Goal: Task Accomplishment & Management: Manage account settings

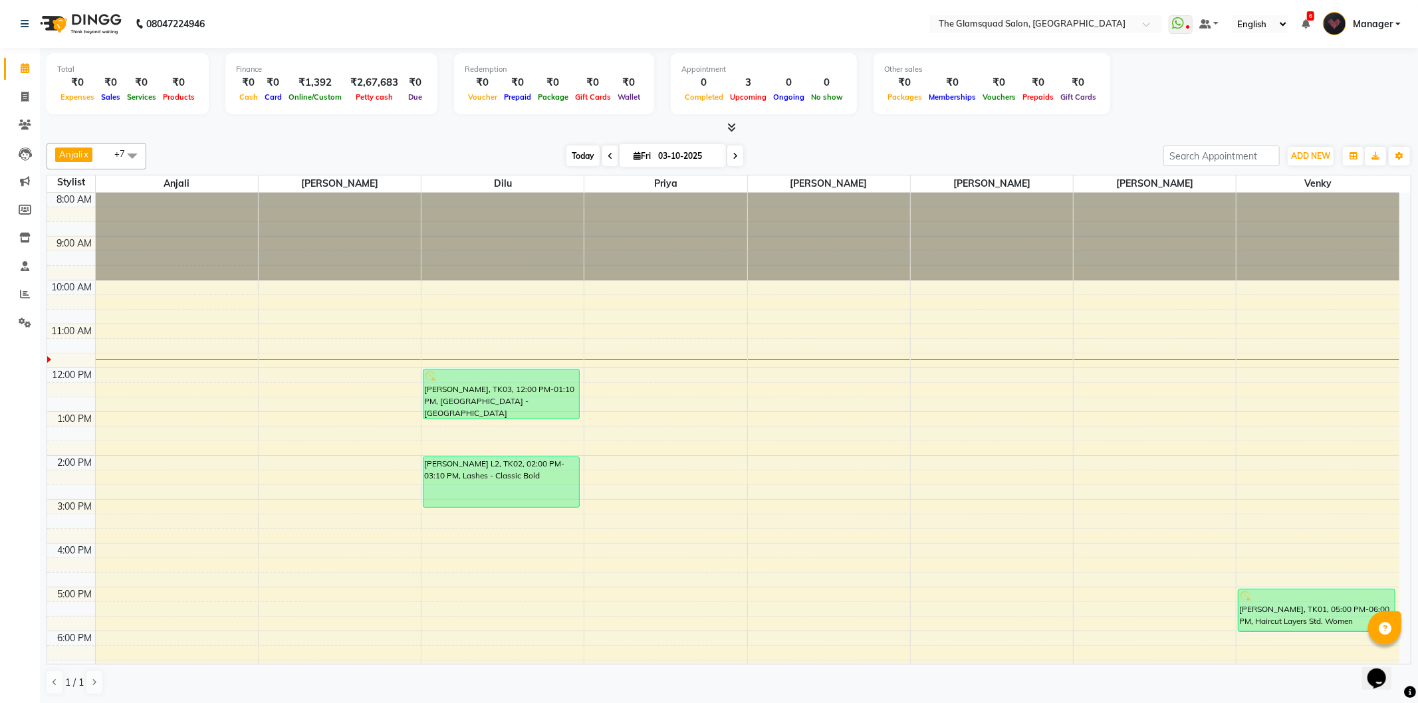
scroll to position [133, 0]
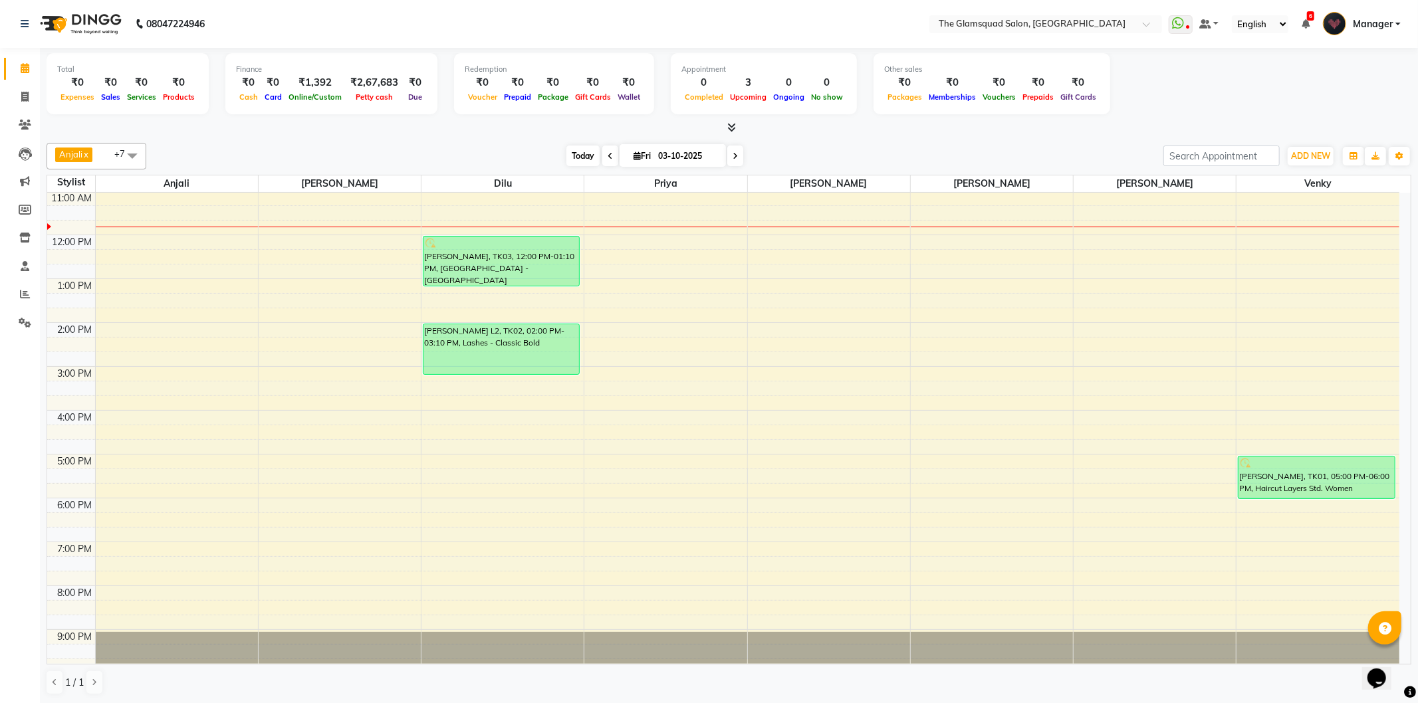
click at [576, 153] on span "Today" at bounding box center [582, 156] width 33 height 21
click at [602, 162] on span at bounding box center [610, 156] width 16 height 21
type input "02-10-2025"
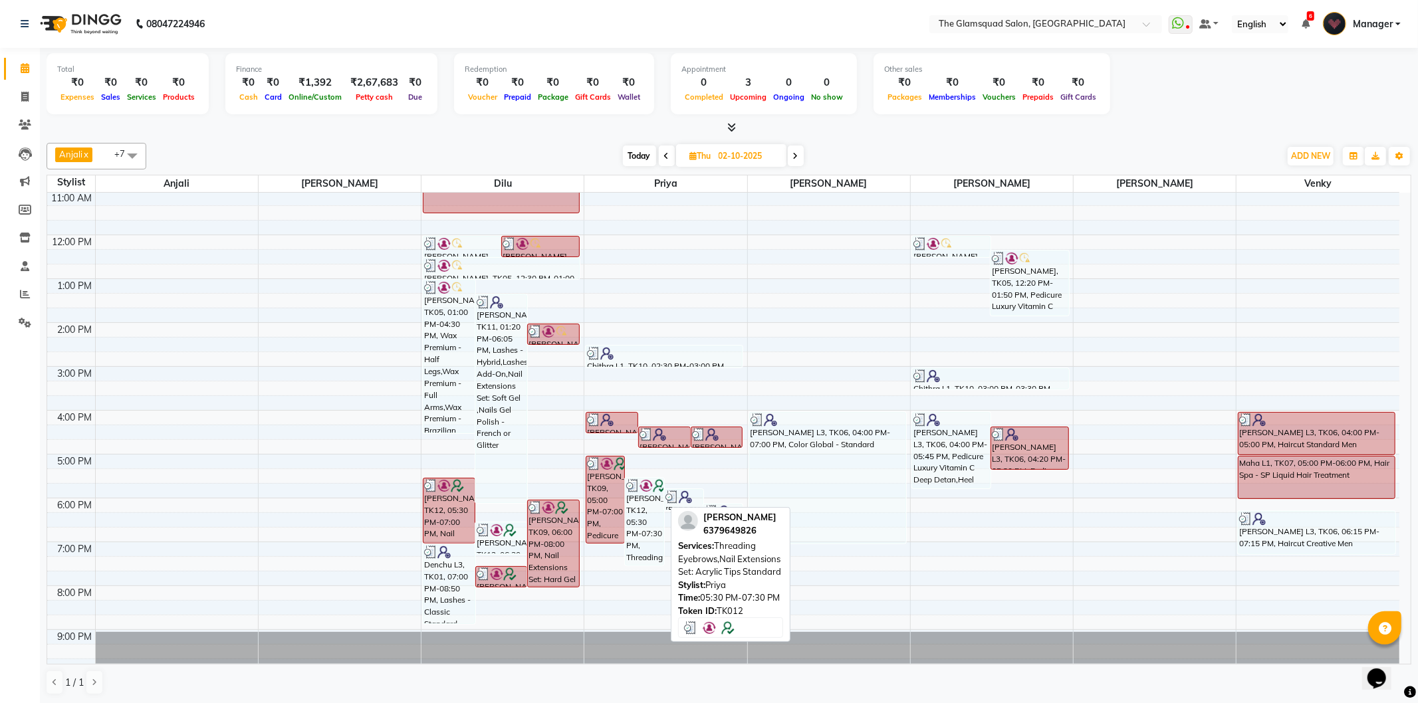
click at [651, 512] on div "[PERSON_NAME], TK12, 05:30 PM-07:30 PM, Threading Eyebrows,Nail Extensions Set:…" at bounding box center [644, 522] width 38 height 86
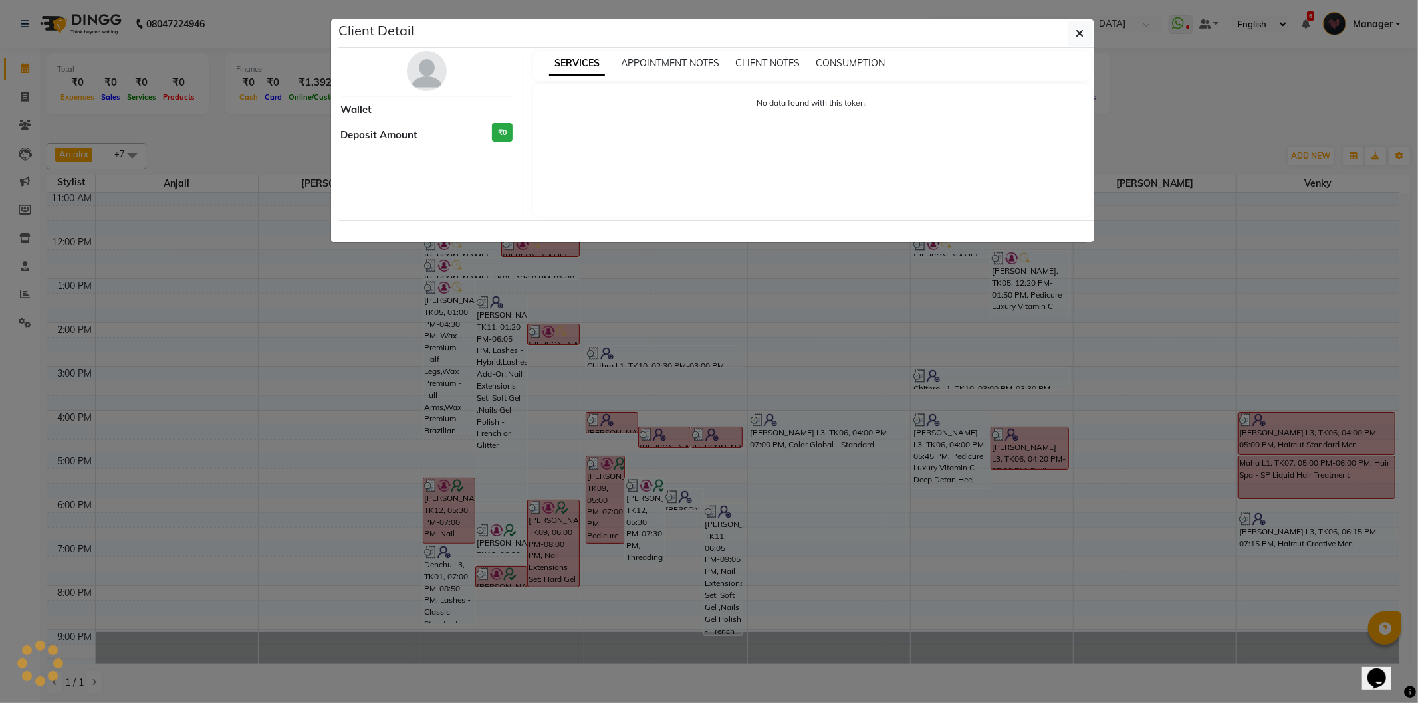
select select "3"
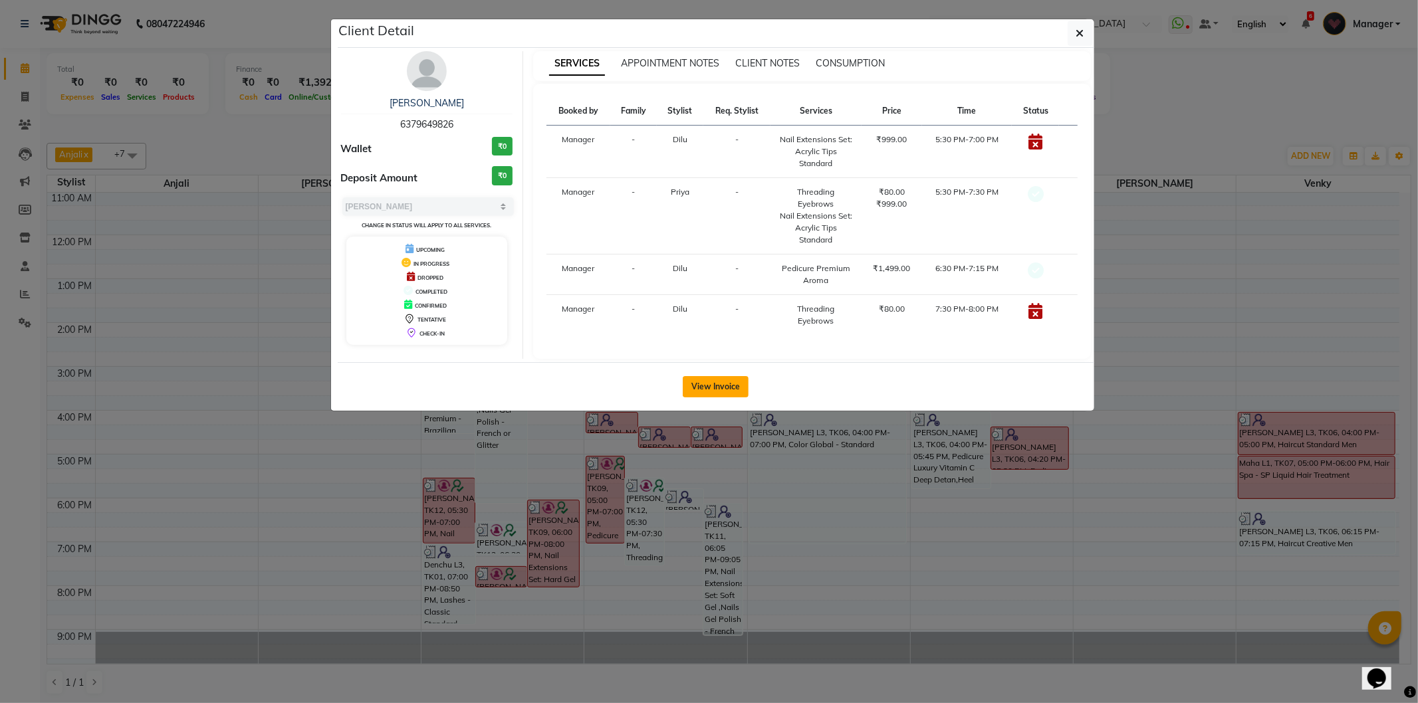
click at [703, 380] on button "View Invoice" at bounding box center [716, 386] width 66 height 21
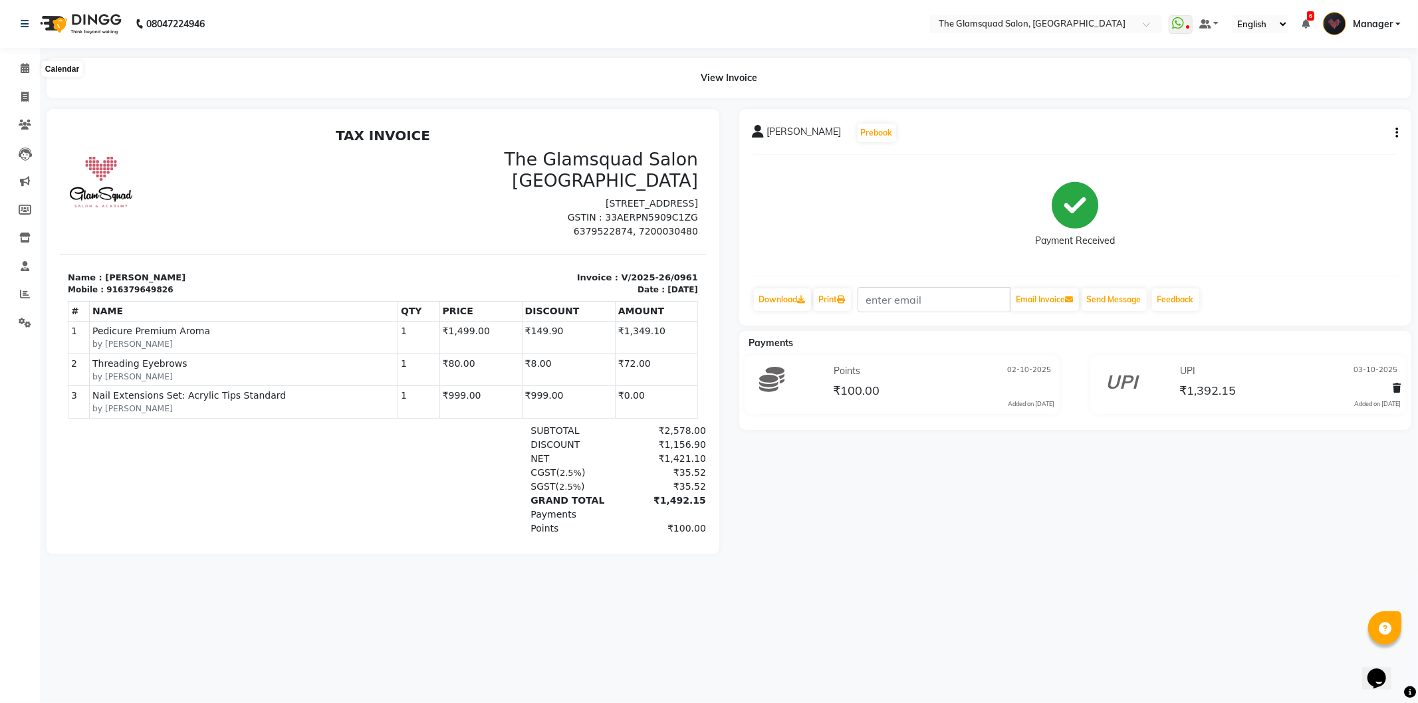
click at [40, 69] on ngb-tooltip-window "Calendar" at bounding box center [62, 69] width 52 height 23
click at [29, 69] on span at bounding box center [24, 68] width 23 height 15
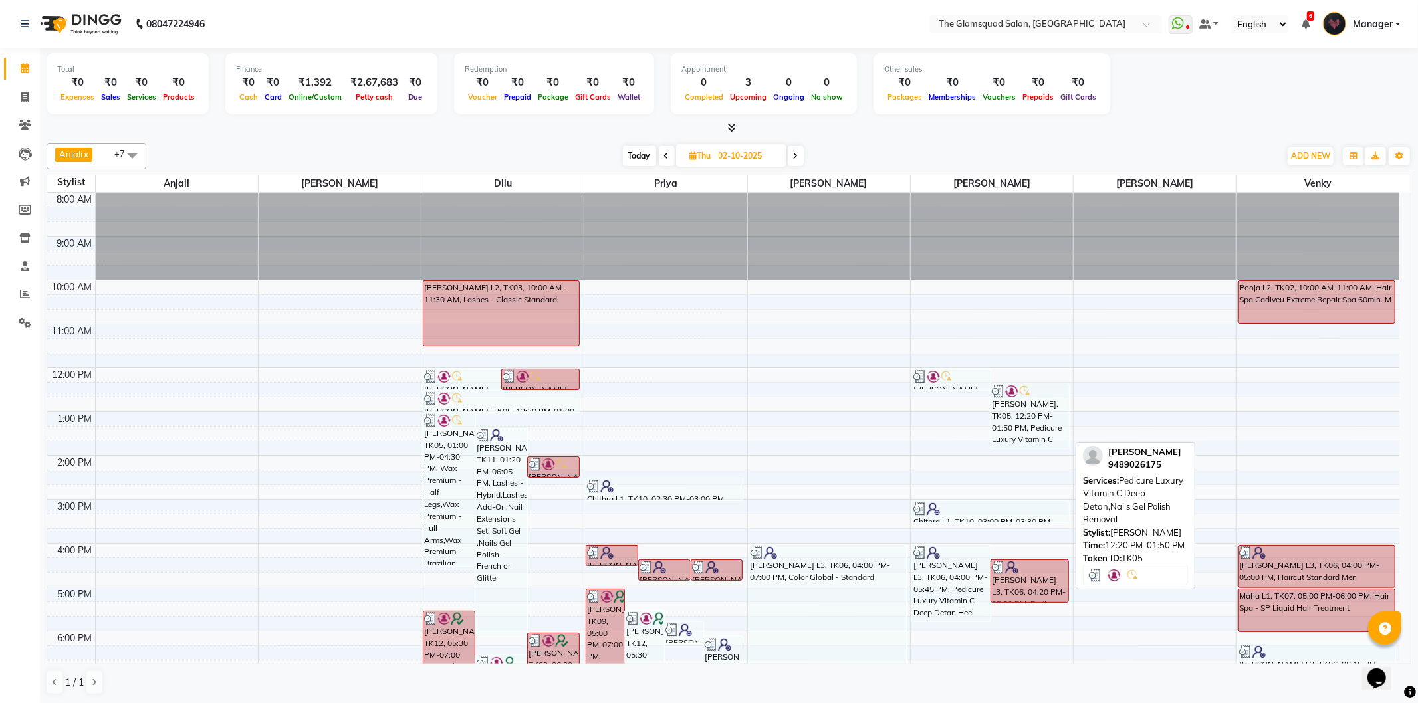
click at [1024, 409] on div "[PERSON_NAME], TK05, 12:20 PM-01:50 PM, Pedicure Luxury Vitamin C Deep Detan,Na…" at bounding box center [1029, 416] width 77 height 64
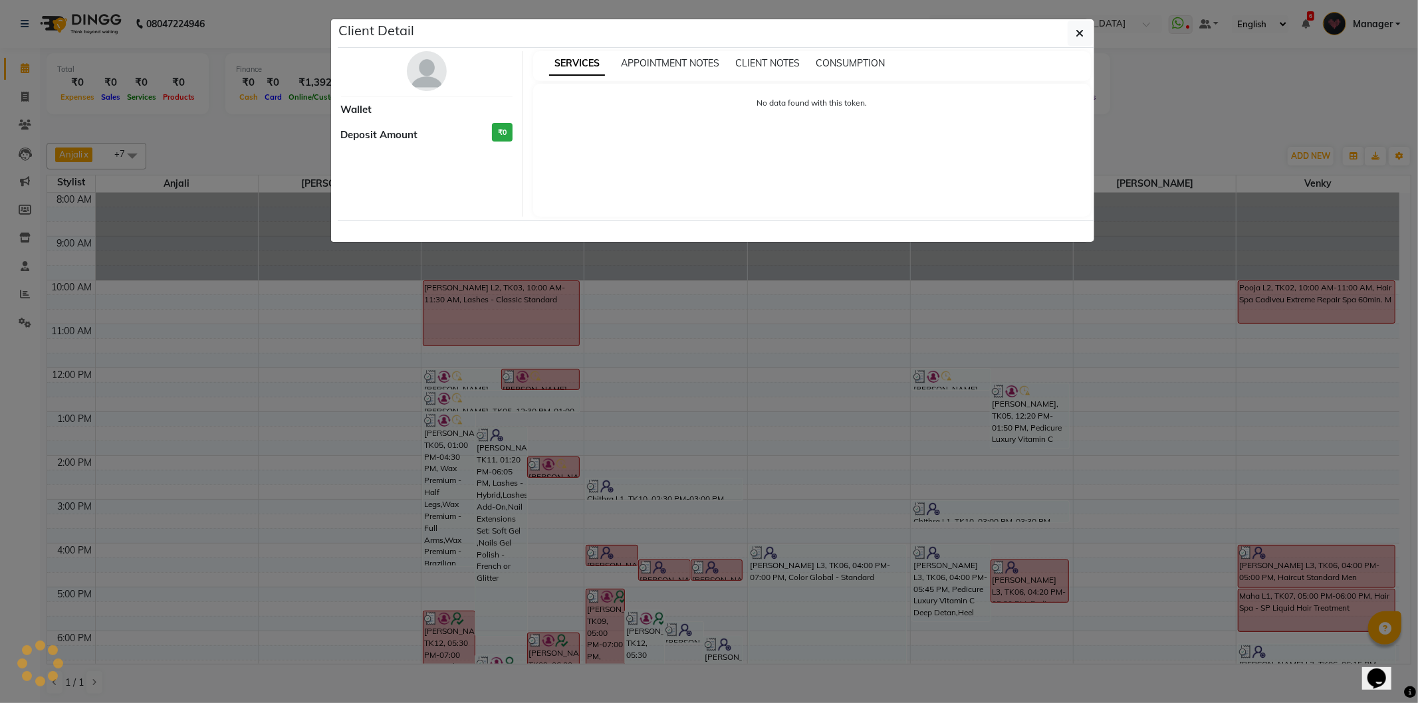
select select "3"
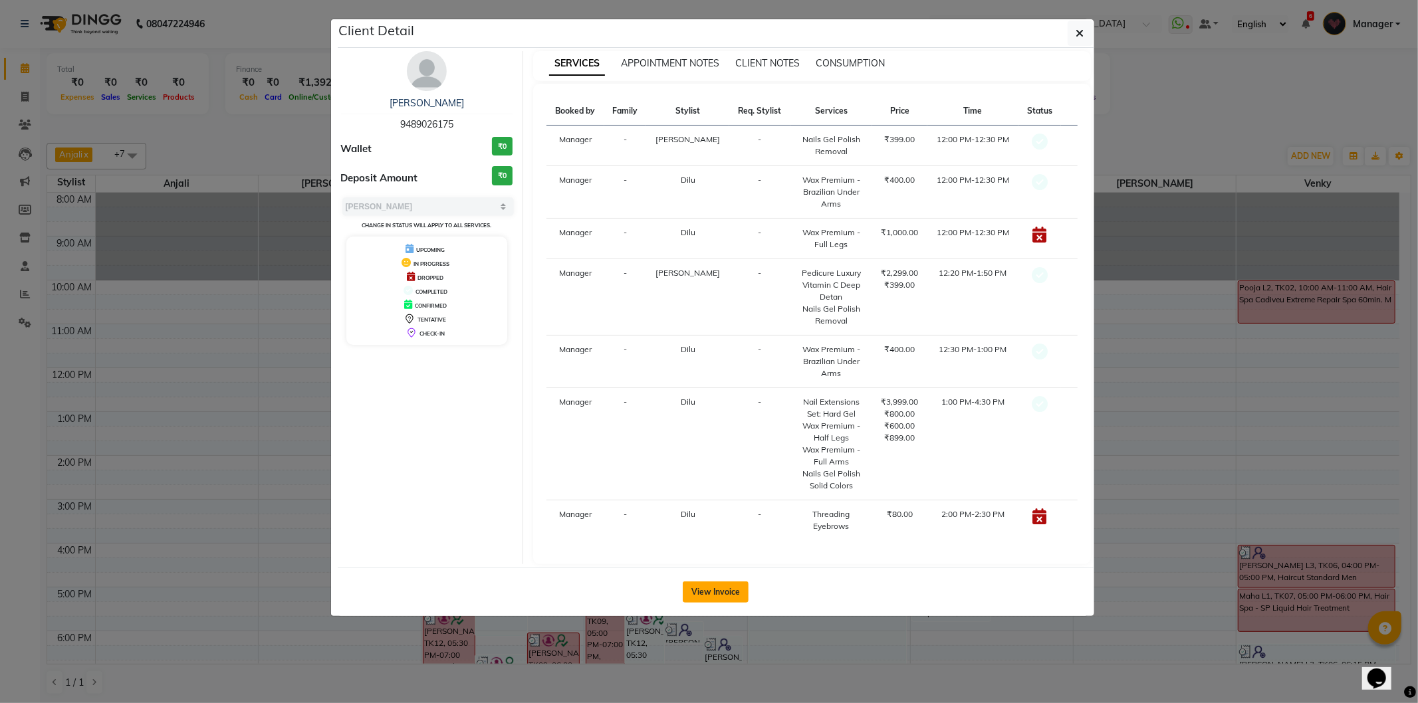
click at [719, 590] on button "View Invoice" at bounding box center [716, 592] width 66 height 21
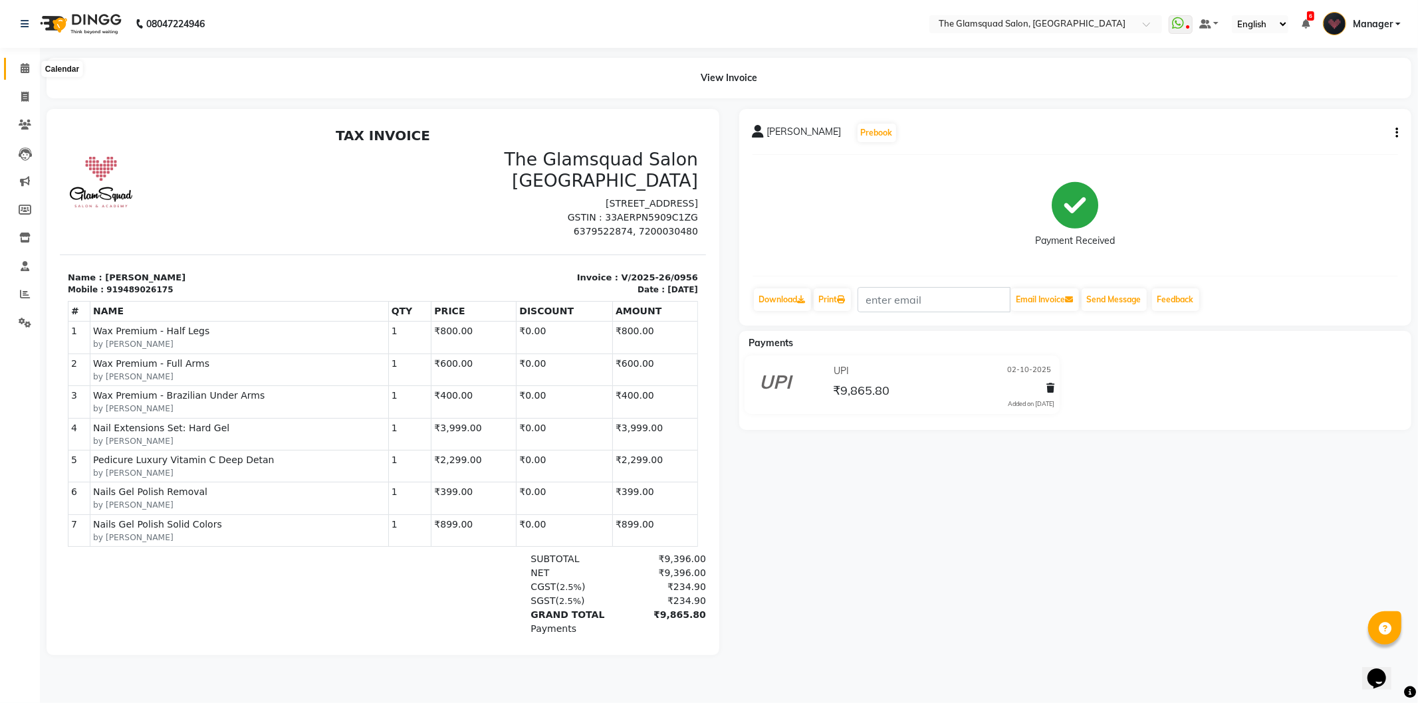
click at [34, 69] on span at bounding box center [24, 68] width 23 height 15
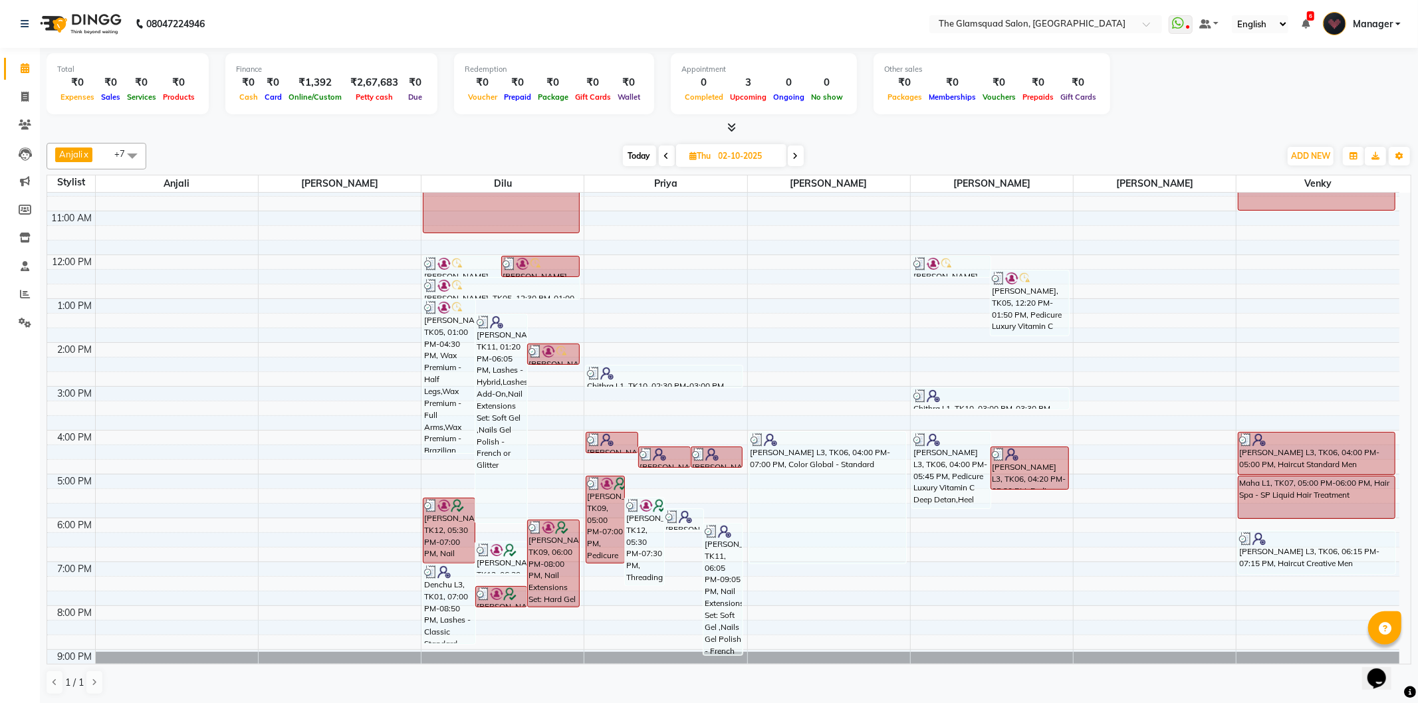
scroll to position [144, 0]
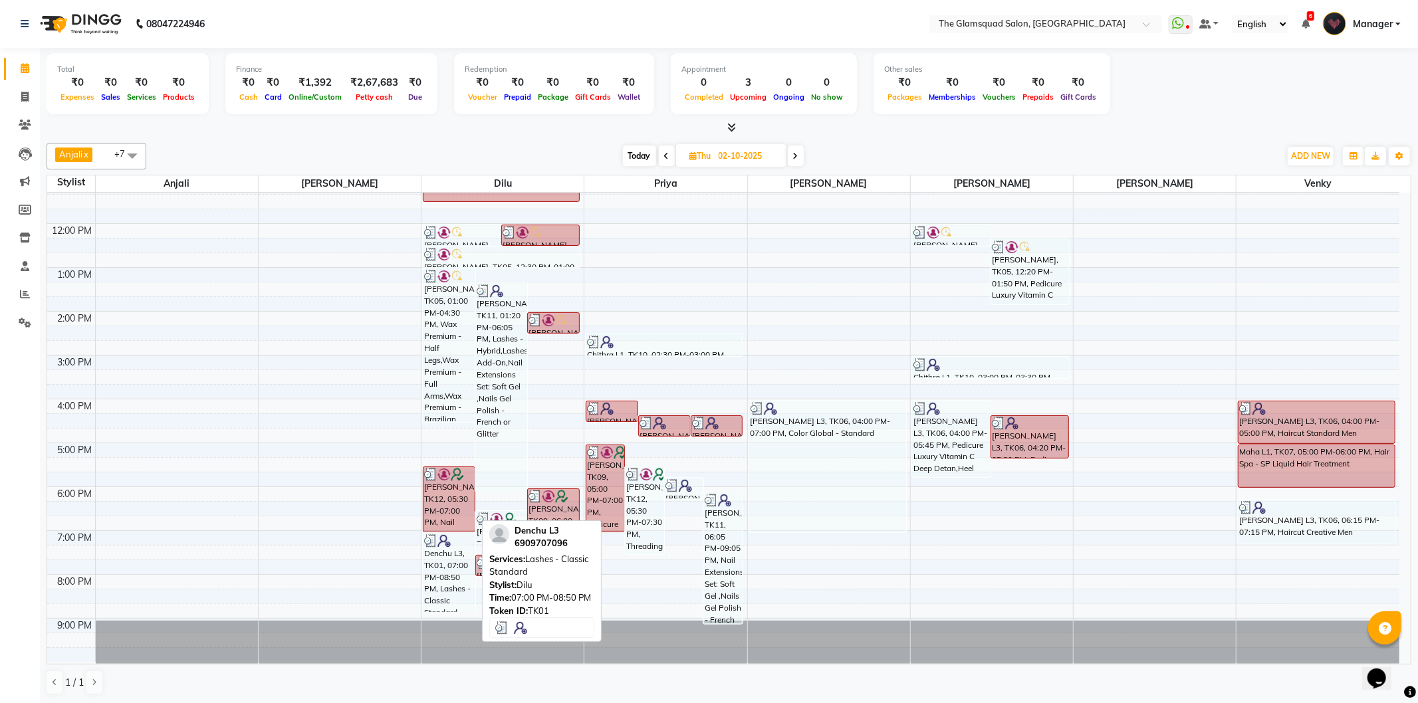
click at [442, 585] on div "Denchu L3, TK01, 07:00 PM-08:50 PM, Lashes - Classic Standard" at bounding box center [448, 573] width 51 height 78
select select "3"
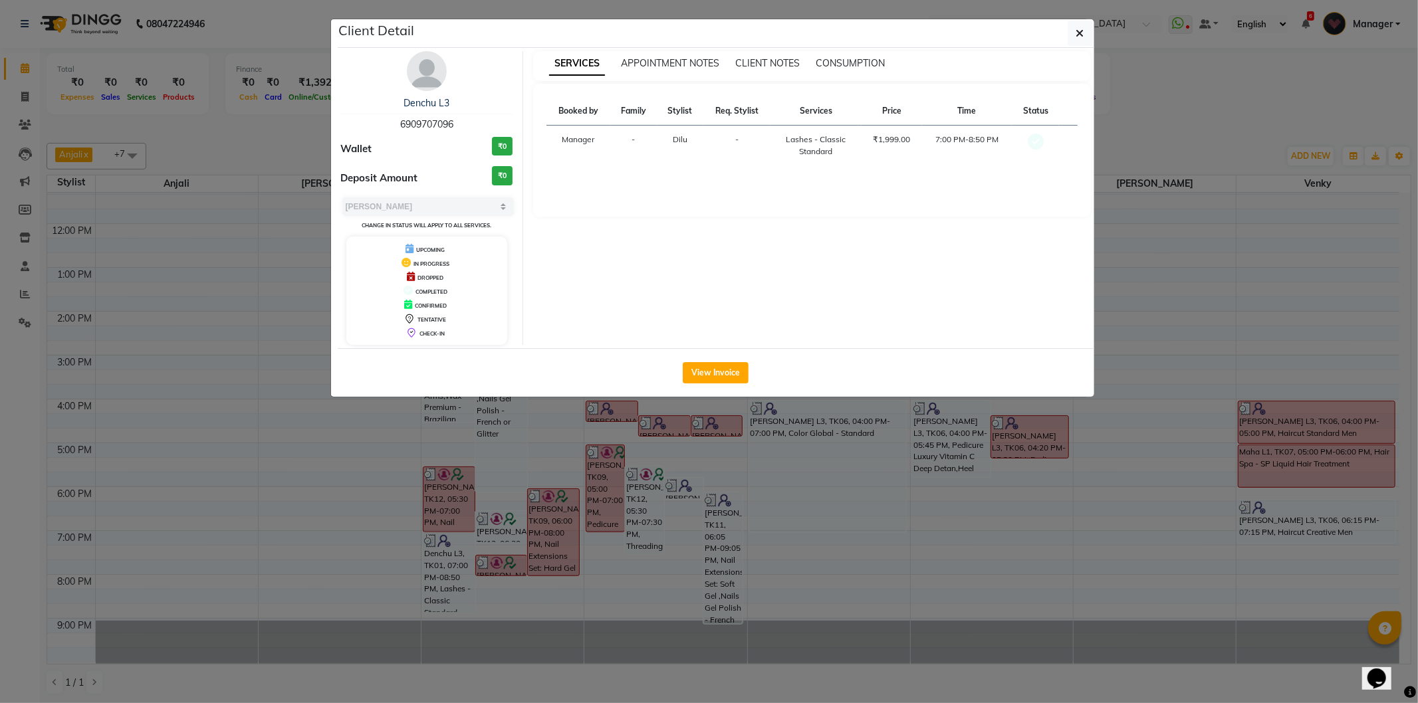
click at [507, 527] on ngb-modal-window "Client Detail Denchu L3 6909707096 Wallet ₹0 Deposit Amount ₹0 Select MARK DONE…" at bounding box center [709, 351] width 1418 height 703
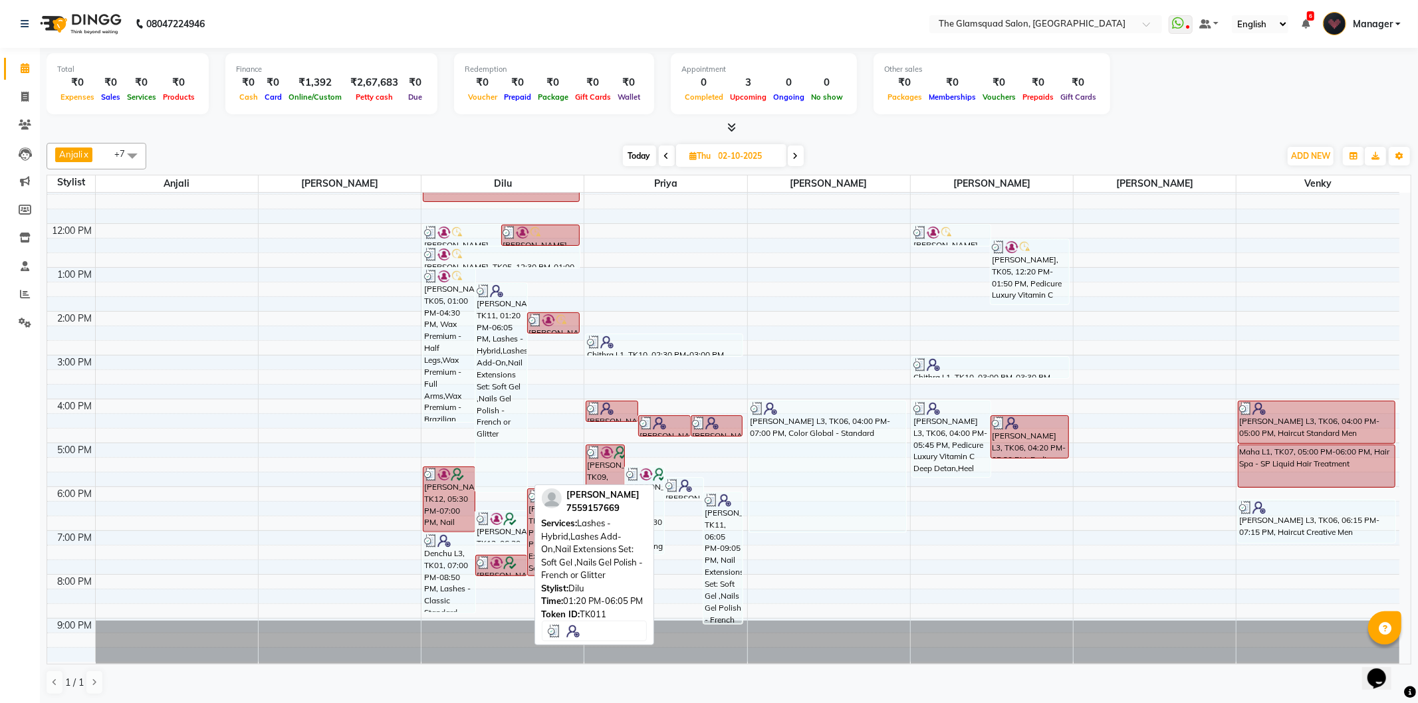
click at [501, 319] on div "[PERSON_NAME], TK11, 01:20 PM-06:05 PM, Lashes - Hybrid,Lashes Add-On,Nail Exte…" at bounding box center [501, 387] width 51 height 207
select select "3"
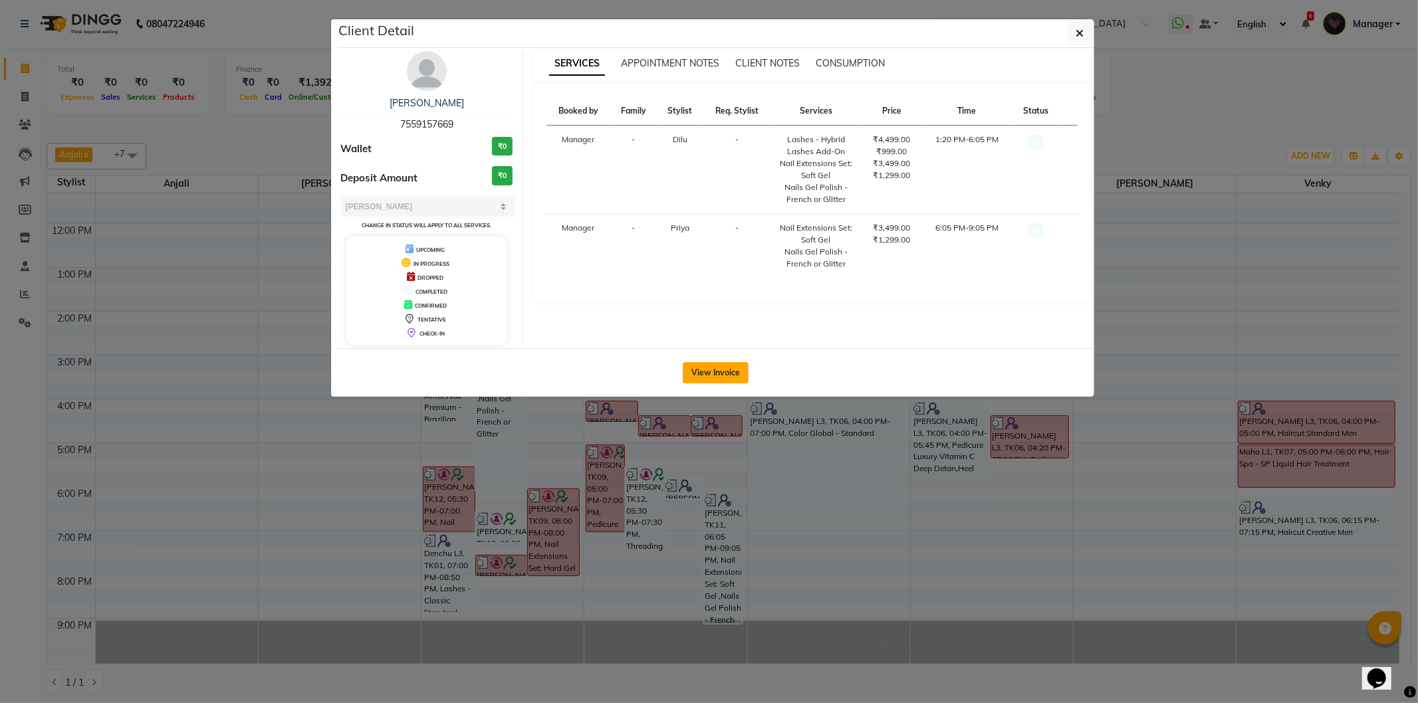
click at [733, 382] on button "View Invoice" at bounding box center [716, 372] width 66 height 21
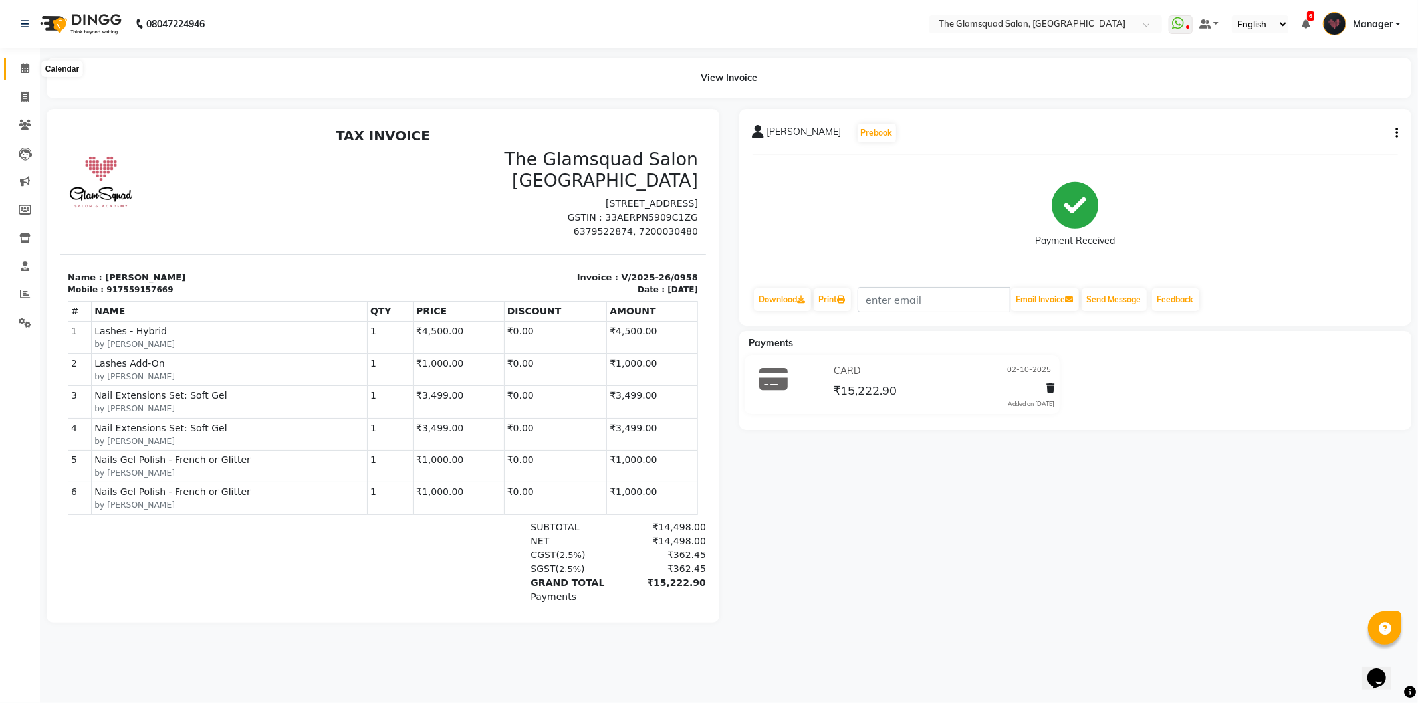
click at [21, 67] on icon at bounding box center [25, 68] width 9 height 10
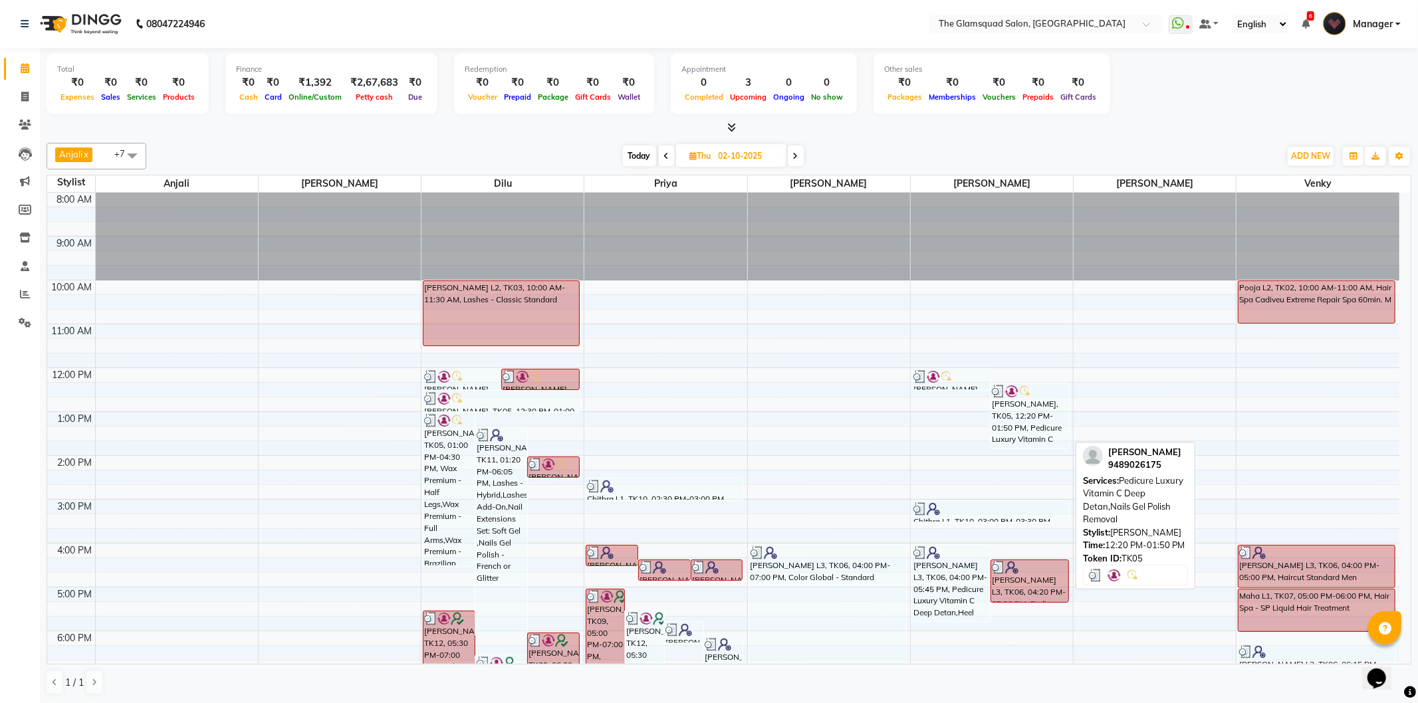
click at [1014, 403] on div "[PERSON_NAME], TK05, 12:20 PM-01:50 PM, Pedicure Luxury Vitamin C Deep Detan,Na…" at bounding box center [1029, 416] width 77 height 64
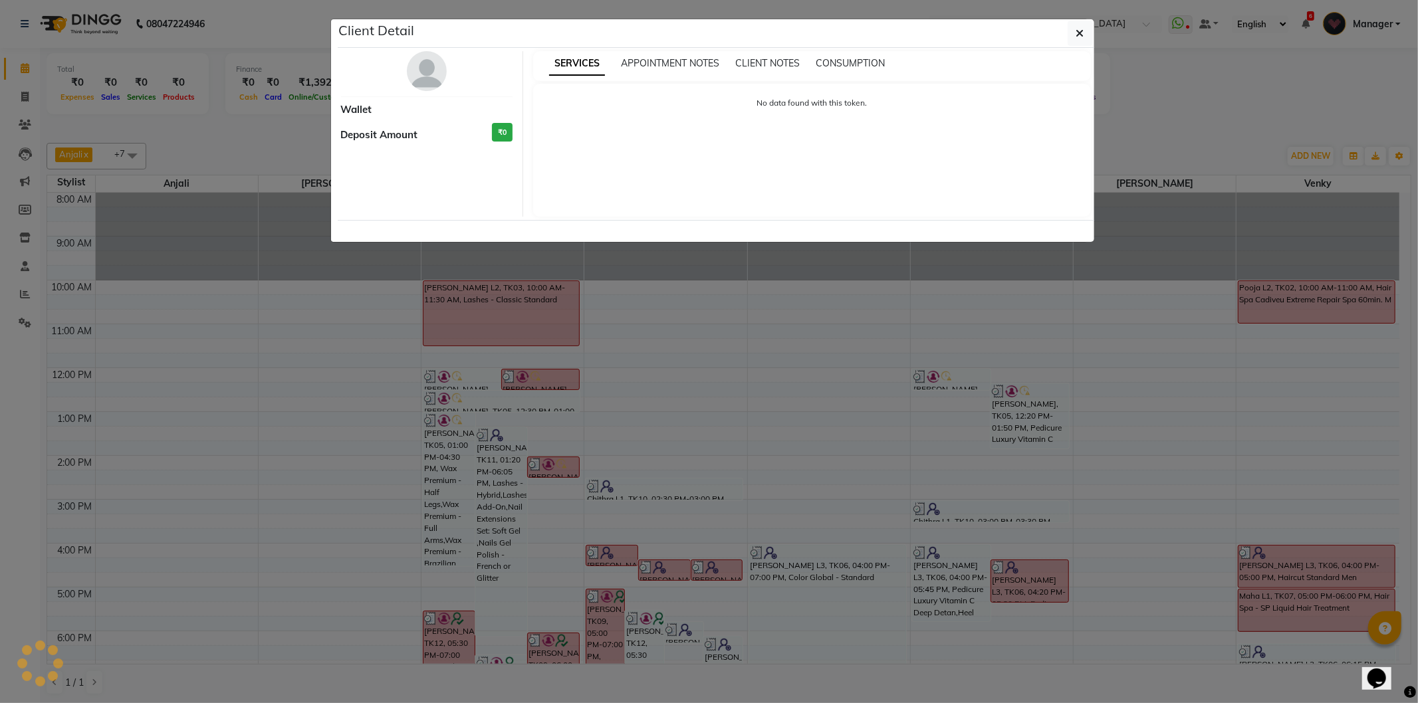
select select "3"
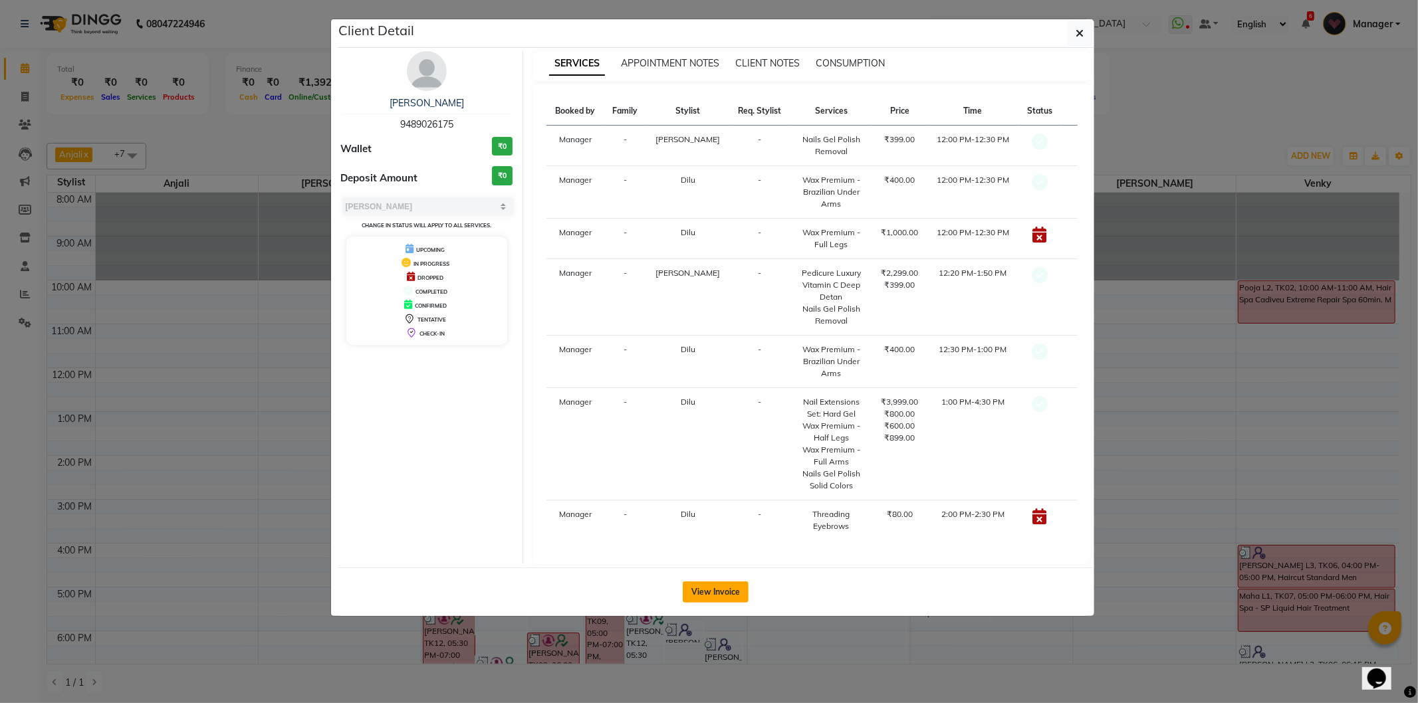
click at [710, 599] on button "View Invoice" at bounding box center [716, 592] width 66 height 21
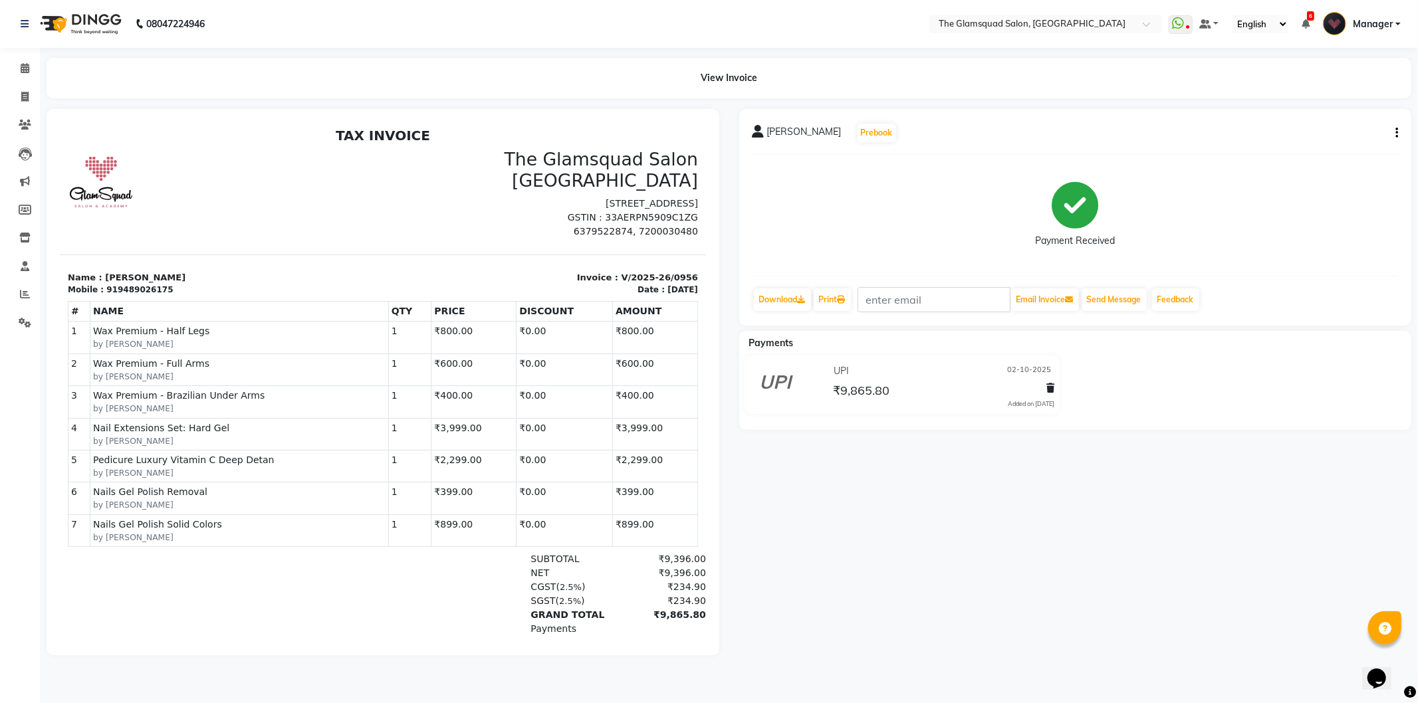
click at [1121, 639] on div "[PERSON_NAME] Prebook Payment Received Download Print Email Invoice Send Messag…" at bounding box center [1075, 382] width 693 height 546
click at [19, 66] on span at bounding box center [24, 68] width 23 height 15
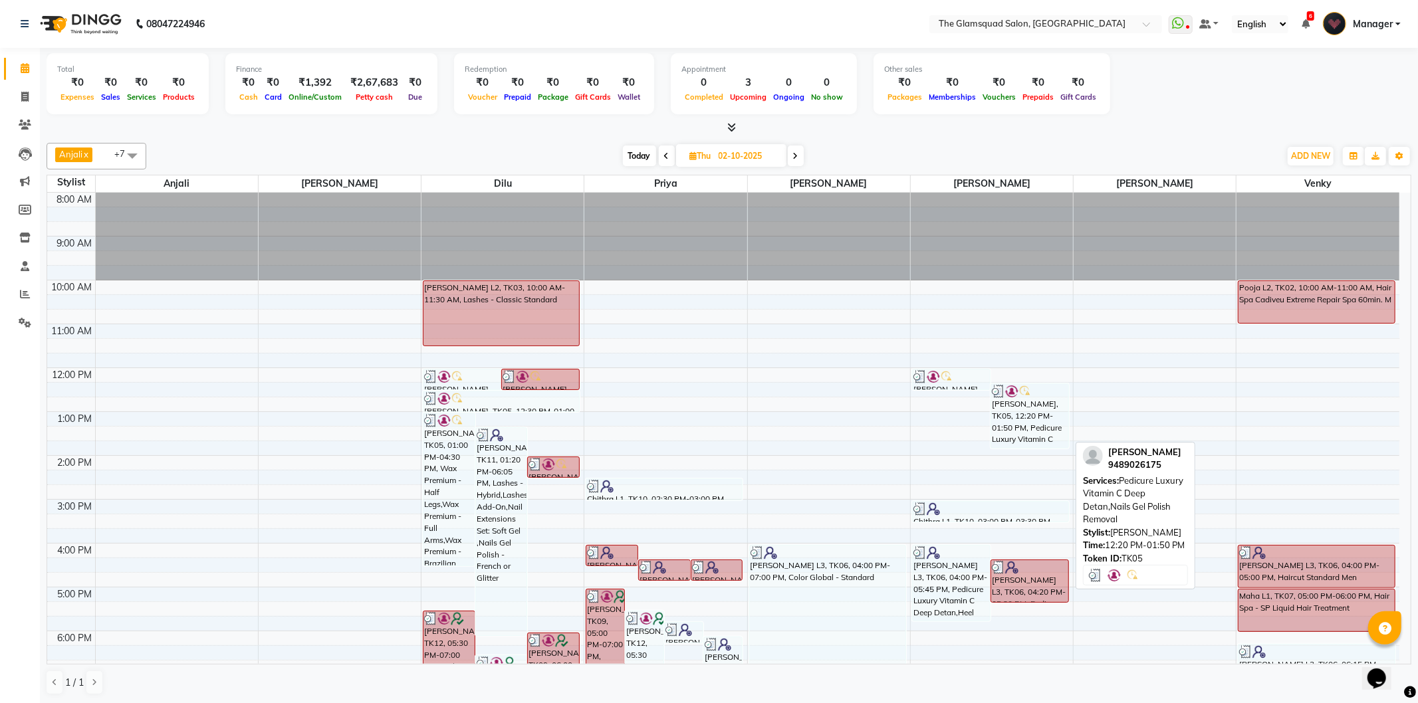
click at [1000, 425] on div "[PERSON_NAME], TK05, 12:20 PM-01:50 PM, Pedicure Luxury Vitamin C Deep Detan,Na…" at bounding box center [1029, 416] width 77 height 64
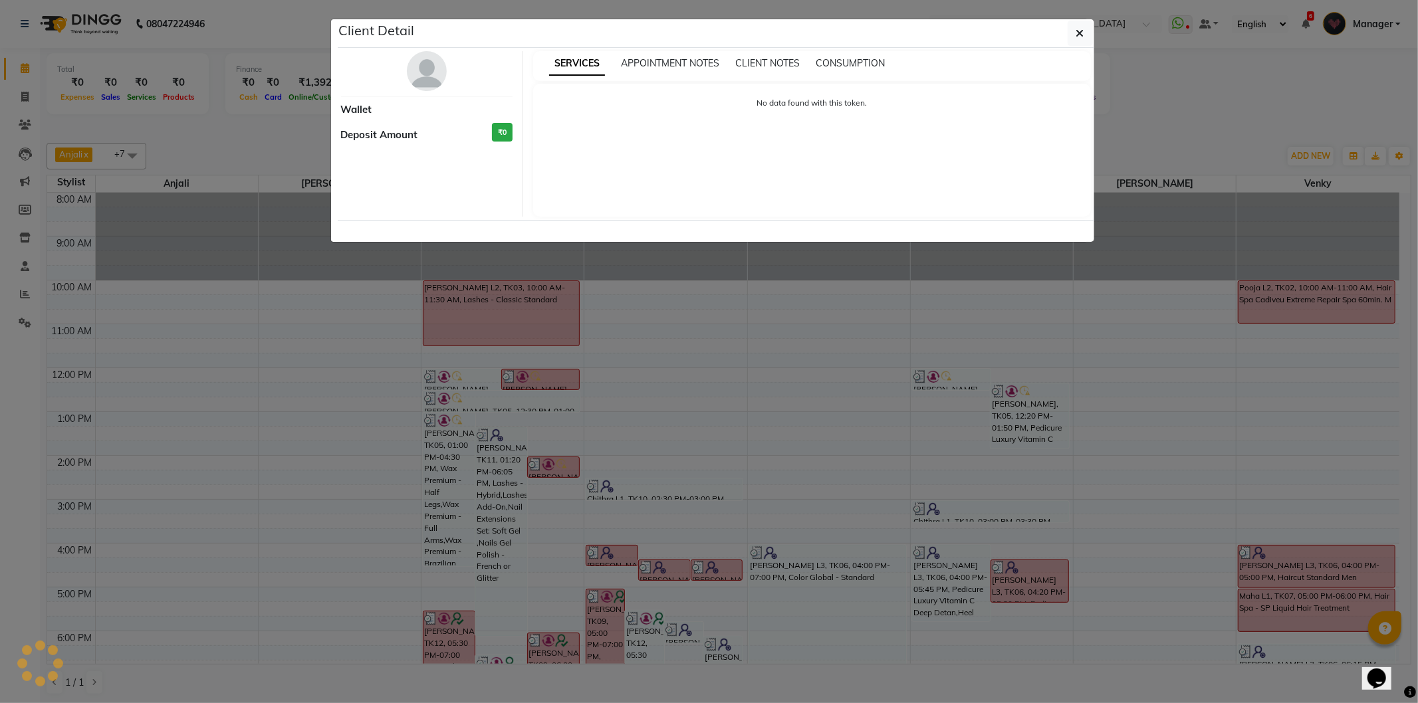
select select "3"
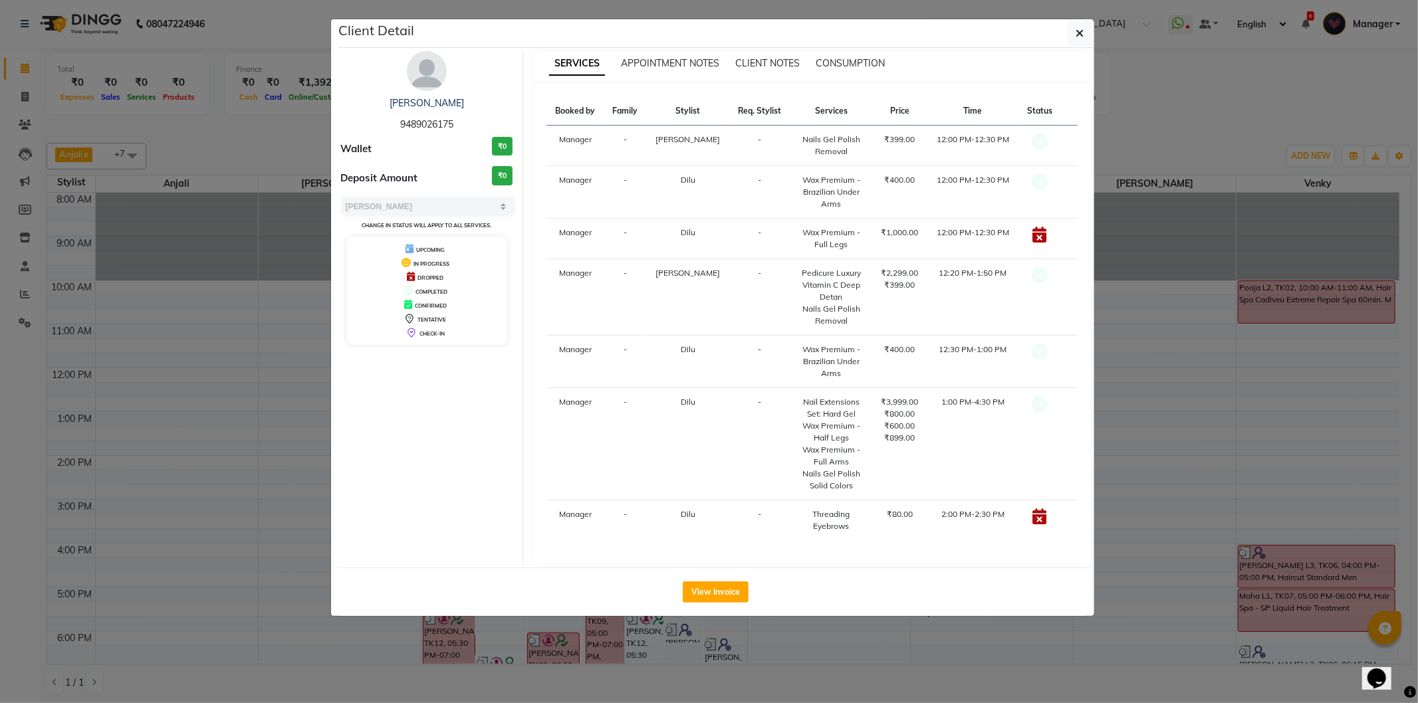
click at [1329, 453] on ngb-modal-window "Client Detail [PERSON_NAME] 9489026175 Wallet ₹0 Deposit Amount ₹0 Select MARK …" at bounding box center [709, 351] width 1418 height 703
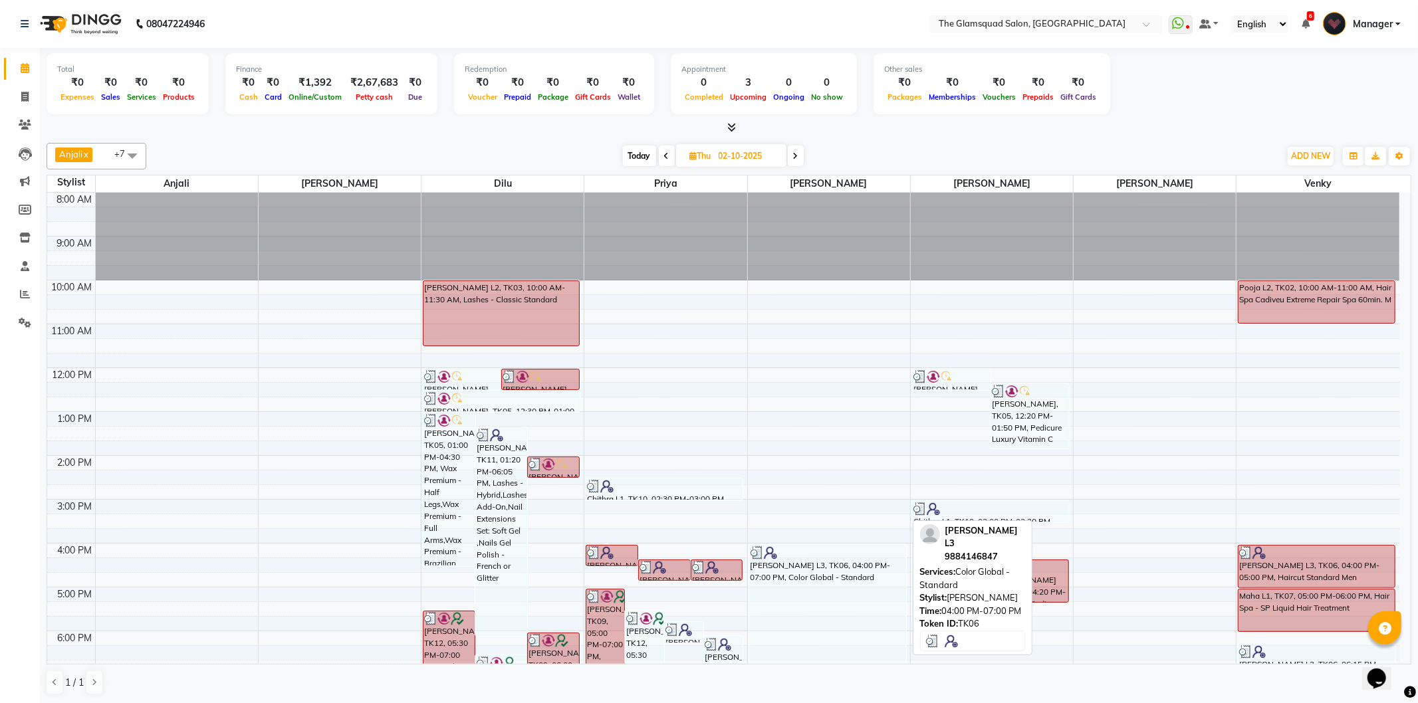
click at [779, 565] on div "[PERSON_NAME] L3, TK06, 04:00 PM-07:00 PM, Color Global - Standard" at bounding box center [828, 611] width 156 height 130
select select "3"
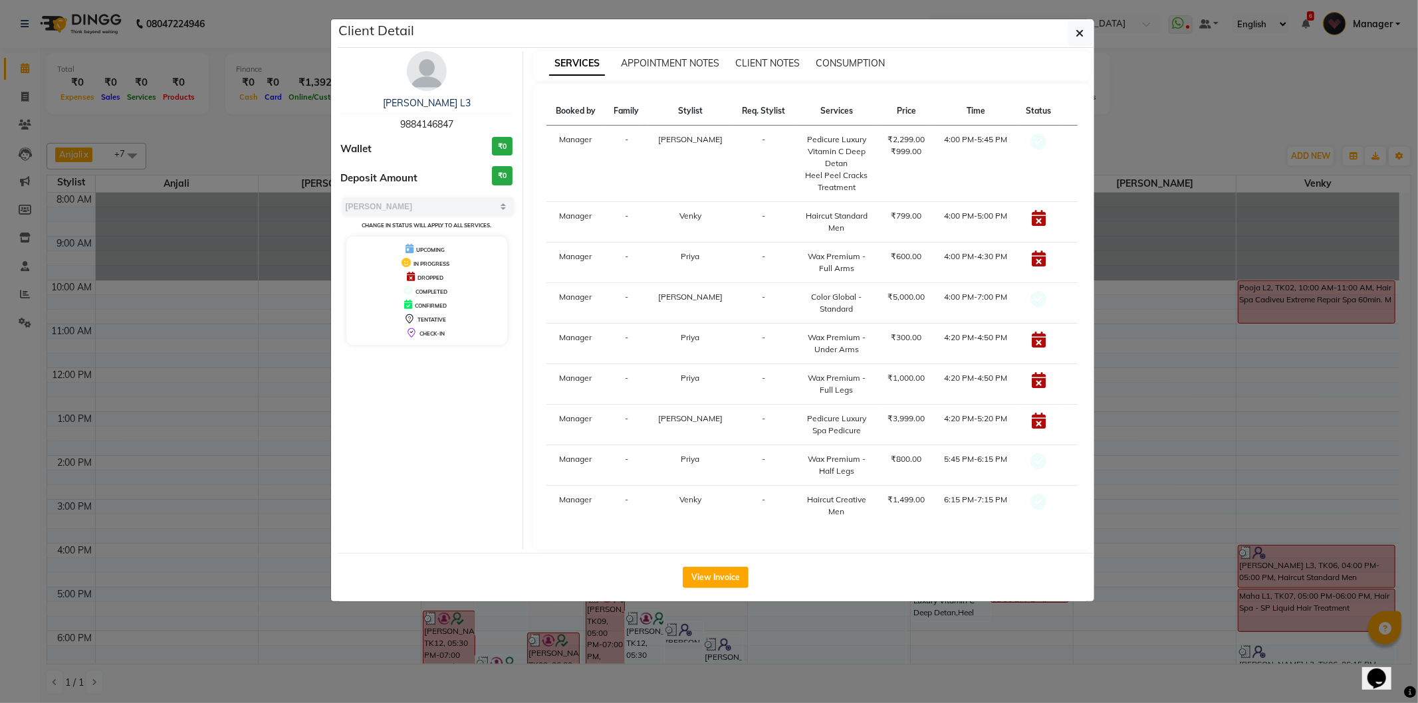
click at [1159, 529] on ngb-modal-window "Client Detail [PERSON_NAME] L3 9884146847 Wallet ₹0 Deposit Amount ₹0 Select MA…" at bounding box center [709, 351] width 1418 height 703
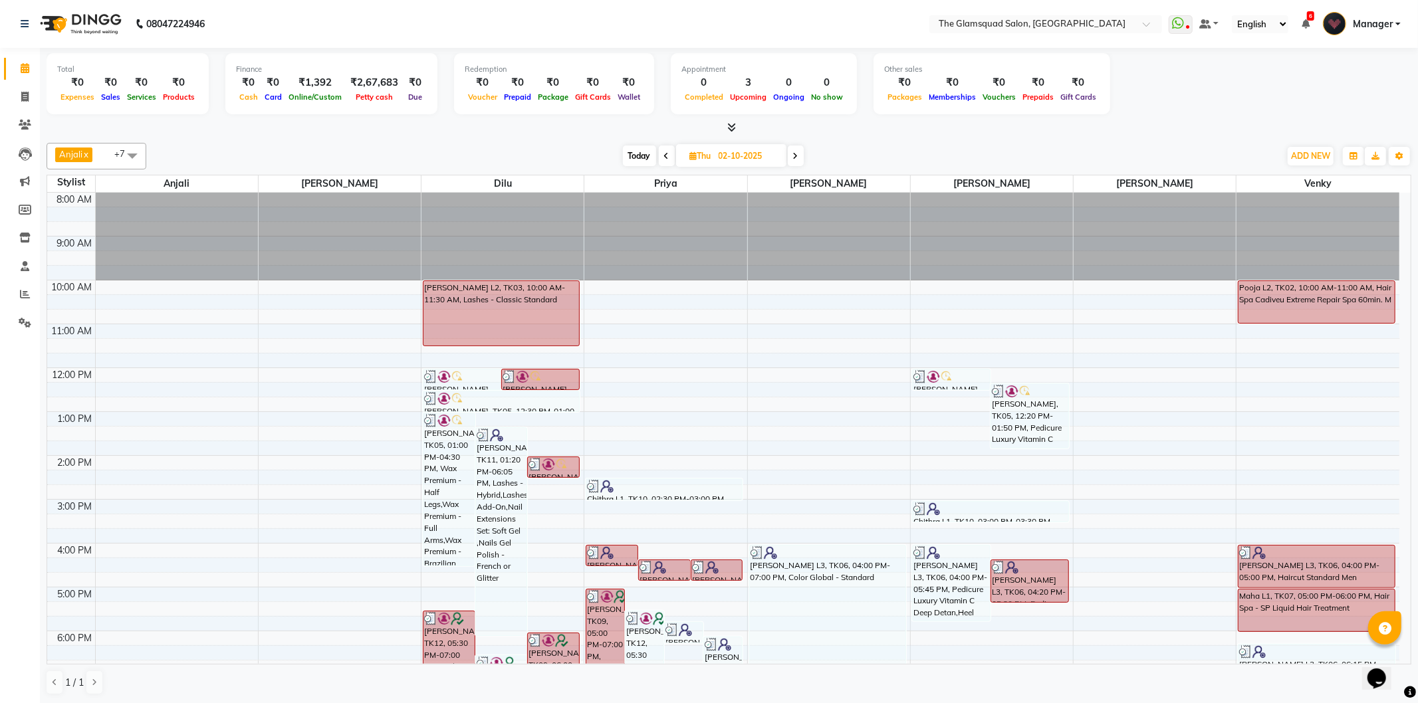
click at [649, 155] on span "Today" at bounding box center [639, 156] width 33 height 21
type input "03-10-2025"
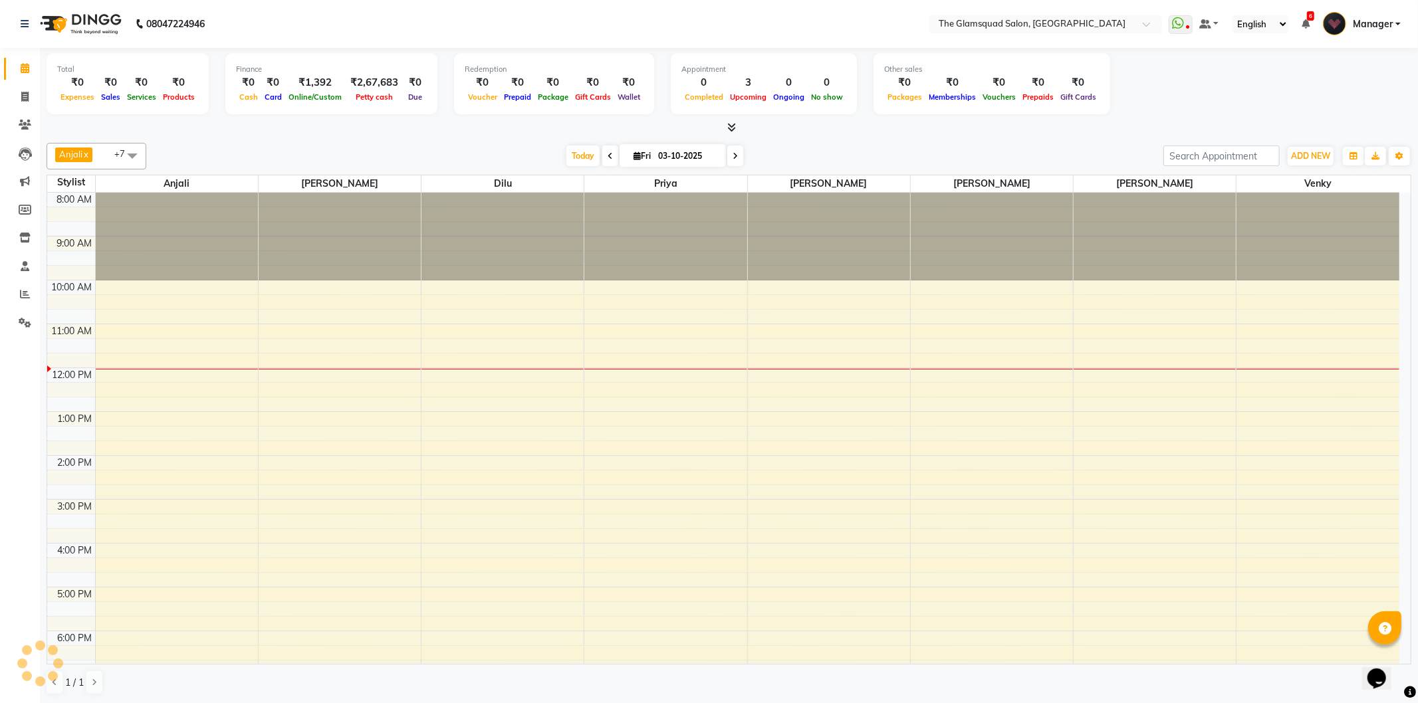
scroll to position [144, 0]
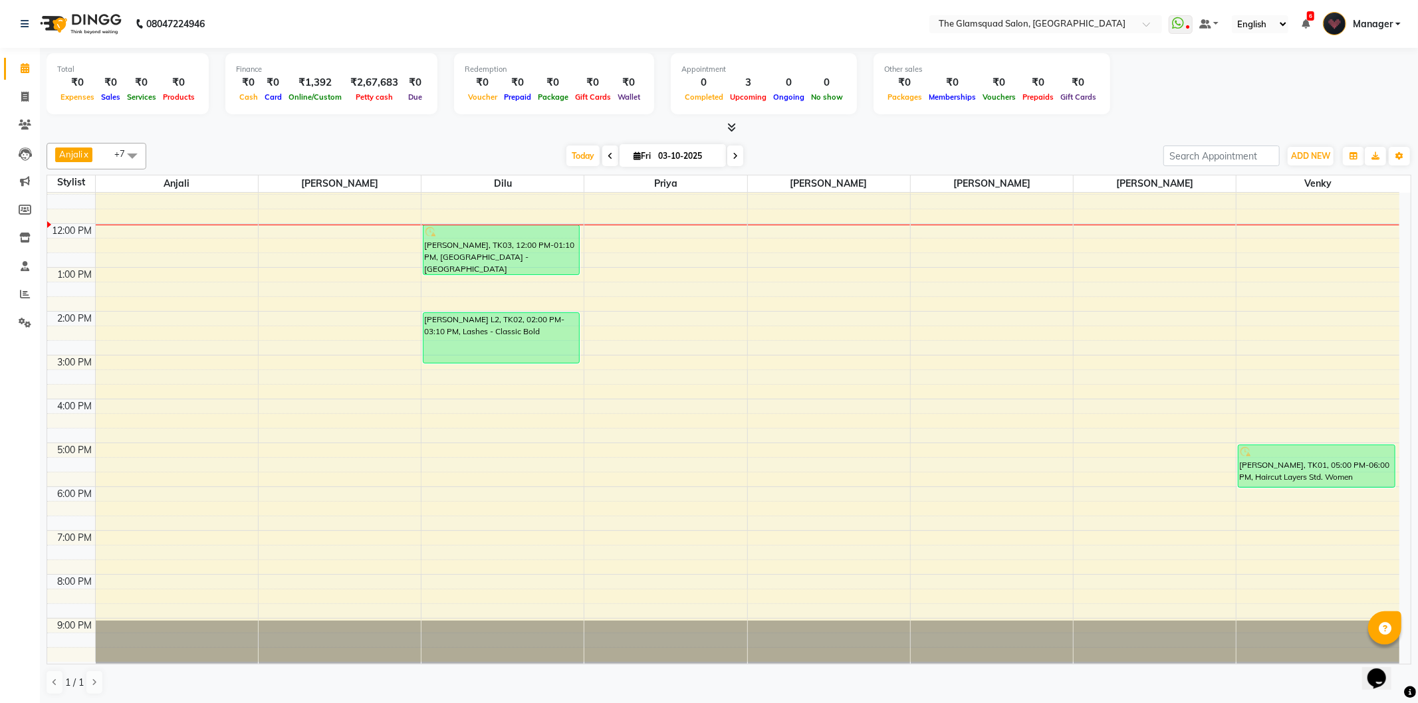
click at [793, 275] on div "8:00 AM 9:00 AM 10:00 AM 11:00 AM 12:00 PM 1:00 PM 2:00 PM 3:00 PM 4:00 PM 5:00…" at bounding box center [723, 356] width 1352 height 614
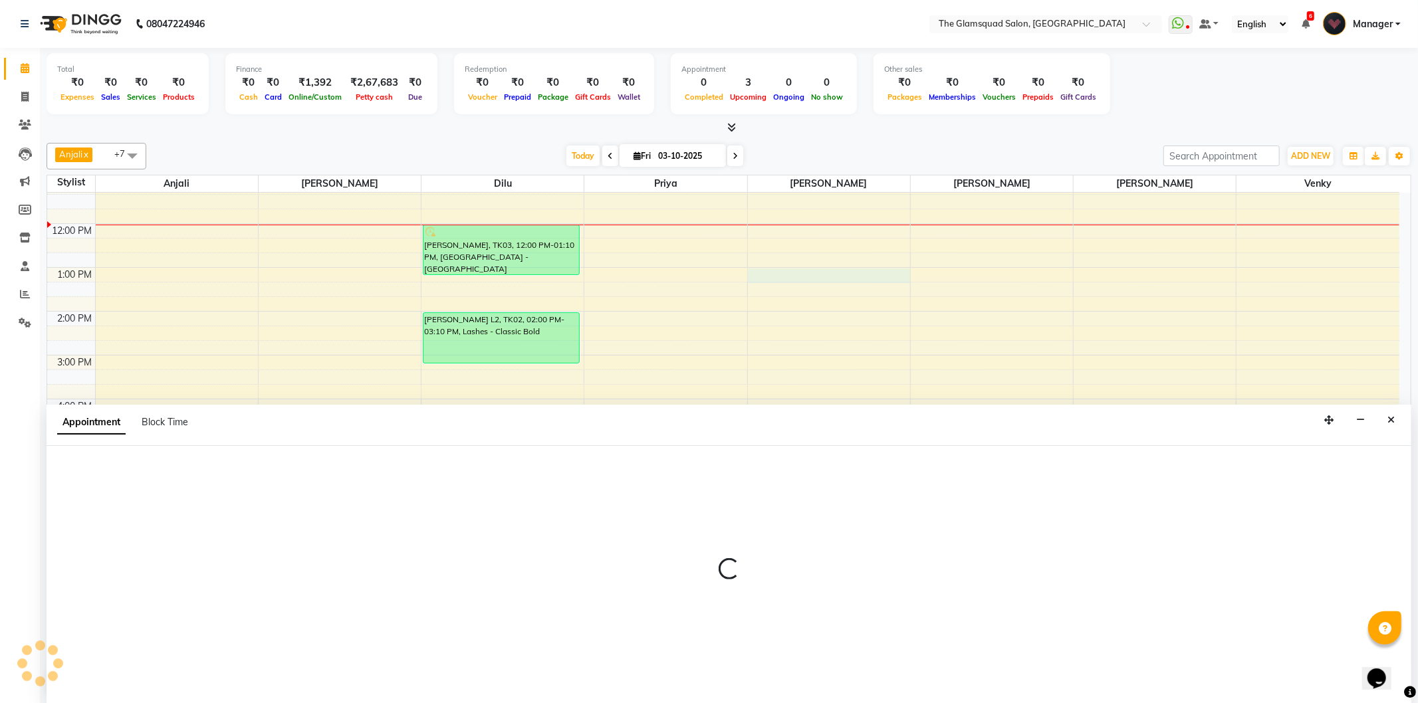
select select "89714"
select select "780"
select select "tentative"
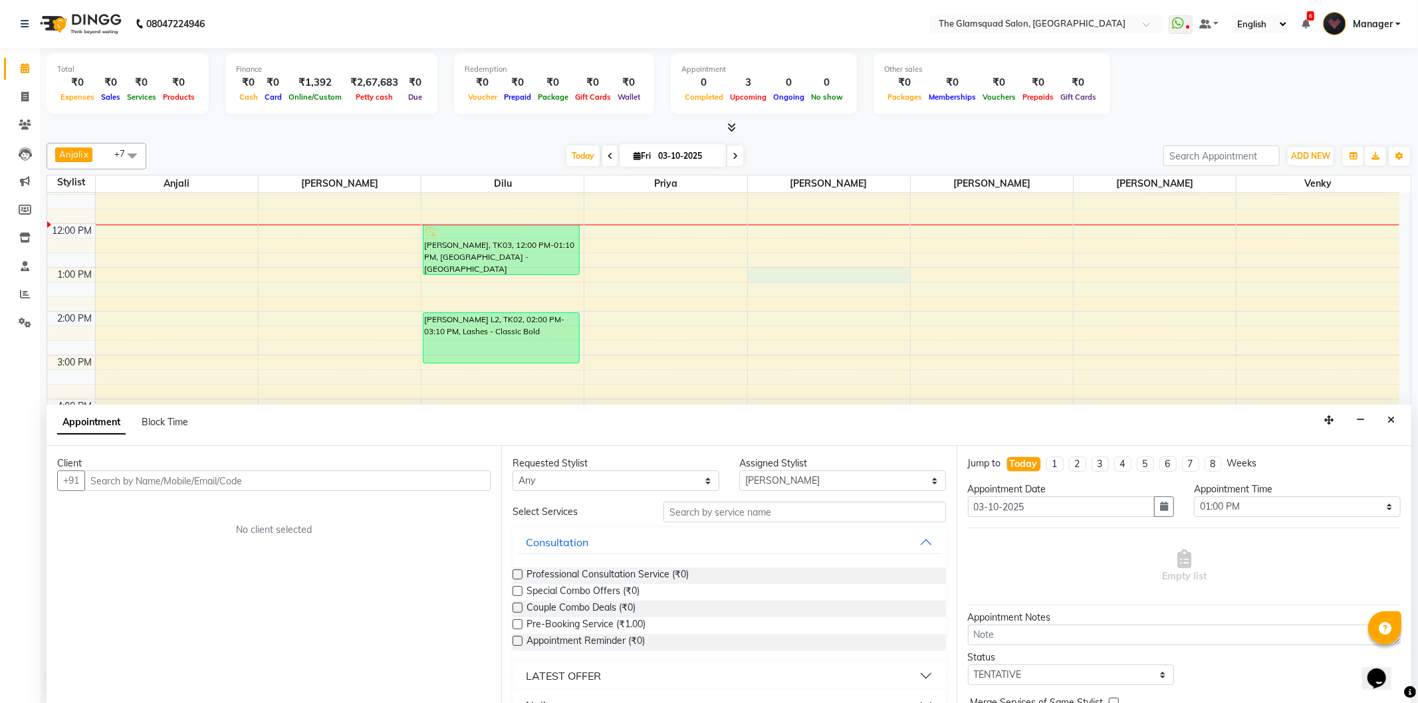
click at [269, 477] on input "text" at bounding box center [287, 481] width 406 height 21
type input "Samriddhi"
type input "8698119919"
click at [475, 473] on button "Add Client" at bounding box center [462, 481] width 55 height 21
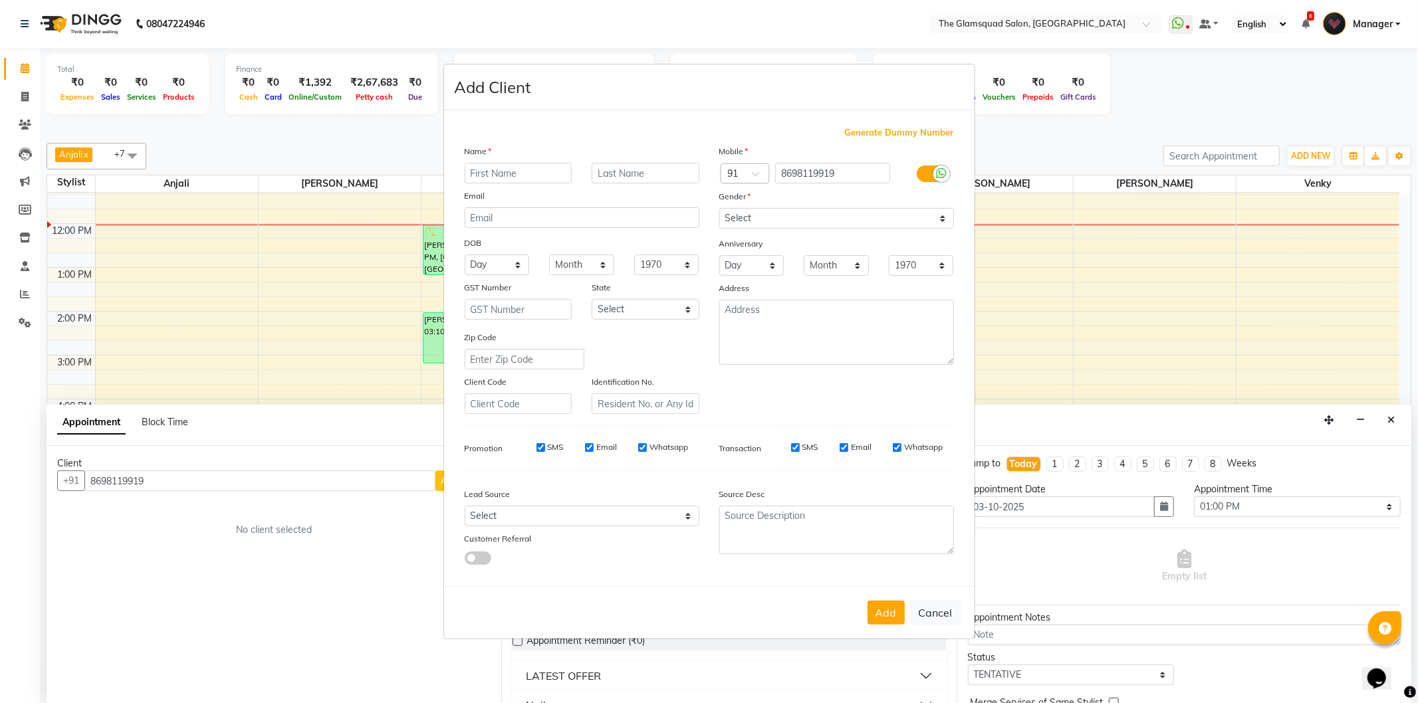
click at [545, 169] on input "text" at bounding box center [519, 173] width 108 height 21
type input "Samriddhi"
click at [663, 179] on input "text" at bounding box center [646, 173] width 108 height 21
type input "L1"
drag, startPoint x: 776, startPoint y: 213, endPoint x: 776, endPoint y: 226, distance: 12.6
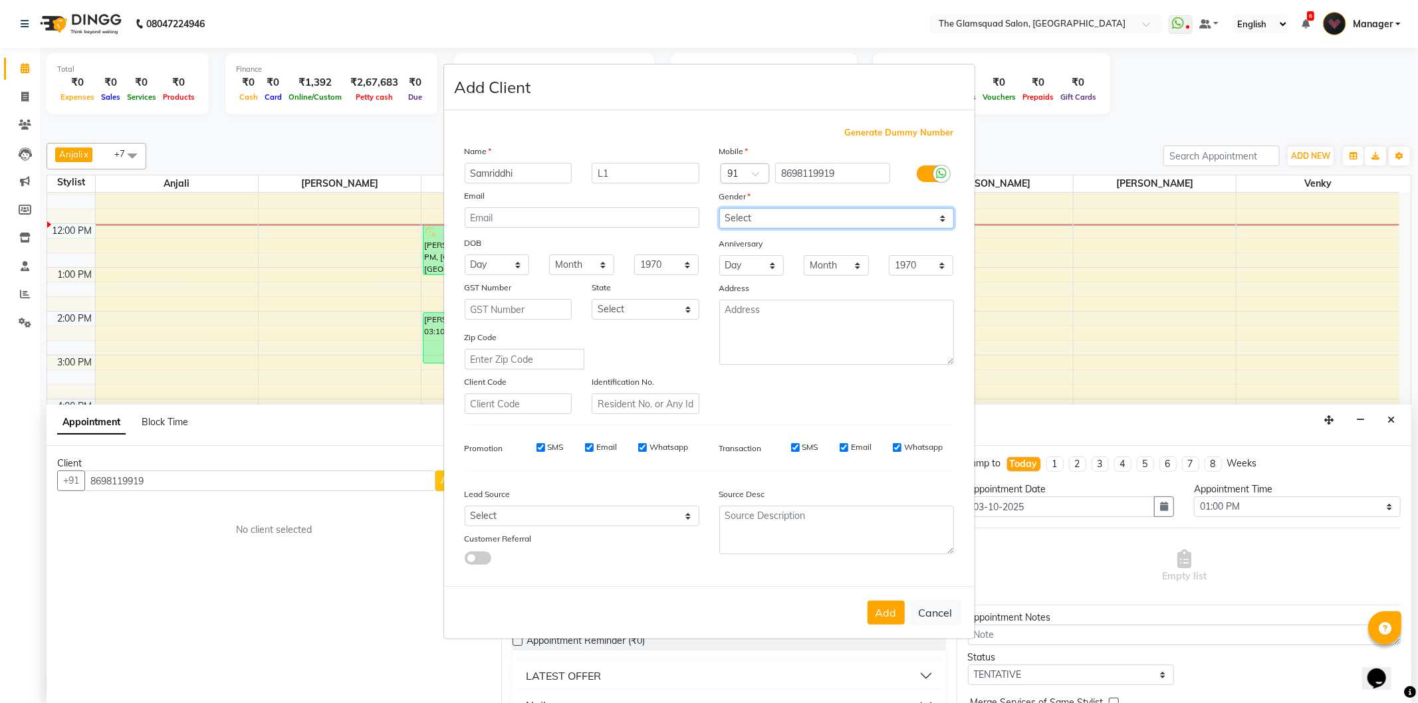
click at [776, 213] on select "Select [DEMOGRAPHIC_DATA] [DEMOGRAPHIC_DATA] Other Prefer Not To Say" at bounding box center [836, 218] width 235 height 21
select select "[DEMOGRAPHIC_DATA]"
click at [719, 208] on select "Select [DEMOGRAPHIC_DATA] [DEMOGRAPHIC_DATA] Other Prefer Not To Say" at bounding box center [836, 218] width 235 height 21
click at [577, 507] on select "Select Walk-in Referral Internet Friend Word of Mouth Advertisement Facebook Ju…" at bounding box center [582, 516] width 235 height 21
select select "34546"
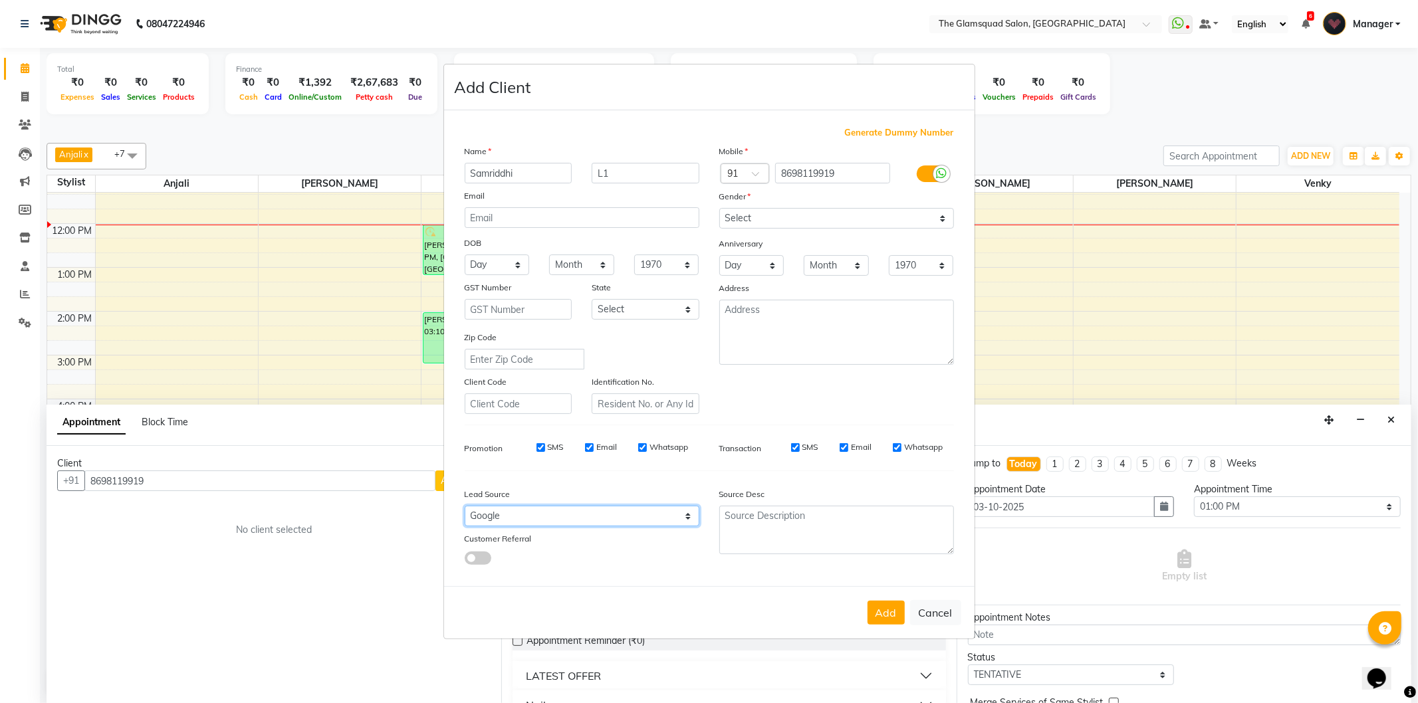
click at [465, 507] on select "Select Walk-in Referral Internet Friend Word of Mouth Advertisement Facebook Ju…" at bounding box center [582, 516] width 235 height 21
click at [872, 618] on button "Add" at bounding box center [885, 613] width 37 height 24
select select
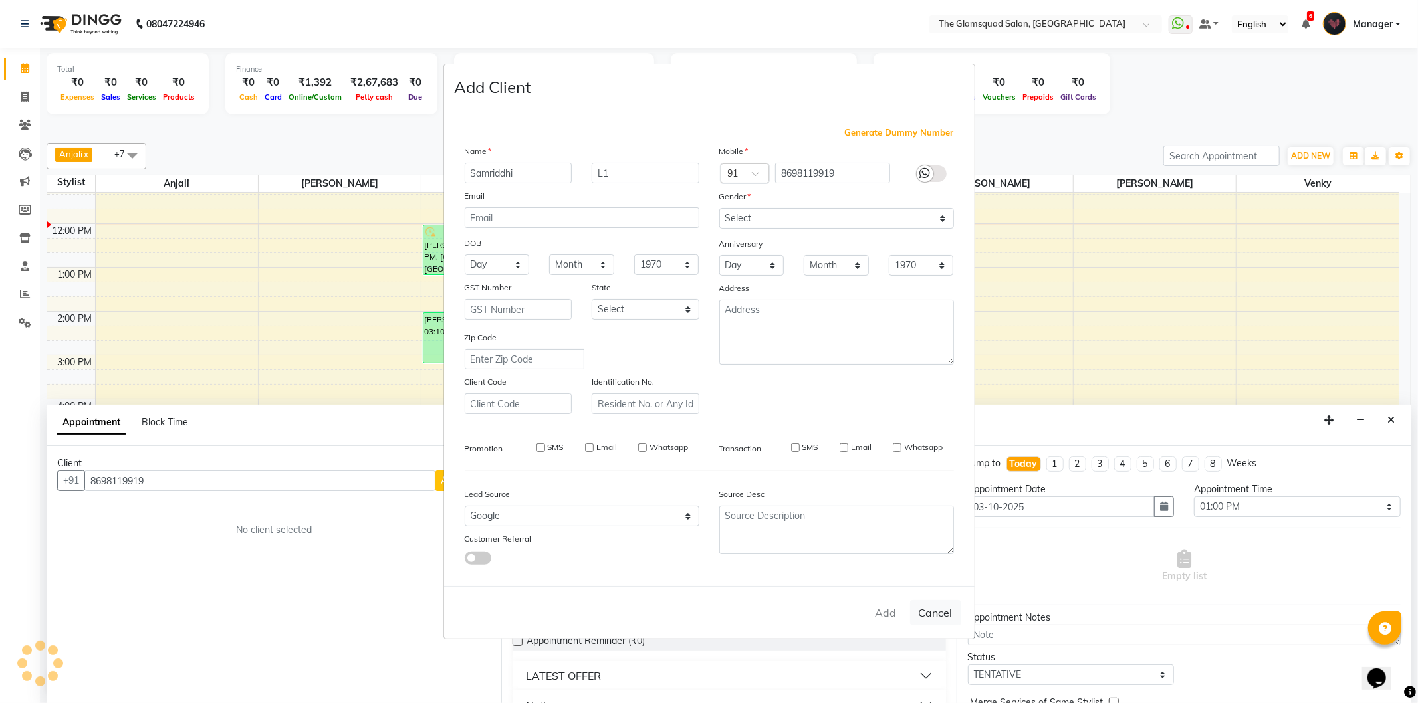
select select
checkbox input "false"
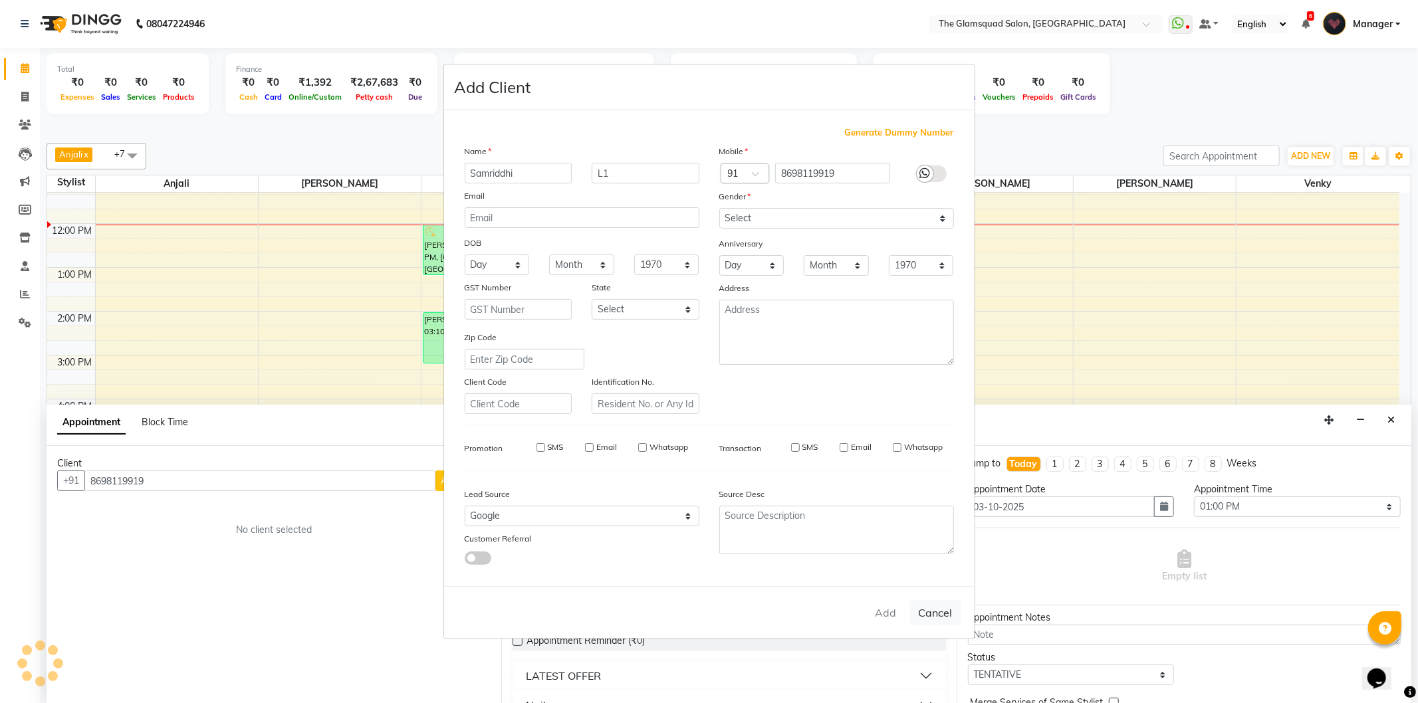
checkbox input "false"
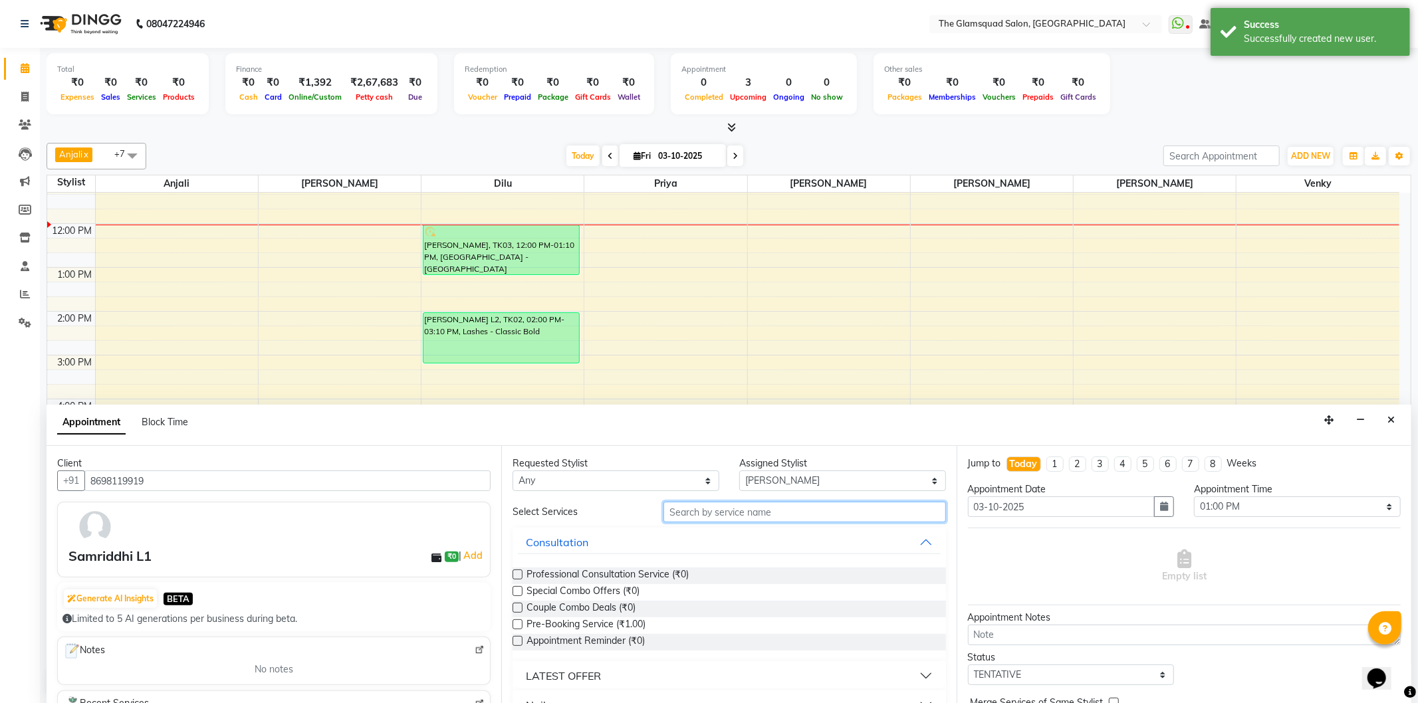
click at [736, 516] on input "text" at bounding box center [804, 512] width 282 height 21
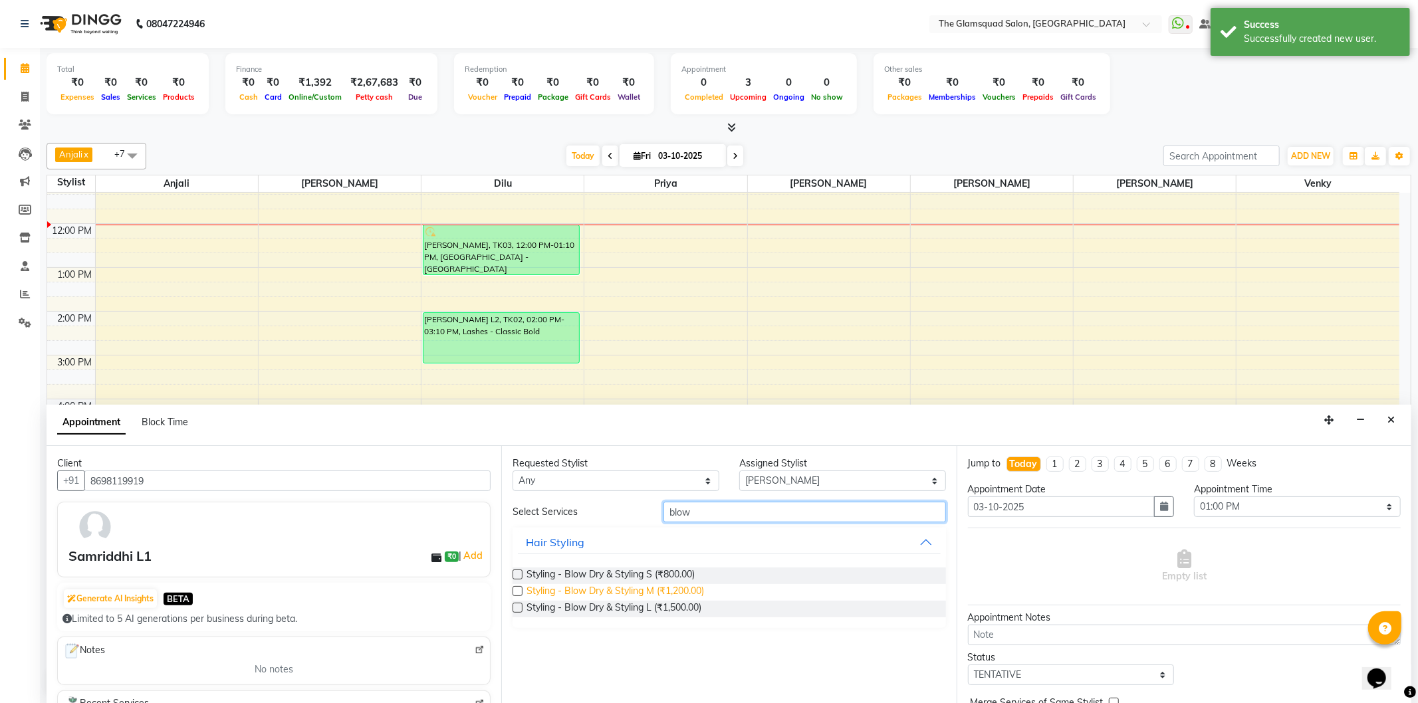
type input "blow"
click at [679, 588] on span "Styling - Blow Dry & Styling M (₹1,200.00)" at bounding box center [614, 592] width 177 height 17
checkbox input "false"
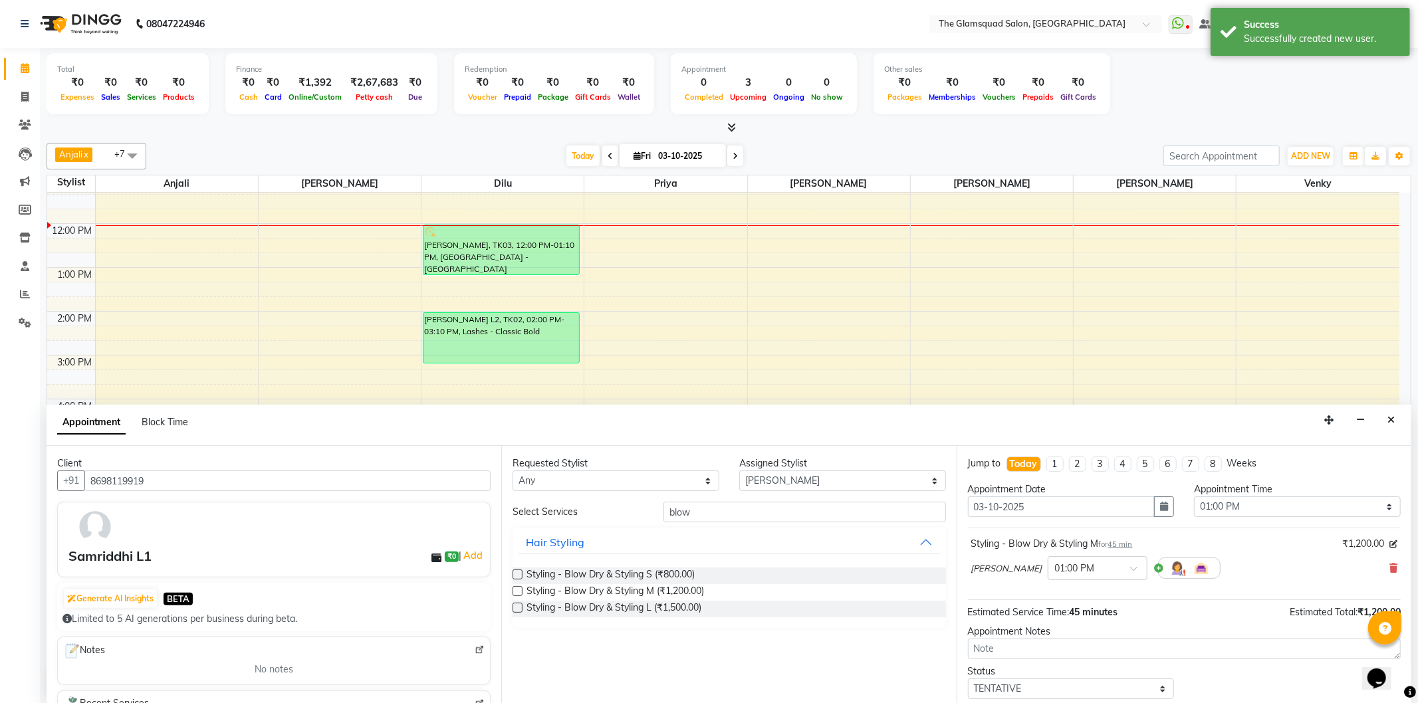
scroll to position [80, 0]
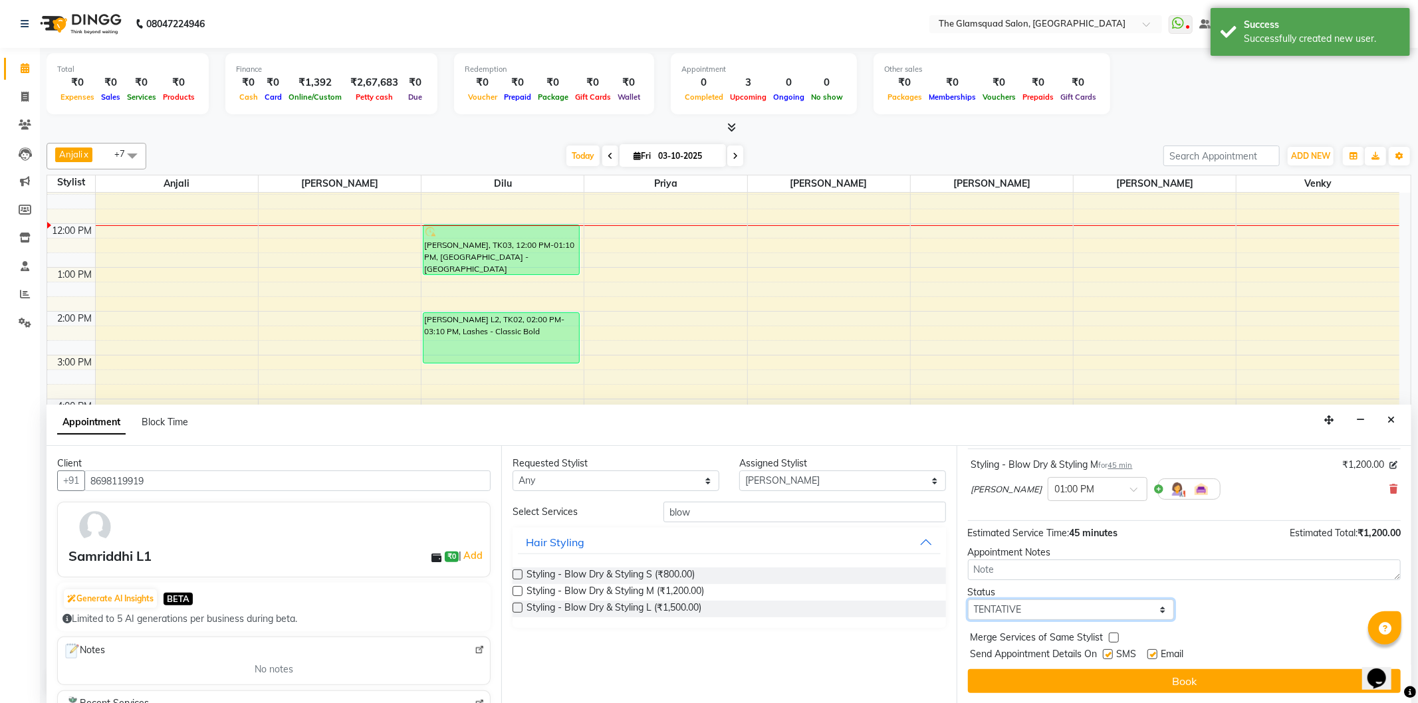
click at [1112, 606] on select "Select TENTATIVE CONFIRM CHECK-IN UPCOMING" at bounding box center [1071, 610] width 207 height 21
select select "confirm booking"
click at [968, 600] on select "Select TENTATIVE CONFIRM CHECK-IN UPCOMING" at bounding box center [1071, 610] width 207 height 21
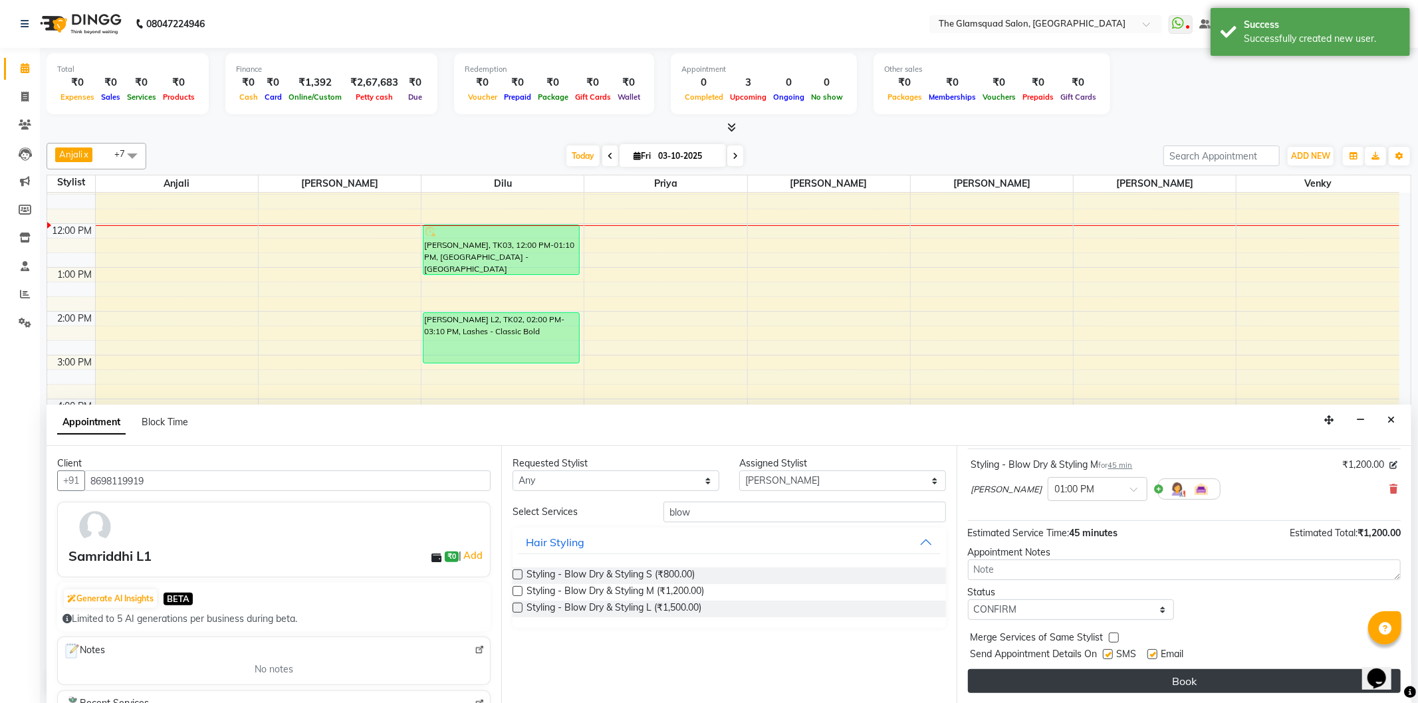
click at [1144, 671] on button "Book" at bounding box center [1184, 681] width 433 height 24
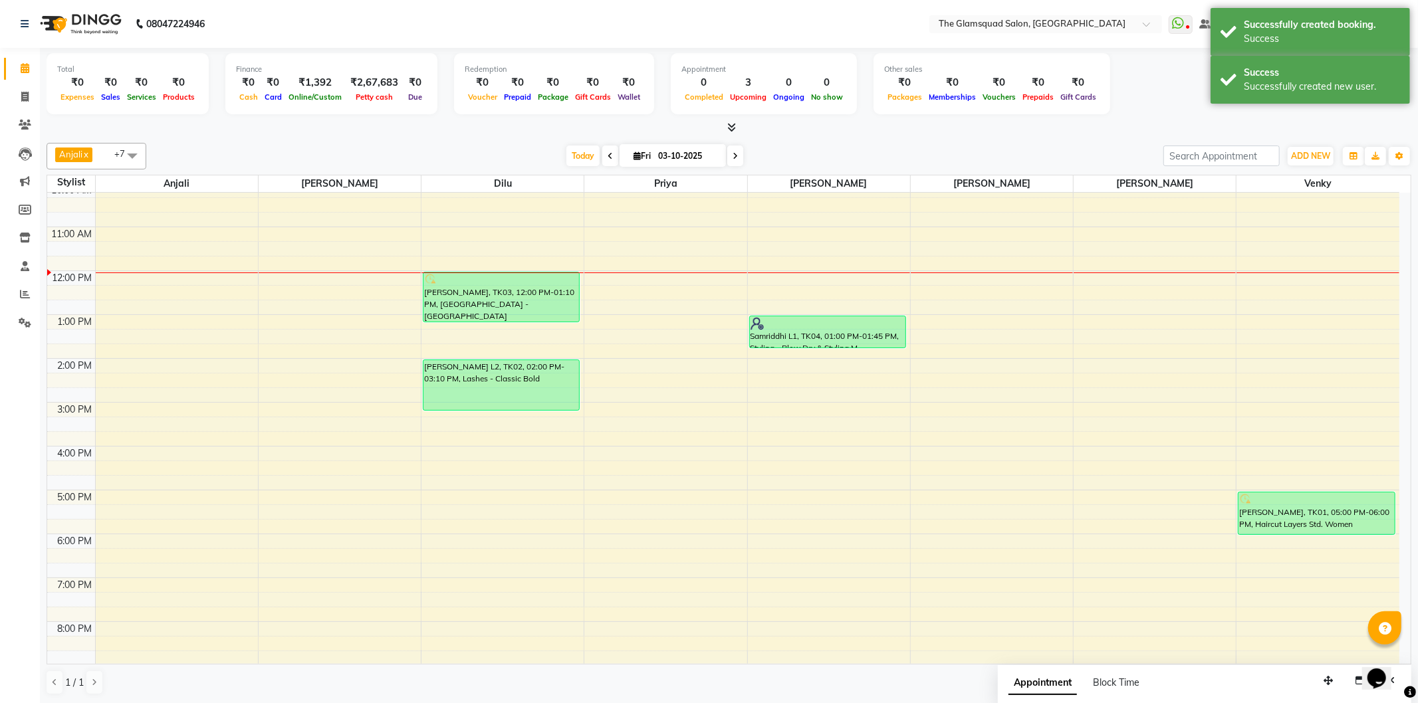
scroll to position [0, 0]
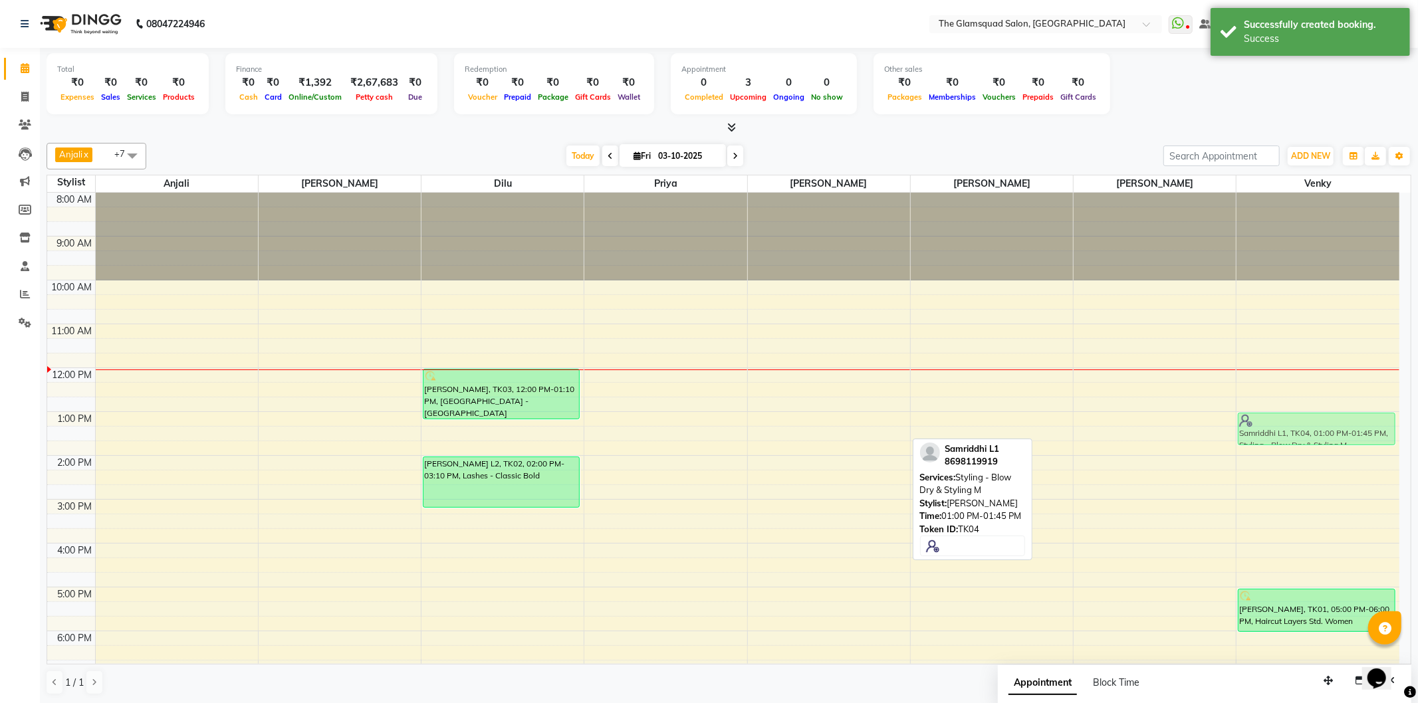
drag, startPoint x: 875, startPoint y: 429, endPoint x: 1292, endPoint y: 433, distance: 416.8
click at [1292, 433] on tr "[PERSON_NAME], TK03, 12:00 PM-01:10 PM, Lashes - Mascara [PERSON_NAME] L2, TK02…" at bounding box center [723, 500] width 1352 height 614
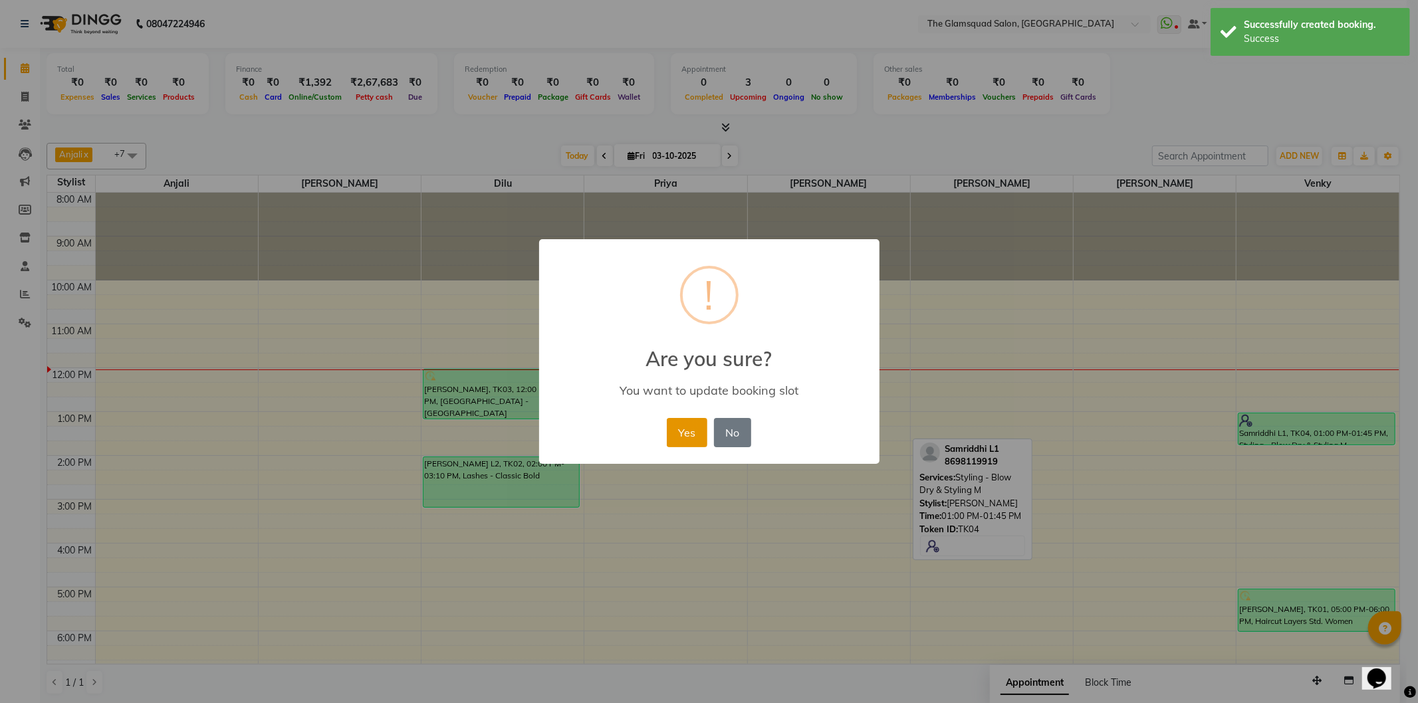
click at [689, 427] on button "Yes" at bounding box center [687, 432] width 41 height 29
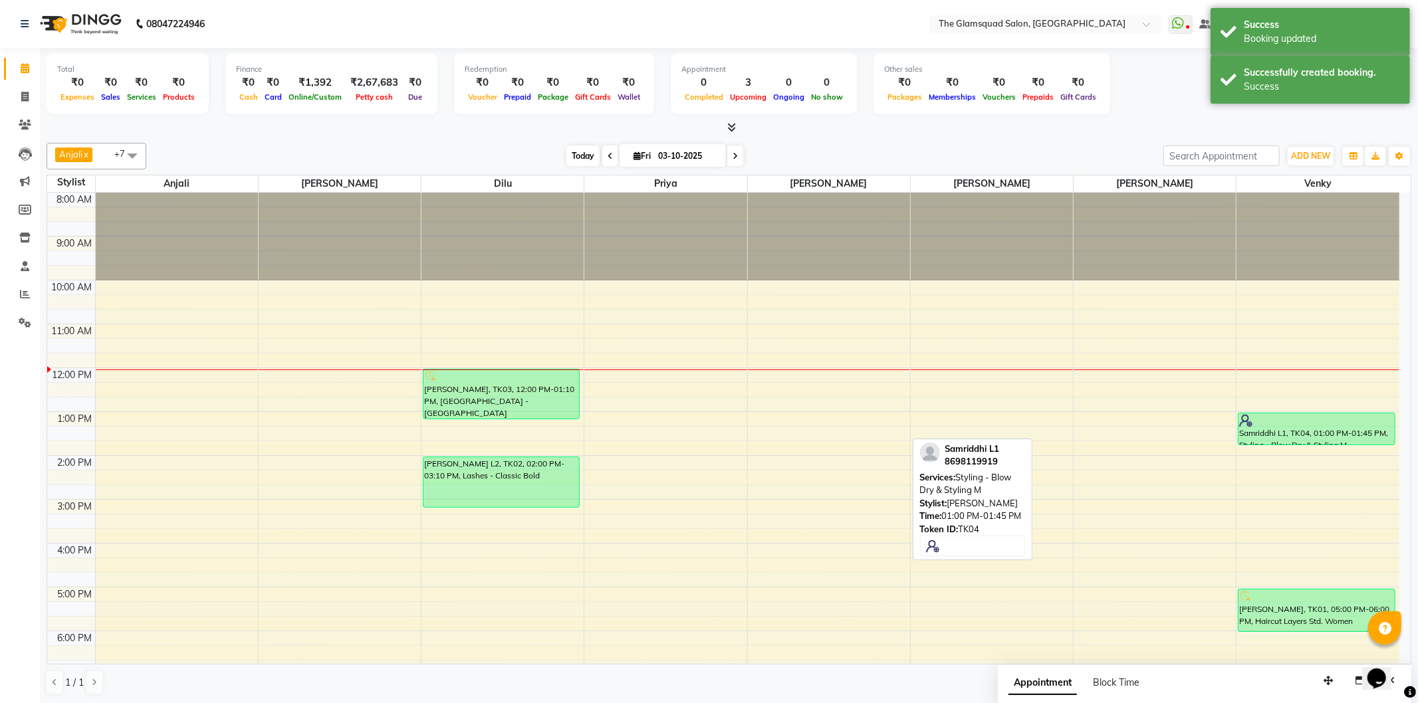
click at [585, 150] on span "Today" at bounding box center [582, 156] width 33 height 21
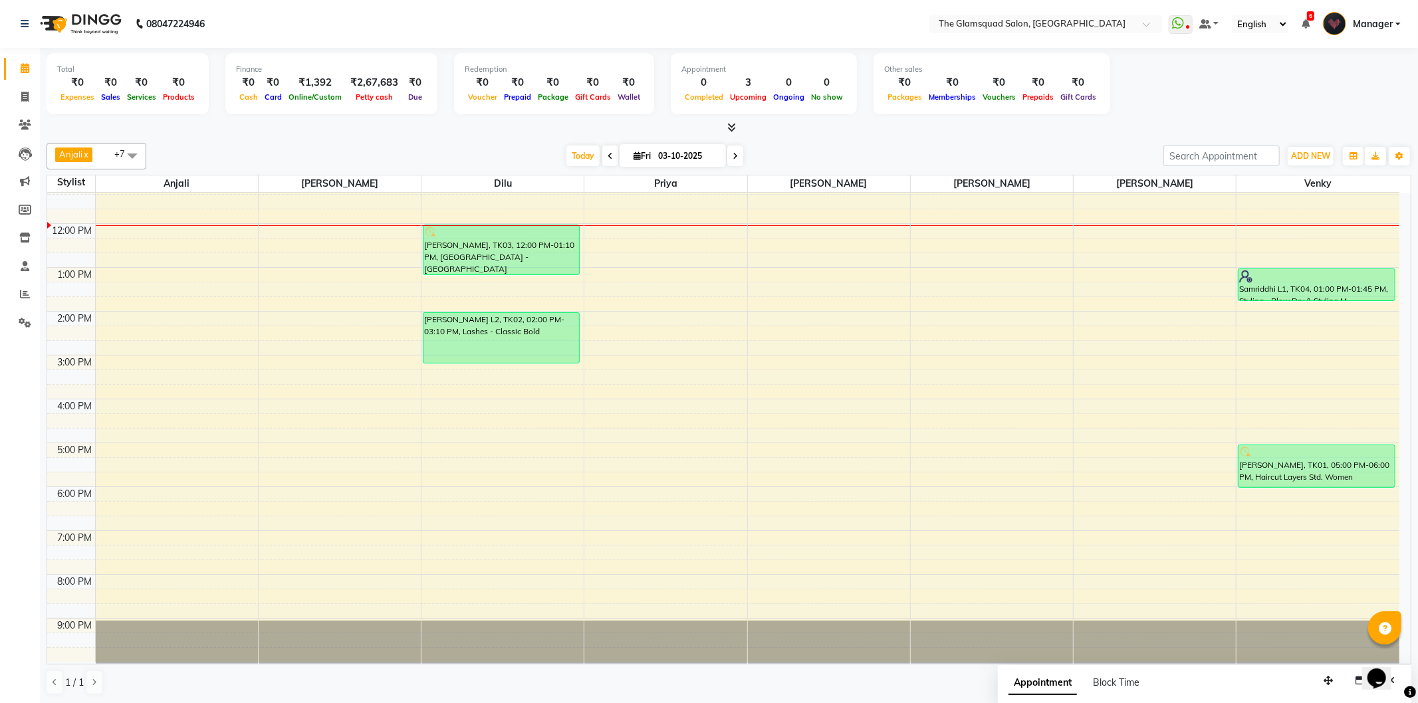
click at [667, 151] on input "03-10-2025" at bounding box center [687, 156] width 66 height 20
select select "10"
select select "2025"
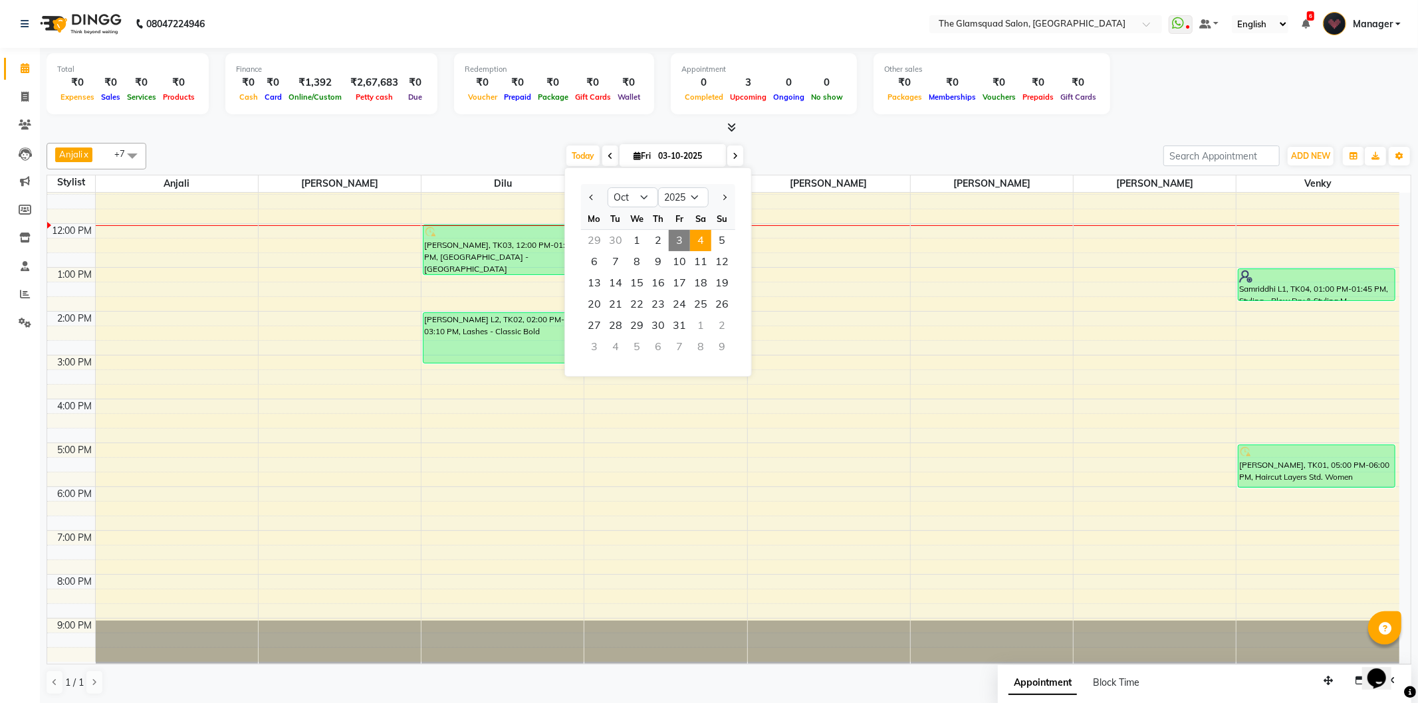
click at [701, 237] on span "4" at bounding box center [700, 240] width 21 height 21
type input "04-10-2025"
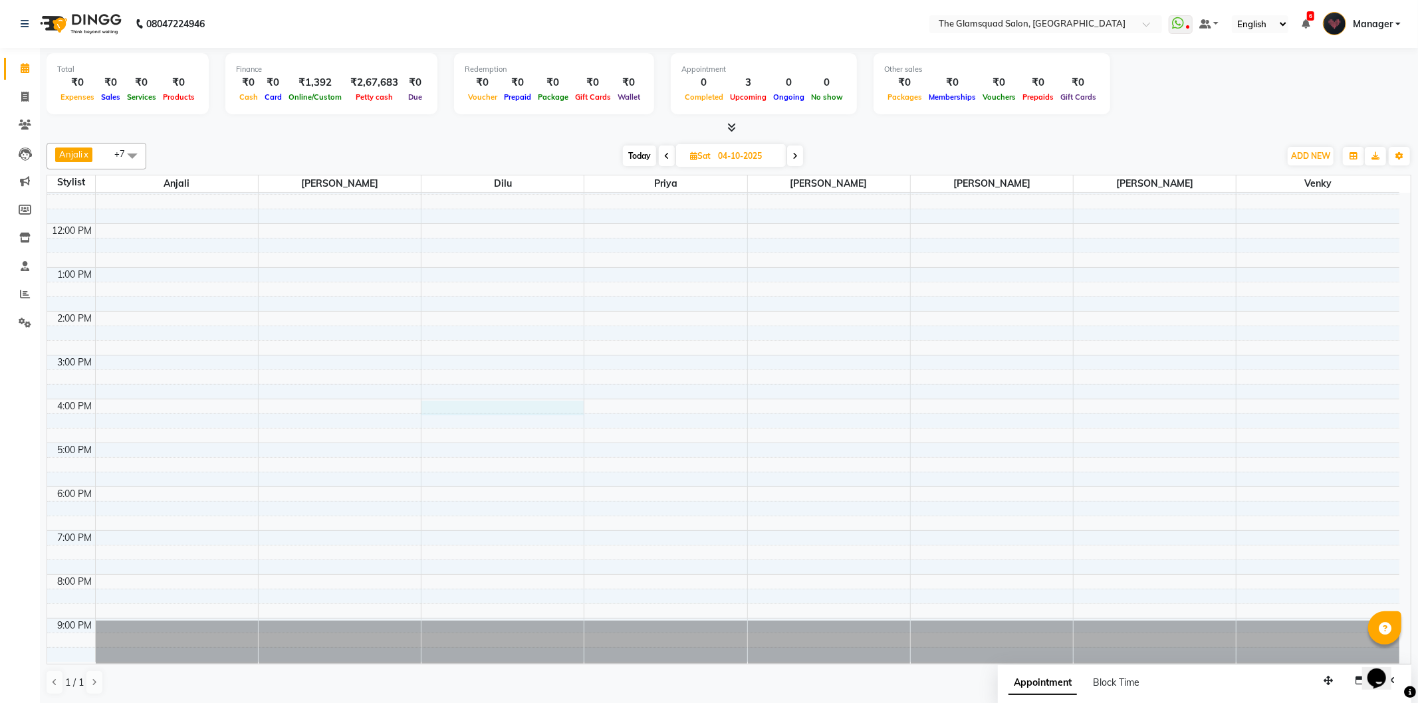
click at [457, 407] on div "8:00 AM 9:00 AM 10:00 AM 11:00 AM 12:00 PM 1:00 PM 2:00 PM 3:00 PM 4:00 PM 5:00…" at bounding box center [723, 356] width 1352 height 614
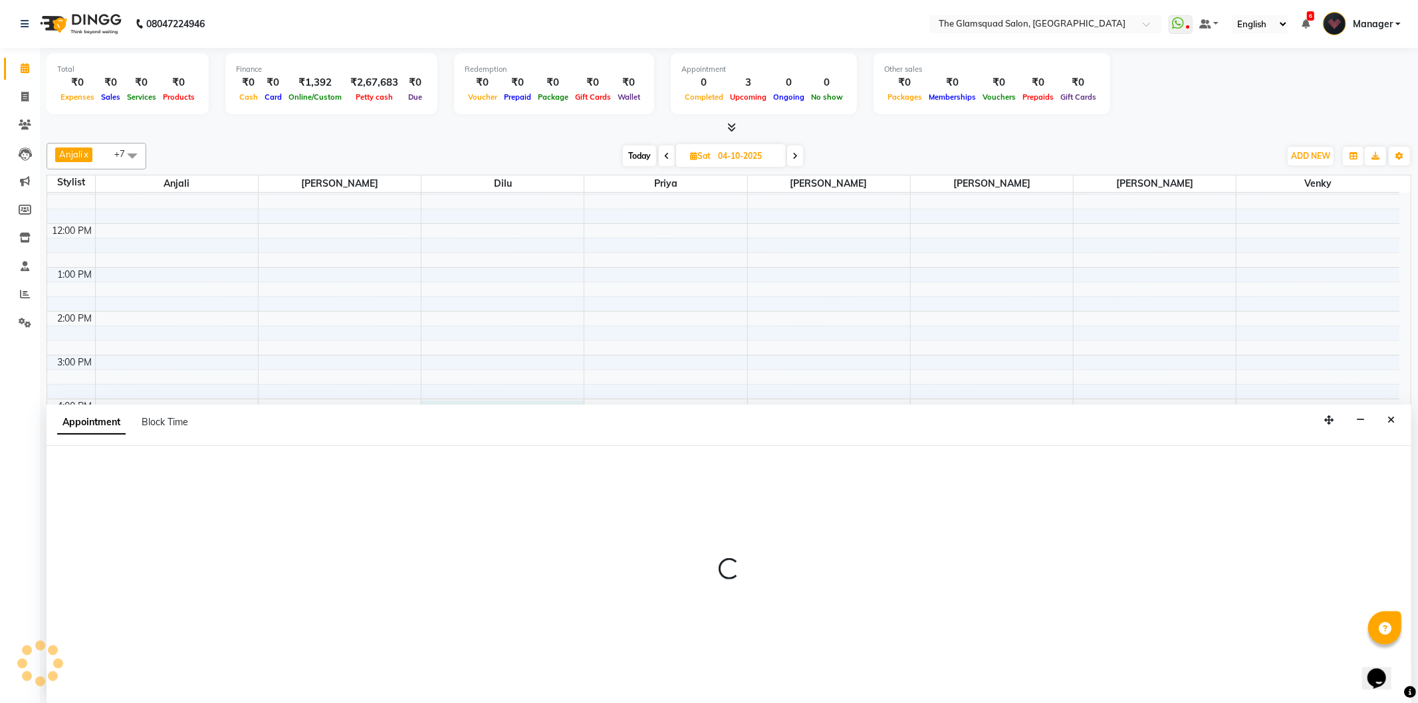
select select "34710"
select select "960"
select select "tentative"
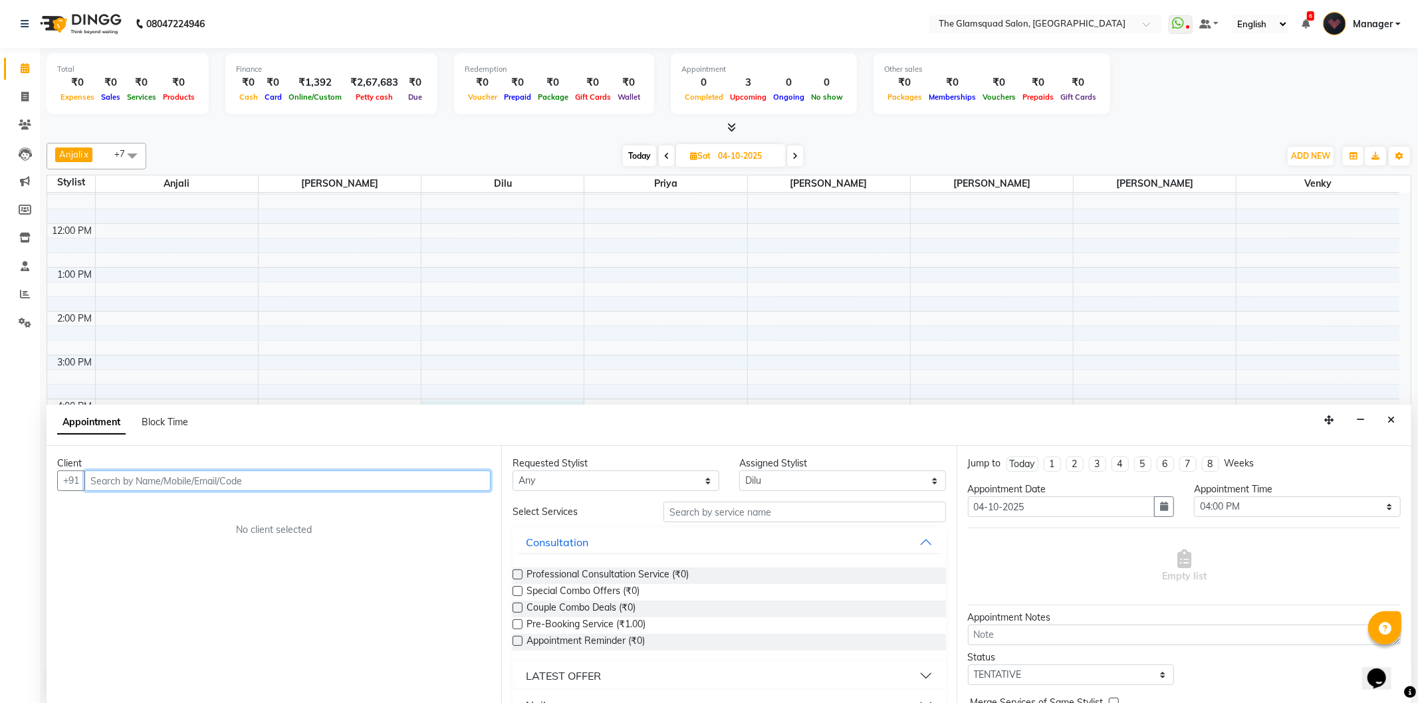
click at [361, 482] on input "text" at bounding box center [287, 481] width 406 height 21
paste input "96204 91805"
type input "9620491805"
click at [469, 483] on span "Add Client" at bounding box center [463, 481] width 45 height 12
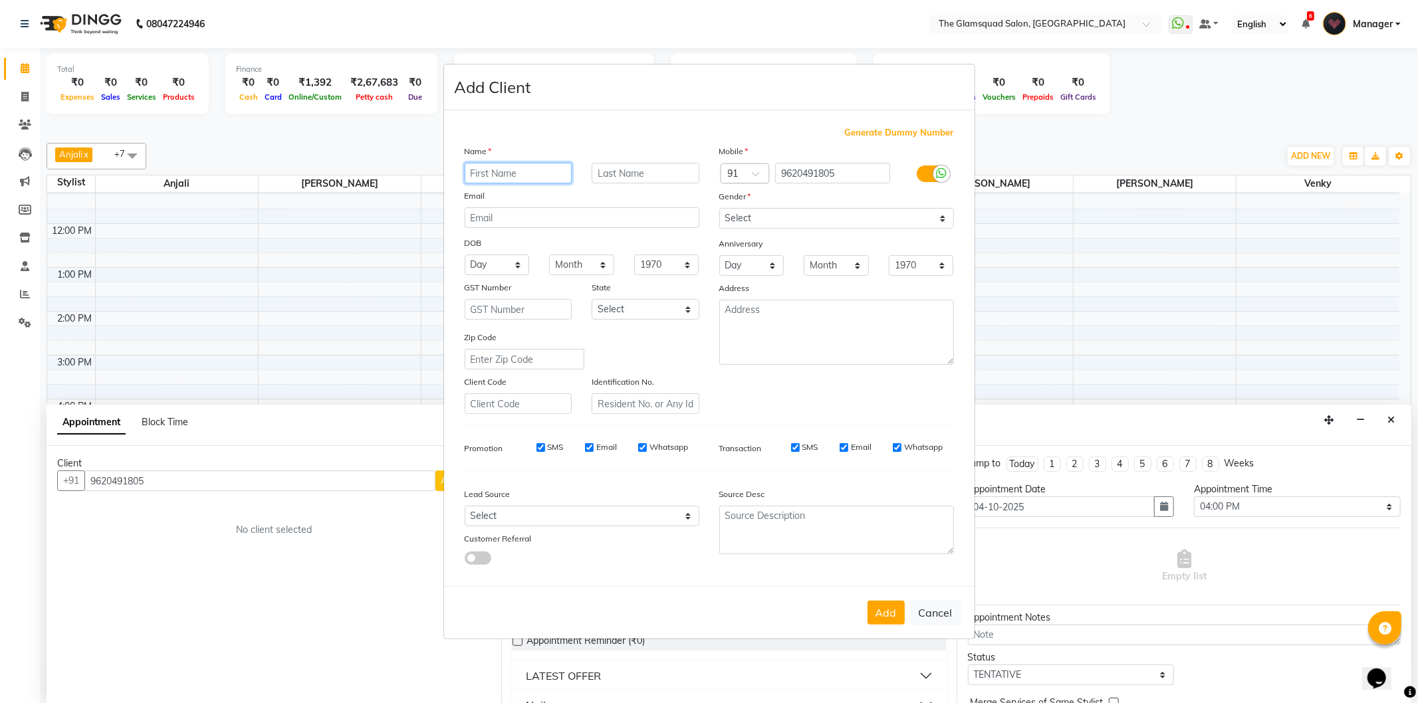
click at [526, 180] on input "text" at bounding box center [519, 173] width 108 height 21
type input "S"
type input "[PERSON_NAME]"
click at [667, 173] on input "text" at bounding box center [646, 173] width 108 height 21
type input "L2"
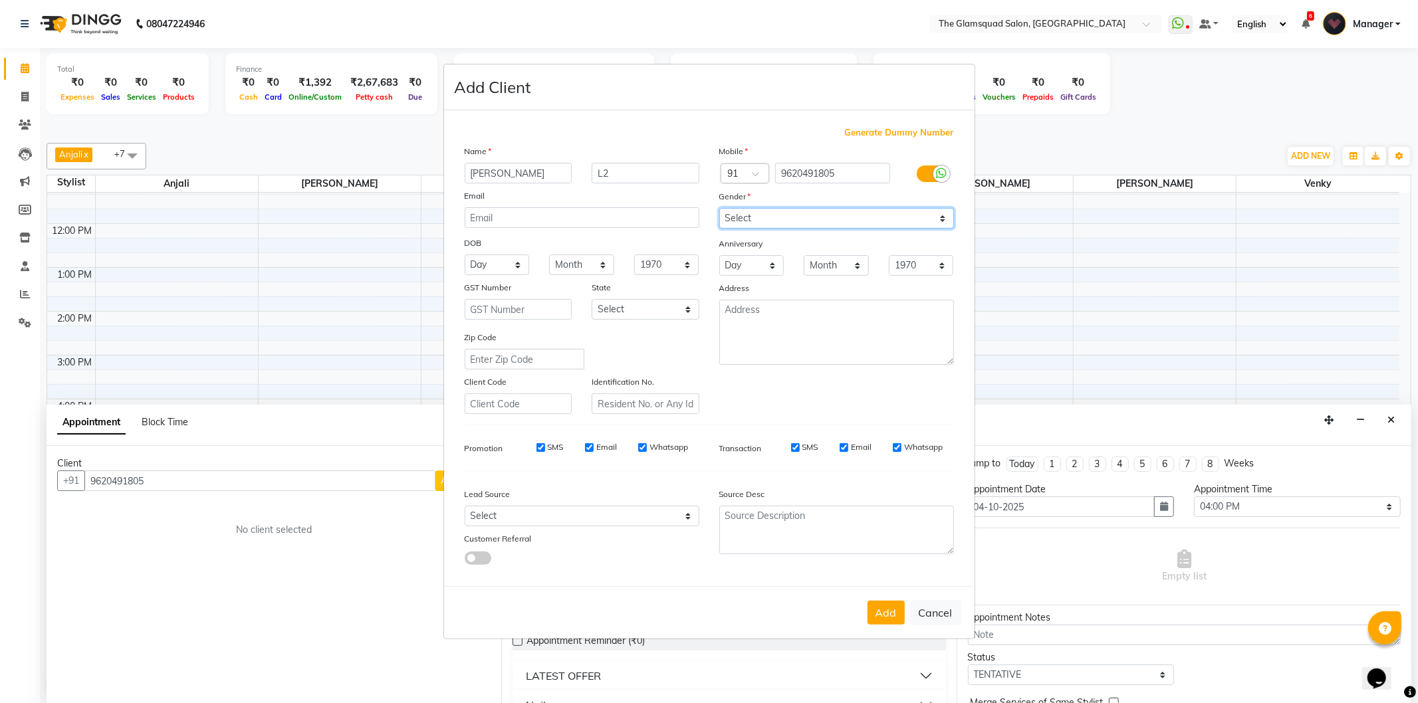
click at [736, 227] on select "Select [DEMOGRAPHIC_DATA] [DEMOGRAPHIC_DATA] Other Prefer Not To Say" at bounding box center [836, 218] width 235 height 21
select select "[DEMOGRAPHIC_DATA]"
click at [719, 208] on select "Select [DEMOGRAPHIC_DATA] [DEMOGRAPHIC_DATA] Other Prefer Not To Say" at bounding box center [836, 218] width 235 height 21
click at [589, 522] on select "Select Walk-in Referral Internet Friend Word of Mouth Advertisement Facebook Ju…" at bounding box center [582, 516] width 235 height 21
select select "34546"
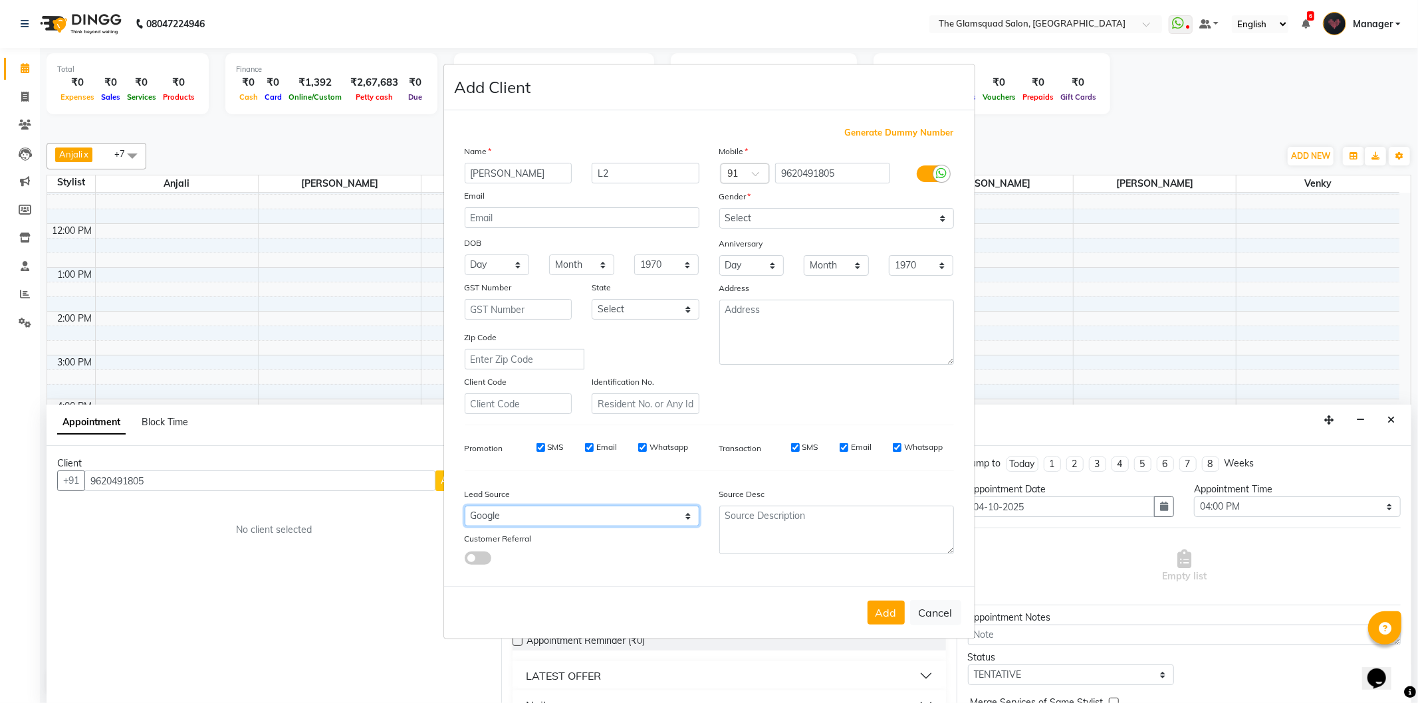
click at [465, 507] on select "Select Walk-in Referral Internet Friend Word of Mouth Advertisement Facebook Ju…" at bounding box center [582, 516] width 235 height 21
click at [893, 608] on button "Add" at bounding box center [885, 613] width 37 height 24
select select
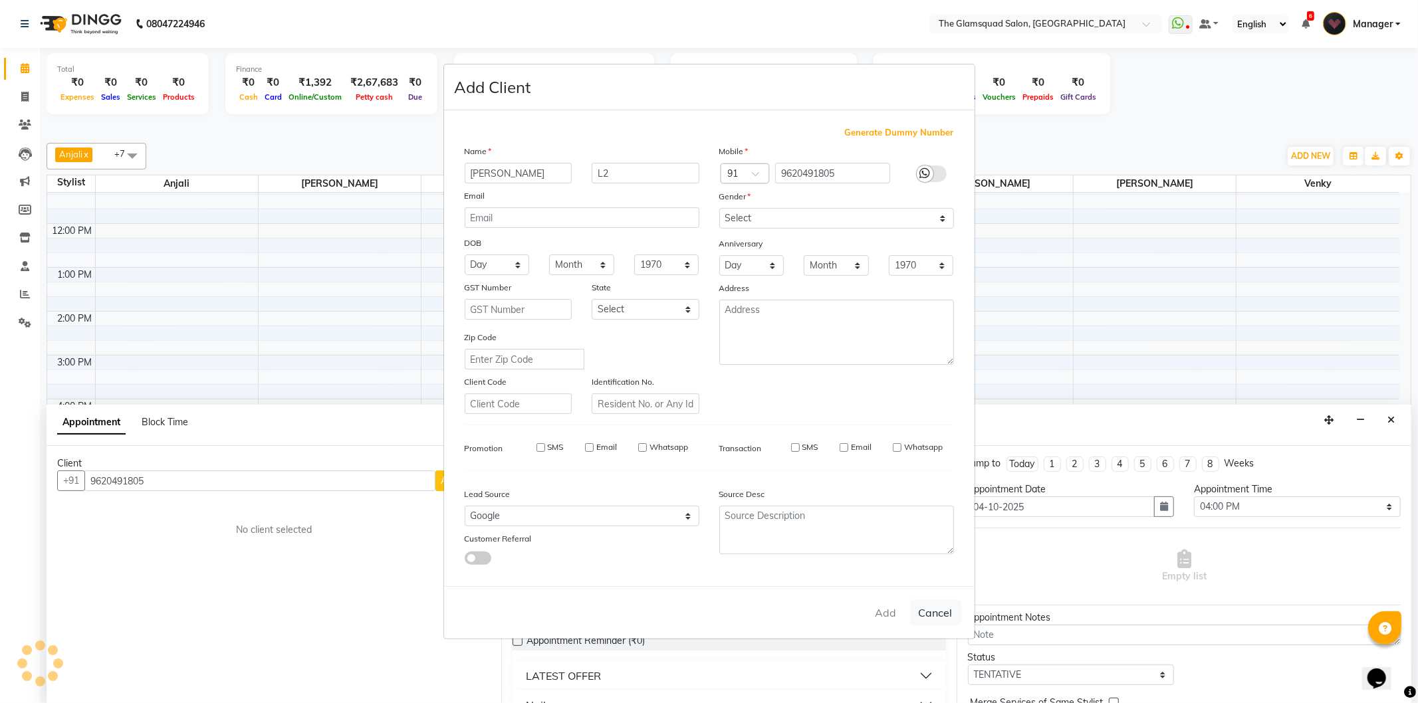
select select
checkbox input "false"
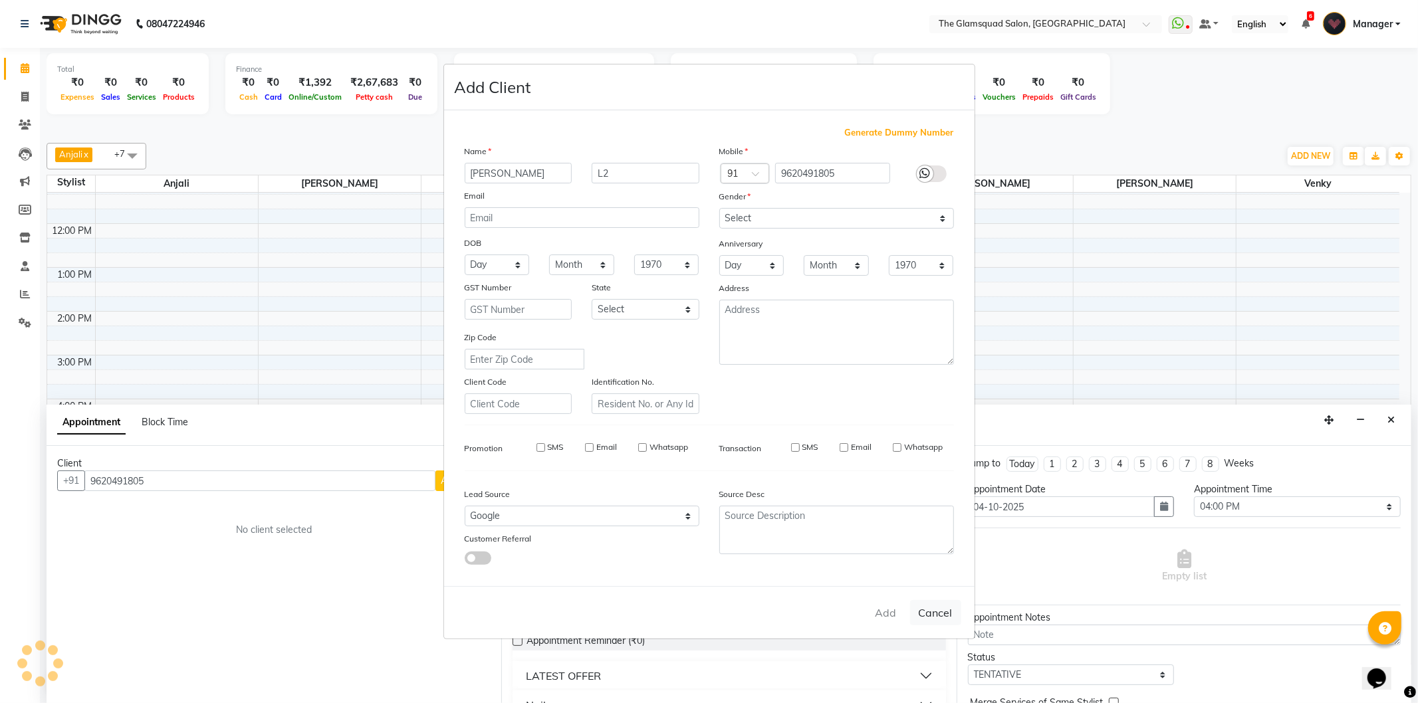
checkbox input "false"
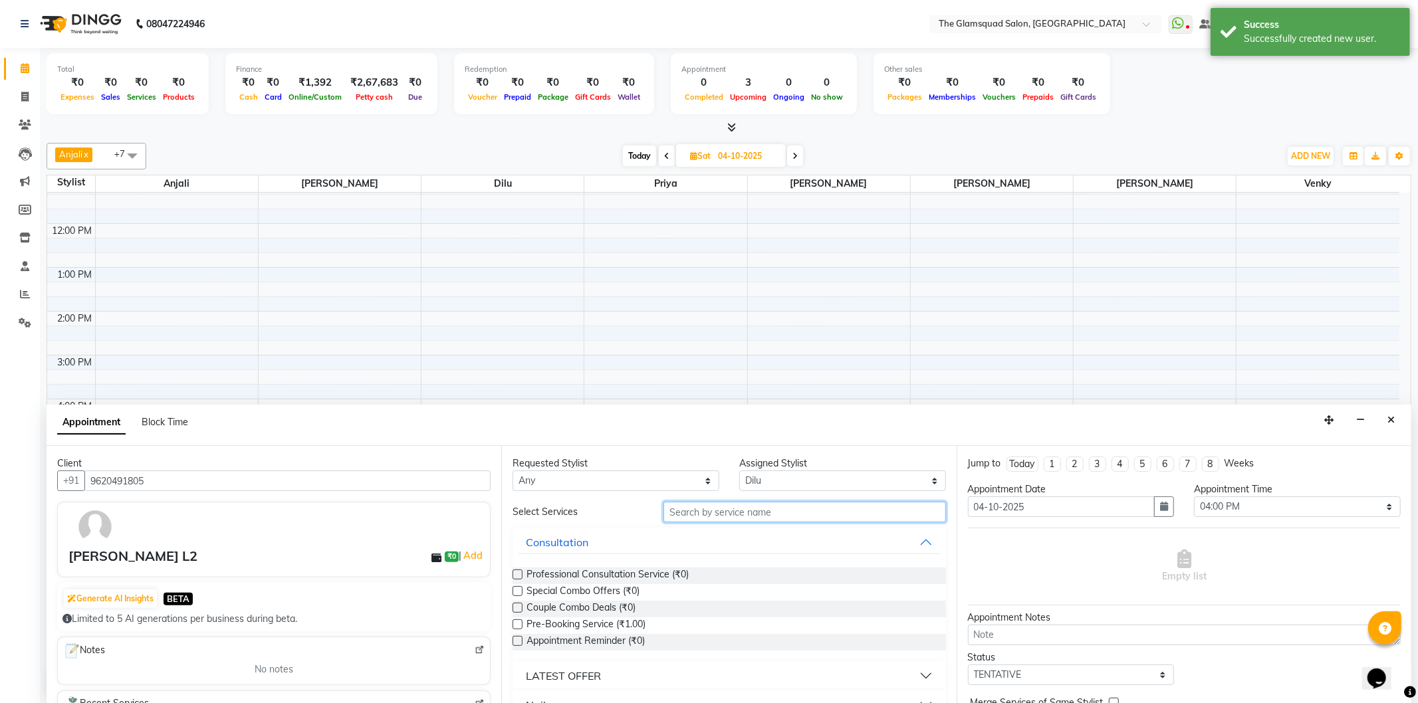
click at [756, 508] on input "text" at bounding box center [804, 512] width 282 height 21
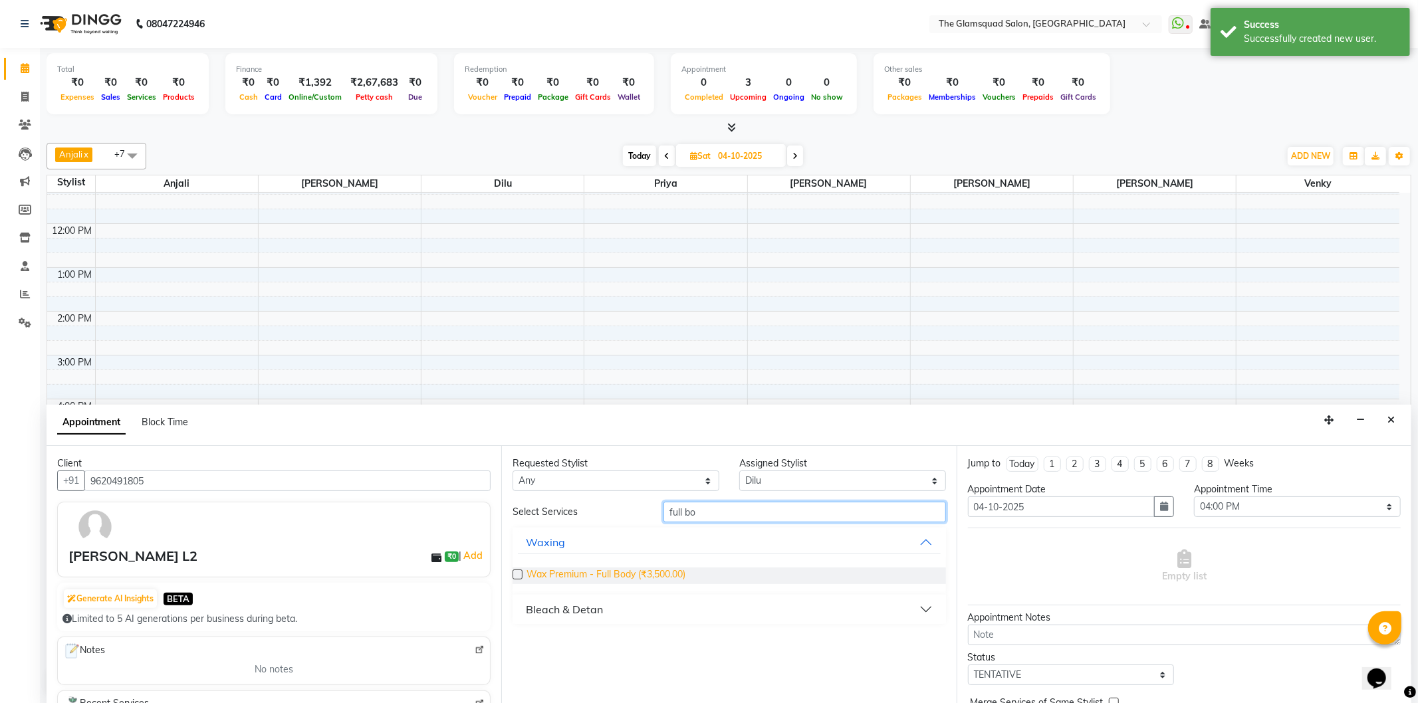
type input "full bo"
click at [636, 578] on span "Wax Premium - Full Body (₹3,500.00)" at bounding box center [605, 576] width 159 height 17
checkbox input "false"
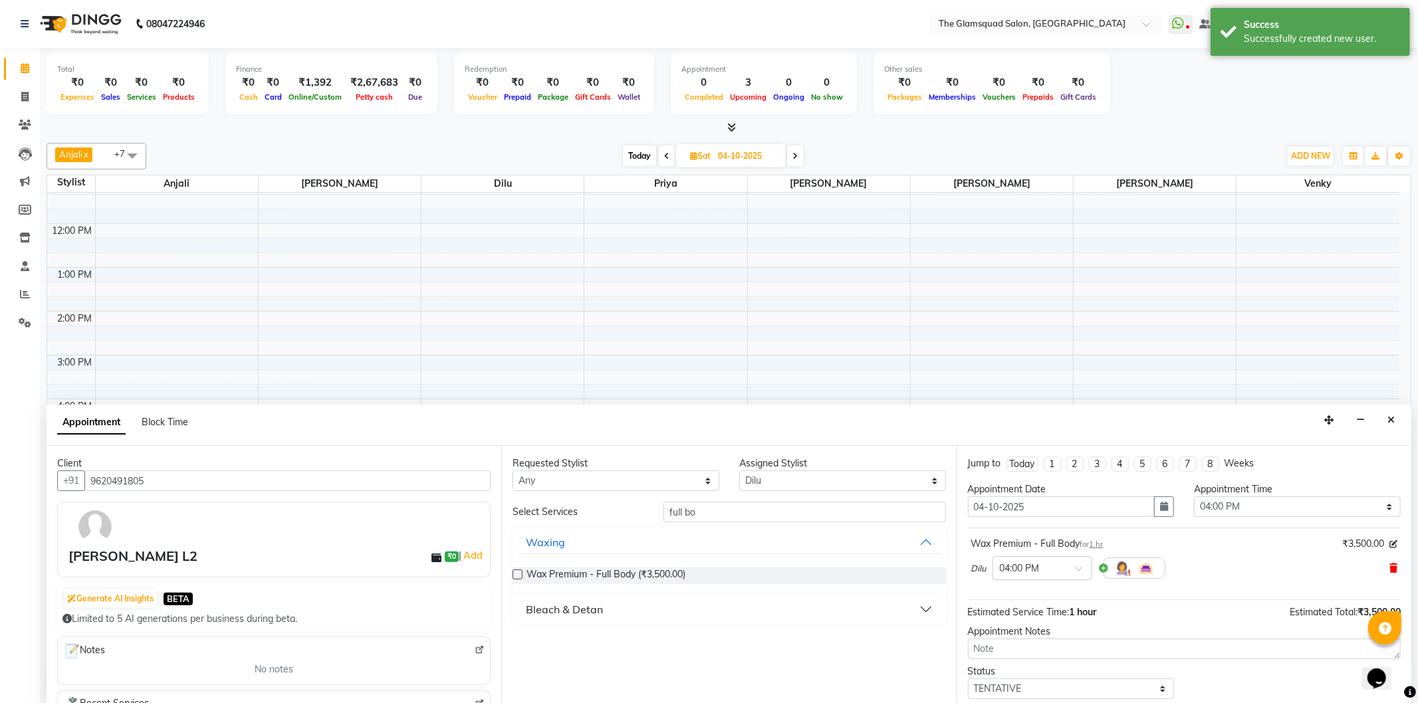
click at [1389, 565] on icon at bounding box center [1393, 568] width 8 height 9
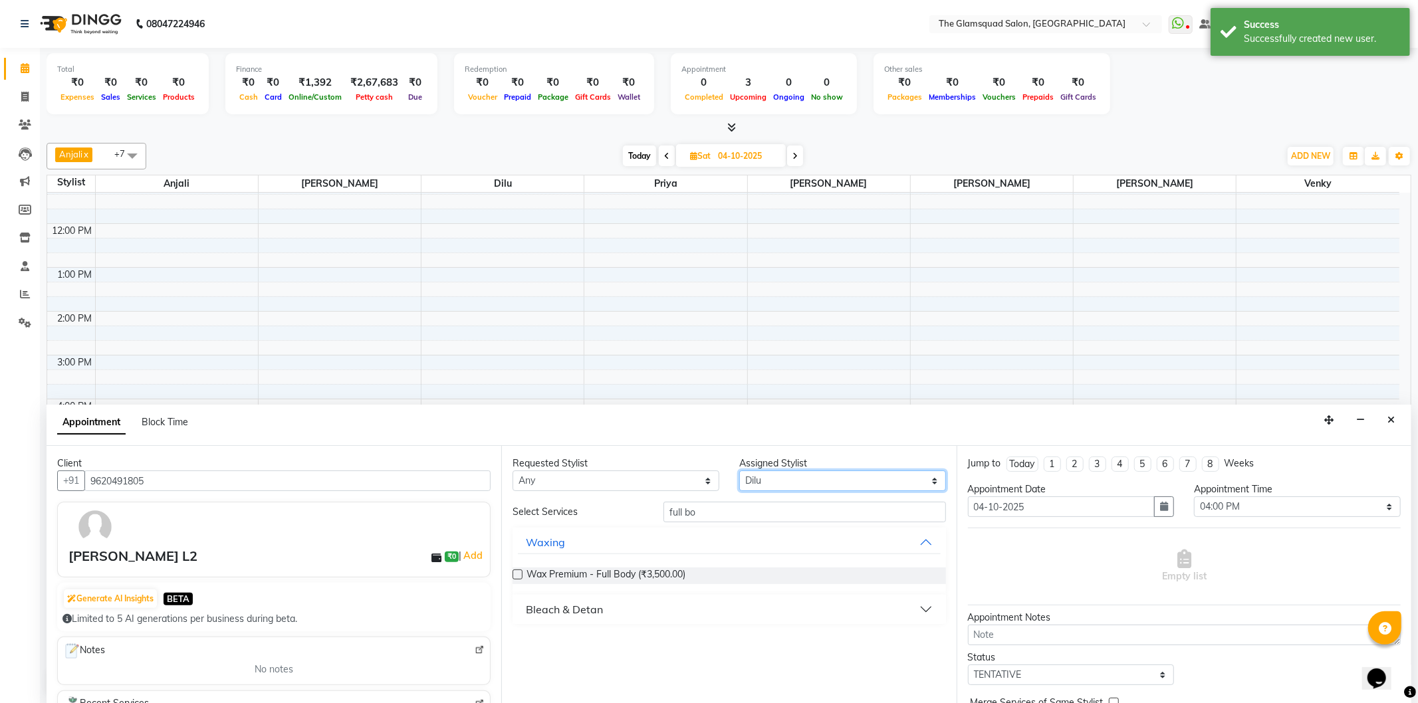
drag, startPoint x: 753, startPoint y: 473, endPoint x: 762, endPoint y: 482, distance: 12.7
click at [753, 473] on select "Select [PERSON_NAME] Anjali Dilu [PERSON_NAME] [PERSON_NAME] Priya Venky" at bounding box center [842, 481] width 207 height 21
select select "34709"
click at [739, 471] on select "Select [PERSON_NAME] Anjali Dilu [PERSON_NAME] [PERSON_NAME] Priya Venky" at bounding box center [842, 481] width 207 height 21
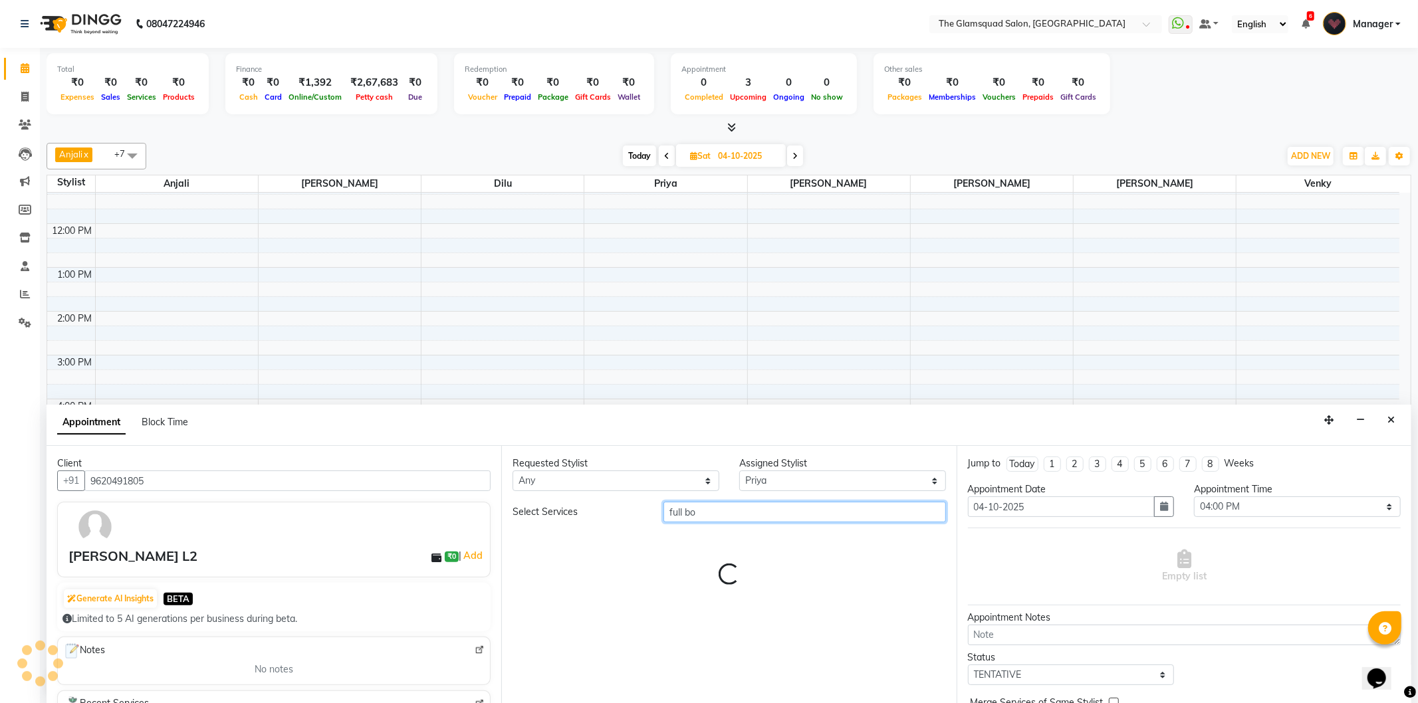
drag, startPoint x: 727, startPoint y: 516, endPoint x: 623, endPoint y: 508, distance: 104.0
click at [623, 508] on div "Select Services full bo" at bounding box center [729, 512] width 453 height 21
type input "full body"
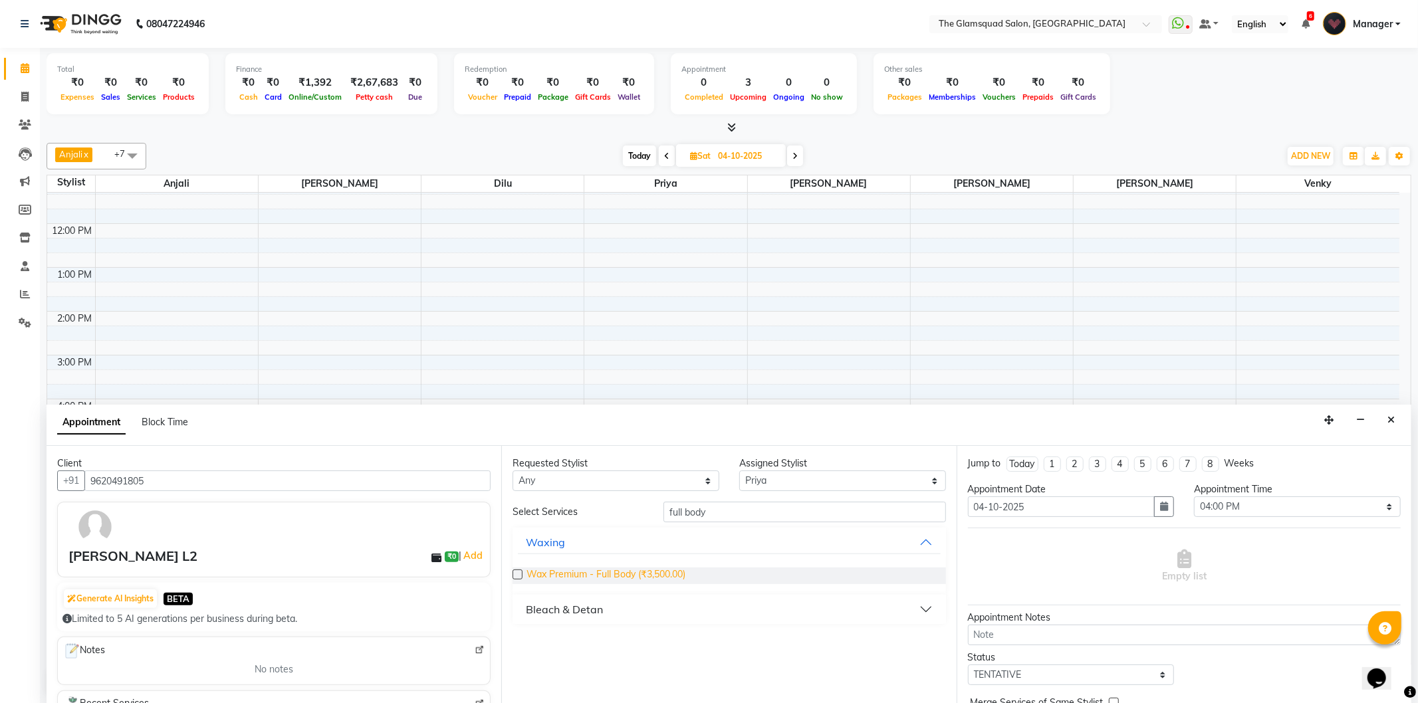
click at [667, 577] on span "Wax Premium - Full Body (₹3,500.00)" at bounding box center [605, 576] width 159 height 17
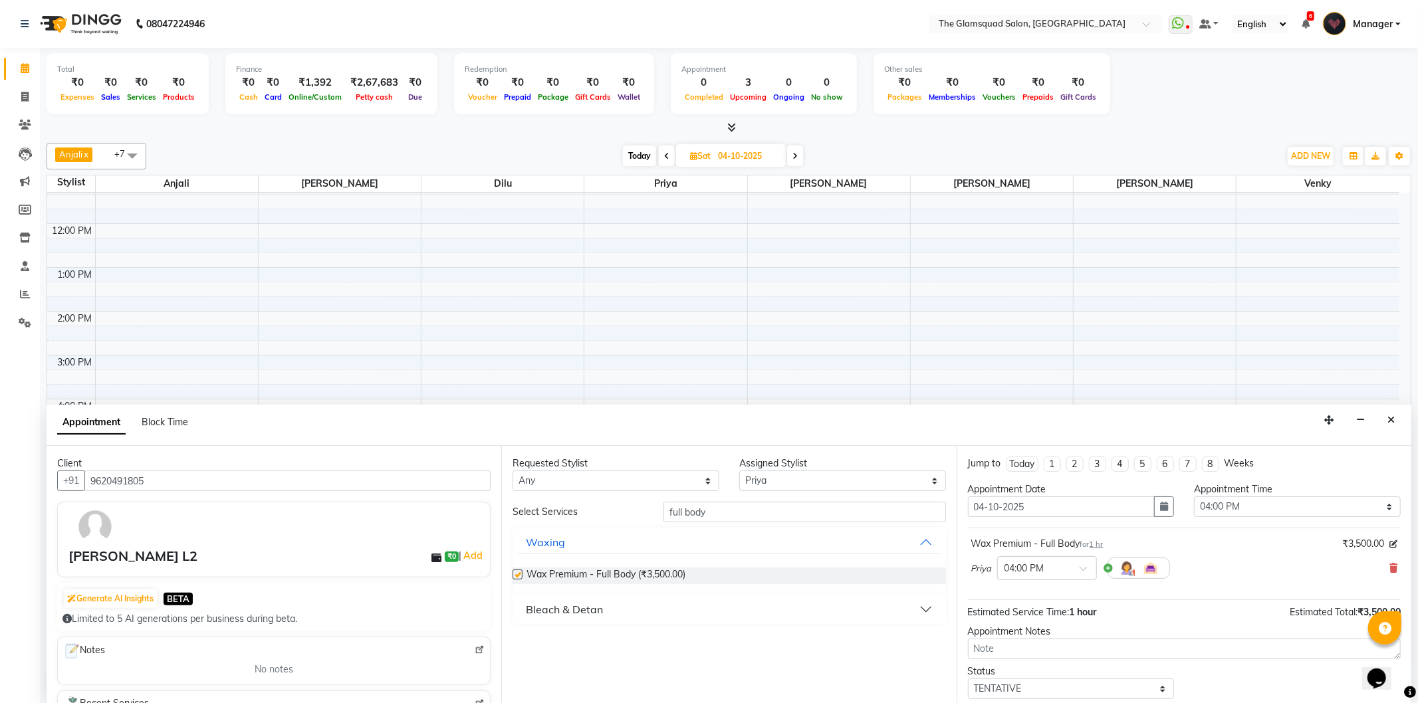
checkbox input "false"
drag, startPoint x: 822, startPoint y: 480, endPoint x: 822, endPoint y: 488, distance: 8.0
click at [822, 480] on select "Select [PERSON_NAME] Anjali Dilu [PERSON_NAME] [PERSON_NAME] Priya Venky" at bounding box center [842, 481] width 207 height 21
select select "89714"
click at [739, 471] on select "Select [PERSON_NAME] Anjali Dilu [PERSON_NAME] [PERSON_NAME] Priya Venky" at bounding box center [842, 481] width 207 height 21
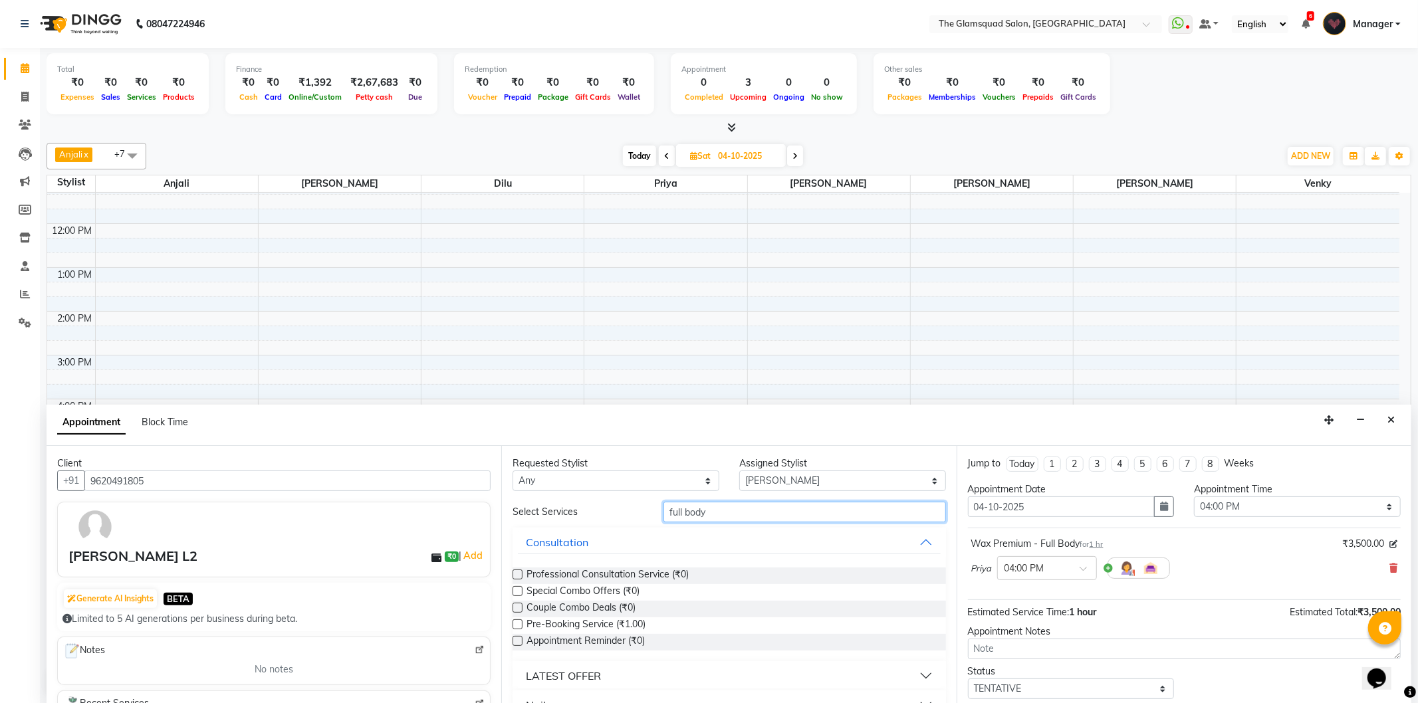
drag, startPoint x: 753, startPoint y: 512, endPoint x: 629, endPoint y: 510, distance: 124.3
click at [629, 510] on div "Select Services full body" at bounding box center [729, 512] width 453 height 21
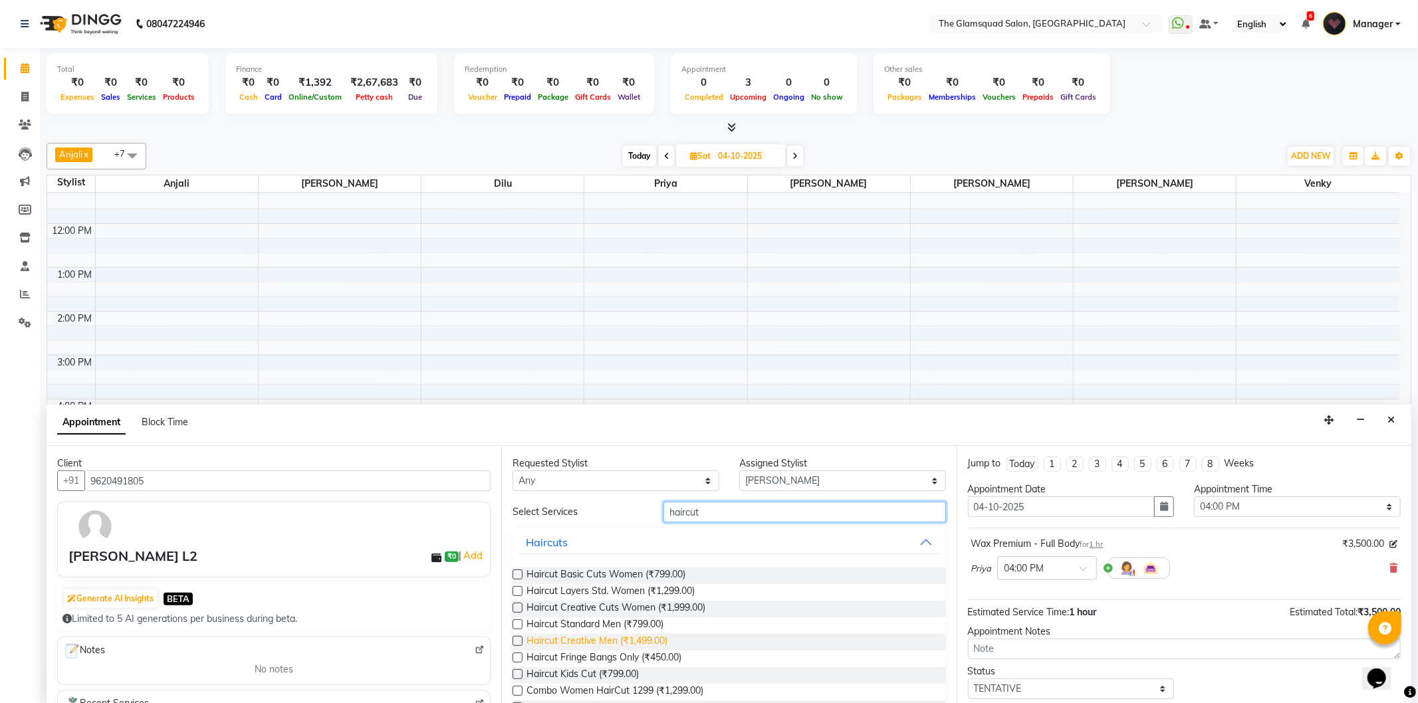
type input "haircut"
click at [642, 638] on span "Haircut Creative Men (₹1,499.00)" at bounding box center [596, 642] width 141 height 17
checkbox input "false"
drag, startPoint x: 709, startPoint y: 517, endPoint x: 627, endPoint y: 509, distance: 82.8
click at [625, 510] on div "Select Services haircut" at bounding box center [729, 512] width 453 height 21
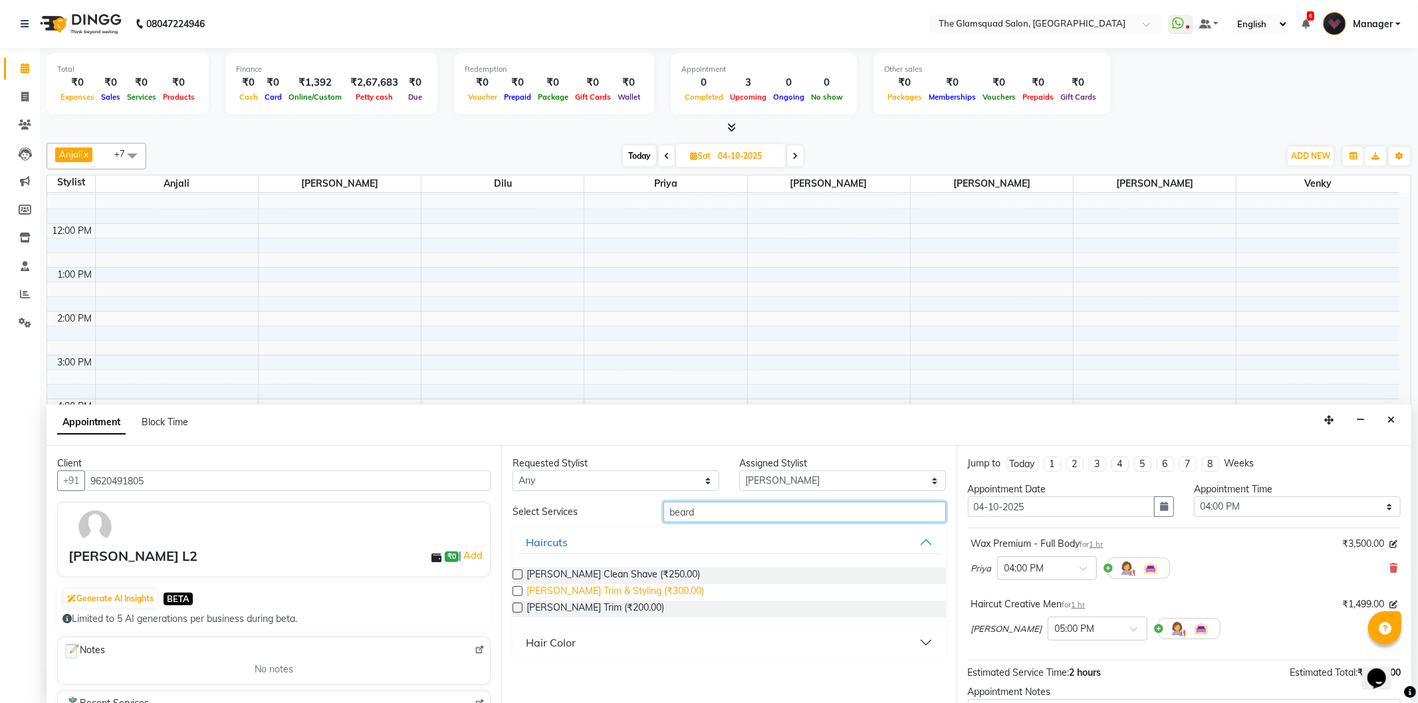
type input "beard"
click at [642, 594] on span "[PERSON_NAME] Trim & Styling (₹300.00)" at bounding box center [614, 592] width 177 height 17
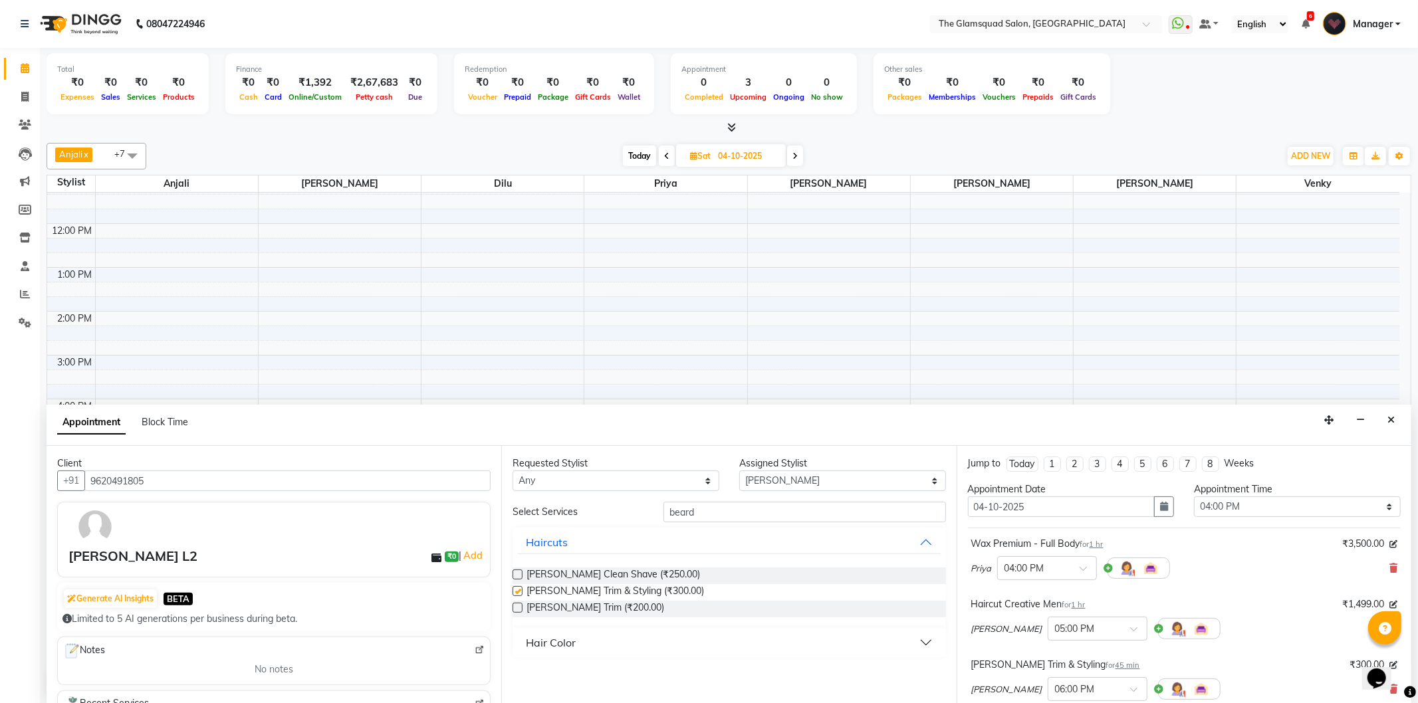
checkbox input "false"
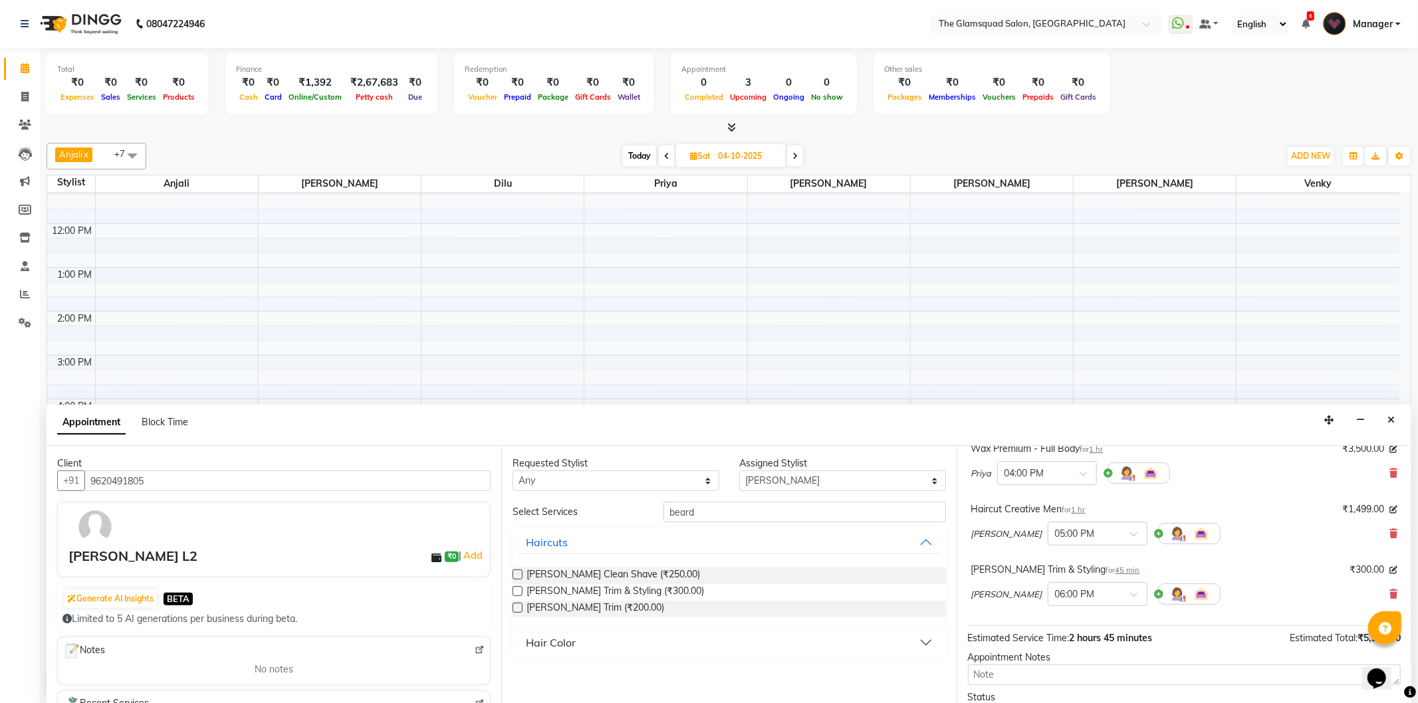
scroll to position [200, 0]
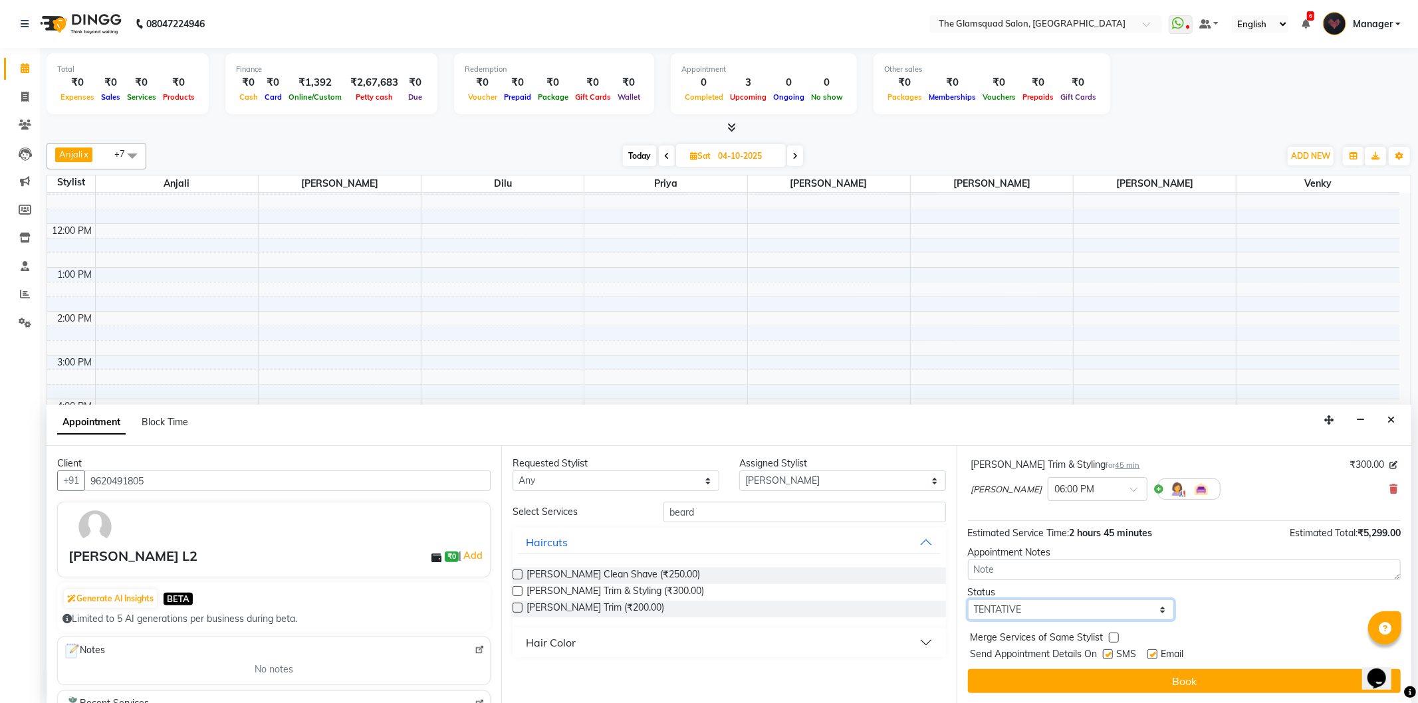
click at [1040, 605] on select "Select TENTATIVE CONFIRM UPCOMING" at bounding box center [1071, 610] width 207 height 21
select select "confirm booking"
click at [968, 600] on select "Select TENTATIVE CONFIRM UPCOMING" at bounding box center [1071, 610] width 207 height 21
click at [1060, 679] on button "Book" at bounding box center [1184, 681] width 433 height 24
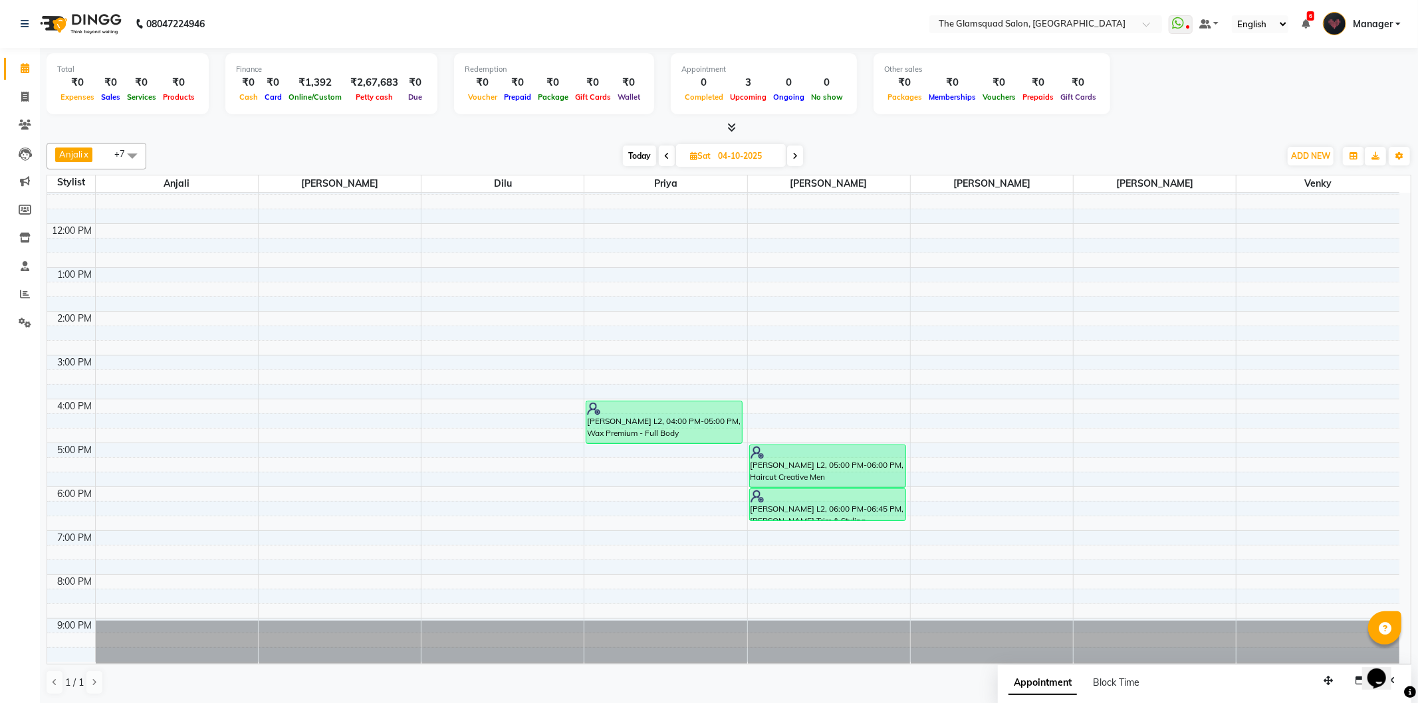
click at [633, 150] on span "Today" at bounding box center [639, 156] width 33 height 21
type input "03-10-2025"
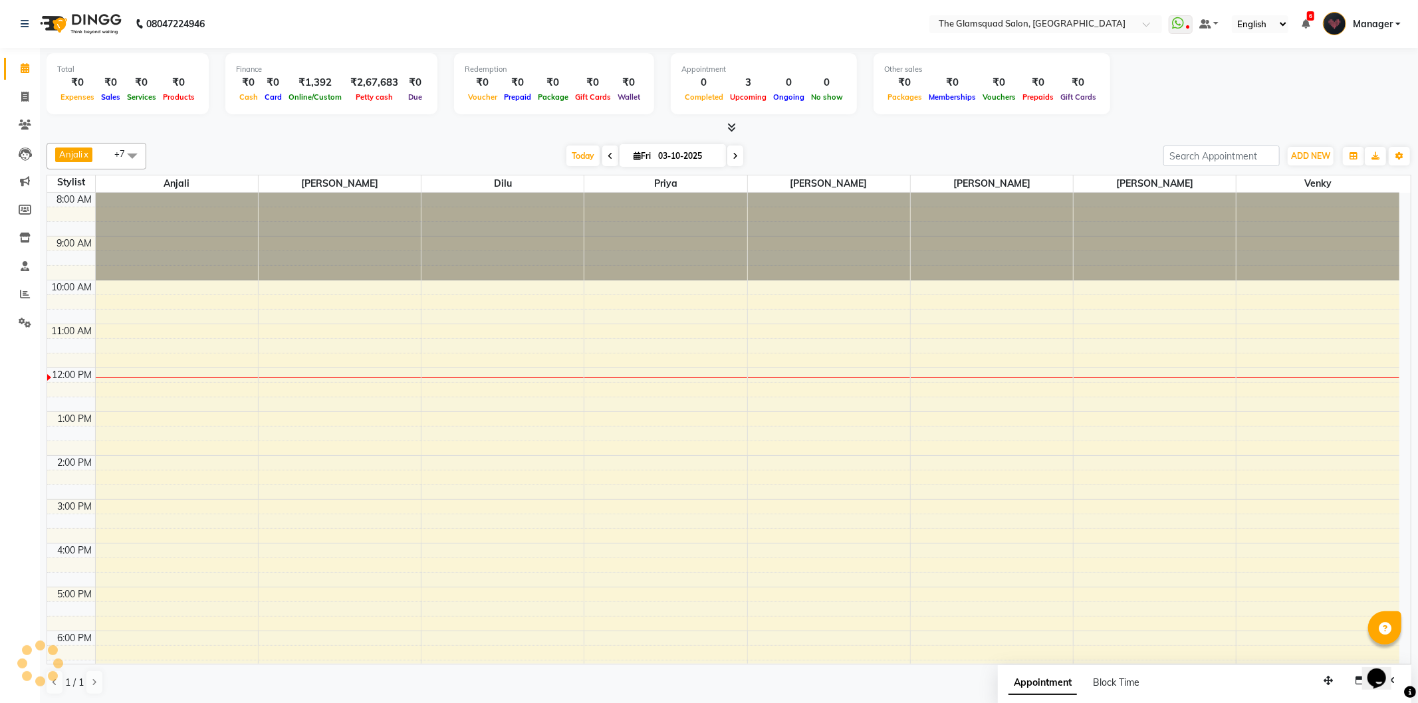
scroll to position [144, 0]
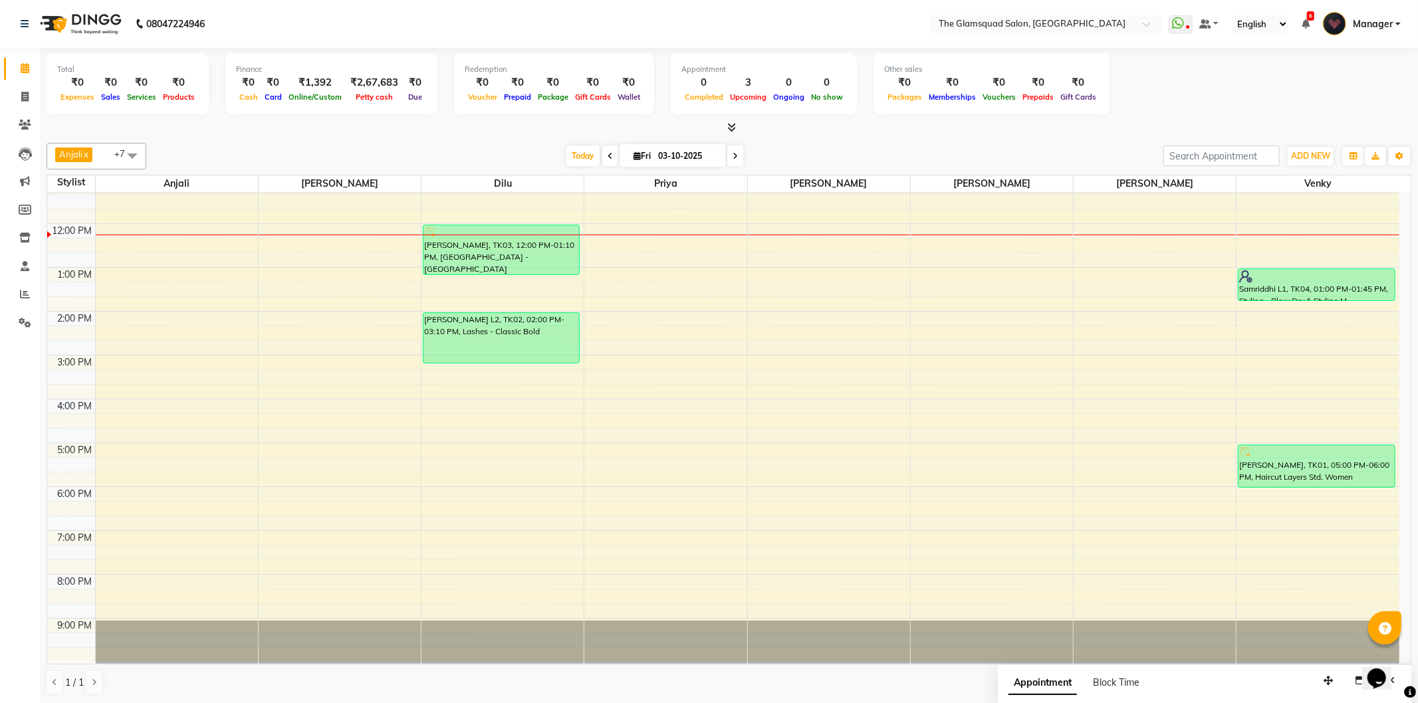
click at [766, 617] on tbody "8:00 AM 9:00 AM 10:00 AM 11:00 AM 12:00 PM 1:00 PM 2:00 PM 3:00 PM 4:00 PM 5:00…" at bounding box center [723, 356] width 1352 height 614
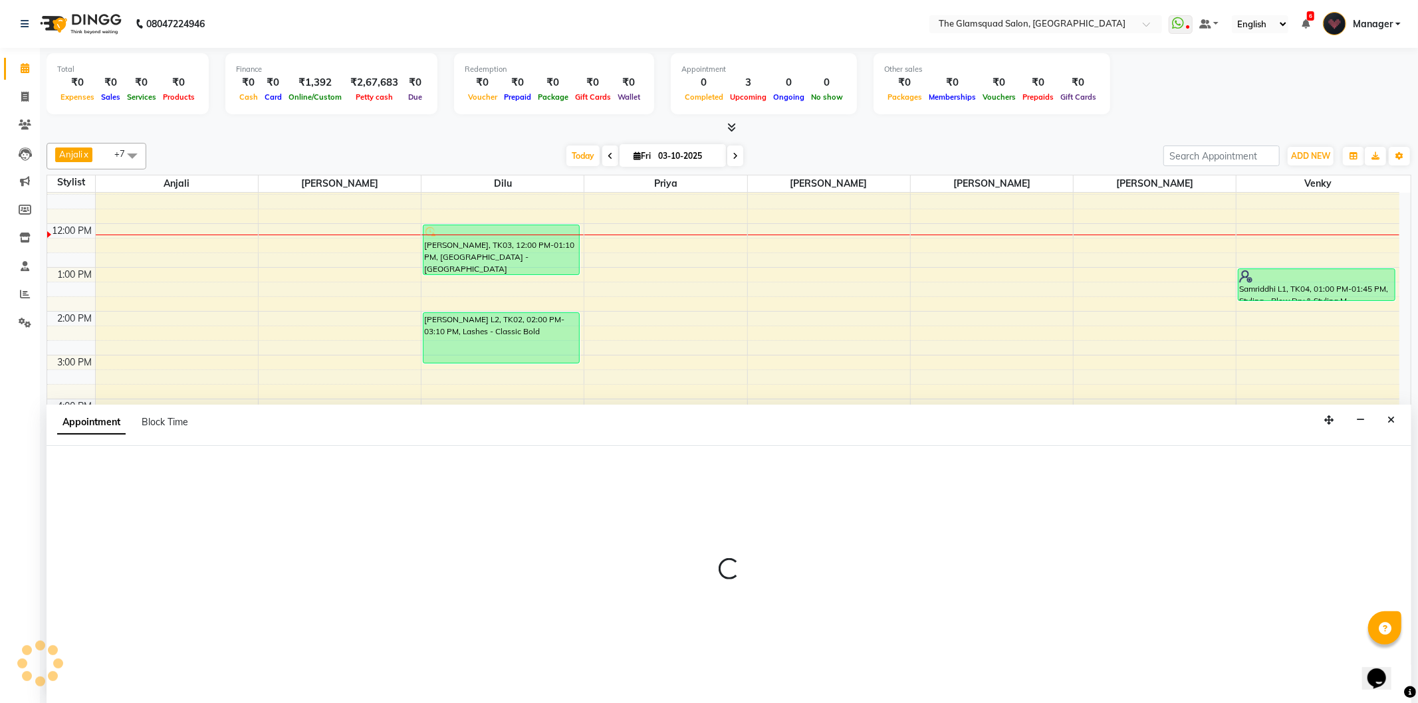
select select "34709"
select select "tentative"
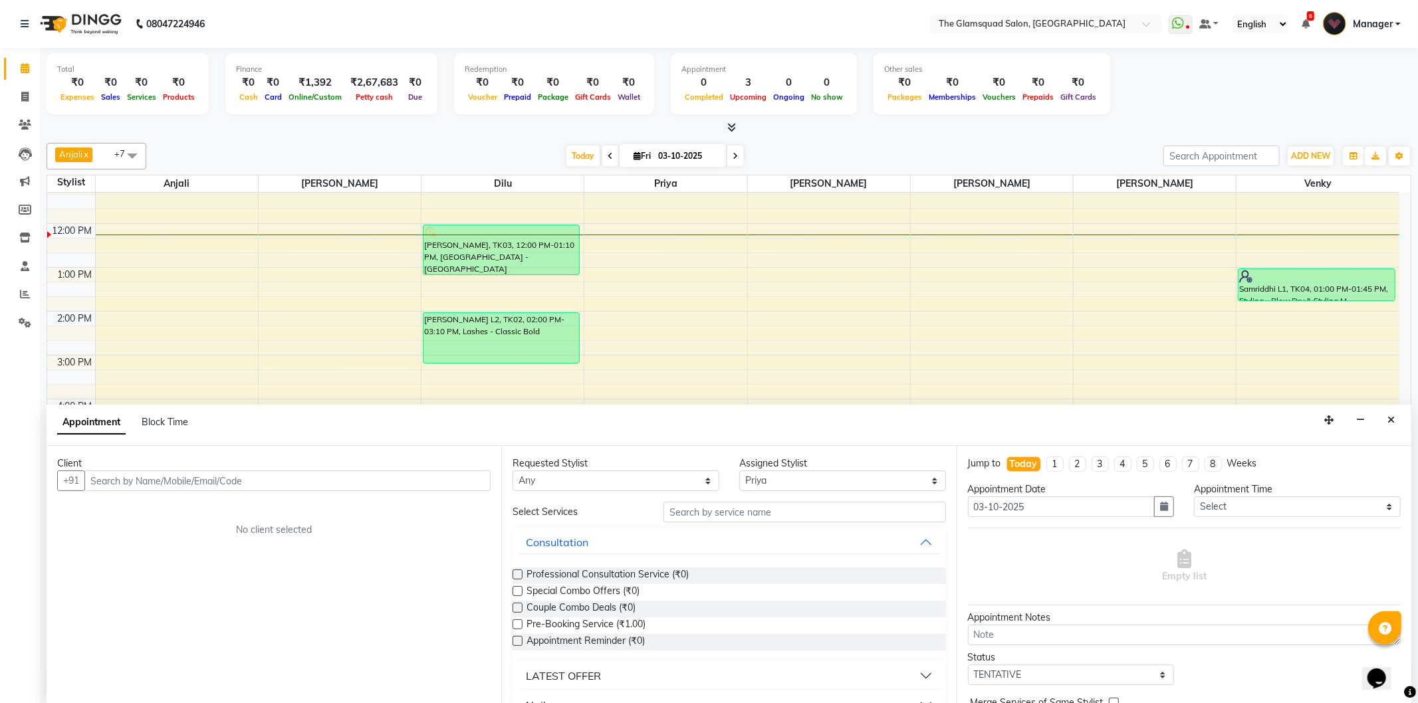
click at [1391, 421] on icon "Close" at bounding box center [1390, 419] width 7 height 9
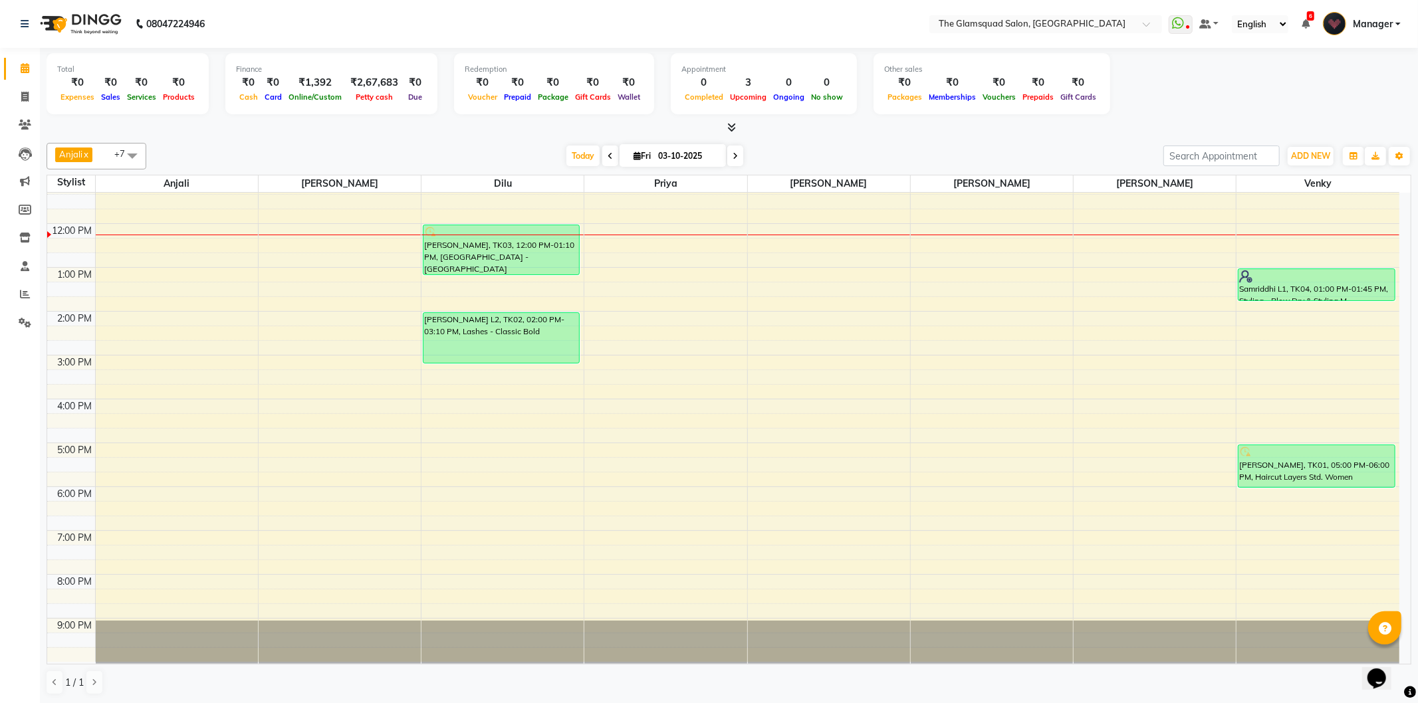
click at [734, 154] on icon at bounding box center [735, 156] width 5 height 8
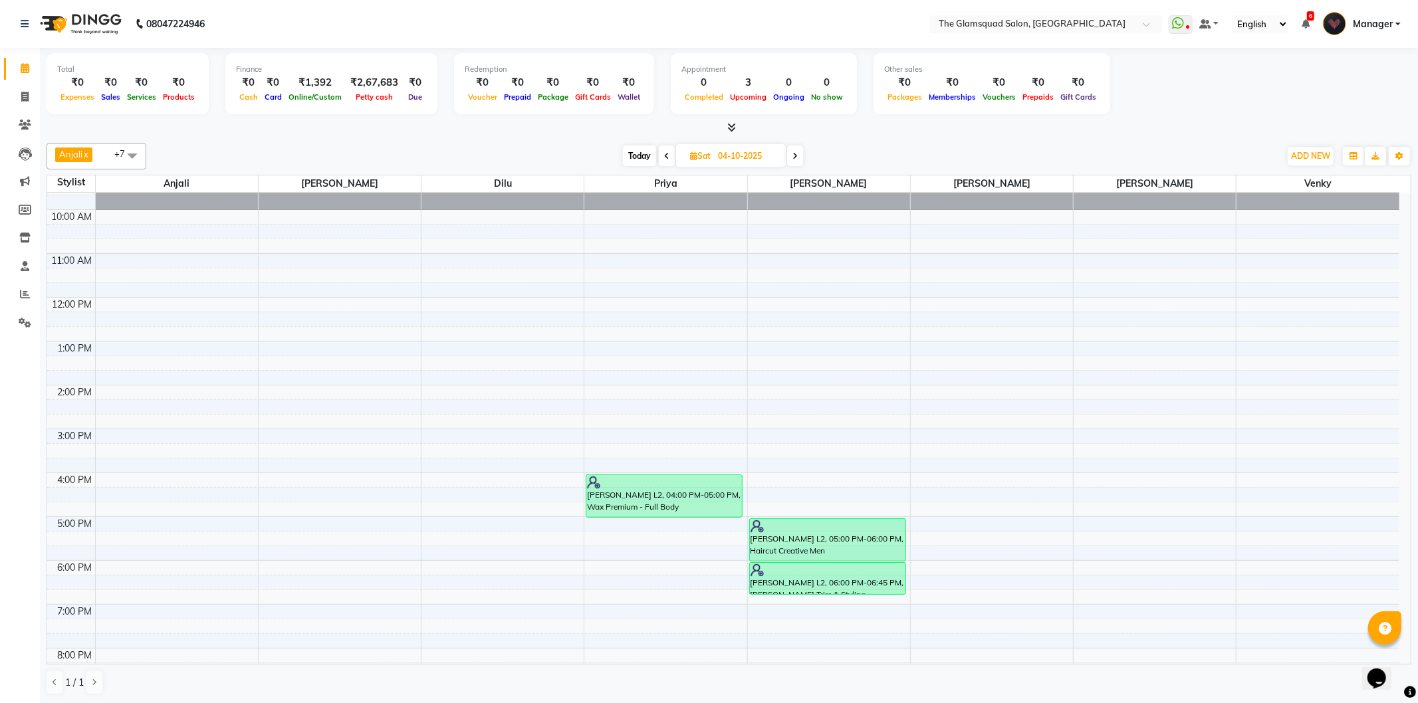
scroll to position [0, 0]
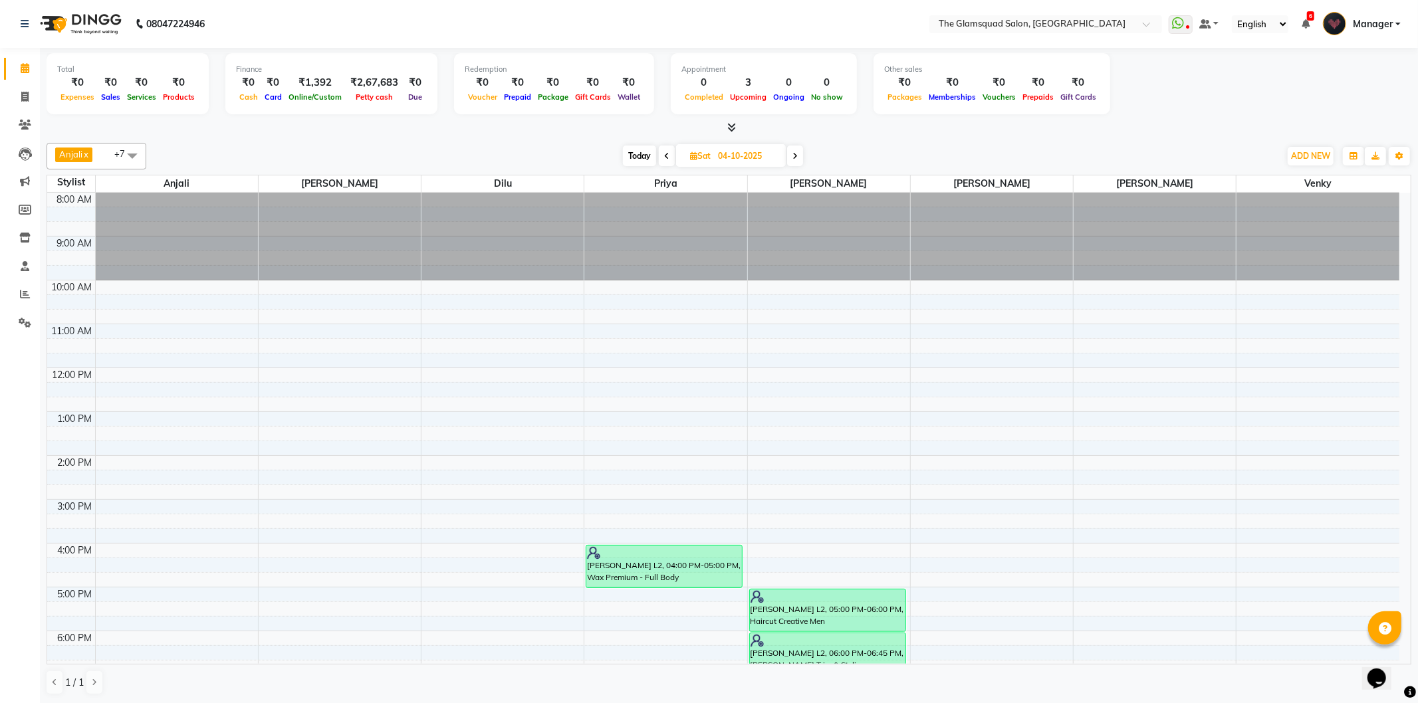
click at [799, 152] on span at bounding box center [795, 156] width 16 height 21
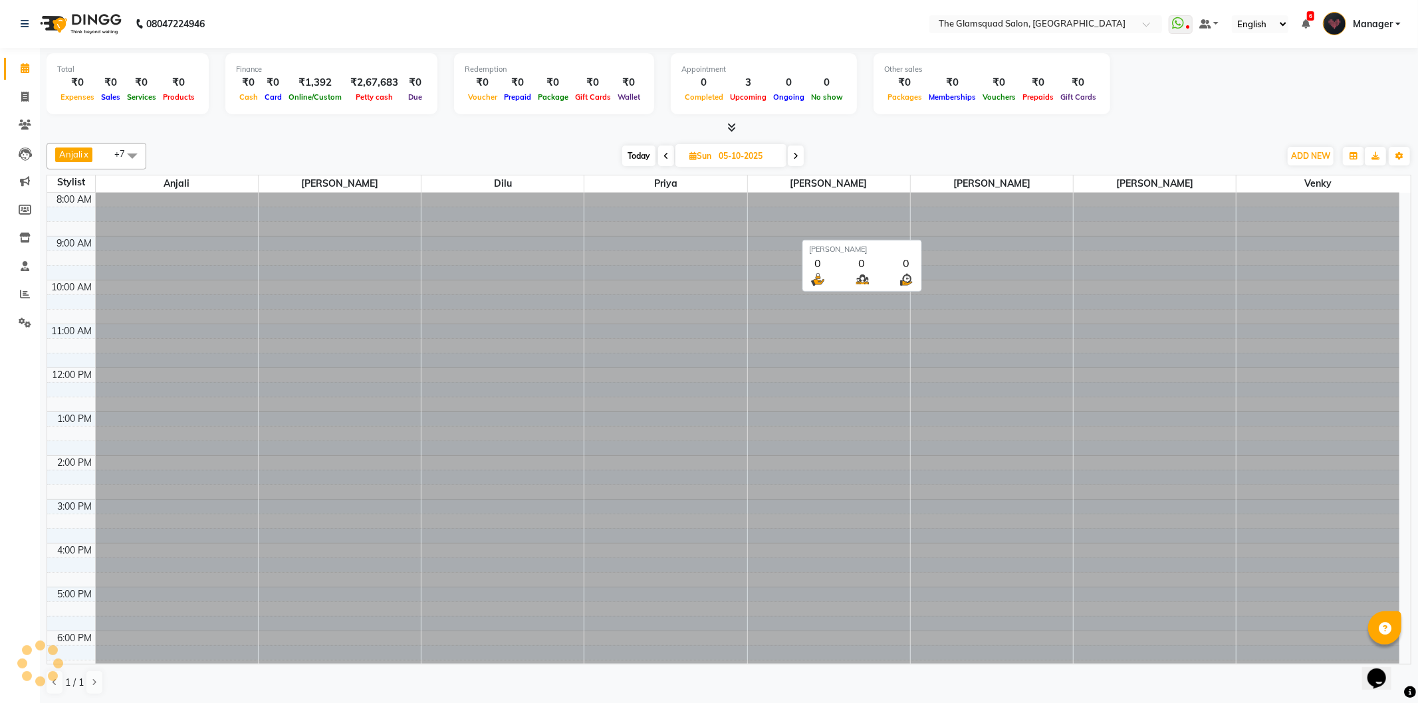
scroll to position [144, 0]
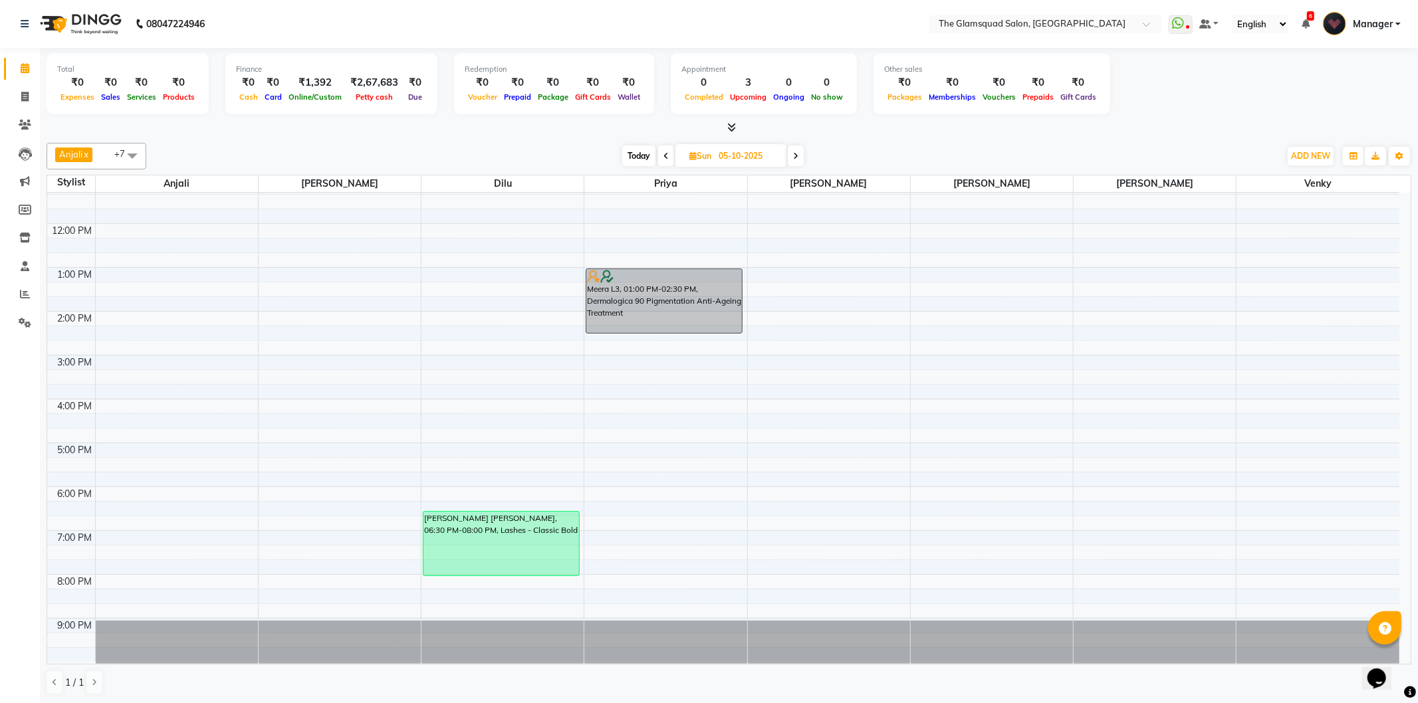
click at [801, 153] on span at bounding box center [796, 156] width 16 height 21
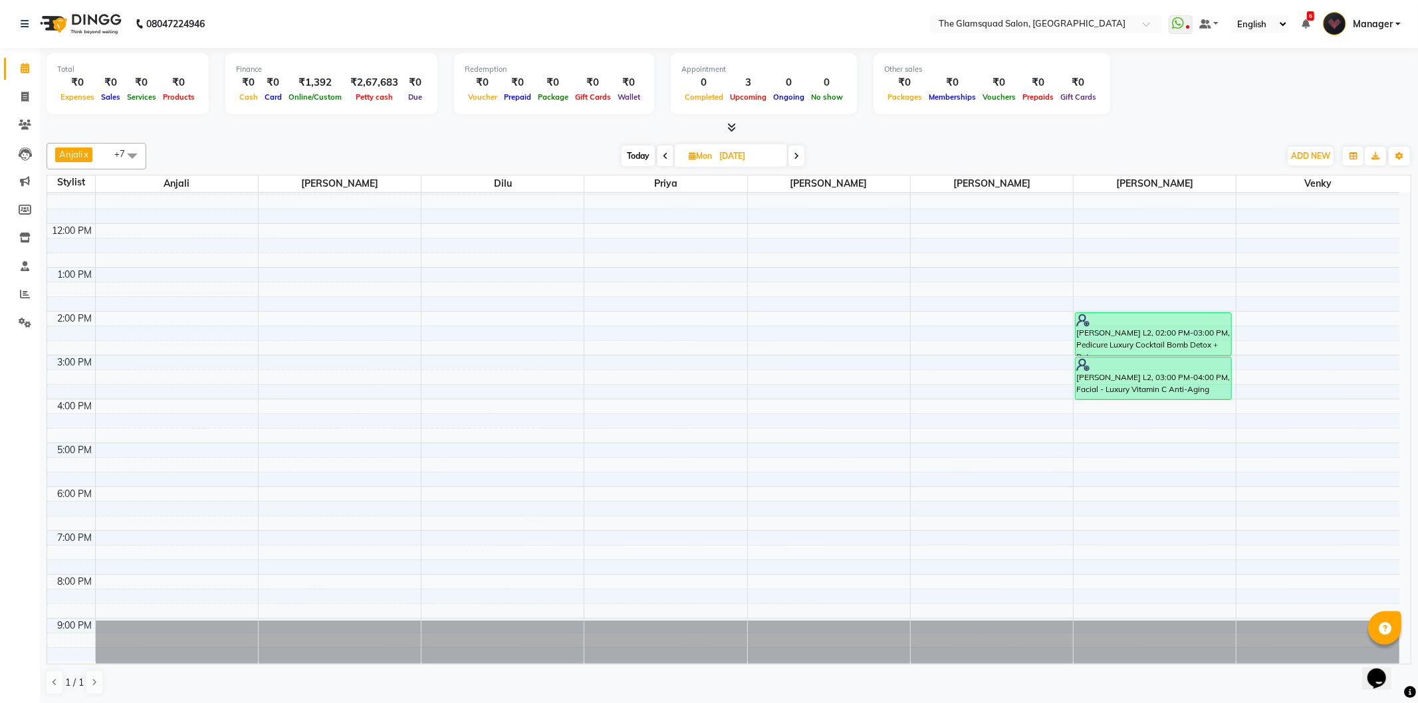
scroll to position [0, 0]
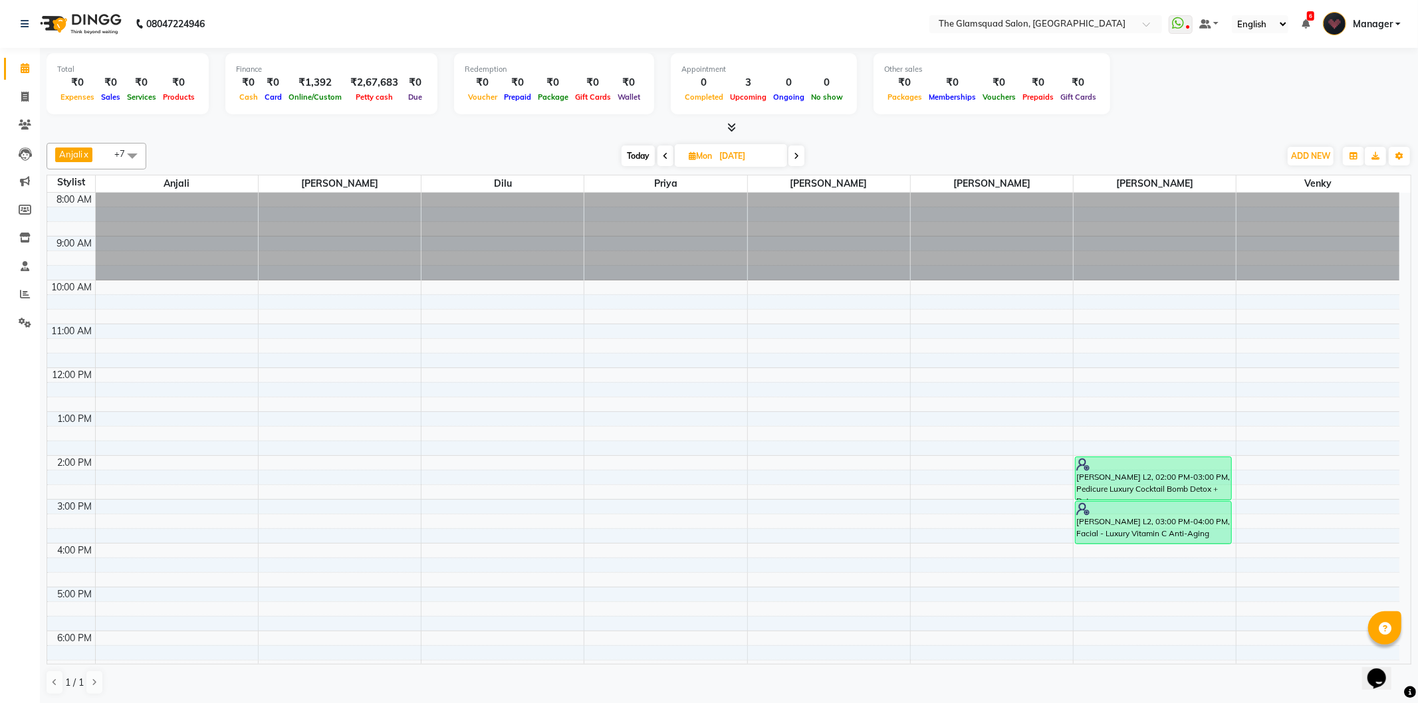
click at [798, 157] on icon at bounding box center [796, 156] width 5 height 8
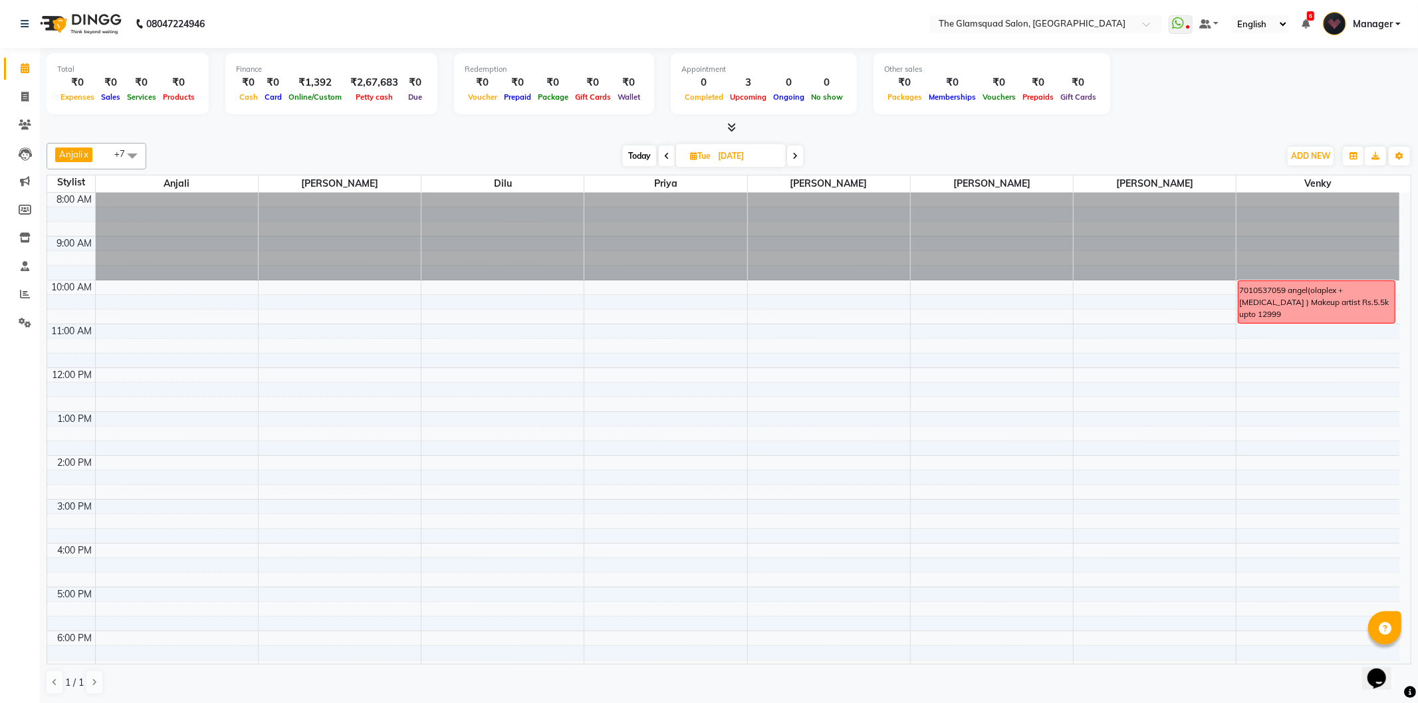
click at [642, 151] on span "Today" at bounding box center [639, 156] width 33 height 21
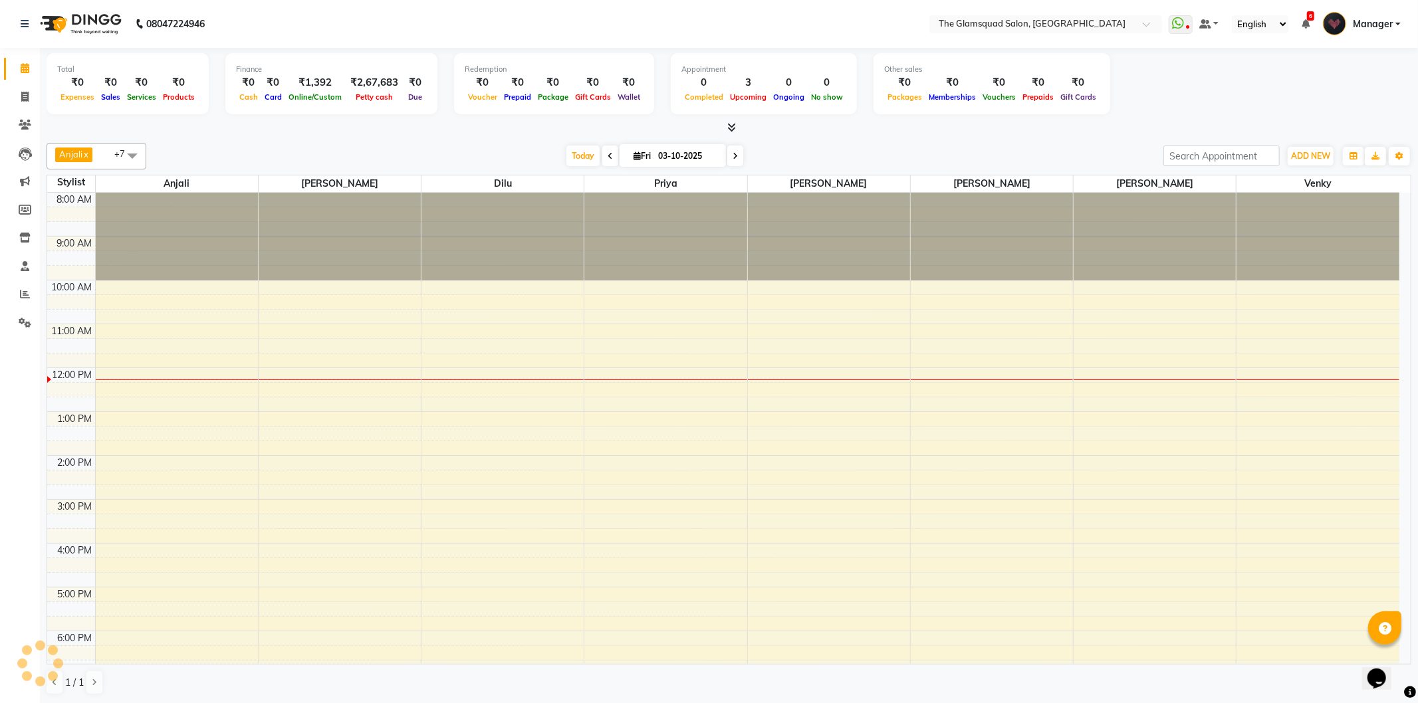
scroll to position [144, 0]
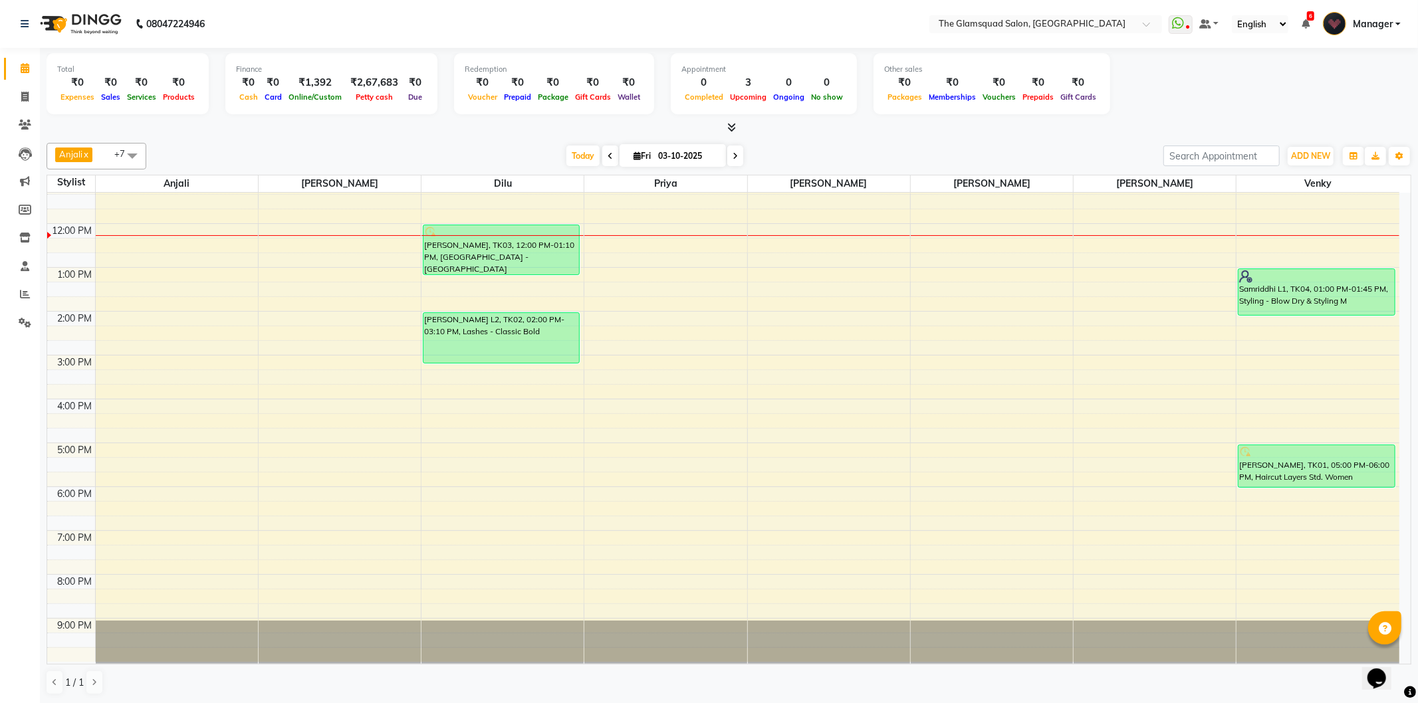
drag, startPoint x: 1307, startPoint y: 299, endPoint x: 1312, endPoint y: 316, distance: 17.3
click at [1312, 316] on div "Samriddhi L1, TK04, 01:00 PM-01:45 PM, Styling - Blow Dry & Styling M [PERSON_N…" at bounding box center [1317, 356] width 163 height 614
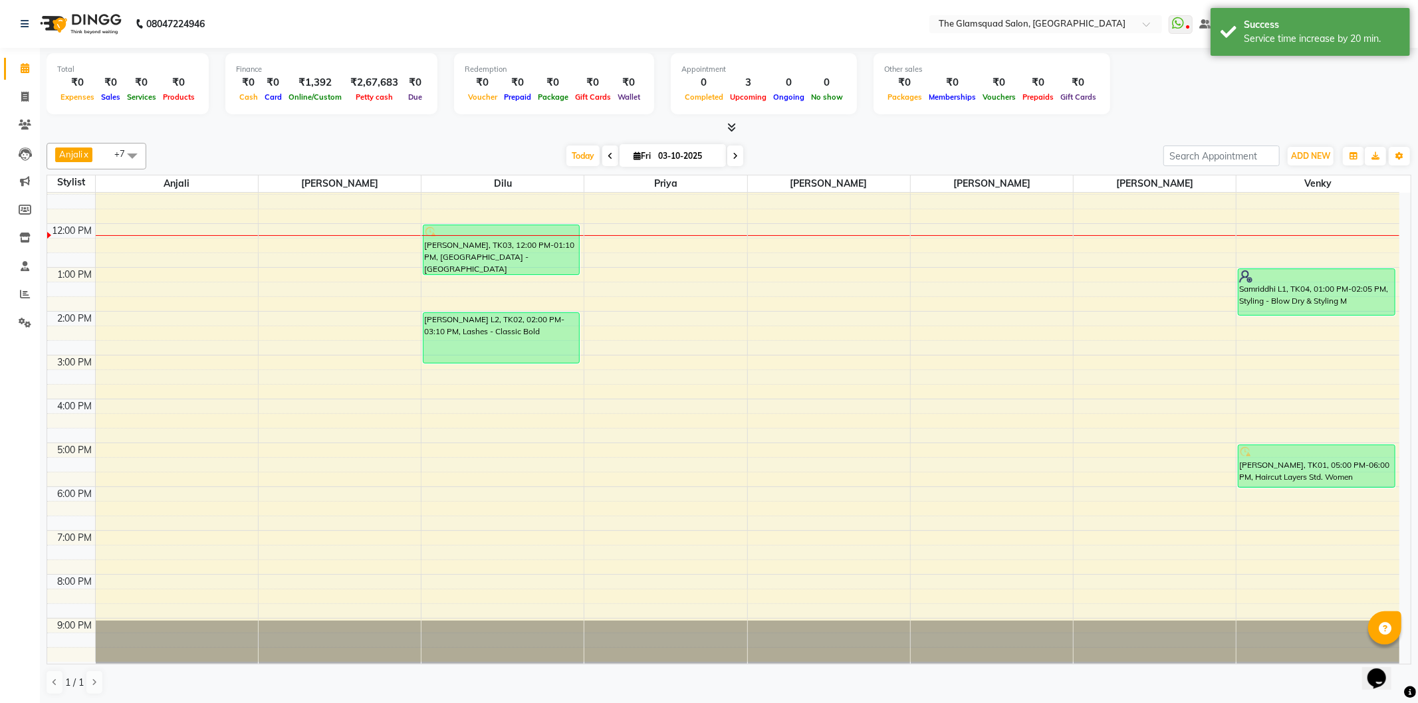
click at [1056, 156] on div "[DATE] [DATE]" at bounding box center [655, 156] width 1004 height 20
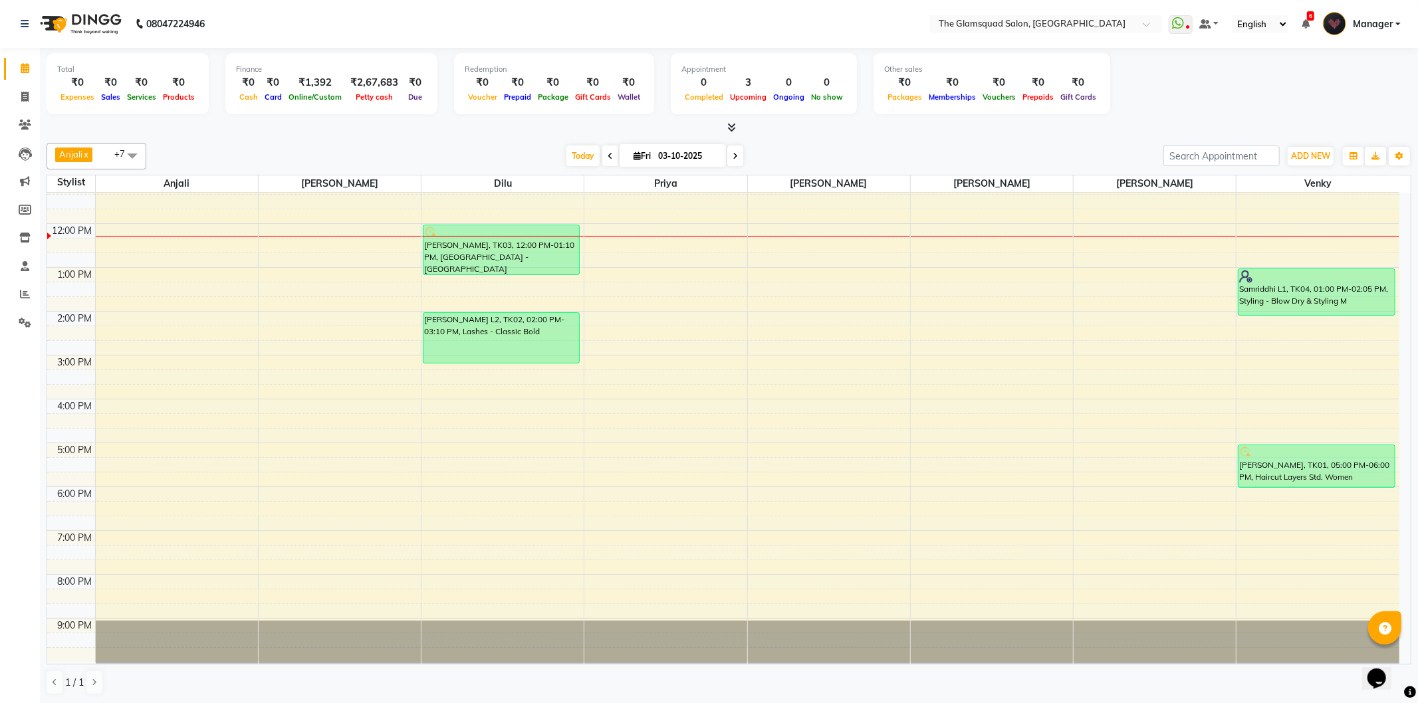
click at [610, 153] on span at bounding box center [610, 156] width 16 height 21
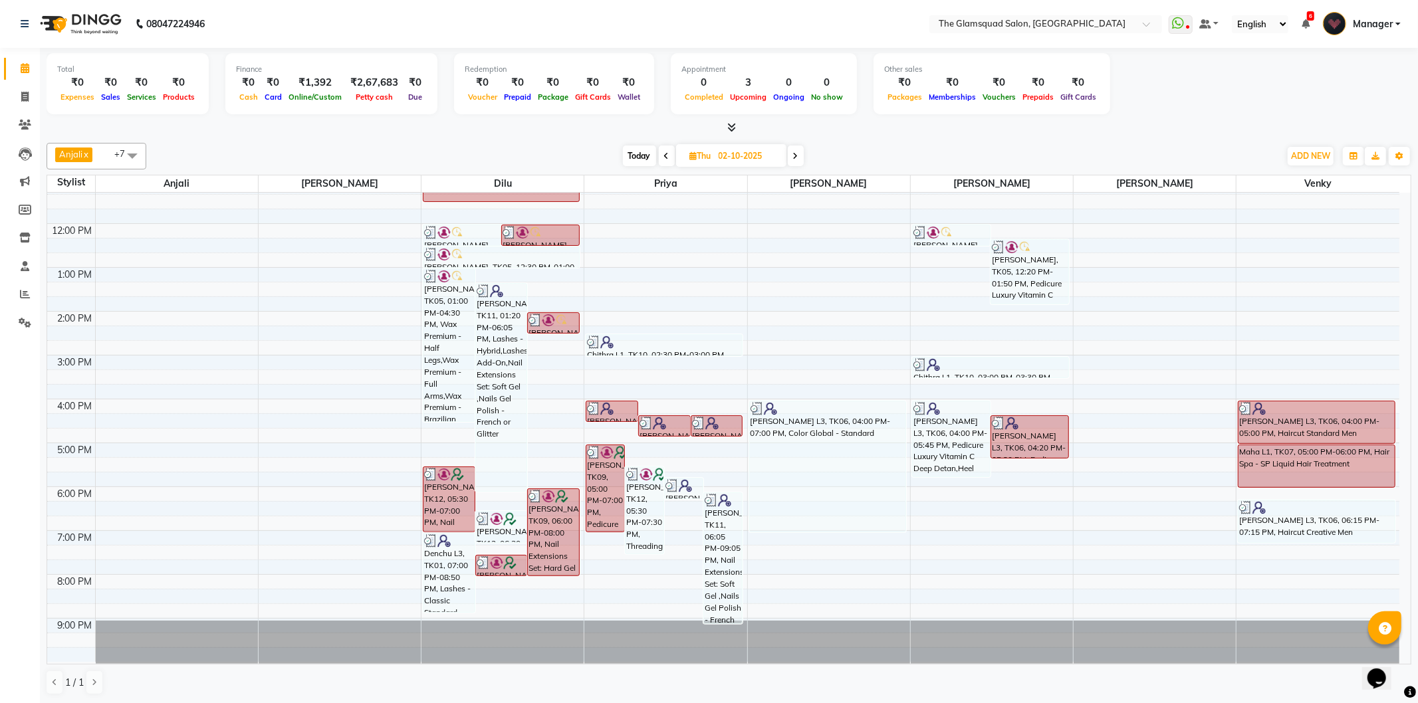
drag, startPoint x: 662, startPoint y: 156, endPoint x: 671, endPoint y: 170, distance: 16.8
click at [664, 156] on icon at bounding box center [666, 156] width 5 height 8
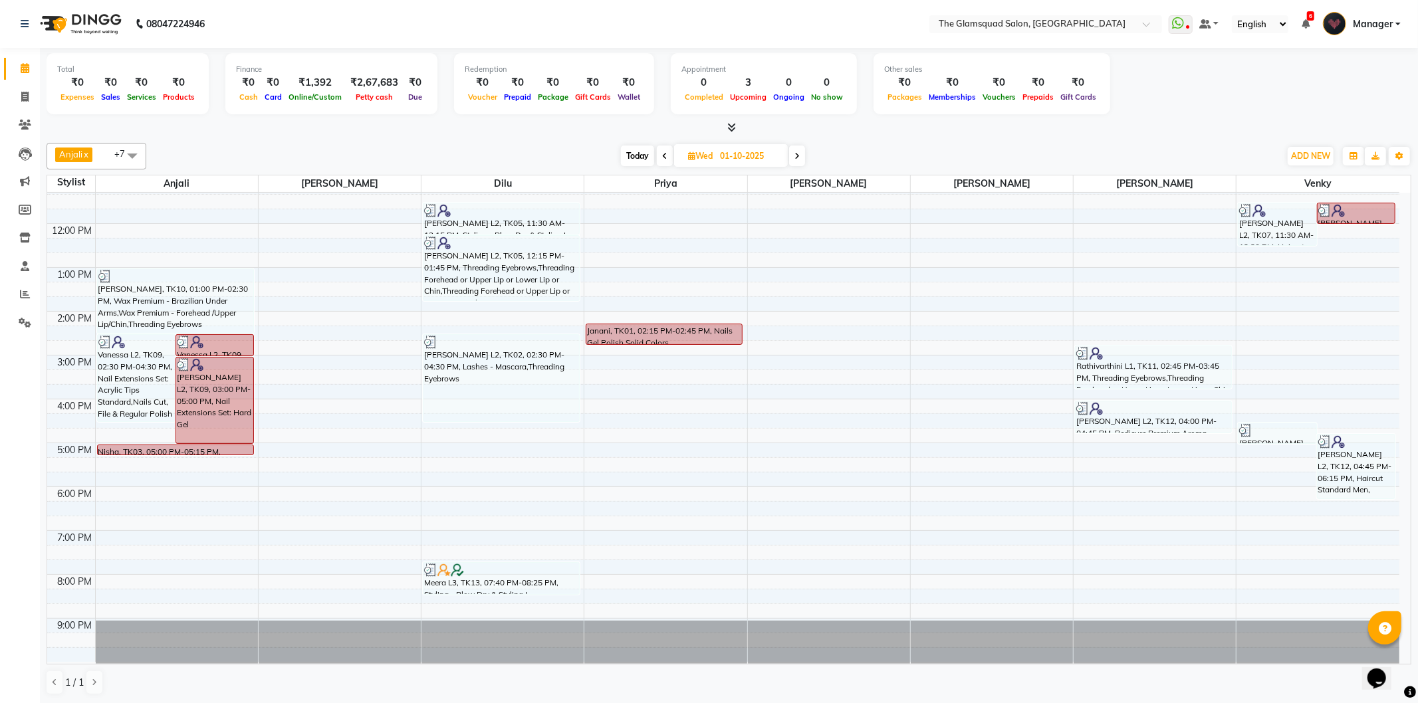
scroll to position [0, 0]
click at [627, 160] on span "Today" at bounding box center [637, 156] width 33 height 21
type input "03-10-2025"
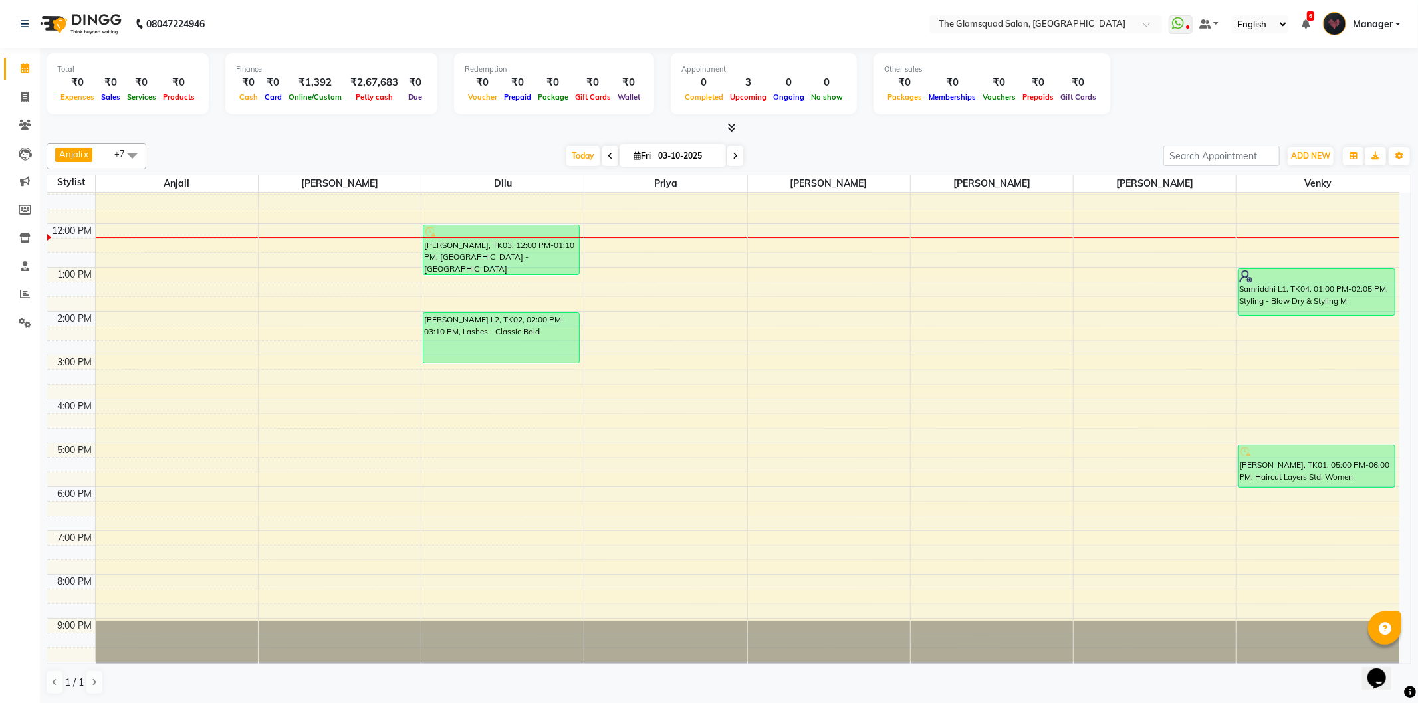
click at [802, 156] on div "[DATE] [DATE]" at bounding box center [655, 156] width 1004 height 20
click at [859, 132] on div at bounding box center [729, 128] width 1365 height 14
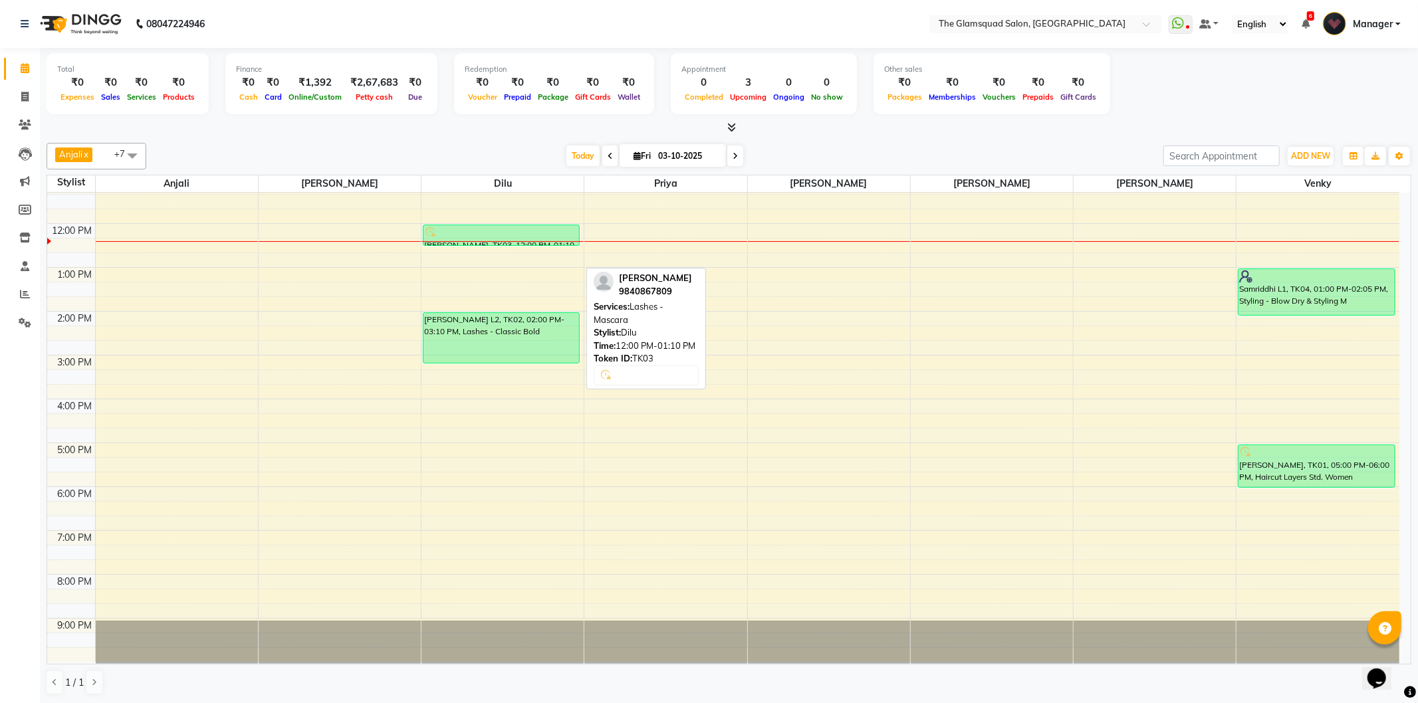
drag, startPoint x: 487, startPoint y: 273, endPoint x: 475, endPoint y: 253, distance: 23.8
click at [475, 253] on div "8:00 AM 9:00 AM 10:00 AM 11:00 AM 12:00 PM 1:00 PM 2:00 PM 3:00 PM 4:00 PM 5:00…" at bounding box center [723, 356] width 1352 height 614
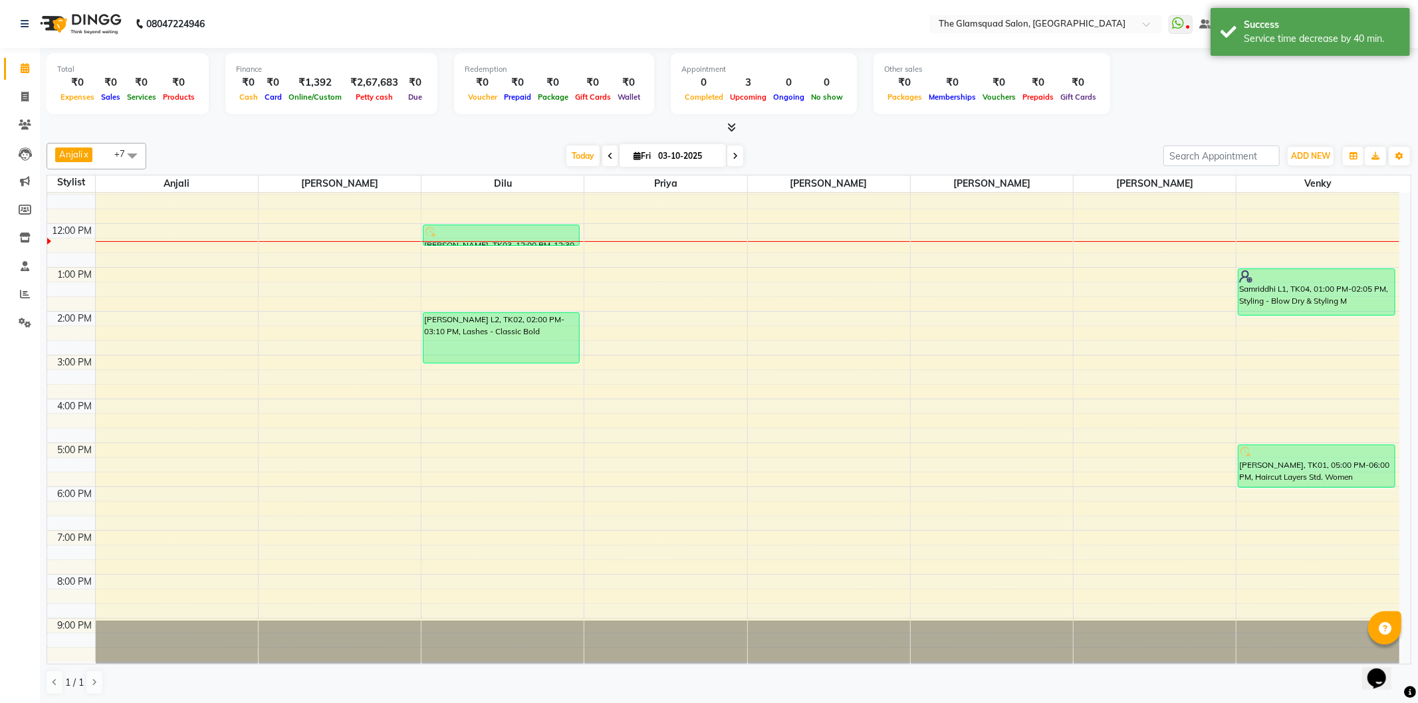
click at [803, 153] on div "[DATE] [DATE]" at bounding box center [655, 156] width 1004 height 20
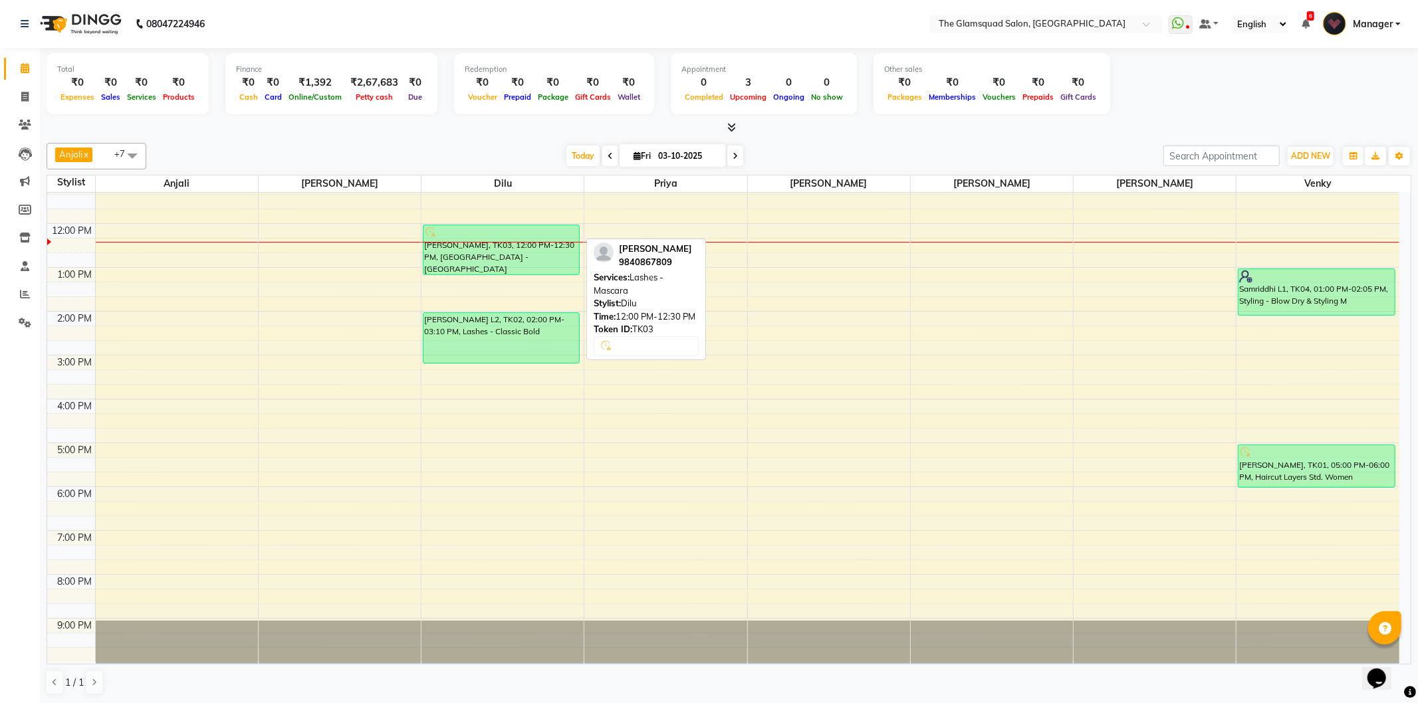
drag, startPoint x: 495, startPoint y: 243, endPoint x: 493, endPoint y: 269, distance: 25.3
click at [493, 269] on div "[PERSON_NAME], TK03, 12:00 PM-12:30 PM, Lashes - Mascara [PERSON_NAME] L2, TK02…" at bounding box center [502, 356] width 162 height 614
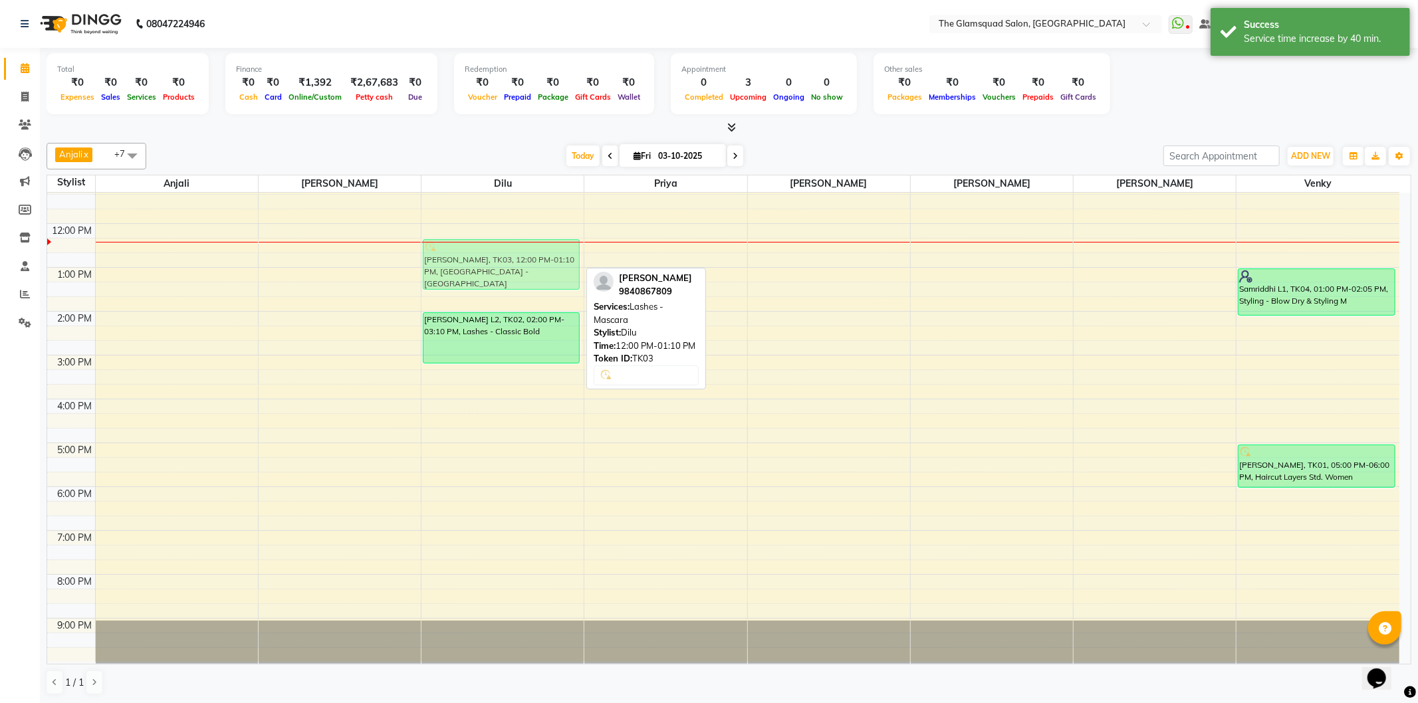
drag, startPoint x: 541, startPoint y: 253, endPoint x: 543, endPoint y: 271, distance: 18.1
click at [543, 271] on div "[PERSON_NAME], TK03, 12:00 PM-01:10 PM, Lashes - Mascara [PERSON_NAME] L2, TK02…" at bounding box center [502, 356] width 162 height 614
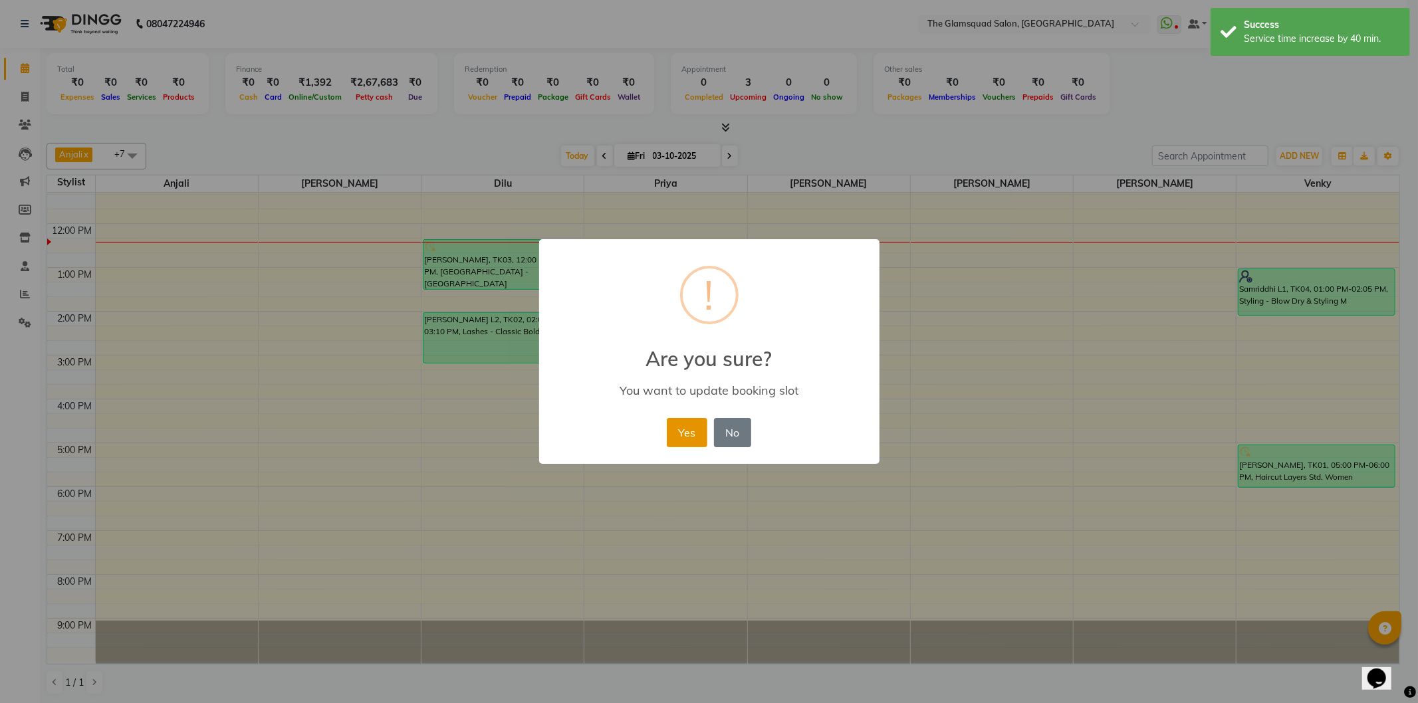
click at [685, 429] on button "Yes" at bounding box center [687, 432] width 41 height 29
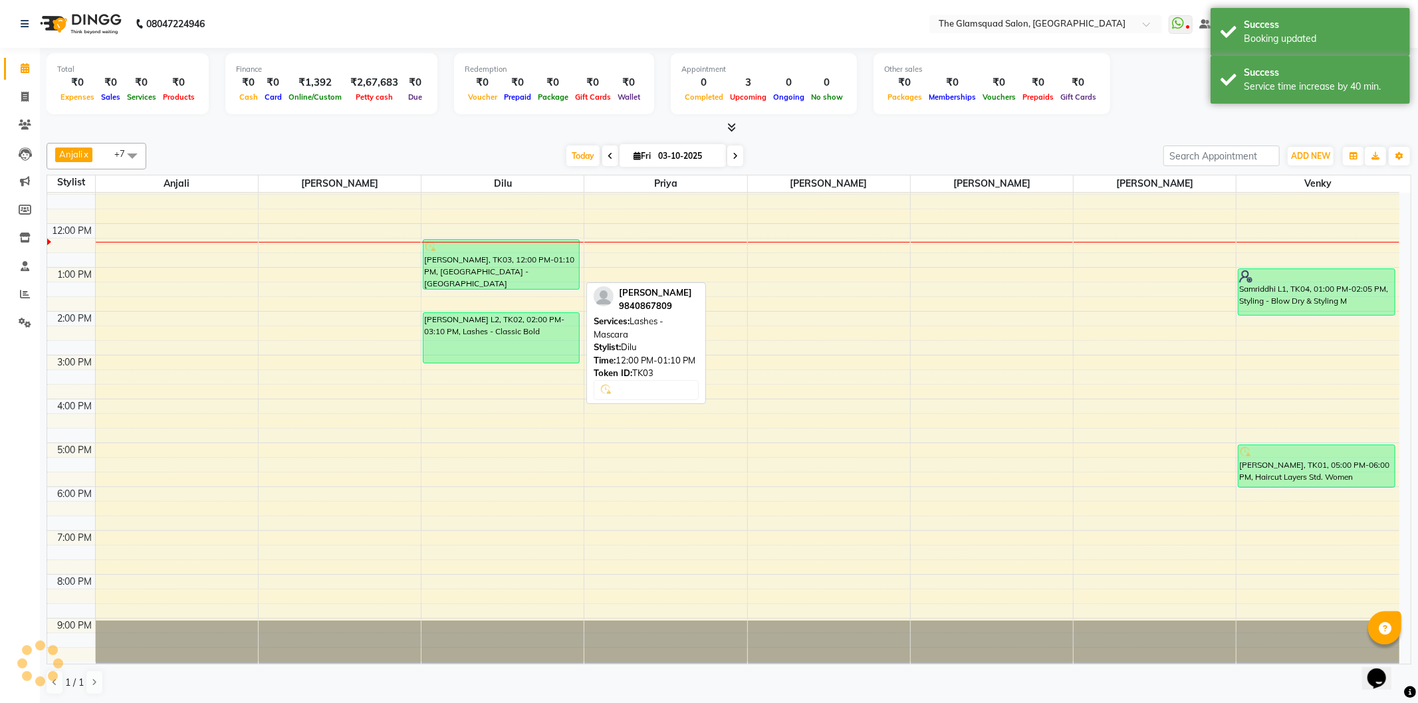
click at [506, 276] on div "[PERSON_NAME], TK03, 12:00 PM-01:10 PM, [GEOGRAPHIC_DATA] - [GEOGRAPHIC_DATA]" at bounding box center [501, 264] width 156 height 49
click at [506, 277] on div "[PERSON_NAME], TK03, 12:00 PM-01:10 PM, [GEOGRAPHIC_DATA] - [GEOGRAPHIC_DATA]" at bounding box center [501, 264] width 156 height 49
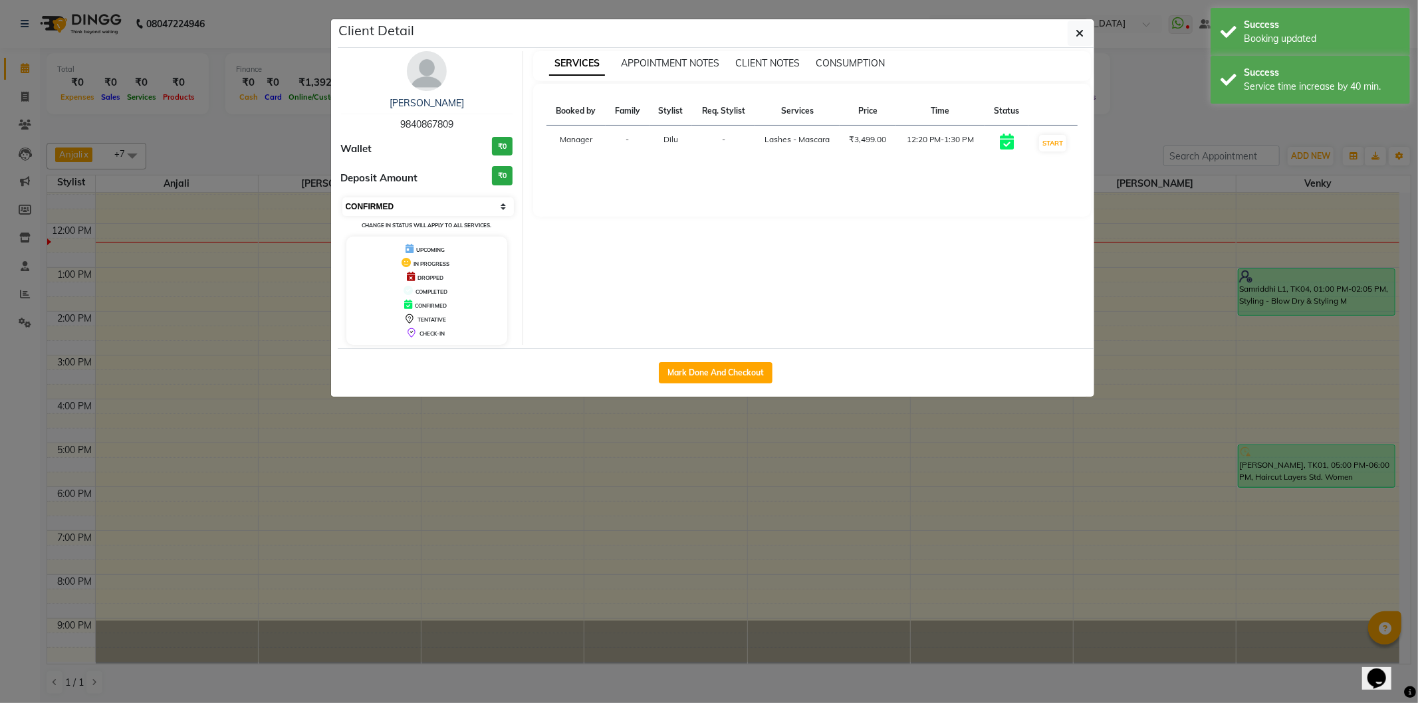
drag, startPoint x: 462, startPoint y: 206, endPoint x: 456, endPoint y: 210, distance: 7.2
click at [462, 206] on select "Select IN SERVICE CONFIRMED TENTATIVE CHECK IN MARK DONE DROPPED UPCOMING" at bounding box center [428, 206] width 172 height 19
select select "8"
click at [342, 197] on select "Select IN SERVICE CONFIRMED TENTATIVE CHECK IN MARK DONE DROPPED UPCOMING" at bounding box center [428, 206] width 172 height 19
click at [1076, 34] on icon "button" at bounding box center [1080, 33] width 8 height 11
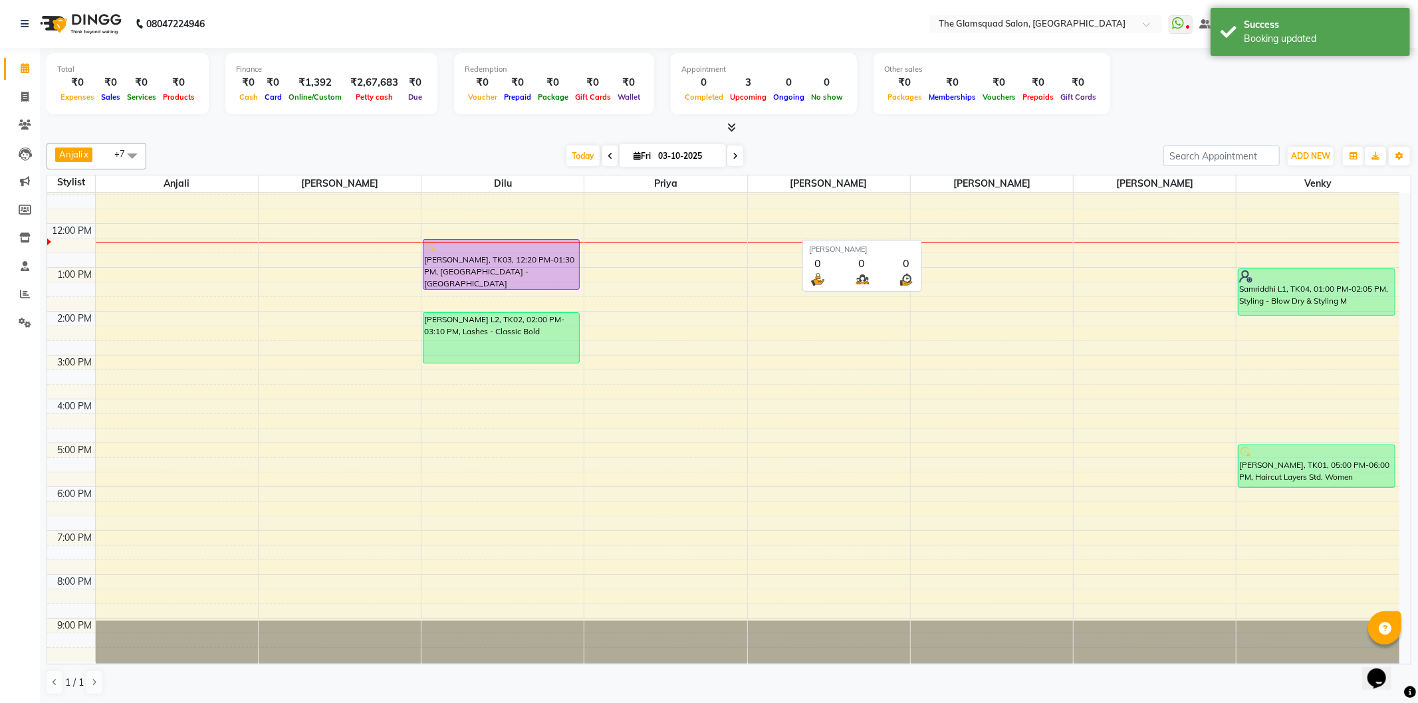
click at [981, 141] on div "Anjali x [PERSON_NAME] x [PERSON_NAME] x Priya x Dilu x Venky x [PERSON_NAME] x…" at bounding box center [729, 419] width 1365 height 563
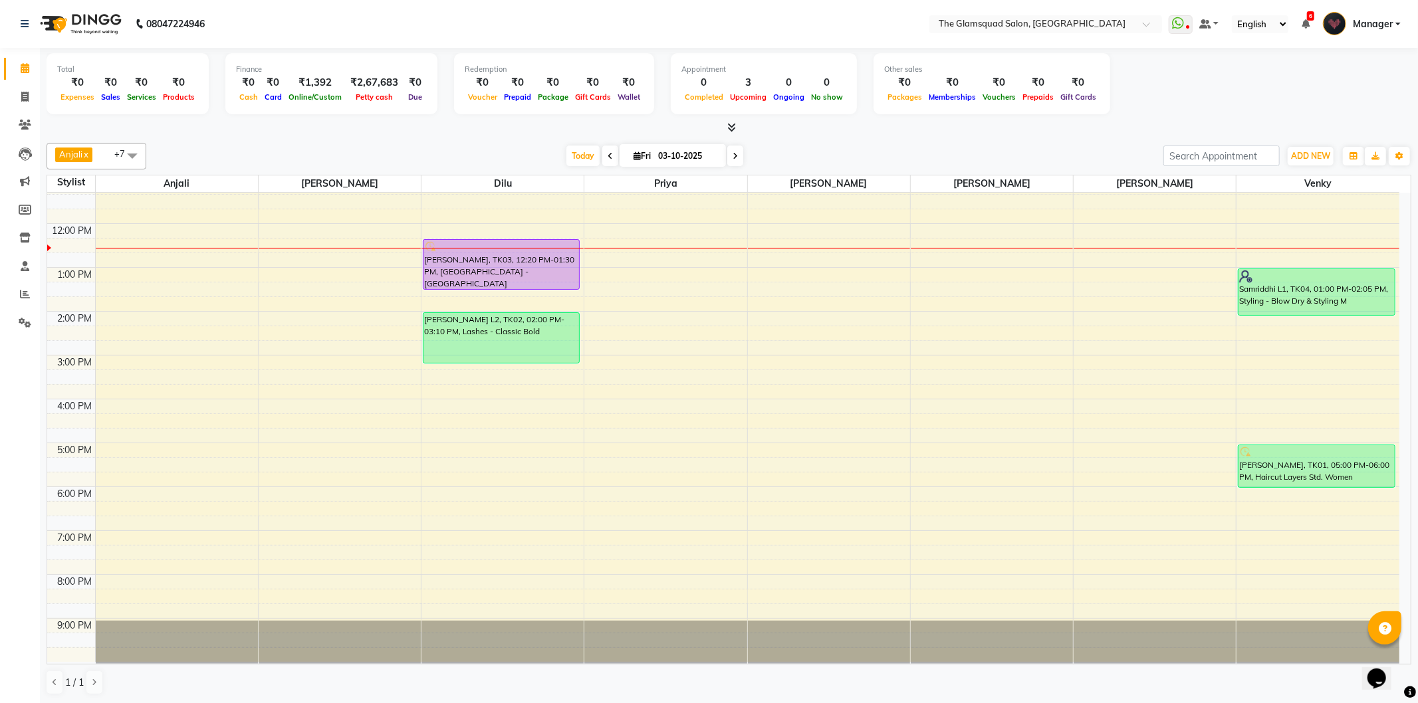
click at [681, 160] on input "03-10-2025" at bounding box center [687, 156] width 66 height 20
select select "10"
select select "2025"
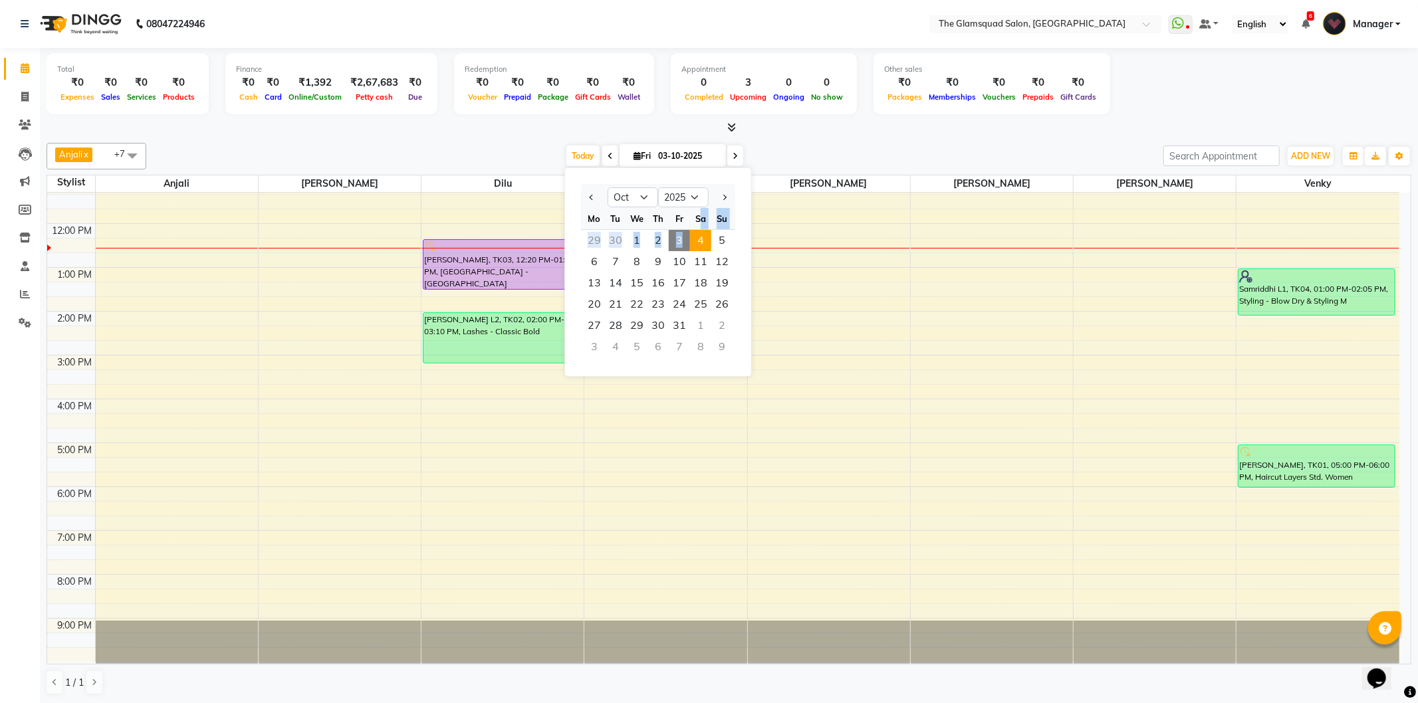
click at [701, 229] on ngb-datepicker-month "Mo Tu We Th Fr Sa Su 29 30 1 2 3 4 5 6 7 8 9 10 11 12 13 14 15 16 17 18 19 20 2…" at bounding box center [658, 284] width 154 height 152
click at [699, 231] on span "4" at bounding box center [700, 240] width 21 height 21
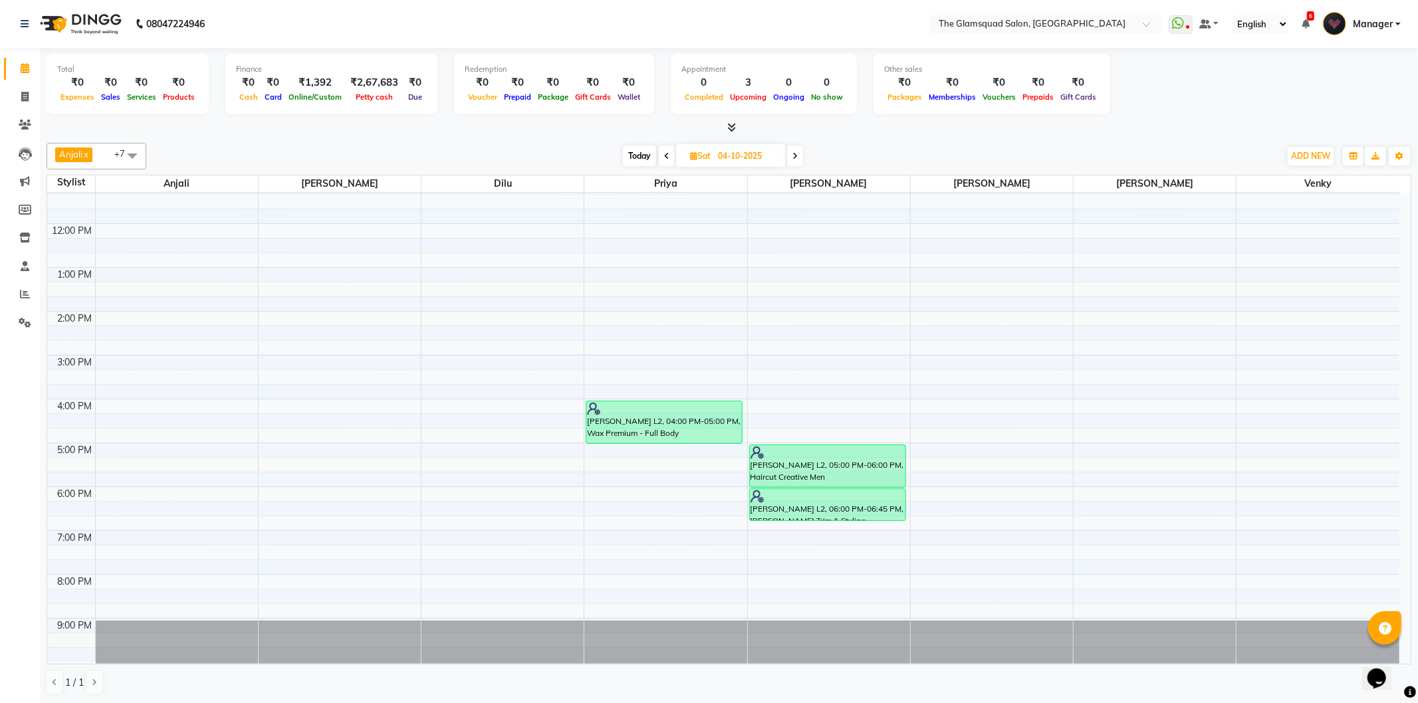
click at [642, 162] on span "Today" at bounding box center [639, 156] width 33 height 21
type input "03-10-2025"
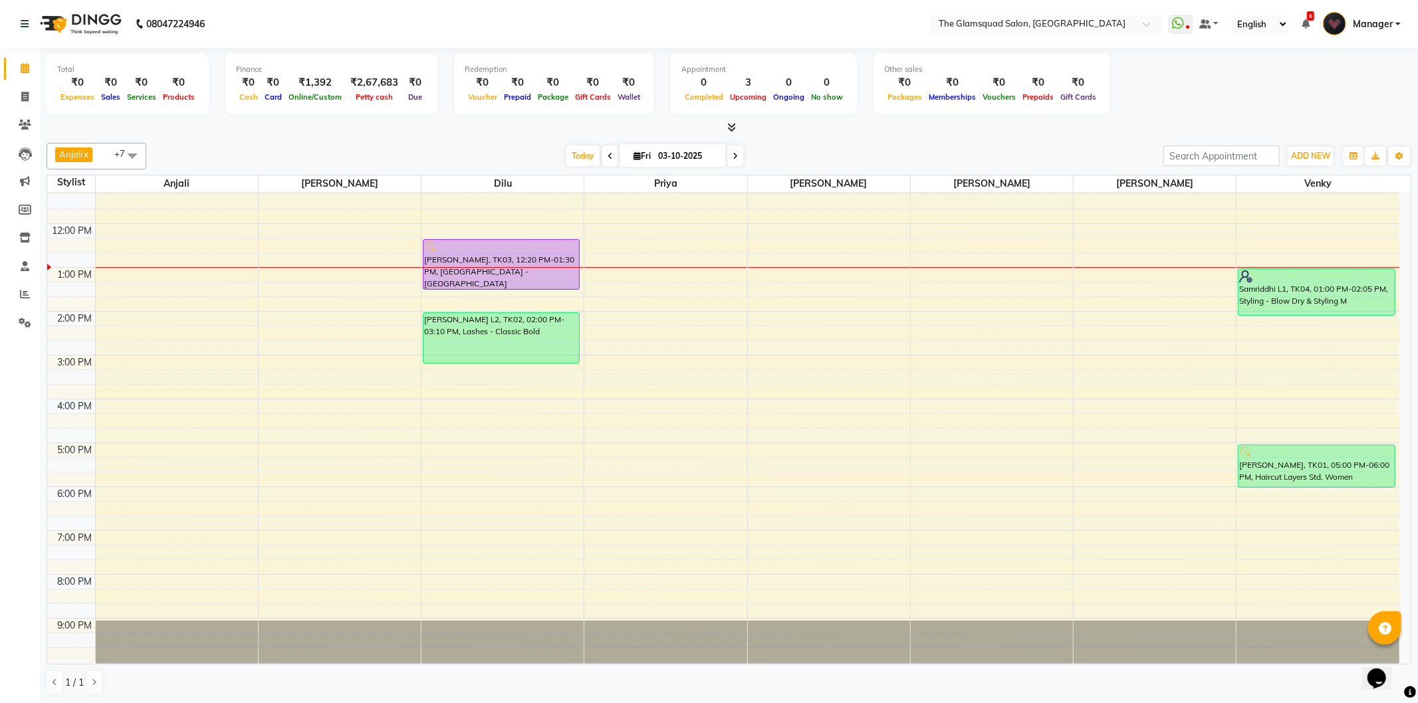
click at [779, 156] on div "[DATE] [DATE]" at bounding box center [655, 156] width 1004 height 20
click at [774, 146] on div "[DATE] [DATE]" at bounding box center [655, 156] width 1004 height 20
click at [653, 287] on div "8:00 AM 9:00 AM 10:00 AM 11:00 AM 12:00 PM 1:00 PM 2:00 PM 3:00 PM 4:00 PM 5:00…" at bounding box center [723, 356] width 1352 height 614
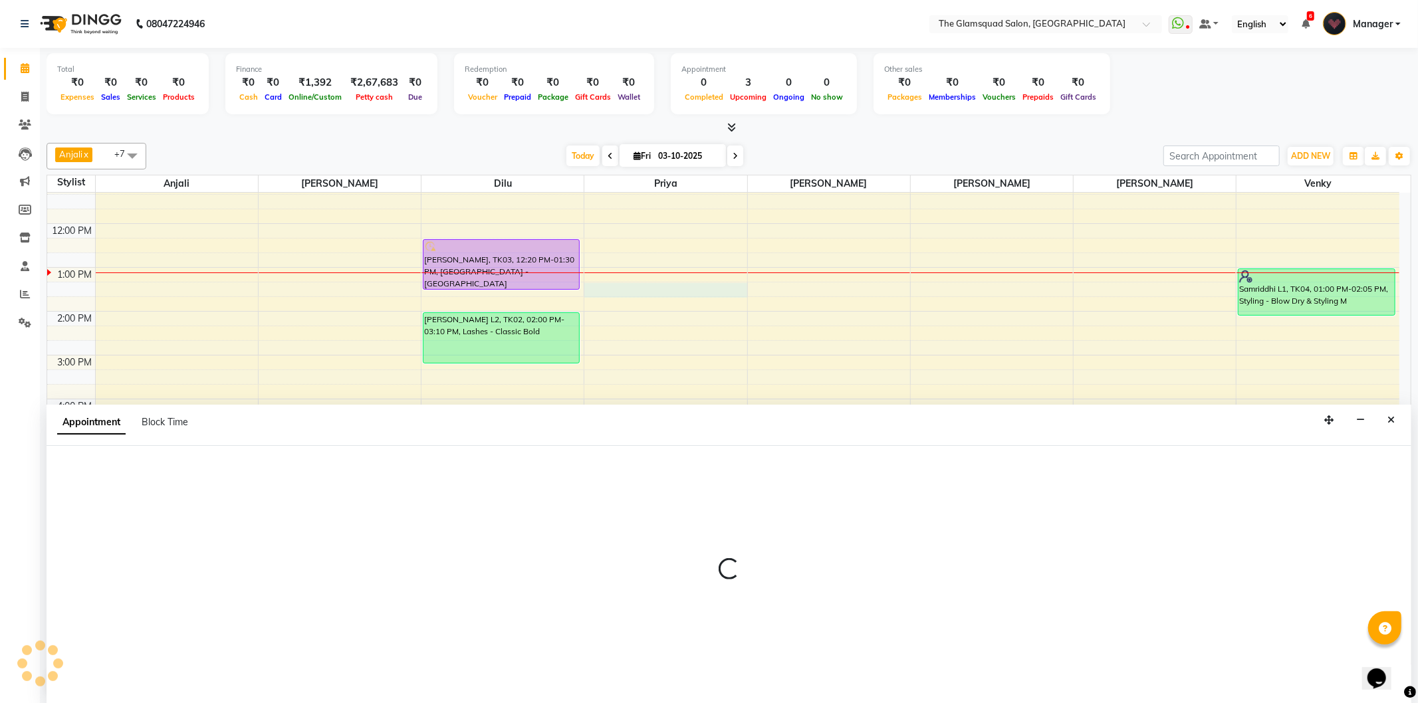
select select "34709"
select select "tentative"
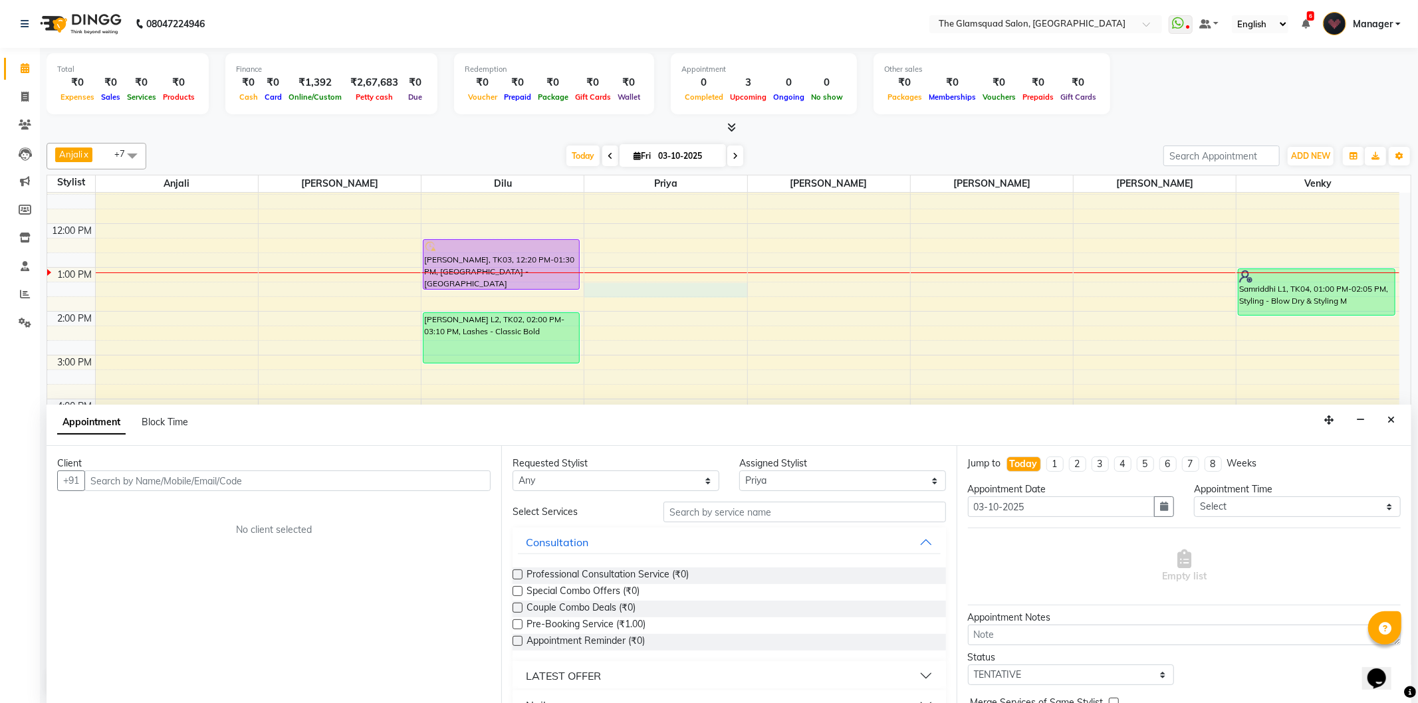
click at [350, 476] on input "text" at bounding box center [287, 481] width 406 height 21
click at [370, 482] on input "text" at bounding box center [287, 481] width 406 height 21
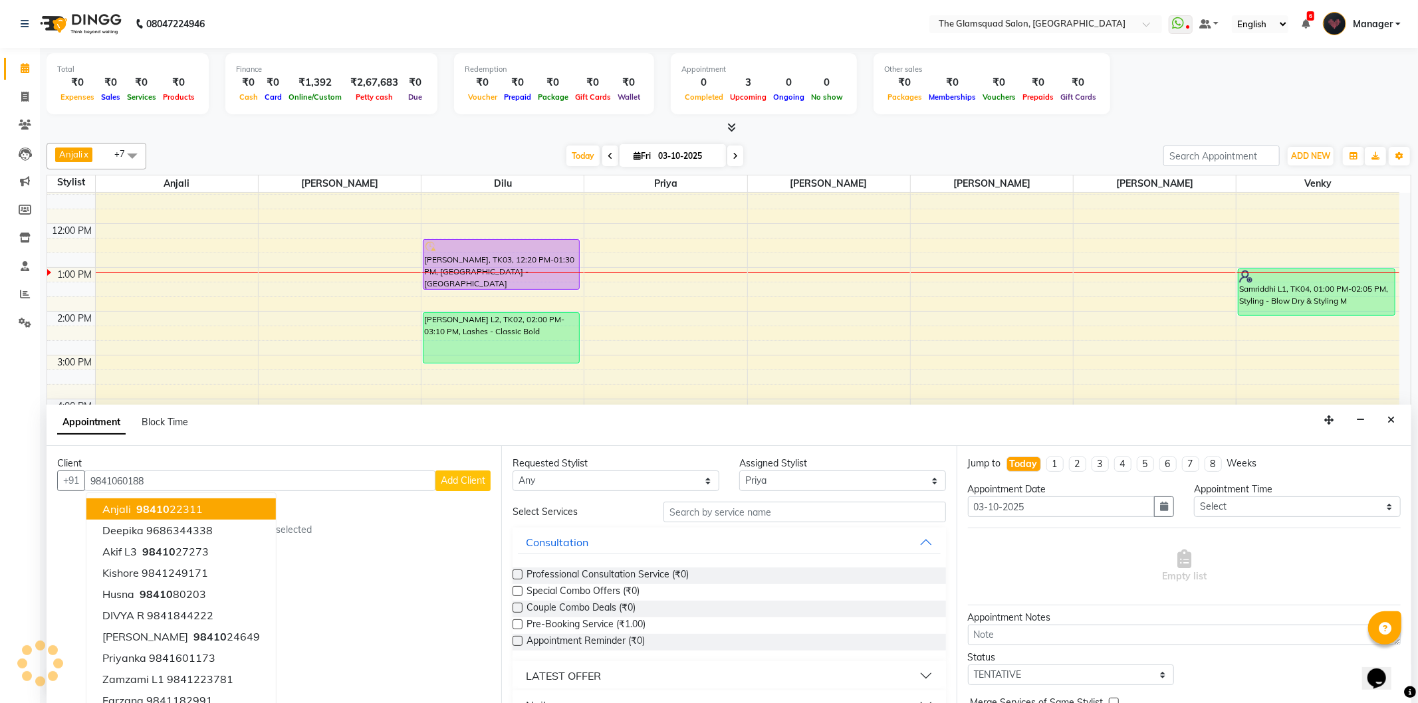
type input "98410601883"
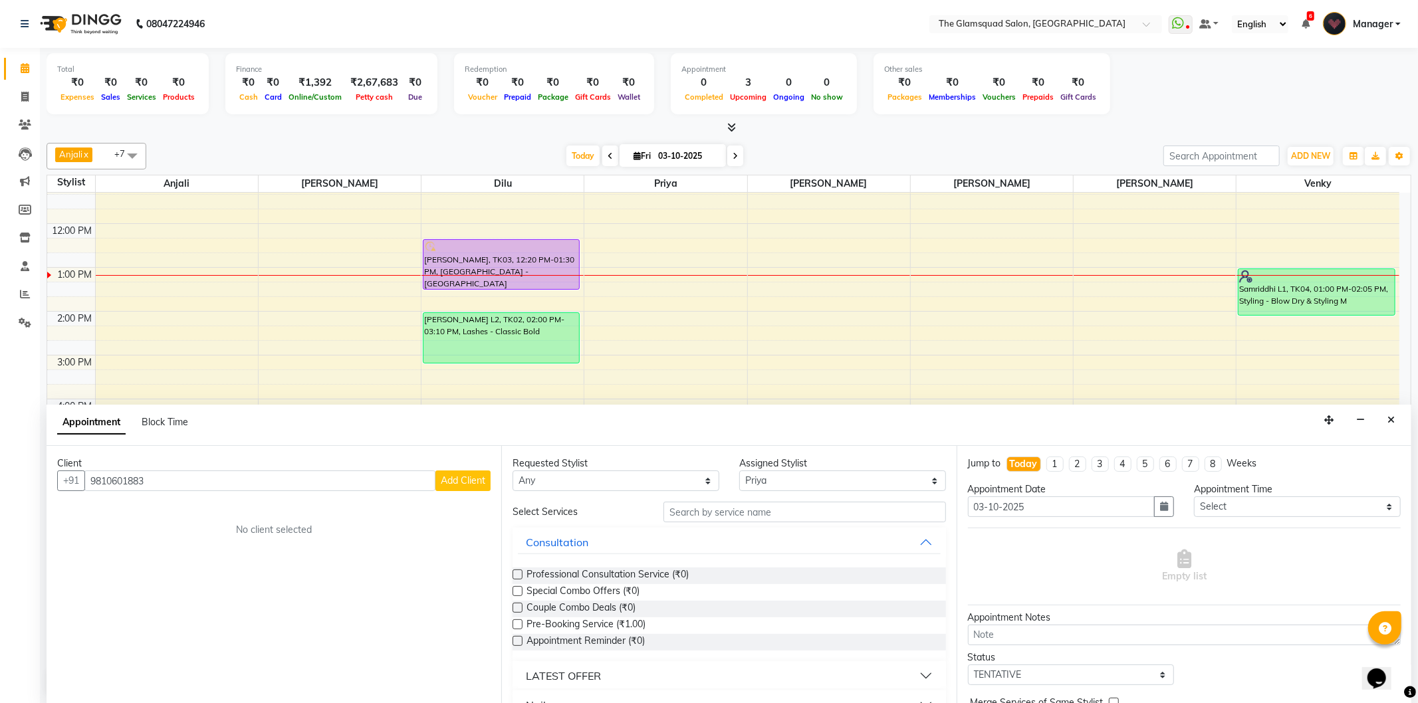
type input "9810601883"
click at [455, 476] on button "Add Client" at bounding box center [462, 481] width 55 height 21
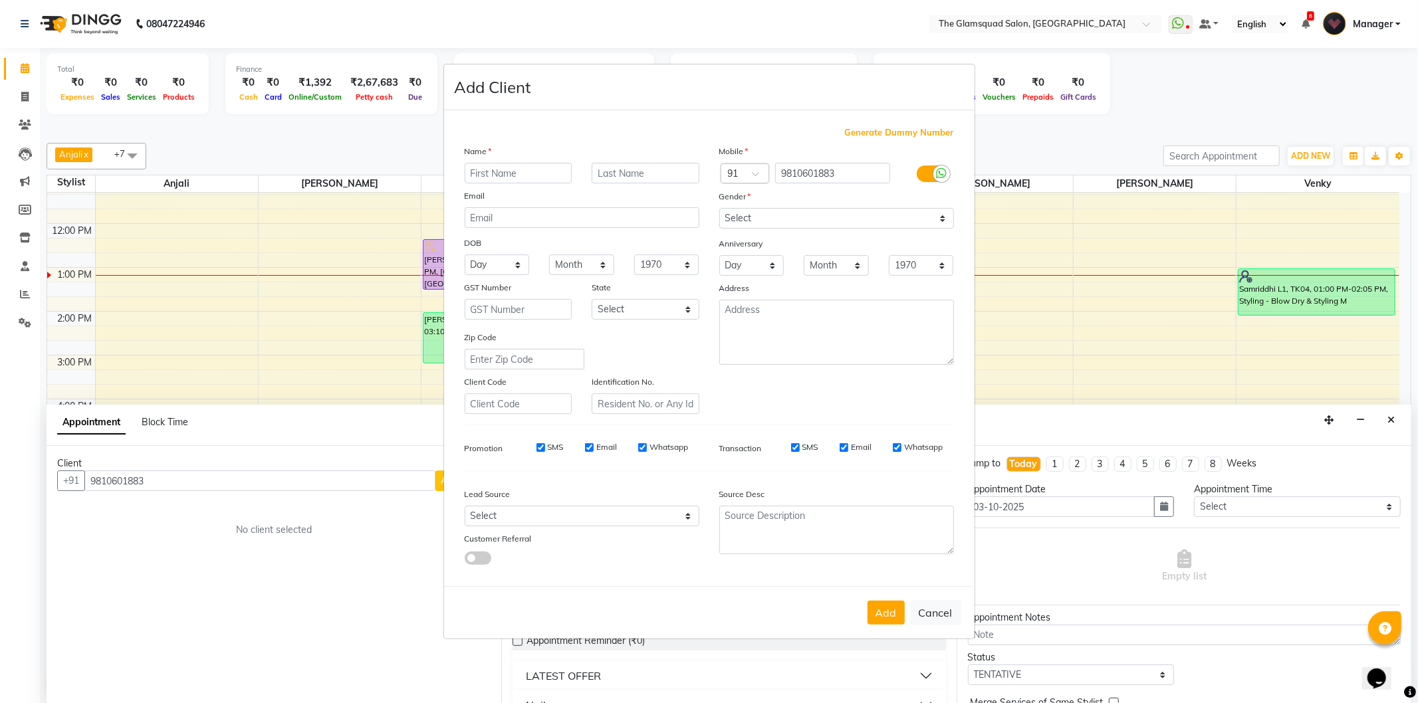
click at [529, 179] on input "text" at bounding box center [519, 173] width 108 height 21
type input "[PERSON_NAME]"
click at [626, 176] on input "text" at bounding box center [646, 173] width 108 height 21
type input "L1"
drag, startPoint x: 788, startPoint y: 214, endPoint x: 774, endPoint y: 226, distance: 18.4
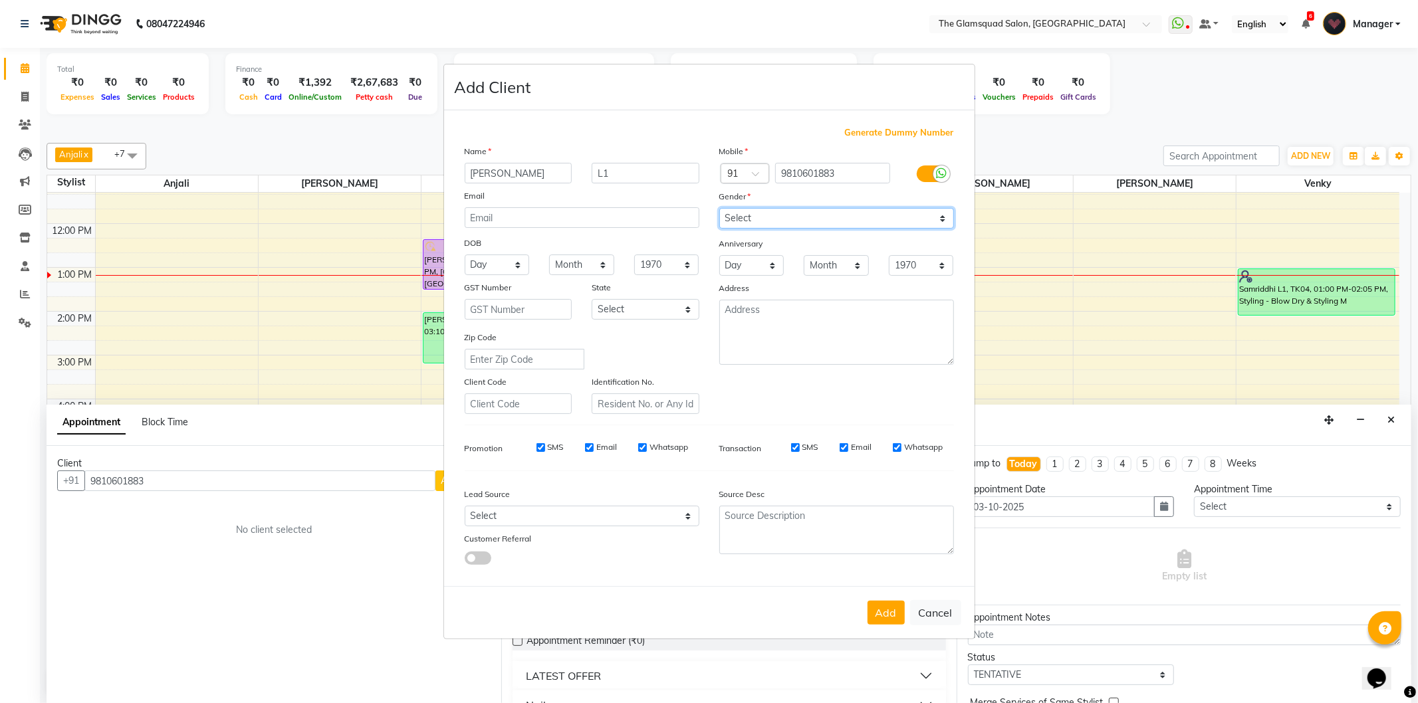
click at [788, 214] on select "Select [DEMOGRAPHIC_DATA] [DEMOGRAPHIC_DATA] Other Prefer Not To Say" at bounding box center [836, 218] width 235 height 21
select select "[DEMOGRAPHIC_DATA]"
click at [719, 208] on select "Select [DEMOGRAPHIC_DATA] [DEMOGRAPHIC_DATA] Other Prefer Not To Say" at bounding box center [836, 218] width 235 height 21
click at [623, 506] on select "Select Walk-in Referral Internet Friend Word of Mouth Advertisement Facebook Ju…" at bounding box center [582, 516] width 235 height 21
select select "34546"
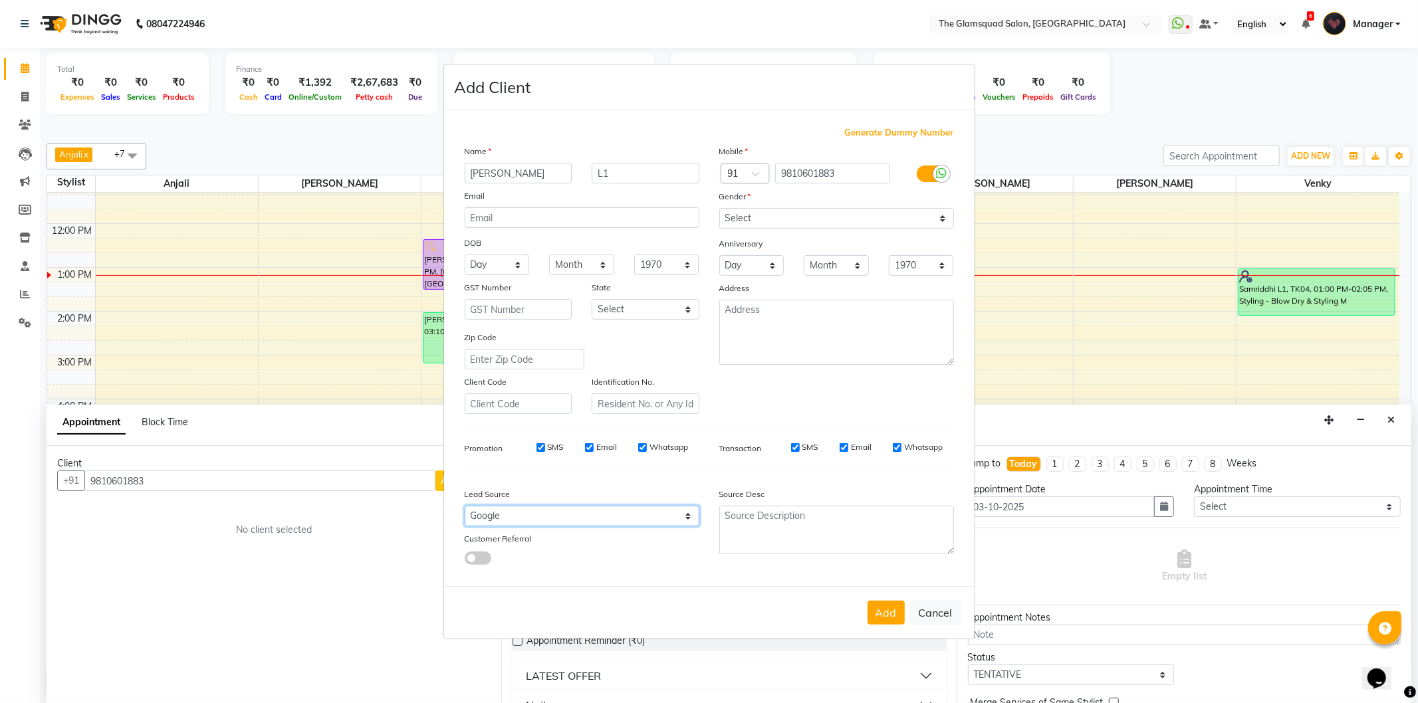
click at [465, 507] on select "Select Walk-in Referral Internet Friend Word of Mouth Advertisement Facebook Ju…" at bounding box center [582, 516] width 235 height 21
click at [873, 612] on button "Add" at bounding box center [885, 613] width 37 height 24
select select
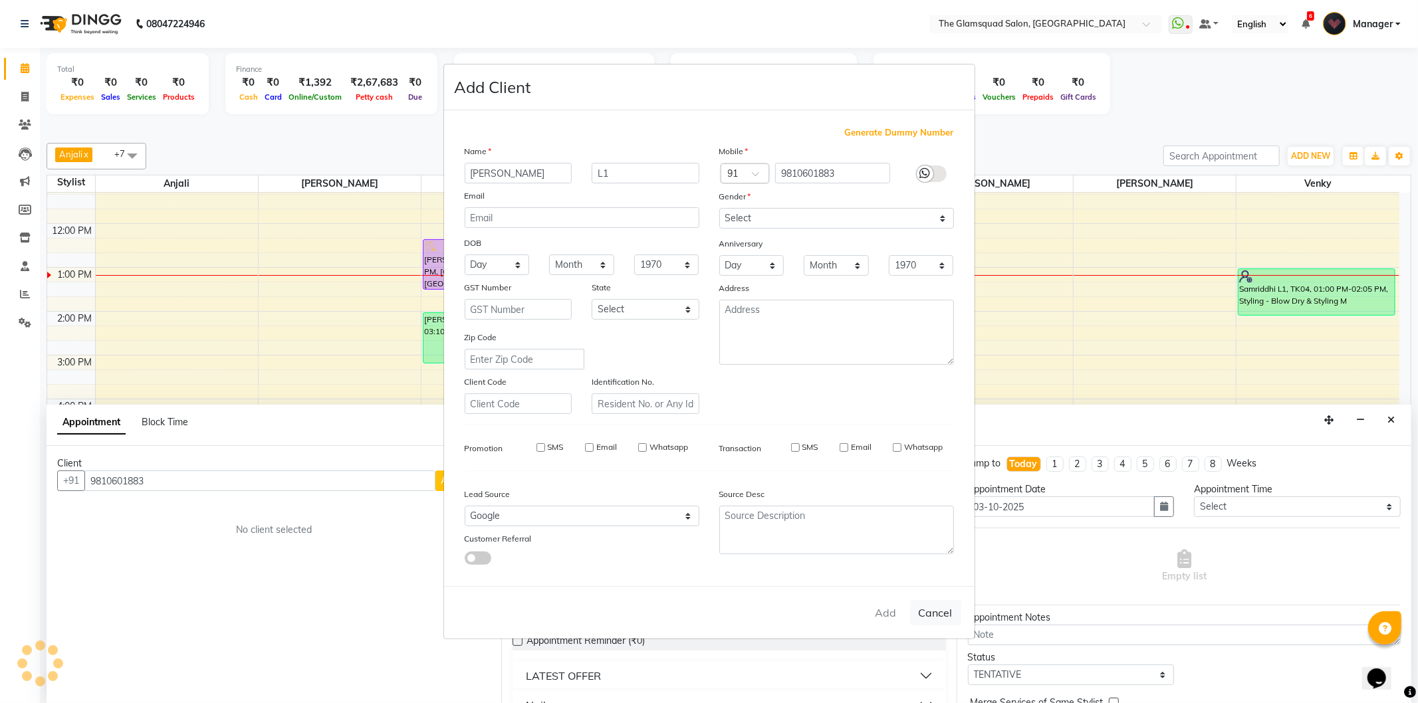
select select
checkbox input "false"
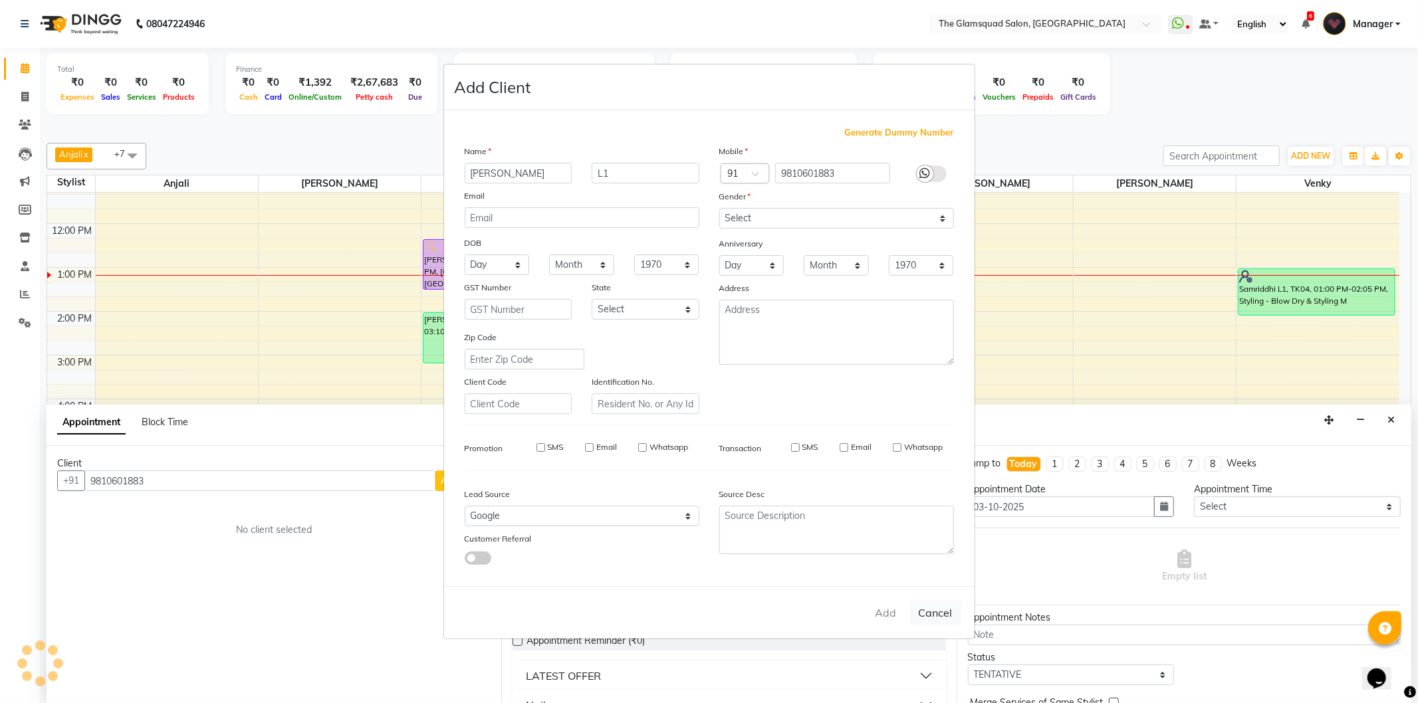
checkbox input "false"
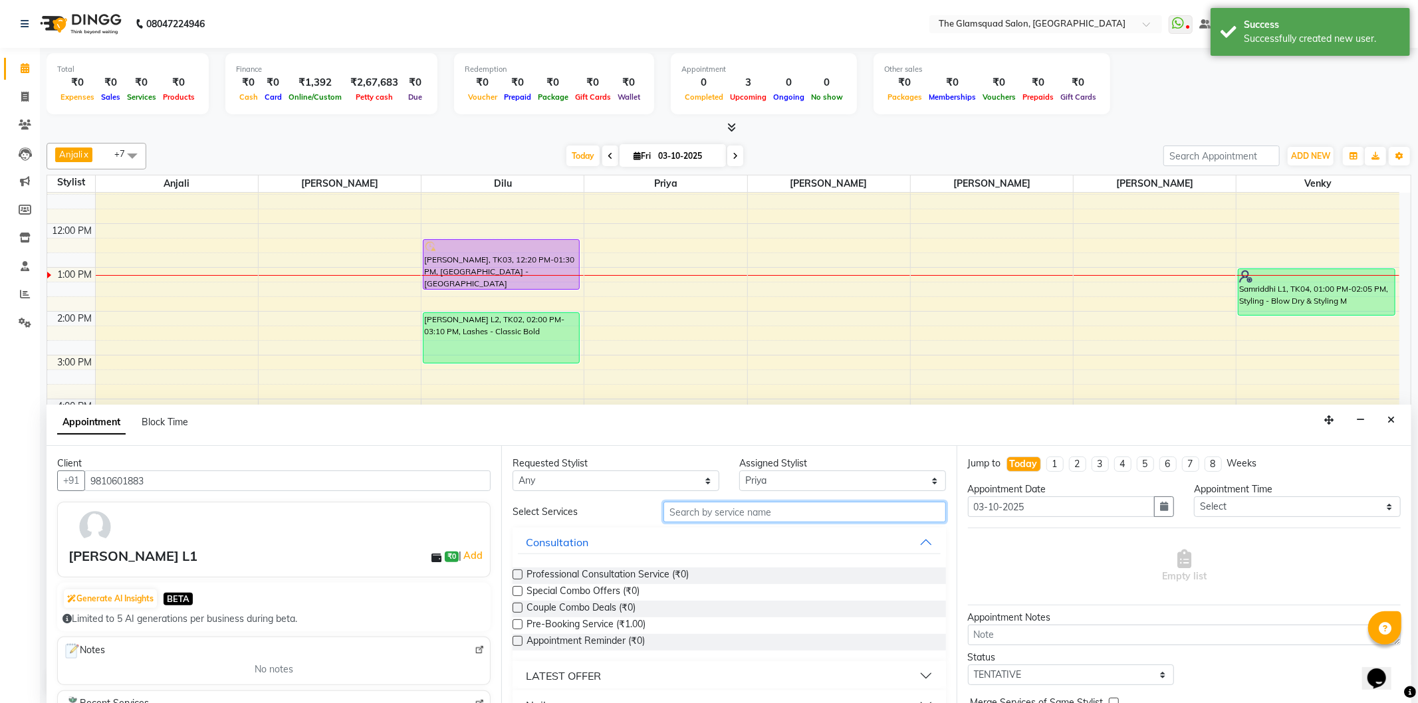
click at [741, 513] on input "text" at bounding box center [804, 512] width 282 height 21
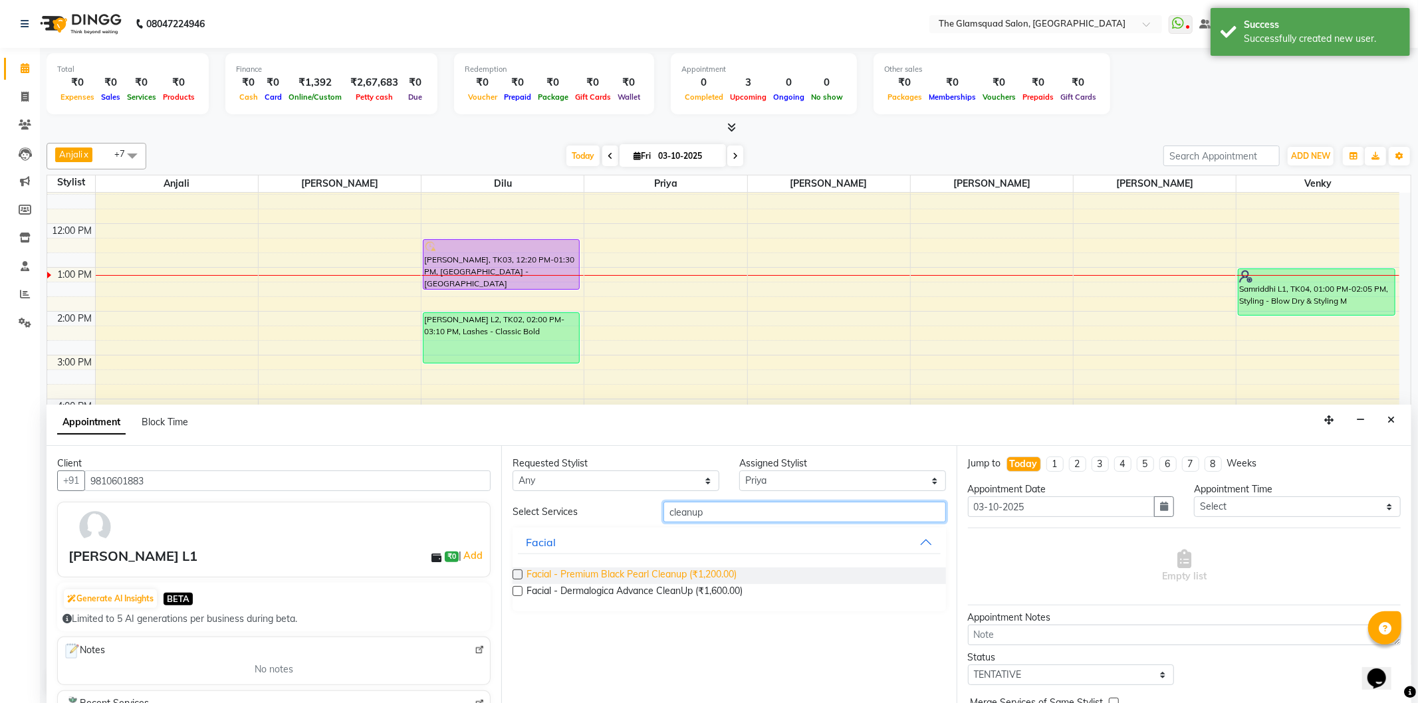
type input "cleanup"
click at [725, 573] on span "Facial - Premium Black Pearl Cleanup (₹1,200.00)" at bounding box center [631, 576] width 210 height 17
checkbox input "false"
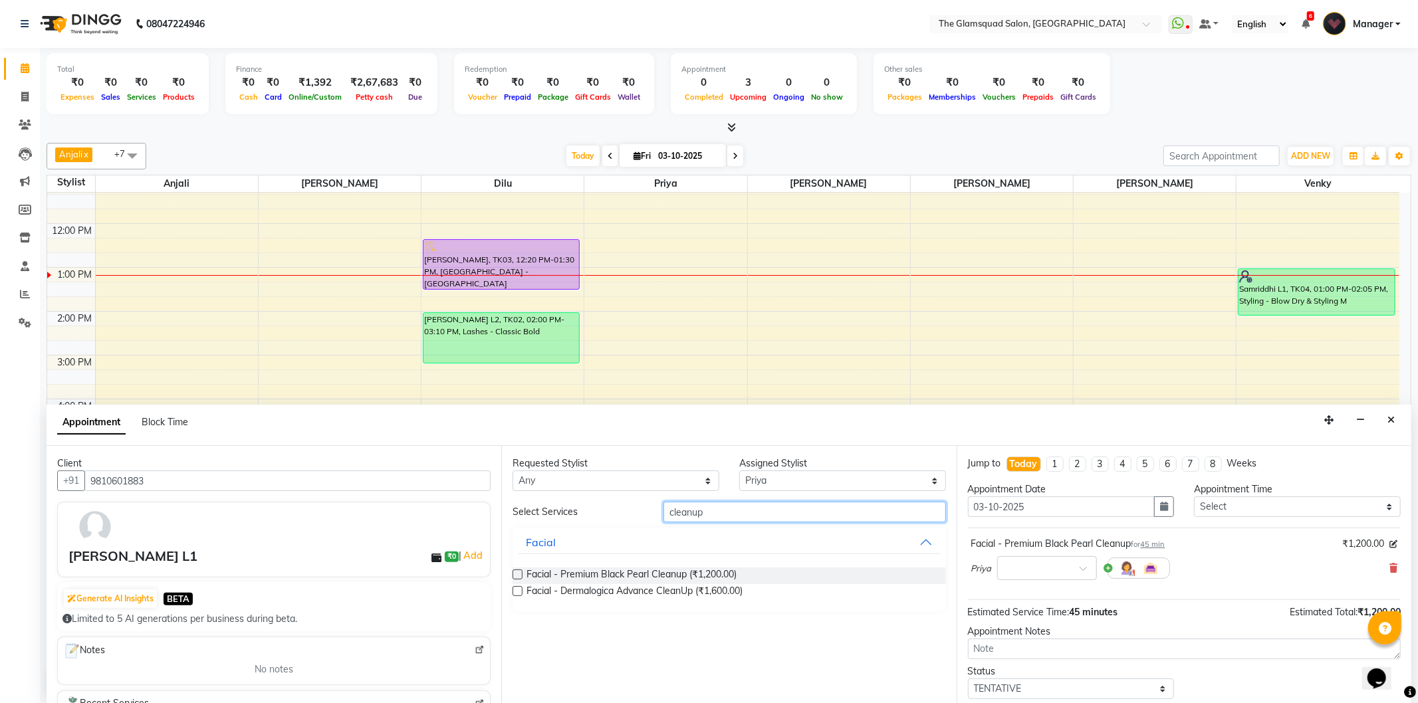
drag, startPoint x: 711, startPoint y: 507, endPoint x: 608, endPoint y: 502, distance: 103.8
click at [608, 502] on div "Select Services cleanup" at bounding box center [729, 512] width 453 height 21
type input "detan"
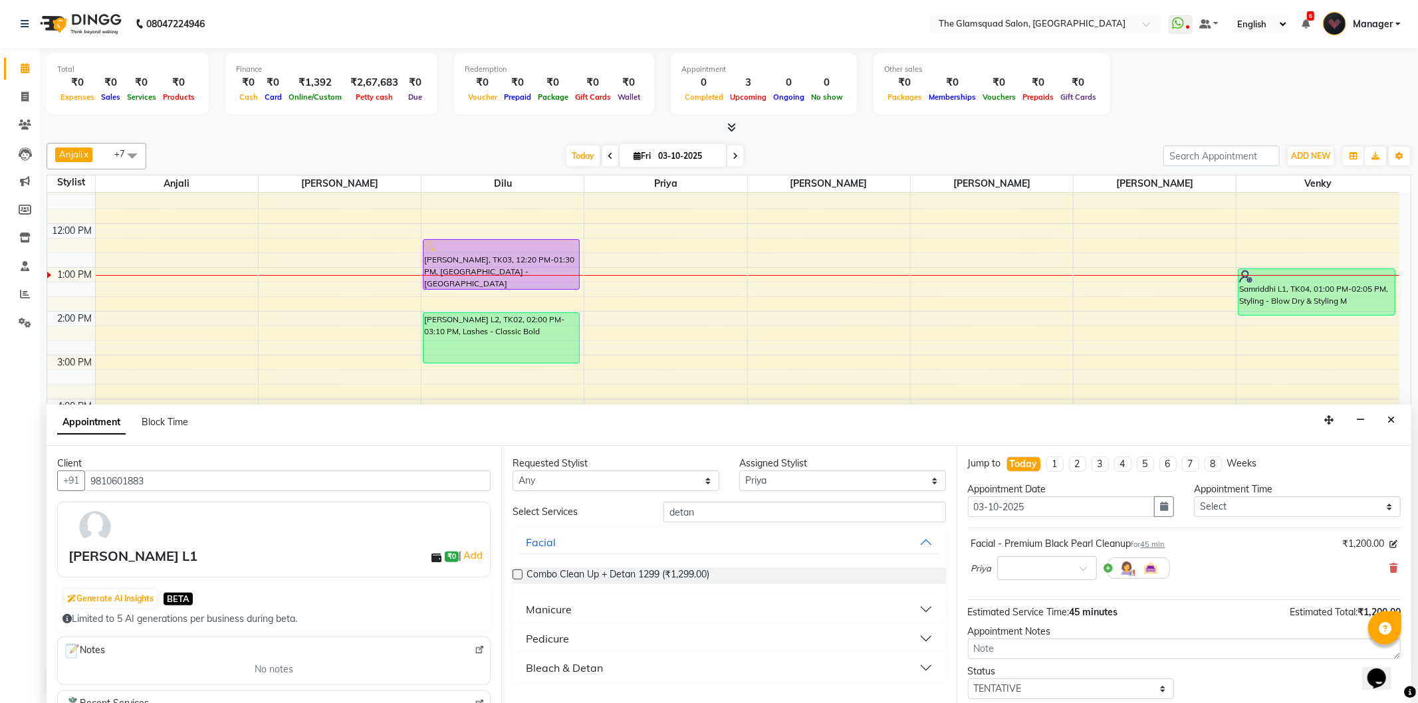
click at [595, 667] on div "Bleach & Detan" at bounding box center [564, 668] width 77 height 16
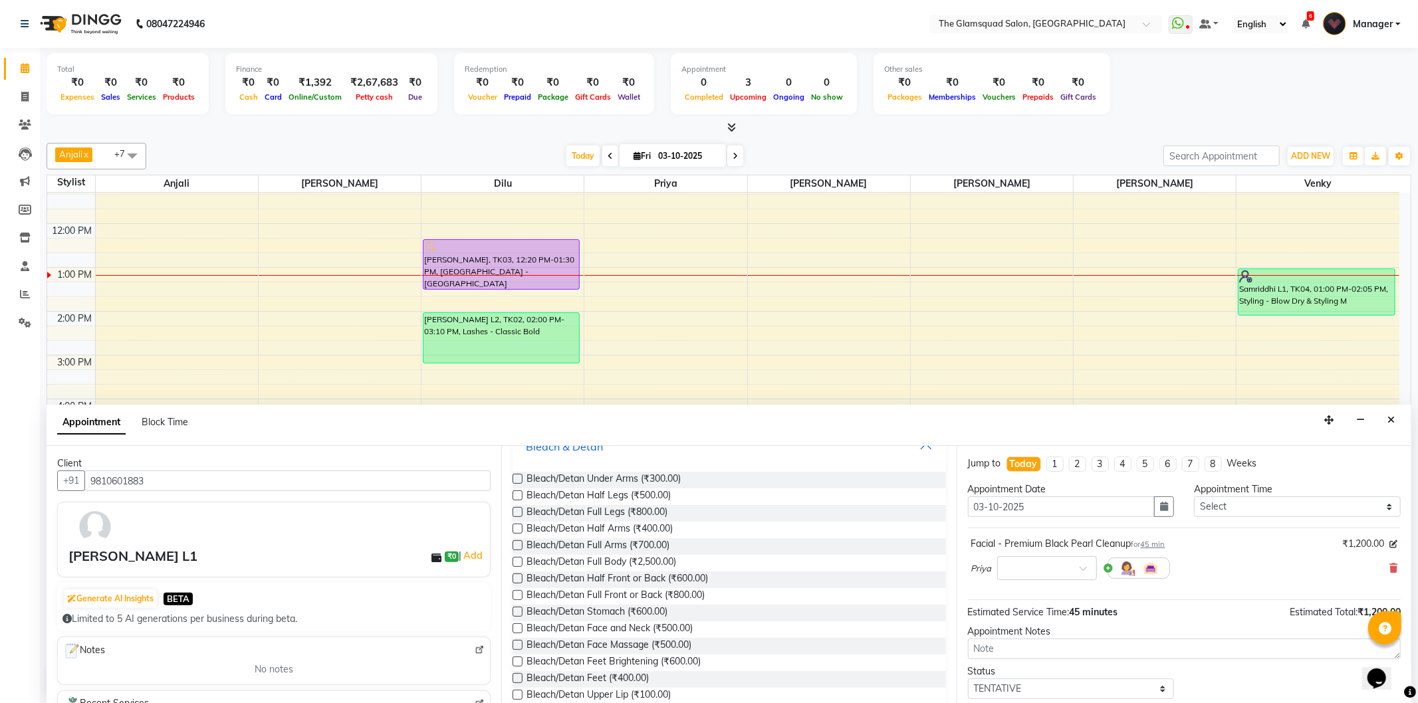
scroll to position [243, 0]
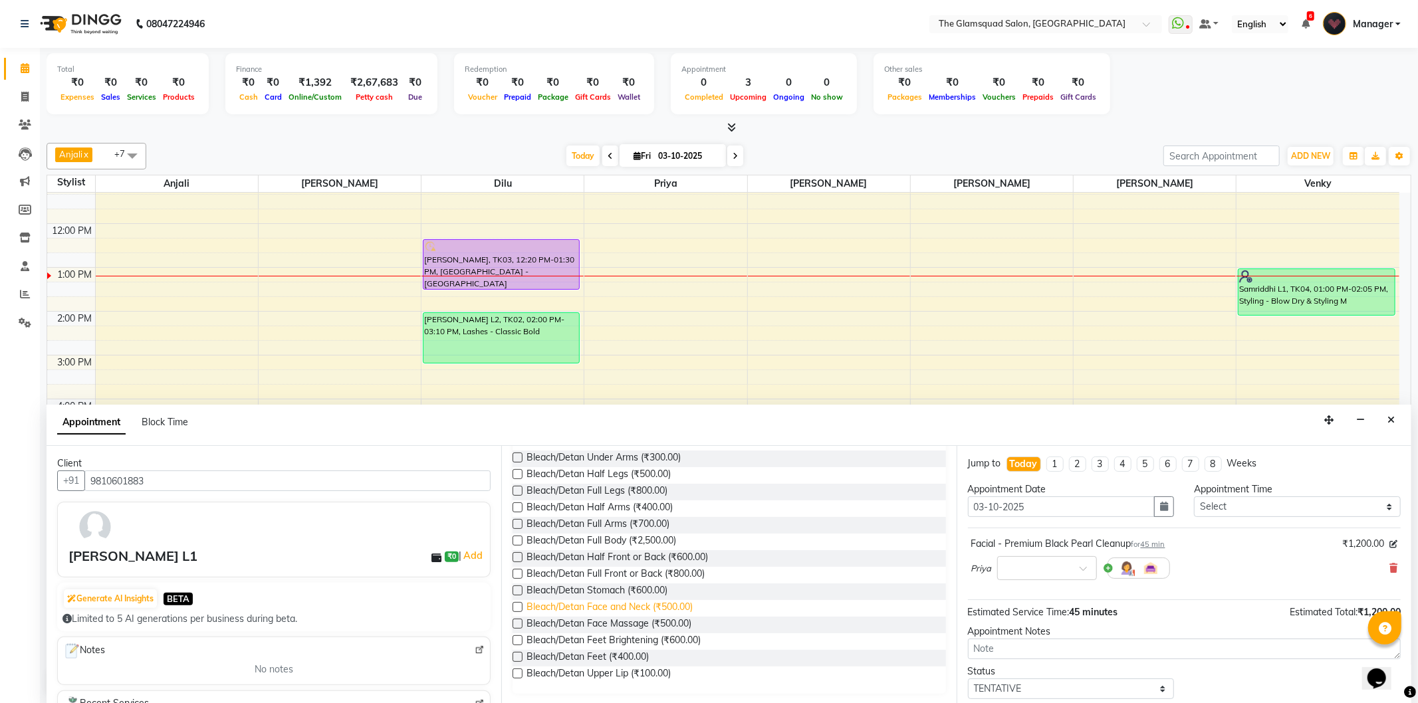
click at [656, 610] on span "Bleach/Detan Face and Neck (₹500.00)" at bounding box center [609, 608] width 166 height 17
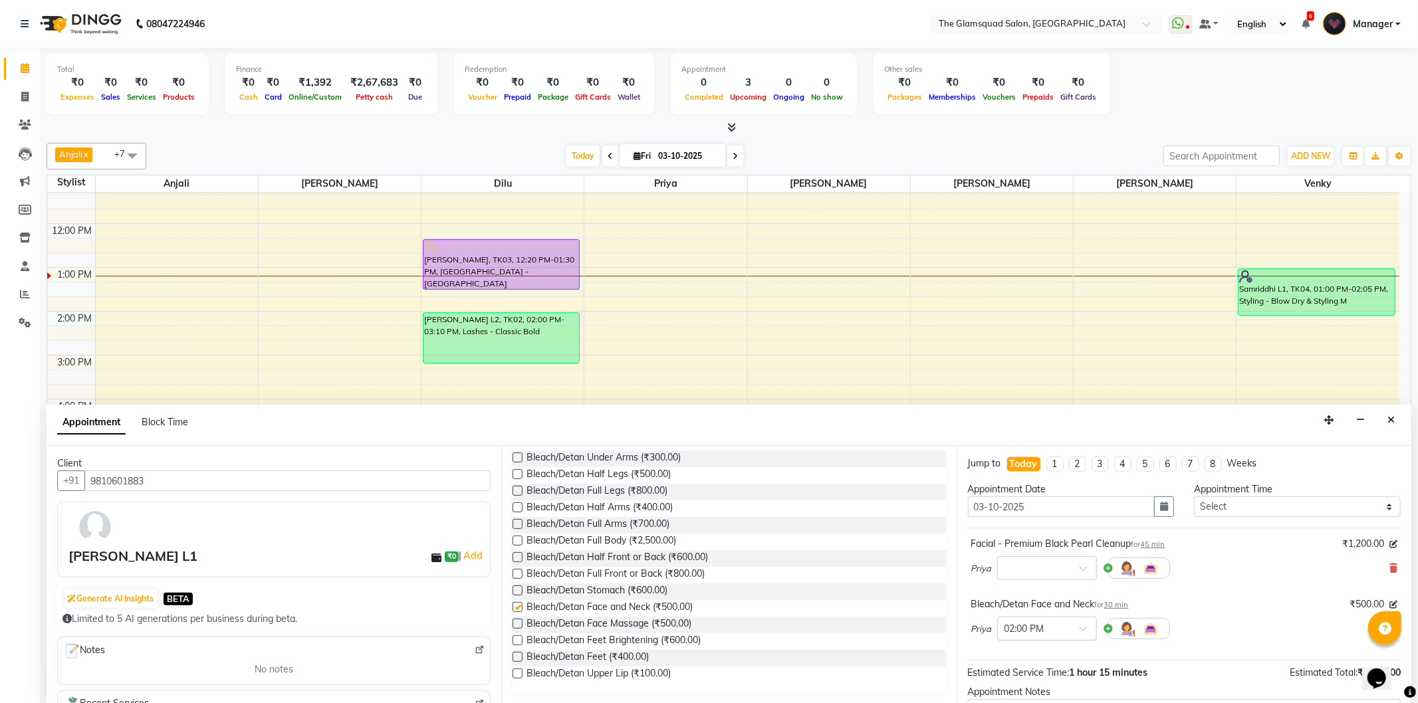
checkbox input "false"
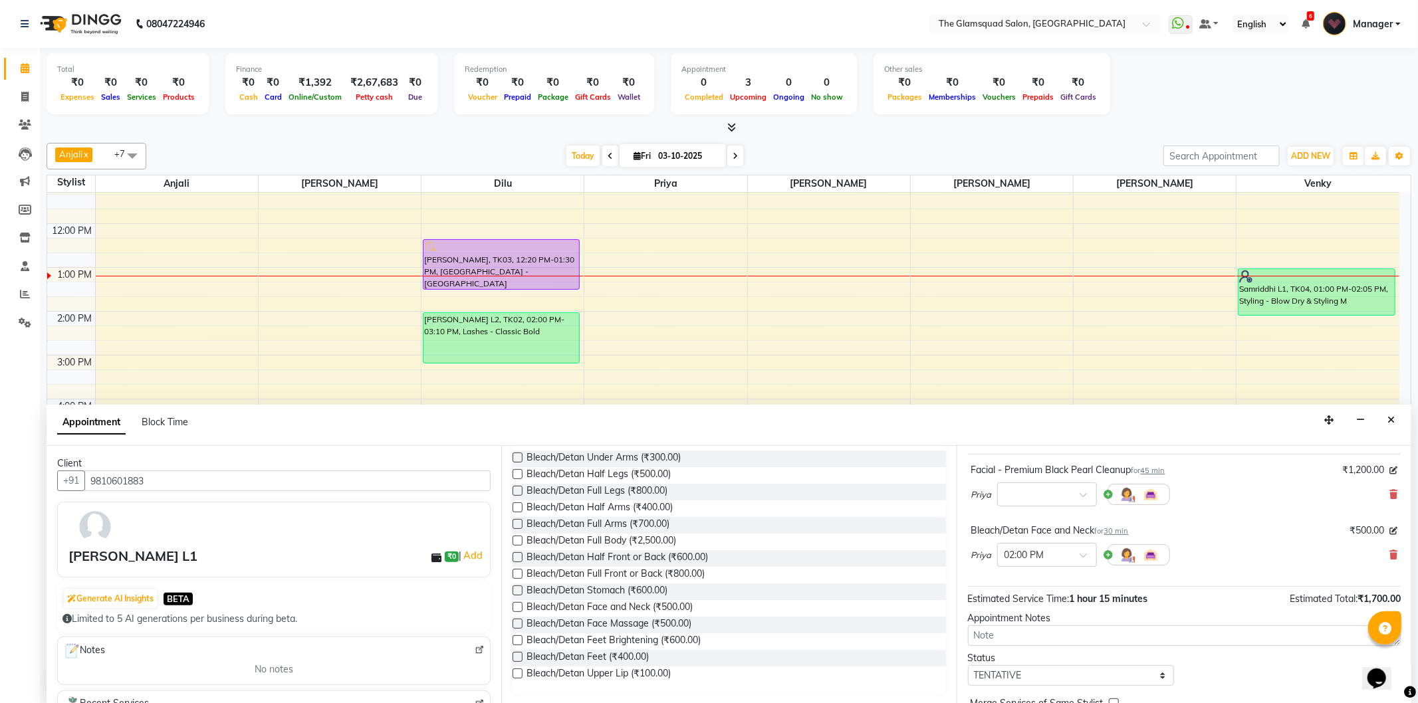
scroll to position [0, 0]
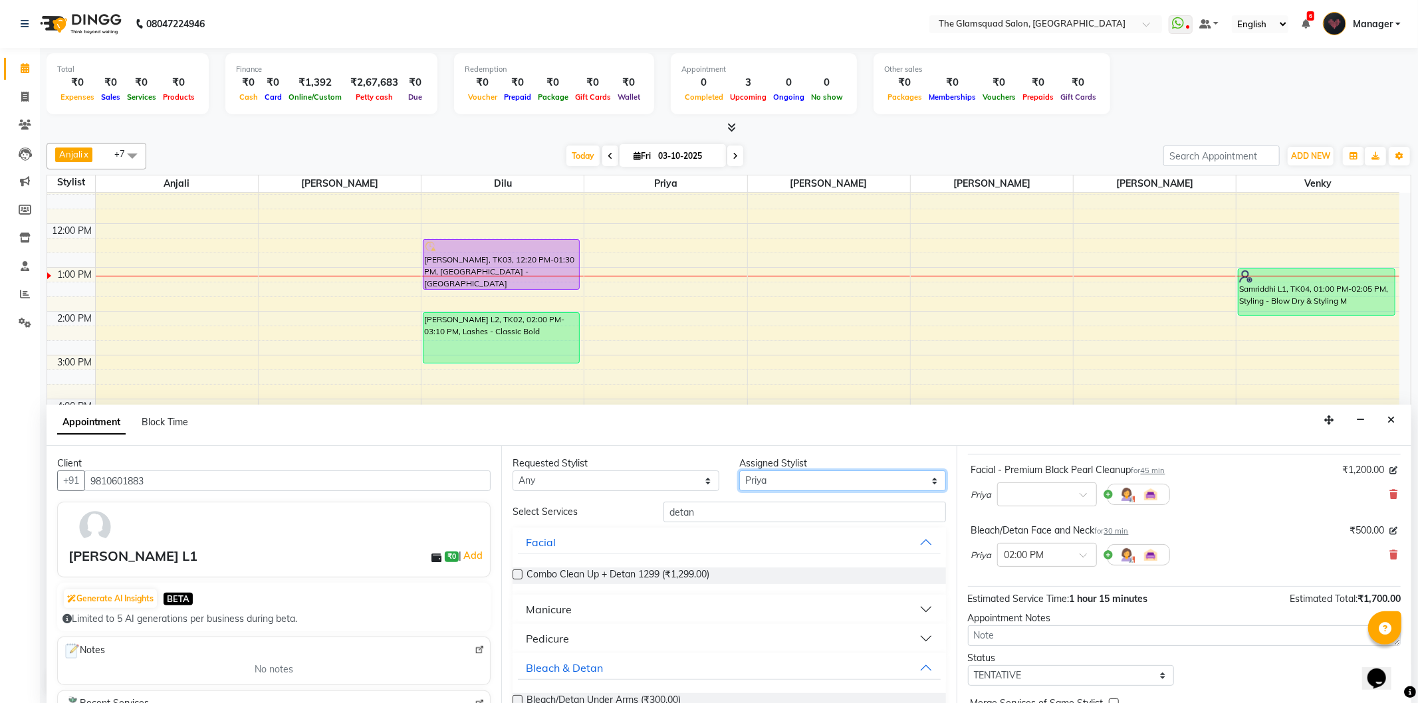
click at [767, 487] on select "Select [PERSON_NAME] Anjali Dilu [PERSON_NAME] [PERSON_NAME] Priya Venky" at bounding box center [842, 481] width 207 height 21
select select "89513"
click at [739, 471] on select "Select [PERSON_NAME] Anjali Dilu [PERSON_NAME] [PERSON_NAME] Priya Venky" at bounding box center [842, 481] width 207 height 21
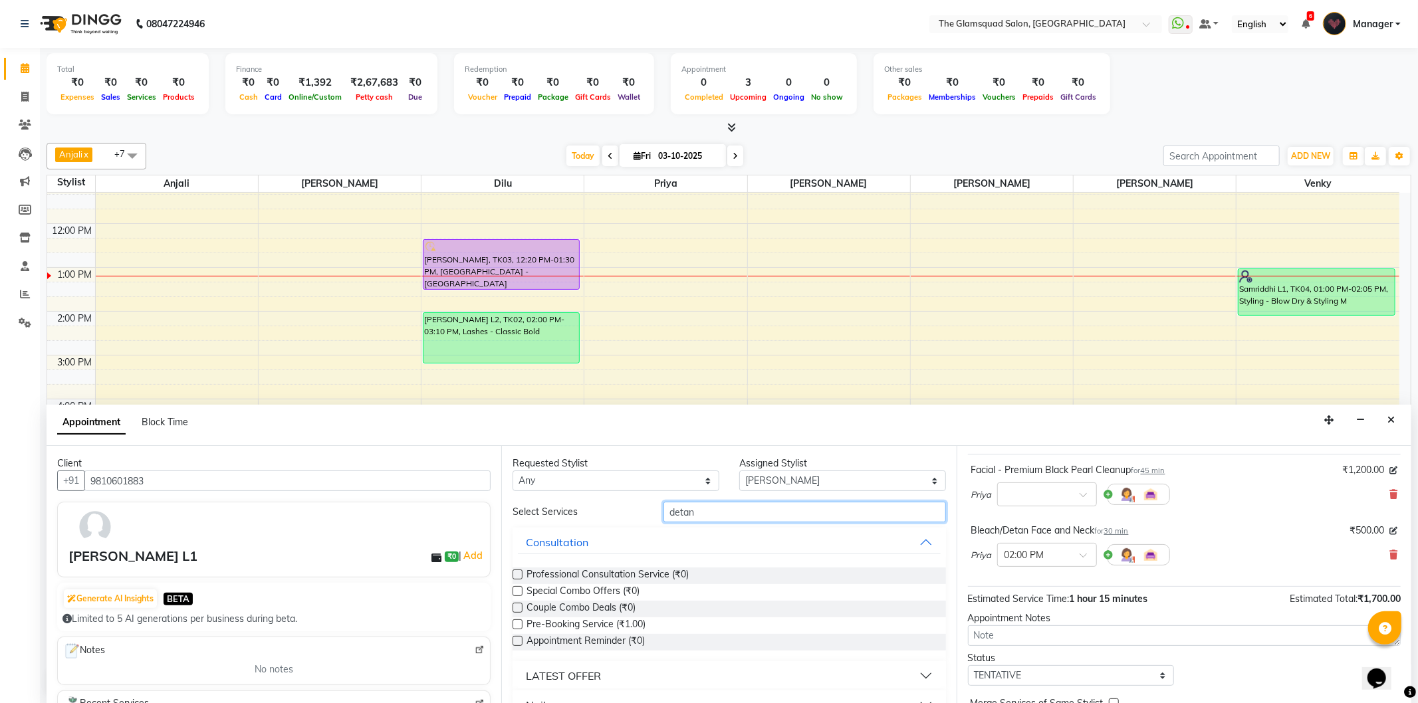
drag, startPoint x: 688, startPoint y: 507, endPoint x: 639, endPoint y: 503, distance: 48.7
click at [639, 503] on div "Select Services detan" at bounding box center [729, 512] width 453 height 21
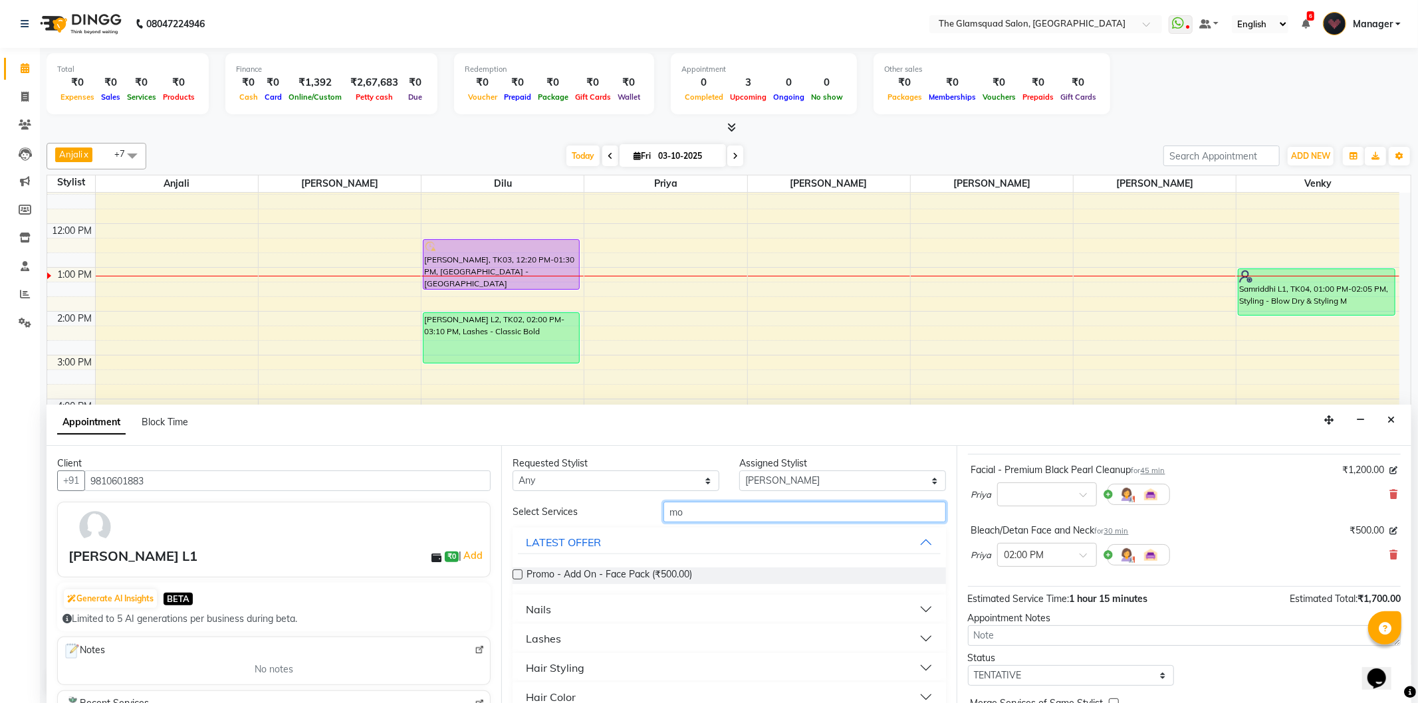
type input "m"
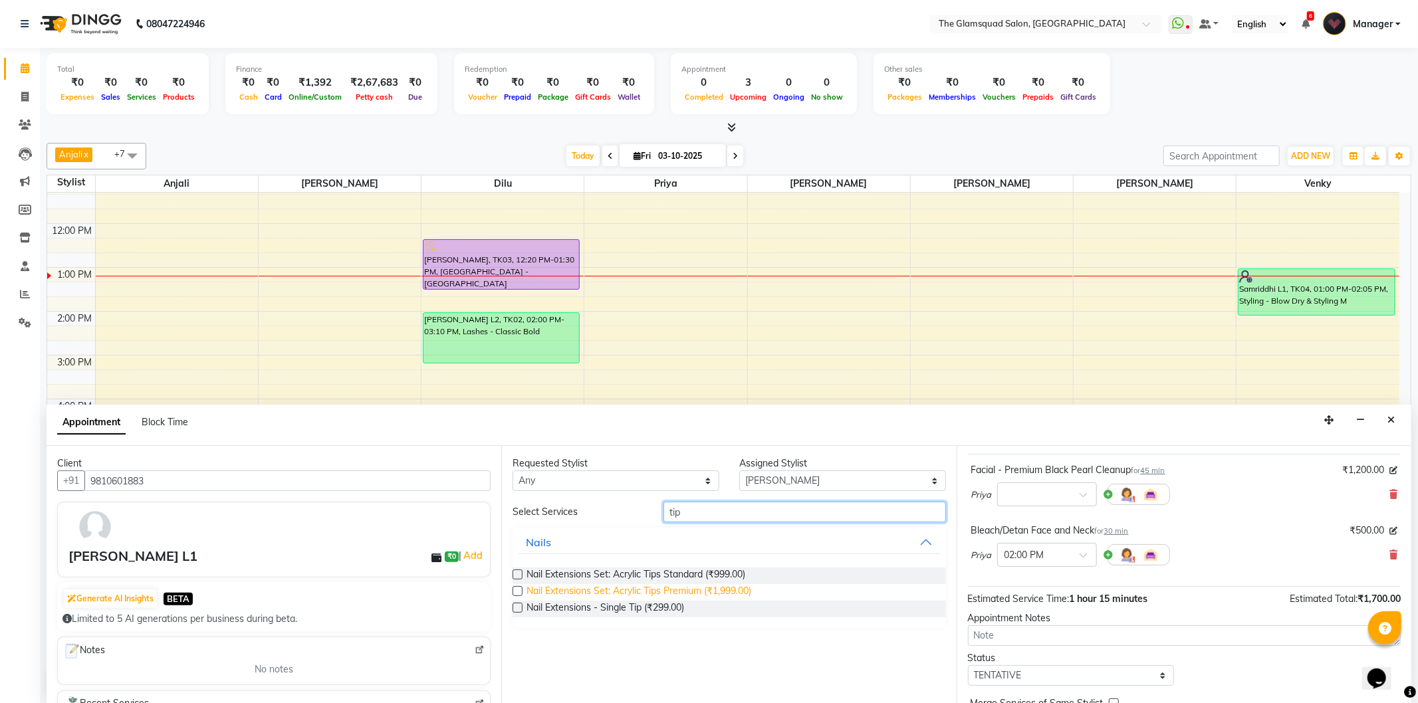
type input "tip"
click at [712, 585] on span "Nail Extensions Set: Acrylic Tips Premium (₹1,999.00)" at bounding box center [638, 592] width 225 height 17
checkbox input "false"
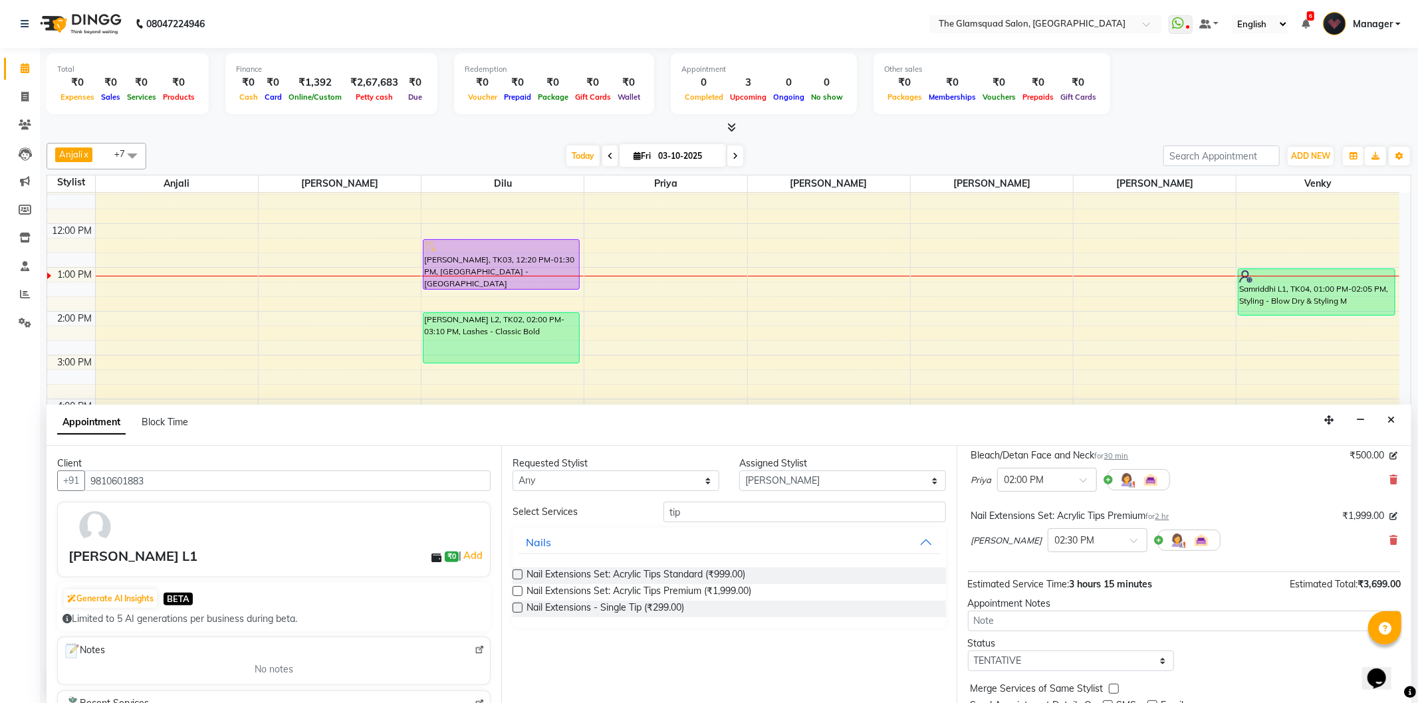
scroll to position [200, 0]
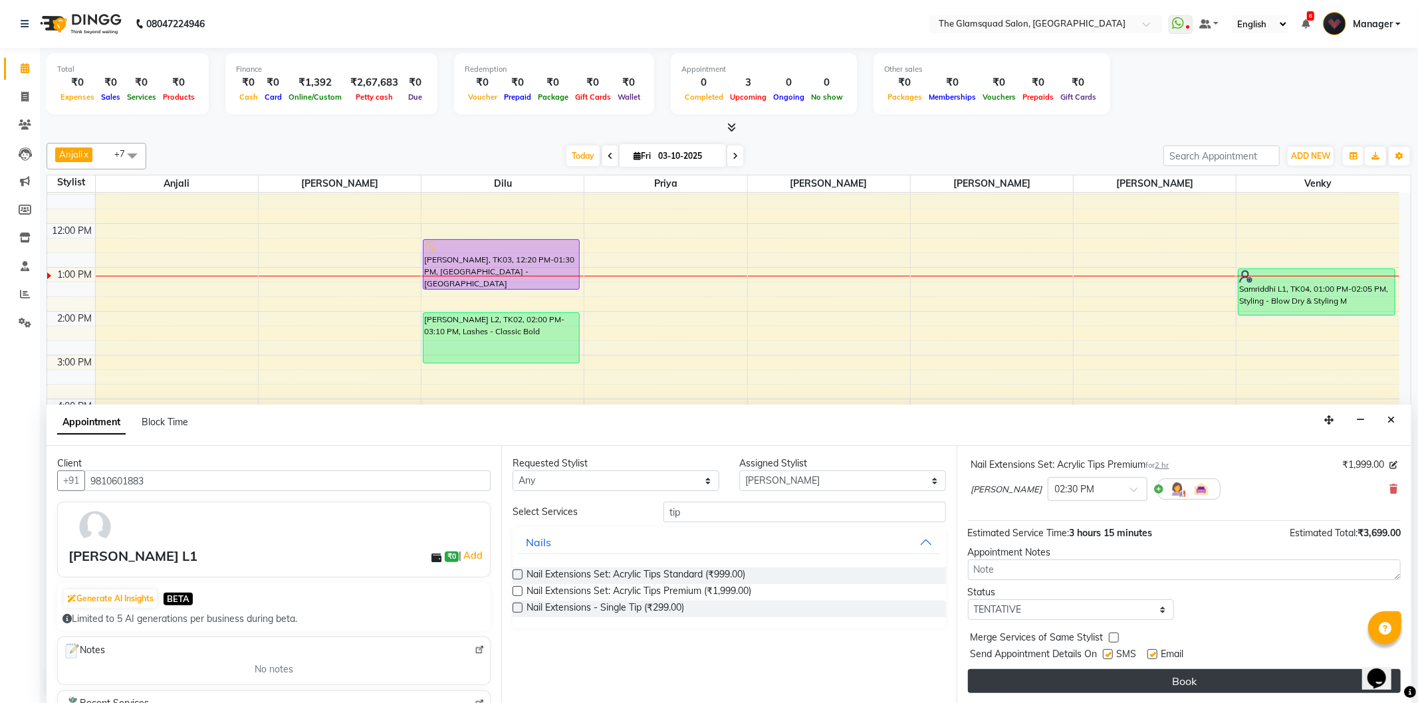
click at [1224, 676] on button "Book" at bounding box center [1184, 681] width 433 height 24
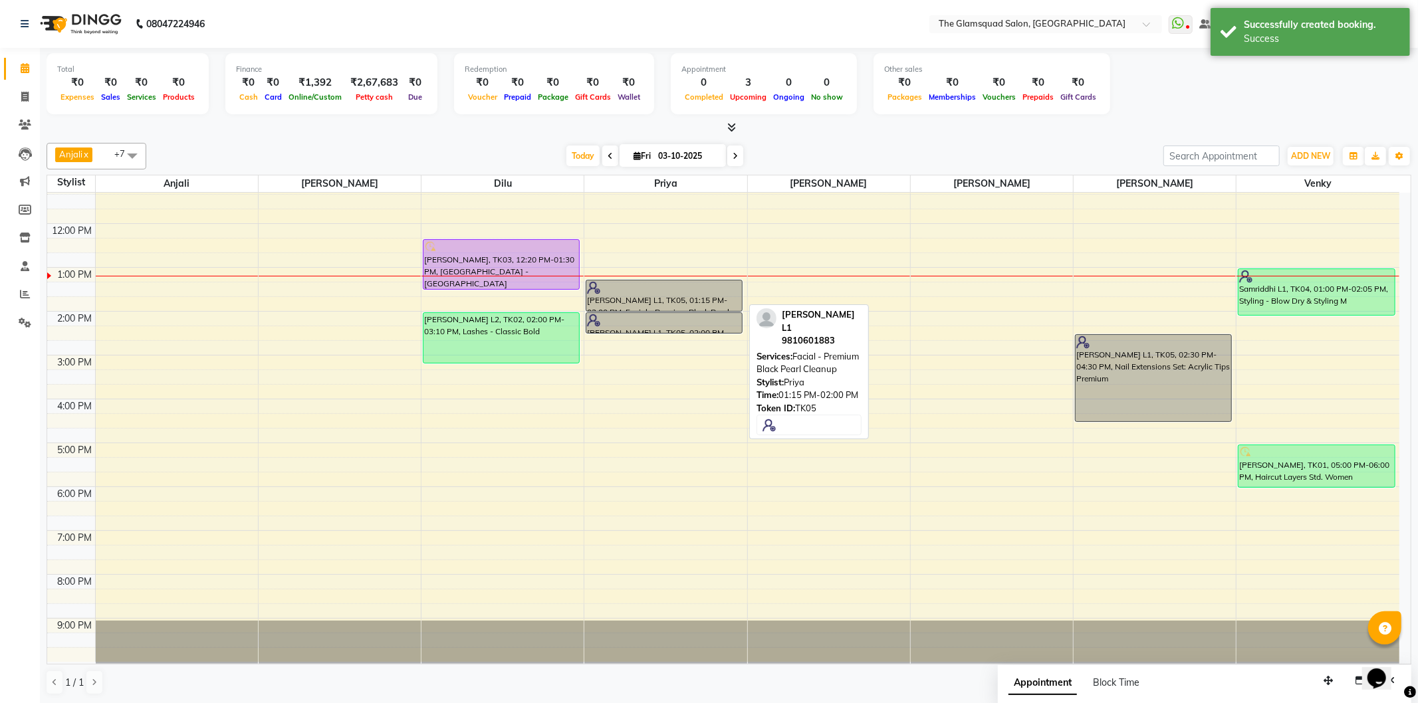
click at [727, 290] on div at bounding box center [664, 287] width 154 height 13
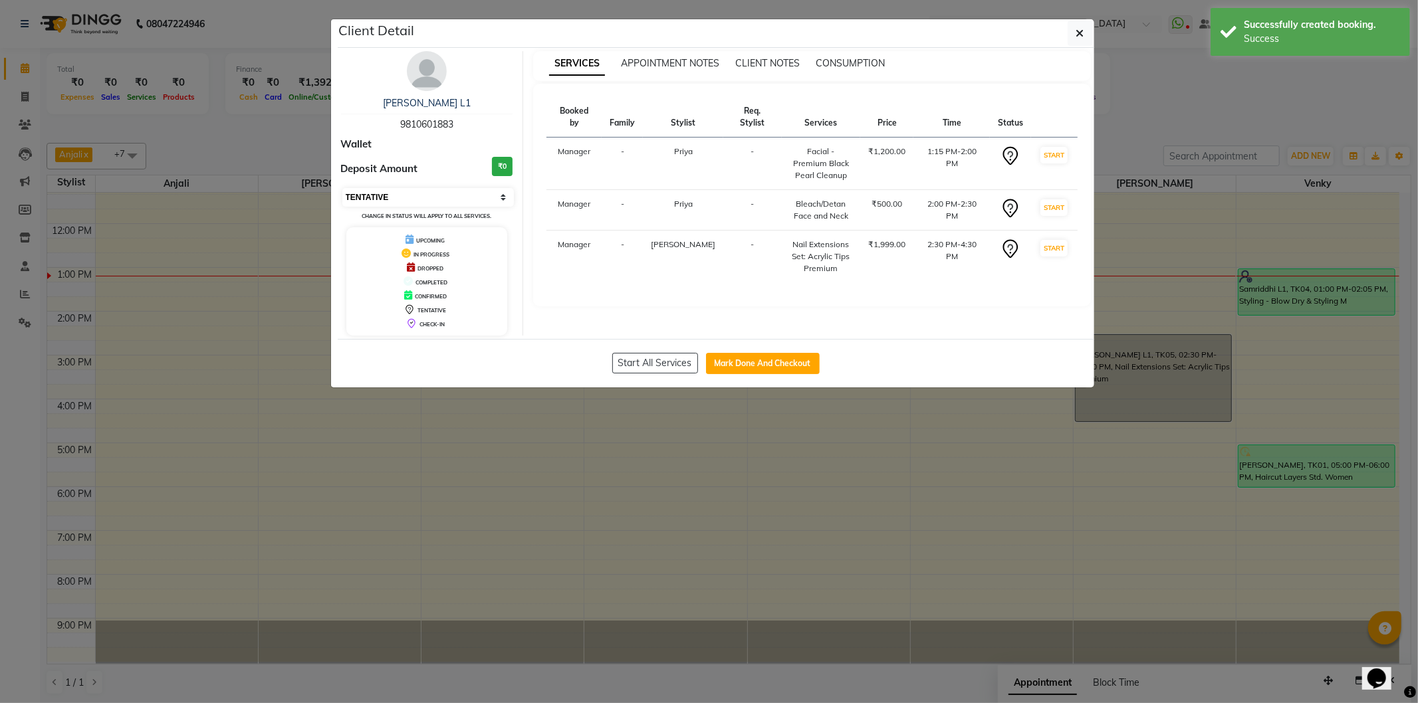
click at [456, 203] on select "Select IN SERVICE CONFIRMED TENTATIVE CHECK IN MARK DONE DROPPED UPCOMING" at bounding box center [428, 197] width 172 height 19
select select "8"
click at [342, 188] on select "Select IN SERVICE CONFIRMED TENTATIVE CHECK IN MARK DONE DROPPED UPCOMING" at bounding box center [428, 197] width 172 height 19
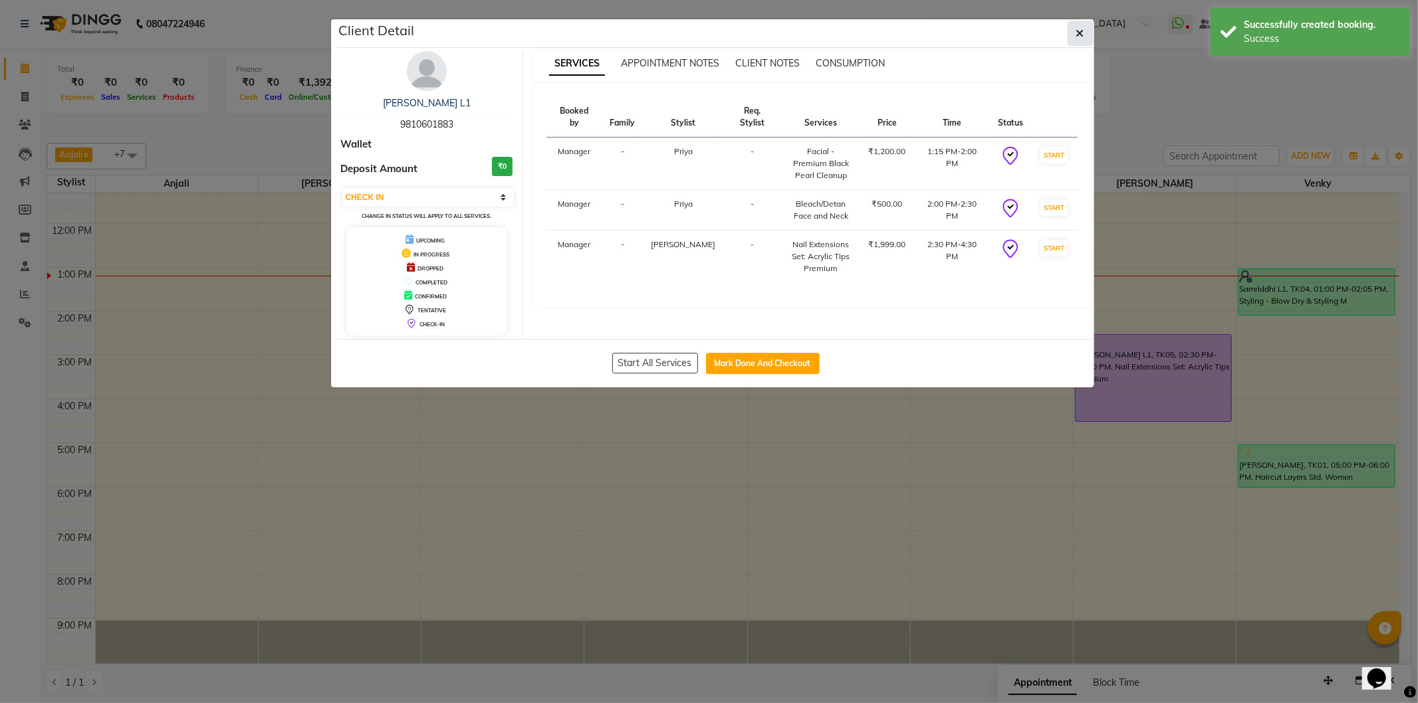
click at [1084, 30] on button "button" at bounding box center [1080, 33] width 25 height 25
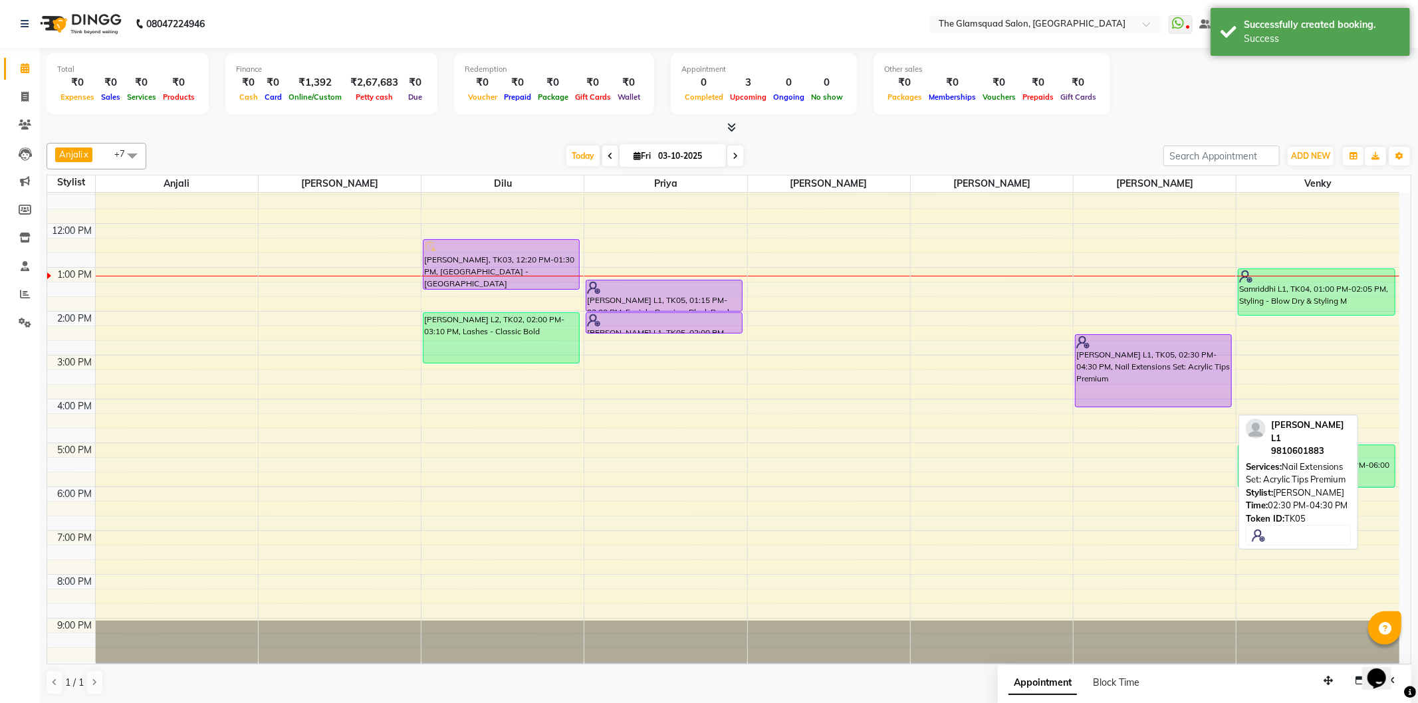
drag, startPoint x: 1181, startPoint y: 421, endPoint x: 1175, endPoint y: 403, distance: 18.9
click at [1175, 403] on div "[PERSON_NAME] L1, TK05, 02:30 PM-04:30 PM, Nail Extensions Set: Acrylic Tips Pr…" at bounding box center [1154, 356] width 162 height 614
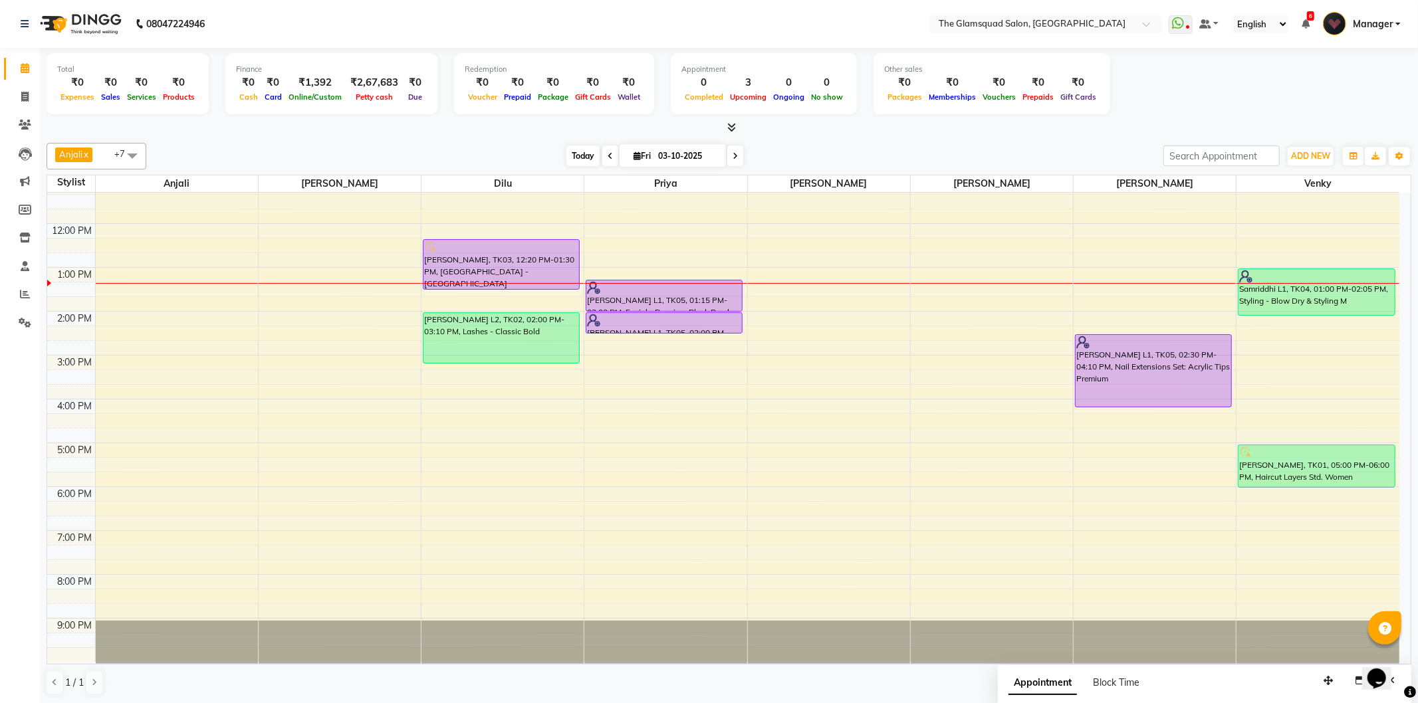
click at [583, 148] on span "Today" at bounding box center [582, 156] width 33 height 21
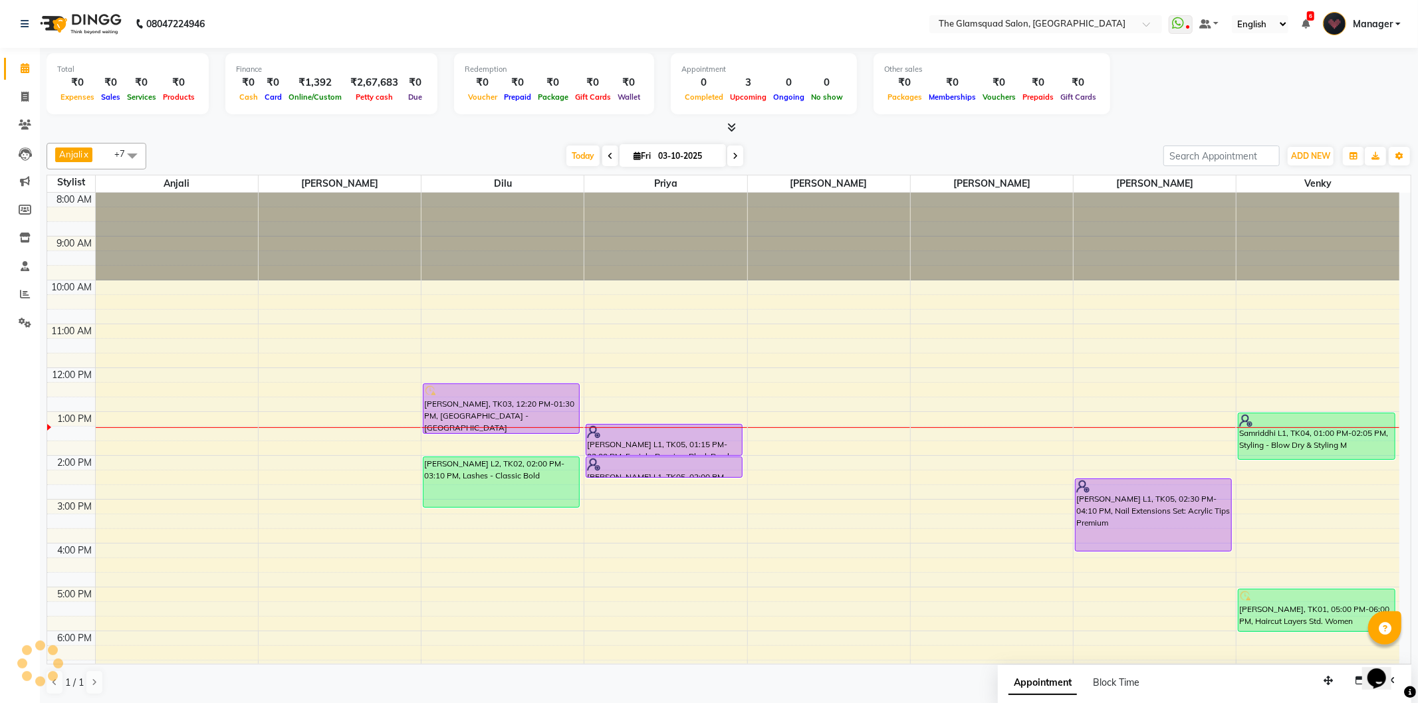
scroll to position [144, 0]
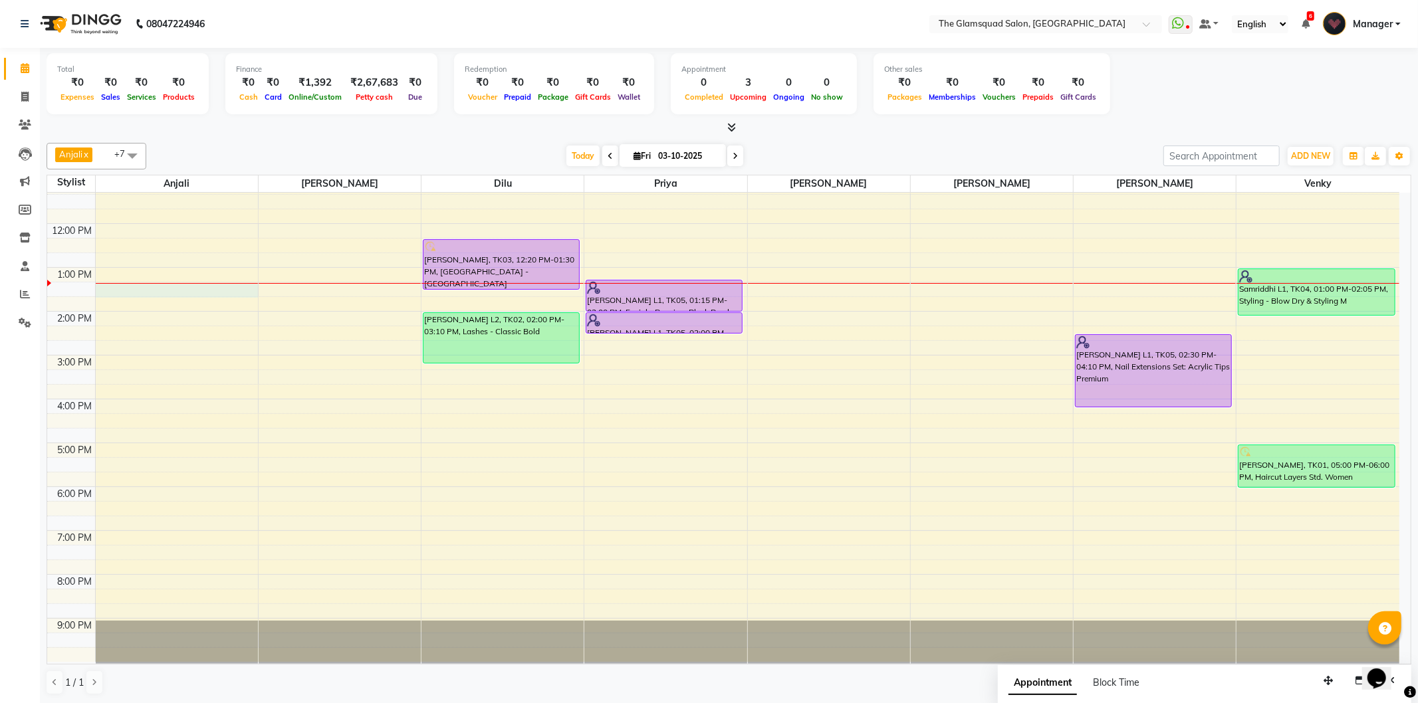
click at [164, 291] on div "8:00 AM 9:00 AM 10:00 AM 11:00 AM 12:00 PM 1:00 PM 2:00 PM 3:00 PM 4:00 PM 5:00…" at bounding box center [723, 356] width 1352 height 614
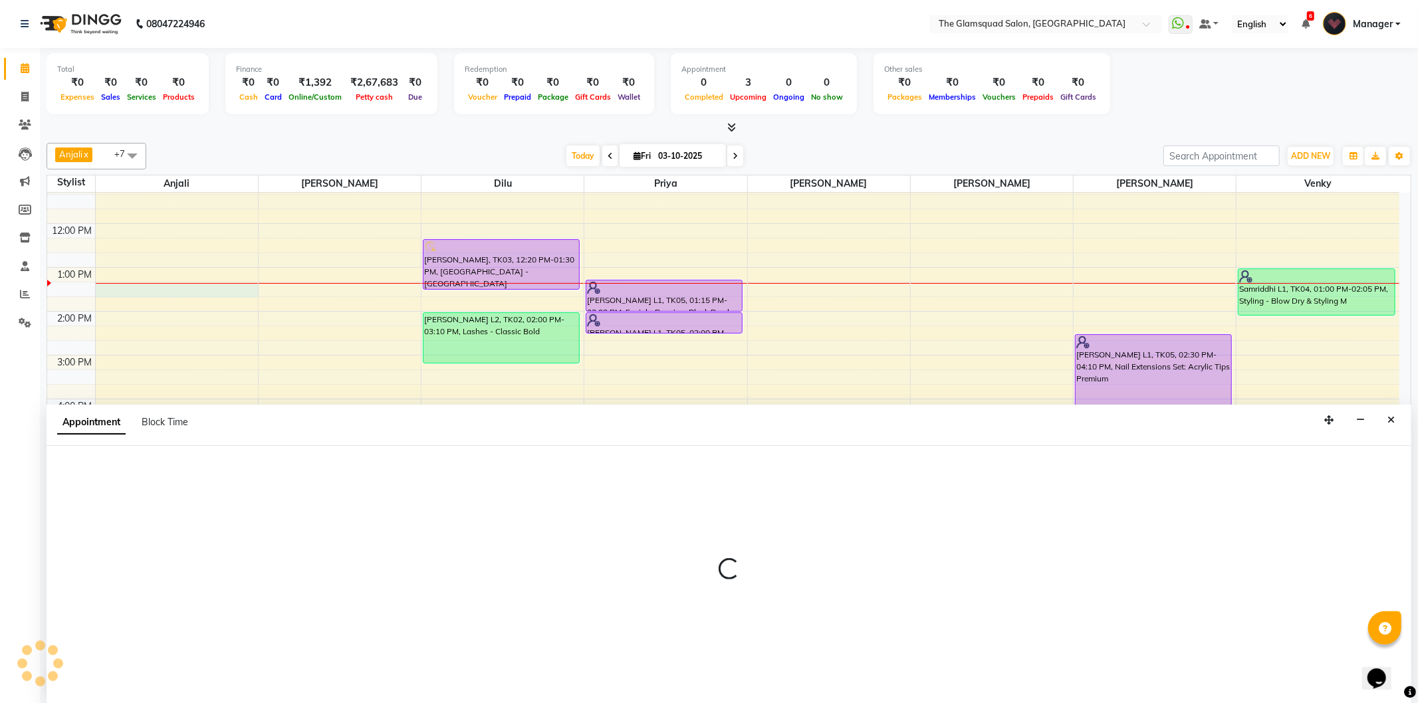
select select "36096"
select select "tentative"
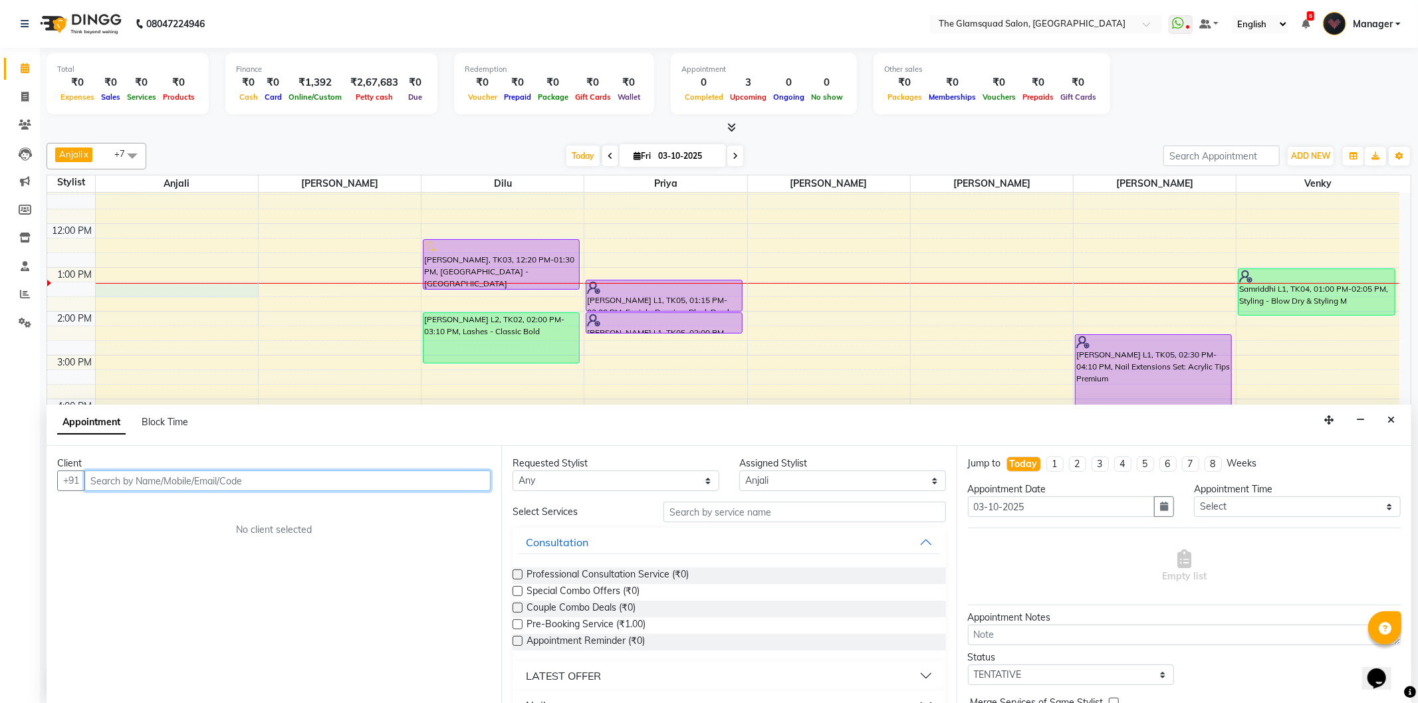
click at [236, 475] on input "text" at bounding box center [287, 481] width 406 height 21
type input "8825949837"
click at [469, 480] on span "Add Client" at bounding box center [463, 481] width 45 height 12
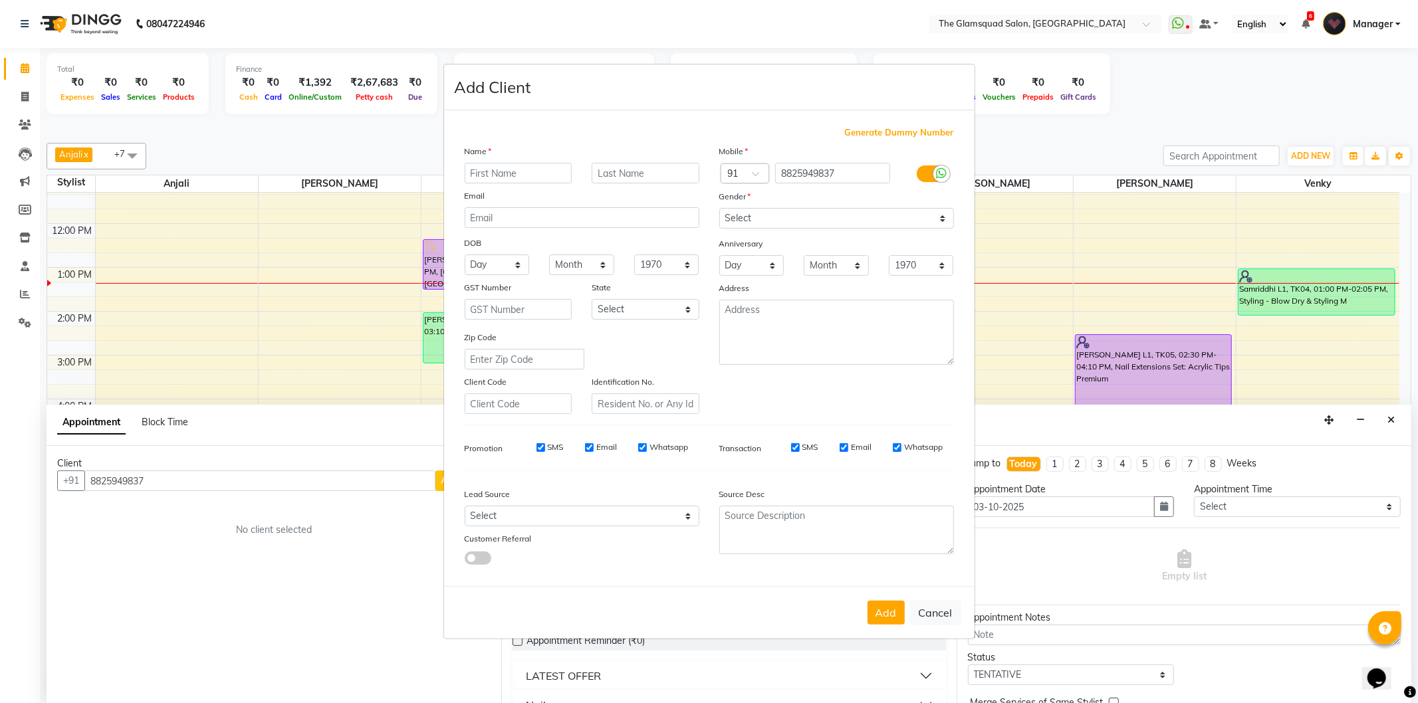
click at [492, 166] on input "text" at bounding box center [519, 173] width 108 height 21
type input "Meena"
click at [632, 181] on input "text" at bounding box center [646, 173] width 108 height 21
type input "L3"
click at [760, 224] on select "Select [DEMOGRAPHIC_DATA] [DEMOGRAPHIC_DATA] Other Prefer Not To Say" at bounding box center [836, 218] width 235 height 21
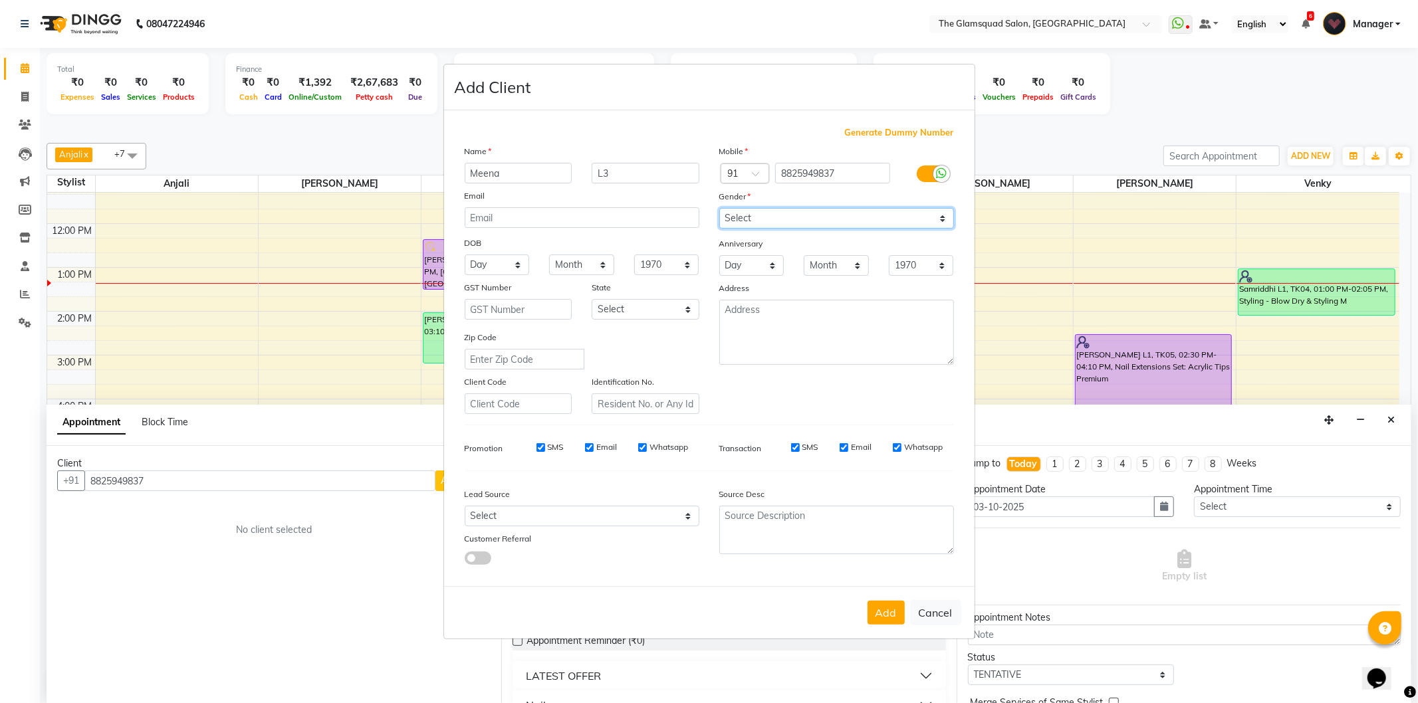
select select "[DEMOGRAPHIC_DATA]"
click at [719, 208] on select "Select [DEMOGRAPHIC_DATA] [DEMOGRAPHIC_DATA] Other Prefer Not To Say" at bounding box center [836, 218] width 235 height 21
click at [615, 512] on select "Select Walk-in Referral Internet Friend Word of Mouth Advertisement Facebook Ju…" at bounding box center [582, 516] width 235 height 21
select select "34546"
click at [465, 507] on select "Select Walk-in Referral Internet Friend Word of Mouth Advertisement Facebook Ju…" at bounding box center [582, 516] width 235 height 21
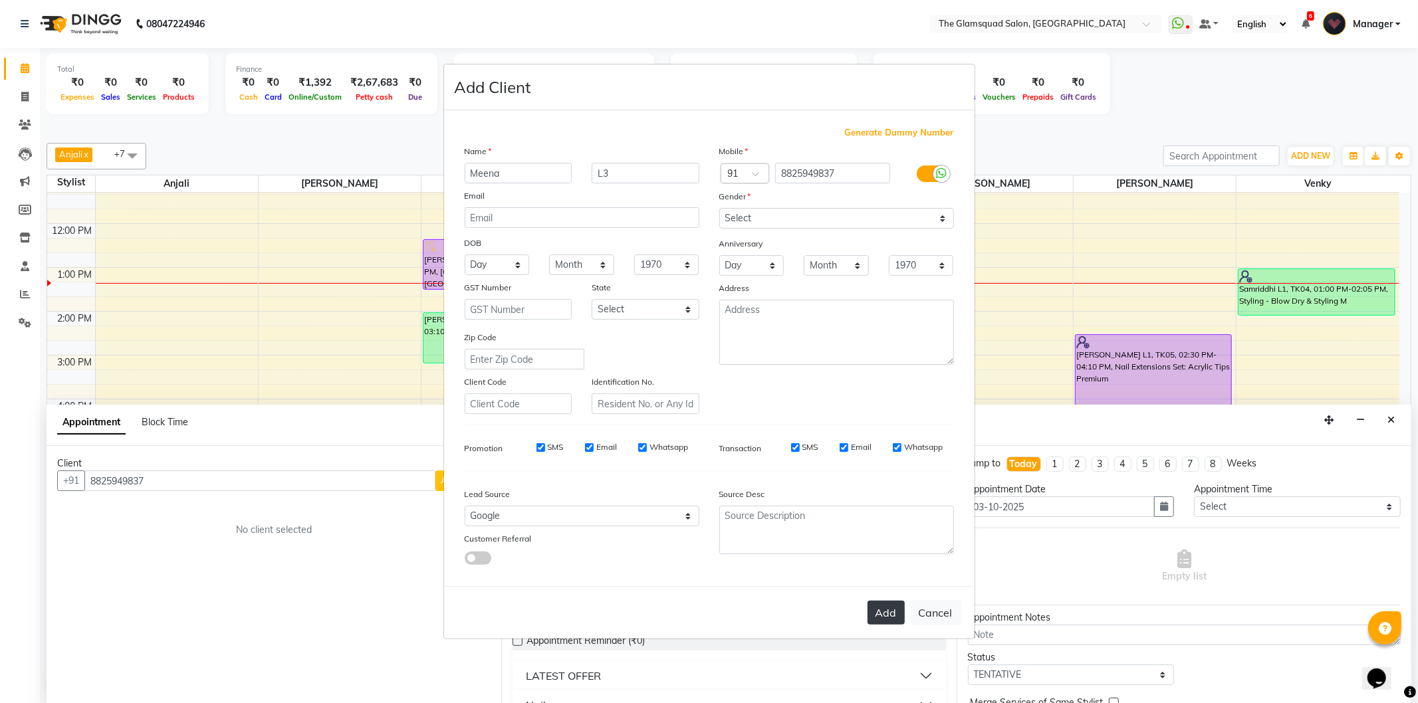
click at [882, 616] on button "Add" at bounding box center [885, 613] width 37 height 24
select select
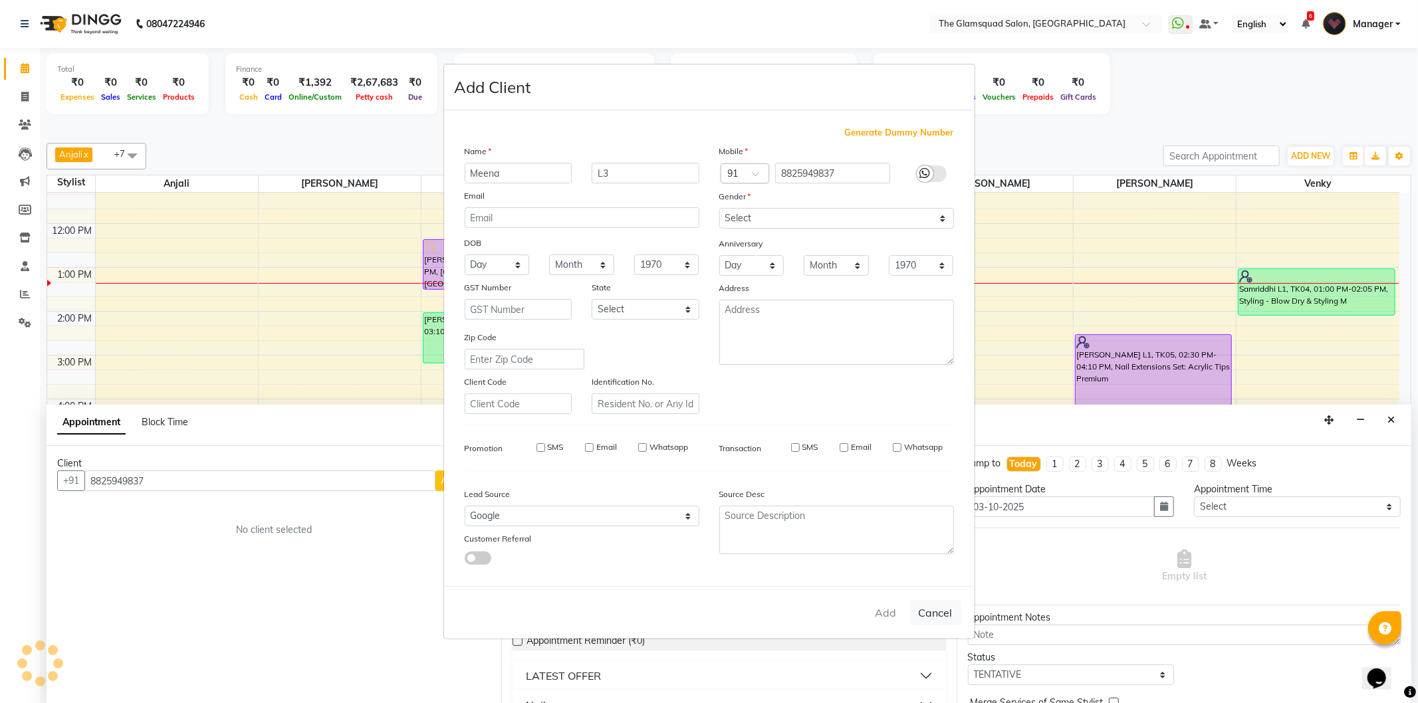
select select
checkbox input "false"
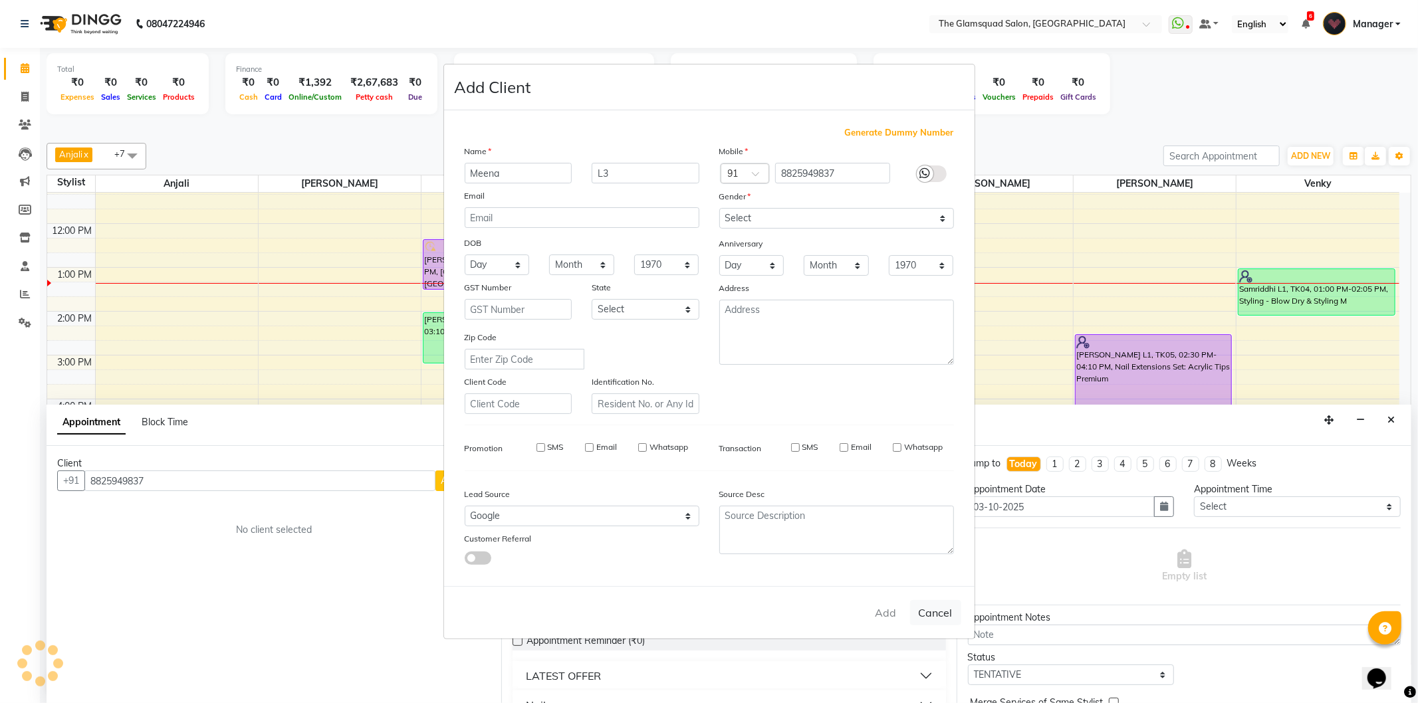
checkbox input "false"
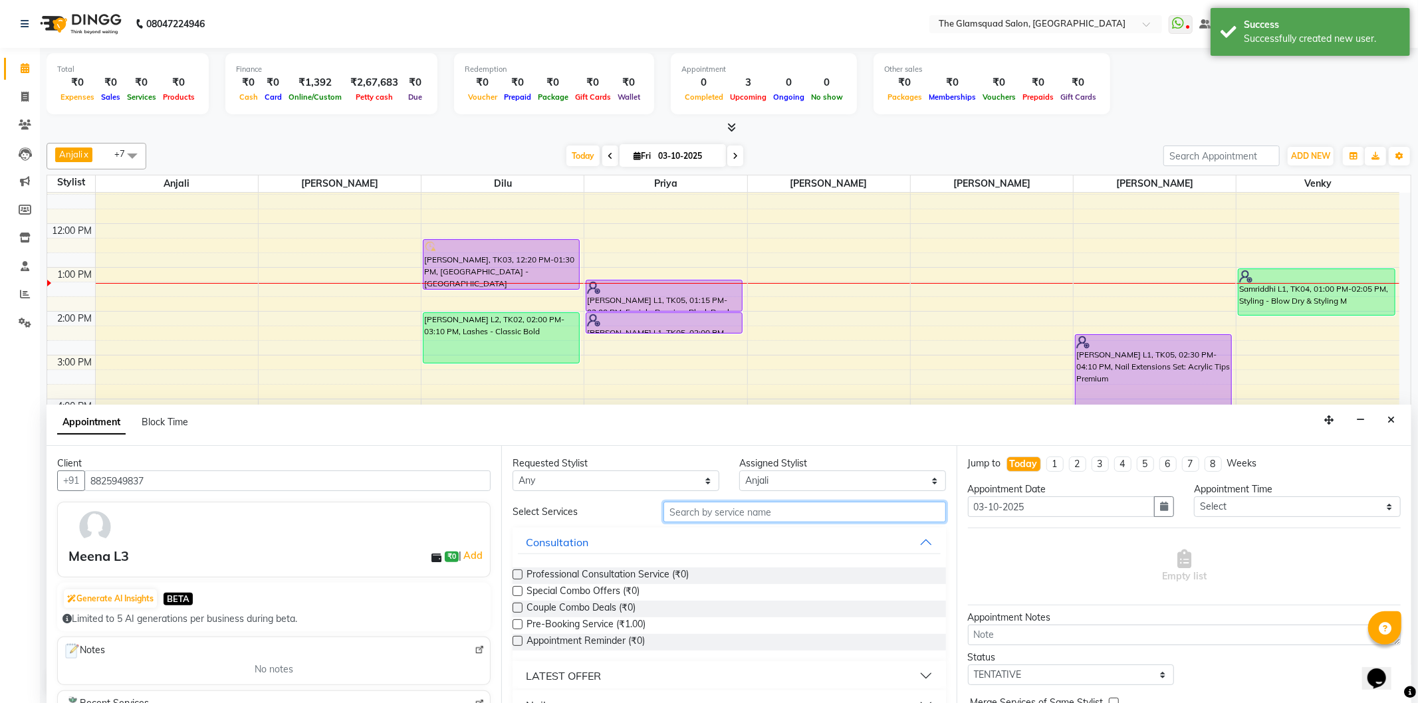
click at [756, 512] on input "text" at bounding box center [804, 512] width 282 height 21
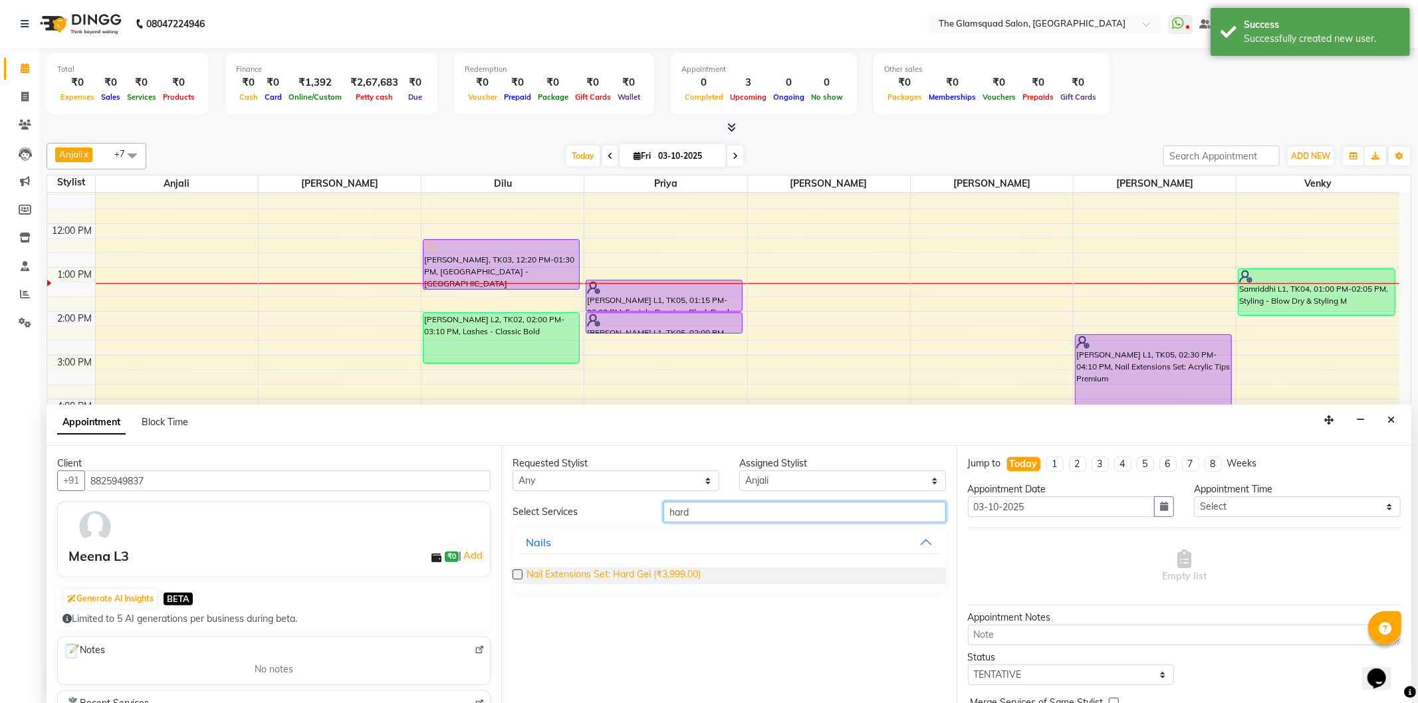
type input "hard"
click at [675, 576] on span "Nail Extensions Set: Hard Gel (₹3,999.00)" at bounding box center [613, 576] width 174 height 17
checkbox input "false"
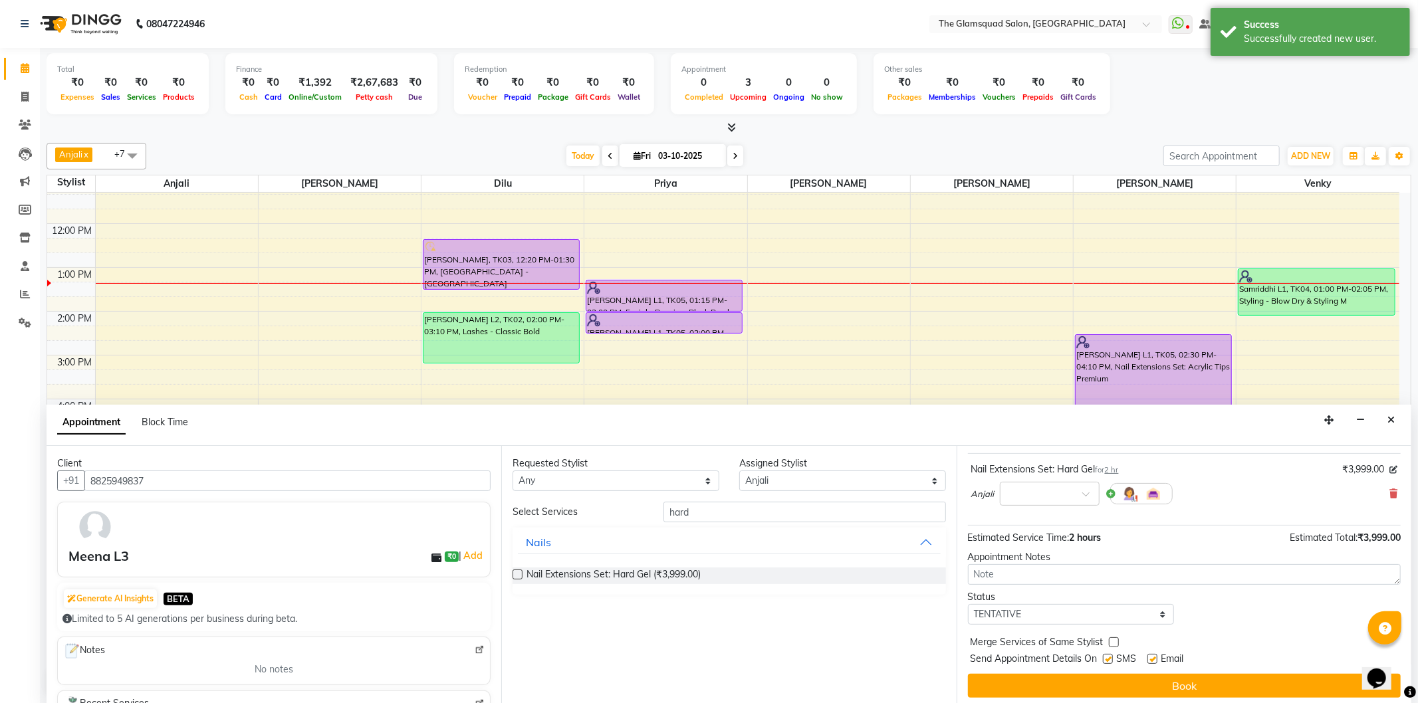
scroll to position [80, 0]
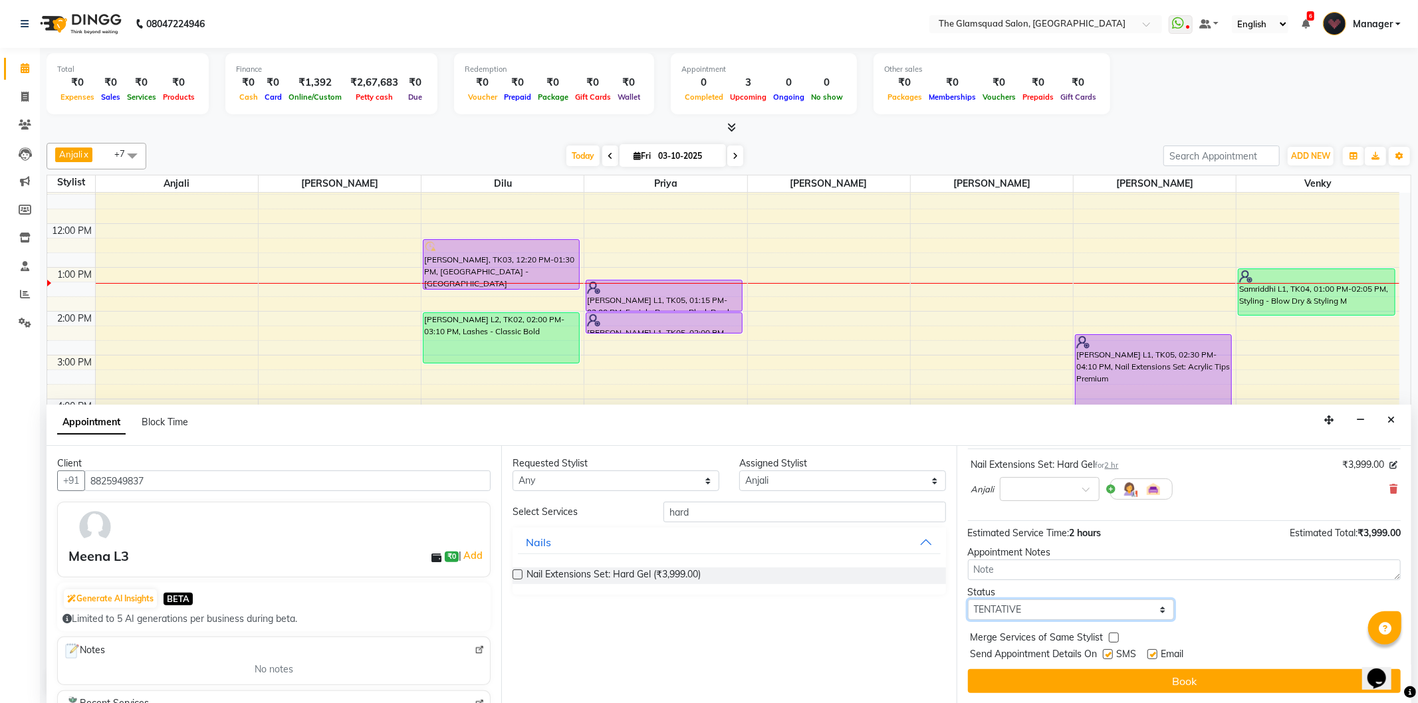
click at [1085, 609] on select "Select TENTATIVE CONFIRM CHECK-IN UPCOMING" at bounding box center [1071, 610] width 207 height 21
select select "check-in"
click at [968, 600] on select "Select TENTATIVE CONFIRM CHECK-IN UPCOMING" at bounding box center [1071, 610] width 207 height 21
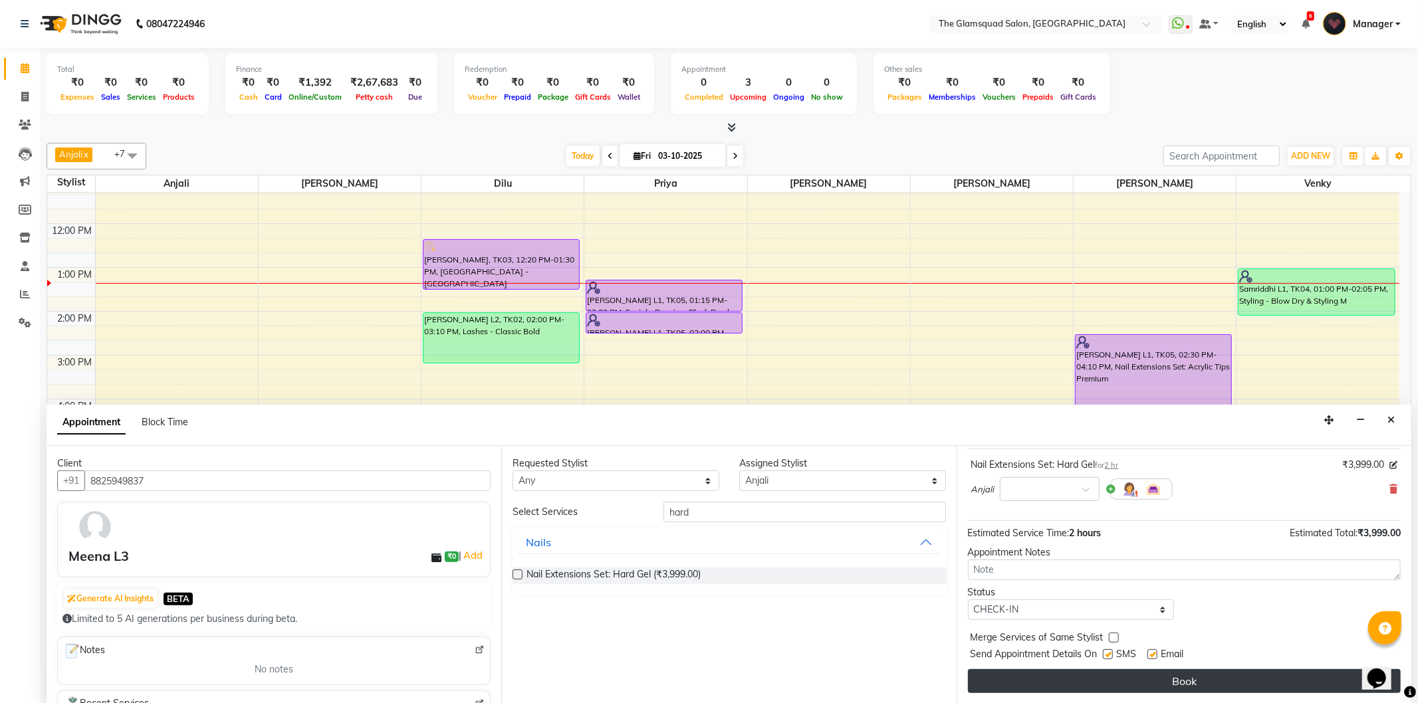
click at [1157, 689] on button "Book" at bounding box center [1184, 681] width 433 height 24
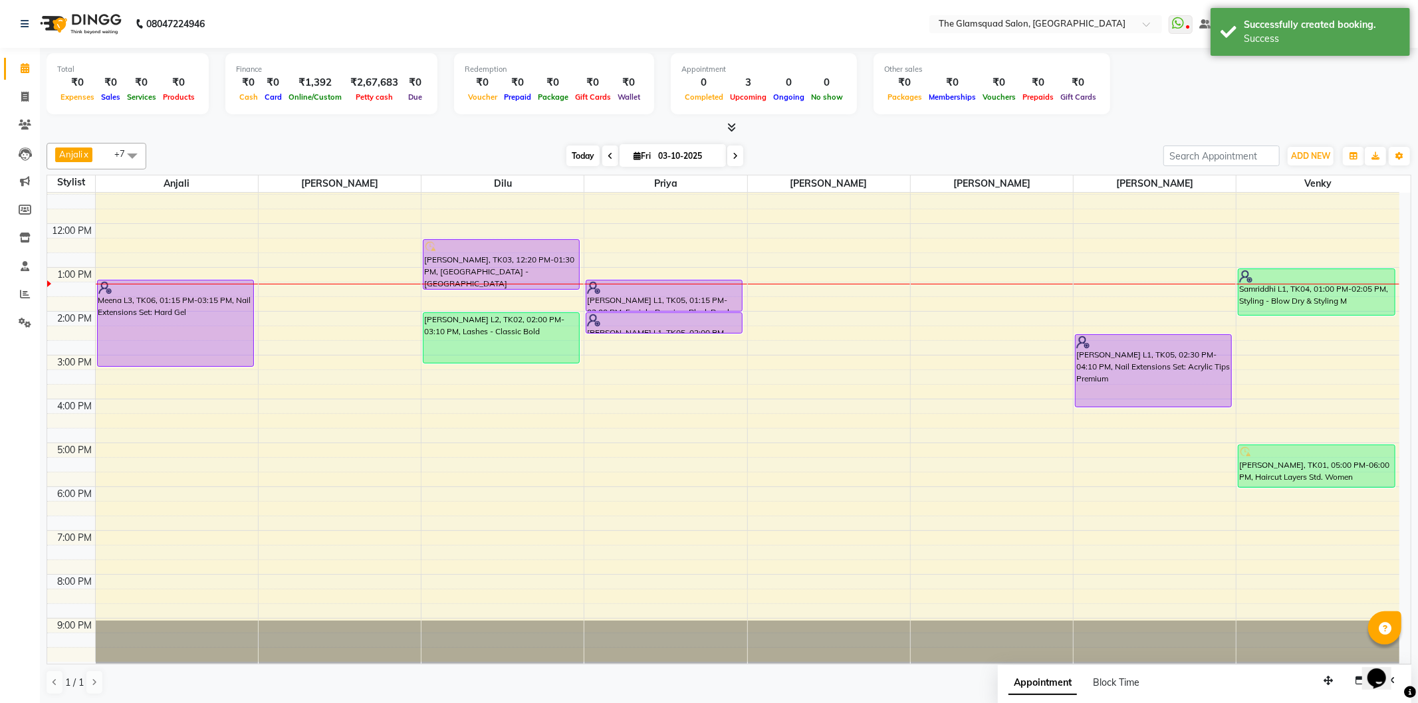
click at [568, 161] on span "Today" at bounding box center [582, 156] width 33 height 21
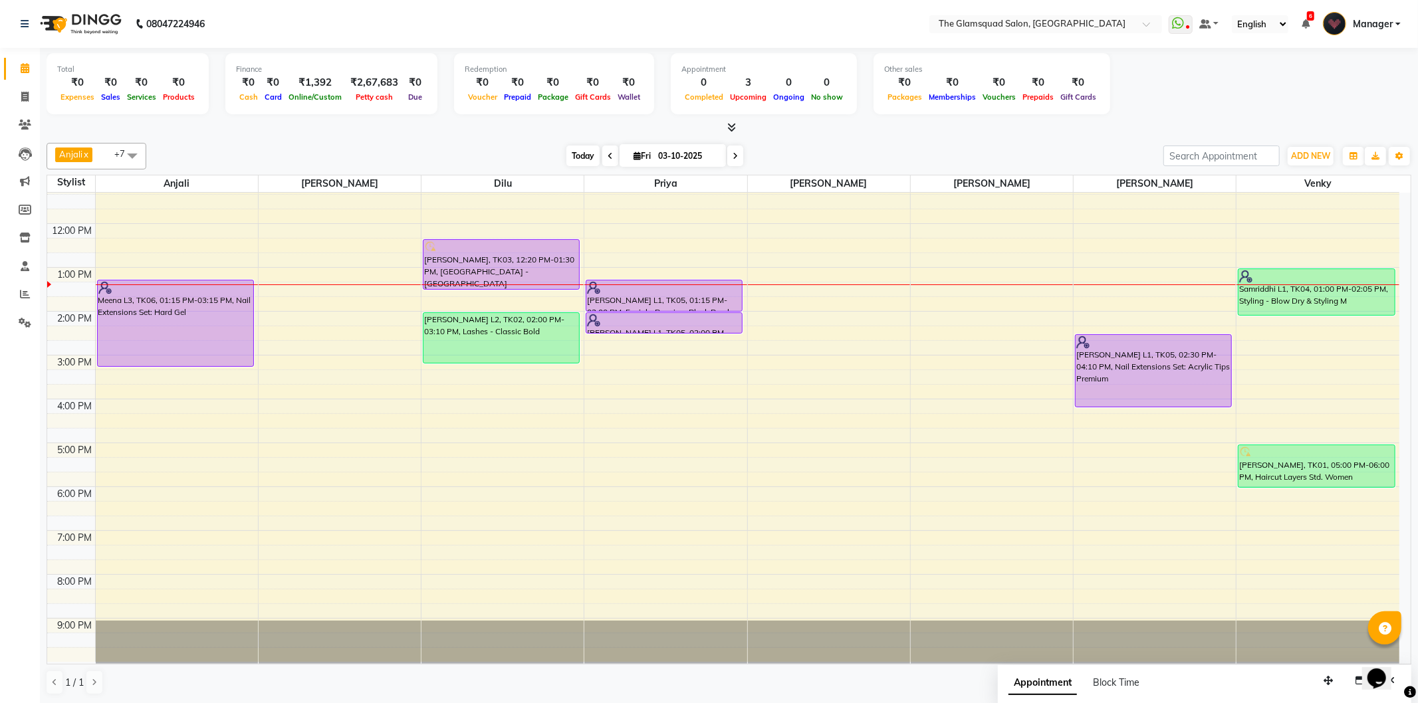
click at [574, 164] on span "Today" at bounding box center [582, 156] width 33 height 21
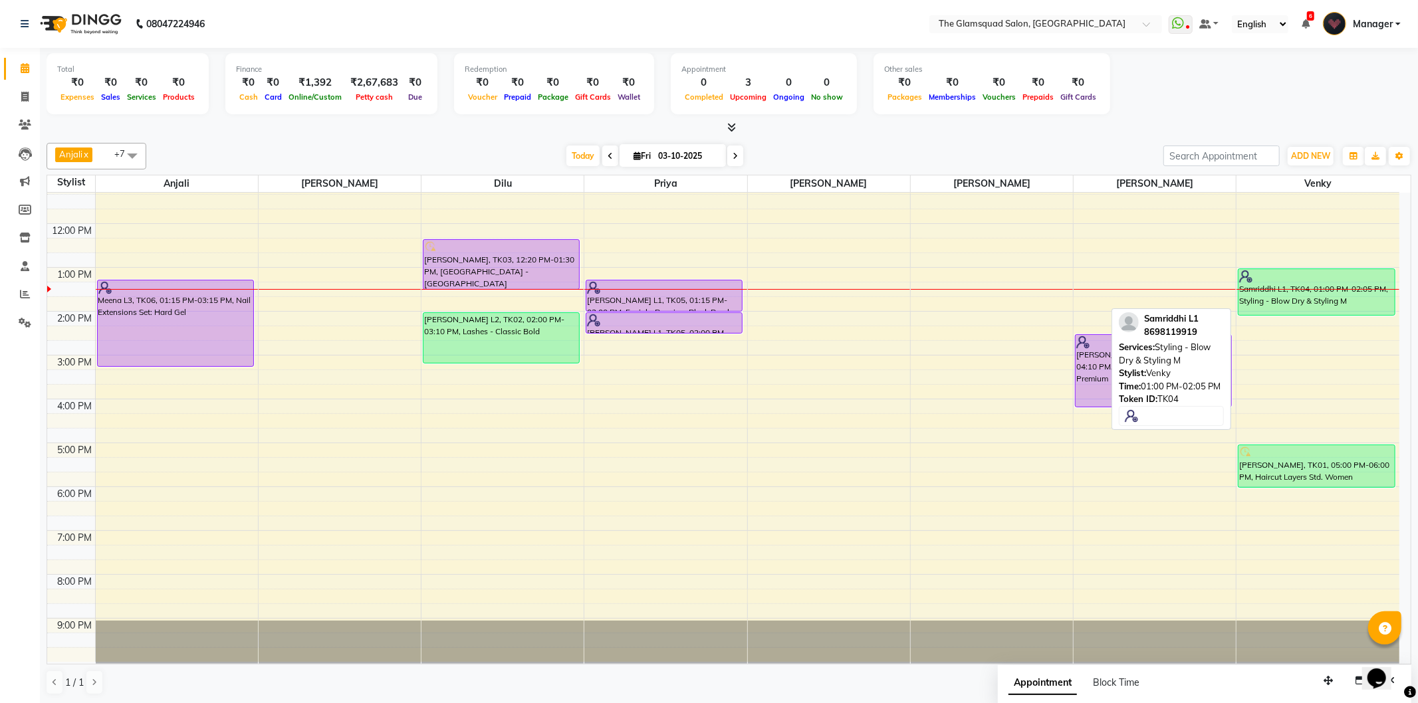
click at [1360, 310] on div "Samriddhi L1, TK04, 01:00 PM-02:05 PM, Styling - Blow Dry & Styling M" at bounding box center [1316, 292] width 156 height 46
select select "8"
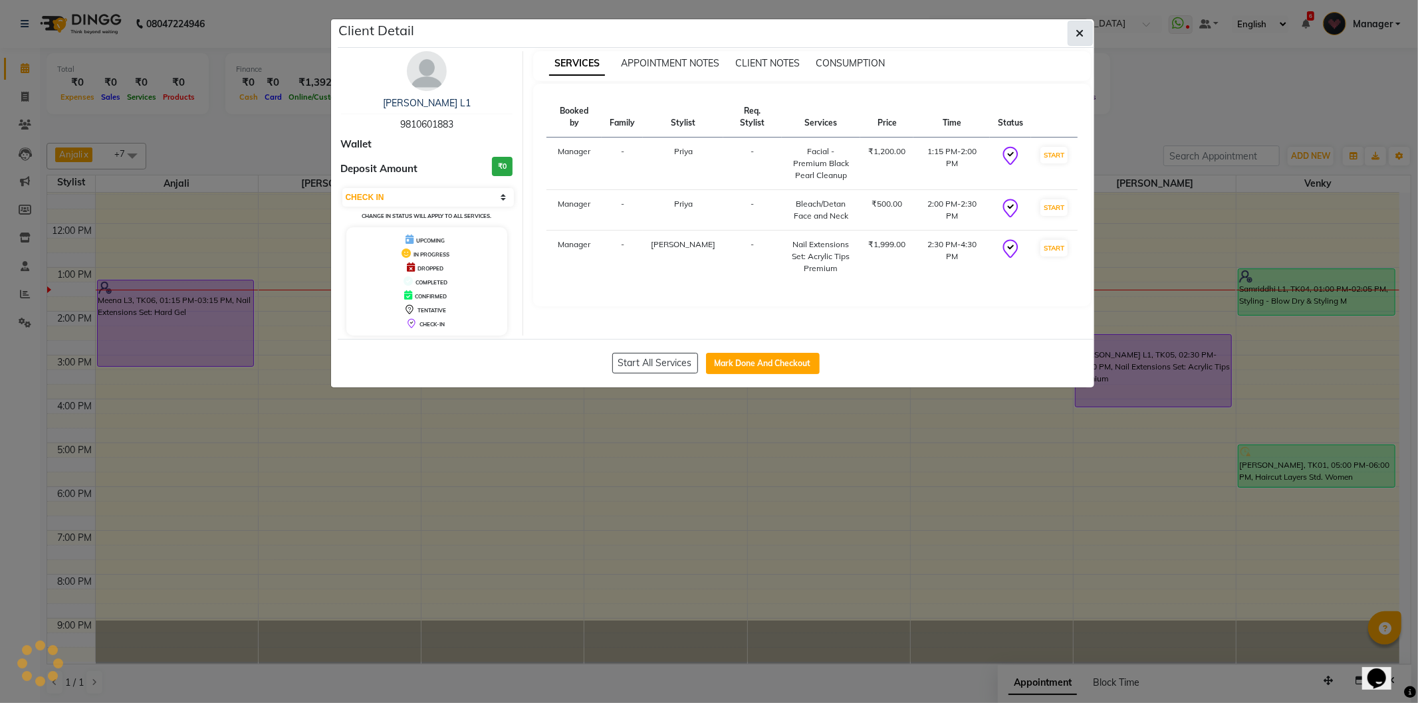
click at [1081, 38] on span "button" at bounding box center [1080, 33] width 8 height 13
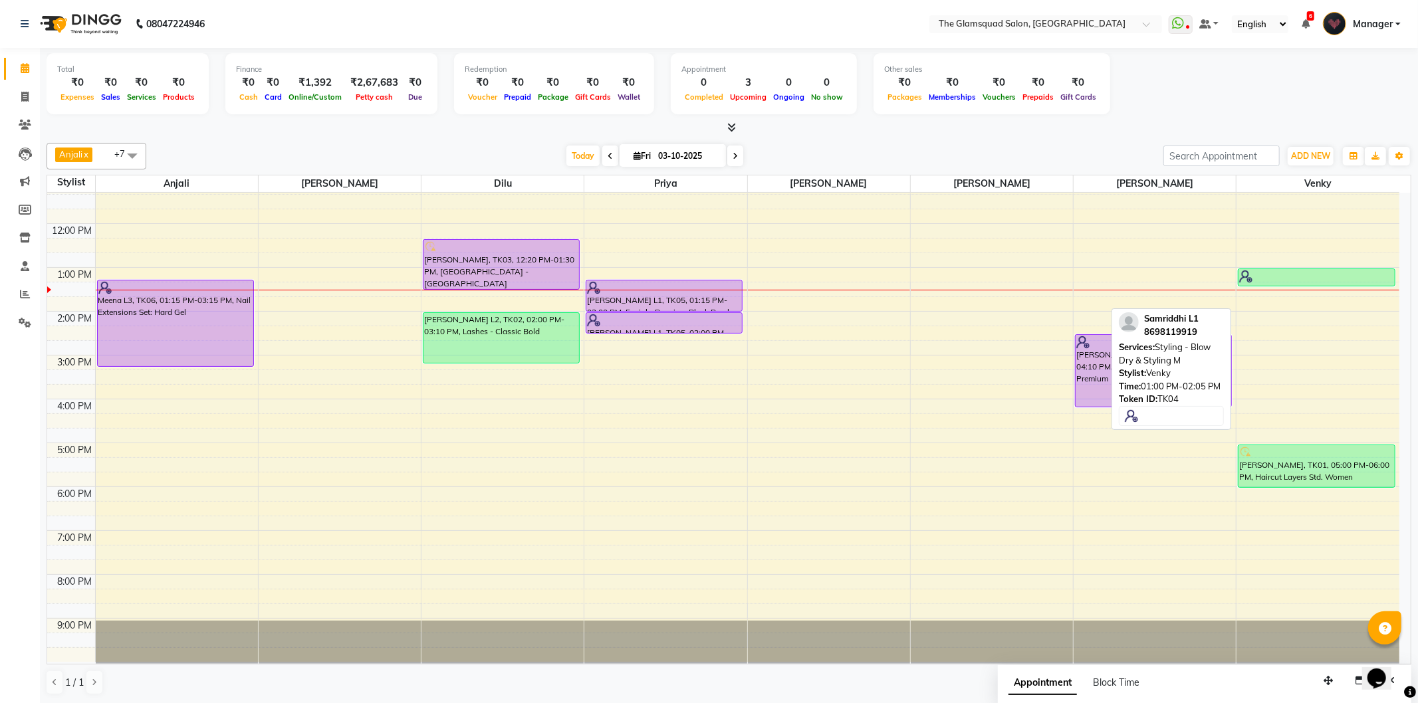
drag, startPoint x: 1351, startPoint y: 311, endPoint x: 1344, endPoint y: 286, distance: 25.5
click at [1334, 283] on div "Samriddhi L1, TK04, 01:00 PM-02:05 PM, Styling - Blow Dry & Styling M [PERSON_N…" at bounding box center [1317, 356] width 163 height 614
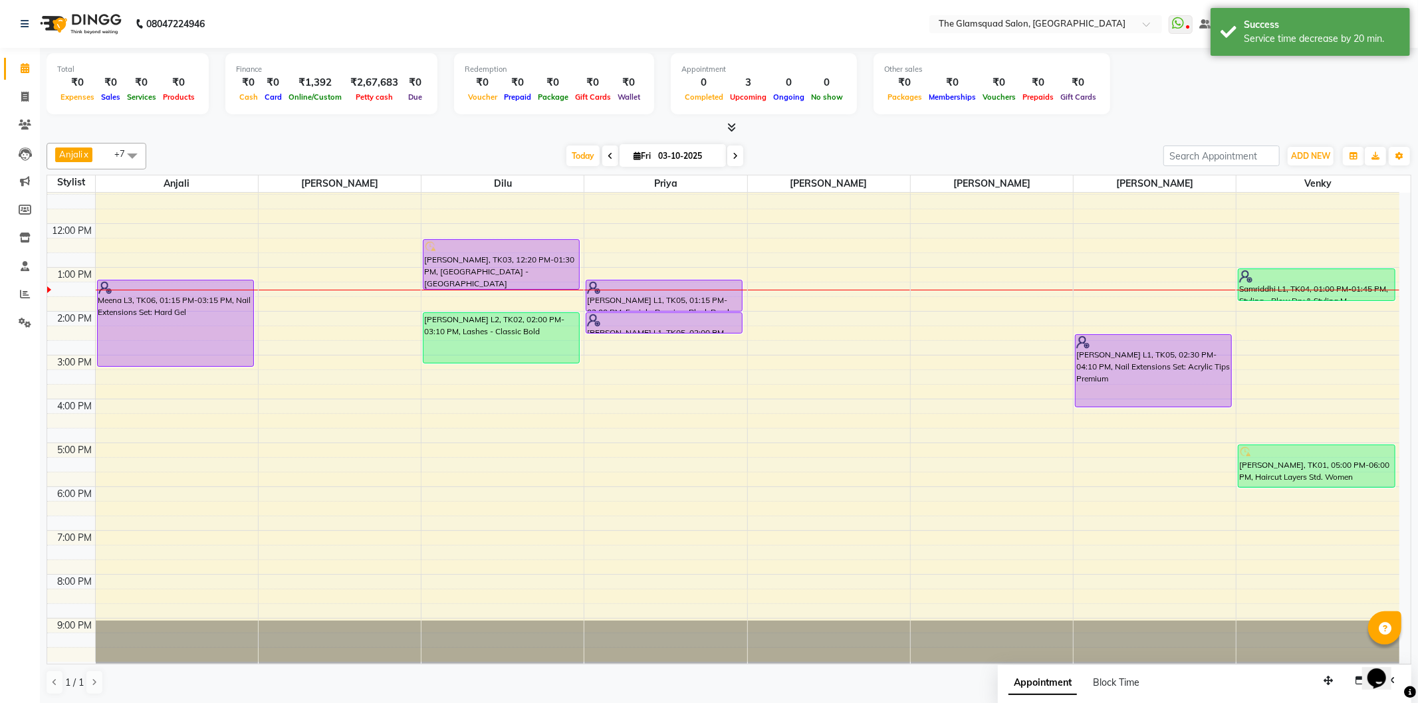
click at [1228, 106] on div "Total ₹0 Expenses ₹0 Sales ₹0 Services ₹0 Products Finance ₹0 Cash ₹0 Card ₹1,3…" at bounding box center [729, 85] width 1365 height 65
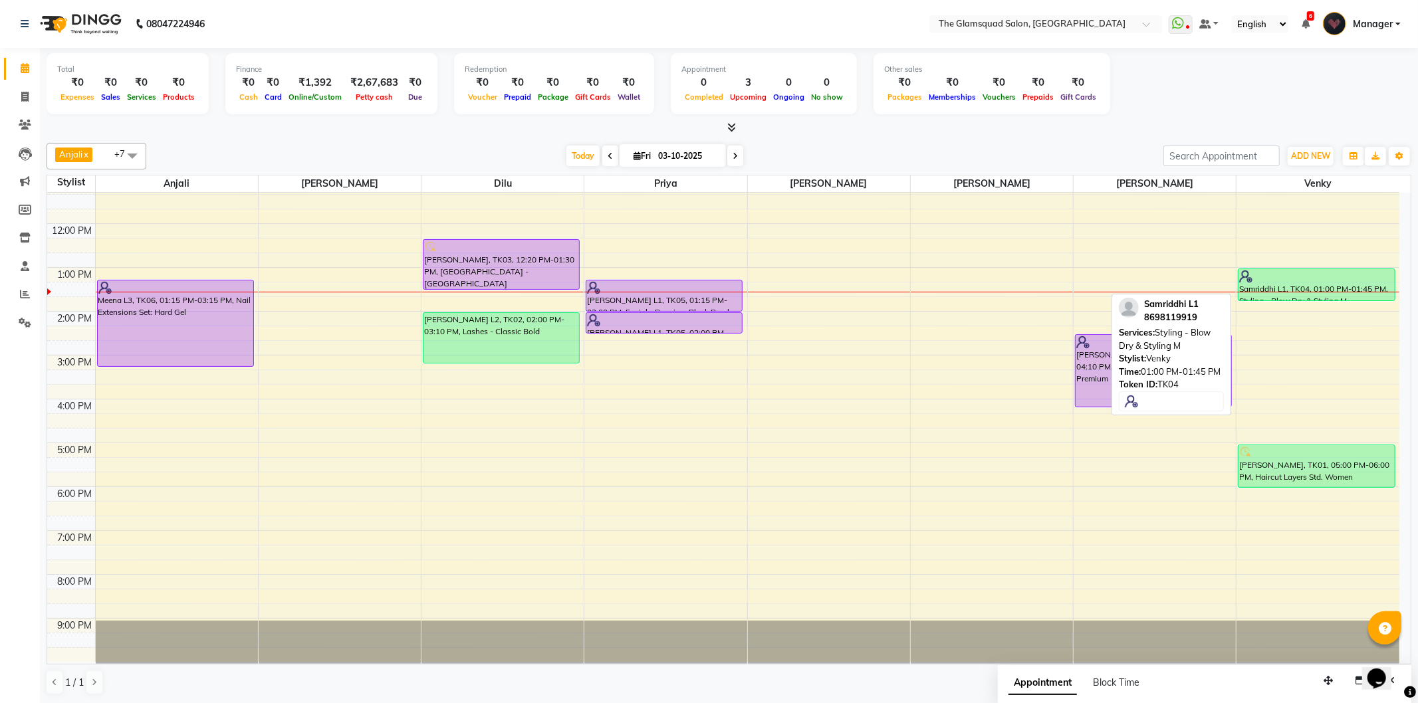
drag, startPoint x: 1313, startPoint y: 298, endPoint x: 1323, endPoint y: 300, distance: 10.3
click at [1323, 300] on div "Samriddhi L1, TK04, 01:00 PM-01:45 PM, Styling - Blow Dry & Styling M [PERSON_N…" at bounding box center [1317, 356] width 163 height 614
click at [1341, 284] on div "Samriddhi L1, TK04, 01:00 PM-01:45 PM, Styling - Blow Dry & Styling M" at bounding box center [1316, 284] width 156 height 31
select select "6"
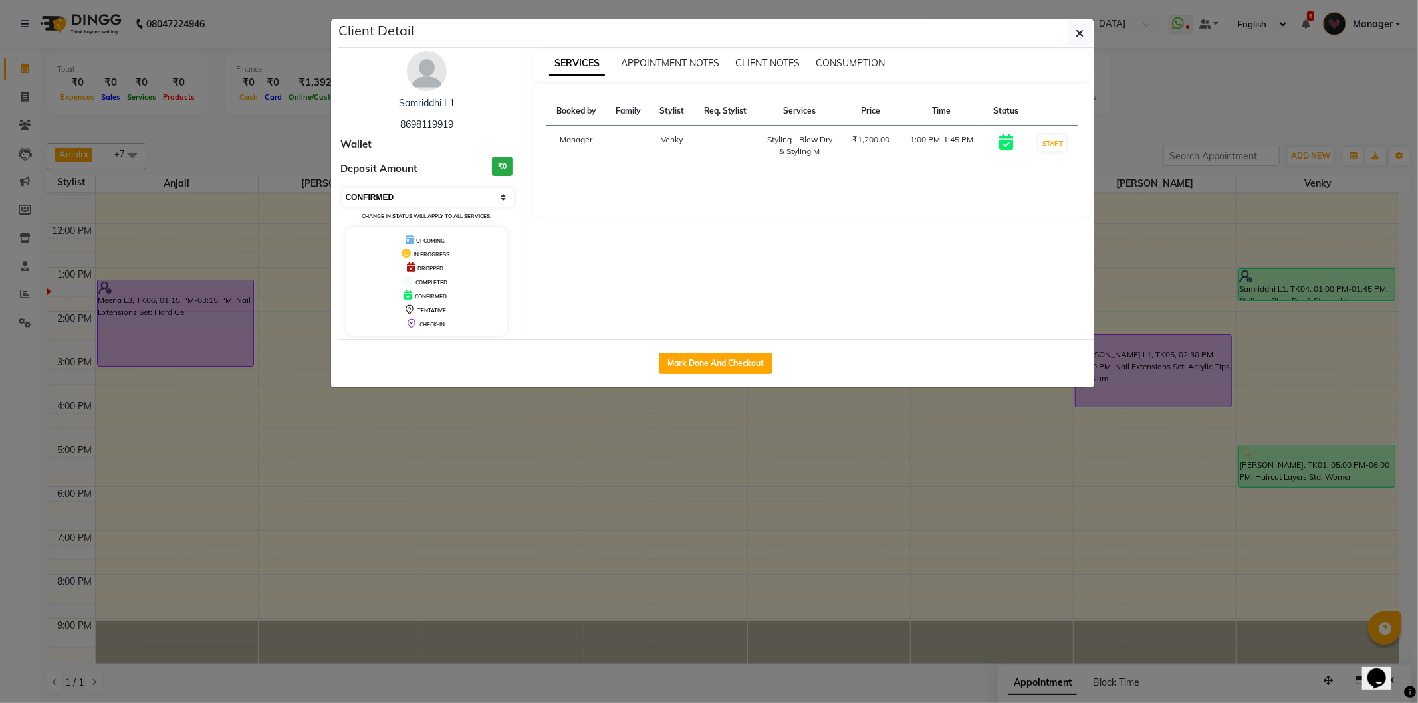
click at [439, 200] on select "Select IN SERVICE CONFIRMED TENTATIVE CHECK IN MARK DONE DROPPED UPCOMING" at bounding box center [428, 197] width 172 height 19
click at [1214, 114] on ngb-modal-window "Client Detail Samriddhi L1 8698119919 Wallet Deposit Amount ₹0 Select IN SERVIC…" at bounding box center [709, 351] width 1418 height 703
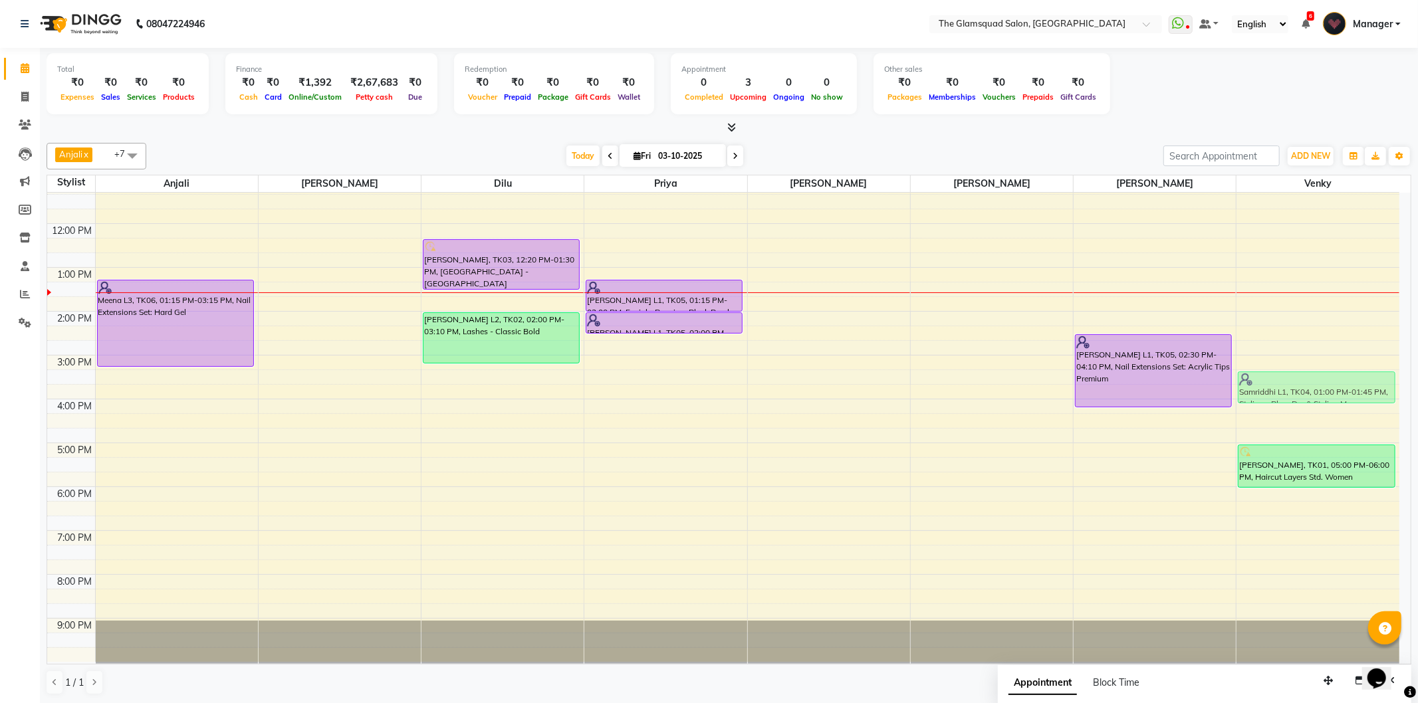
drag, startPoint x: 1319, startPoint y: 286, endPoint x: 1337, endPoint y: 396, distance: 111.0
click at [1337, 396] on div "Samriddhi L1, TK04, 01:00 PM-01:45 PM, Styling - Blow Dry & Styling M [PERSON_N…" at bounding box center [1317, 356] width 163 height 614
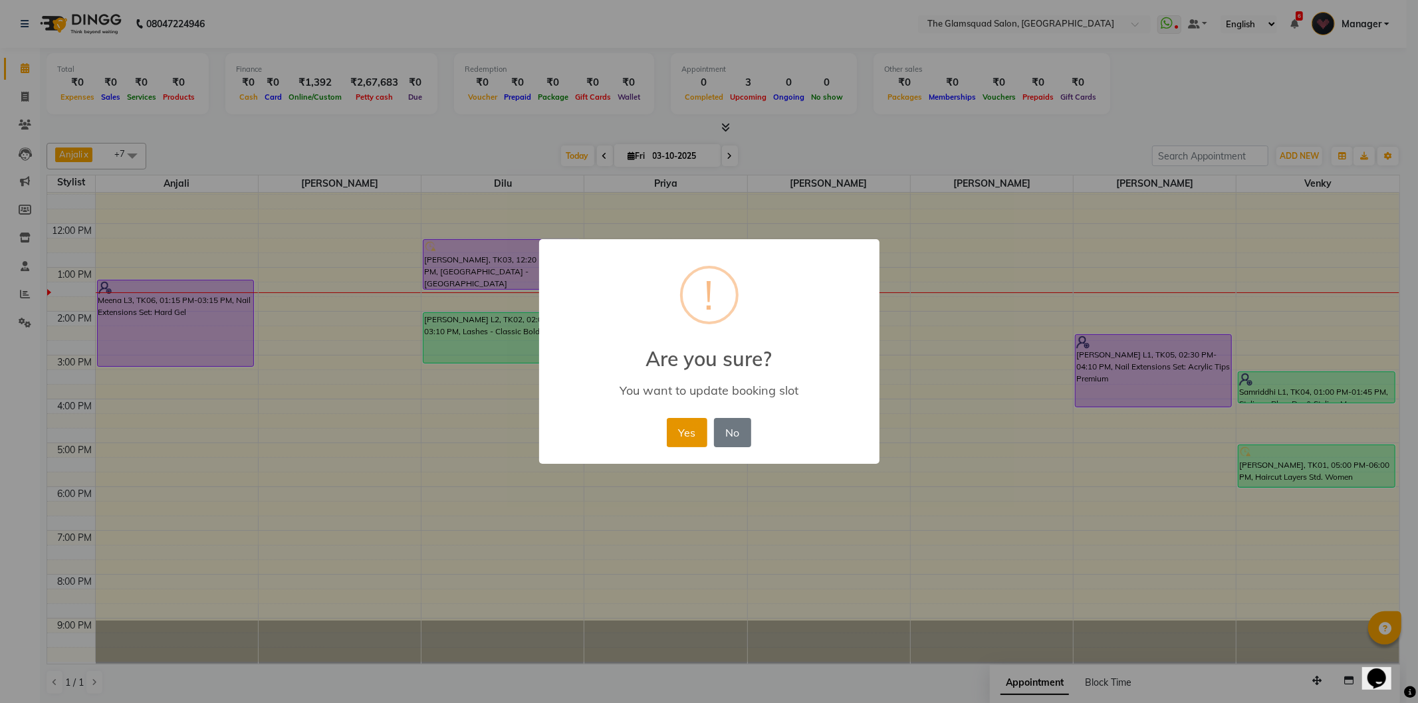
click at [694, 427] on button "Yes" at bounding box center [687, 432] width 41 height 29
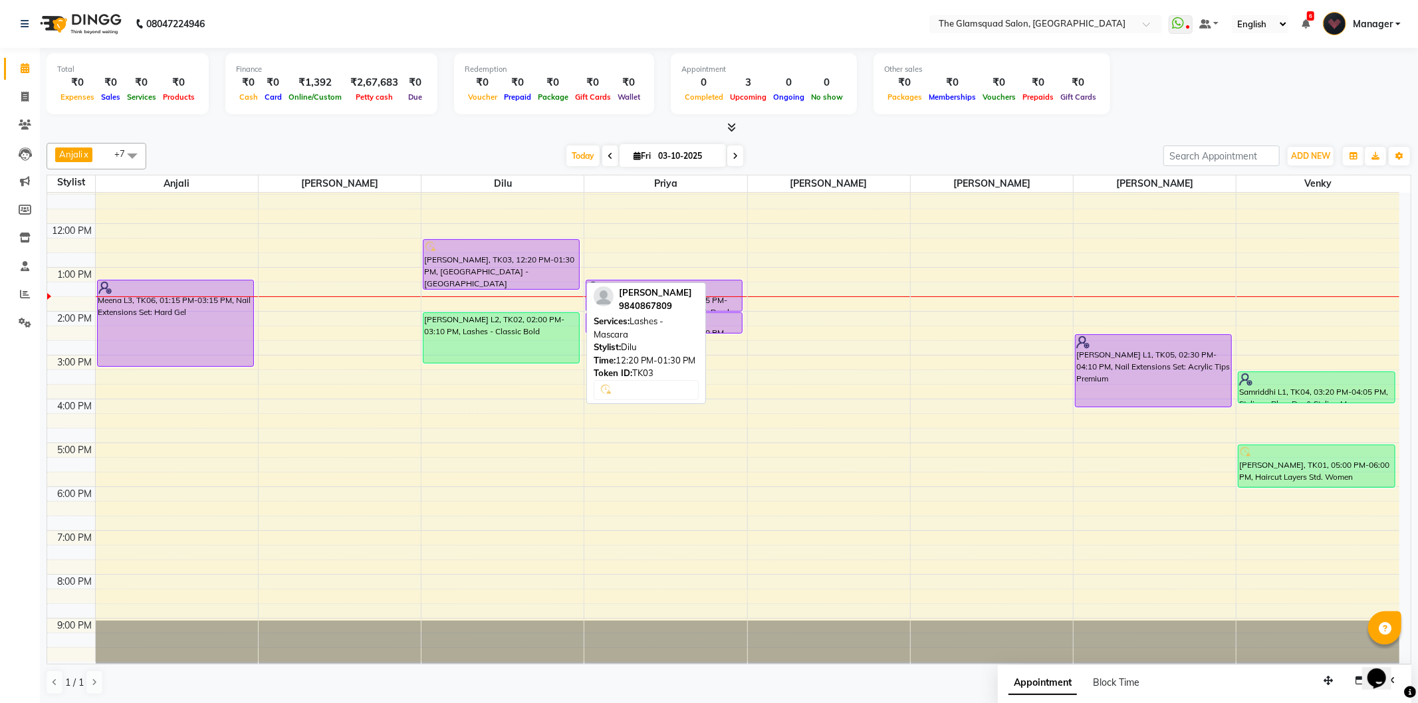
click at [528, 275] on div "[PERSON_NAME], TK03, 12:20 PM-01:30 PM, [GEOGRAPHIC_DATA] - [GEOGRAPHIC_DATA]" at bounding box center [501, 264] width 156 height 49
select select "8"
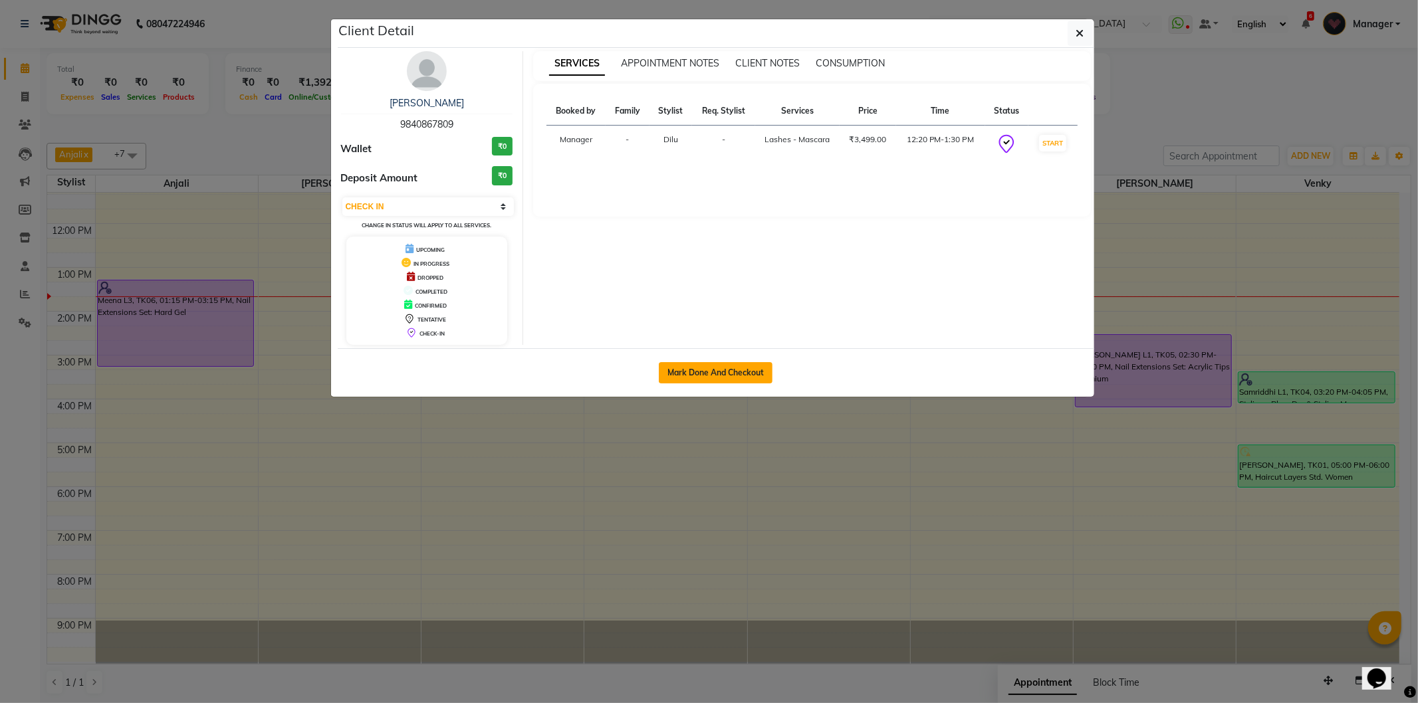
click at [719, 368] on button "Mark Done And Checkout" at bounding box center [716, 372] width 114 height 21
select select "service"
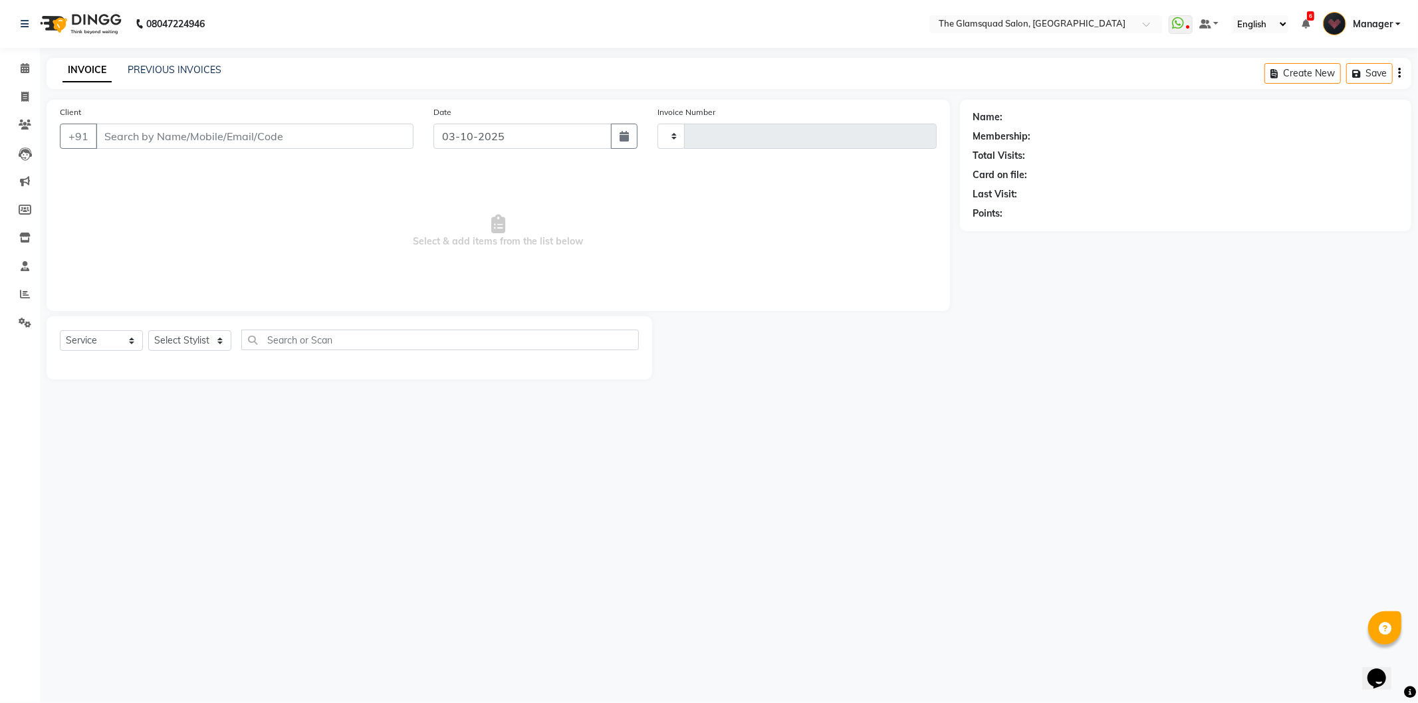
type input "0963"
select select "5284"
select select "product"
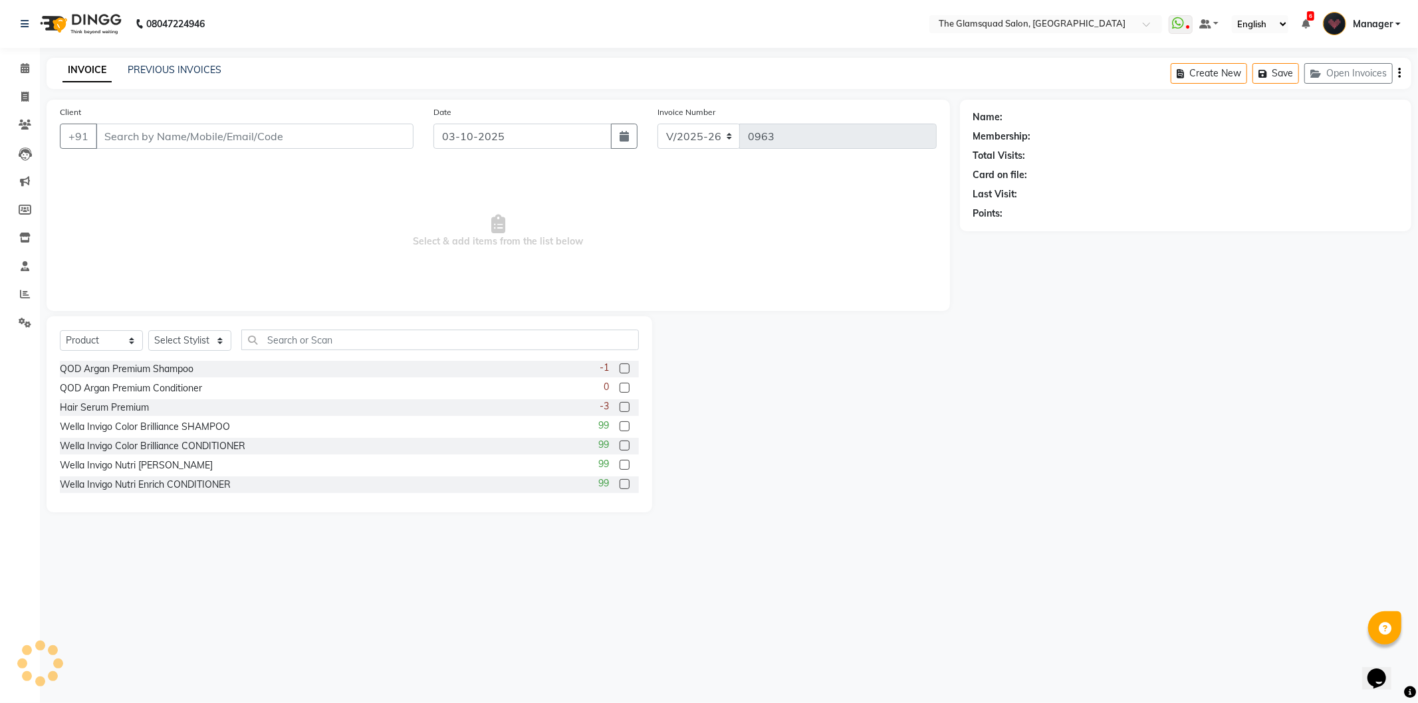
type input "9840867809"
select select "34710"
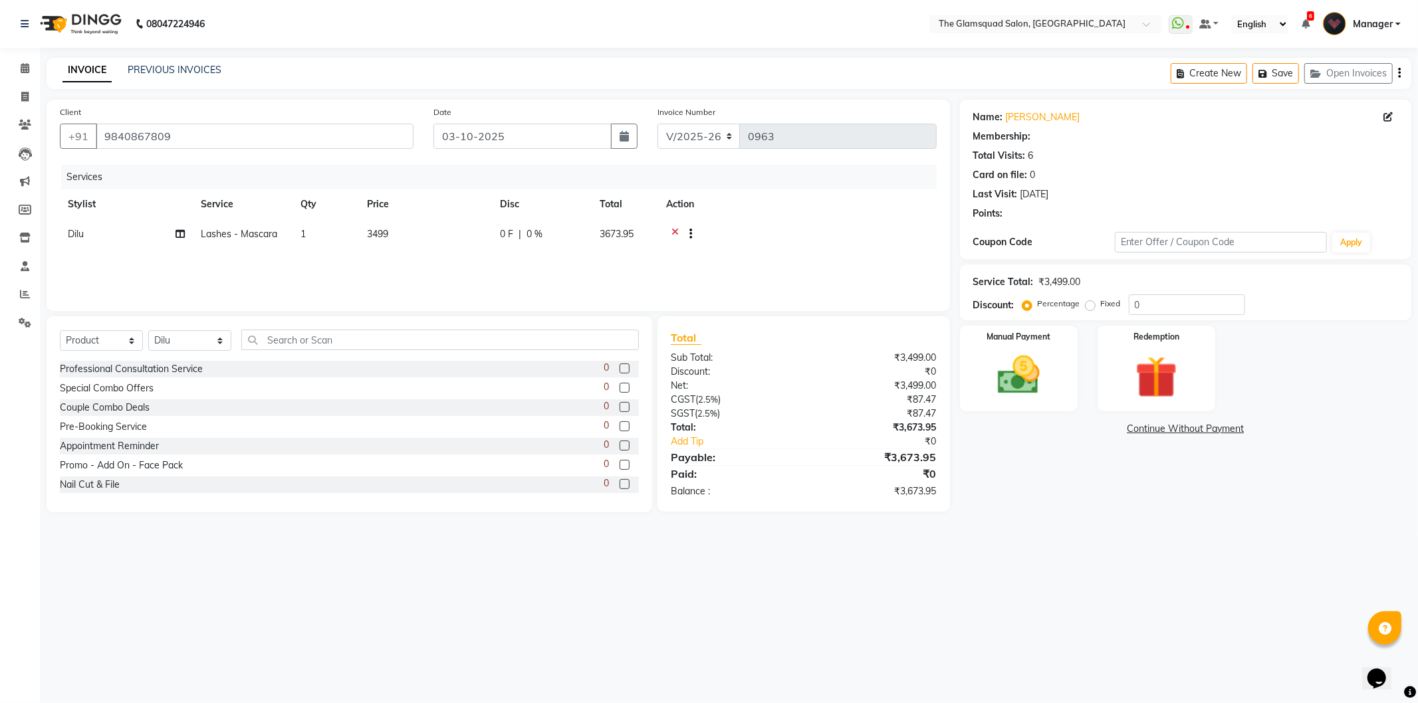
select select "1: Object"
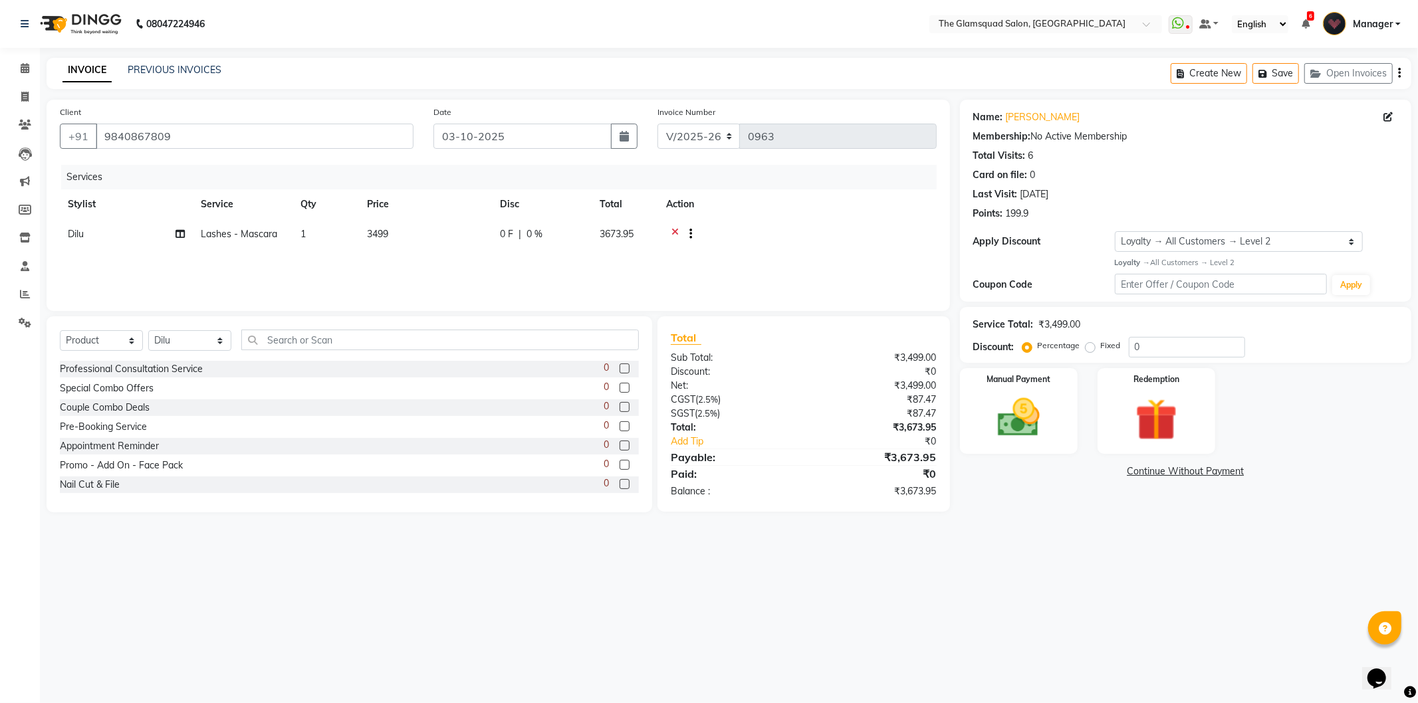
click at [261, 245] on td "Lashes - Mascara" at bounding box center [243, 235] width 100 height 33
select select "34710"
click at [336, 236] on span at bounding box center [333, 239] width 27 height 25
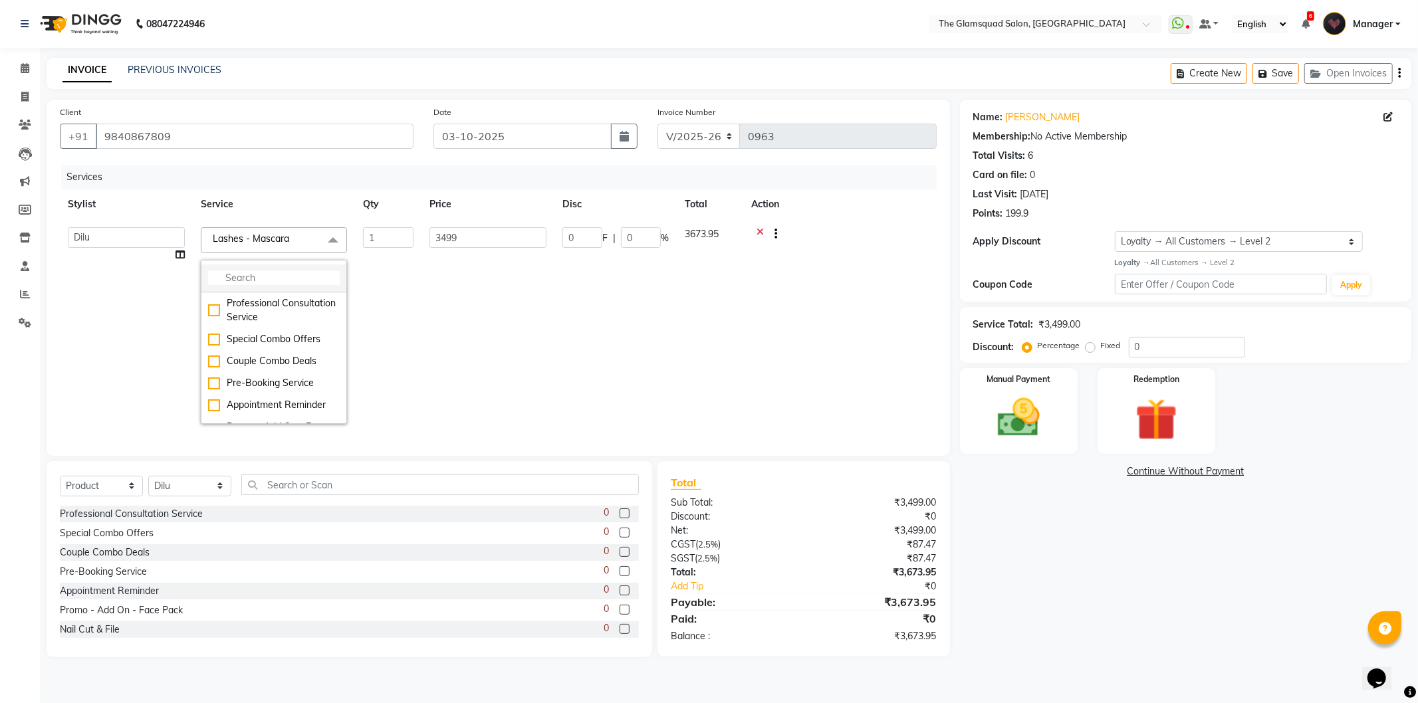
click at [287, 276] on input "multiselect-search" at bounding box center [274, 278] width 132 height 14
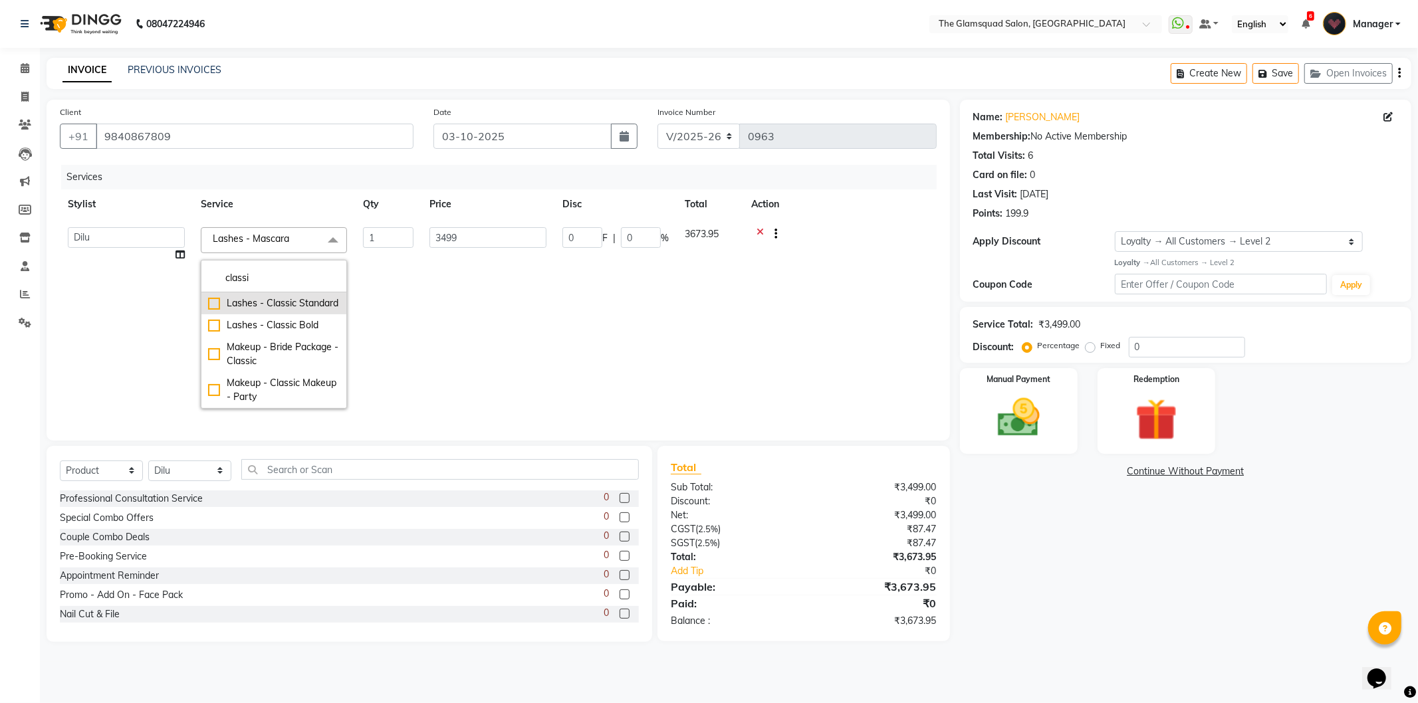
type input "classi"
drag, startPoint x: 295, startPoint y: 300, endPoint x: 310, endPoint y: 289, distance: 18.6
click at [296, 299] on div "Lashes - Classic Standard" at bounding box center [274, 303] width 132 height 14
checkbox input "true"
type input "1999"
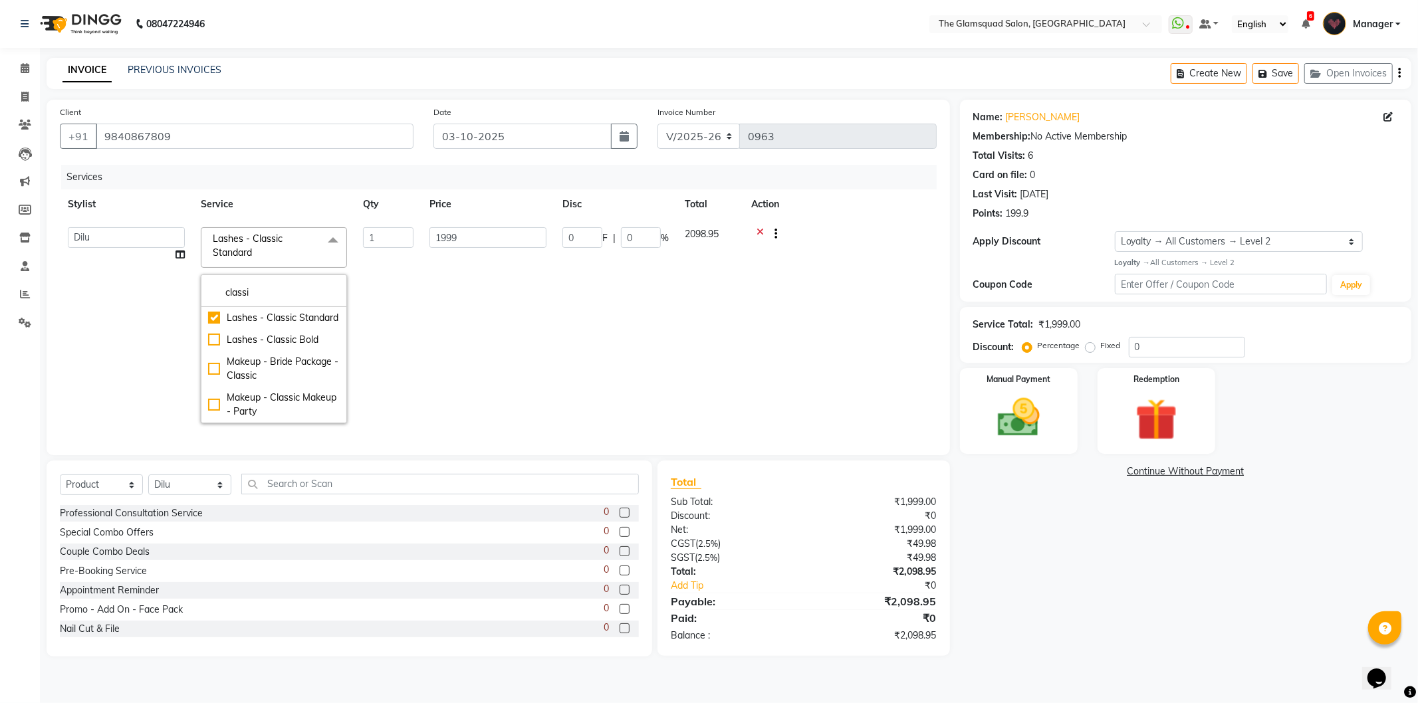
drag, startPoint x: 457, startPoint y: 162, endPoint x: 480, endPoint y: 164, distance: 23.3
click at [459, 162] on div "Client [PHONE_NUMBER] Date [DATE] Invoice Number V/2025 V/[PHONE_NUMBER] Servic…" at bounding box center [498, 278] width 903 height 356
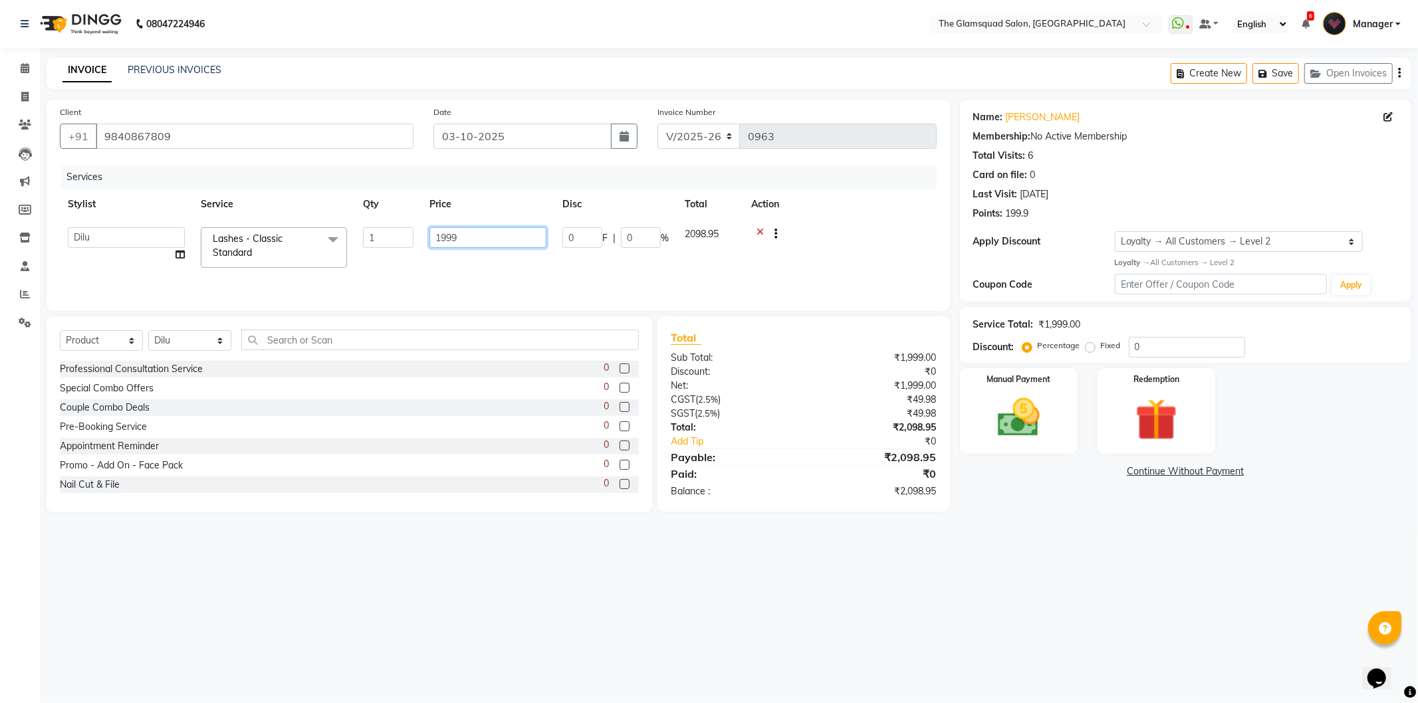
drag, startPoint x: 486, startPoint y: 238, endPoint x: 448, endPoint y: 241, distance: 38.0
click at [448, 241] on input "1999" at bounding box center [487, 237] width 117 height 21
click at [507, 169] on div "Services" at bounding box center [503, 177] width 885 height 25
click at [1037, 429] on img at bounding box center [1018, 418] width 71 height 51
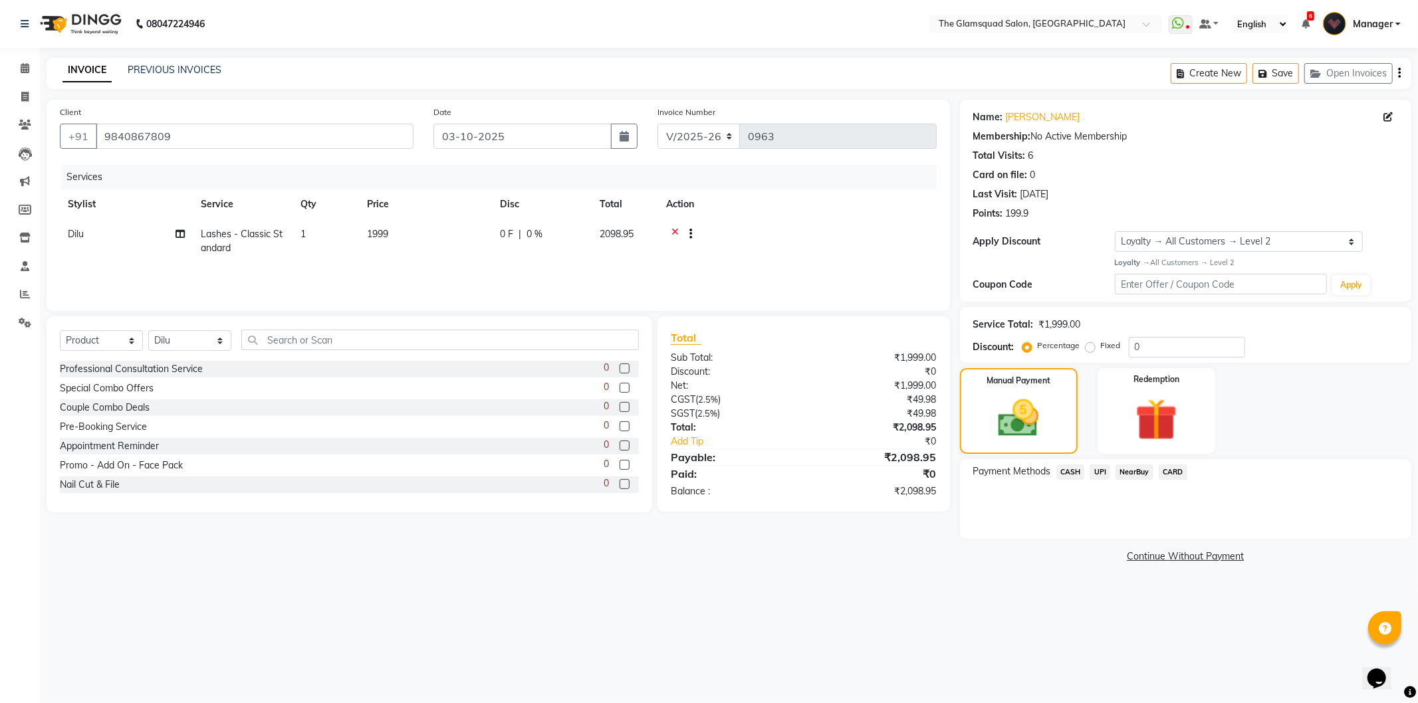
click at [1075, 472] on span "CASH" at bounding box center [1070, 472] width 29 height 15
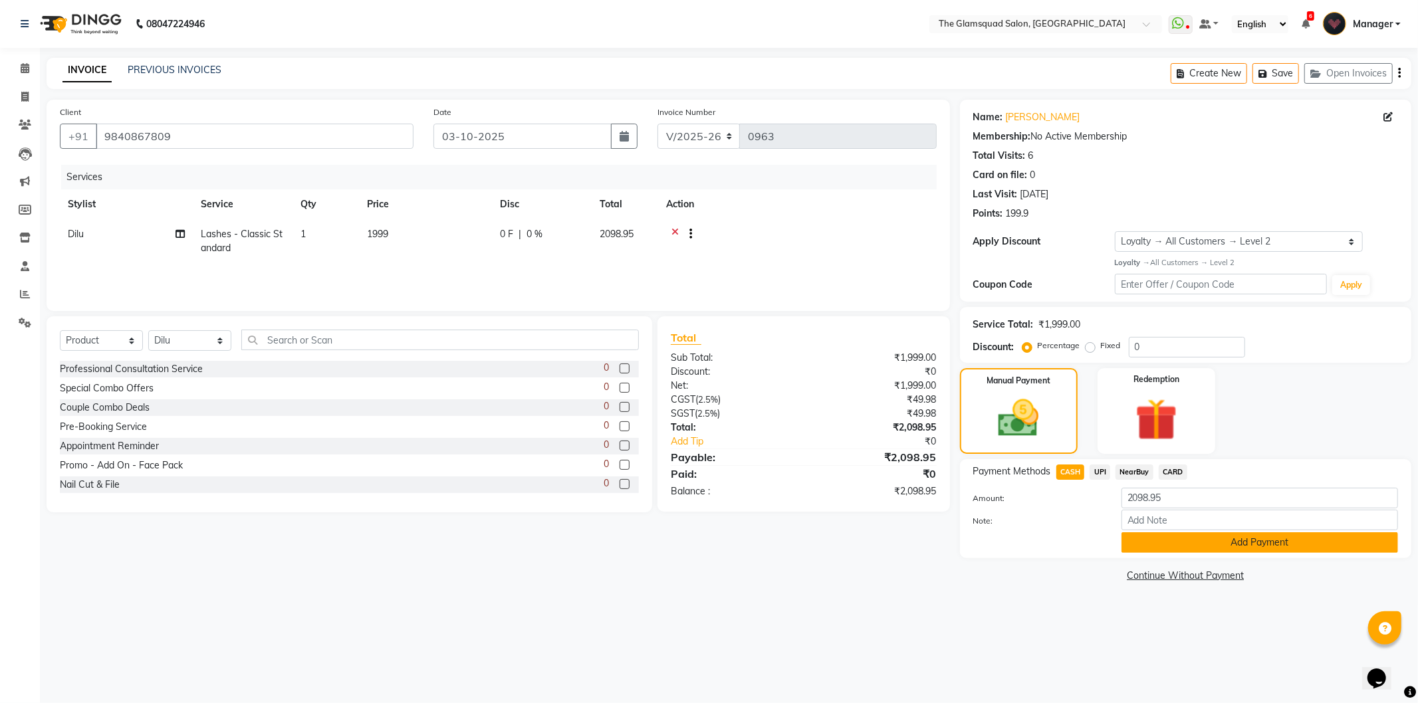
click at [1183, 540] on button "Add Payment" at bounding box center [1259, 542] width 277 height 21
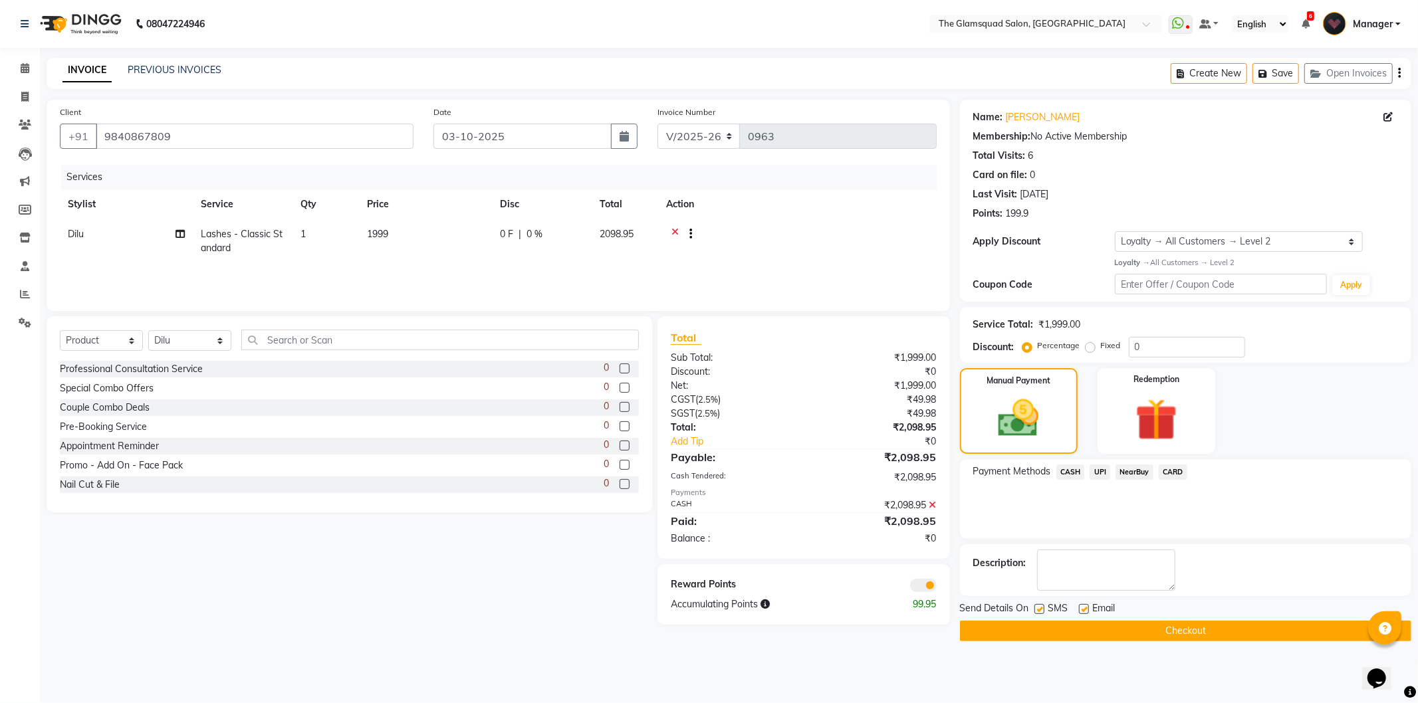
click at [917, 588] on span at bounding box center [923, 585] width 27 height 13
click at [937, 588] on input "checkbox" at bounding box center [937, 588] width 0 height 0
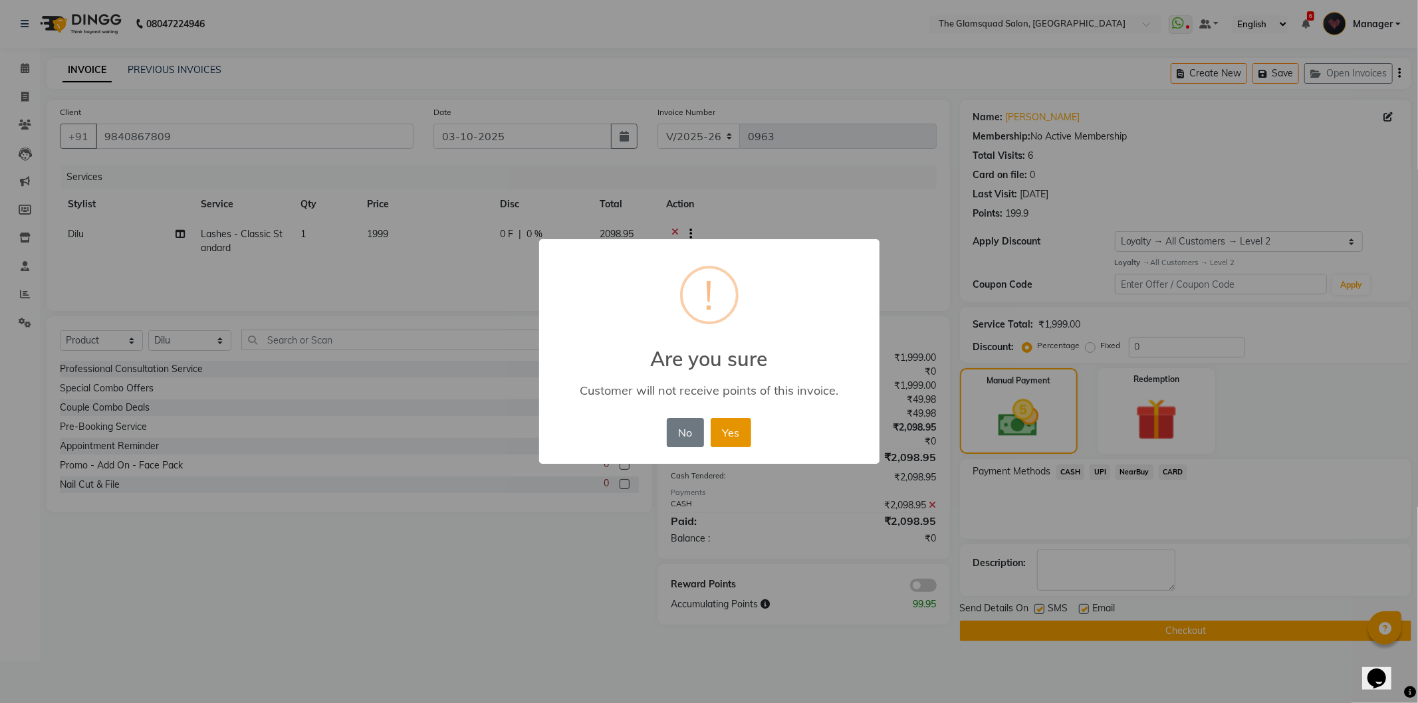
click at [741, 435] on button "Yes" at bounding box center [731, 432] width 41 height 29
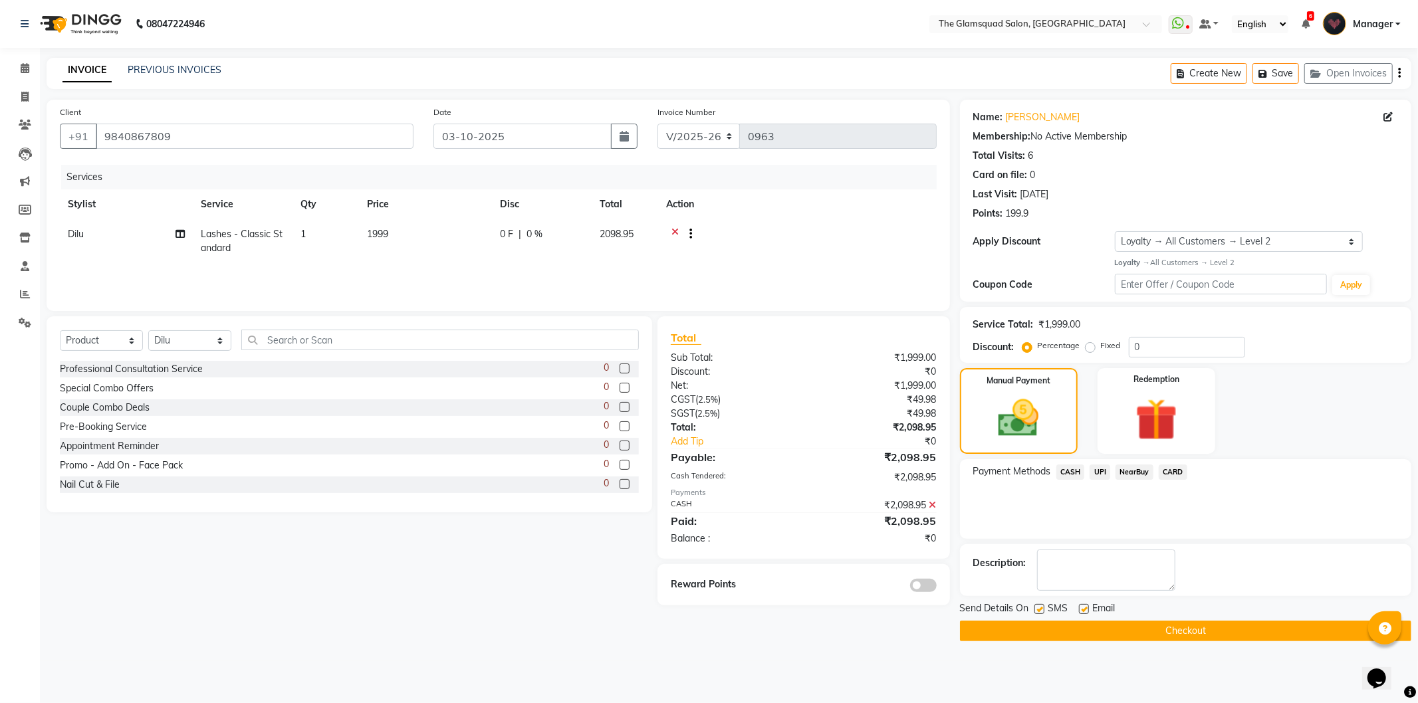
click at [1165, 637] on button "Checkout" at bounding box center [1185, 631] width 451 height 21
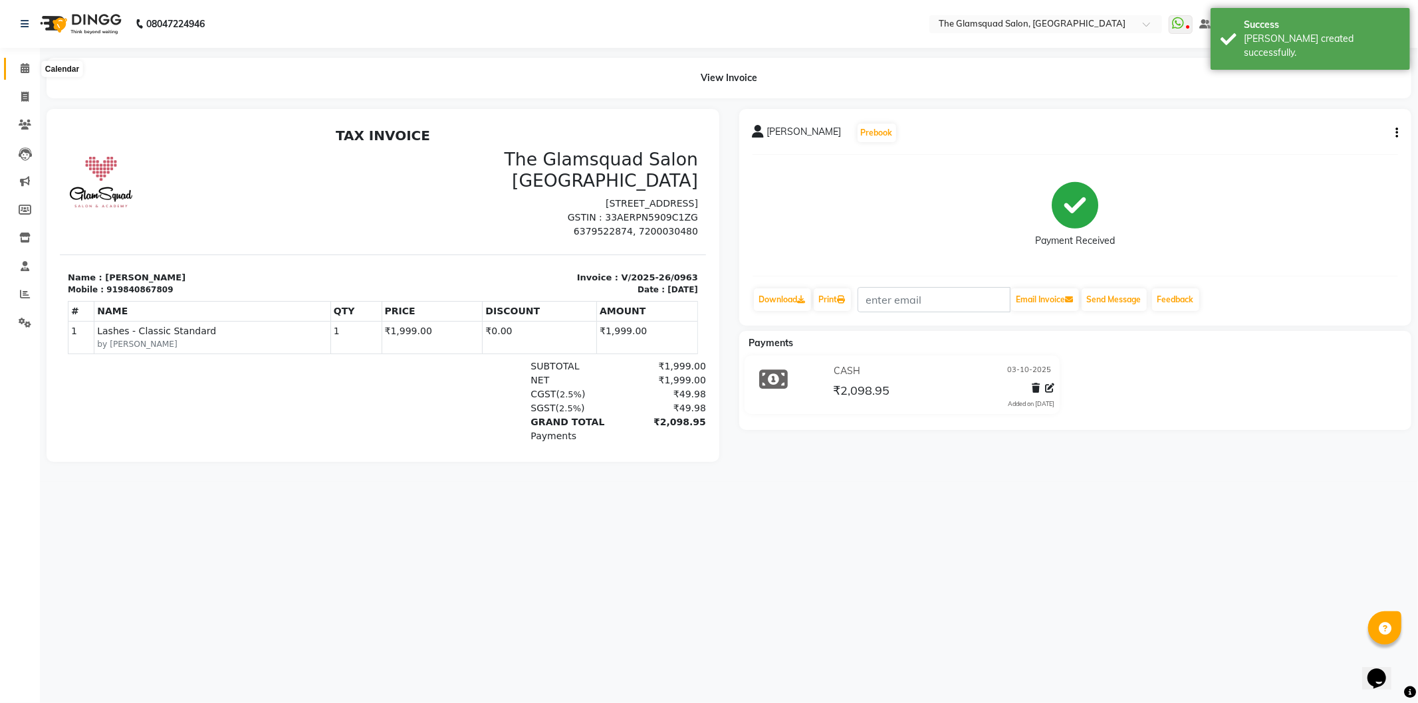
click at [23, 68] on icon at bounding box center [25, 68] width 9 height 10
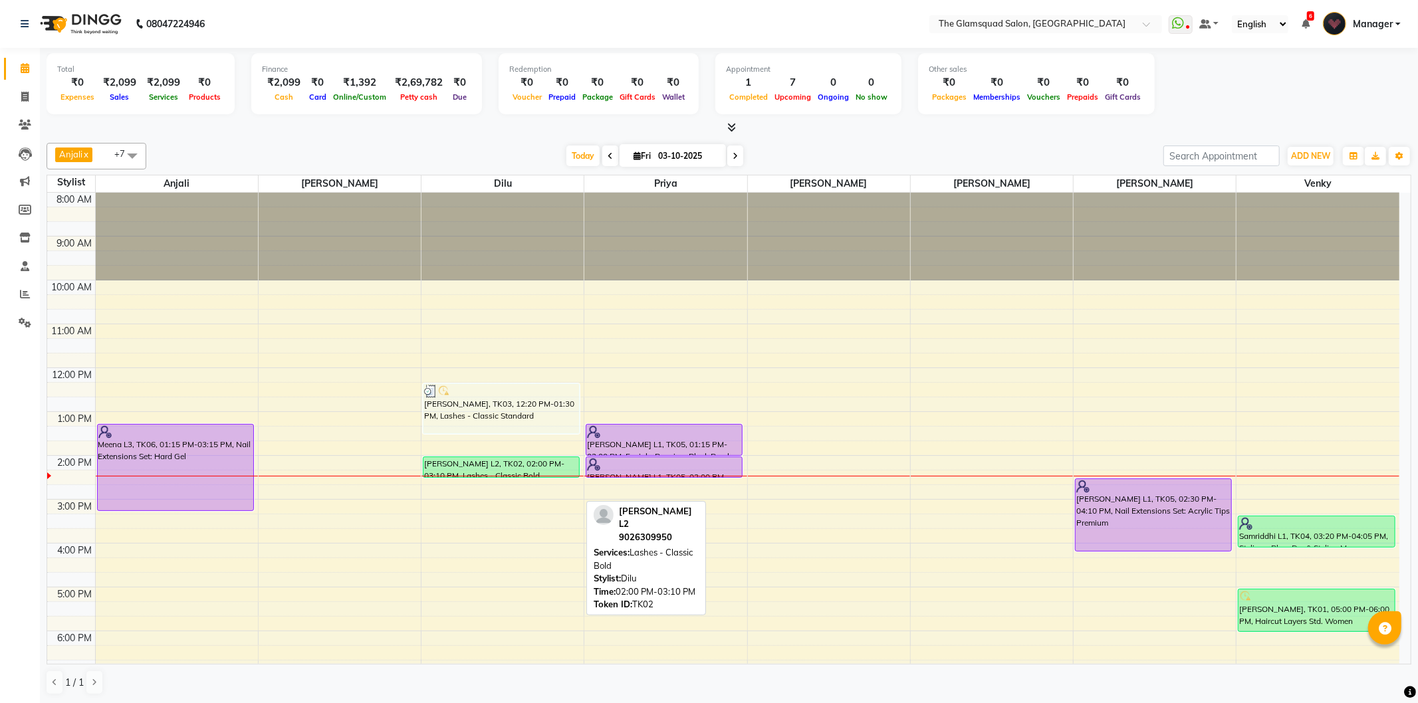
drag, startPoint x: 459, startPoint y: 507, endPoint x: 463, endPoint y: 475, distance: 32.9
click at [463, 475] on div "[PERSON_NAME], TK03, 12:20 PM-01:30 PM, Lashes - Classic Standard [PERSON_NAME]…" at bounding box center [502, 500] width 162 height 614
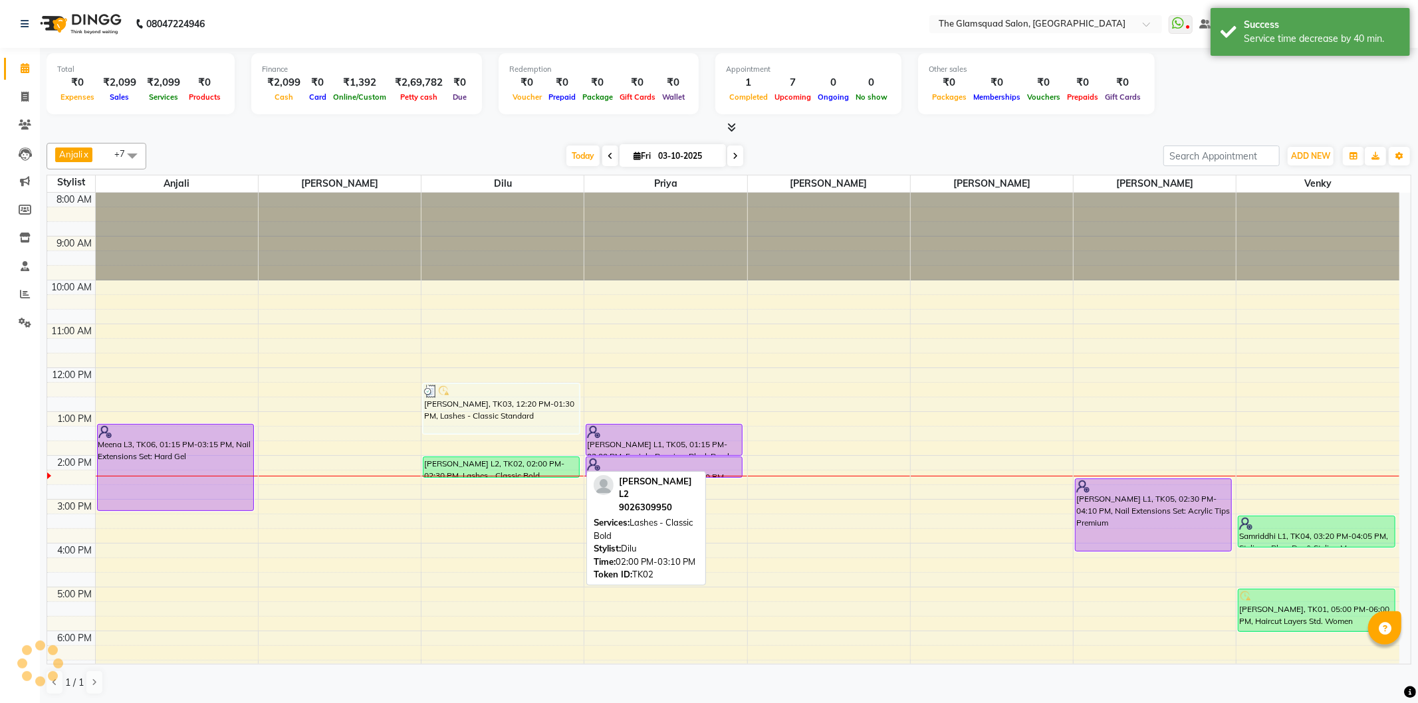
click at [521, 471] on div "[PERSON_NAME] L2, TK02, 02:00 PM-02:30 PM, Lashes - Classic Bold" at bounding box center [501, 467] width 156 height 20
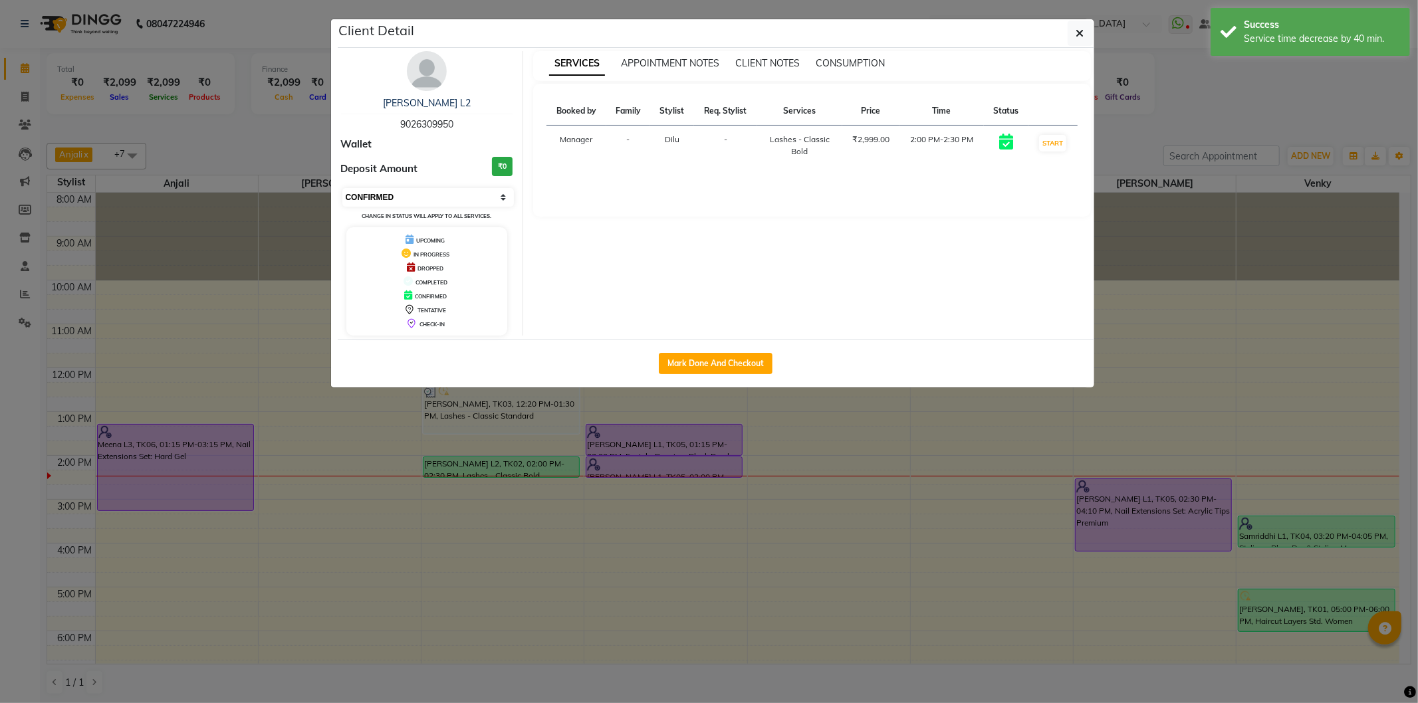
click at [437, 198] on select "Select IN SERVICE CONFIRMED TENTATIVE CHECK IN MARK DONE DROPPED UPCOMING" at bounding box center [428, 197] width 172 height 19
select select "2"
click at [342, 188] on select "Select IN SERVICE CONFIRMED TENTATIVE CHECK IN MARK DONE DROPPED UPCOMING" at bounding box center [428, 197] width 172 height 19
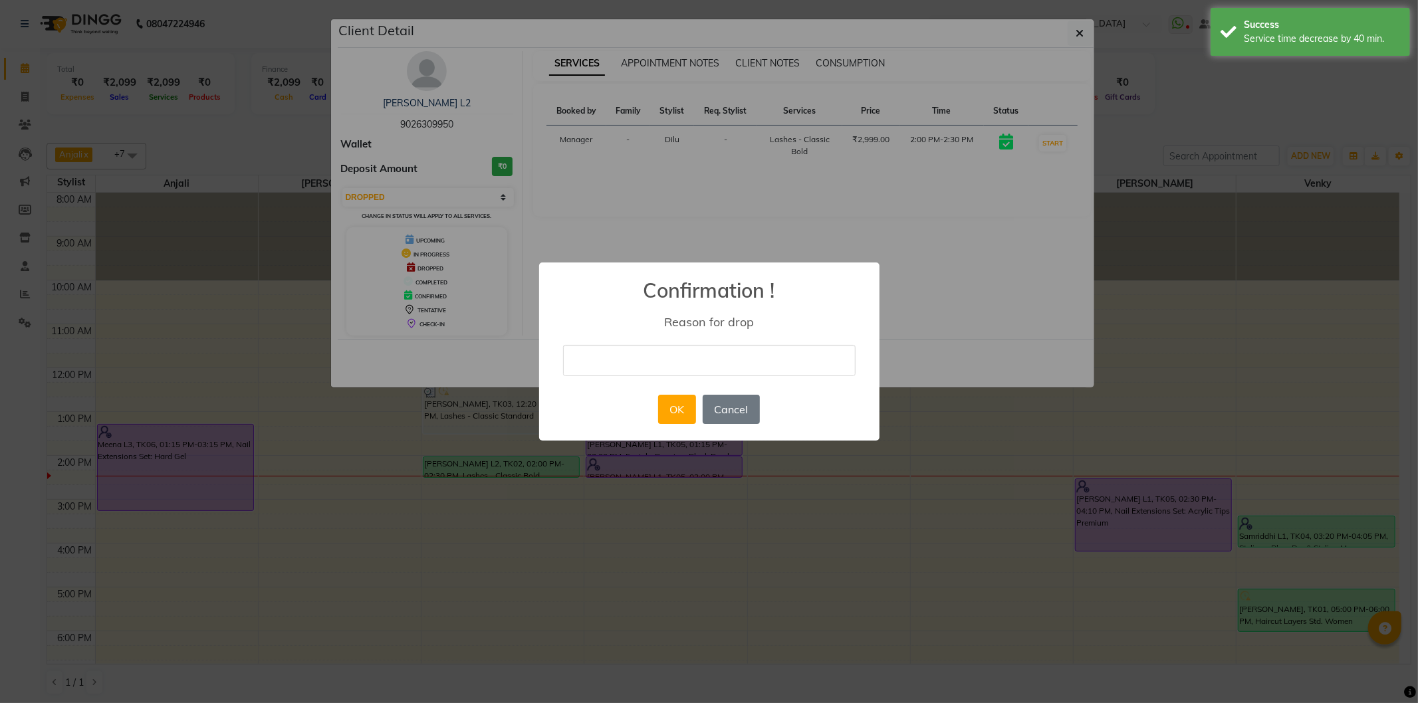
click at [652, 370] on input "text" at bounding box center [709, 360] width 292 height 31
type input "no show"
click at [673, 404] on button "OK" at bounding box center [677, 409] width 38 height 29
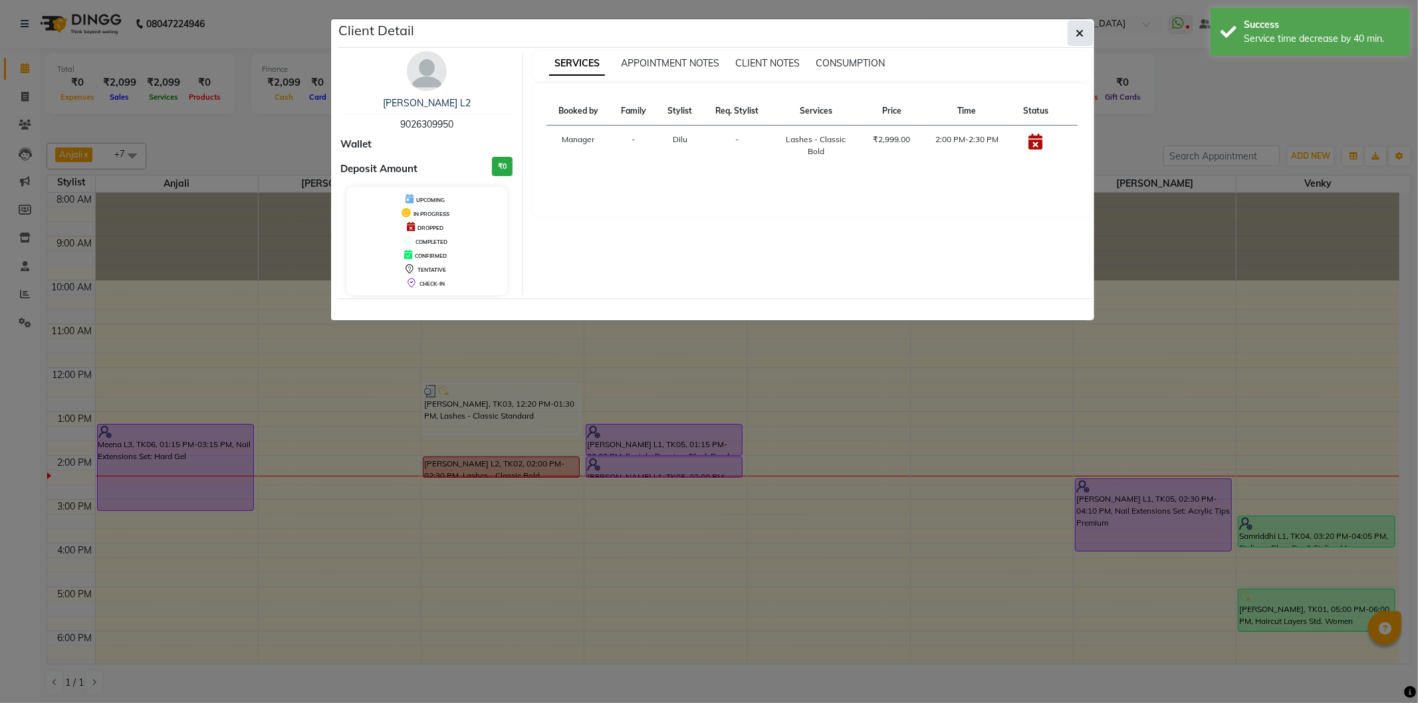
click at [1090, 27] on button "button" at bounding box center [1080, 33] width 25 height 25
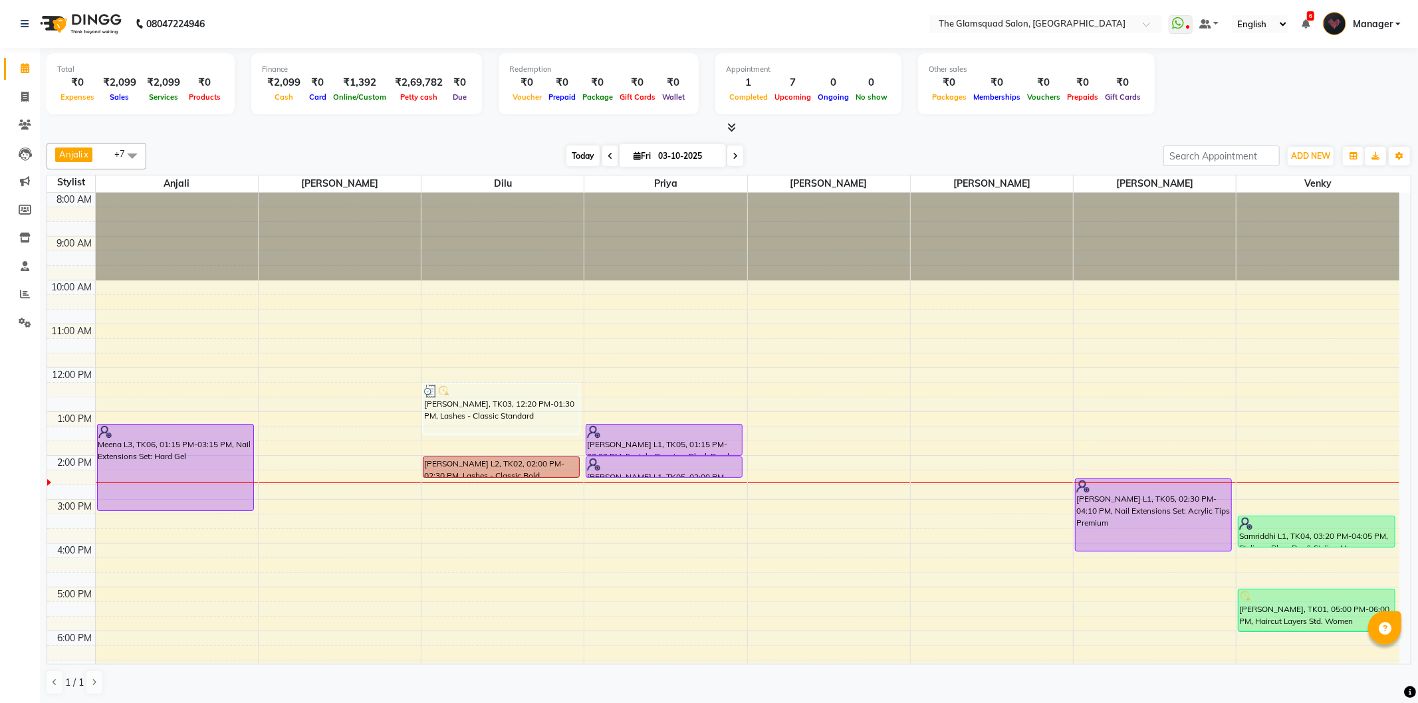
click at [577, 161] on span "Today" at bounding box center [582, 156] width 33 height 21
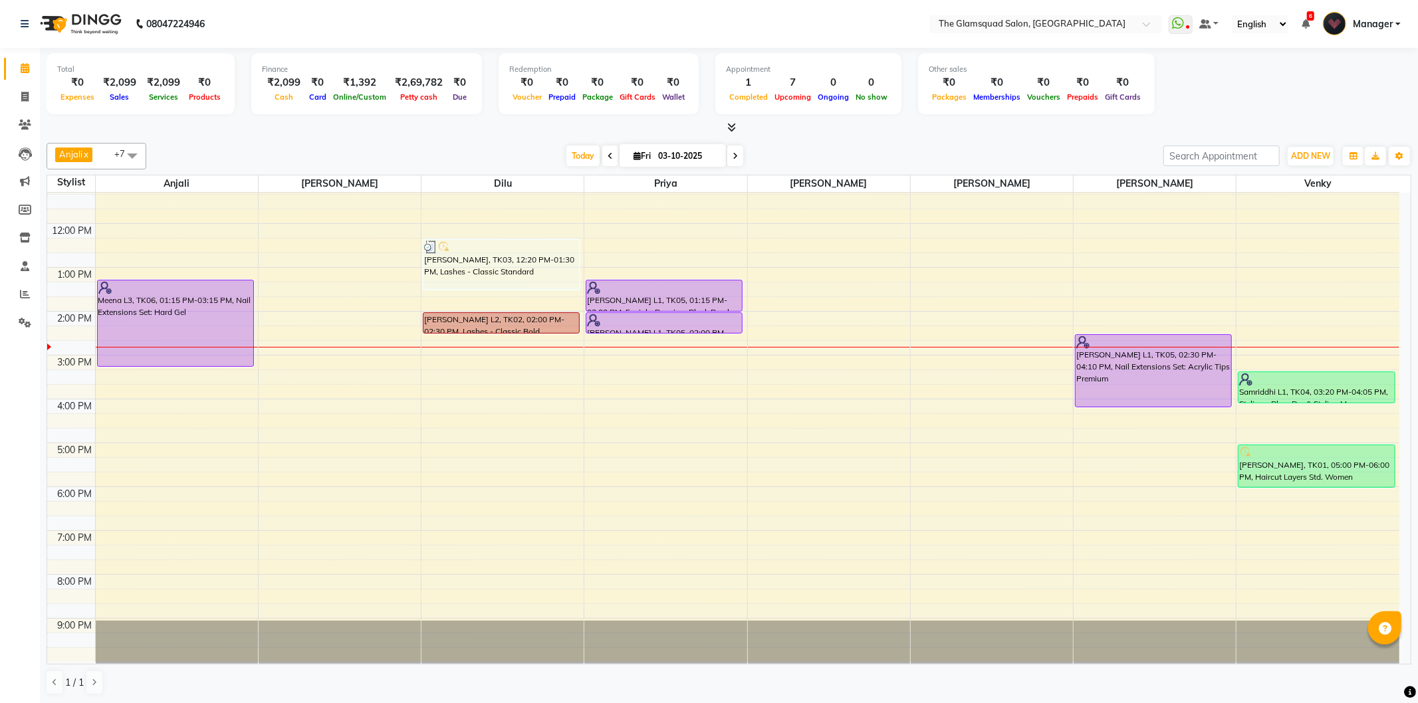
click at [709, 152] on input "03-10-2025" at bounding box center [687, 156] width 66 height 20
select select "10"
select select "2025"
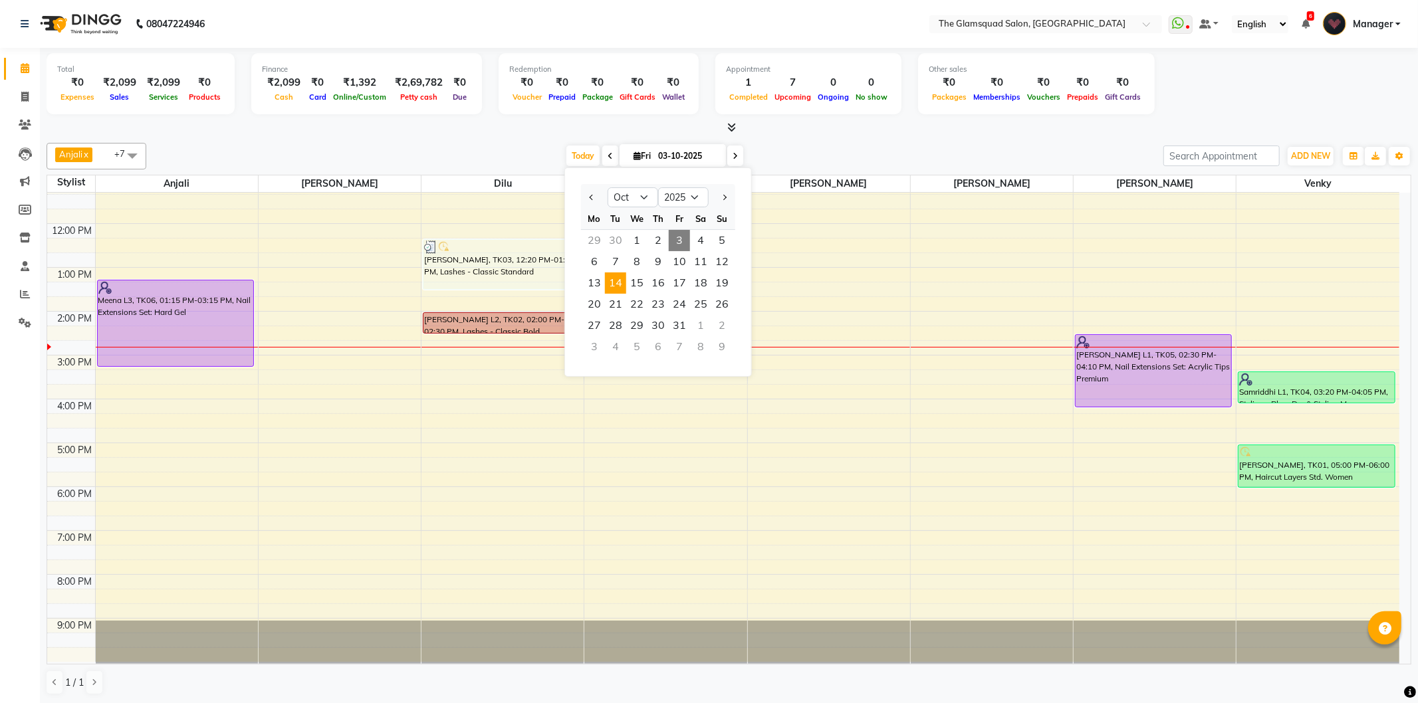
click at [618, 290] on span "14" at bounding box center [615, 283] width 21 height 21
type input "[DATE]"
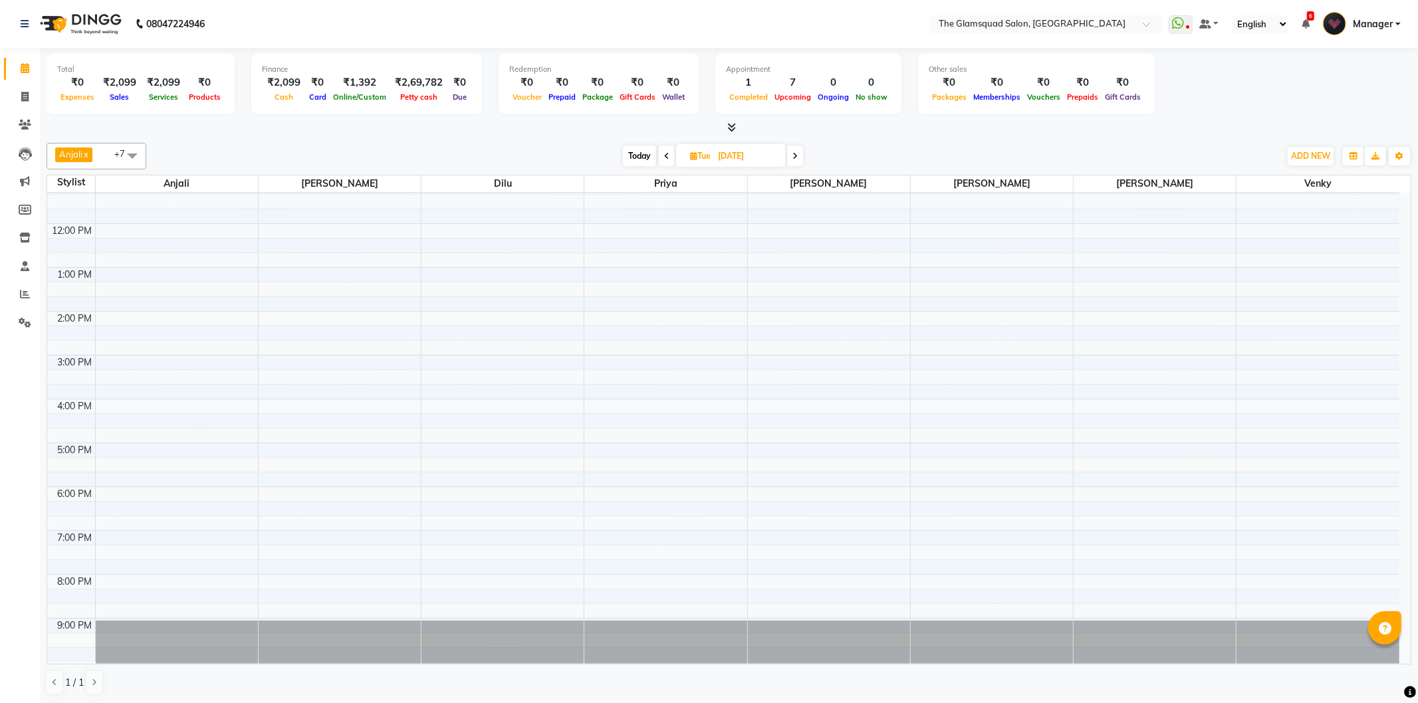
click at [762, 157] on input "[DATE]" at bounding box center [747, 156] width 66 height 20
select select "10"
select select "2025"
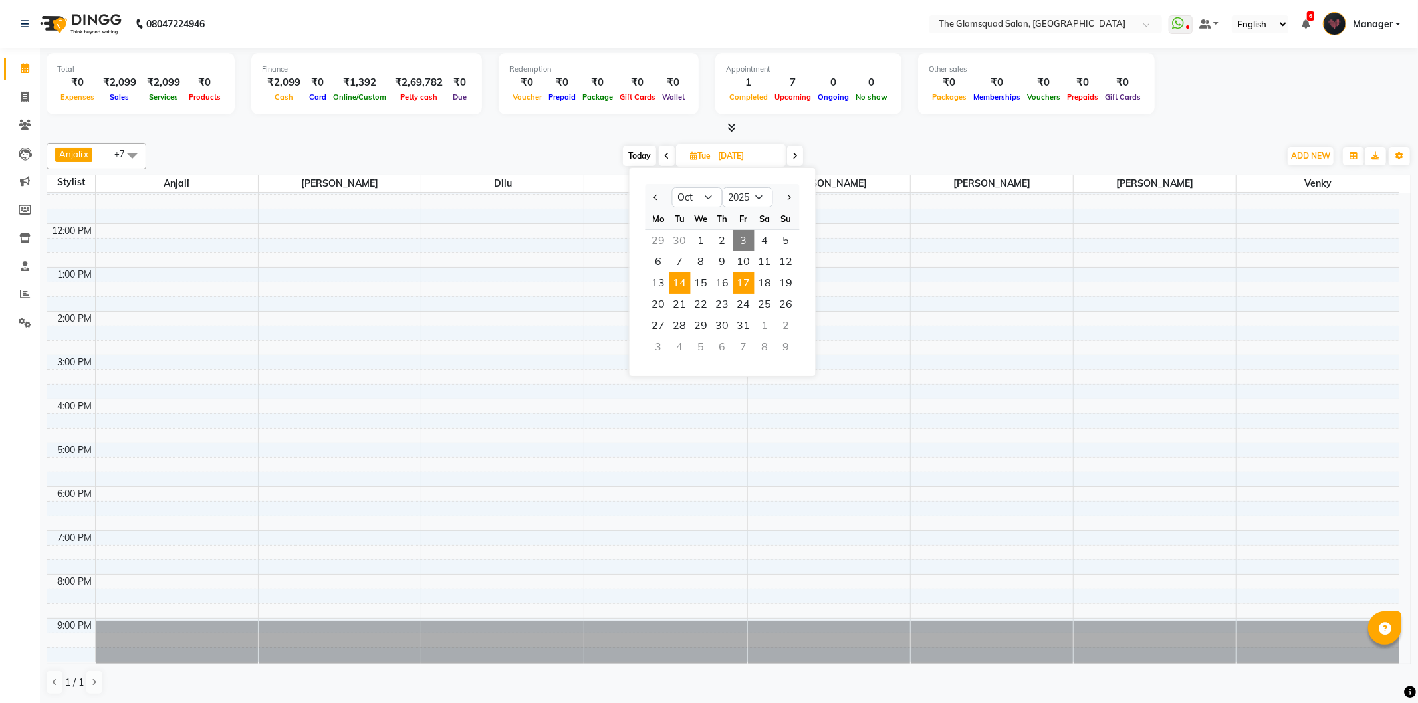
click at [736, 283] on span "17" at bounding box center [743, 283] width 21 height 21
type input "[DATE]"
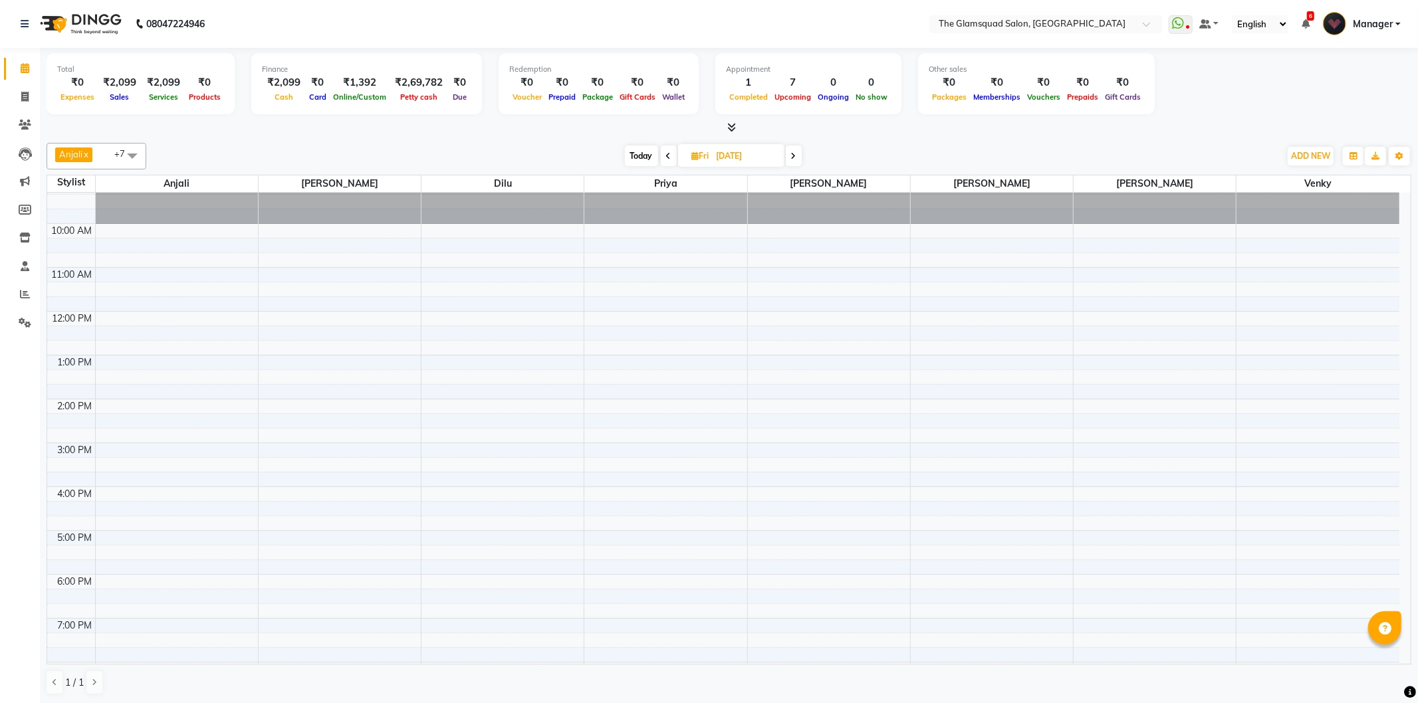
scroll to position [0, 0]
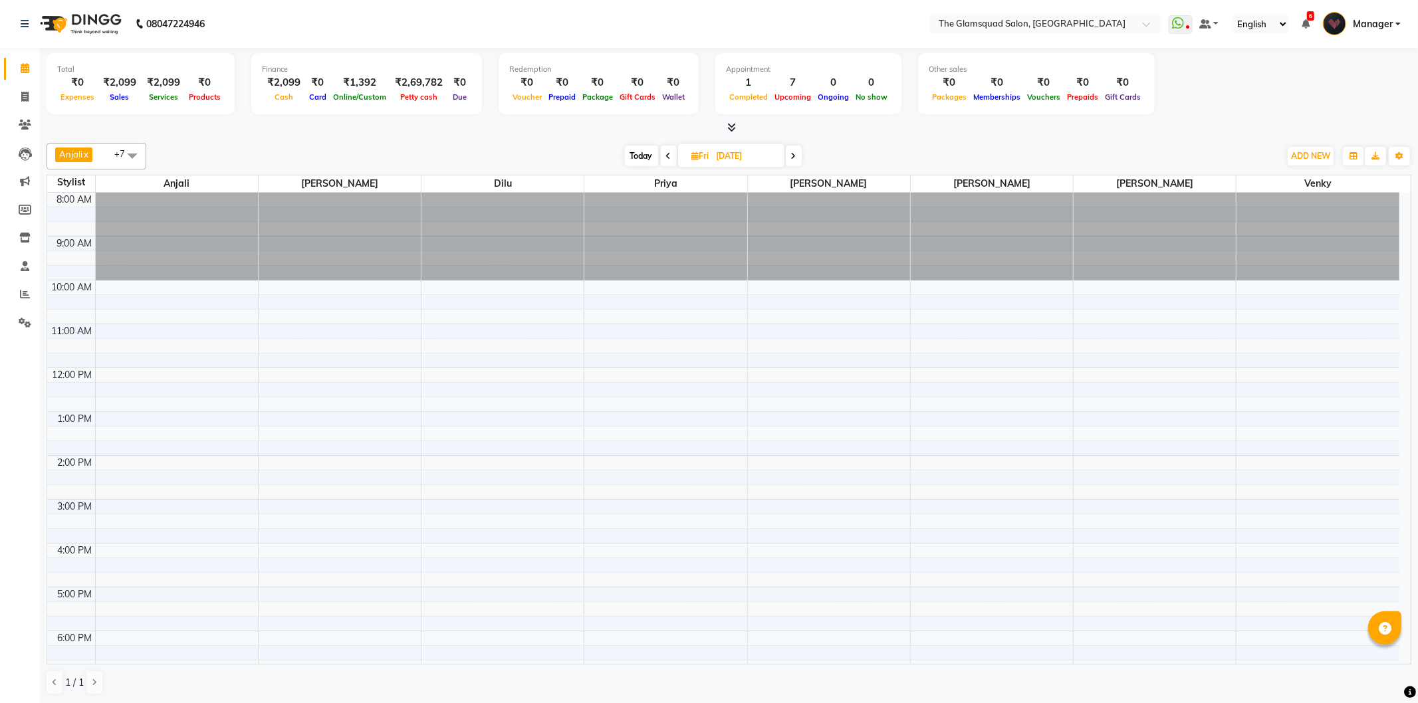
click at [754, 150] on input "[DATE]" at bounding box center [746, 156] width 66 height 20
select select "10"
select select "2025"
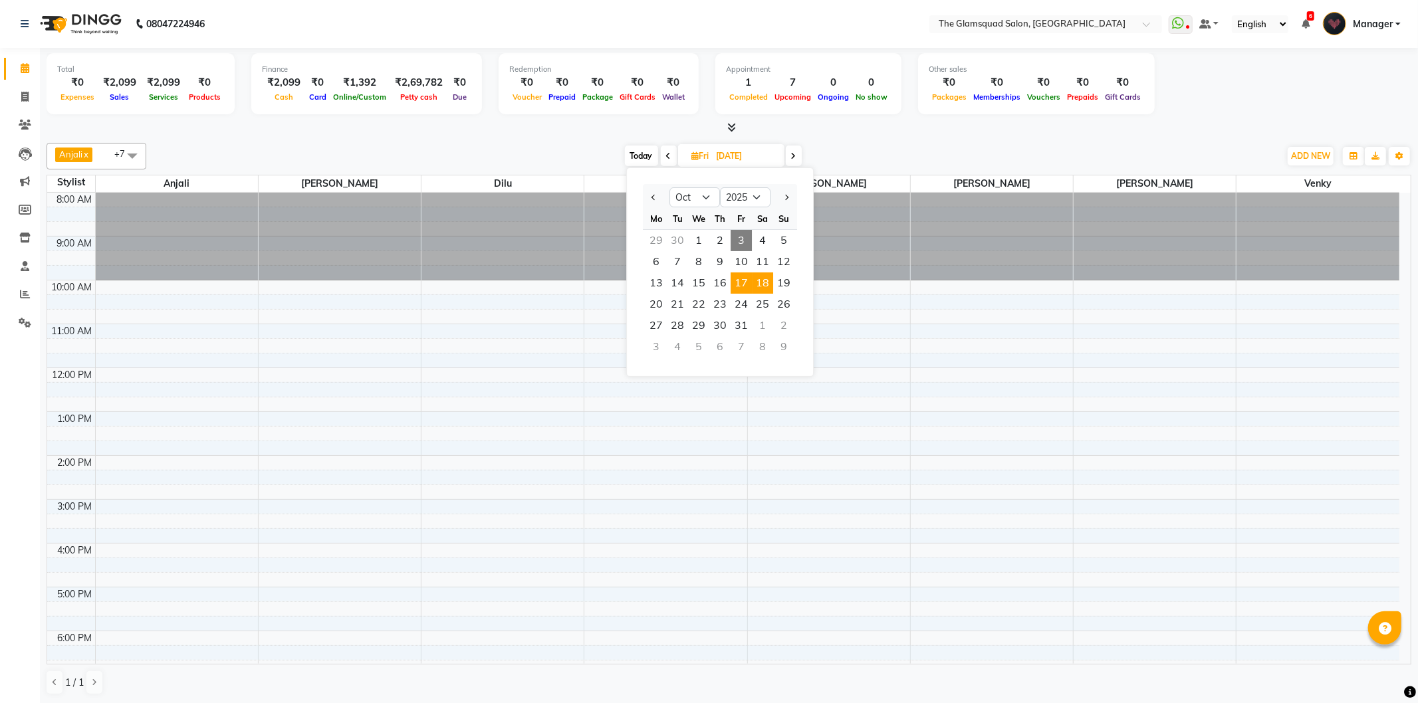
click at [764, 284] on span "18" at bounding box center [762, 283] width 21 height 21
type input "[DATE]"
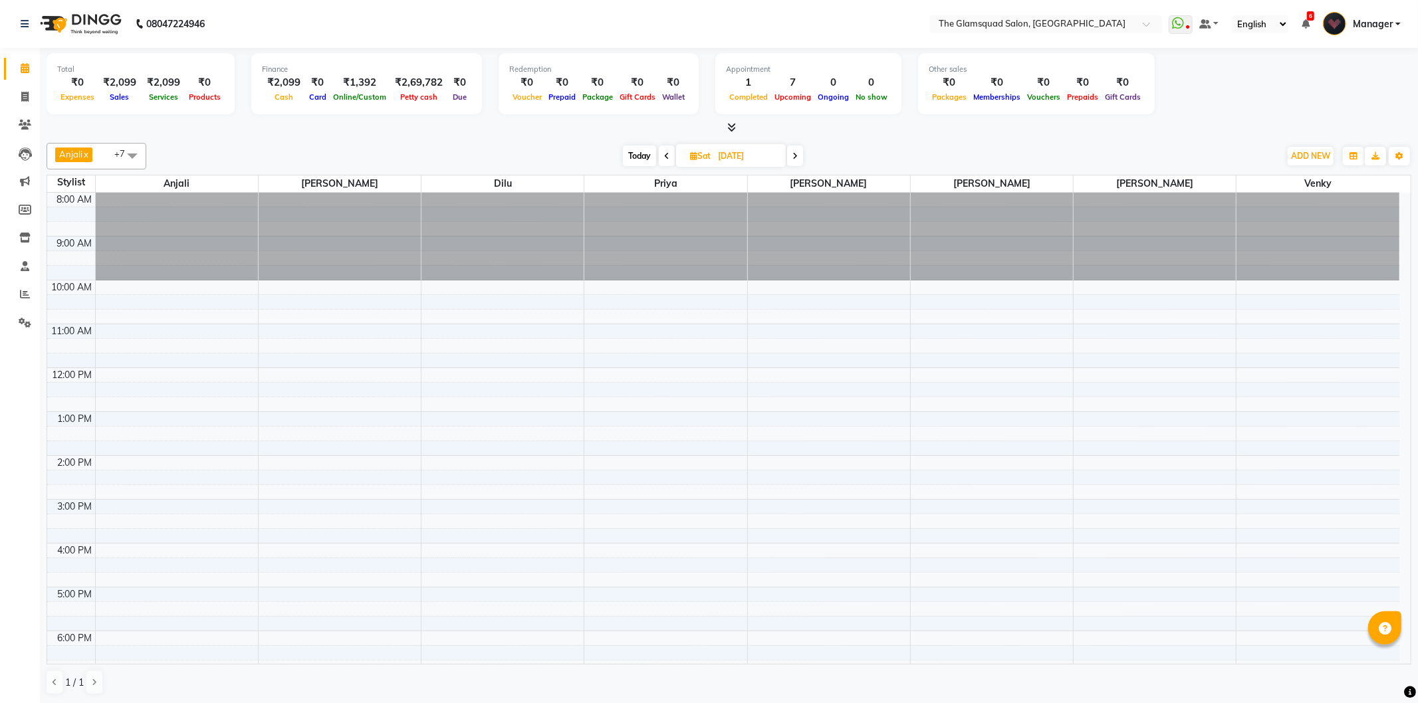
click at [760, 158] on input "[DATE]" at bounding box center [747, 156] width 66 height 20
select select "10"
select select "2025"
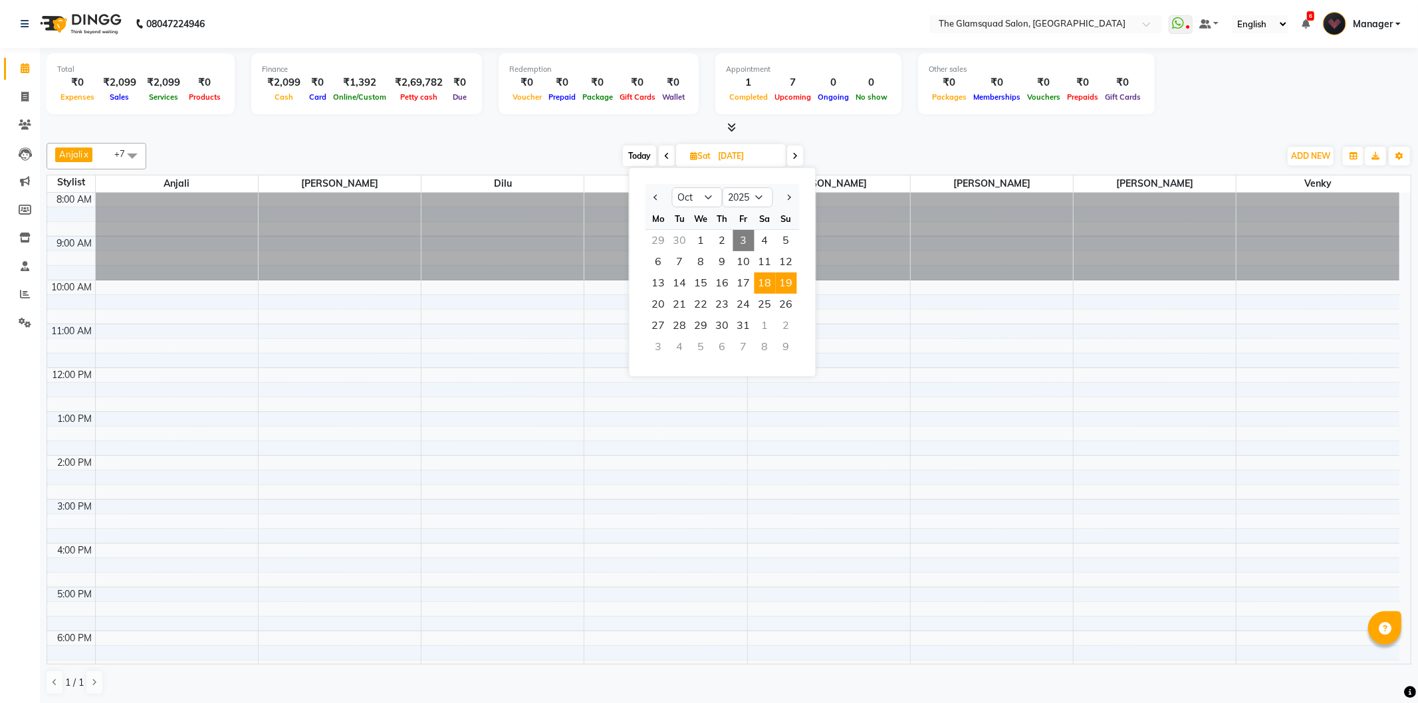
click at [791, 277] on span "19" at bounding box center [786, 283] width 21 height 21
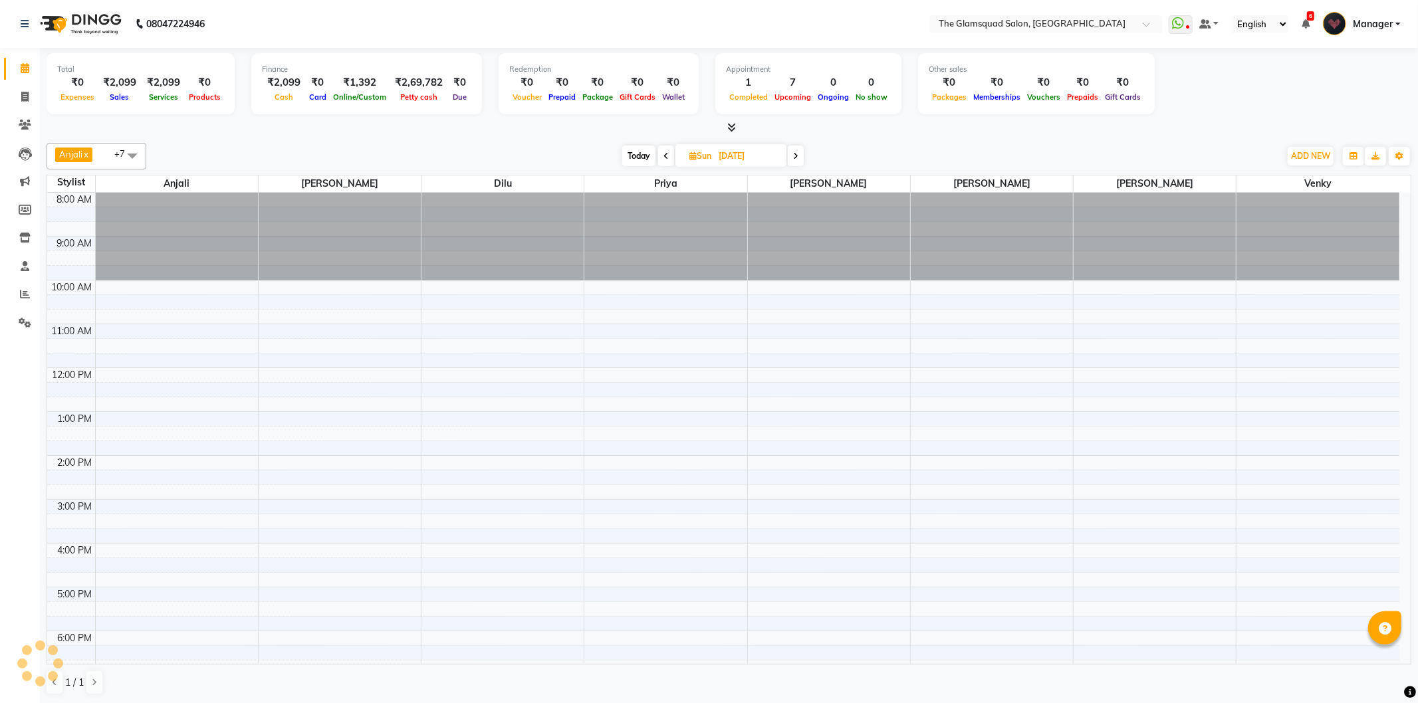
scroll to position [144, 0]
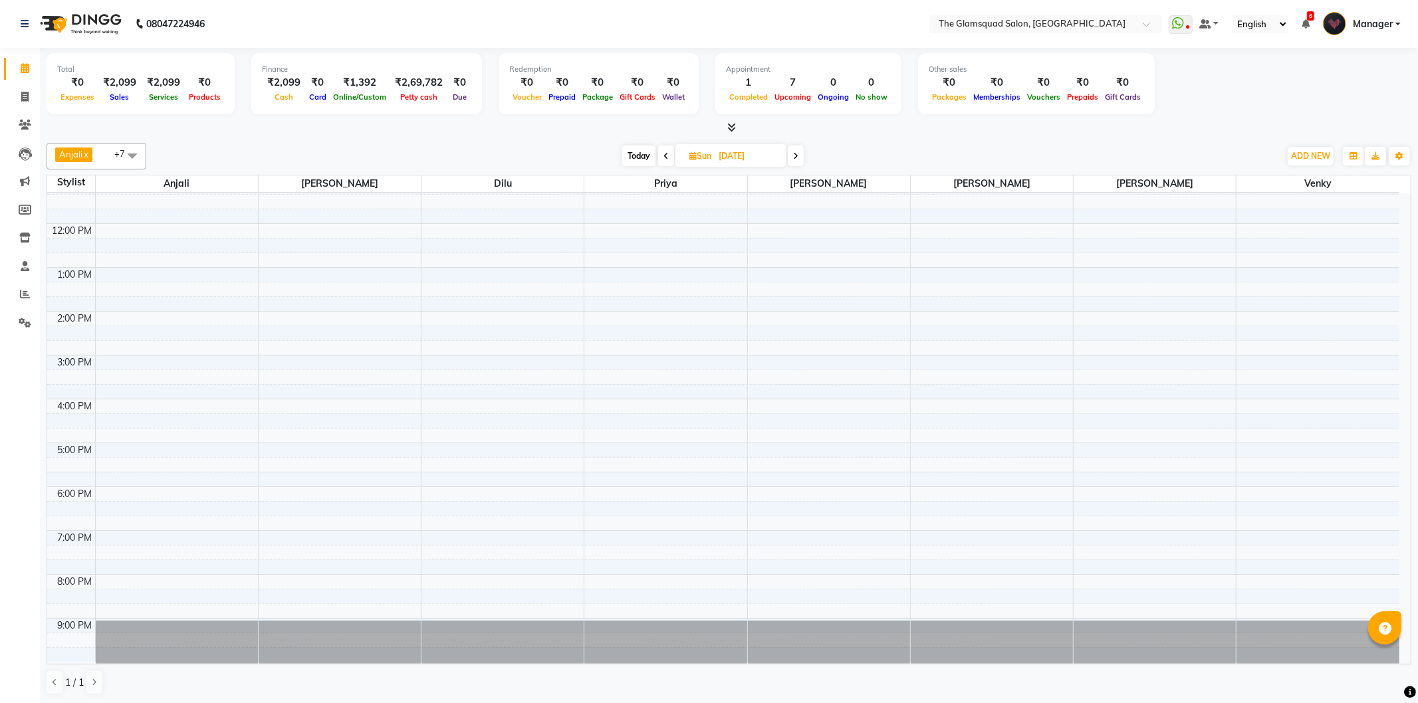
click at [631, 154] on span "Today" at bounding box center [638, 156] width 33 height 21
type input "03-10-2025"
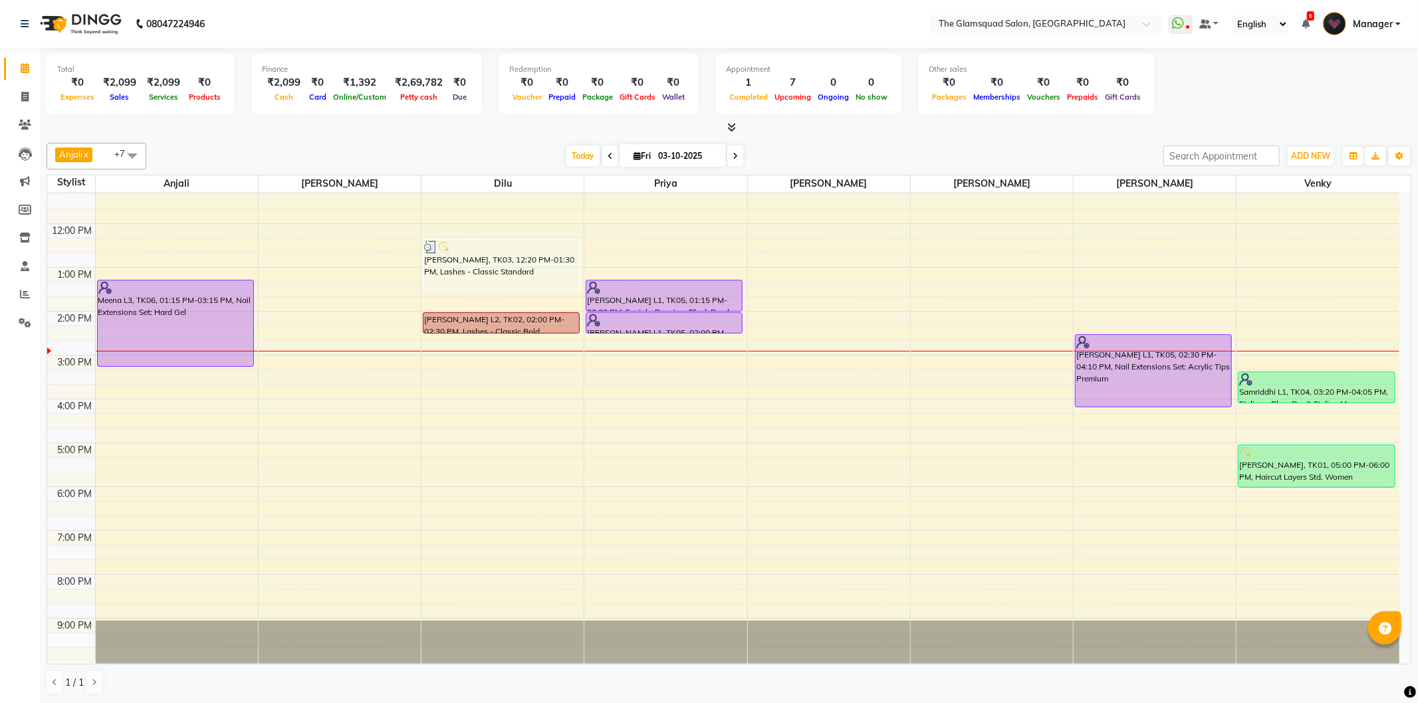
click at [695, 158] on input "03-10-2025" at bounding box center [687, 156] width 66 height 20
select select "10"
select select "2025"
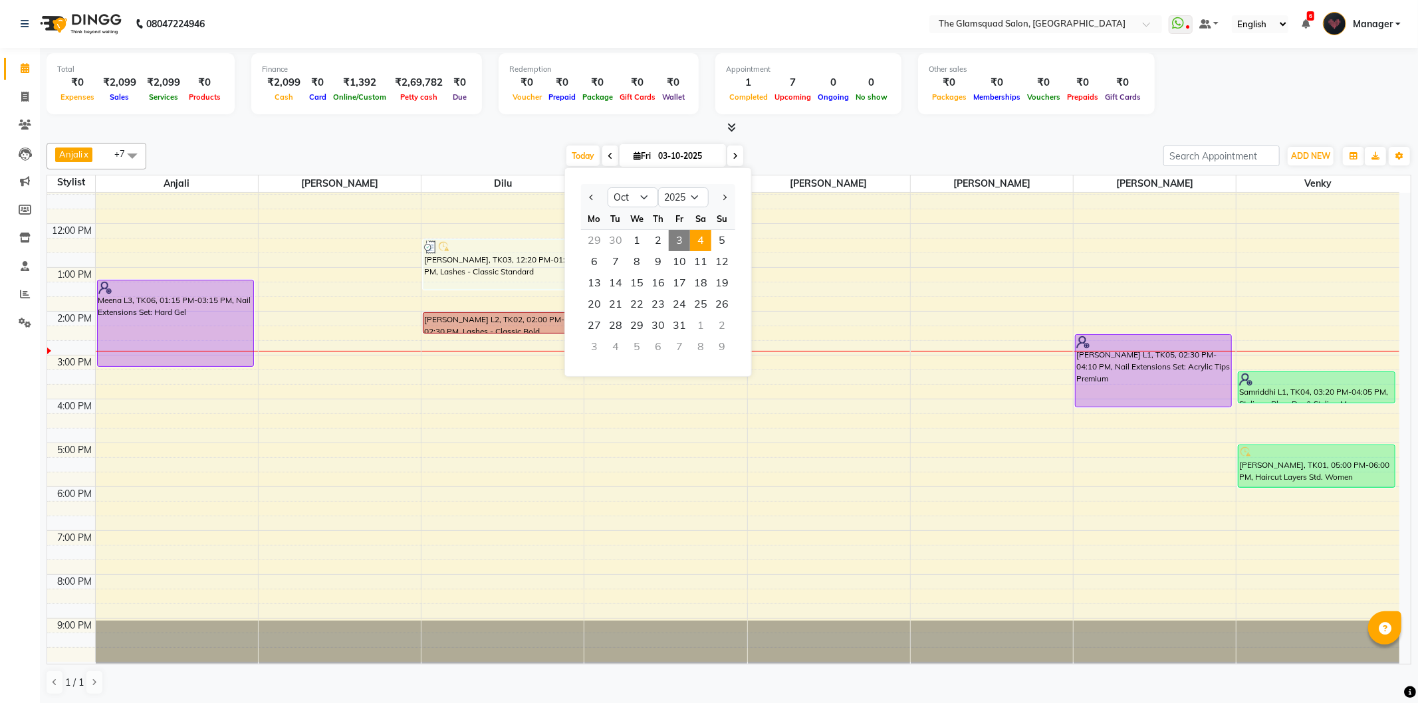
click at [695, 235] on span "4" at bounding box center [700, 240] width 21 height 21
type input "04-10-2025"
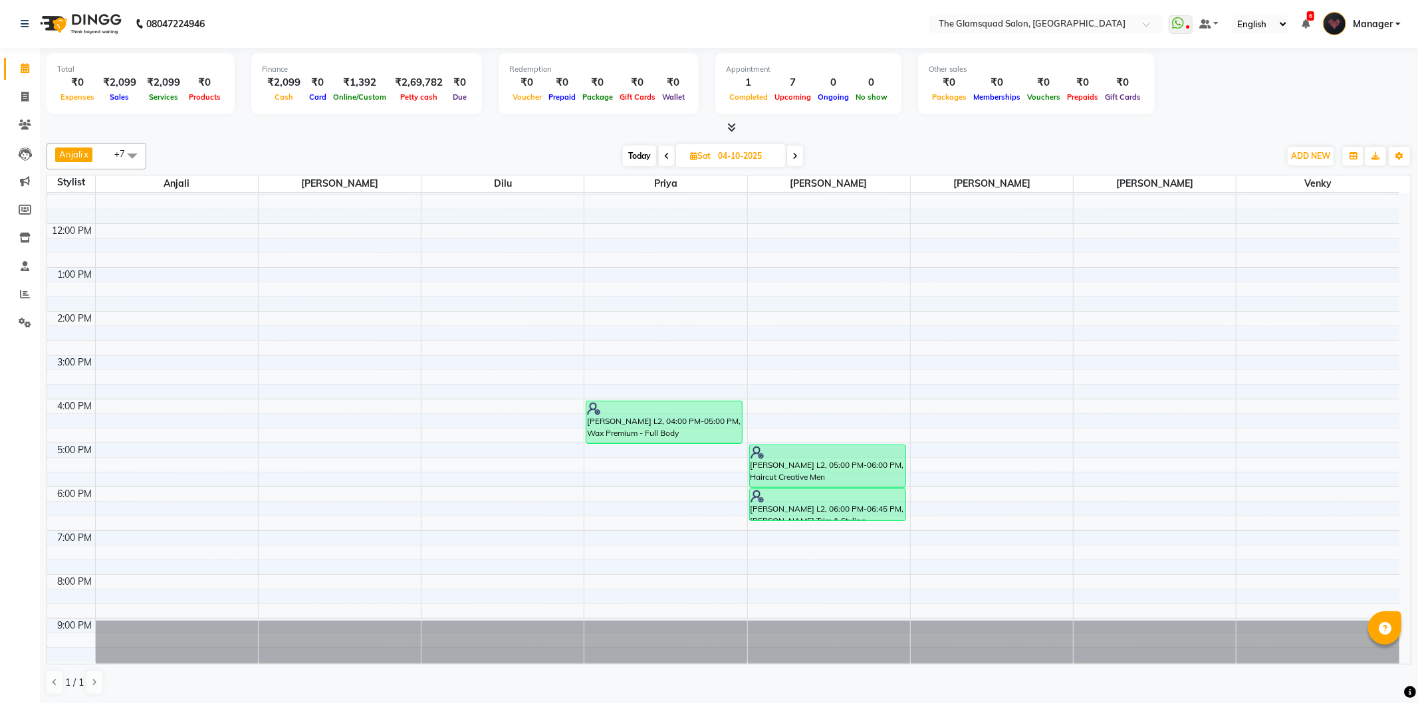
click at [762, 160] on input "04-10-2025" at bounding box center [747, 156] width 66 height 20
select select "10"
select select "2025"
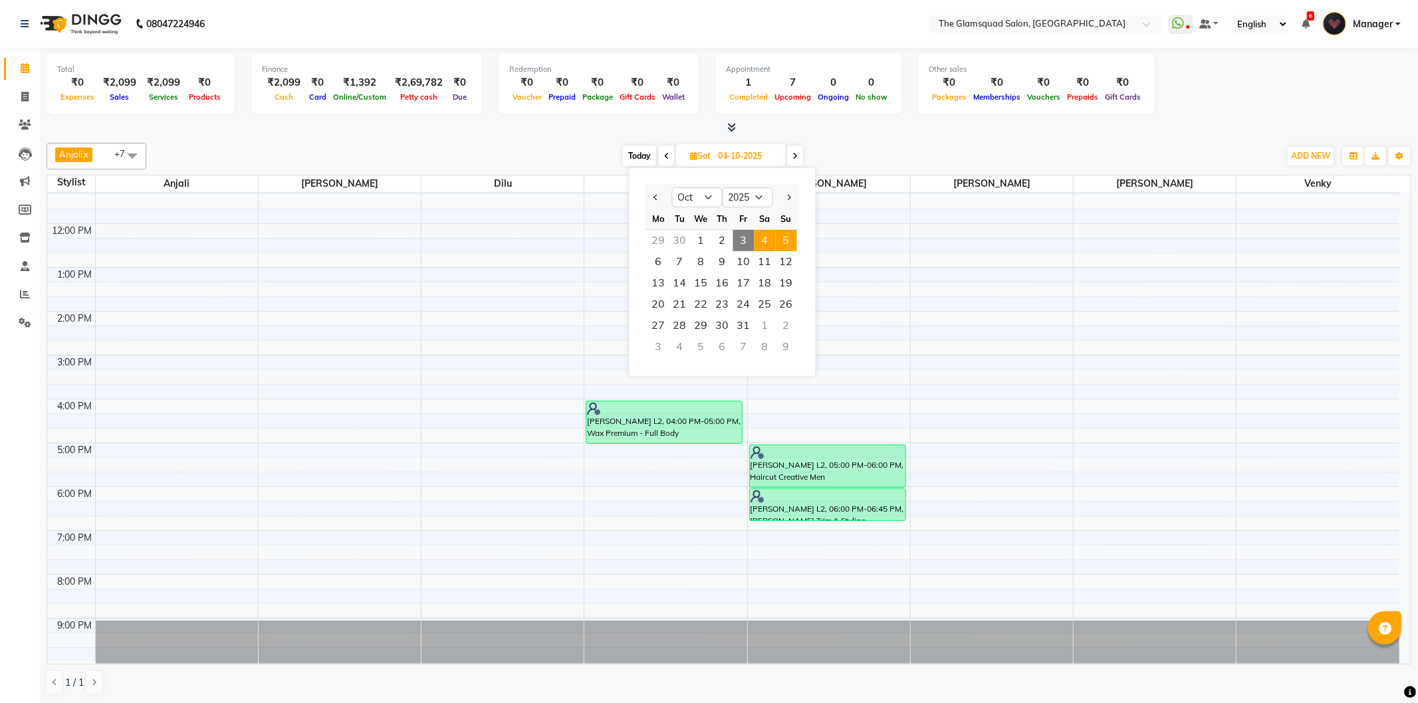
click at [786, 235] on span "5" at bounding box center [786, 240] width 21 height 21
type input "05-10-2025"
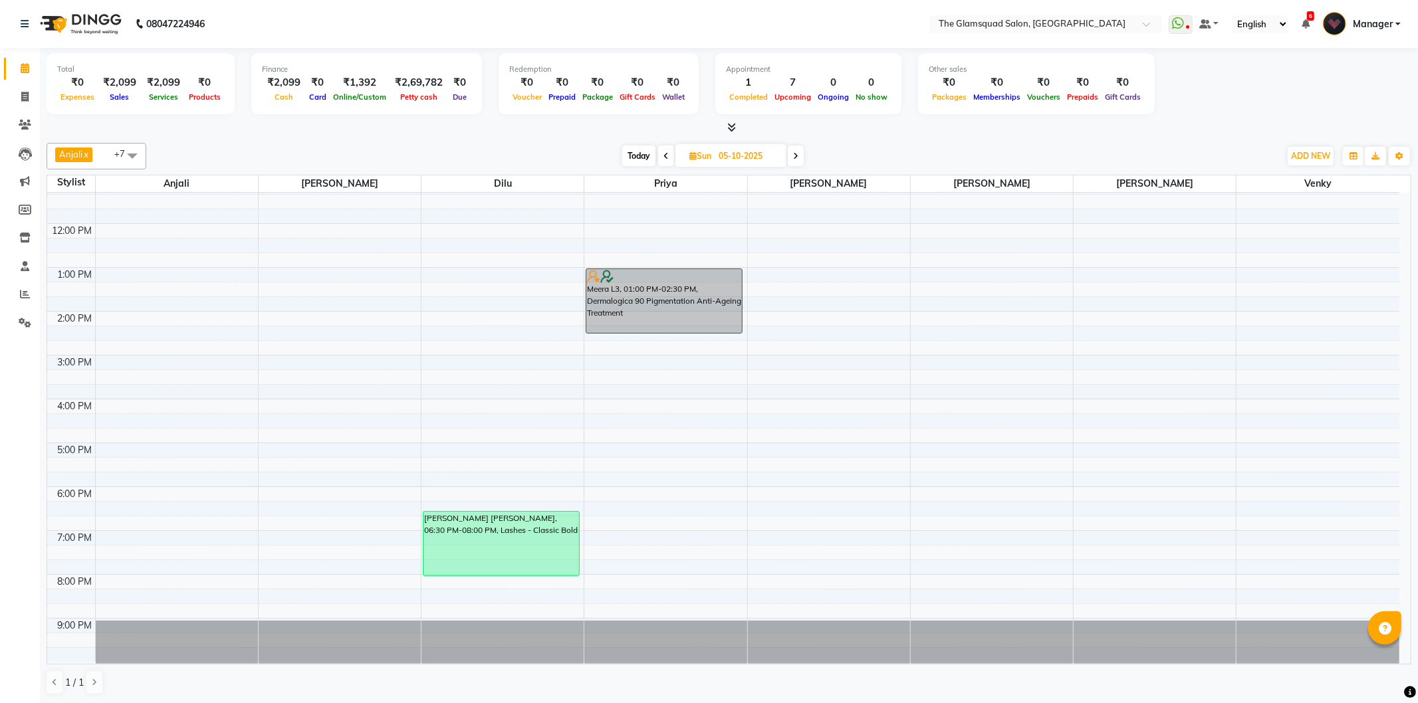
click at [742, 157] on input "05-10-2025" at bounding box center [748, 156] width 66 height 20
select select "10"
select select "2025"
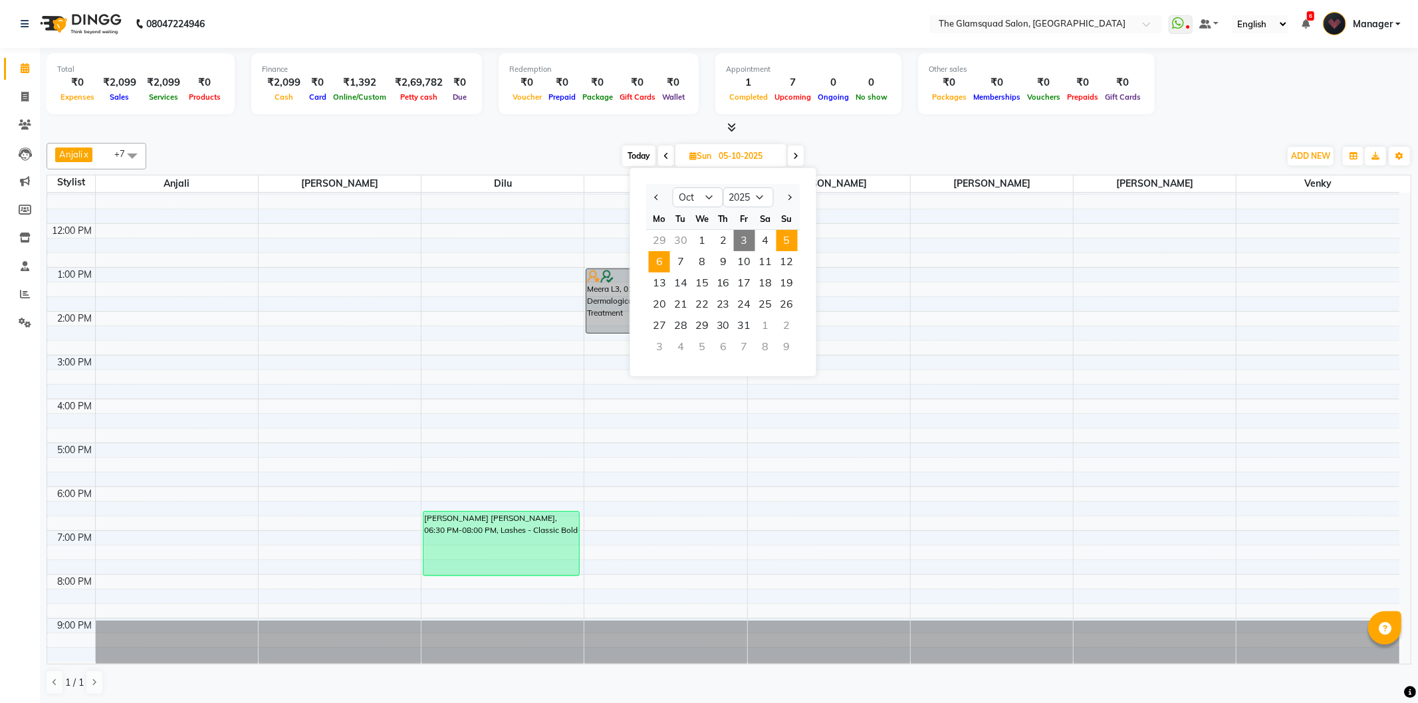
click at [655, 257] on span "6" at bounding box center [659, 261] width 21 height 21
type input "[DATE]"
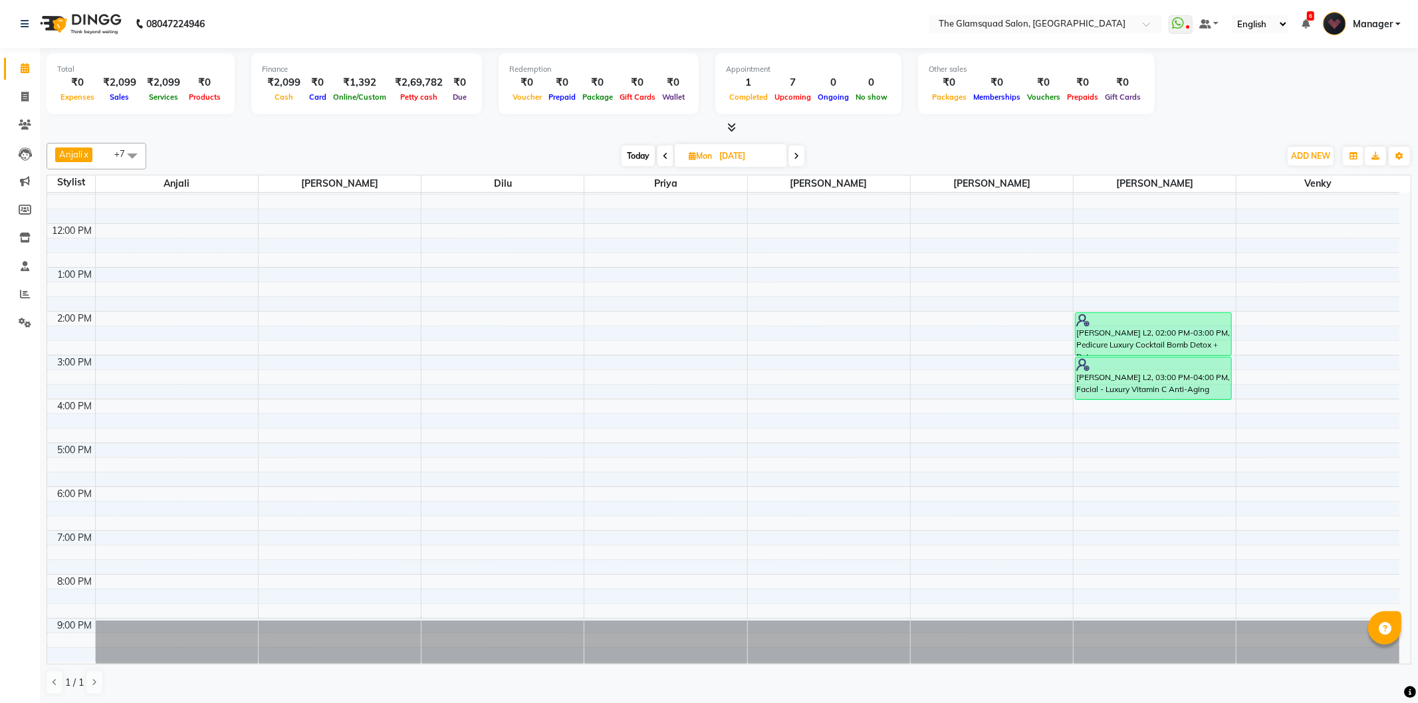
click at [751, 156] on input "[DATE]" at bounding box center [748, 156] width 66 height 20
select select "10"
select select "2025"
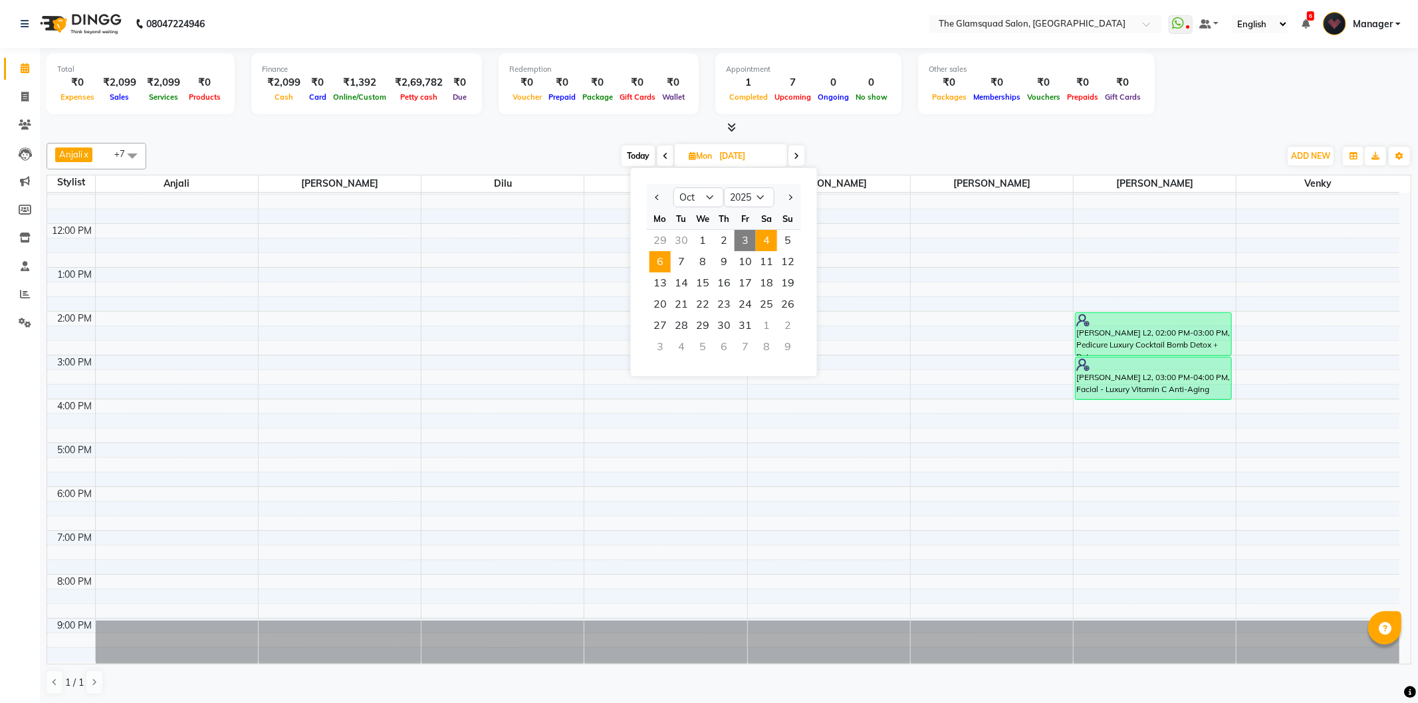
click at [772, 235] on span "4" at bounding box center [766, 240] width 21 height 21
type input "04-10-2025"
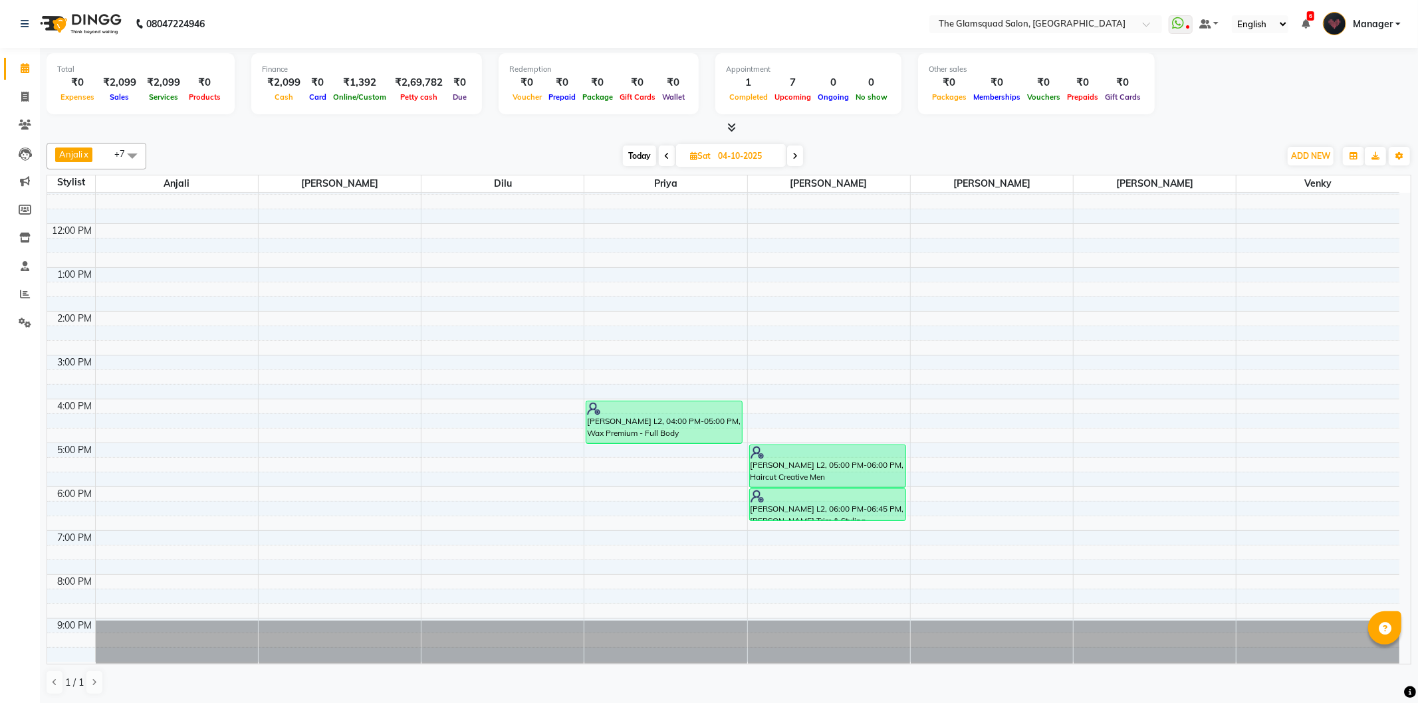
click at [748, 147] on input "04-10-2025" at bounding box center [747, 156] width 66 height 20
select select "10"
select select "2025"
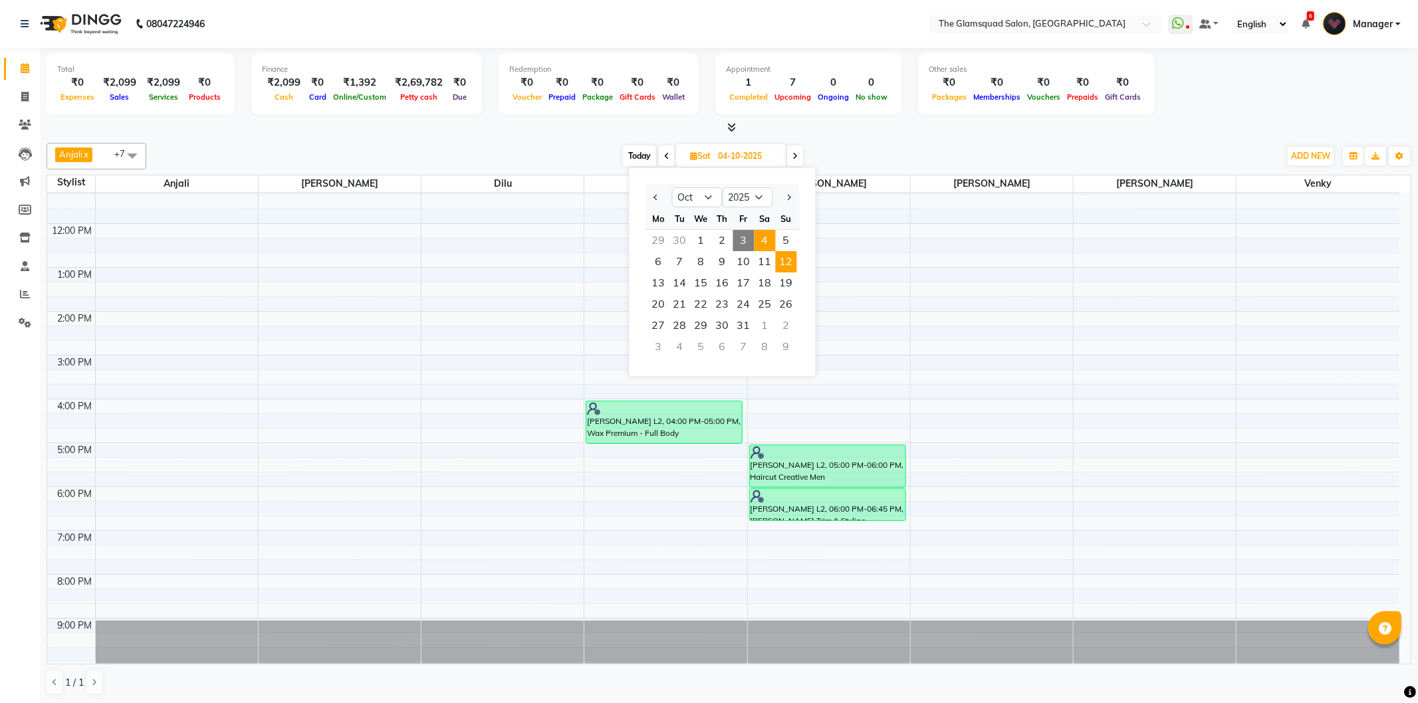
click at [789, 257] on span "12" at bounding box center [786, 261] width 21 height 21
type input "[DATE]"
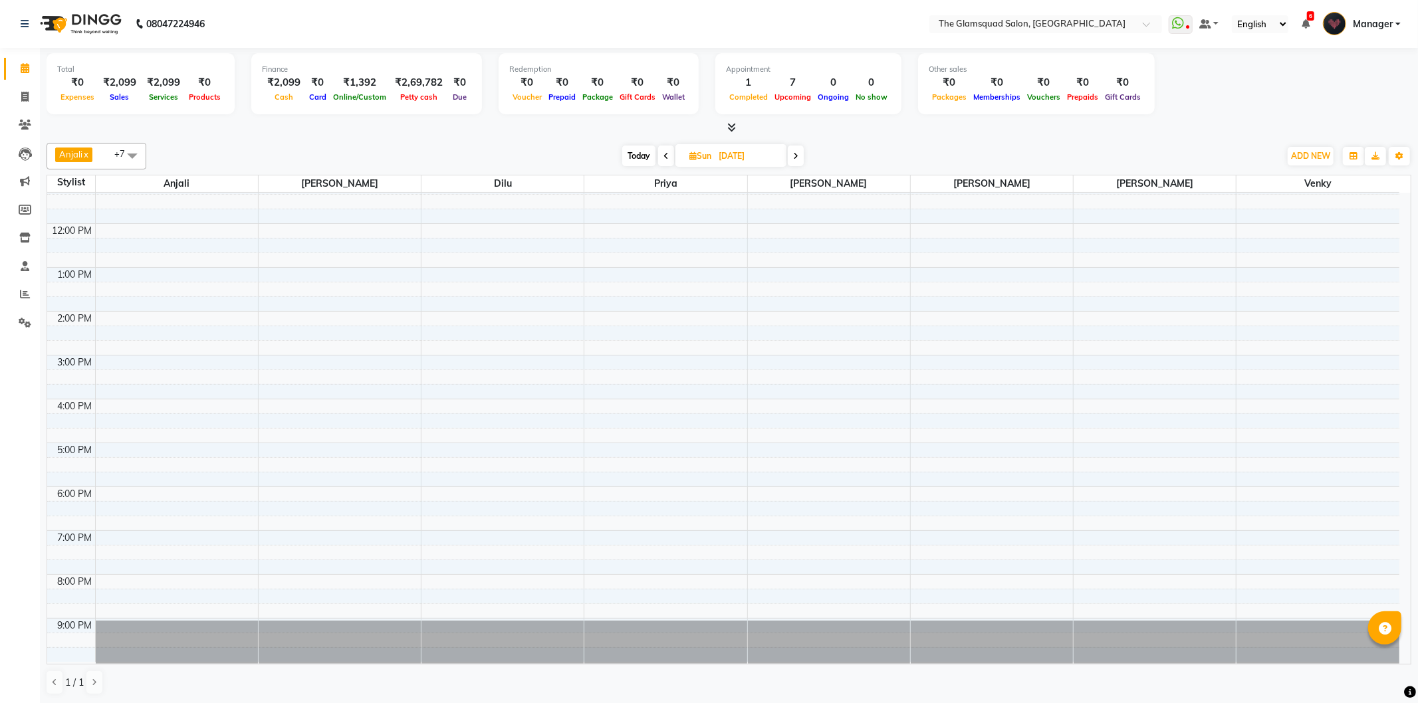
click at [760, 160] on input "[DATE]" at bounding box center [748, 156] width 66 height 20
select select "10"
select select "2025"
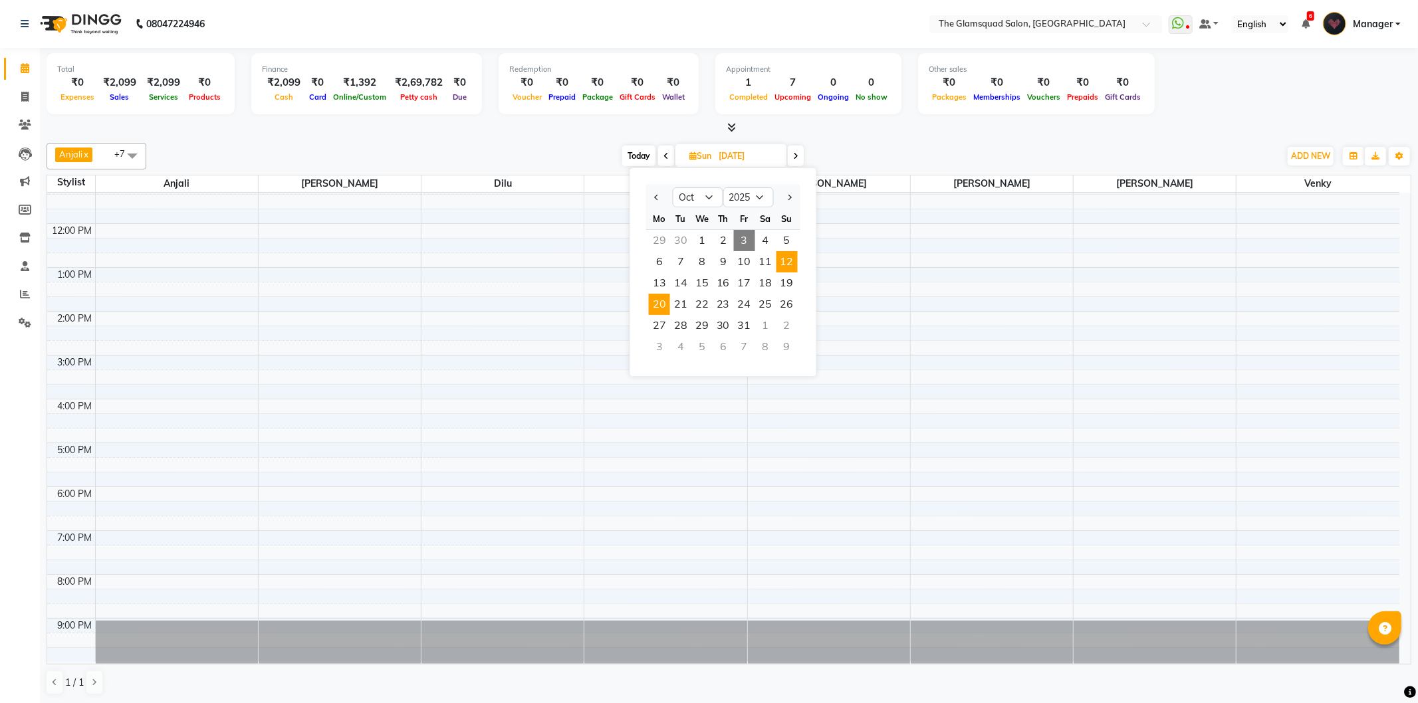
click at [663, 307] on span "20" at bounding box center [659, 304] width 21 height 21
type input "[DATE]"
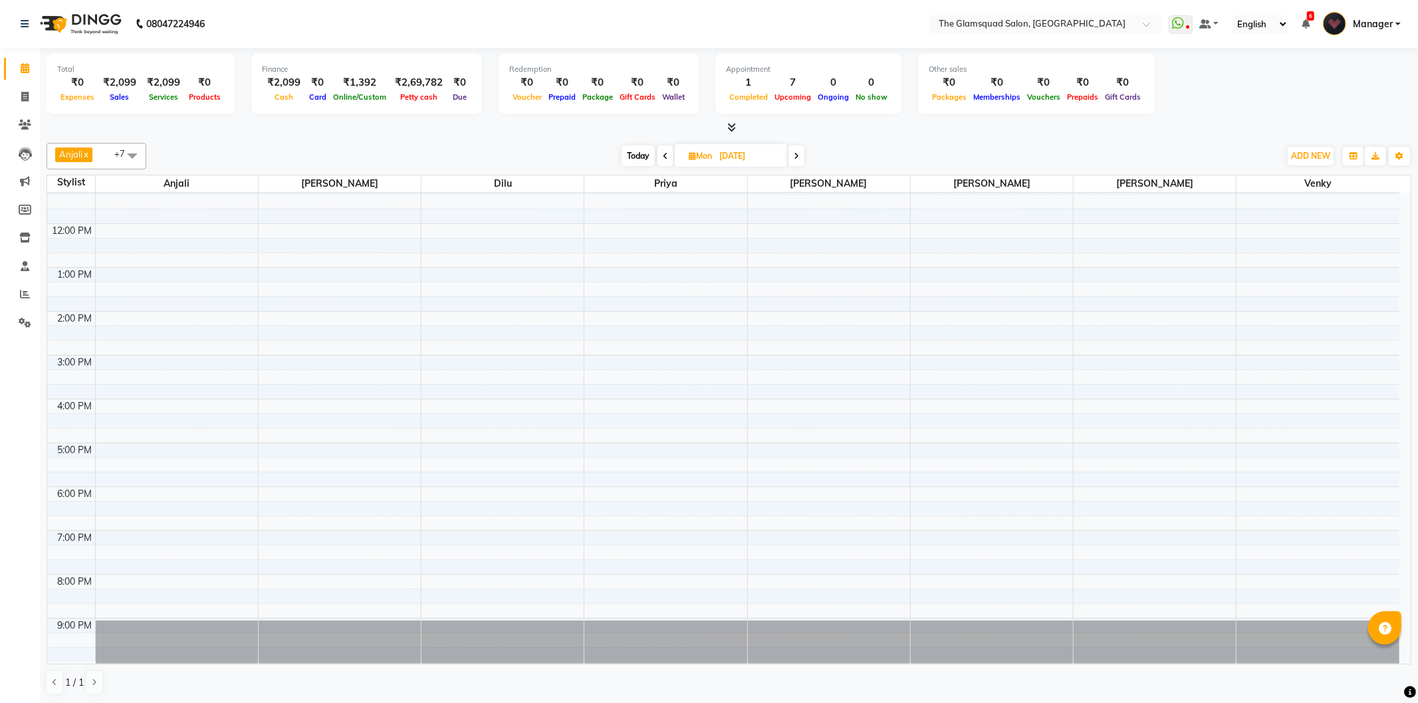
click at [746, 148] on input "[DATE]" at bounding box center [748, 156] width 66 height 20
select select "10"
select select "2025"
click at [626, 149] on span "Today" at bounding box center [637, 156] width 33 height 21
type input "03-10-2025"
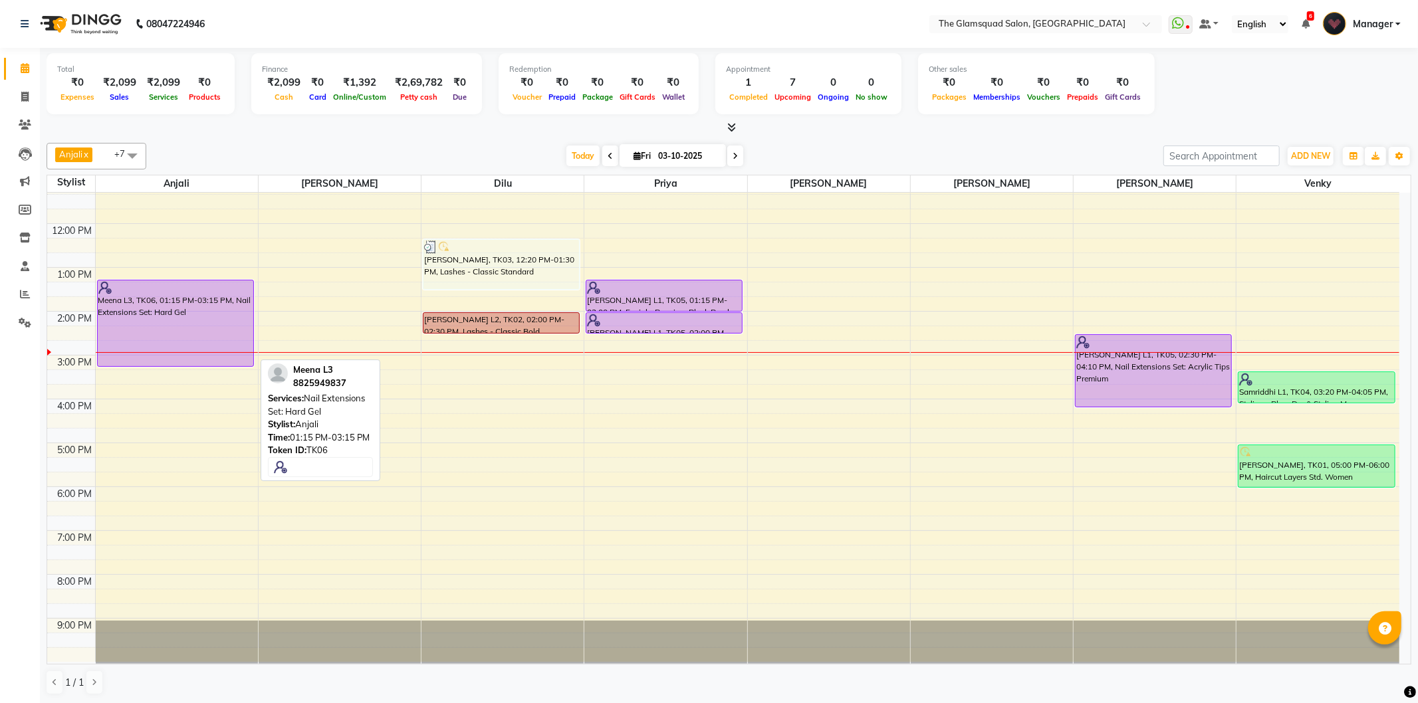
click at [152, 312] on div "Meena L3, TK06, 01:15 PM-03:15 PM, Nail Extensions Set: Hard Gel" at bounding box center [176, 324] width 156 height 86
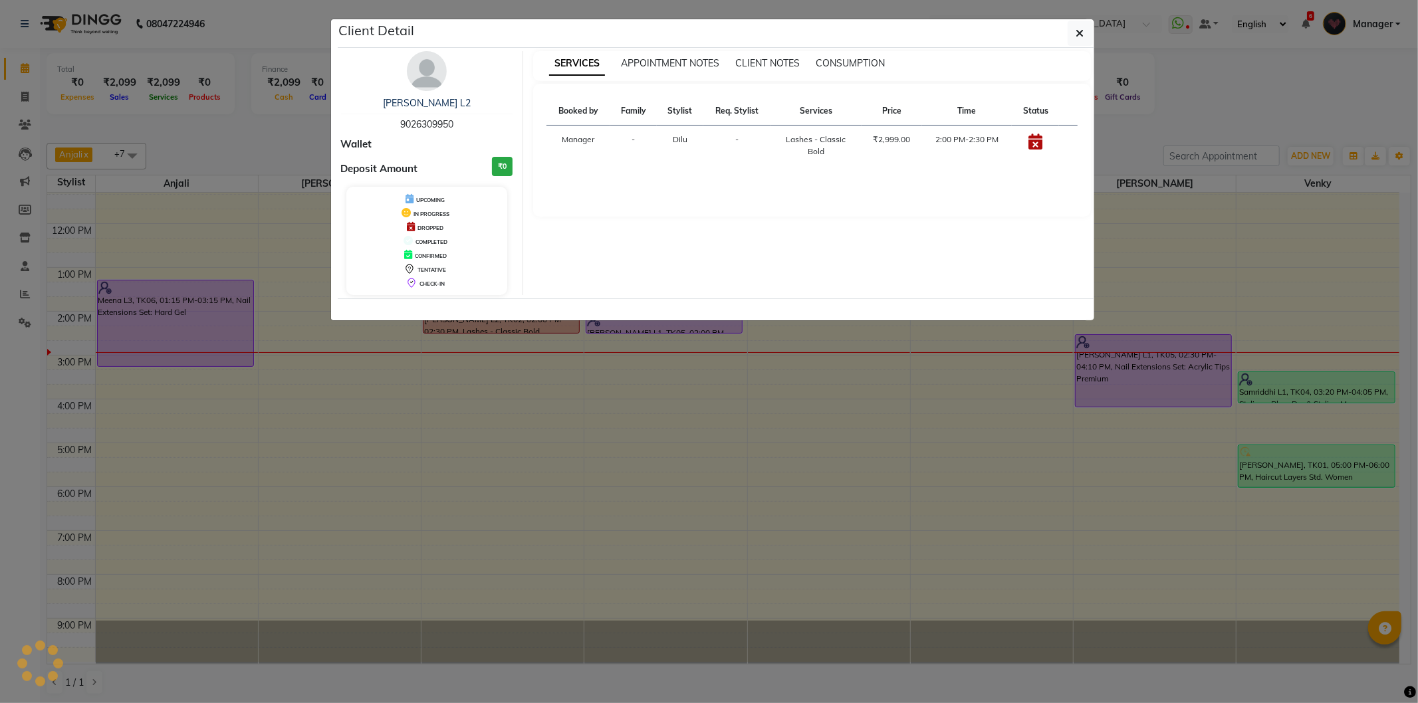
select select "8"
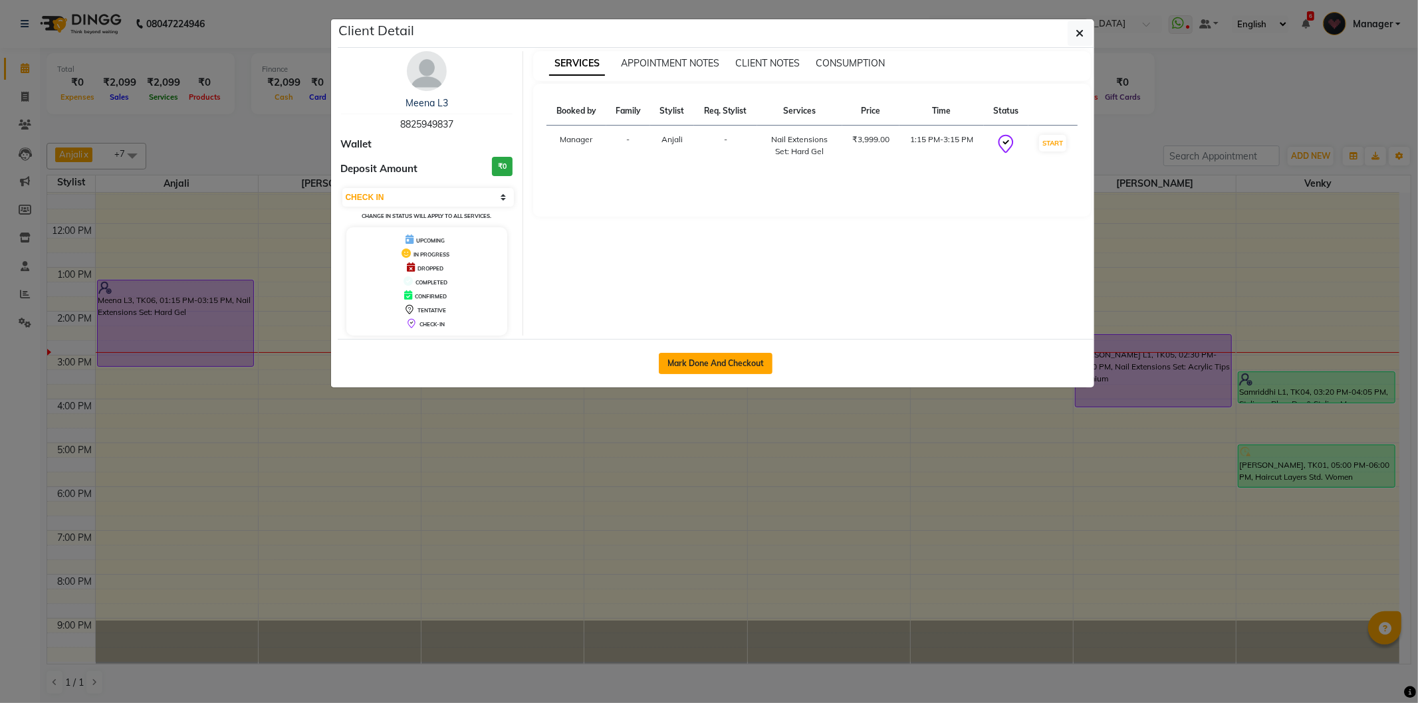
click at [718, 356] on button "Mark Done And Checkout" at bounding box center [716, 363] width 114 height 21
select select "service"
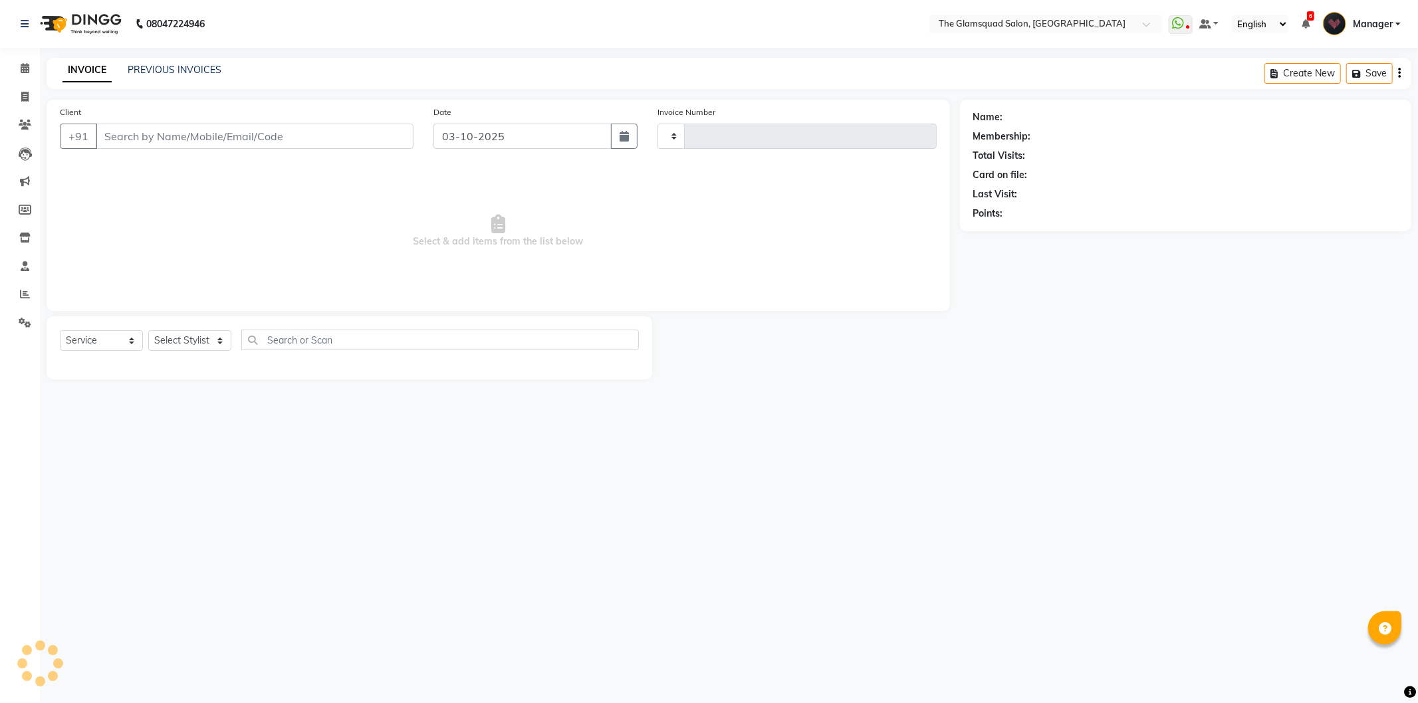
type input "0964"
select select "5284"
select select "product"
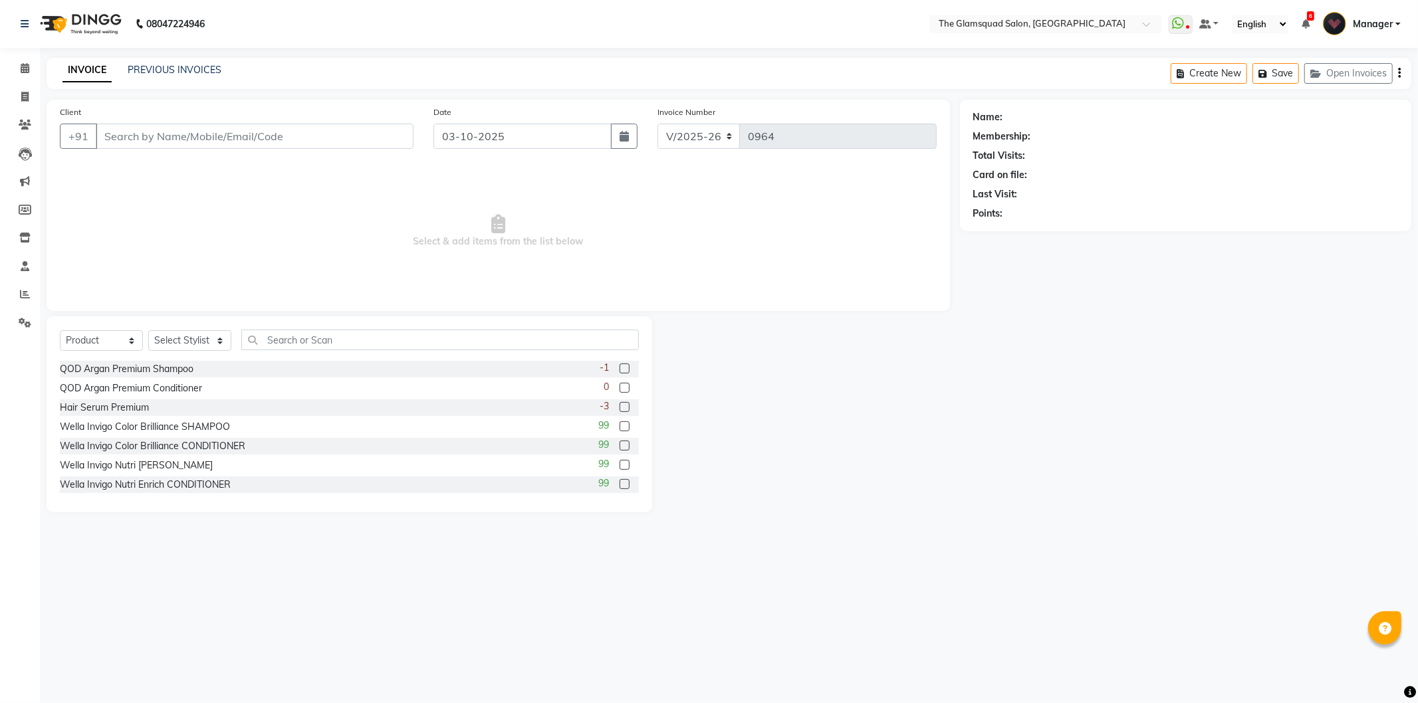
type input "8825949837"
select select "36096"
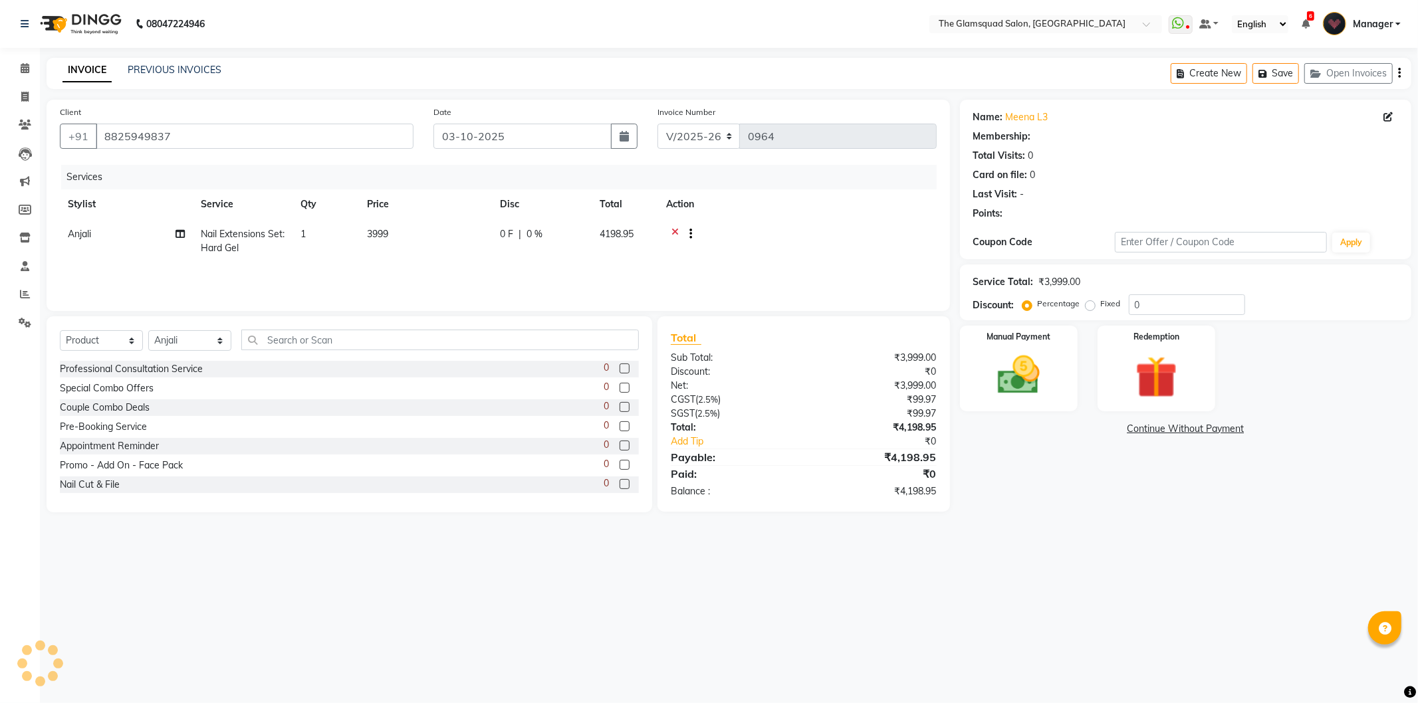
select select "1: Object"
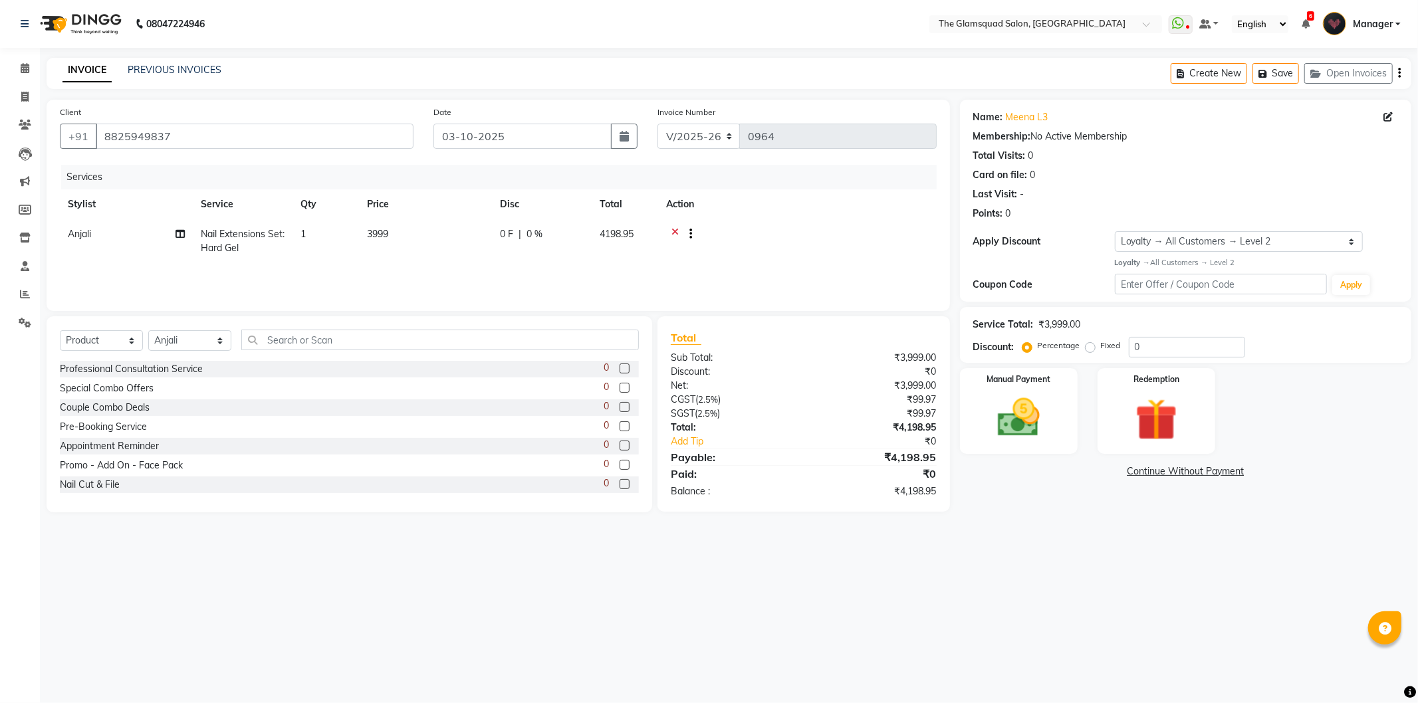
click at [229, 247] on span "Nail Extensions Set: Hard Gel" at bounding box center [243, 241] width 84 height 26
select select "36096"
click at [100, 340] on select "Select Service Product Membership Package Voucher Prepaid Gift Card" at bounding box center [101, 340] width 83 height 21
select select "service"
click at [60, 331] on select "Select Service Product Membership Package Voucher Prepaid Gift Card" at bounding box center [101, 340] width 83 height 21
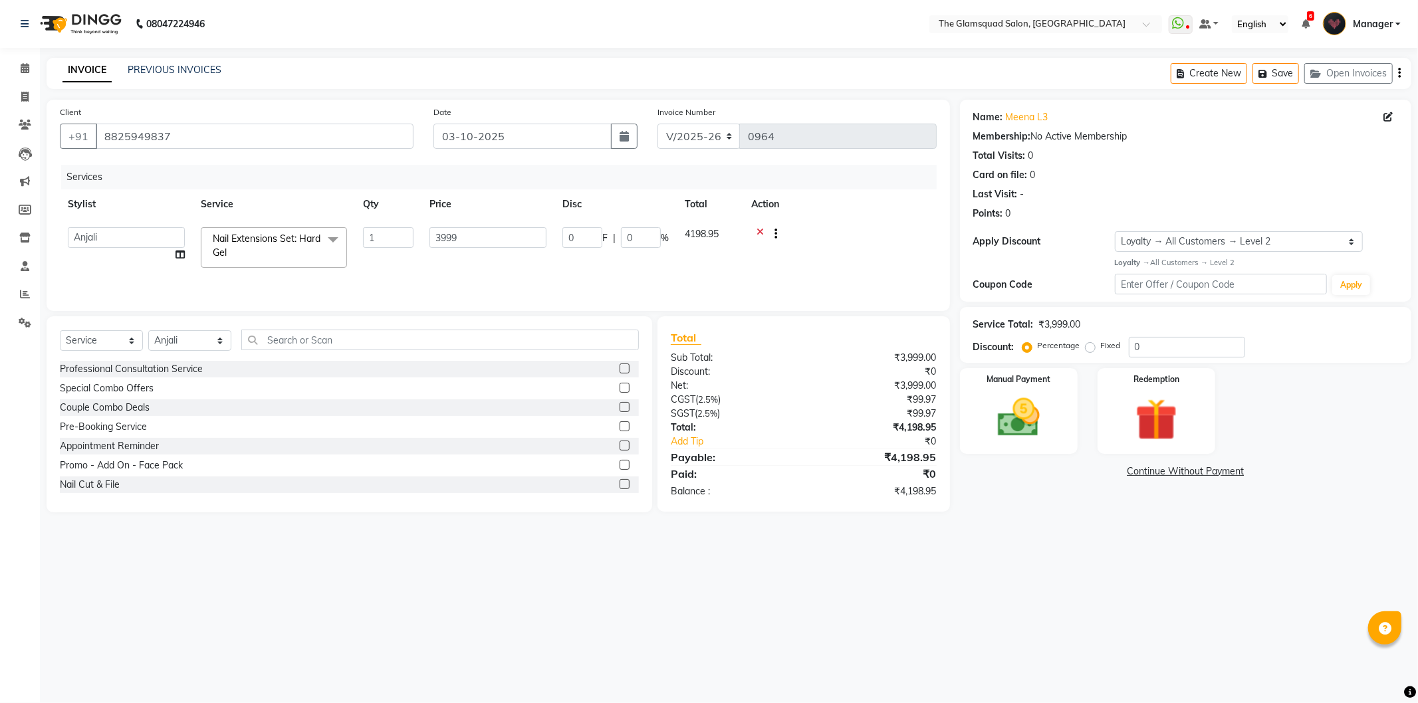
click at [254, 248] on span "Nail Extensions Set: Hard Gel x" at bounding box center [267, 246] width 117 height 29
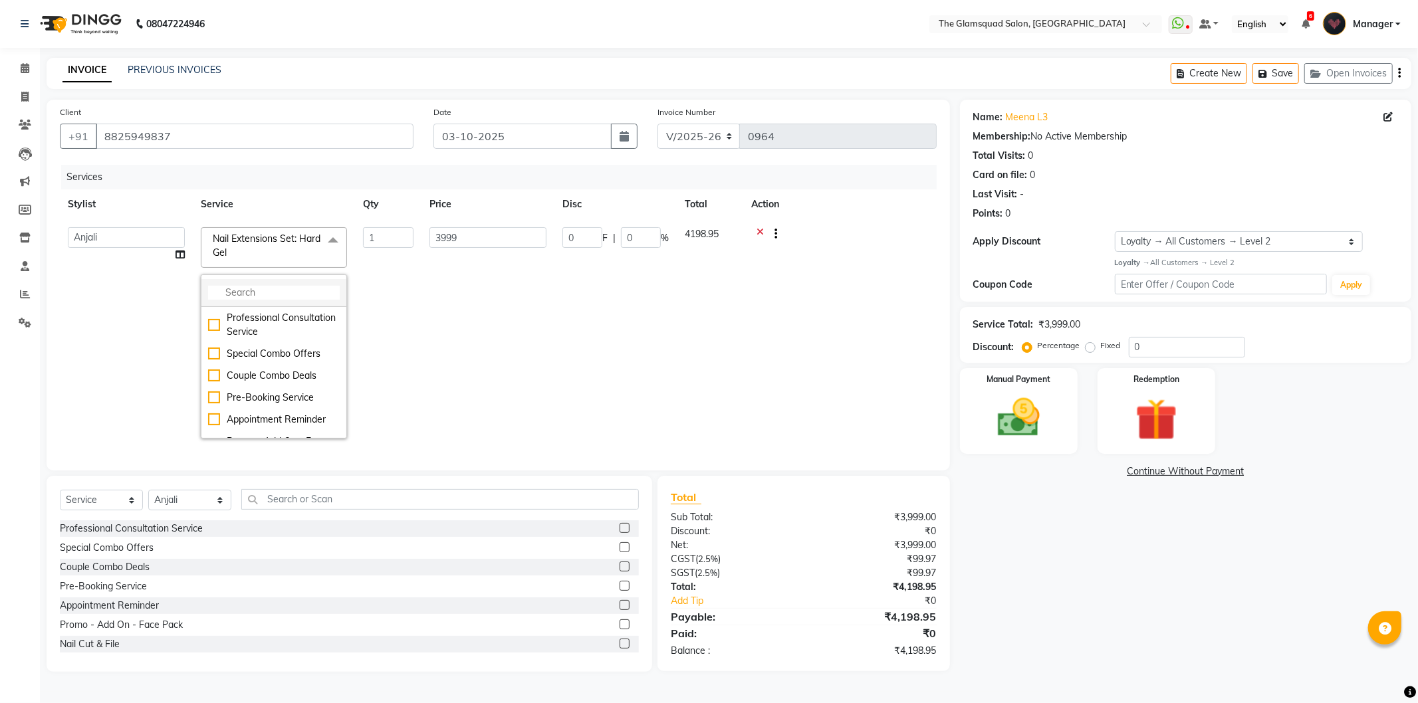
click at [264, 288] on input "multiselect-search" at bounding box center [274, 293] width 132 height 14
click at [476, 237] on input "3999" at bounding box center [487, 237] width 117 height 21
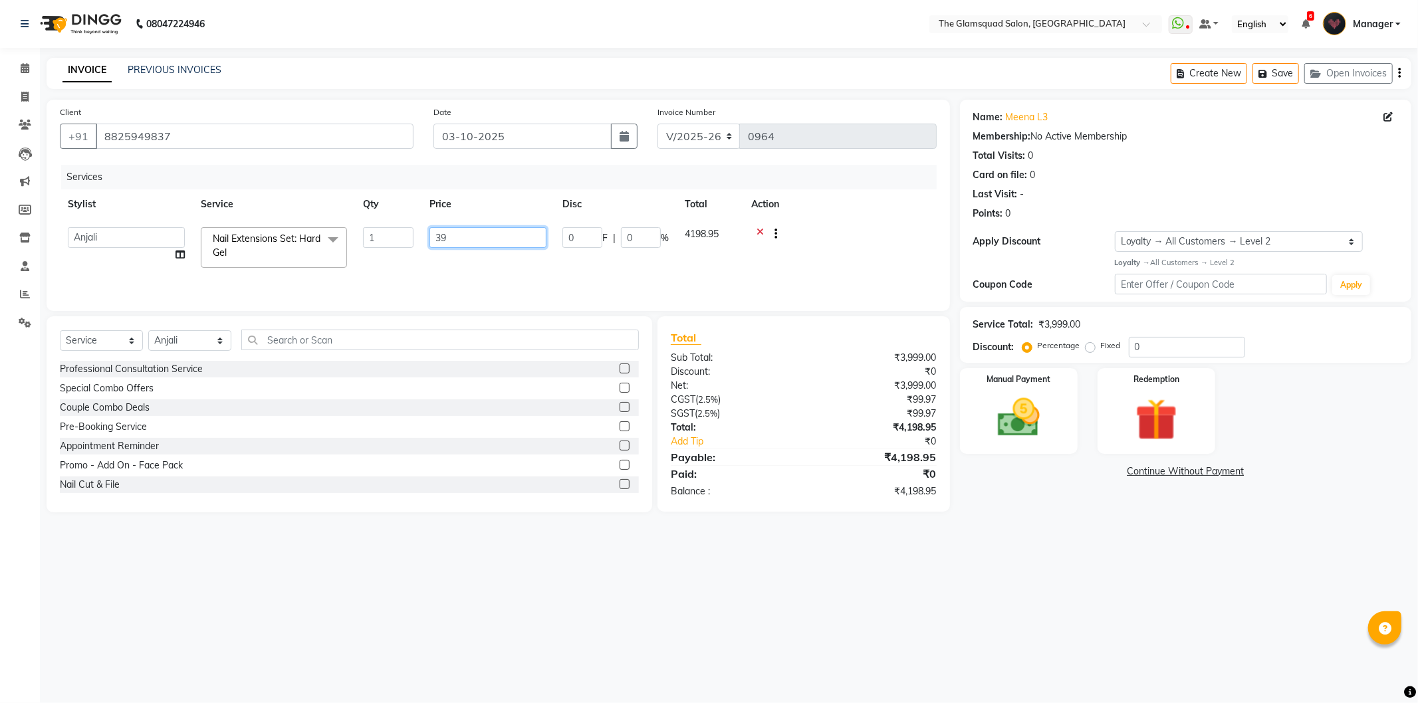
type input "3"
type input "3500"
click at [955, 255] on div "Client [PHONE_NUMBER] Date [DATE] Invoice Number V/2025 V/[PHONE_NUMBER] Servic…" at bounding box center [498, 306] width 923 height 413
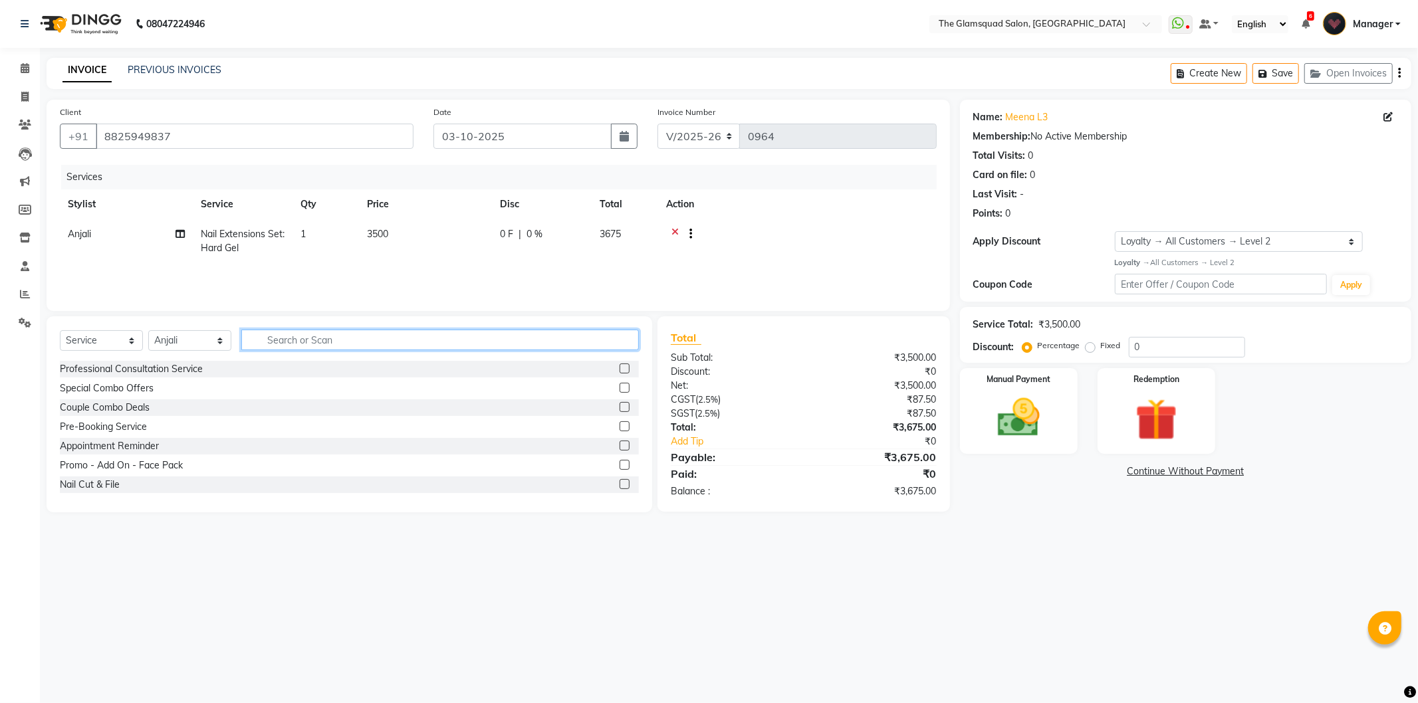
click at [290, 341] on input "text" at bounding box center [439, 340] width 397 height 21
type input "re"
click at [168, 429] on div "Nails Gel Polish Removal" at bounding box center [349, 427] width 579 height 17
click at [620, 409] on label at bounding box center [625, 407] width 10 height 10
click at [620, 409] on input "checkbox" at bounding box center [624, 407] width 9 height 9
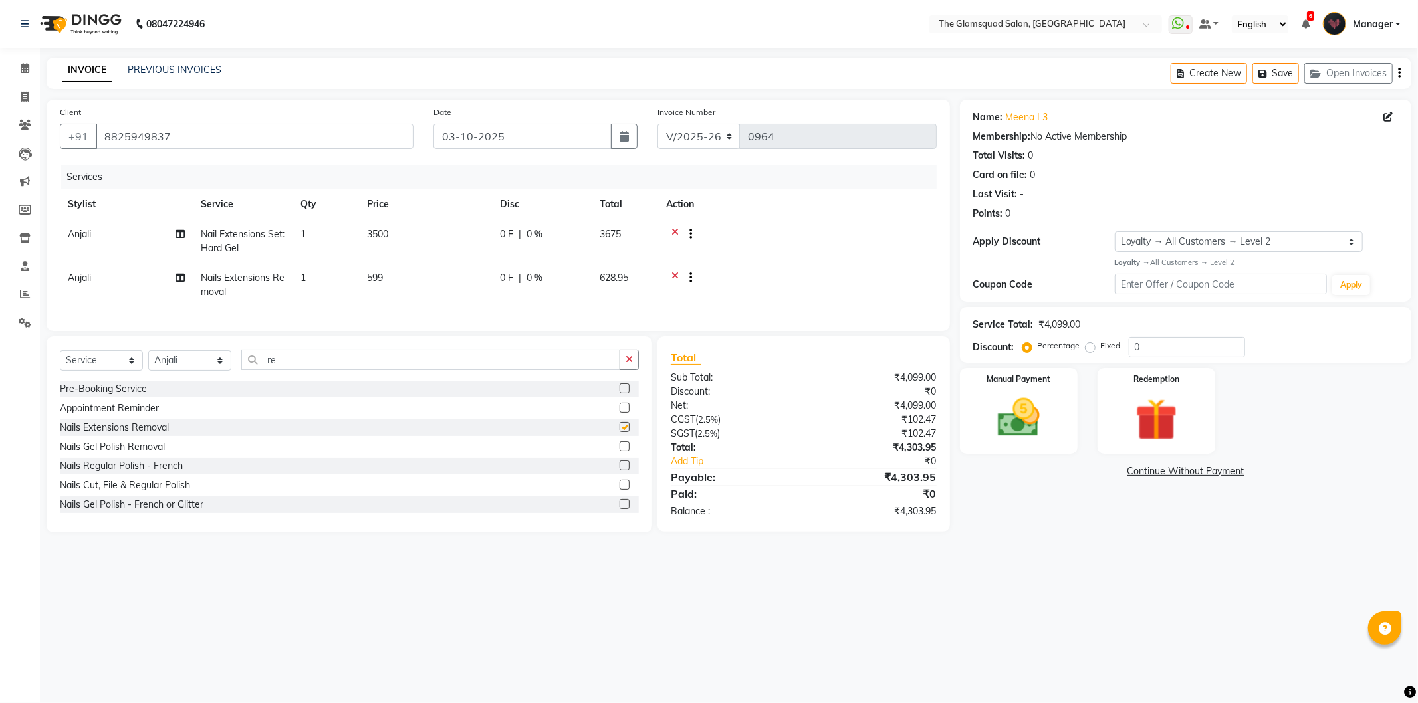
checkbox input "false"
click at [673, 273] on icon at bounding box center [674, 279] width 7 height 17
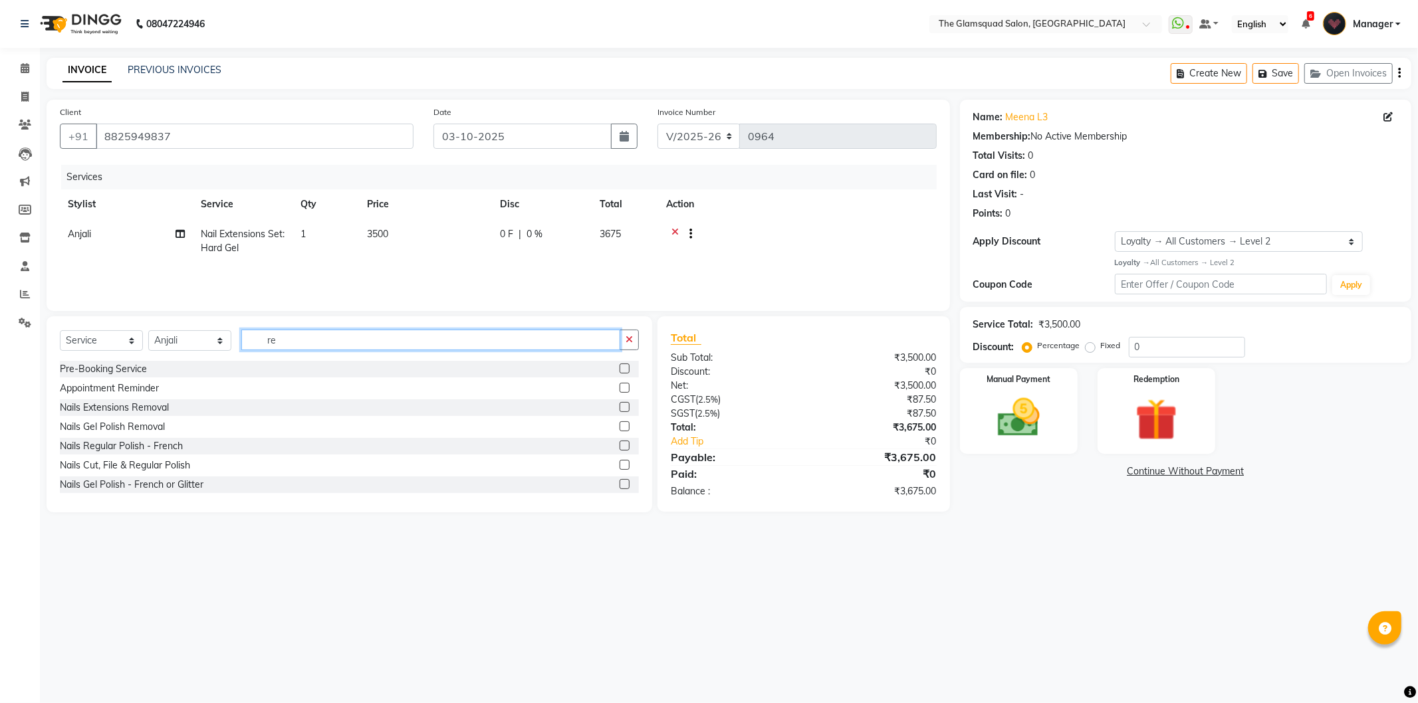
drag, startPoint x: 276, startPoint y: 344, endPoint x: 249, endPoint y: 336, distance: 28.6
click at [249, 336] on input "re" at bounding box center [430, 340] width 379 height 21
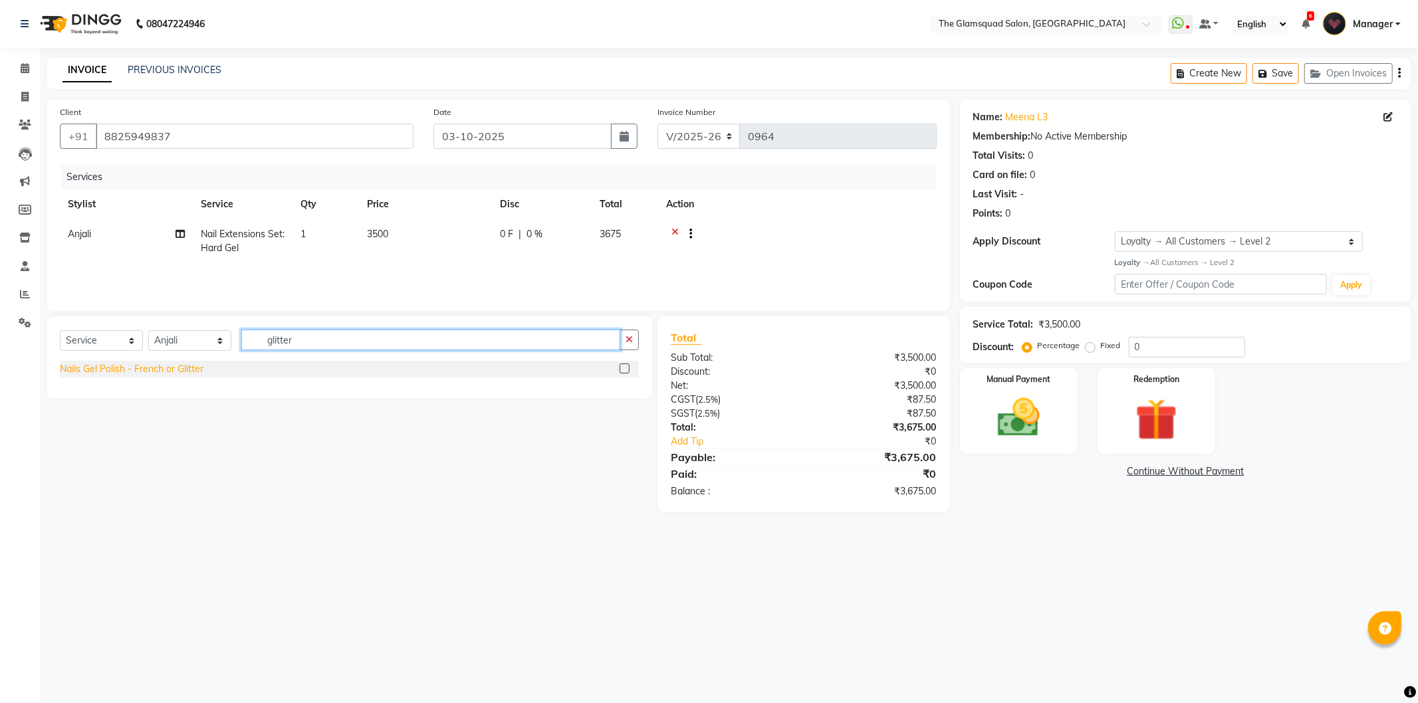
type input "glitter"
click at [126, 373] on div "Nails Gel Polish - French or Glitter" at bounding box center [132, 369] width 144 height 14
checkbox input "false"
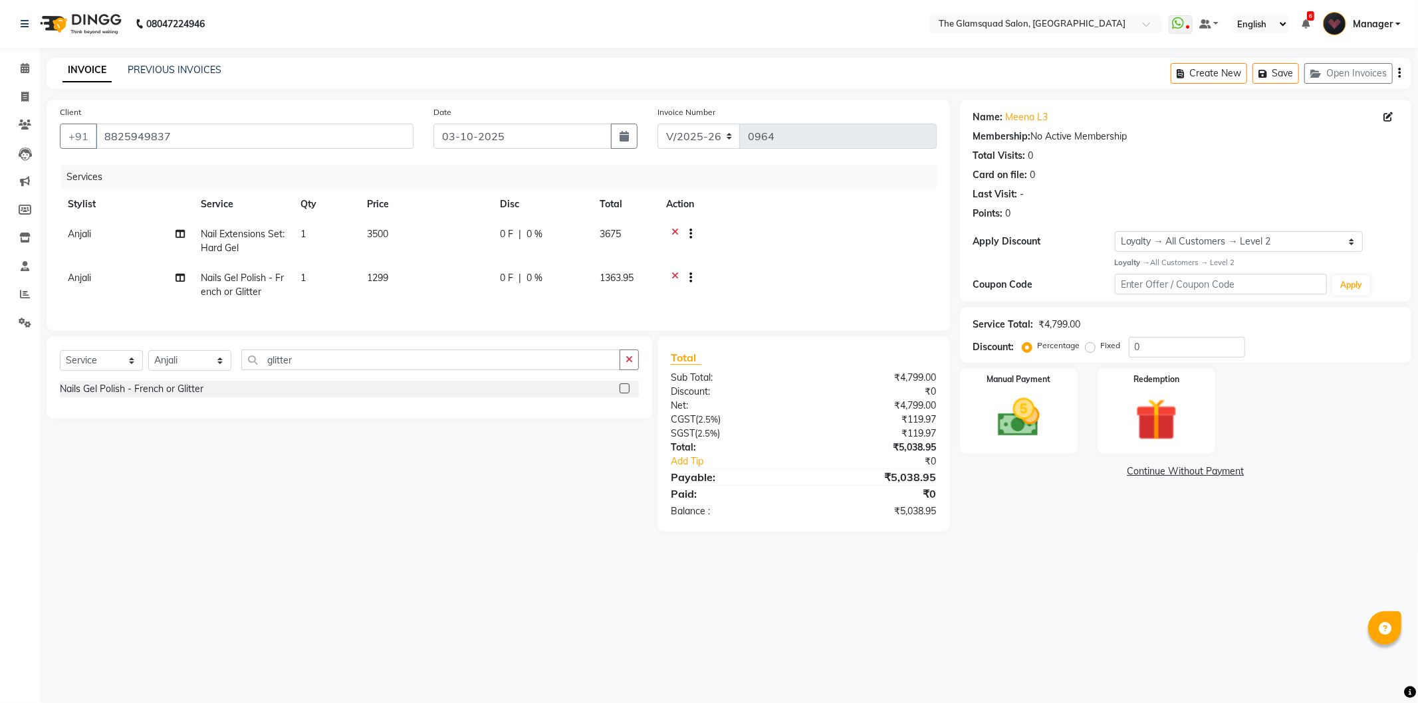
click at [426, 268] on td "1299" at bounding box center [425, 285] width 133 height 44
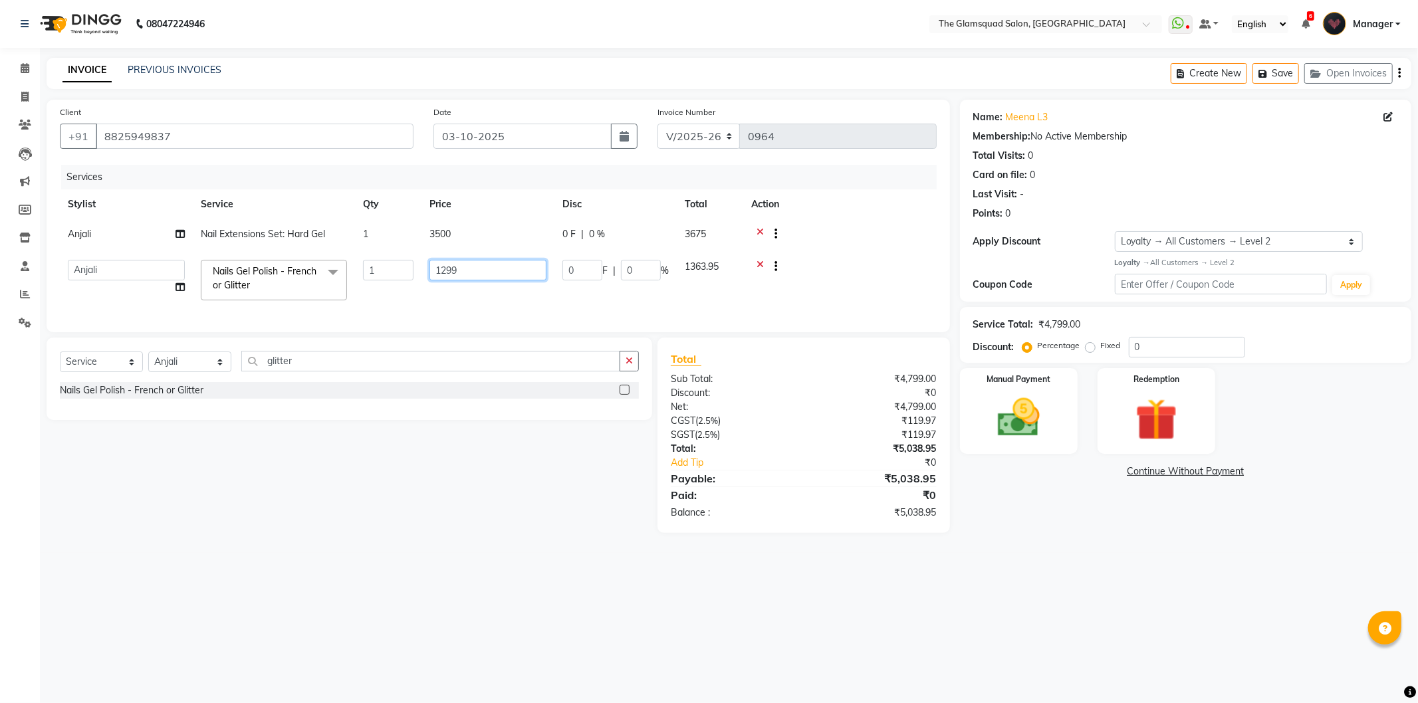
drag, startPoint x: 383, startPoint y: 266, endPoint x: 371, endPoint y: 266, distance: 12.0
click at [374, 266] on tr "[PERSON_NAME] Anjali Dilu Dingg Support Frontdesk Manager [PERSON_NAME] Naveen …" at bounding box center [498, 280] width 877 height 56
click at [479, 186] on div "Services" at bounding box center [503, 177] width 885 height 25
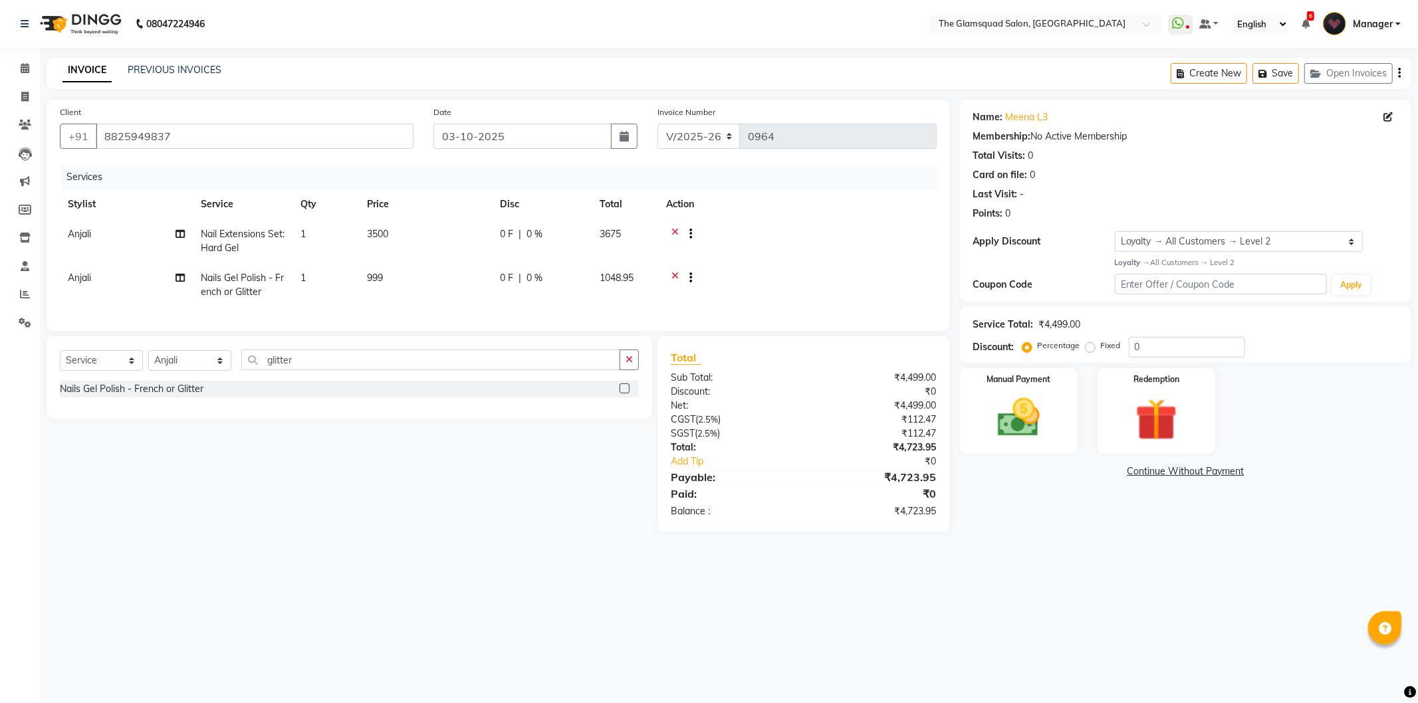
click at [582, 178] on div "Services" at bounding box center [503, 177] width 885 height 25
click at [795, 71] on div "INVOICE PREVIOUS INVOICES Create New Save Open Invoices" at bounding box center [729, 73] width 1365 height 31
click at [750, 181] on div "Services" at bounding box center [503, 177] width 885 height 25
click at [1308, 342] on div "Discount: Percentage Fixed 0" at bounding box center [1185, 347] width 425 height 21
click at [852, 177] on div "Services" at bounding box center [503, 177] width 885 height 25
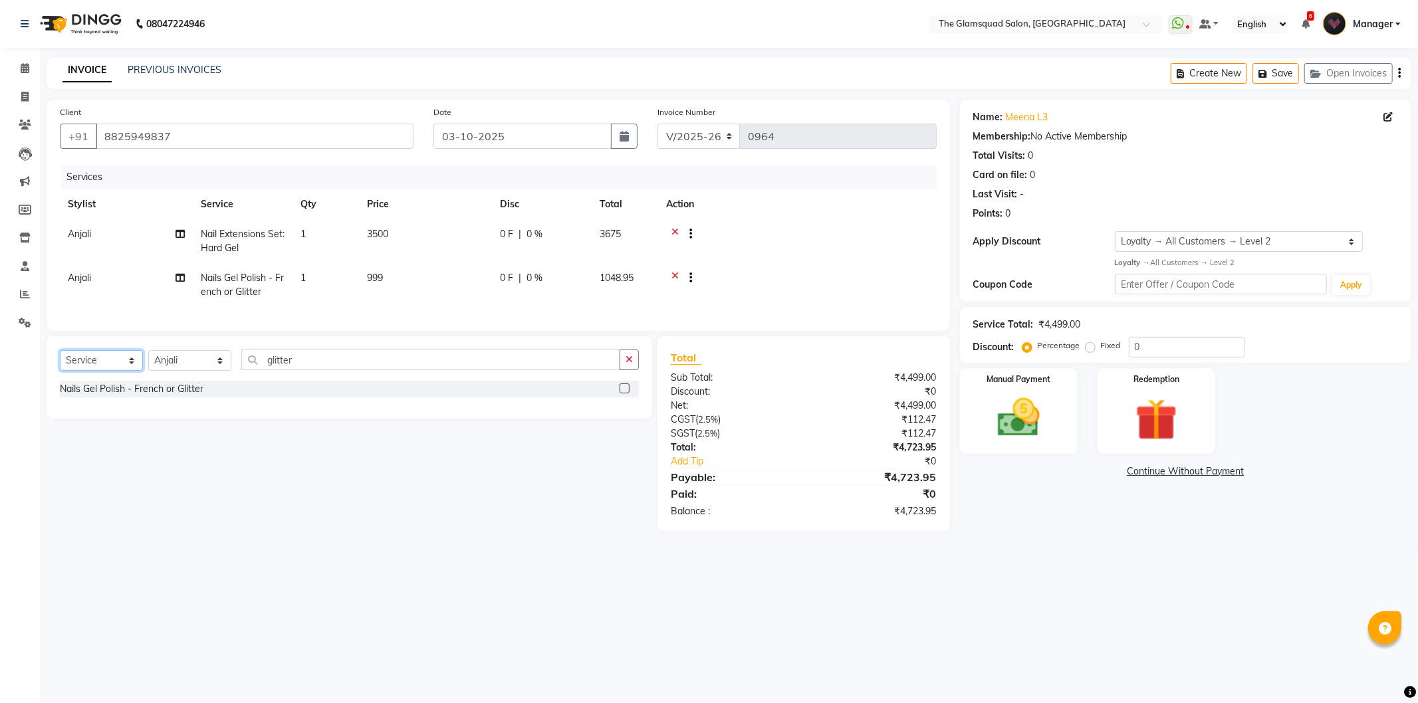
click at [114, 369] on select "Select Service Product Membership Package Voucher Prepaid Gift Card" at bounding box center [101, 360] width 83 height 21
click at [60, 362] on select "Select Service Product Membership Package Voucher Prepaid Gift Card" at bounding box center [101, 360] width 83 height 21
click at [149, 415] on div "GlamInsider VIP Membership" at bounding box center [122, 408] width 124 height 14
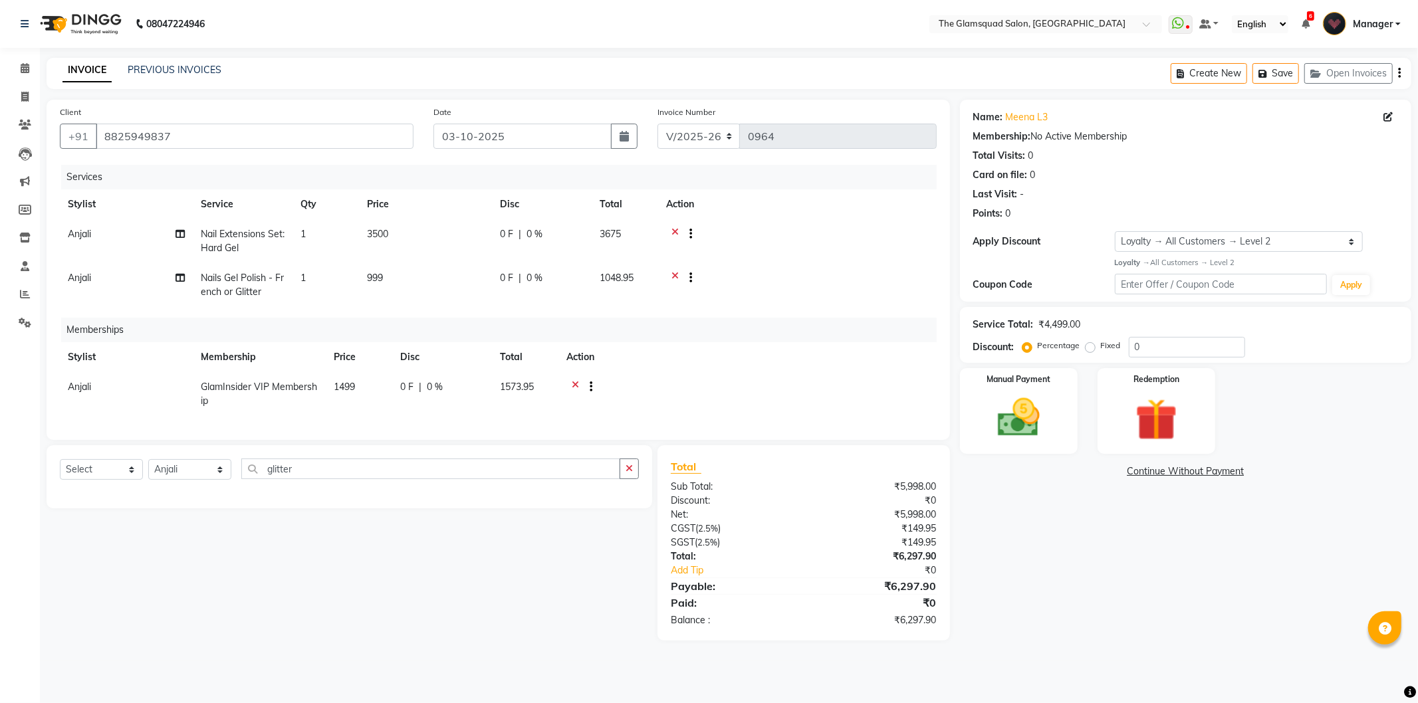
click at [668, 331] on div "Memberships" at bounding box center [503, 330] width 885 height 25
click at [908, 327] on div "Memberships" at bounding box center [503, 330] width 885 height 25
click at [1038, 407] on img at bounding box center [1018, 418] width 71 height 51
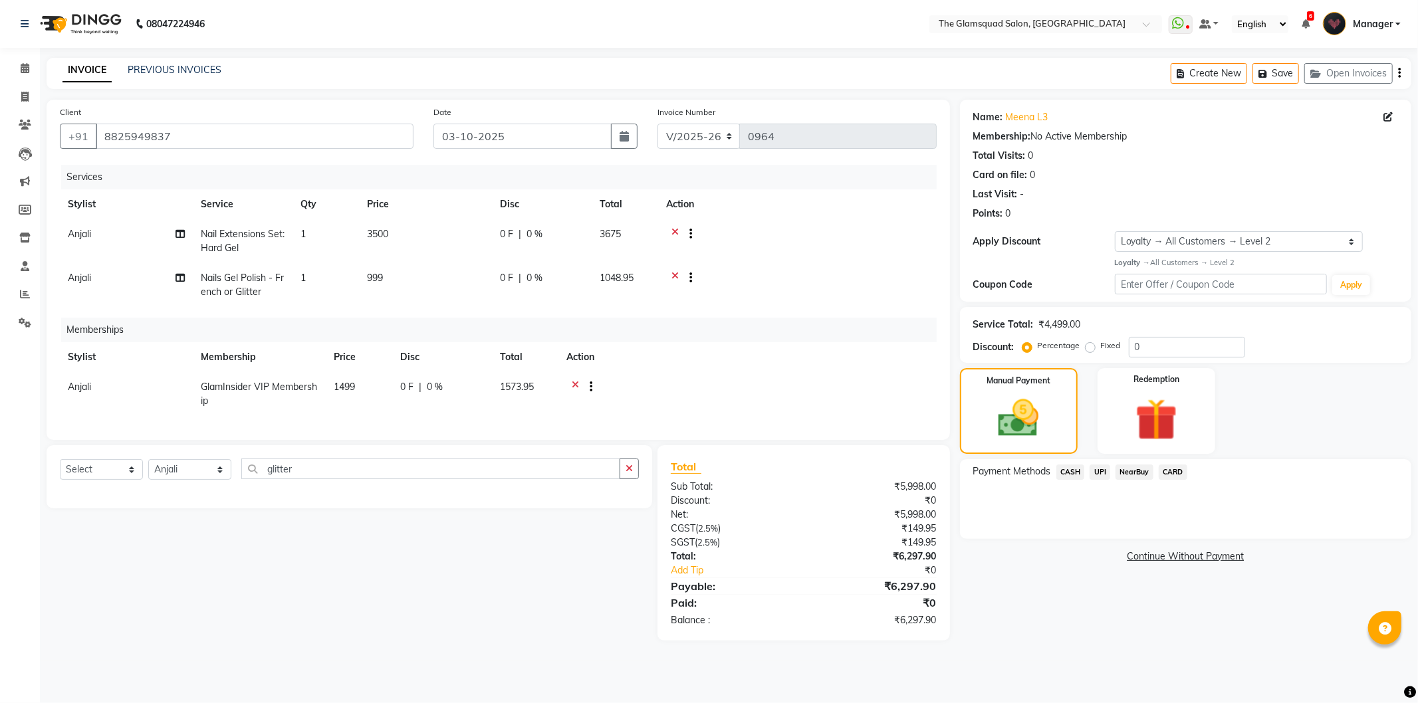
click at [1104, 473] on span "UPI" at bounding box center [1099, 472] width 21 height 15
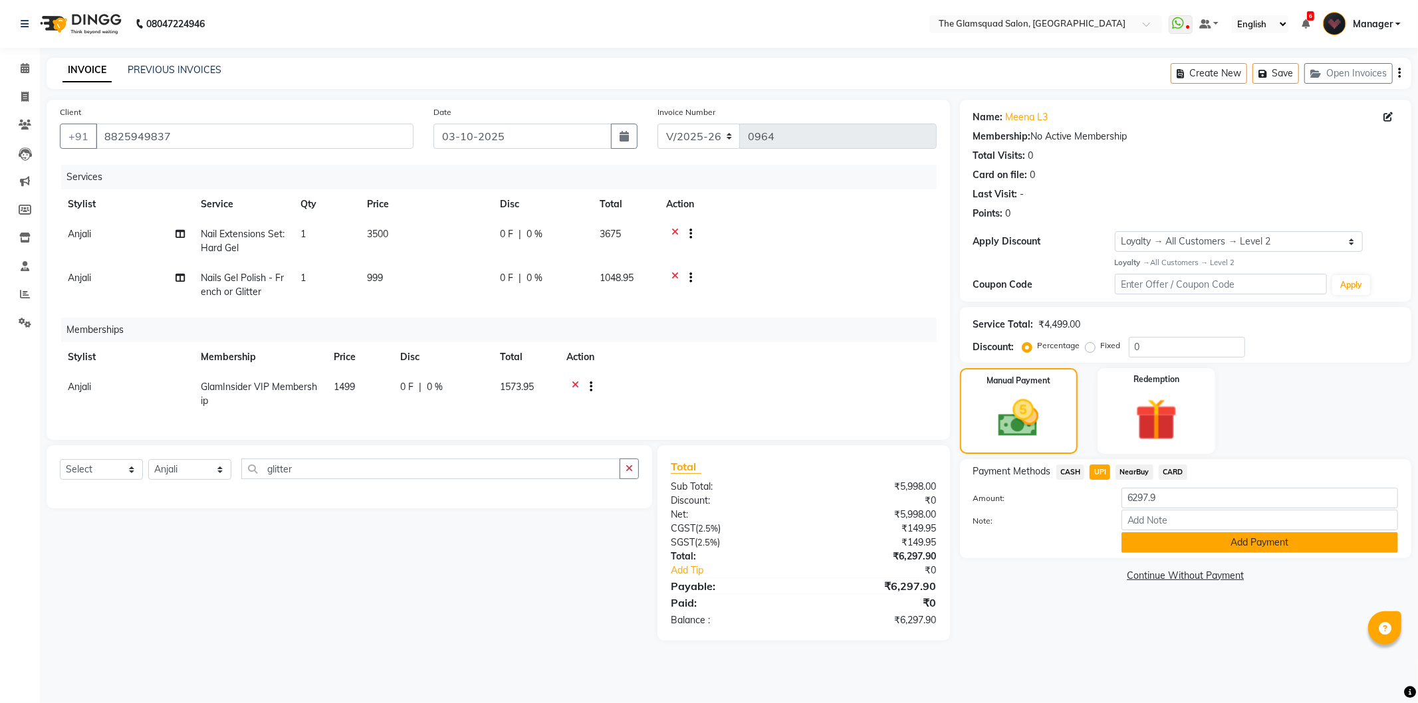
click at [1192, 540] on button "Add Payment" at bounding box center [1259, 542] width 277 height 21
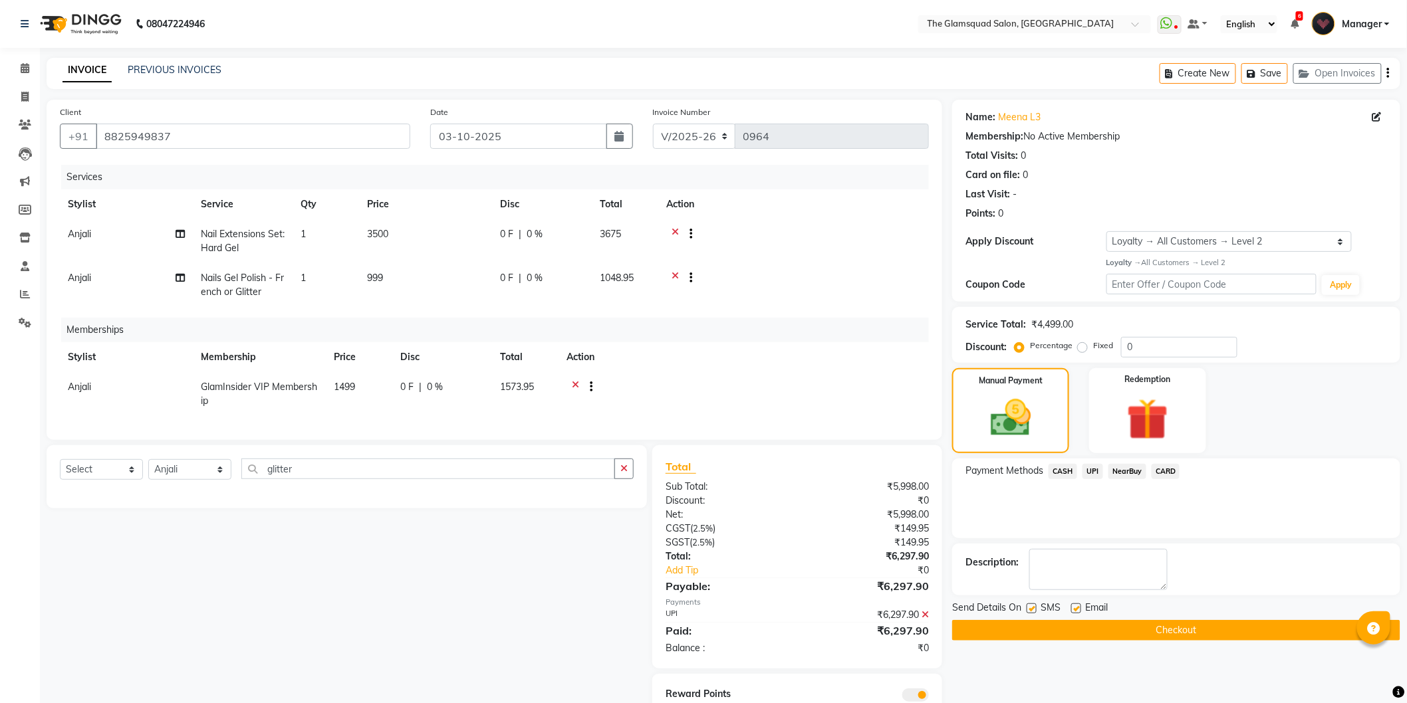
click at [925, 674] on div "Reward Points Accumulating Points 224.95" at bounding box center [797, 704] width 290 height 60
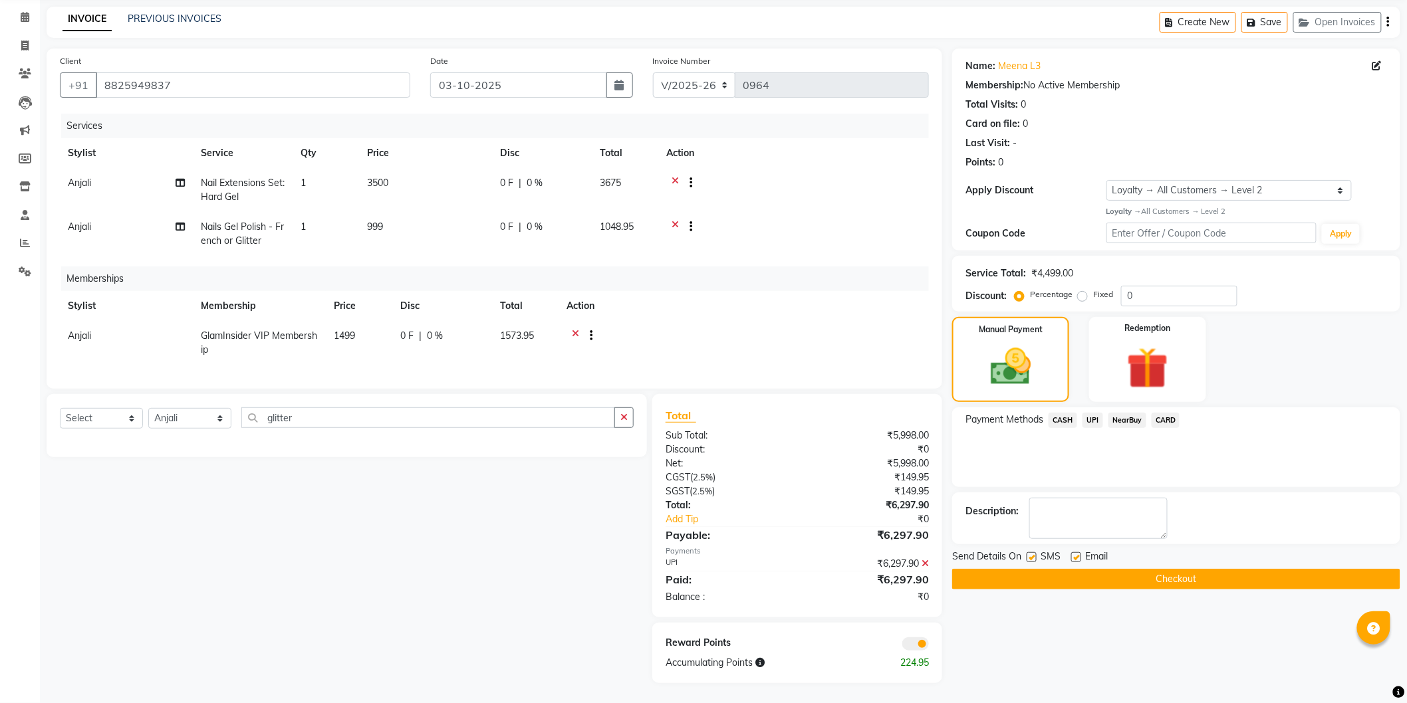
click at [919, 645] on span at bounding box center [915, 643] width 27 height 13
click at [929, 646] on input "checkbox" at bounding box center [929, 646] width 0 height 0
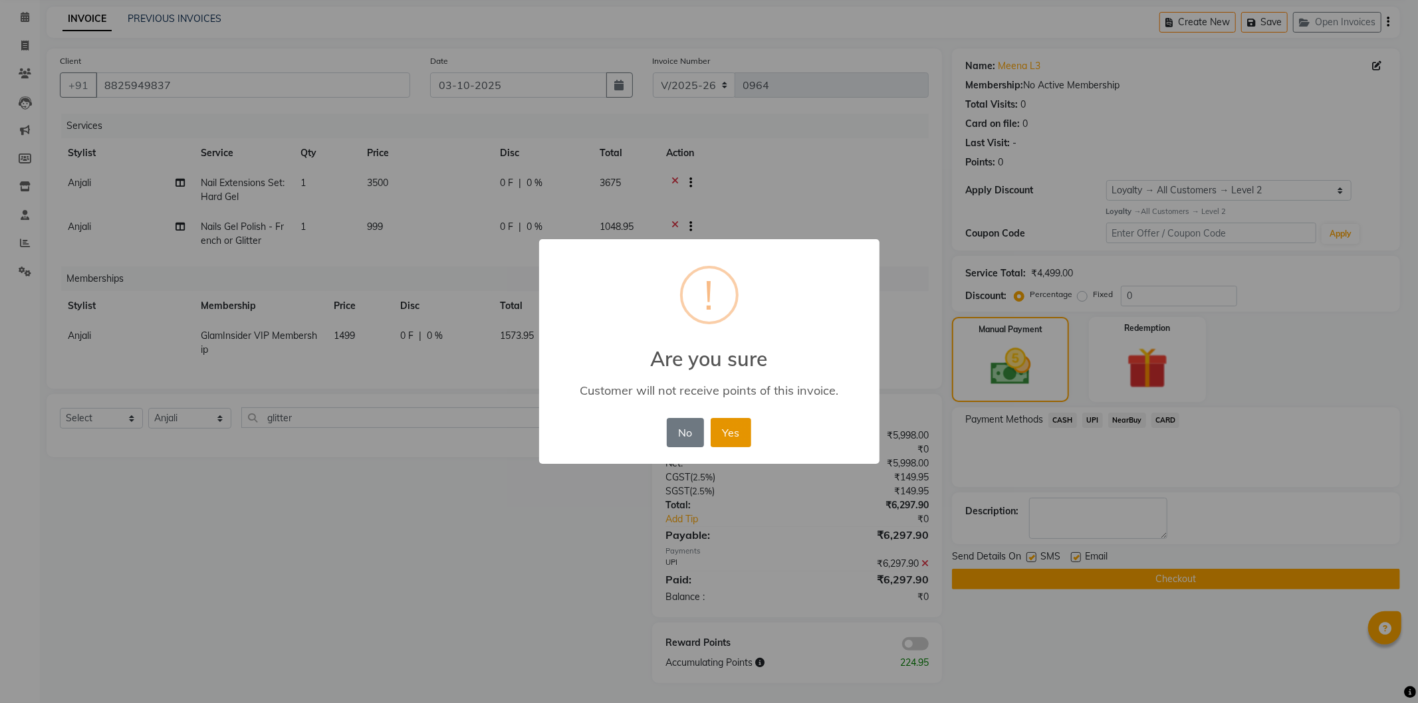
click at [742, 422] on button "Yes" at bounding box center [731, 432] width 41 height 29
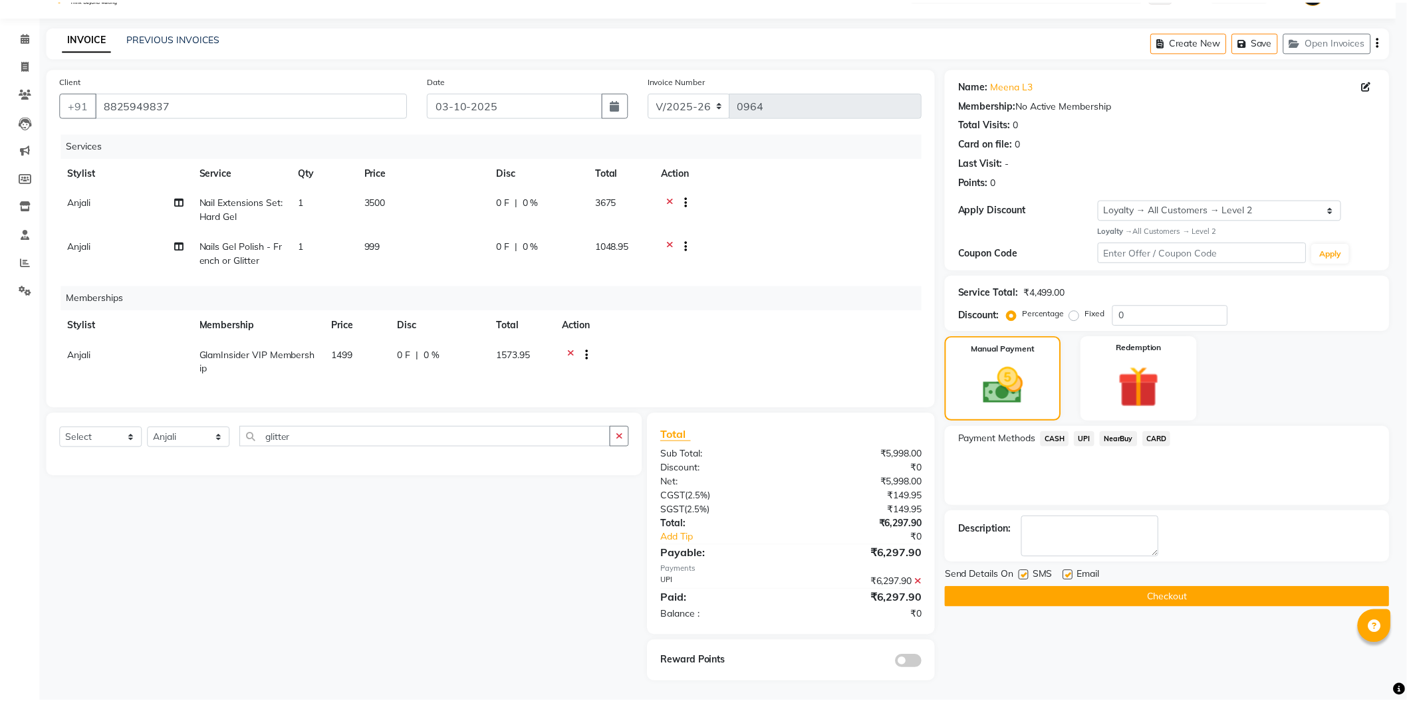
scroll to position [43, 0]
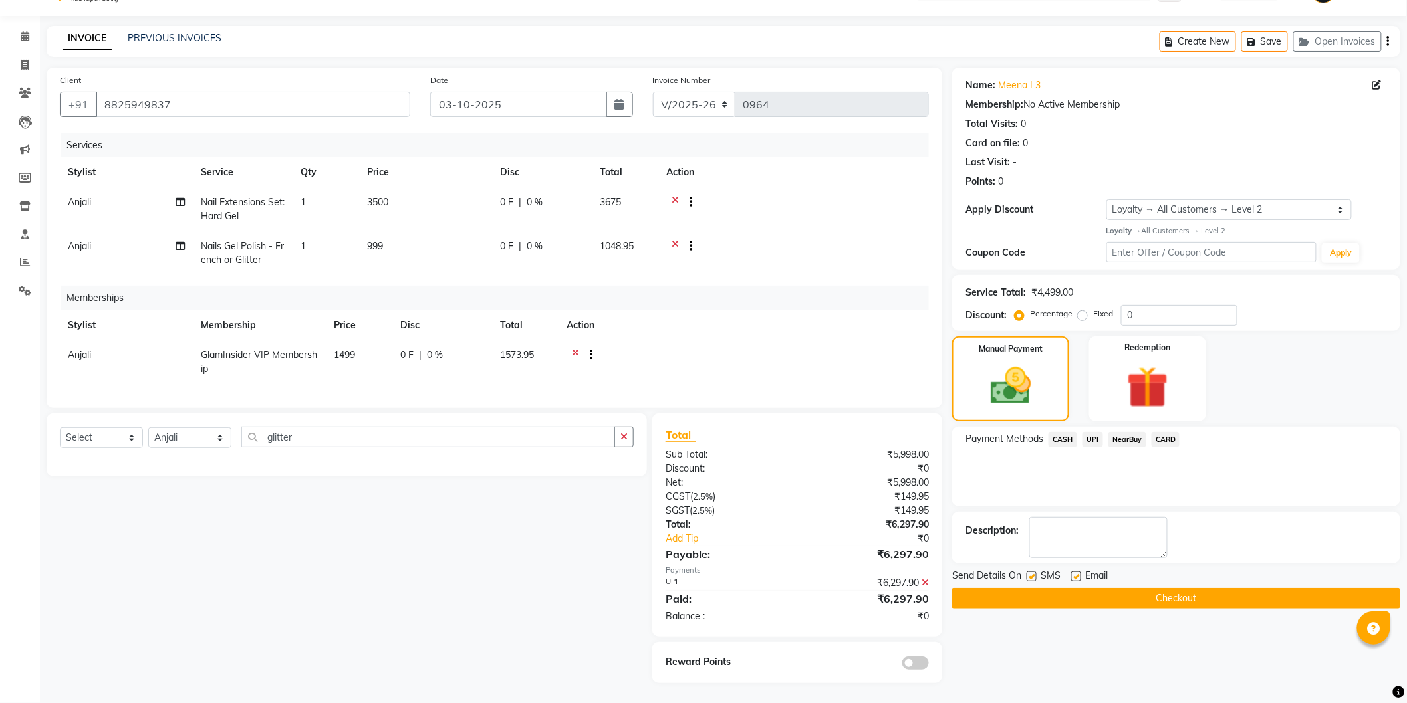
click at [912, 666] on span at bounding box center [915, 663] width 27 height 13
click at [929, 665] on input "checkbox" at bounding box center [929, 665] width 0 height 0
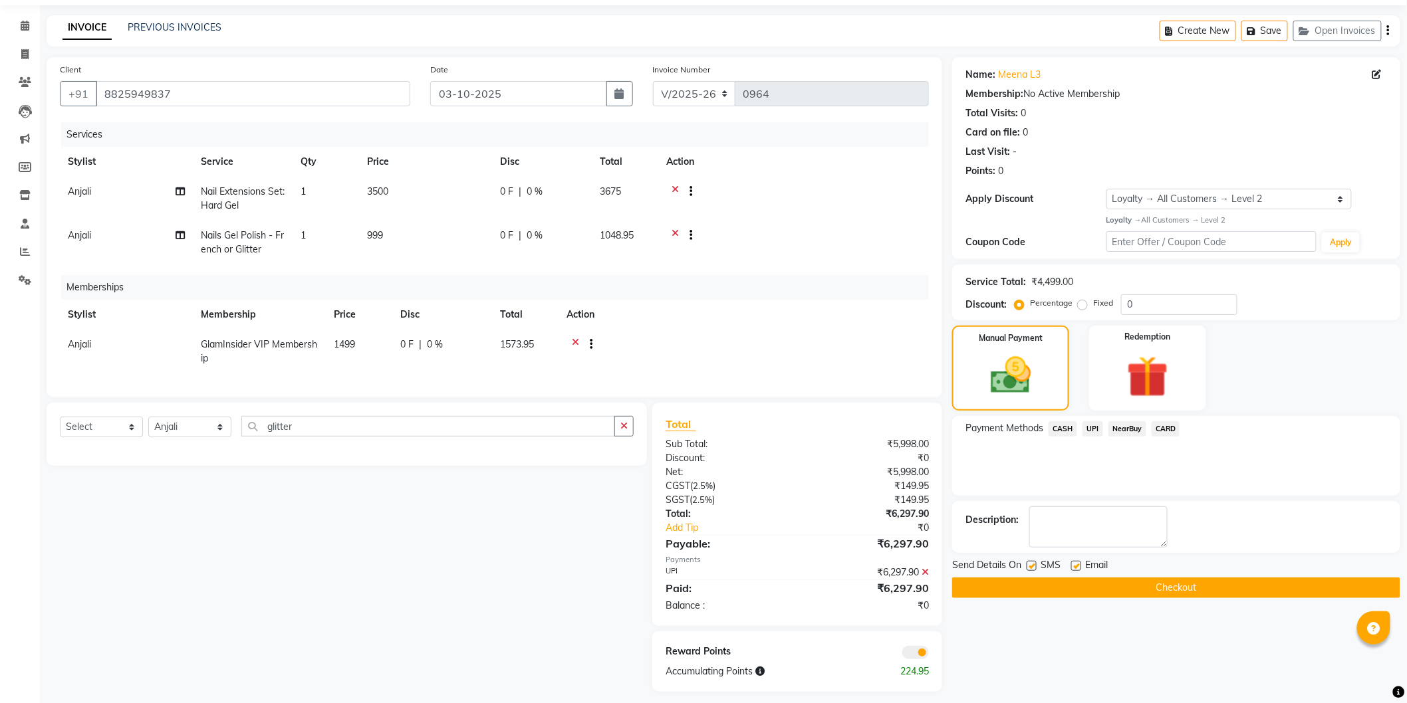
click at [1098, 587] on button "Checkout" at bounding box center [1176, 588] width 448 height 21
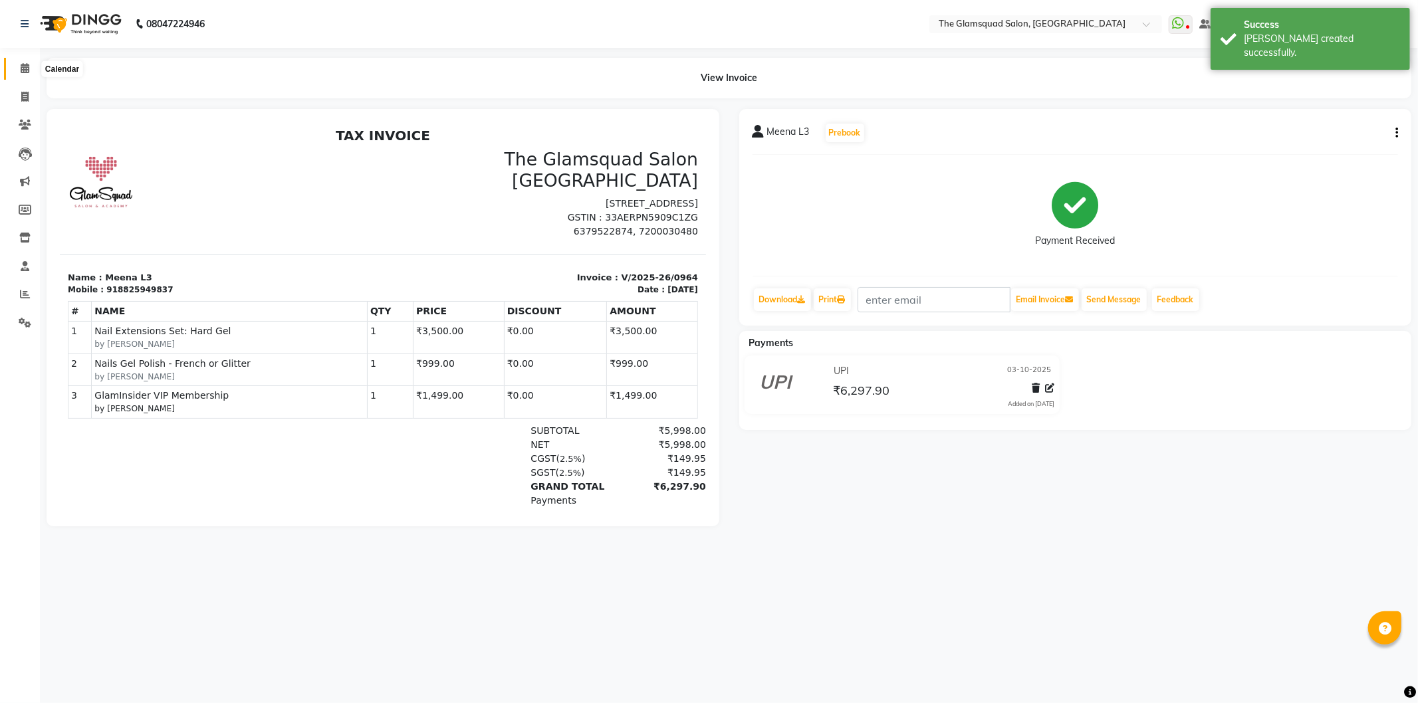
click at [23, 61] on span at bounding box center [24, 68] width 23 height 15
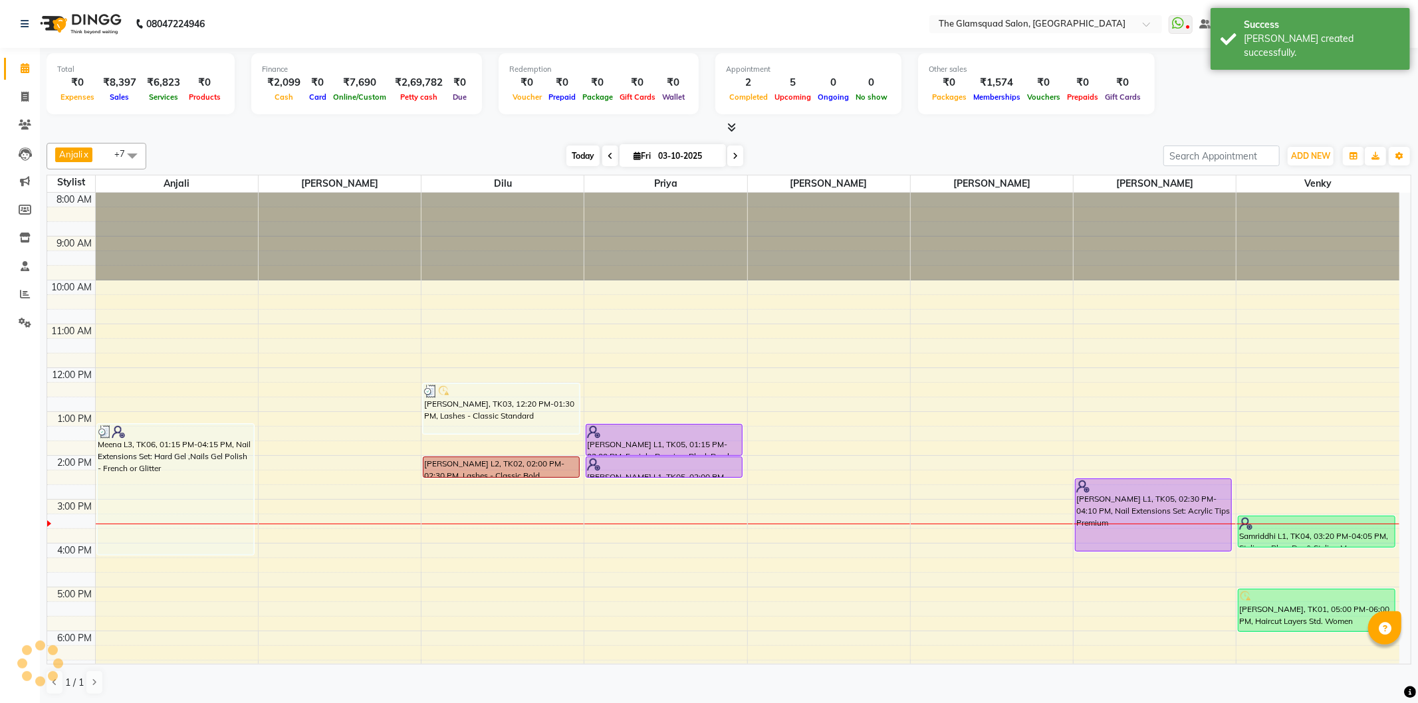
click at [585, 162] on span "Today" at bounding box center [582, 156] width 33 height 21
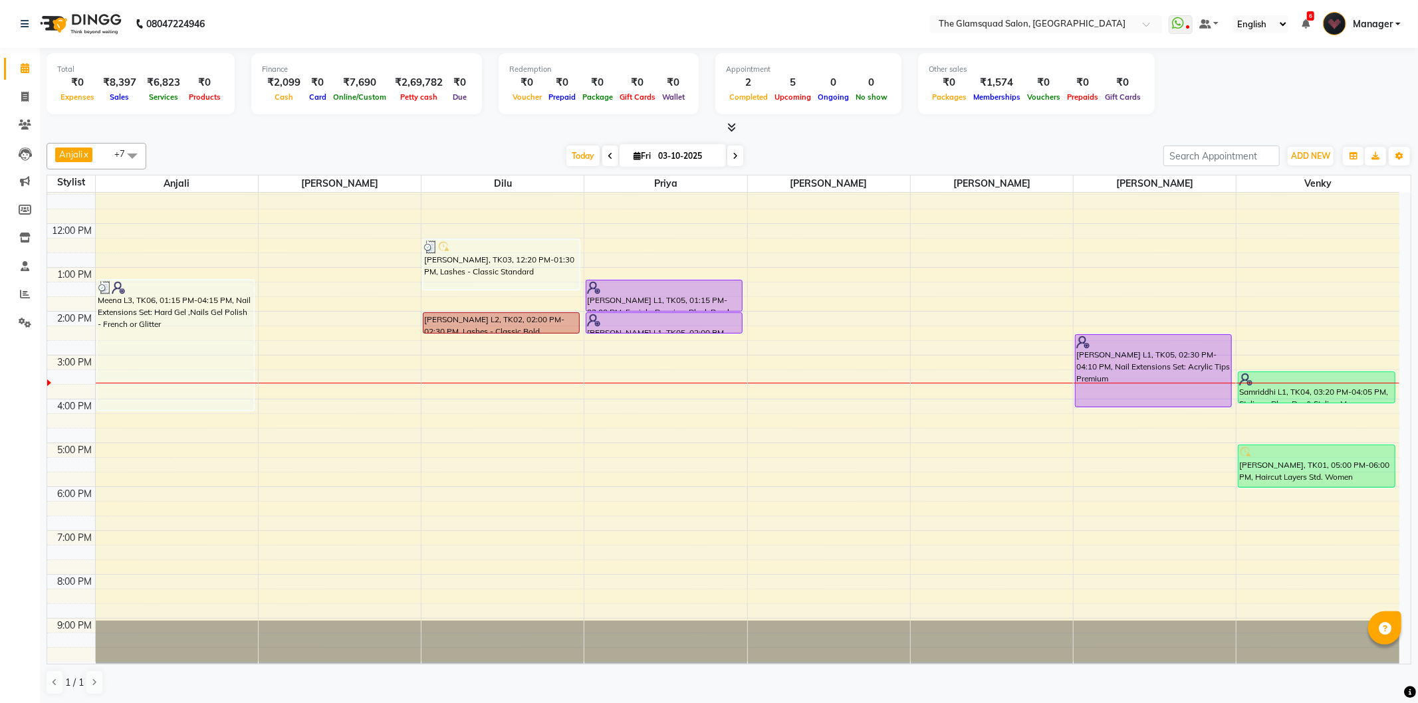
click at [829, 158] on div "[DATE] [DATE]" at bounding box center [655, 156] width 1004 height 20
click at [875, 149] on div "[DATE] [DATE]" at bounding box center [655, 156] width 1004 height 20
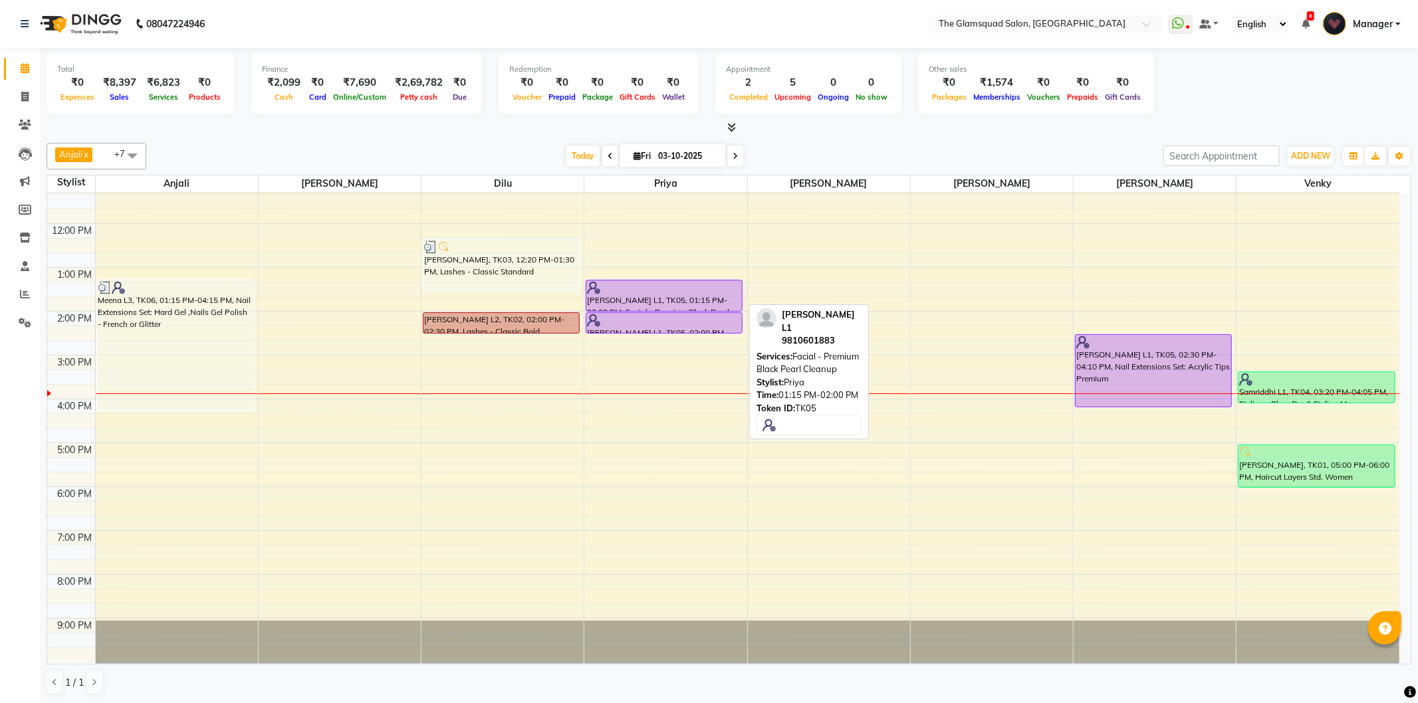
click at [620, 288] on div at bounding box center [664, 287] width 154 height 13
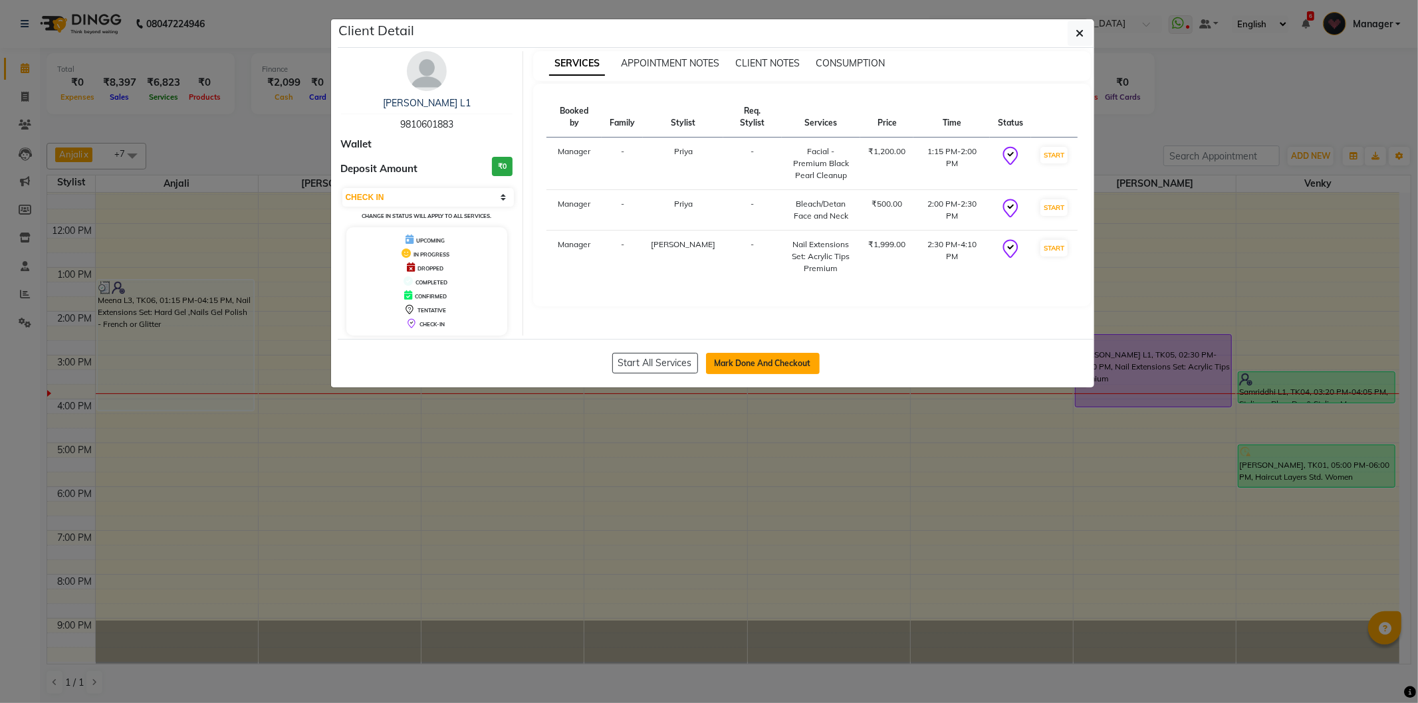
click at [753, 356] on button "Mark Done And Checkout" at bounding box center [763, 363] width 114 height 21
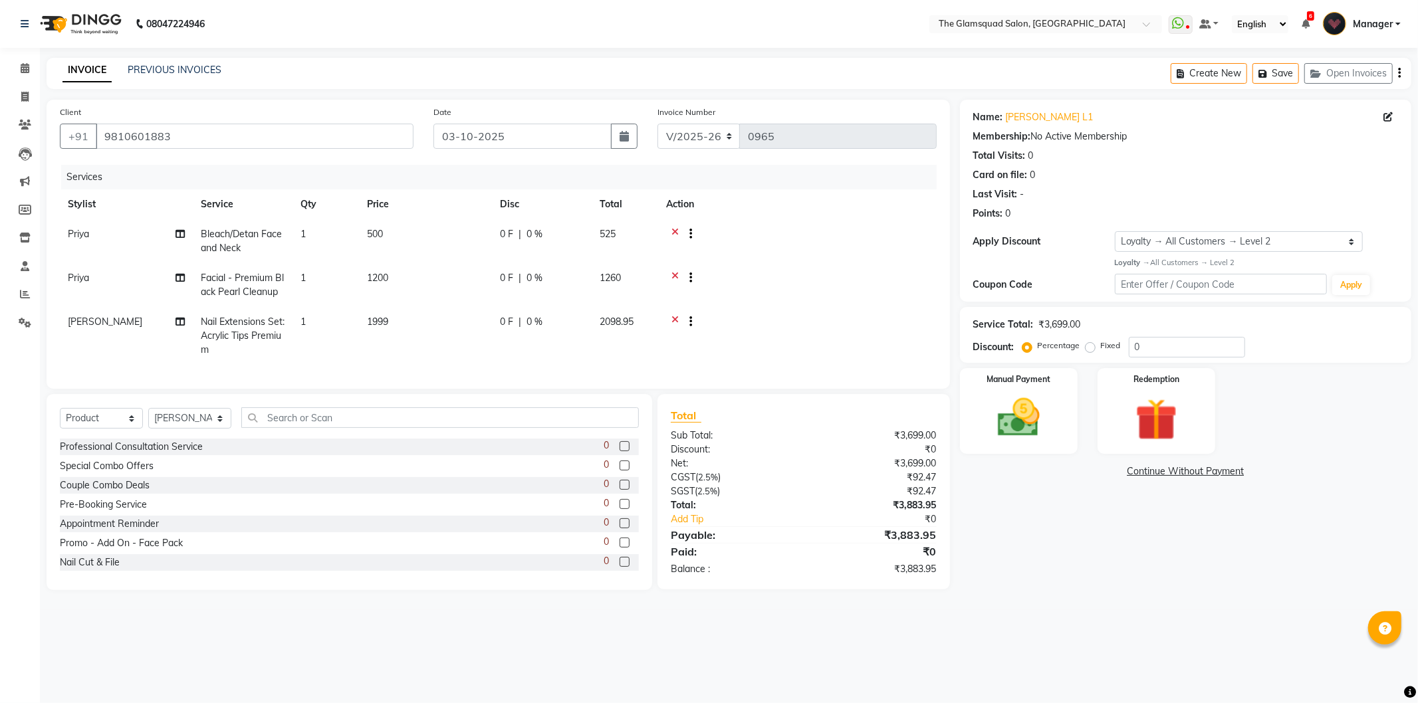
click at [821, 179] on div "Services" at bounding box center [503, 177] width 885 height 25
click at [1017, 416] on img at bounding box center [1018, 418] width 71 height 51
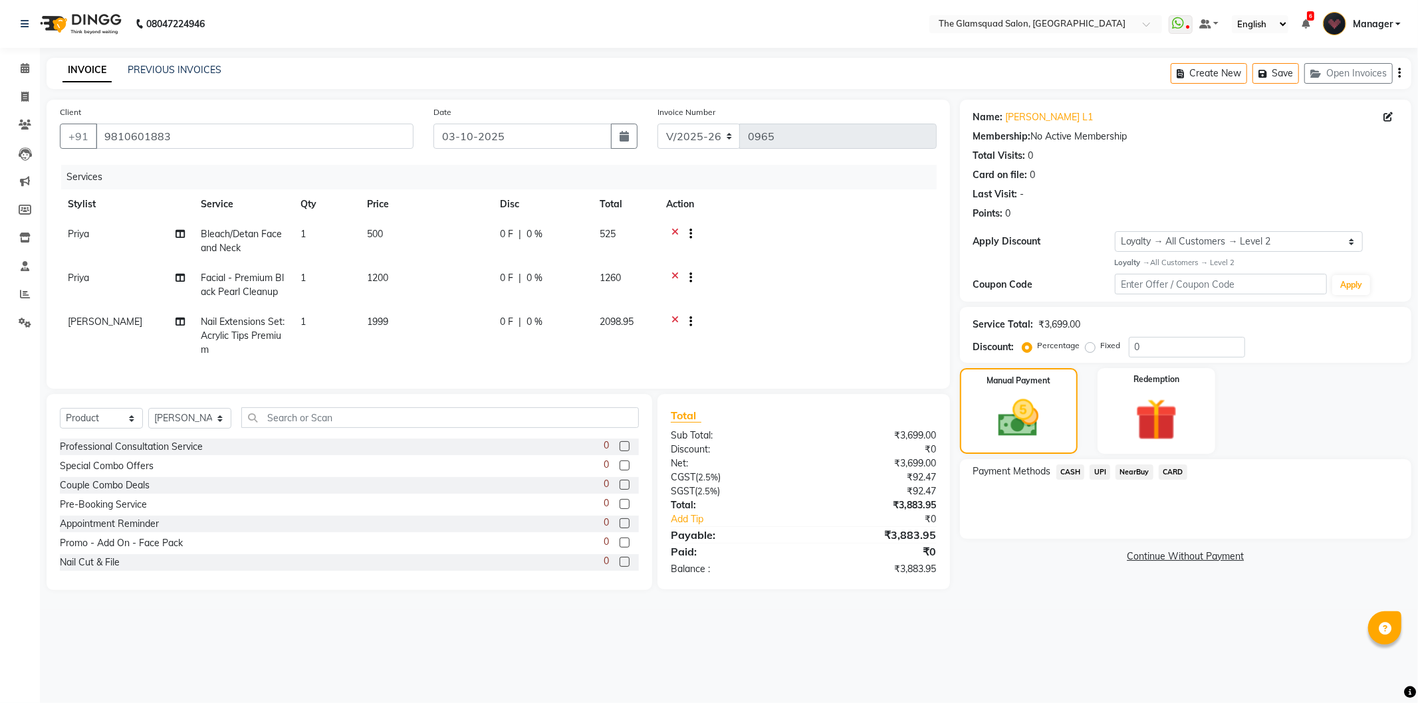
click at [1103, 473] on span "UPI" at bounding box center [1099, 472] width 21 height 15
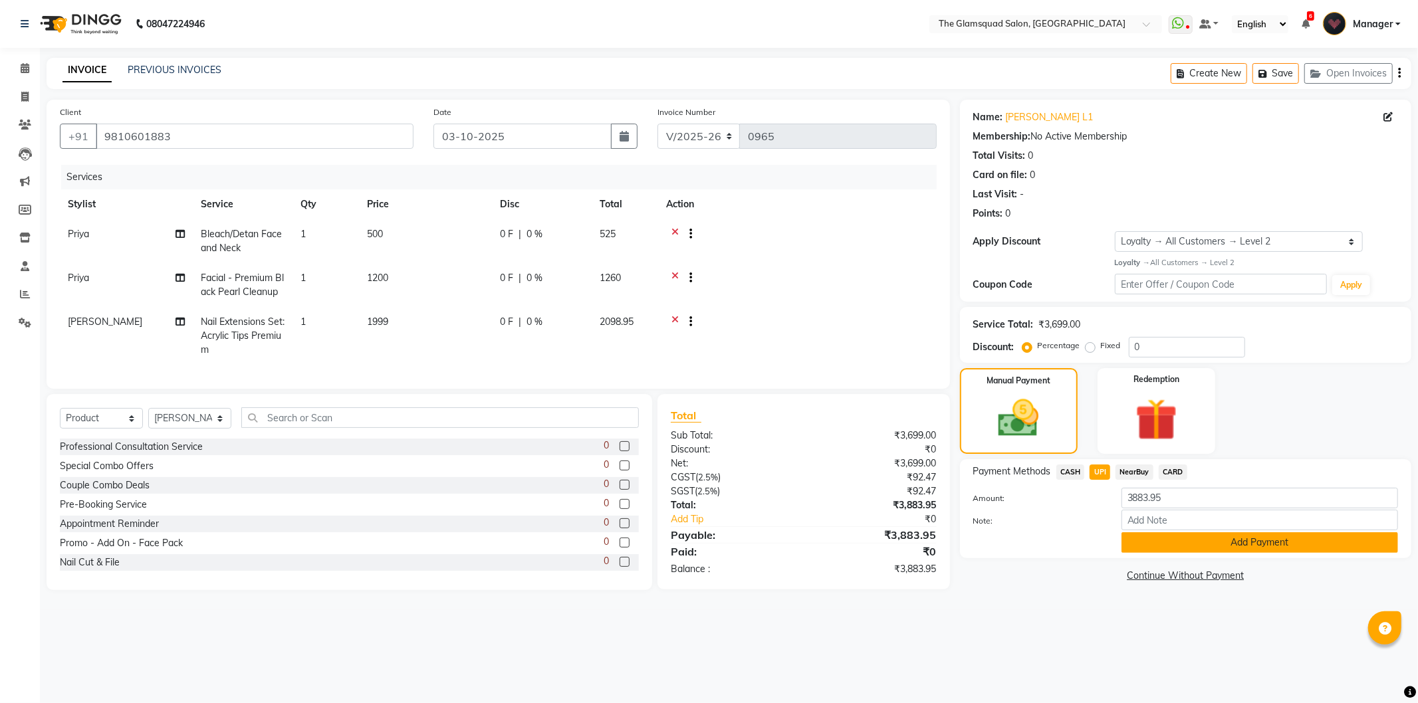
click at [1184, 540] on button "Add Payment" at bounding box center [1259, 542] width 277 height 21
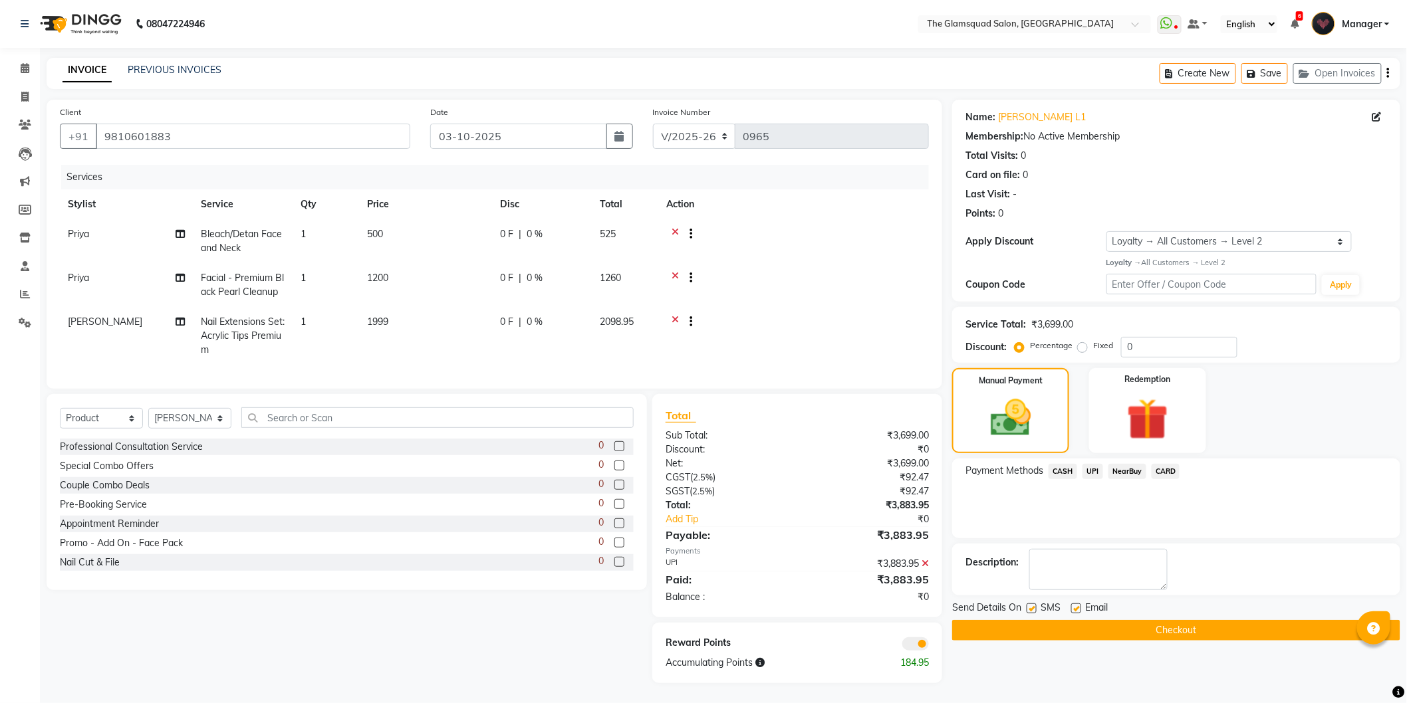
click at [914, 650] on span at bounding box center [915, 643] width 27 height 13
click at [929, 646] on input "checkbox" at bounding box center [929, 646] width 0 height 0
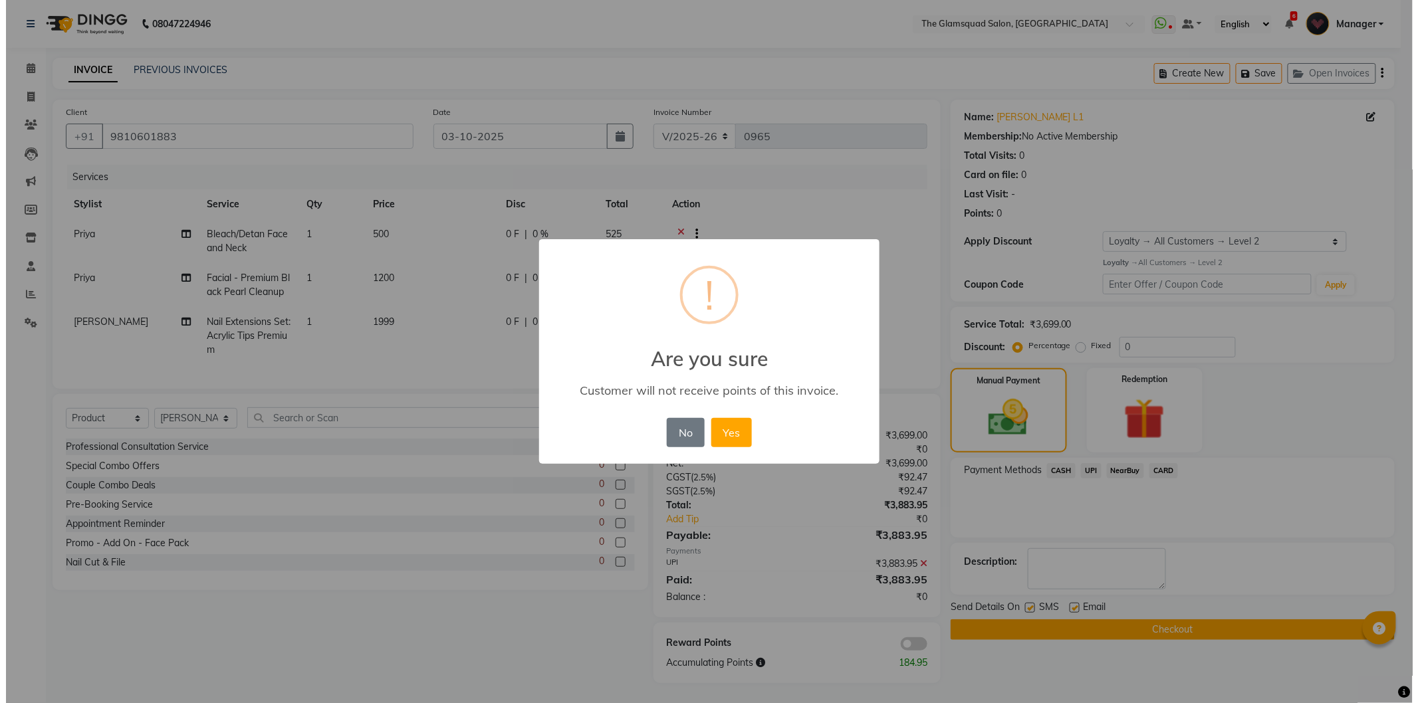
scroll to position [10, 0]
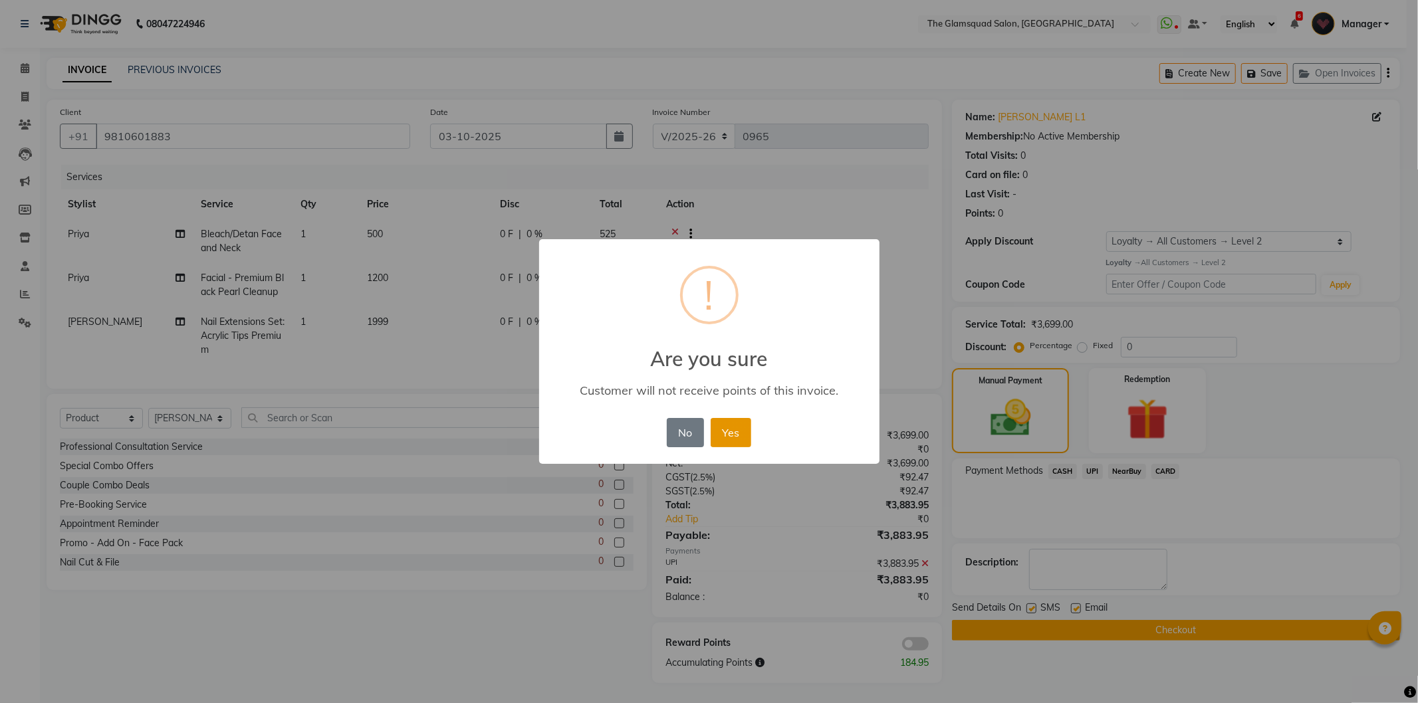
click at [747, 429] on button "Yes" at bounding box center [731, 432] width 41 height 29
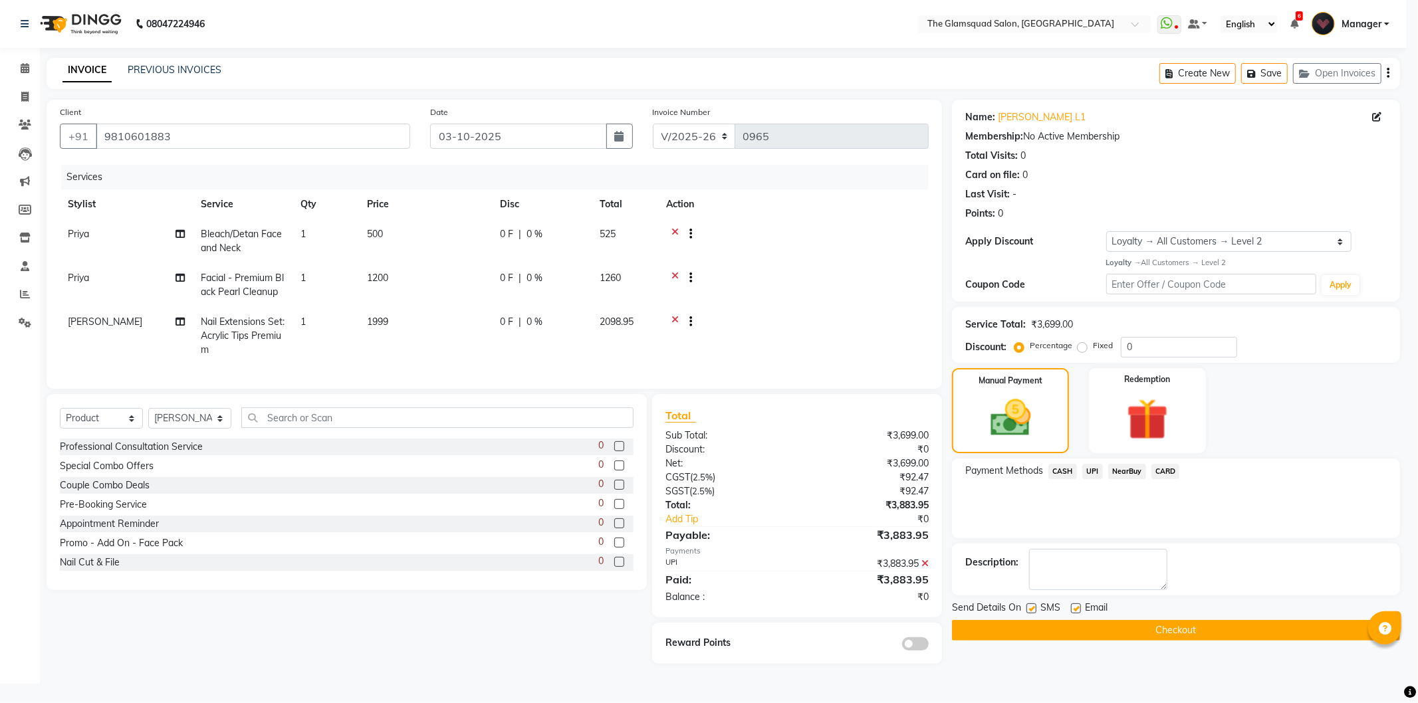
scroll to position [0, 0]
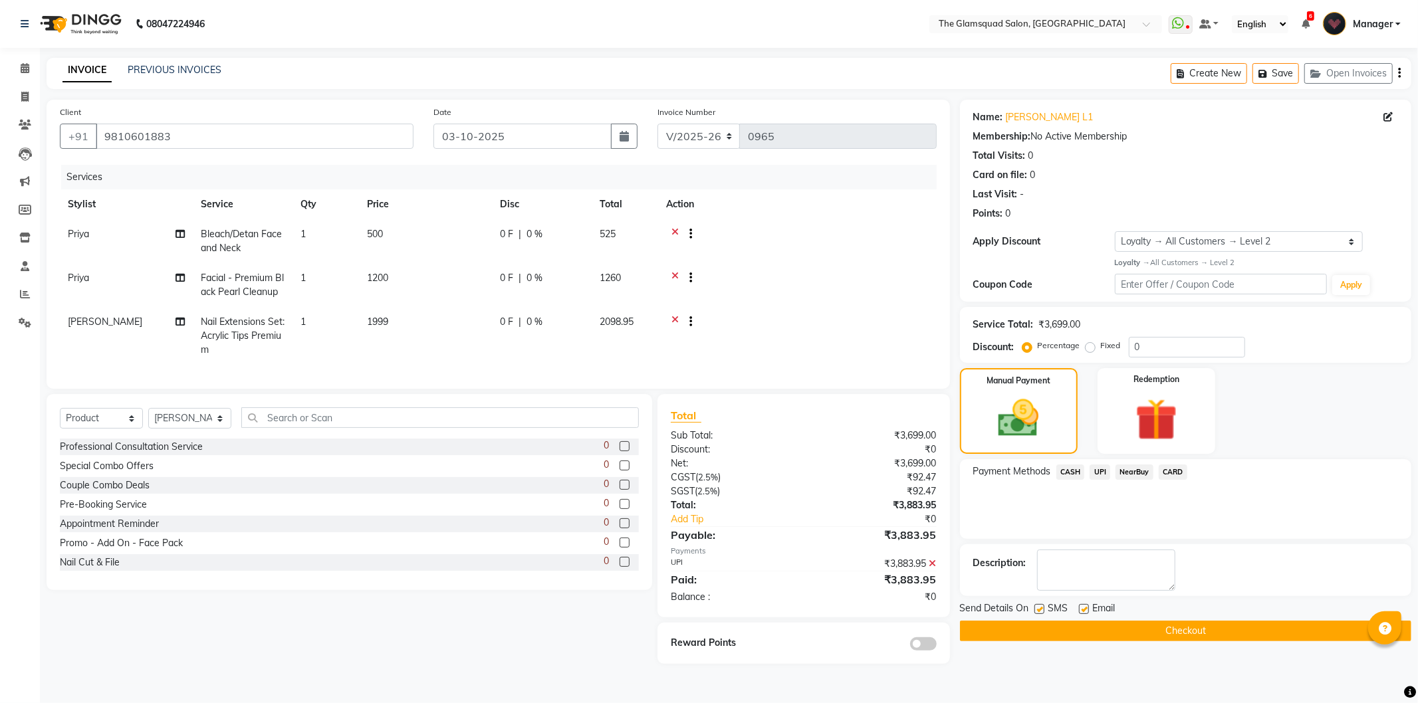
click at [1265, 400] on div "Manual Payment Redemption" at bounding box center [1185, 411] width 471 height 86
click at [1082, 417] on div "Manual Payment Redemption" at bounding box center [1185, 411] width 471 height 86
click at [1164, 632] on button "Checkout" at bounding box center [1185, 631] width 451 height 21
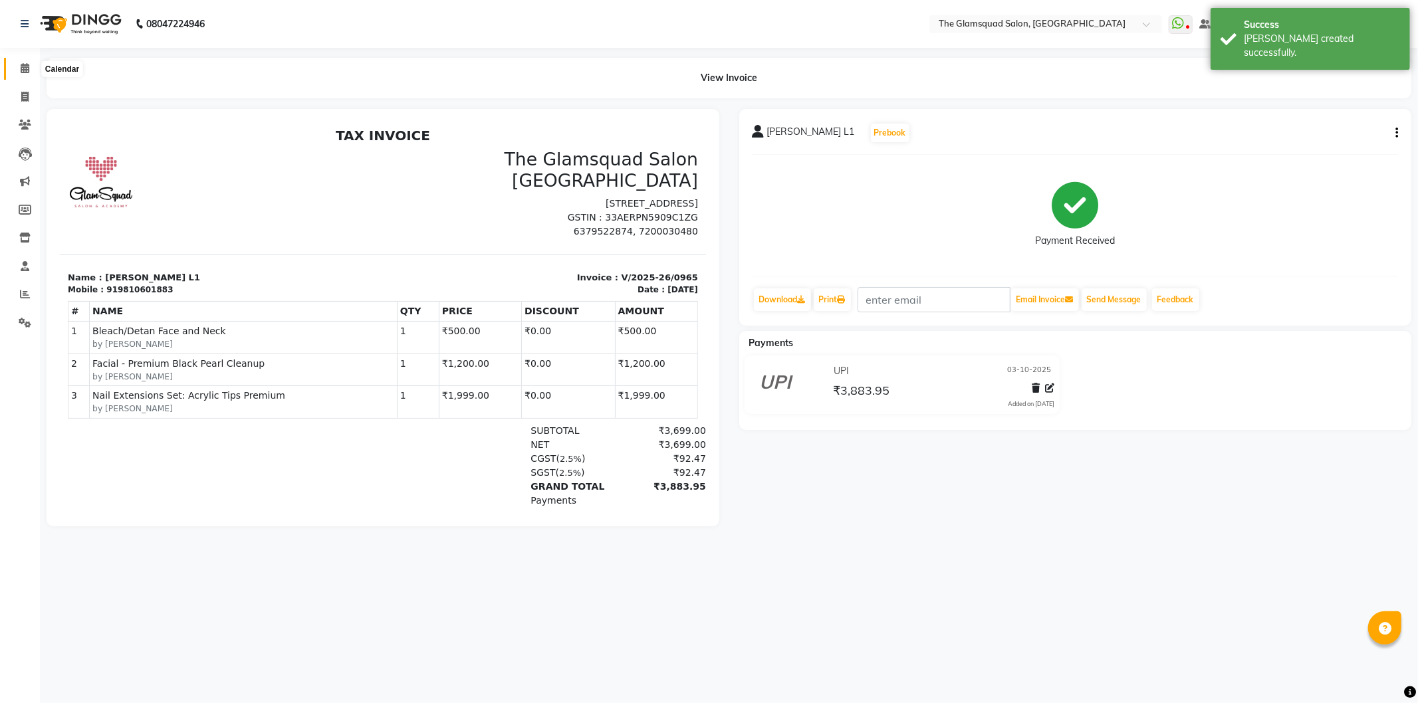
click at [19, 71] on span at bounding box center [24, 68] width 23 height 15
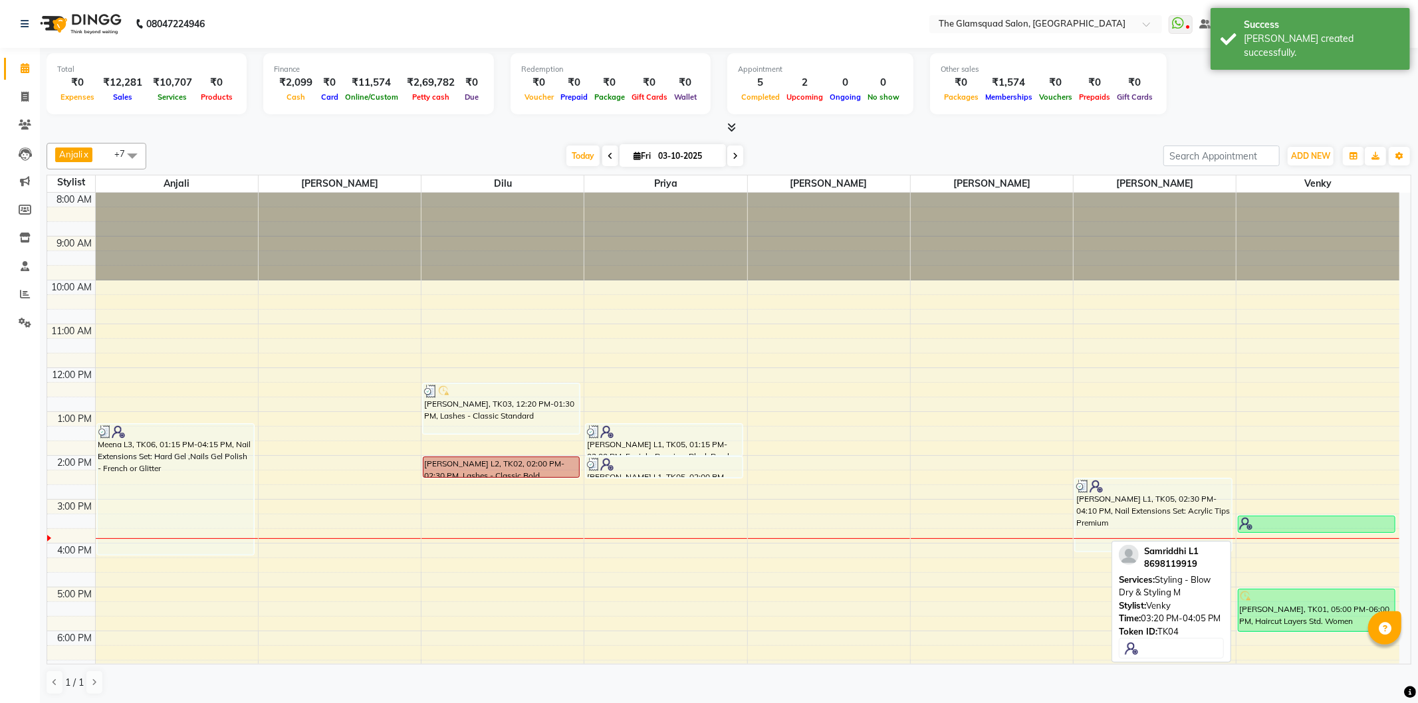
drag, startPoint x: 1320, startPoint y: 545, endPoint x: 1313, endPoint y: 535, distance: 12.0
click at [1313, 535] on div "8:00 AM 9:00 AM 10:00 AM 11:00 AM 12:00 PM 1:00 PM 2:00 PM 3:00 PM 4:00 PM 5:00…" at bounding box center [723, 500] width 1352 height 614
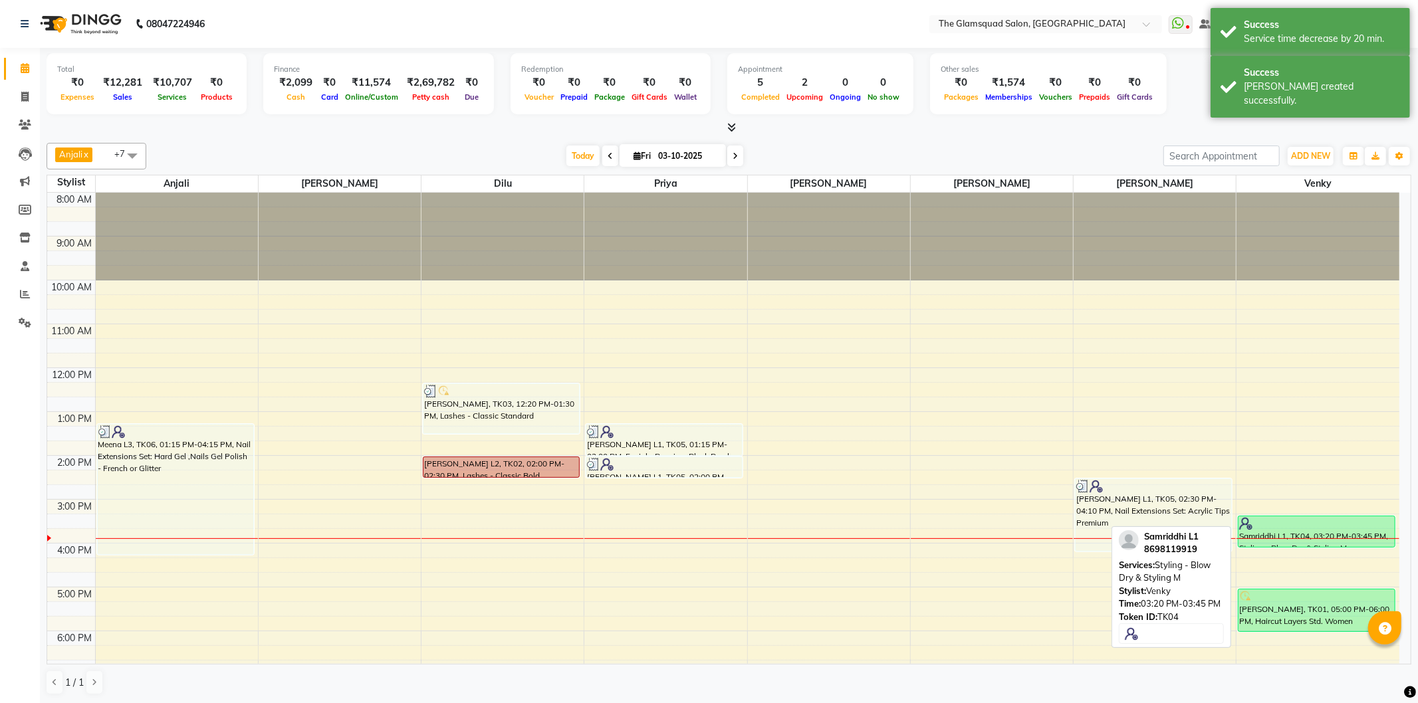
drag, startPoint x: 1313, startPoint y: 529, endPoint x: 1317, endPoint y: 538, distance: 9.9
click at [1317, 538] on div "Samriddhi L1, TK04, 03:20 PM-03:45 PM, Styling - Blow Dry & Styling M [PERSON_N…" at bounding box center [1317, 500] width 163 height 614
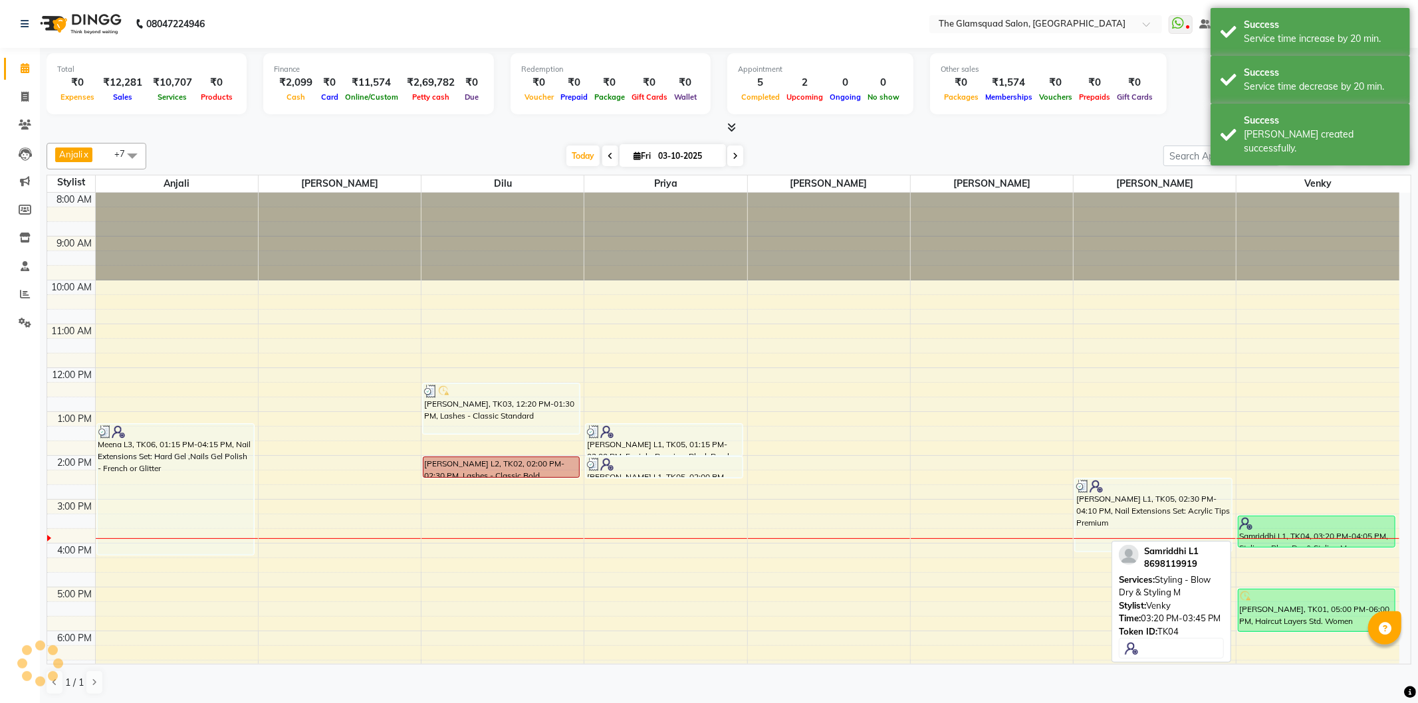
click at [1317, 529] on div at bounding box center [1316, 523] width 155 height 13
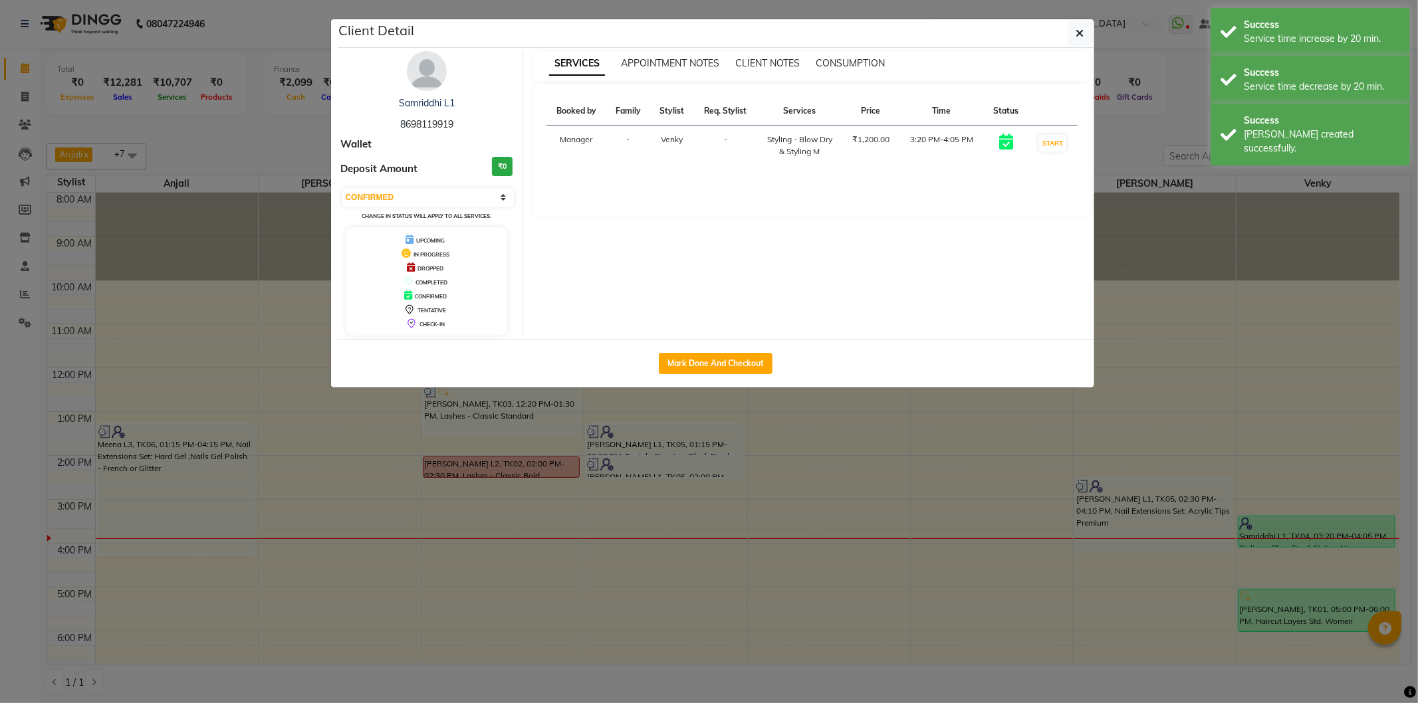
click at [449, 207] on div "Select IN SERVICE CONFIRMED TENTATIVE CHECK IN MARK DONE DROPPED UPCOMING Chang…" at bounding box center [427, 204] width 172 height 35
click at [421, 193] on select "Select IN SERVICE CONFIRMED TENTATIVE CHECK IN MARK DONE DROPPED UPCOMING" at bounding box center [428, 197] width 172 height 19
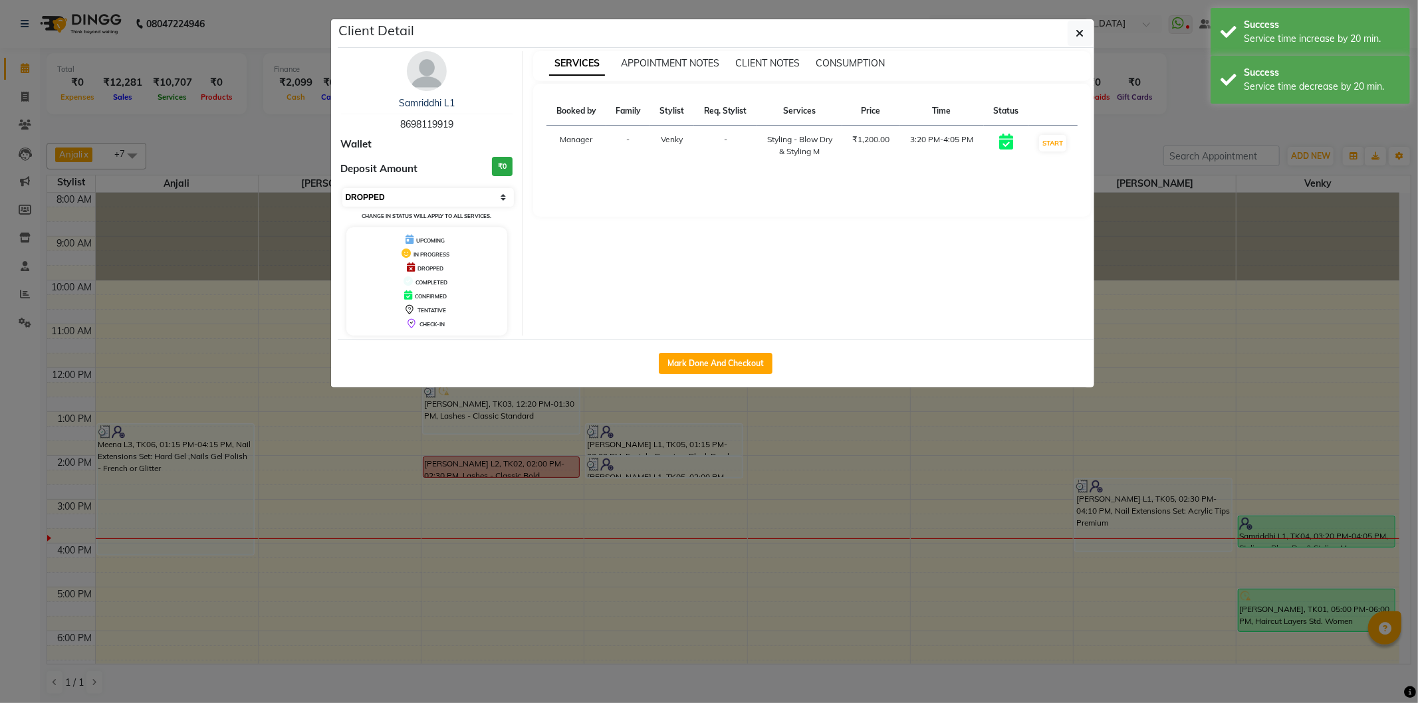
click at [342, 188] on select "Select IN SERVICE CONFIRMED TENTATIVE CHECK IN MARK DONE DROPPED UPCOMING" at bounding box center [428, 197] width 172 height 19
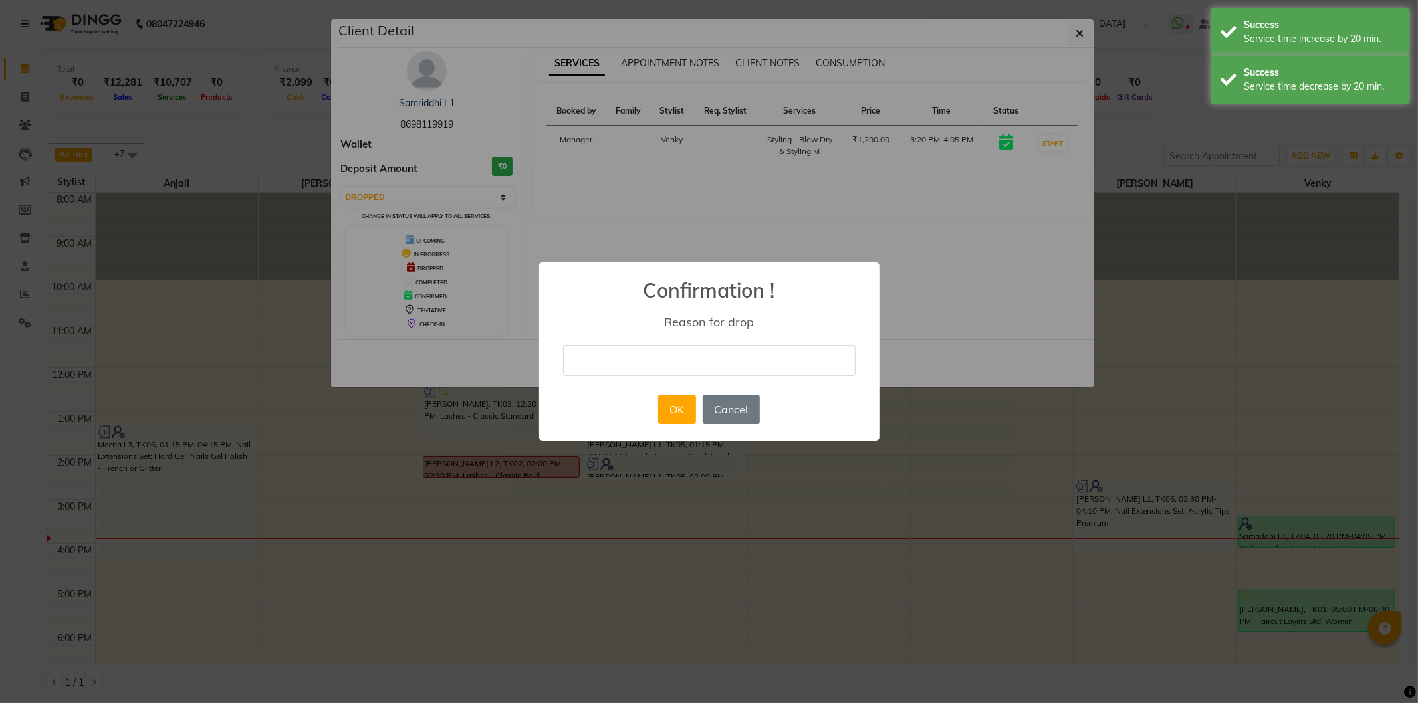
drag, startPoint x: 631, startPoint y: 356, endPoint x: 650, endPoint y: 376, distance: 26.8
click at [632, 357] on input "text" at bounding box center [709, 360] width 292 height 31
click at [681, 409] on button "OK" at bounding box center [677, 409] width 38 height 29
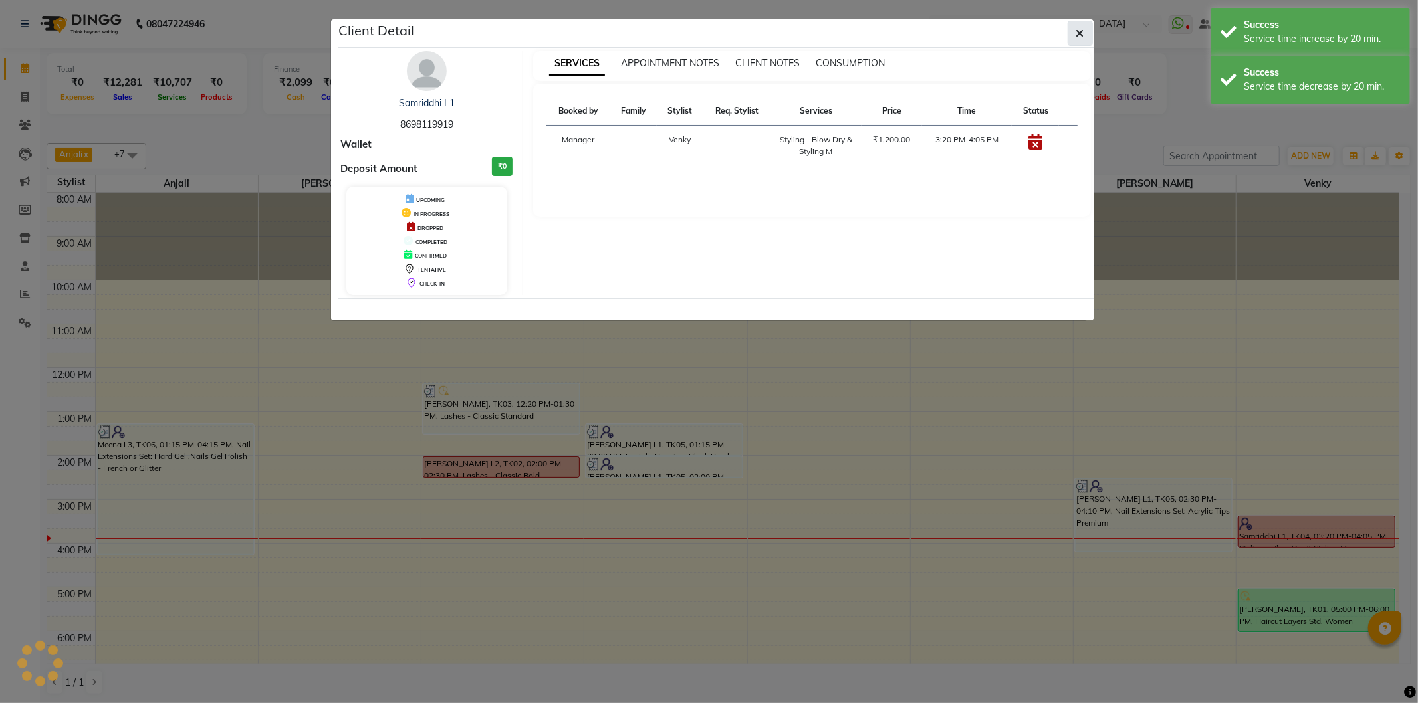
click at [1083, 31] on icon "button" at bounding box center [1080, 33] width 8 height 11
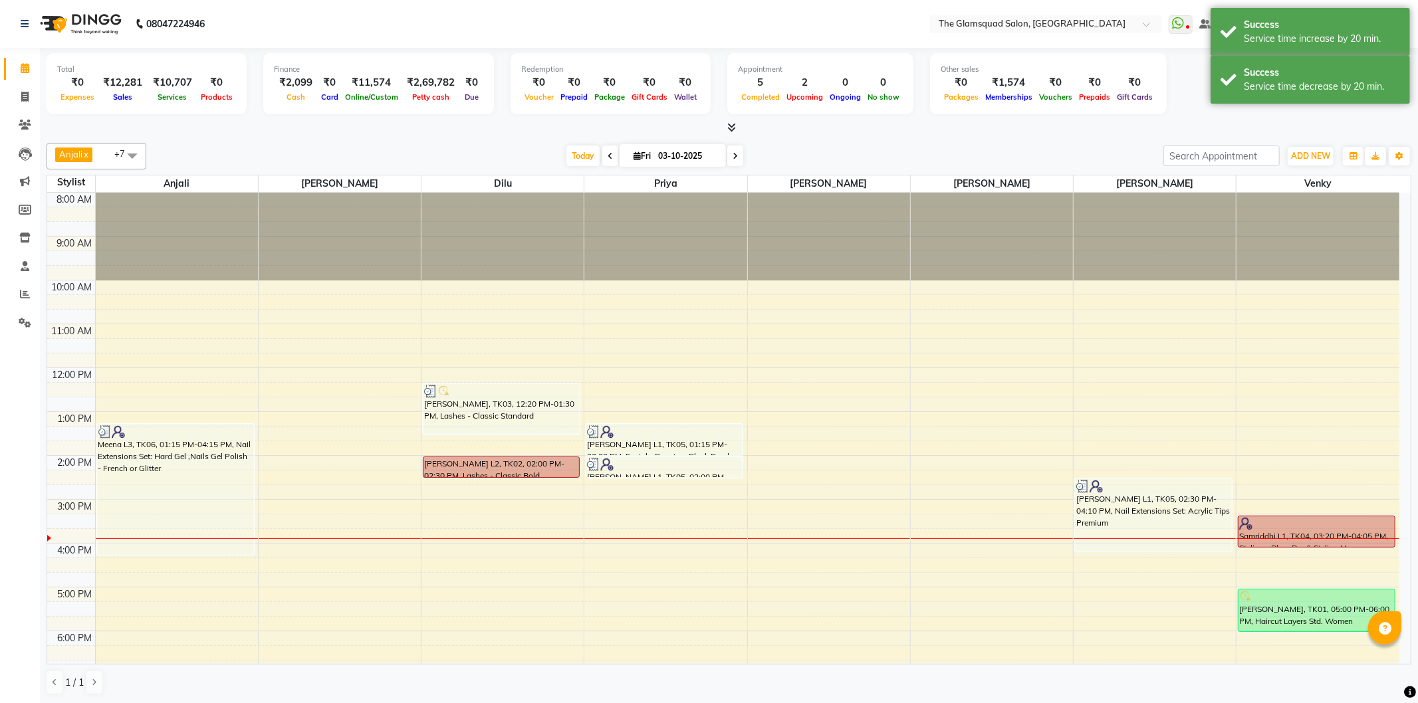
click at [1029, 162] on div "[DATE] [DATE]" at bounding box center [655, 156] width 1004 height 20
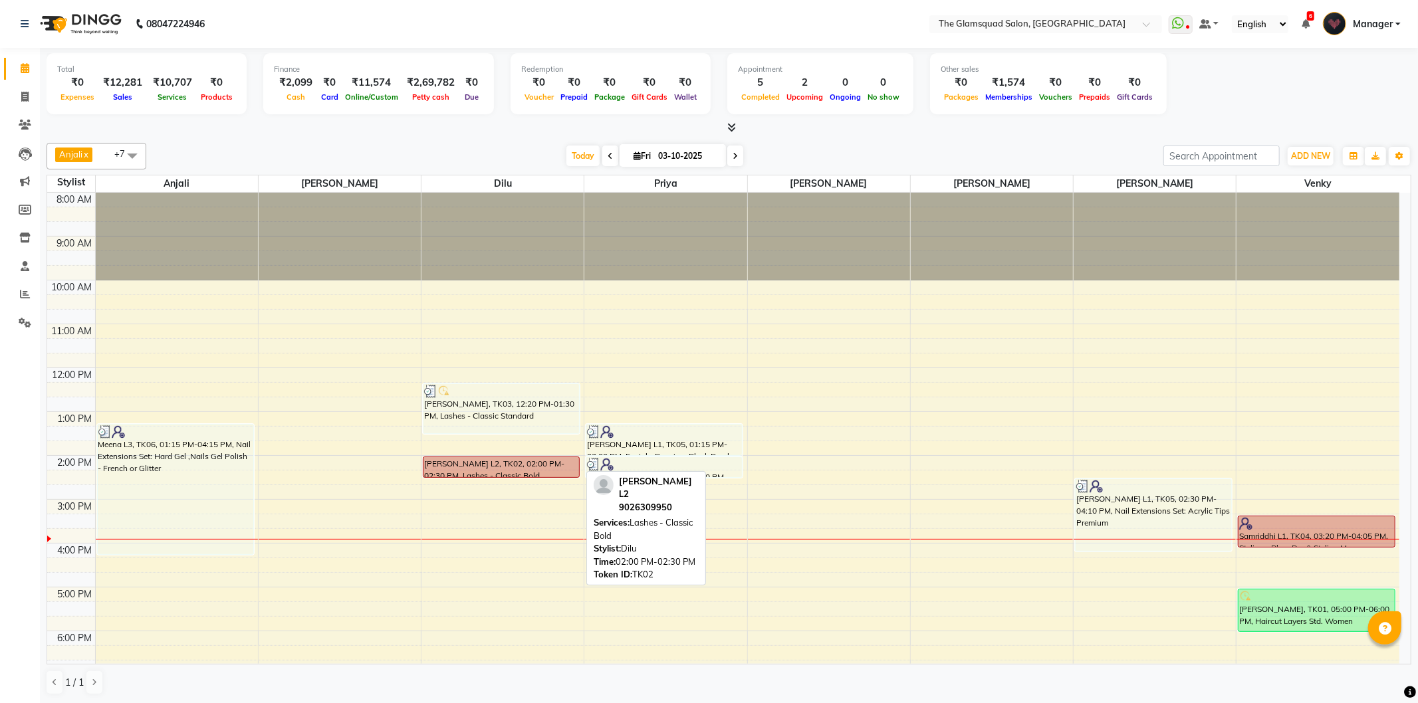
click at [528, 469] on div "[PERSON_NAME] L2, TK02, 02:00 PM-02:30 PM, Lashes - Classic Bold" at bounding box center [501, 467] width 156 height 20
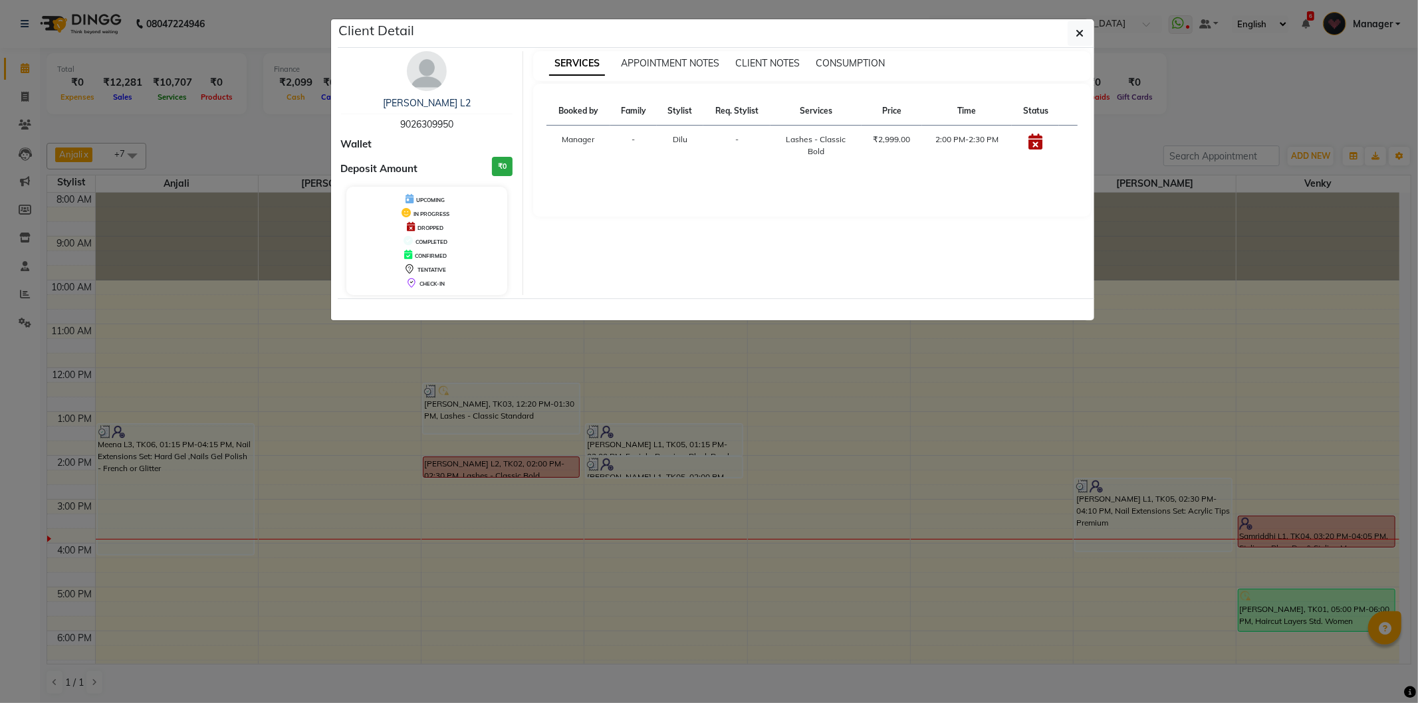
click at [433, 127] on span "9026309950" at bounding box center [426, 124] width 53 height 12
copy span "9026309950"
click at [1084, 30] on button "button" at bounding box center [1080, 33] width 25 height 25
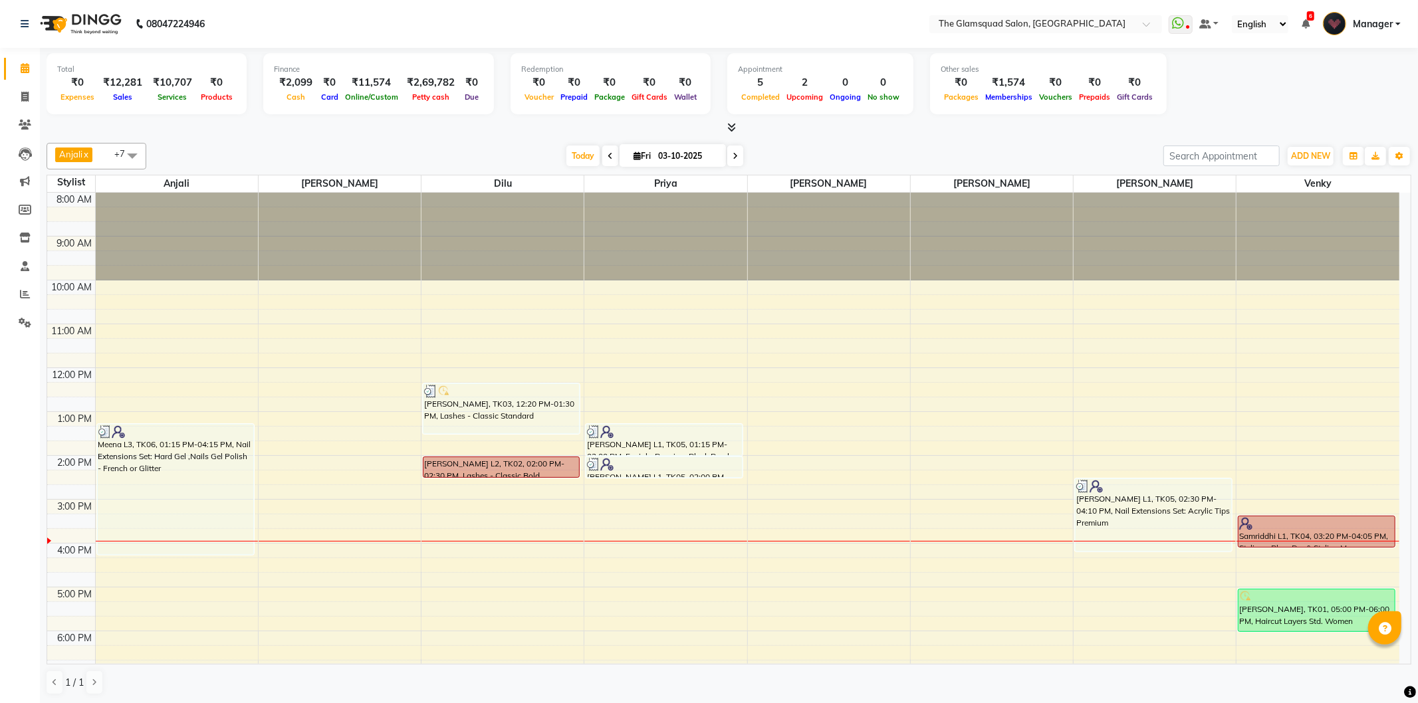
click at [926, 151] on div "[DATE] [DATE]" at bounding box center [655, 156] width 1004 height 20
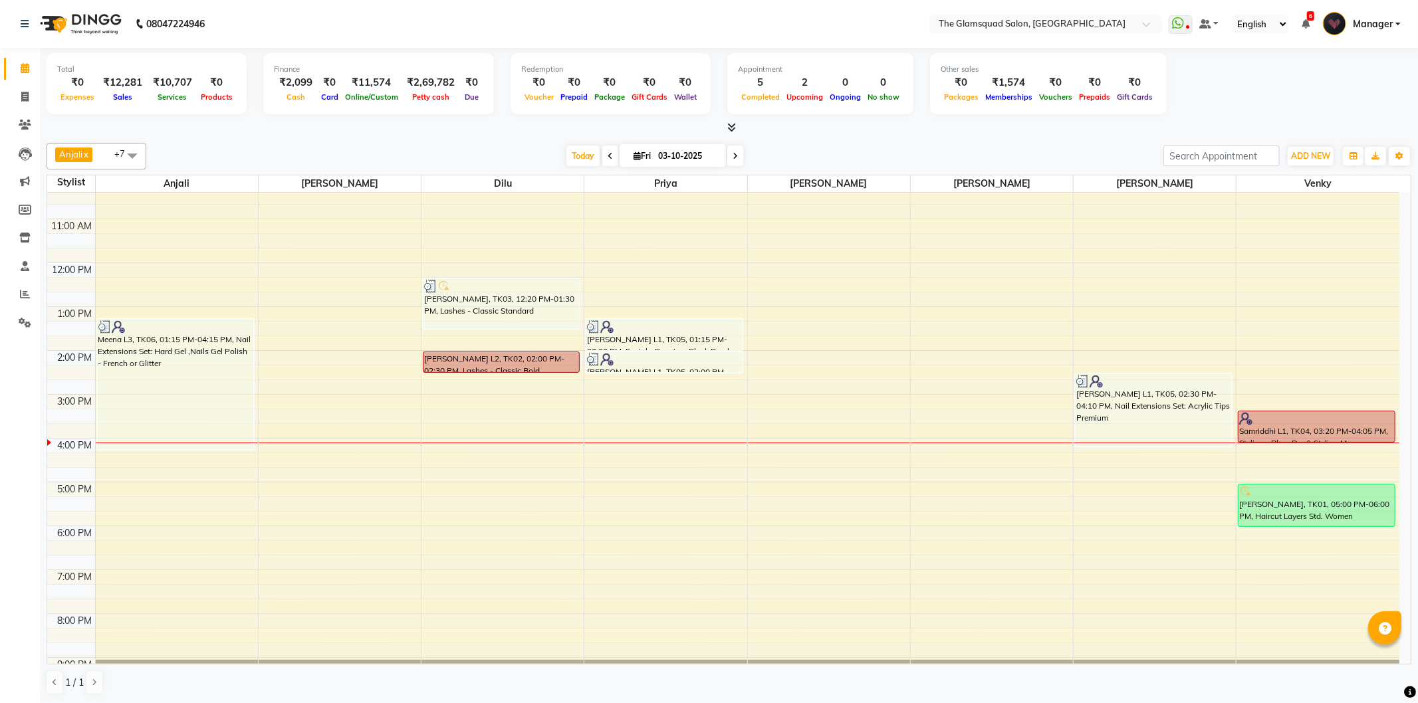
drag, startPoint x: 1220, startPoint y: 338, endPoint x: 1163, endPoint y: 337, distance: 56.5
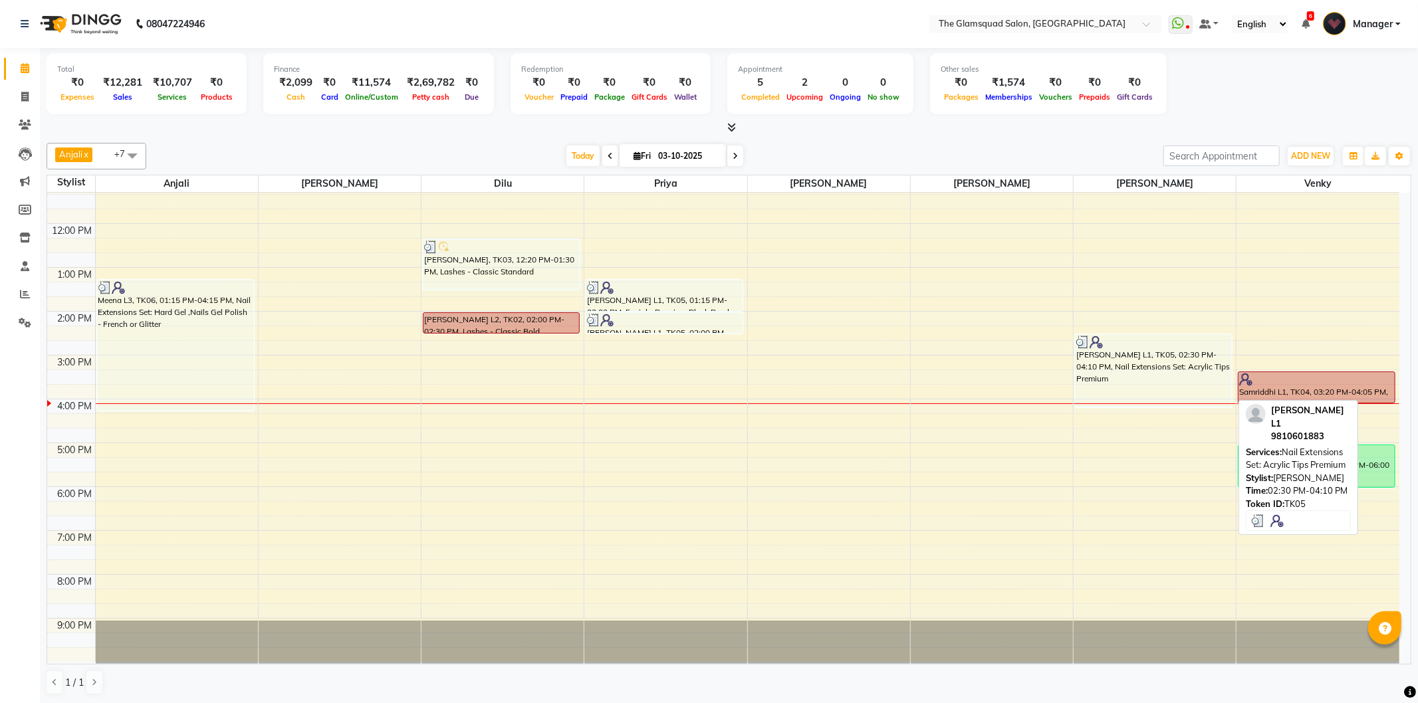
drag, startPoint x: 1163, startPoint y: 337, endPoint x: 1074, endPoint y: 403, distance: 111.1
click at [1075, 403] on link "[PERSON_NAME] L1, TK05, 02:30 PM-04:10 PM, Nail Extensions Set: Acrylic Tips Pr…" at bounding box center [1153, 370] width 157 height 73
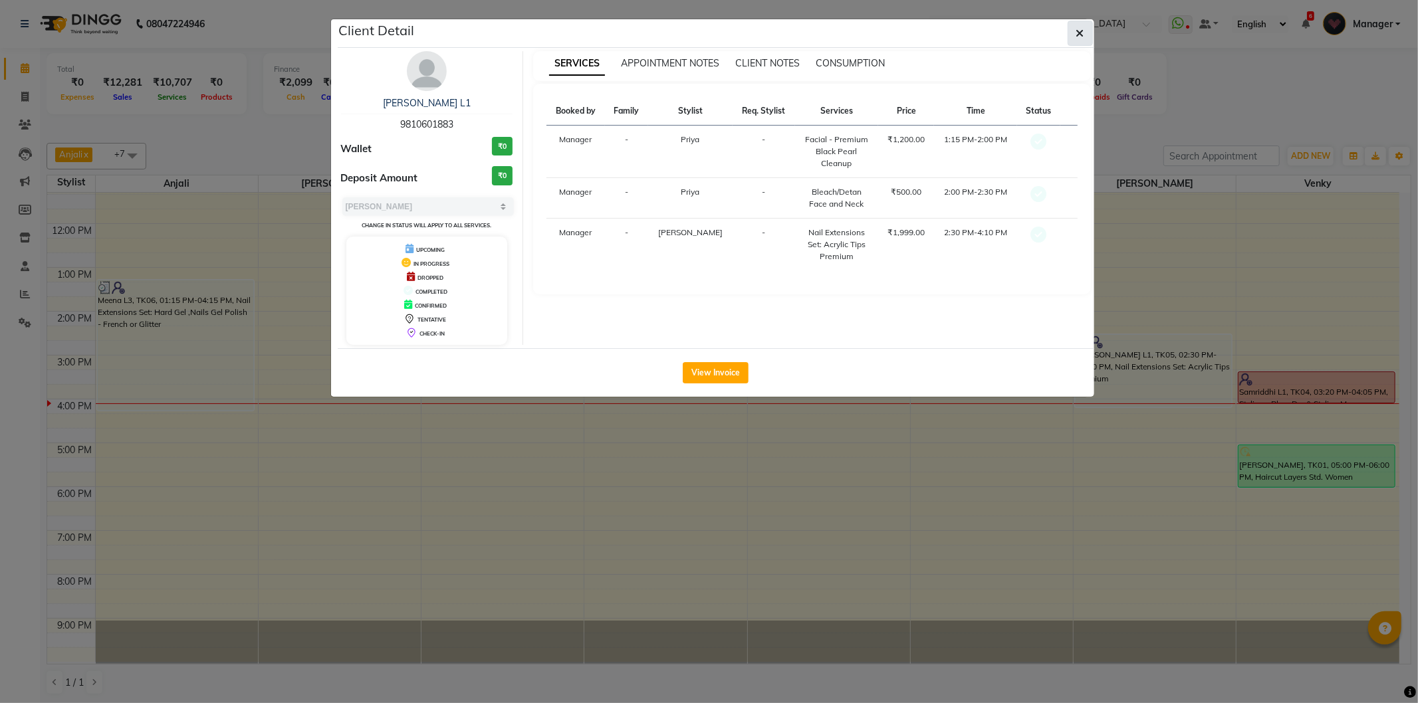
click at [1068, 27] on button "button" at bounding box center [1080, 33] width 25 height 25
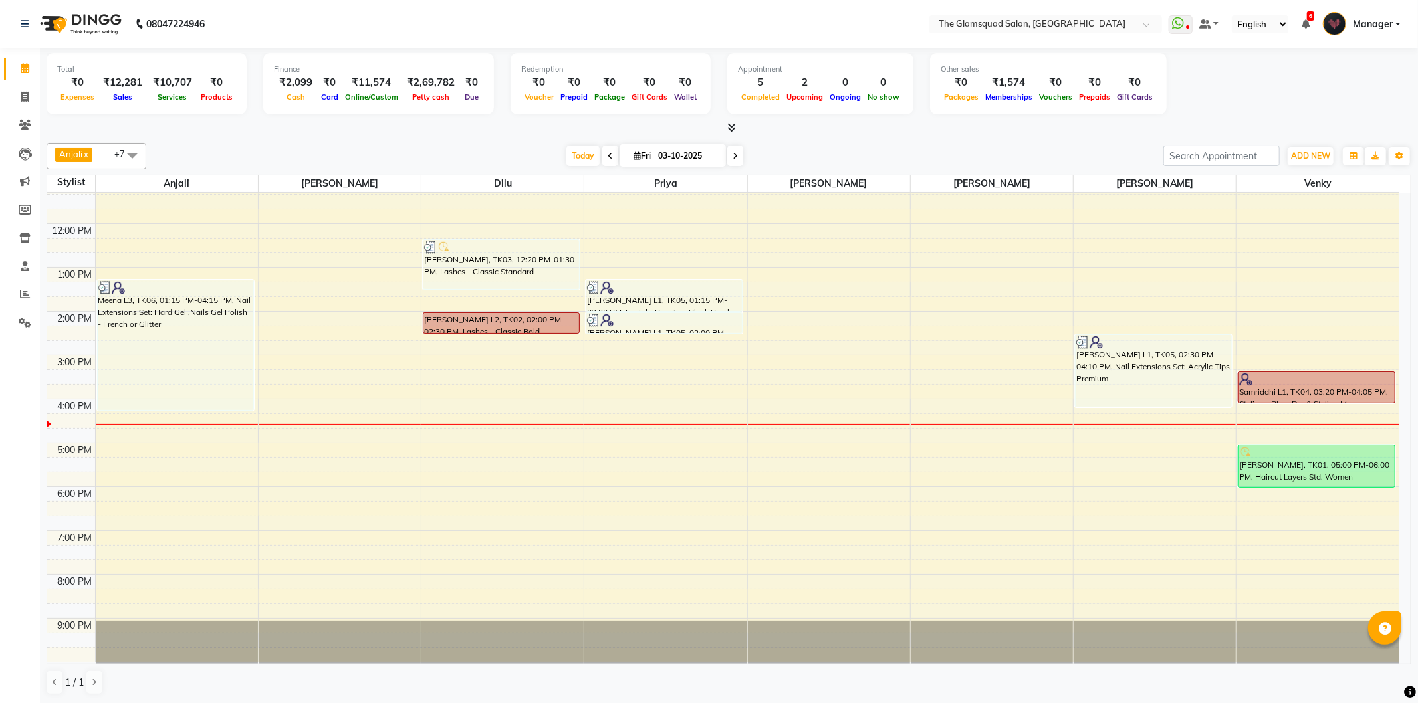
click at [602, 161] on span at bounding box center [610, 156] width 16 height 21
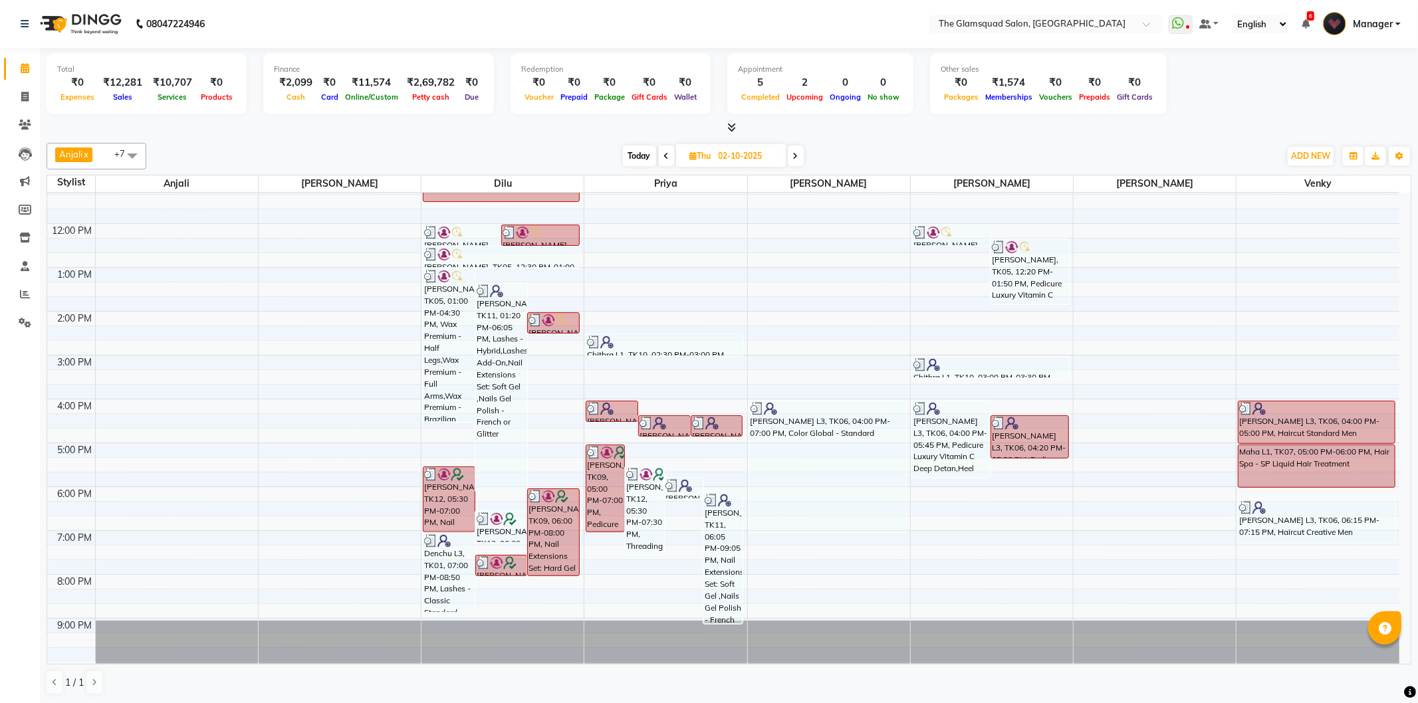
click at [667, 155] on icon at bounding box center [666, 156] width 5 height 8
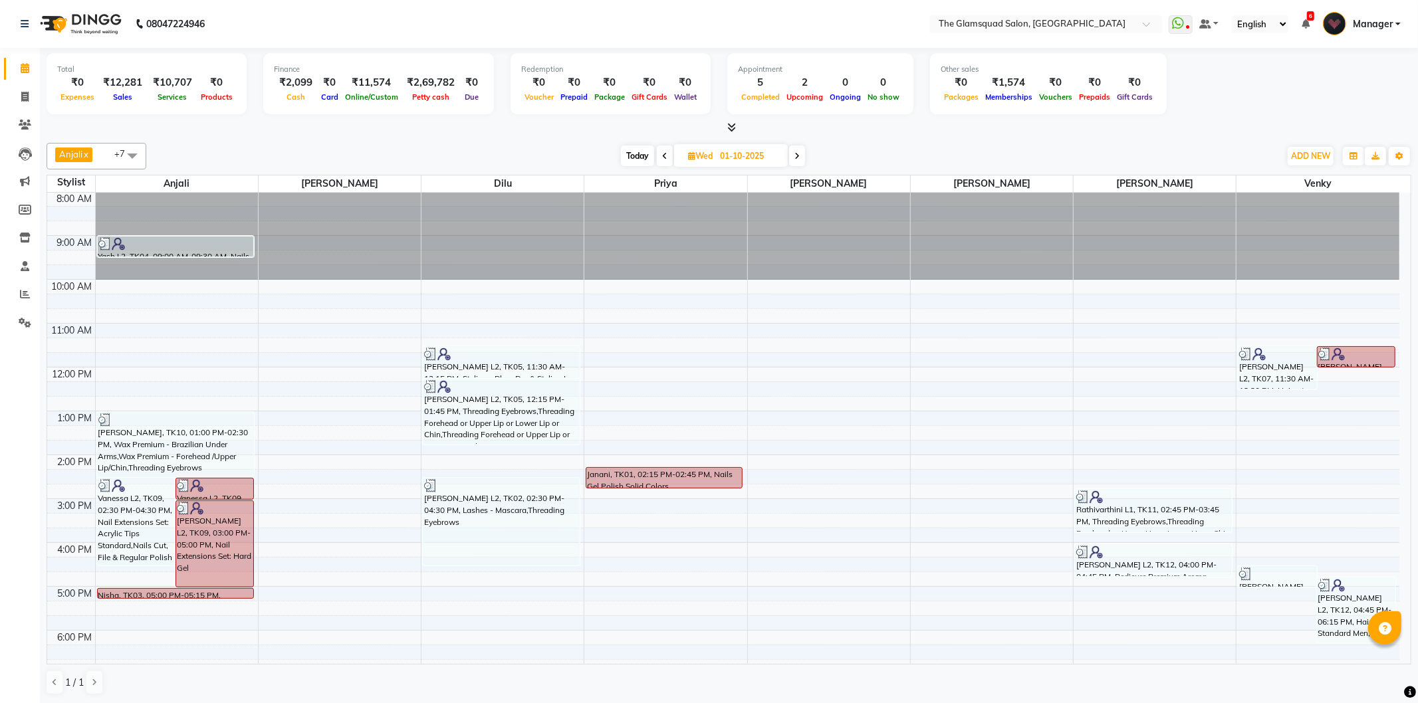
scroll to position [0, 0]
click at [801, 156] on span at bounding box center [797, 156] width 16 height 21
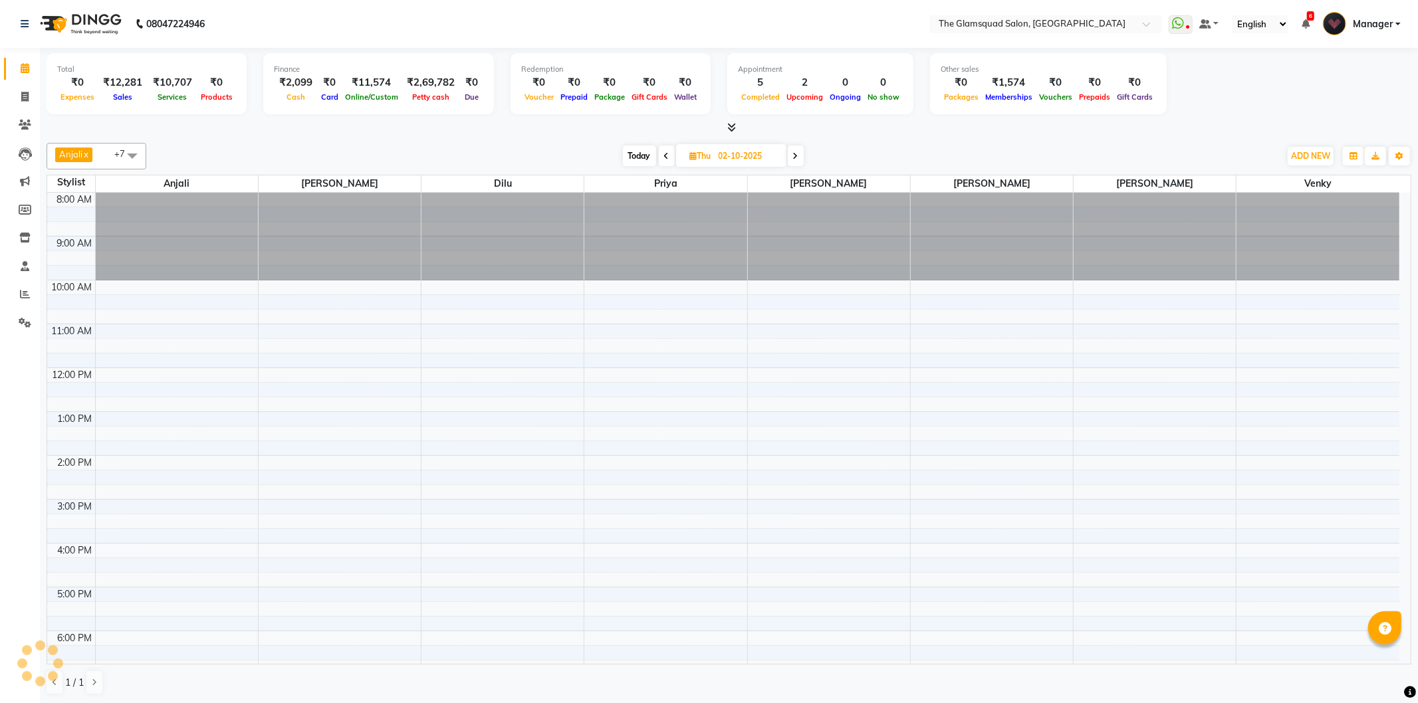
scroll to position [144, 0]
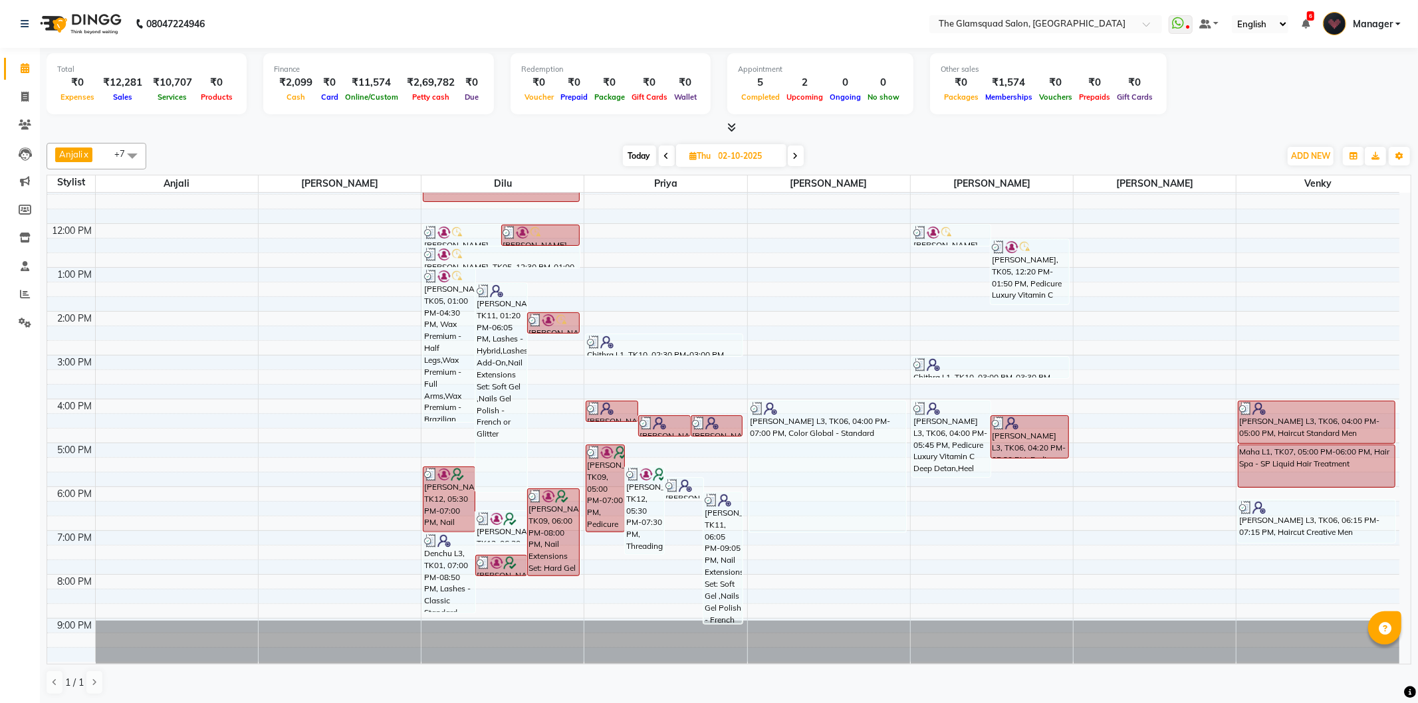
click at [671, 162] on span at bounding box center [667, 156] width 16 height 21
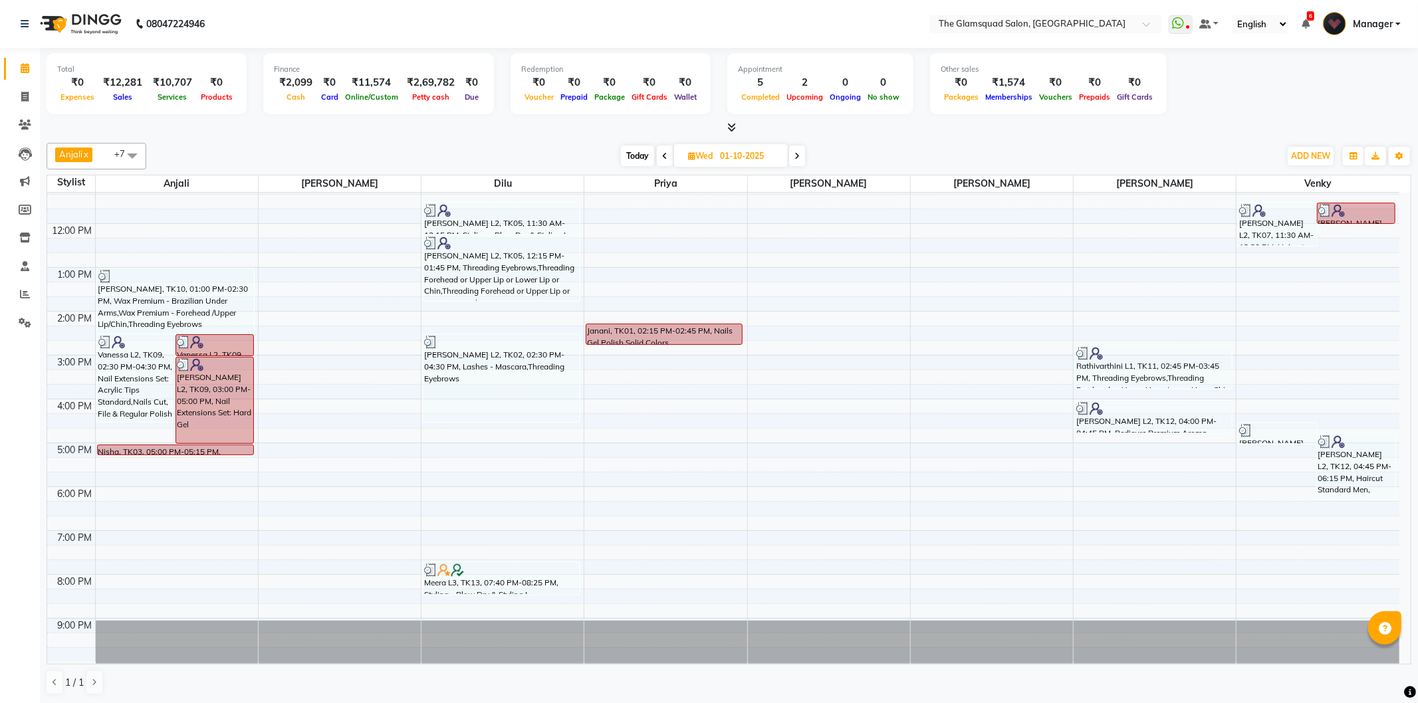
click at [639, 160] on span "Today" at bounding box center [637, 156] width 33 height 21
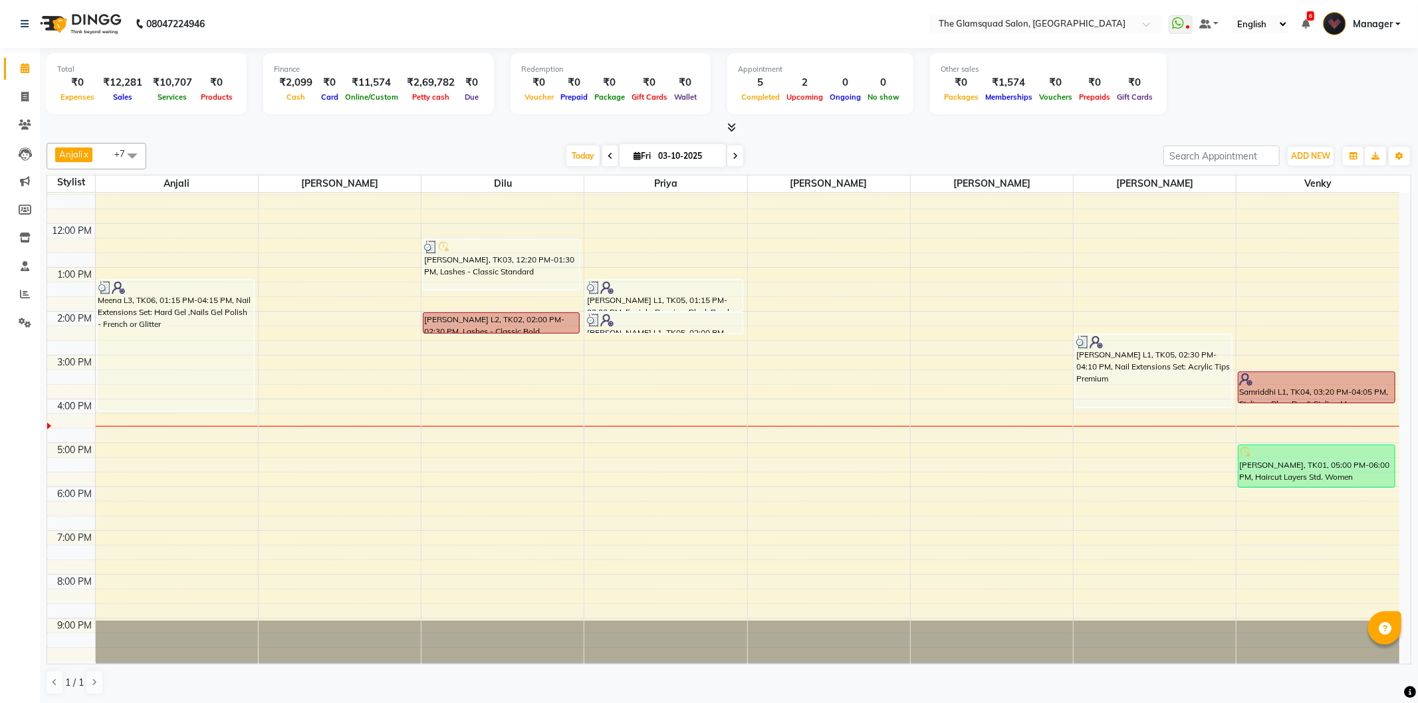
click at [733, 152] on icon at bounding box center [735, 156] width 5 height 8
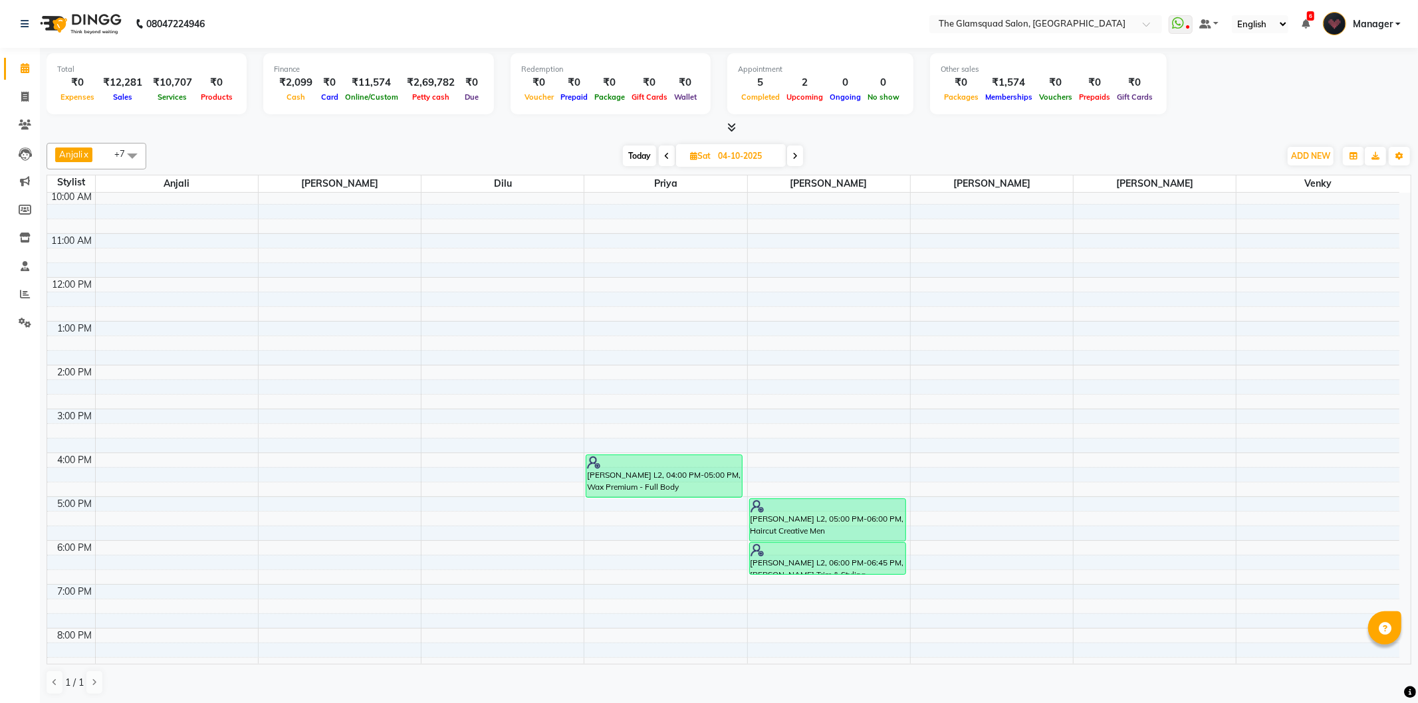
scroll to position [0, 0]
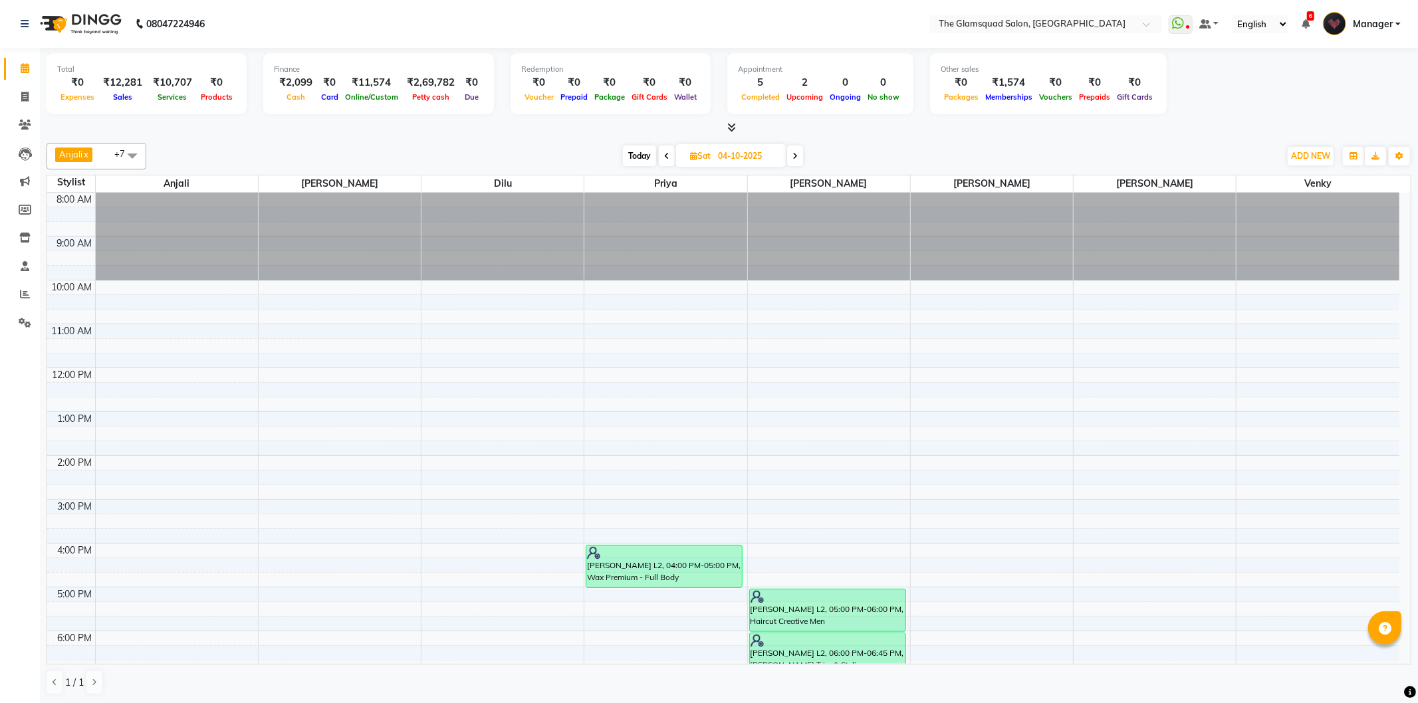
click at [641, 154] on span "Today" at bounding box center [639, 156] width 33 height 21
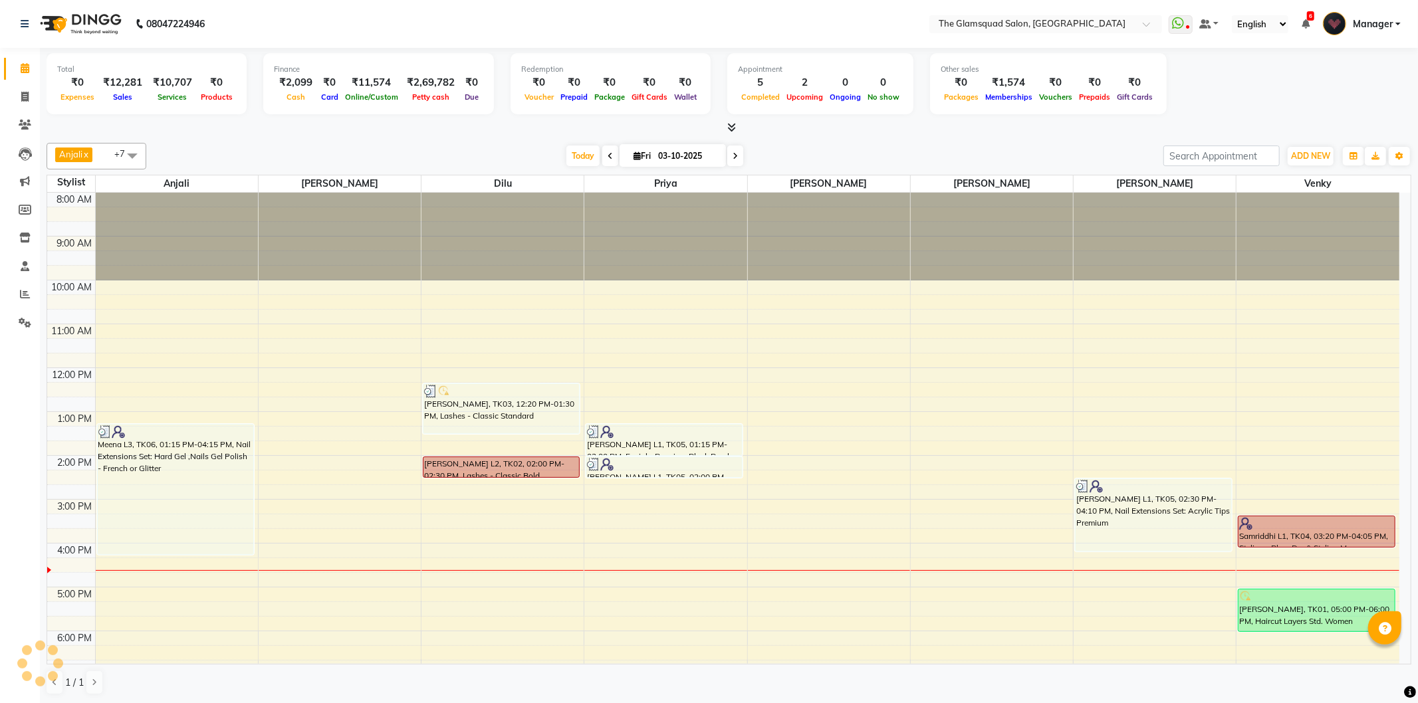
scroll to position [144, 0]
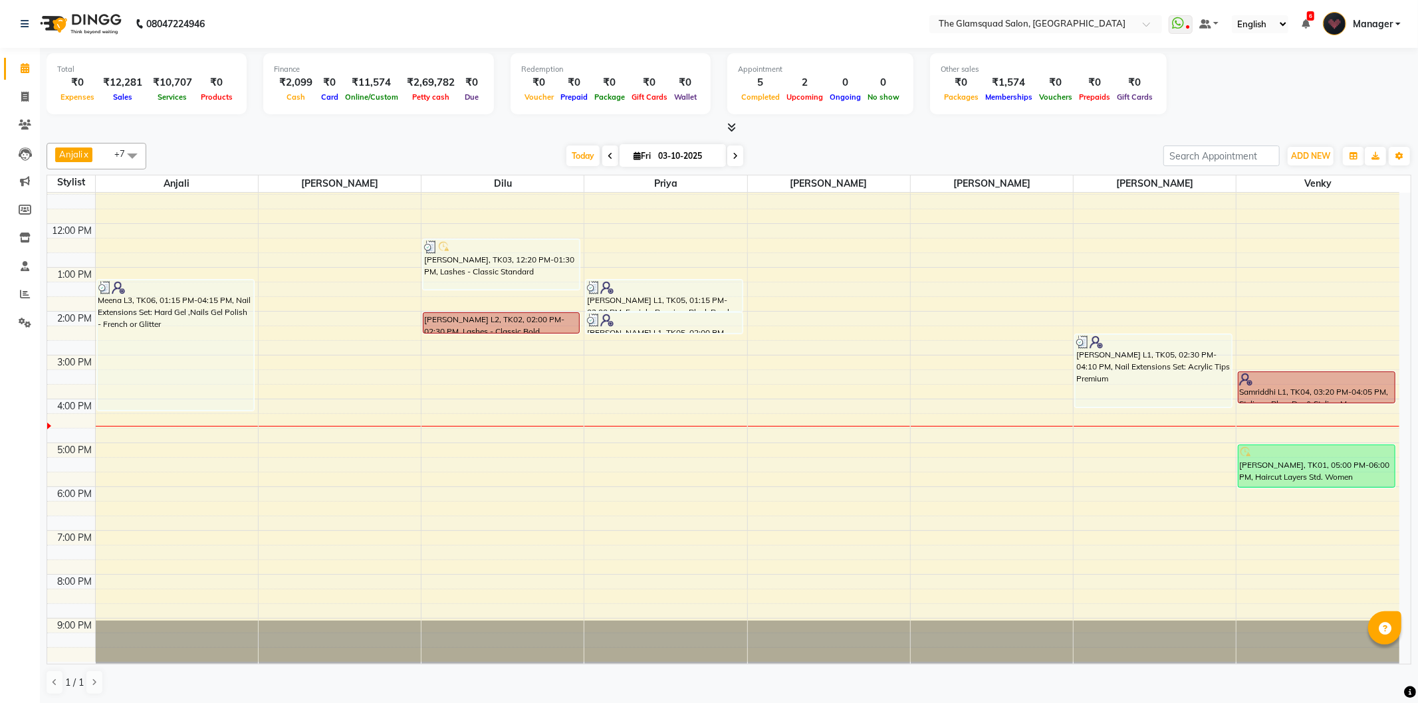
click at [734, 160] on span at bounding box center [735, 156] width 16 height 21
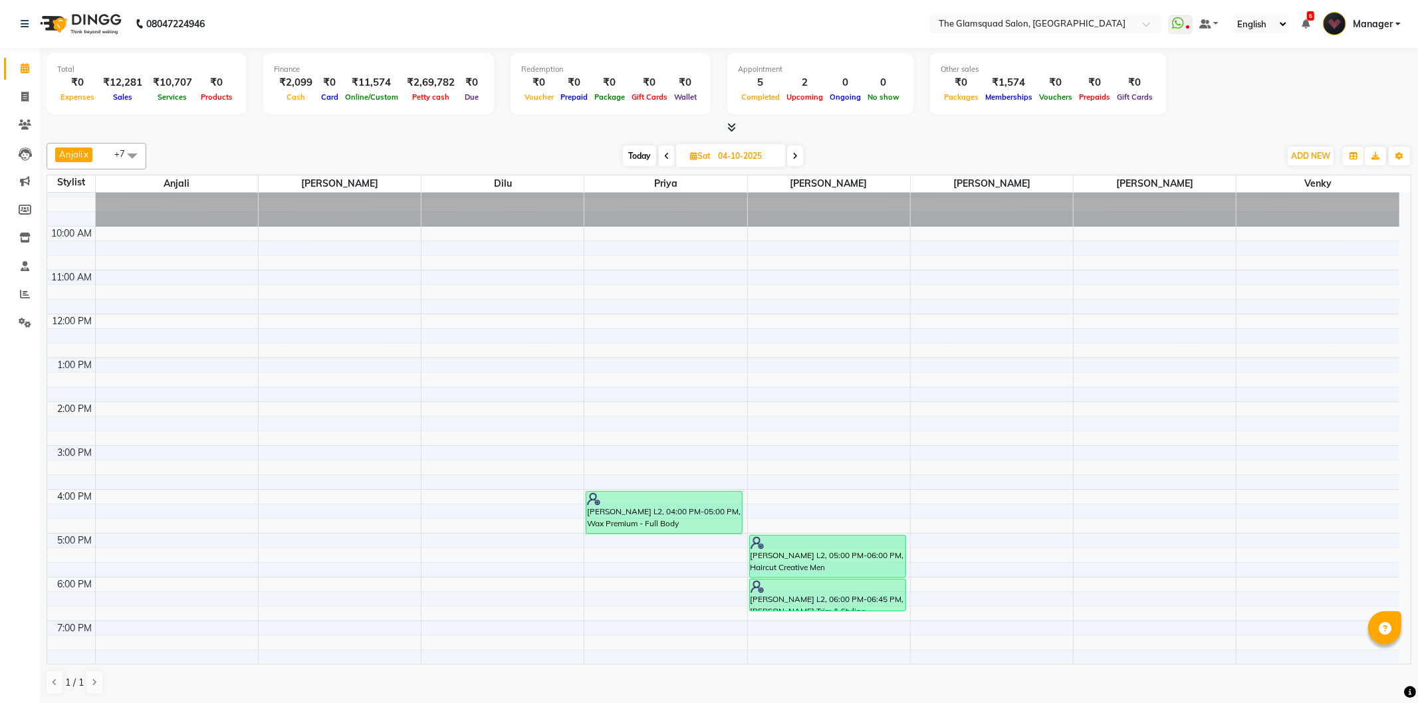
scroll to position [0, 0]
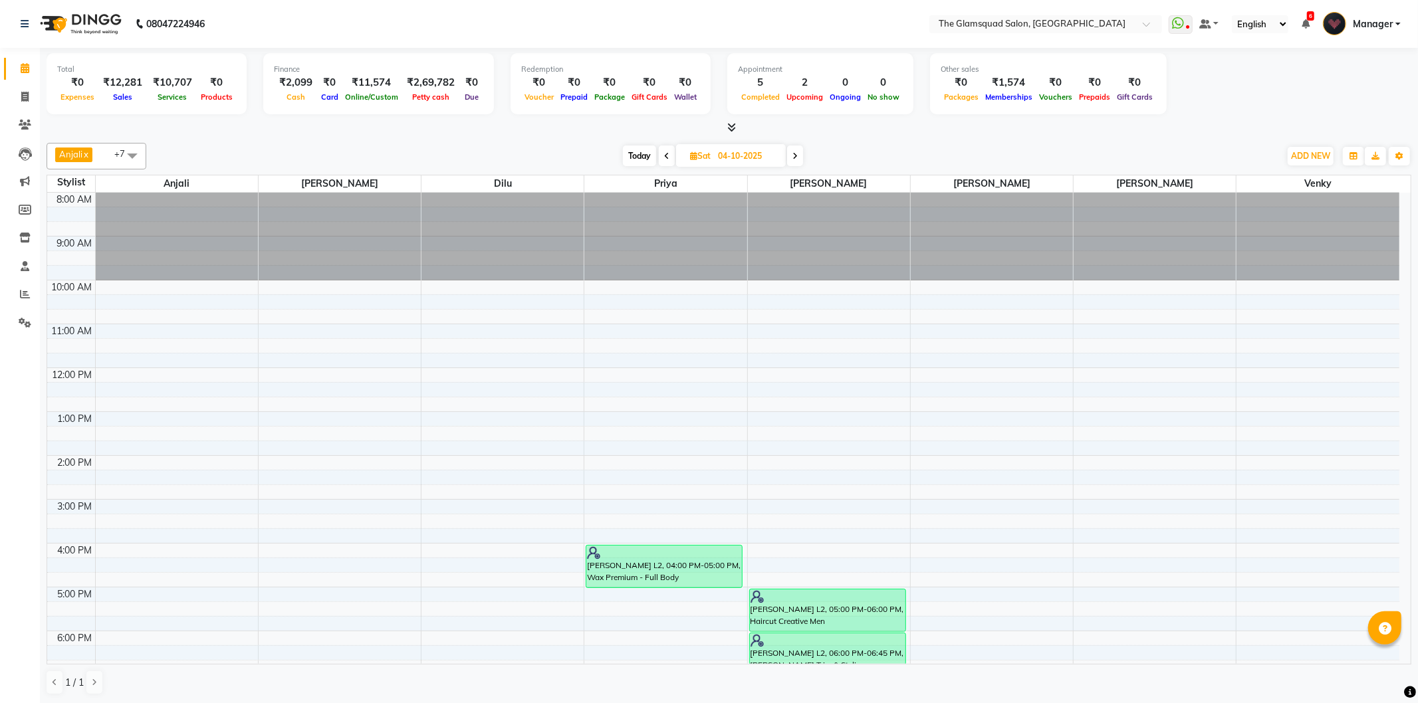
click at [126, 332] on div "8:00 AM 9:00 AM 10:00 AM 11:00 AM 12:00 PM 1:00 PM 2:00 PM 3:00 PM 4:00 PM 5:00…" at bounding box center [723, 500] width 1352 height 614
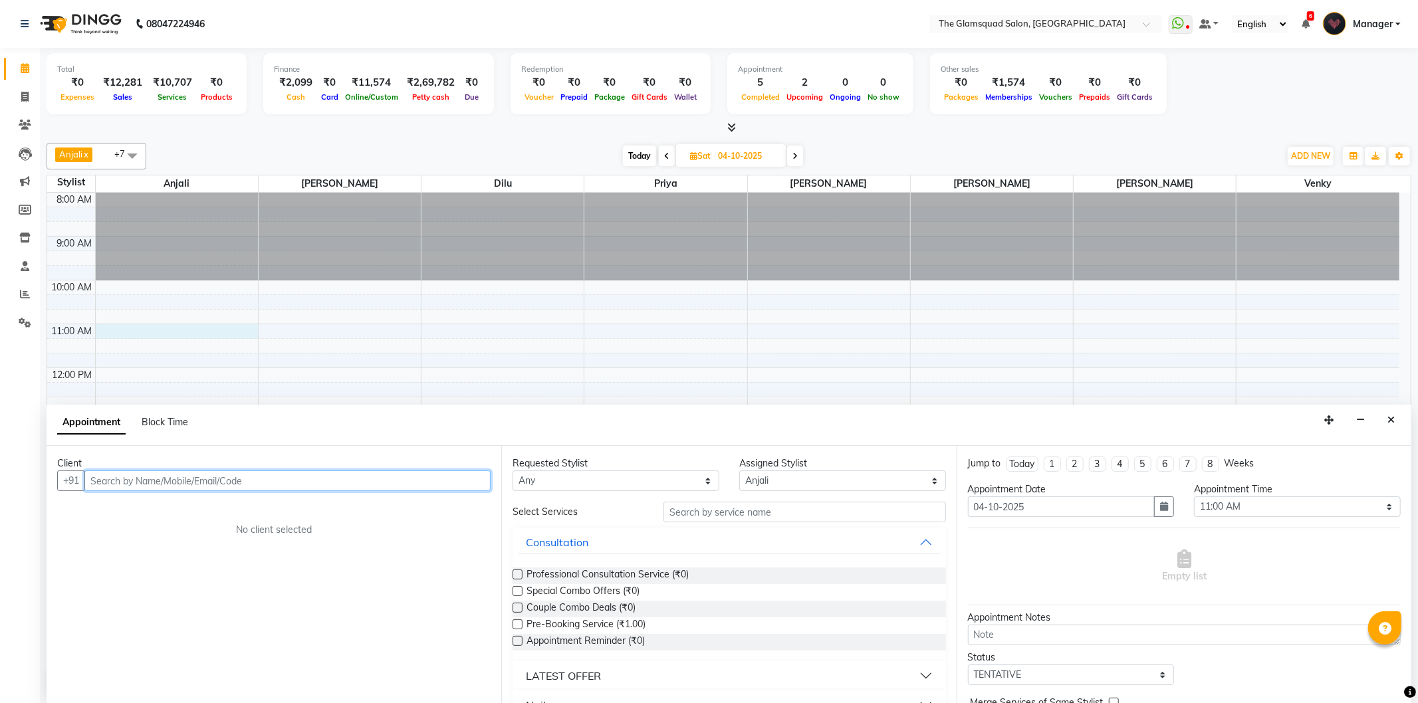
click at [189, 476] on input "text" at bounding box center [287, 481] width 406 height 21
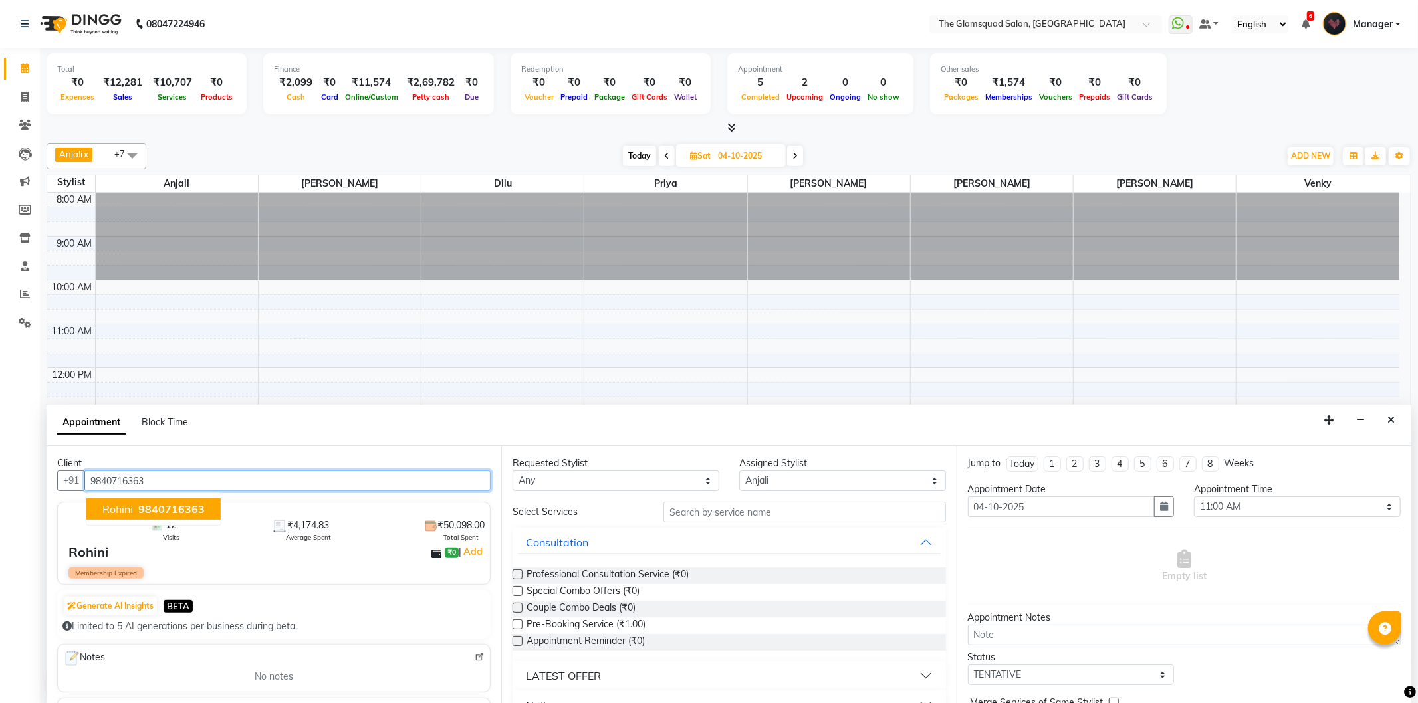
click at [177, 501] on button "Rohini 9840716363" at bounding box center [153, 509] width 134 height 21
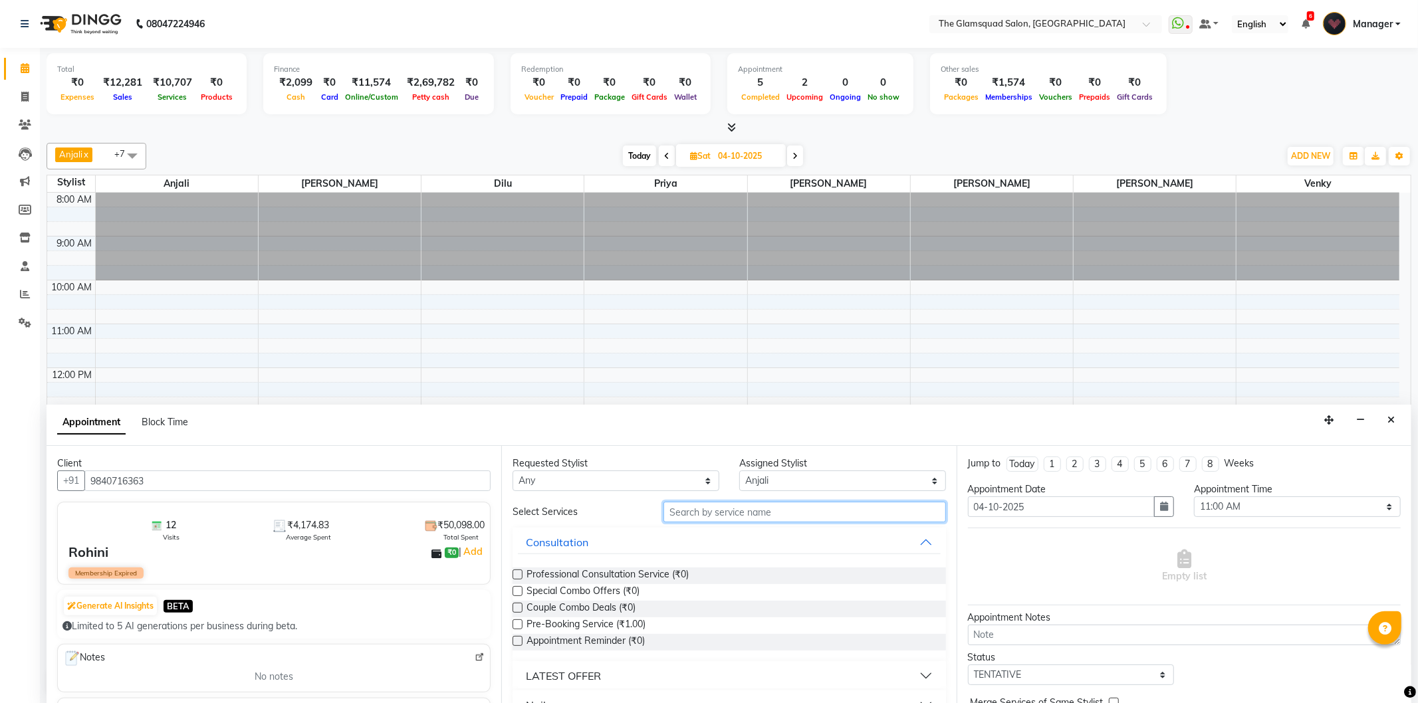
click at [744, 514] on input "text" at bounding box center [804, 512] width 282 height 21
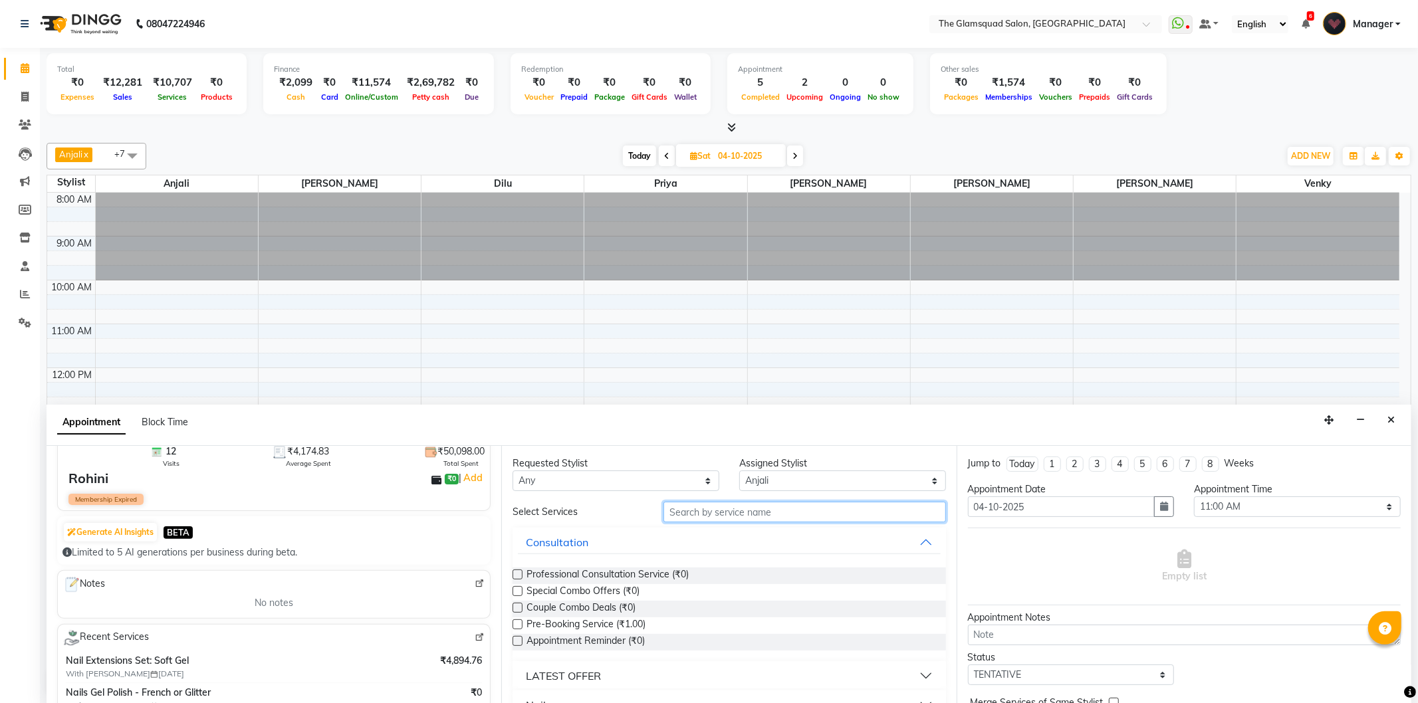
scroll to position [221, 0]
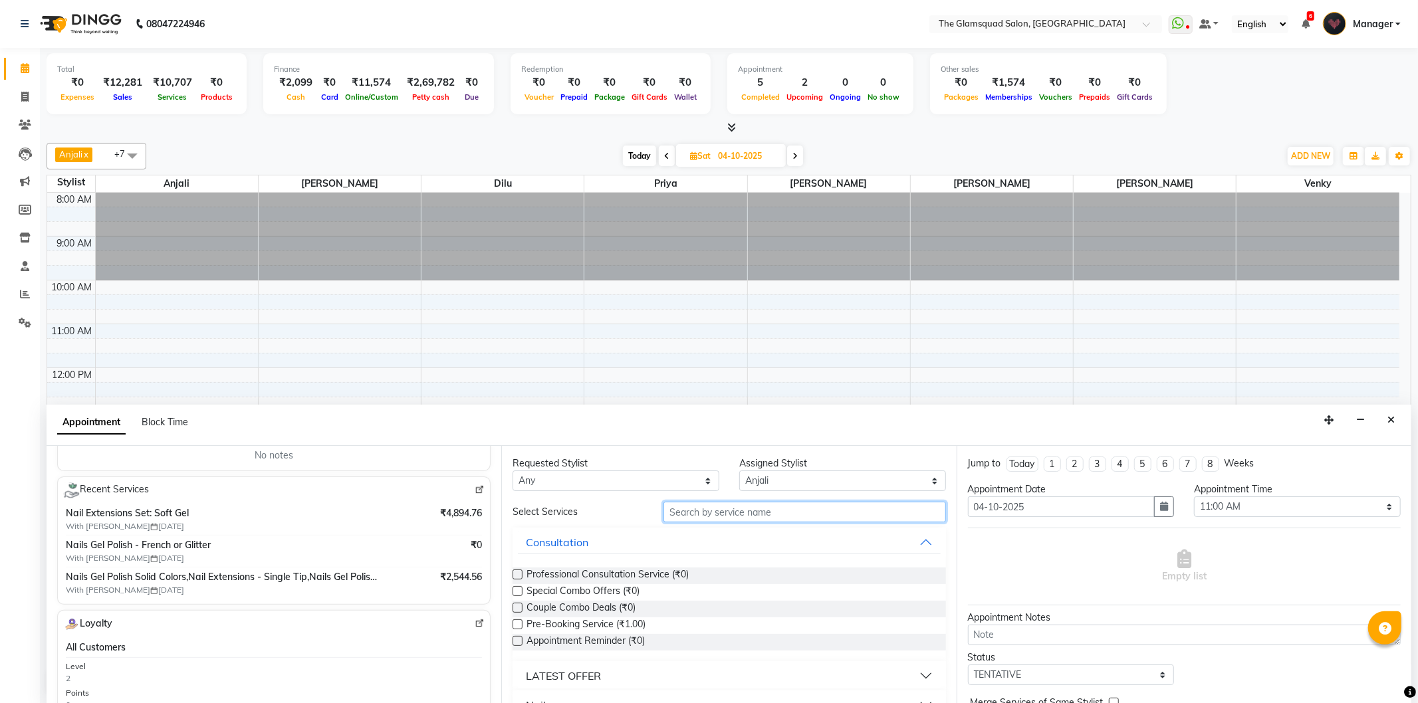
click at [709, 514] on input "text" at bounding box center [804, 512] width 282 height 21
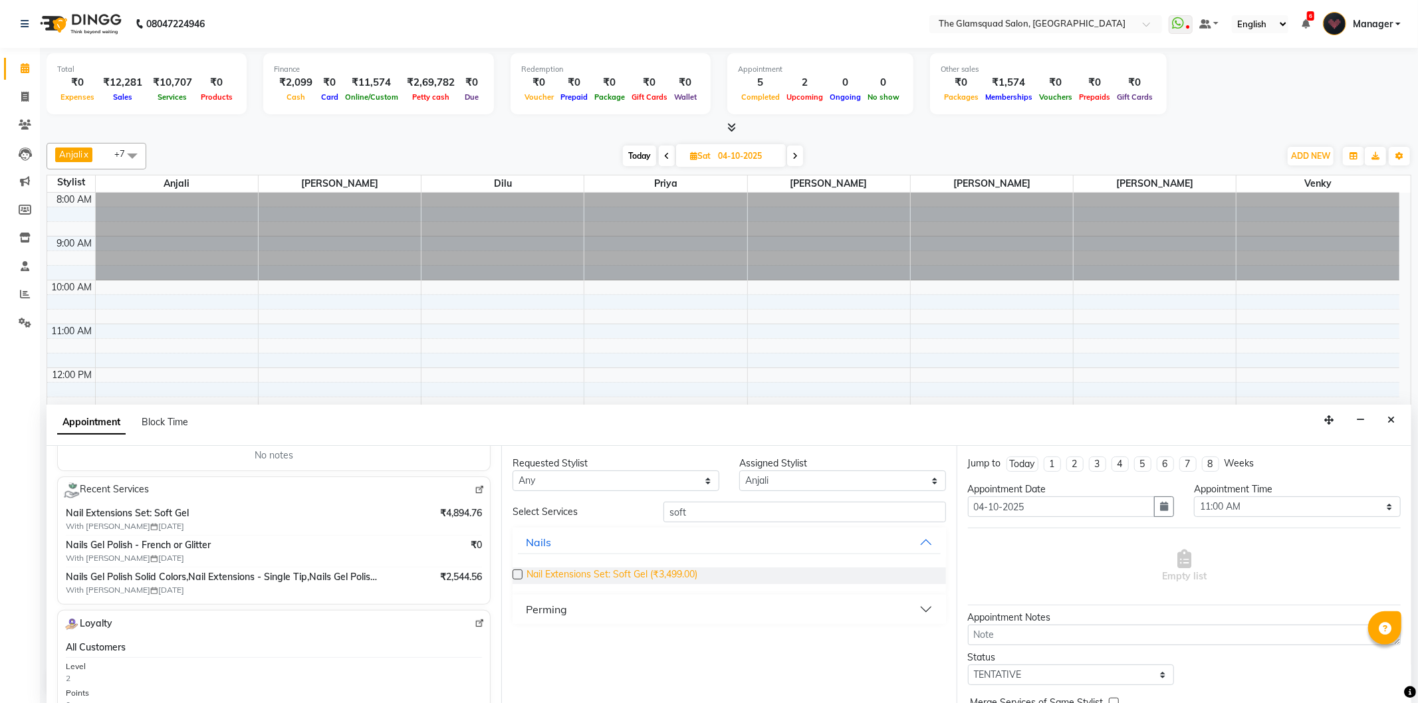
click at [669, 578] on span "Nail Extensions Set: Soft Gel (₹3,499.00)" at bounding box center [611, 576] width 171 height 17
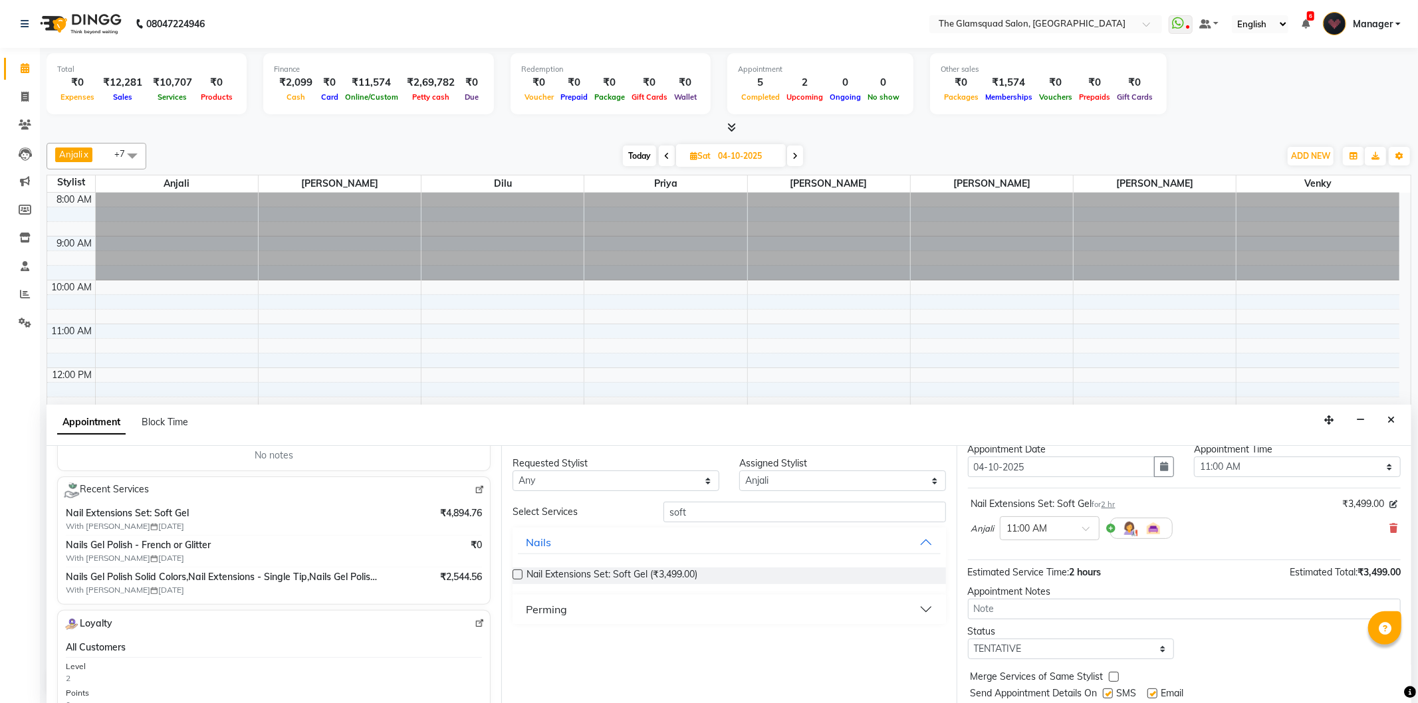
scroll to position [80, 0]
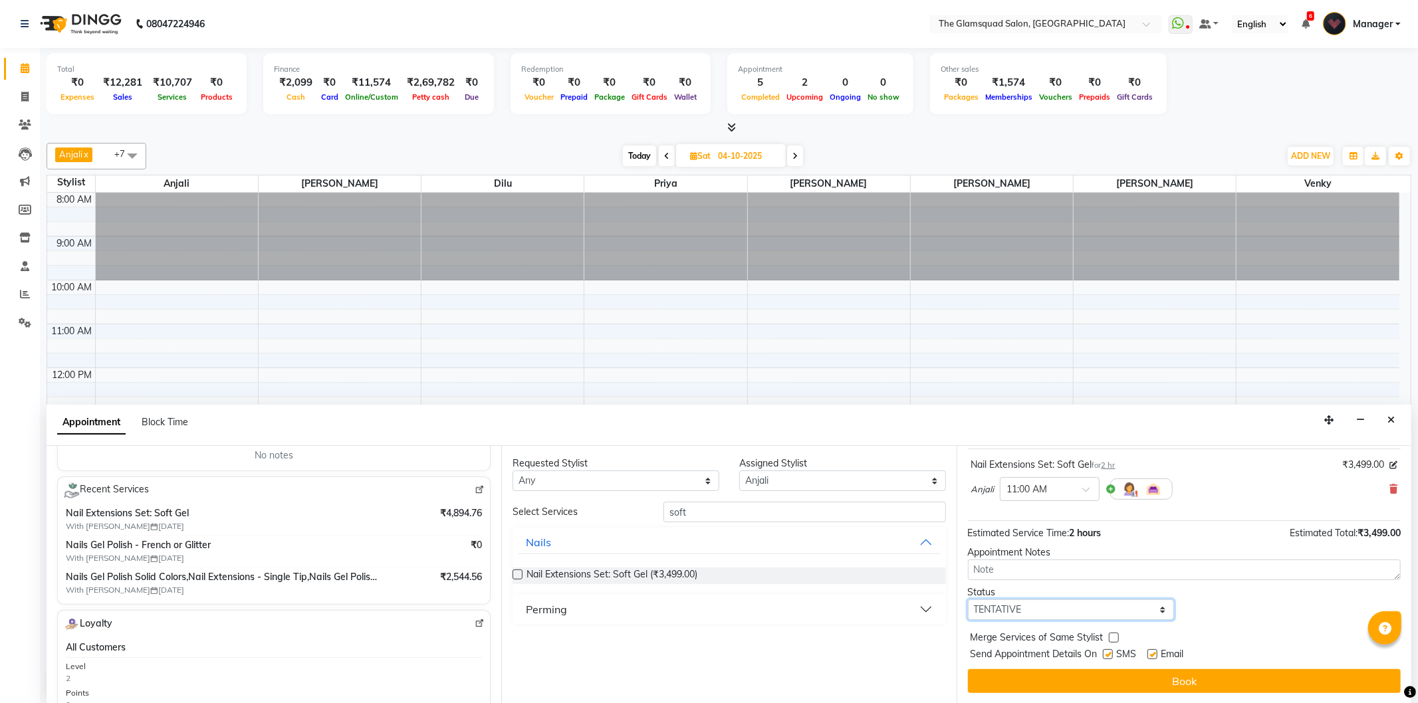
click at [1107, 613] on select "Select TENTATIVE CONFIRM UPCOMING" at bounding box center [1071, 610] width 207 height 21
click at [968, 600] on select "Select TENTATIVE CONFIRM UPCOMING" at bounding box center [1071, 610] width 207 height 21
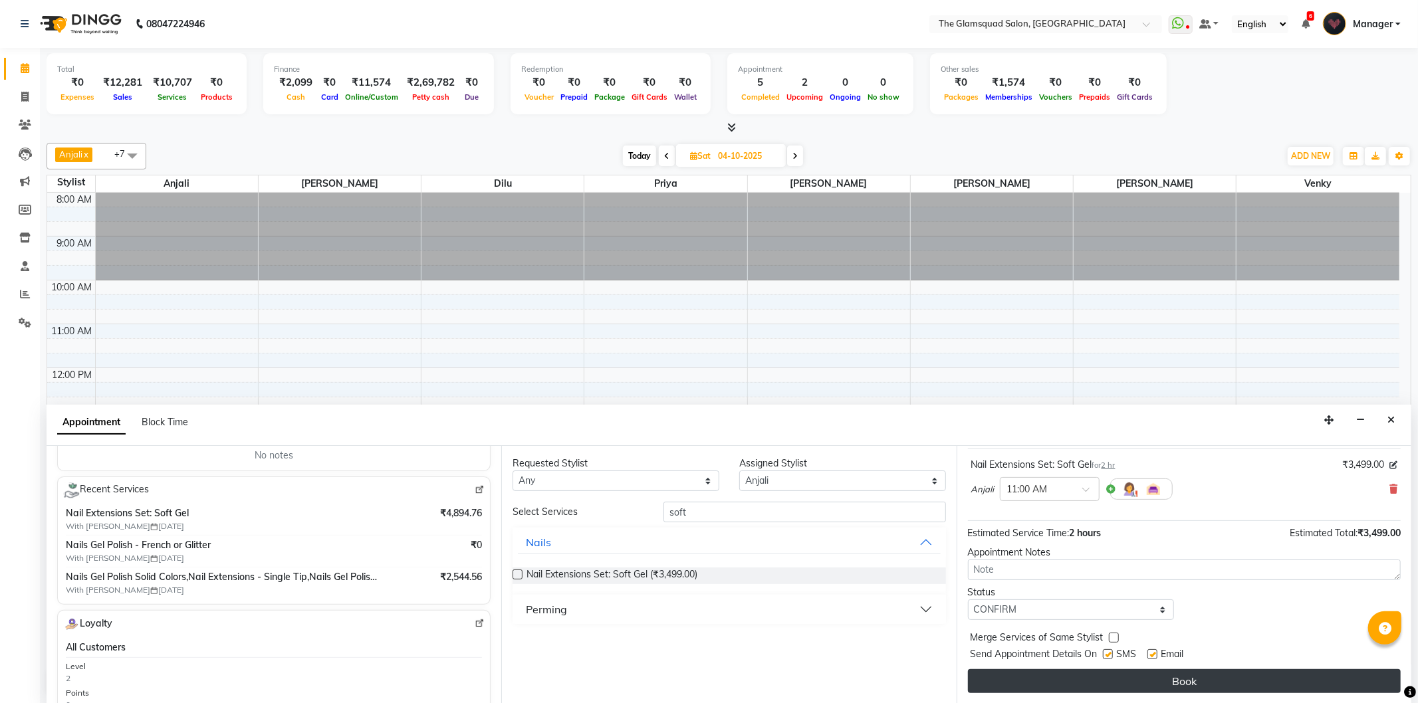
click at [1134, 683] on button "Book" at bounding box center [1184, 681] width 433 height 24
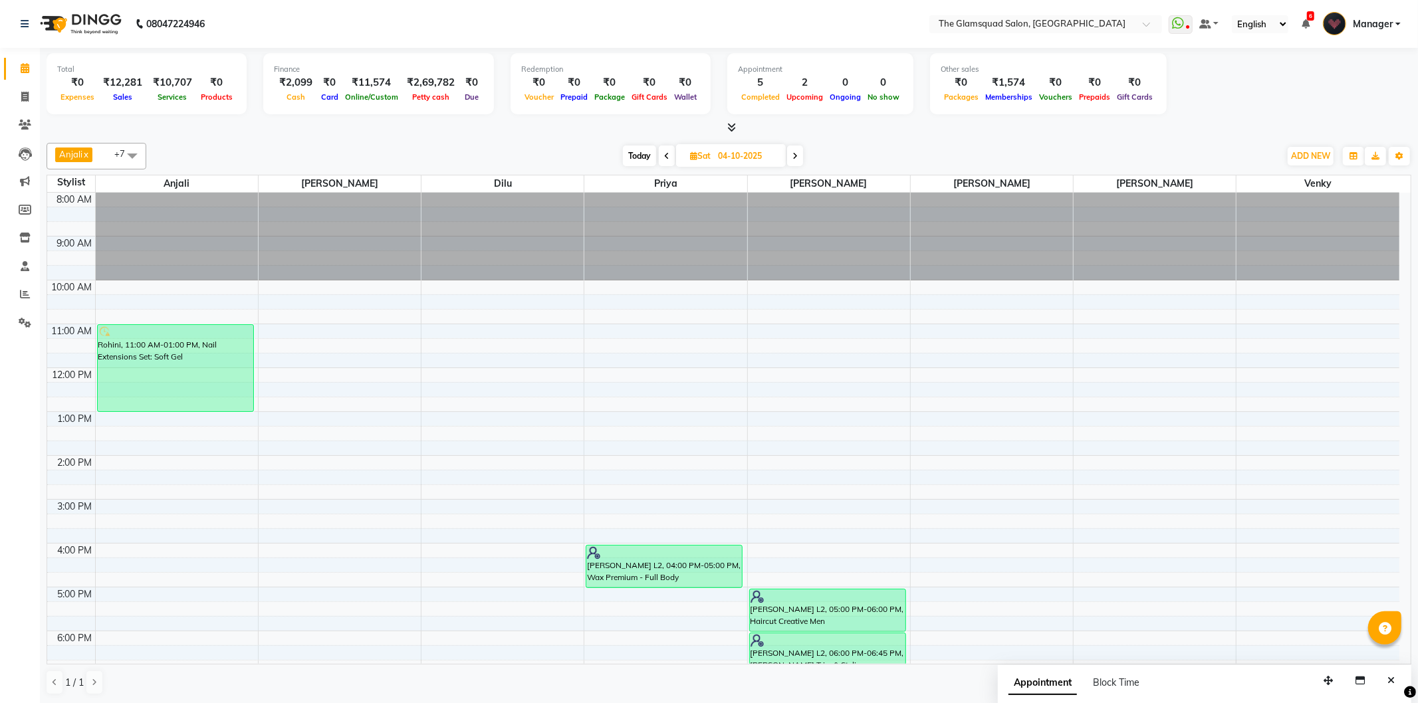
click at [645, 158] on span "Today" at bounding box center [639, 156] width 33 height 21
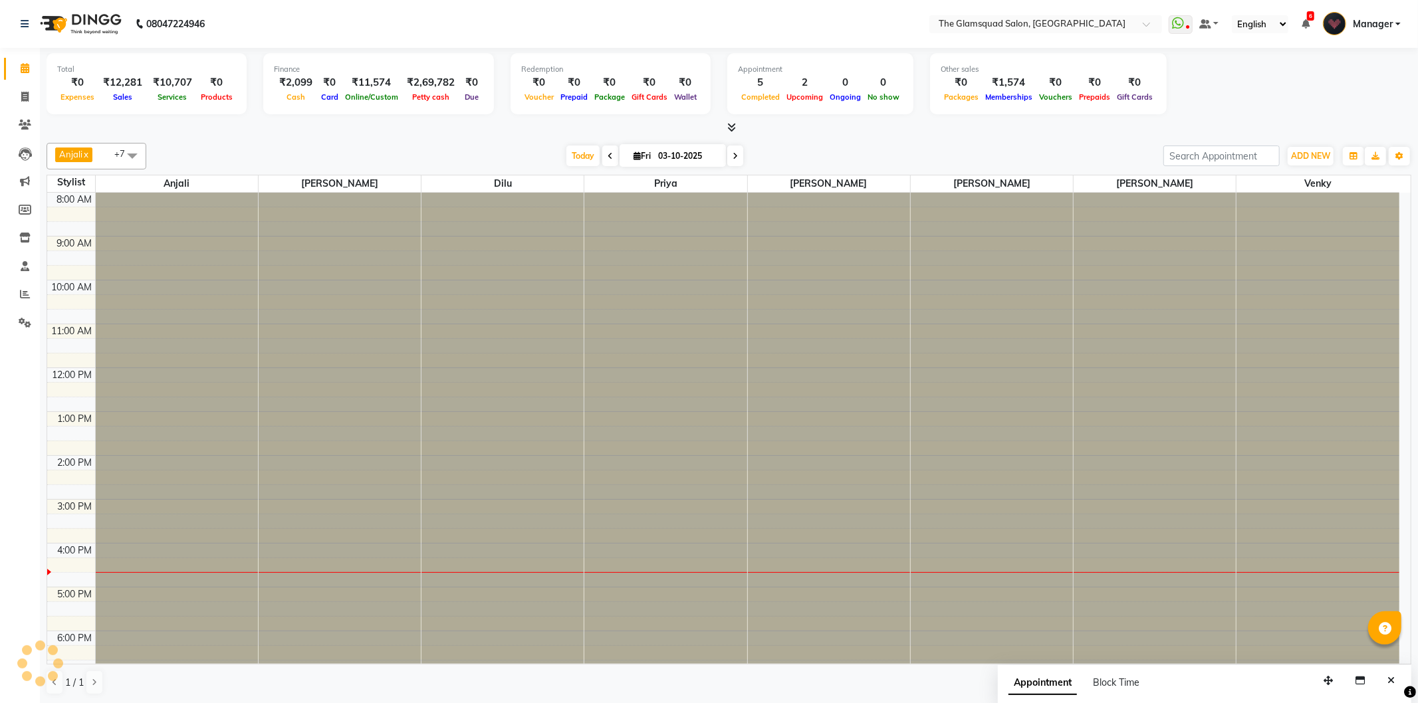
scroll to position [144, 0]
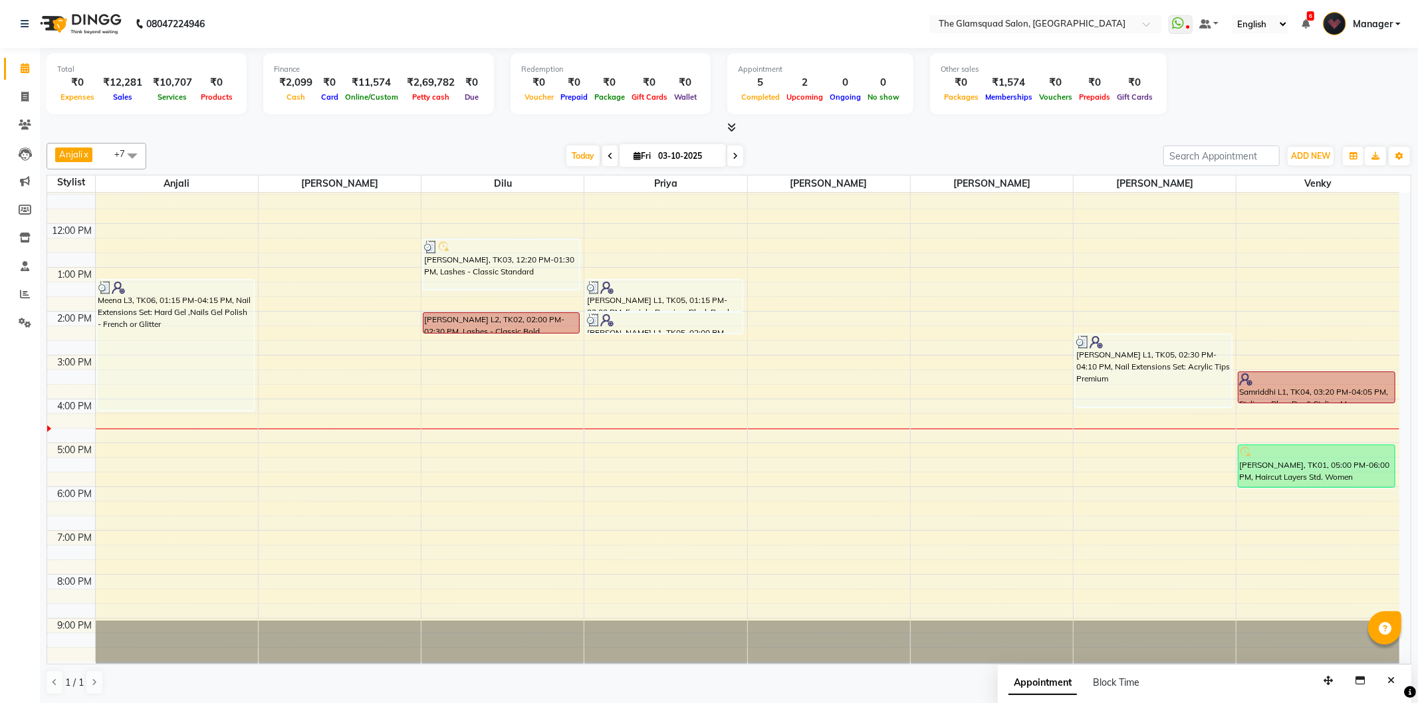
click at [685, 161] on input "03-10-2025" at bounding box center [687, 156] width 66 height 20
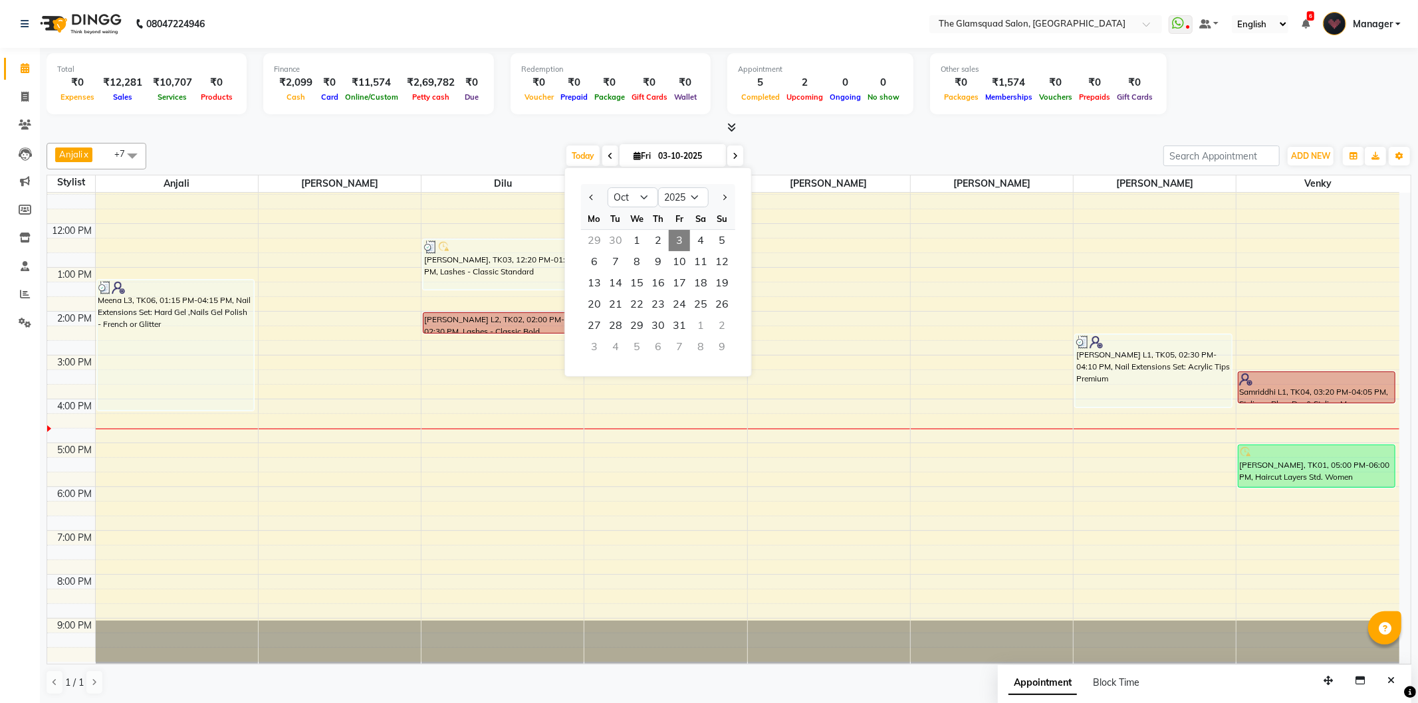
click at [635, 187] on ngb-datepicker-navigation "Jan Feb Mar Apr May Jun [DATE] Aug Sep Oct Nov [DATE] 2016 2017 2018 2019 2020 …" at bounding box center [658, 197] width 154 height 21
click at [632, 198] on select "Jan Feb Mar Apr May Jun [DATE] Aug Sep Oct Nov Dec" at bounding box center [633, 197] width 51 height 20
click at [608, 187] on select "Jan Feb Mar Apr May Jun [DATE] Aug Sep Oct Nov Dec" at bounding box center [633, 197] width 51 height 20
click at [630, 302] on span "24" at bounding box center [636, 304] width 21 height 21
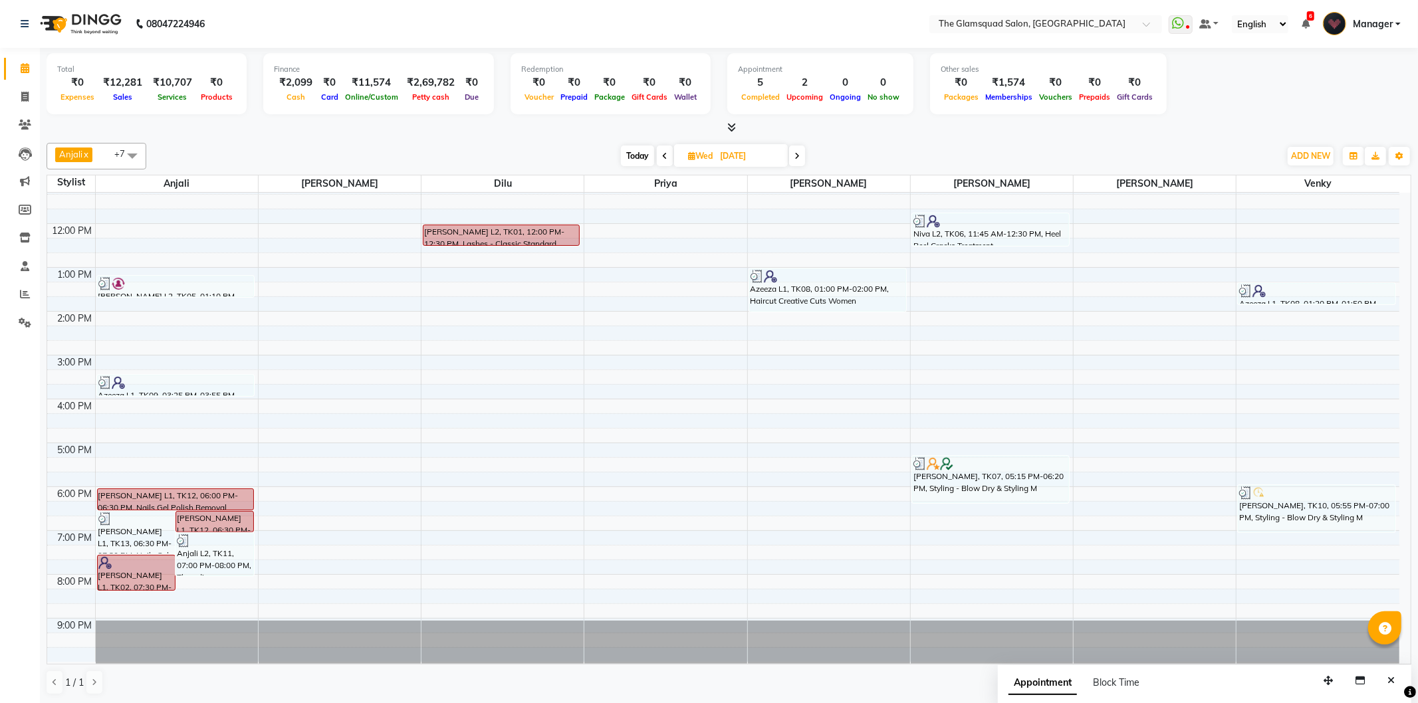
click at [741, 155] on input "[DATE]" at bounding box center [749, 156] width 66 height 20
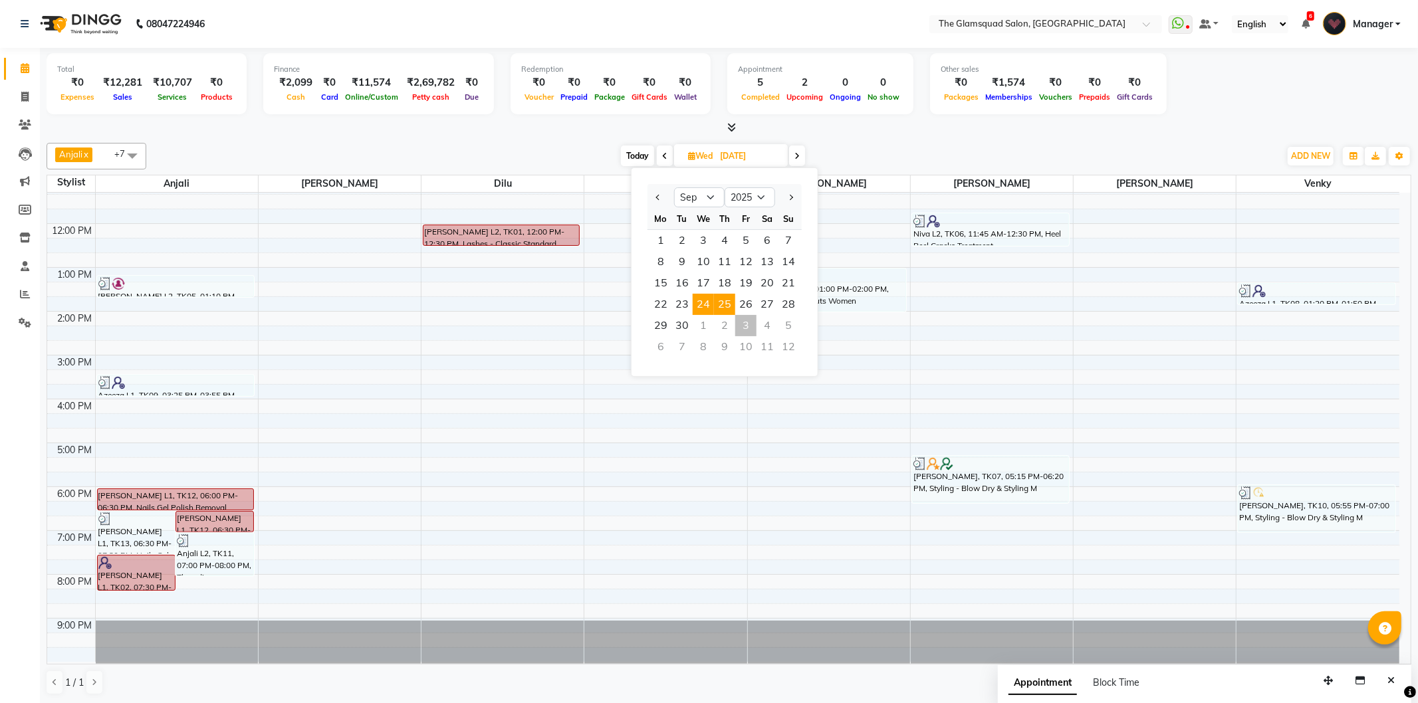
click at [722, 306] on span "25" at bounding box center [724, 304] width 21 height 21
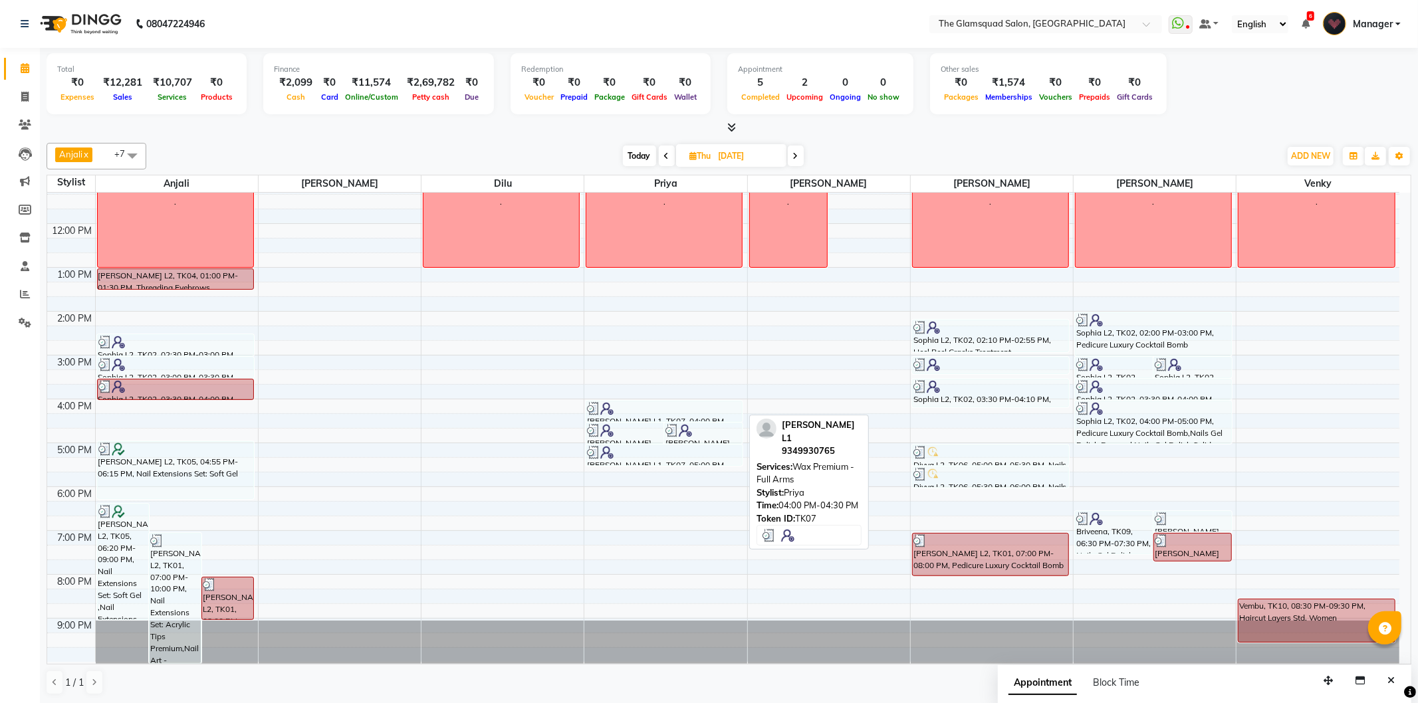
click at [649, 411] on div at bounding box center [664, 408] width 154 height 13
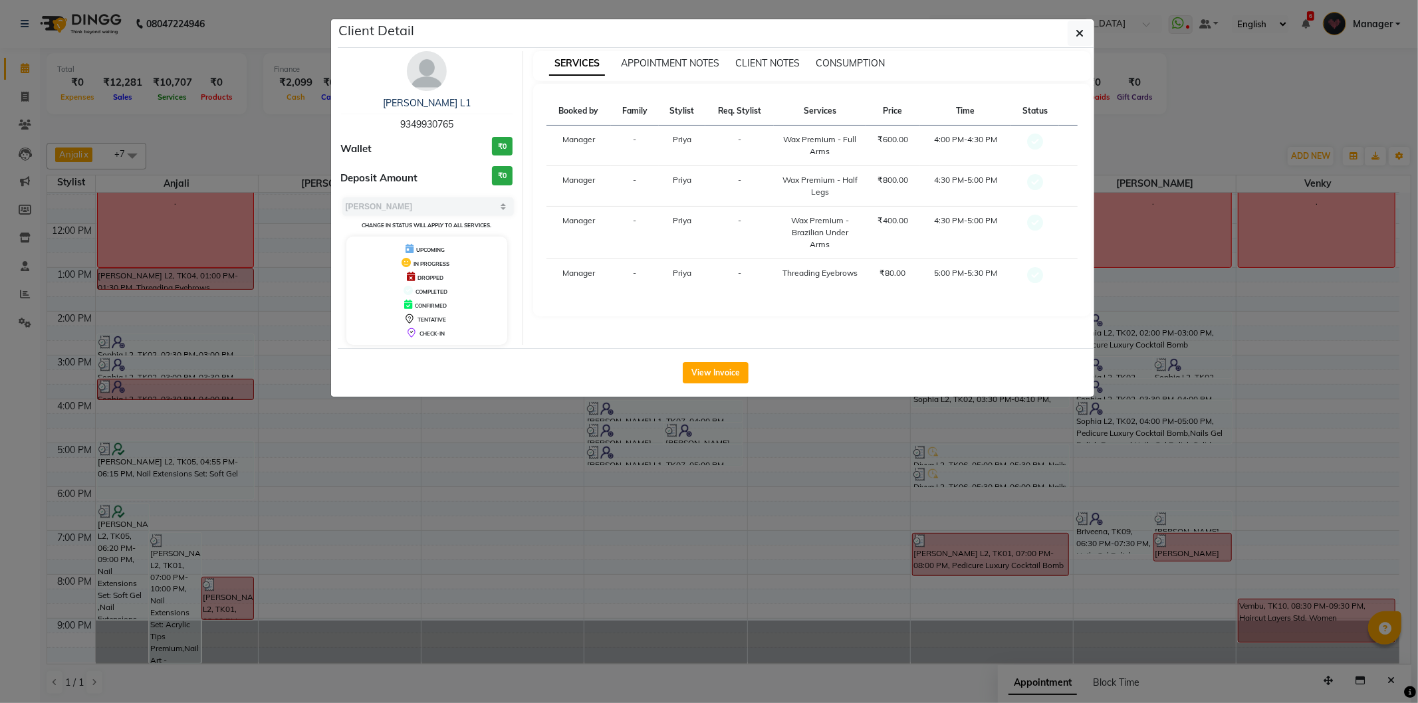
click at [286, 334] on ngb-modal-window "Client Detail [PERSON_NAME] L1 9349930765 Wallet ₹0 Deposit Amount ₹0 Select MA…" at bounding box center [709, 351] width 1418 height 703
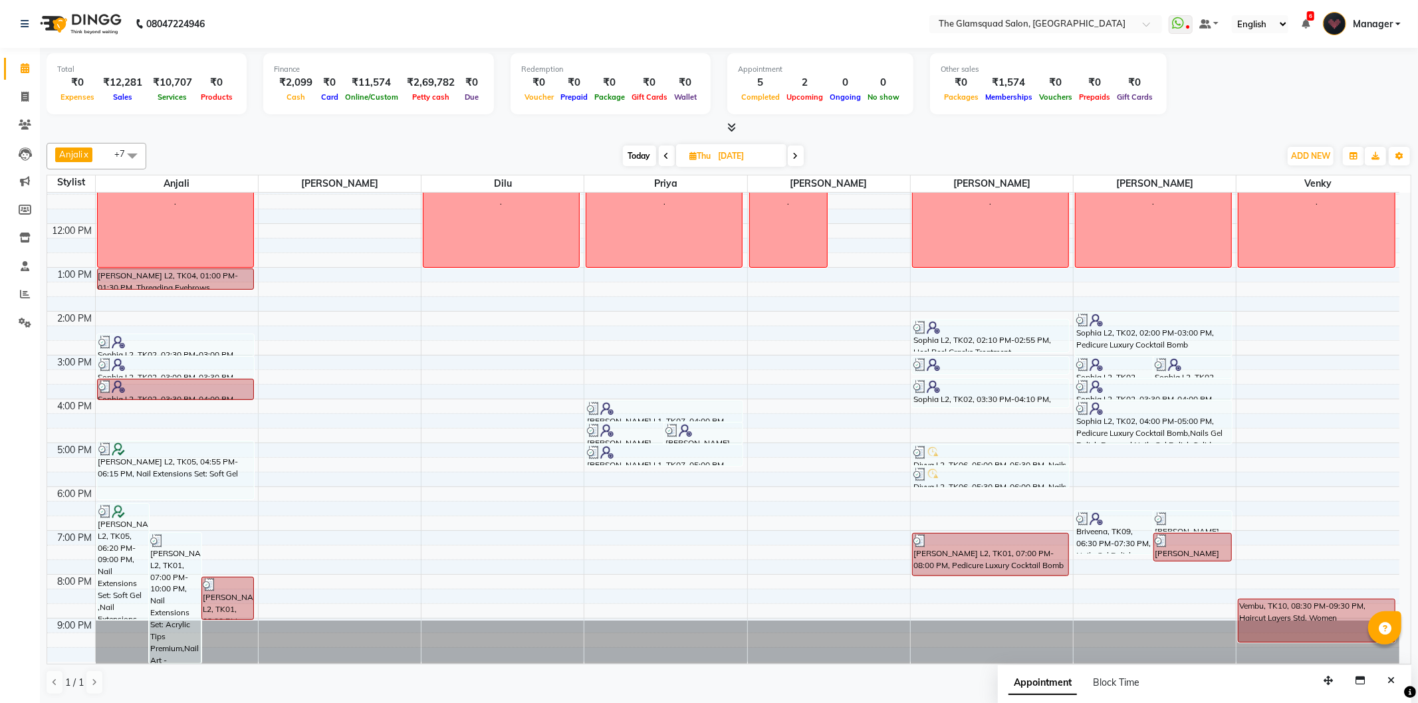
click at [725, 157] on input "[DATE]" at bounding box center [748, 156] width 66 height 20
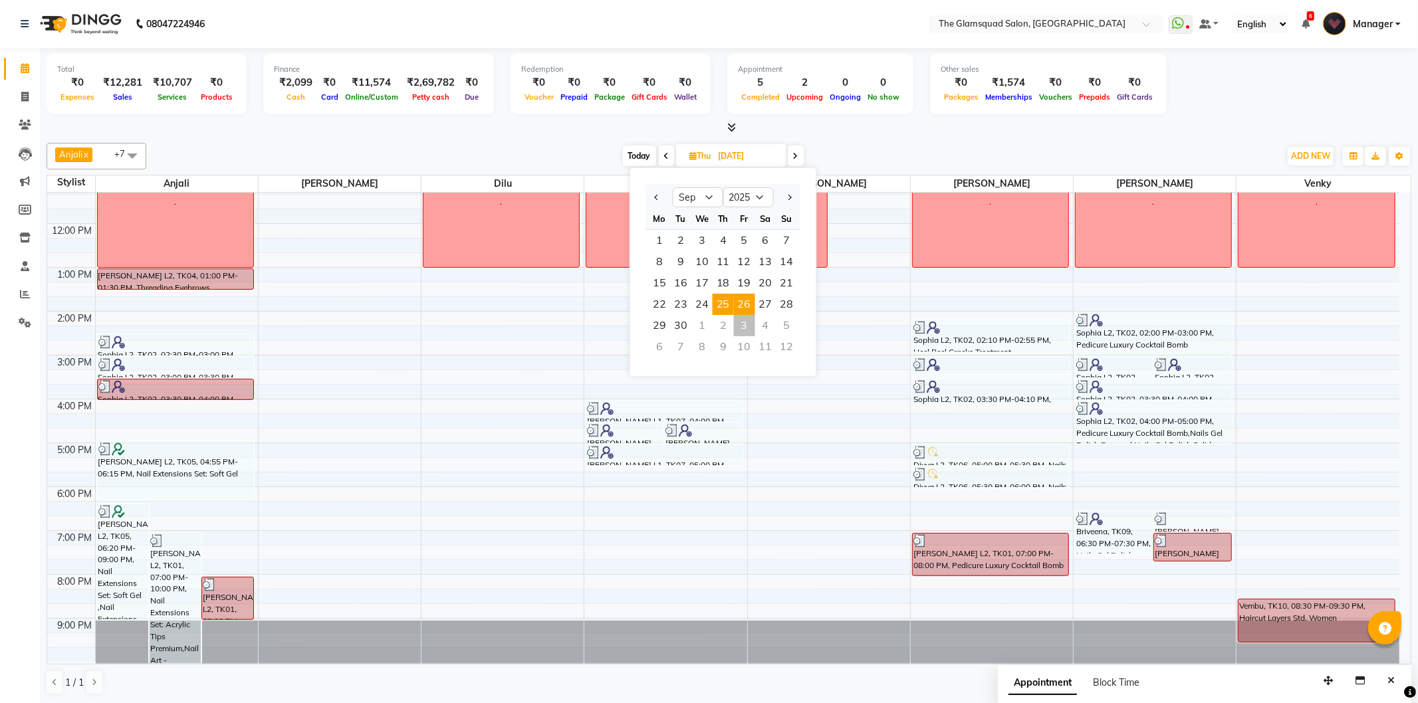
click at [740, 296] on span "26" at bounding box center [744, 304] width 21 height 21
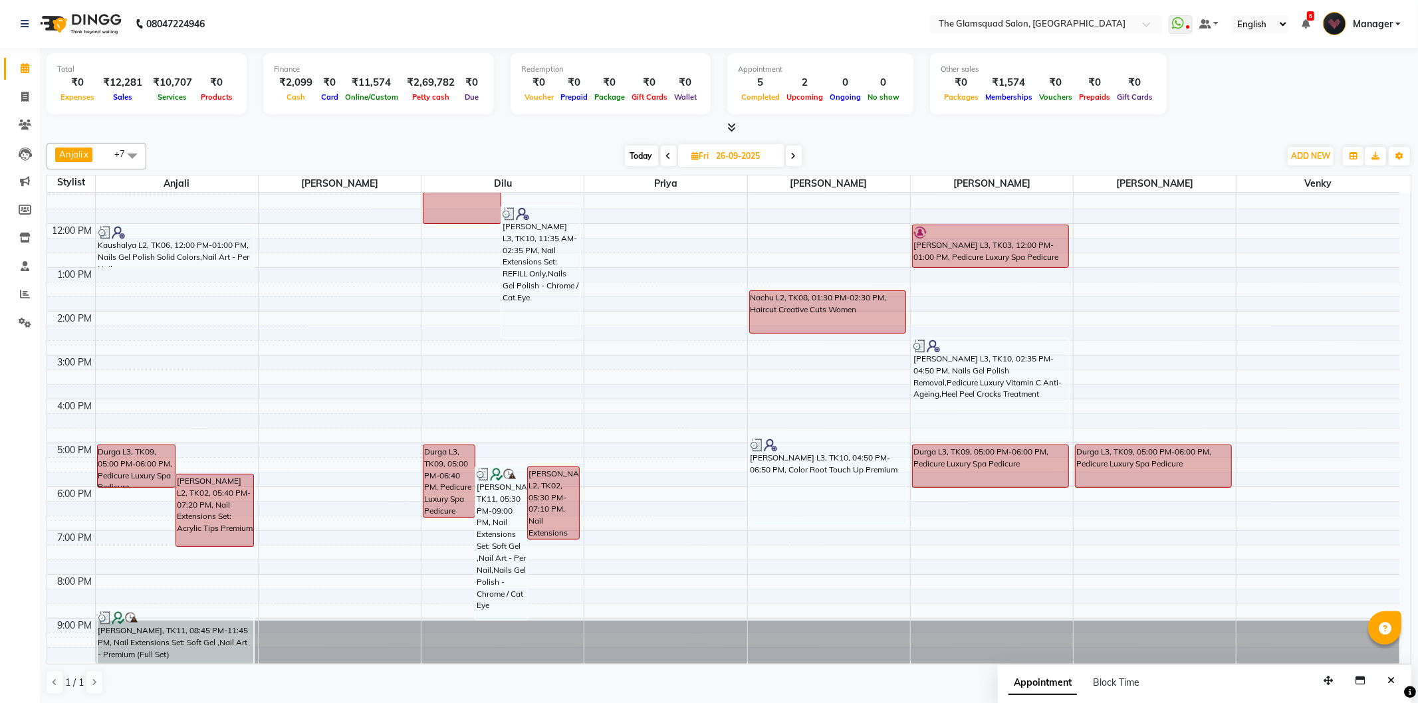
click at [753, 161] on input "26-09-2025" at bounding box center [746, 156] width 66 height 20
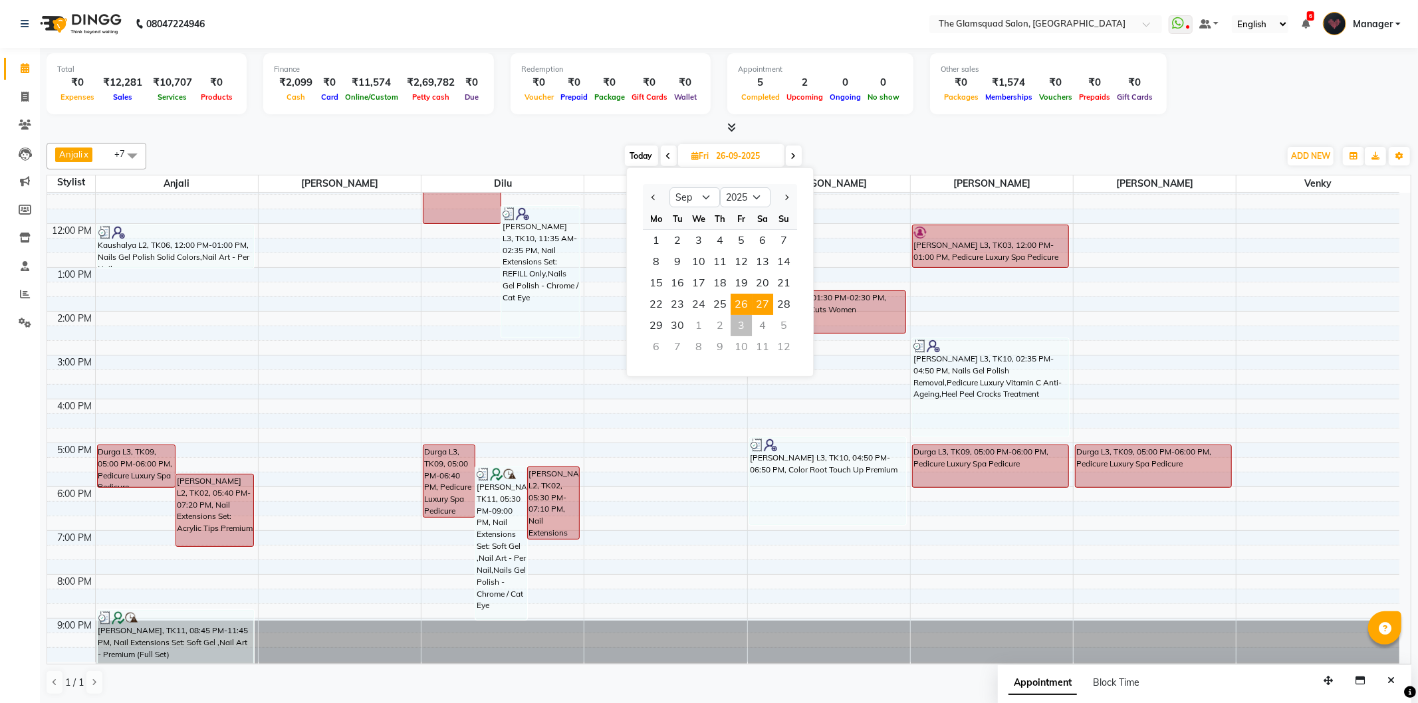
click at [758, 306] on span "27" at bounding box center [762, 304] width 21 height 21
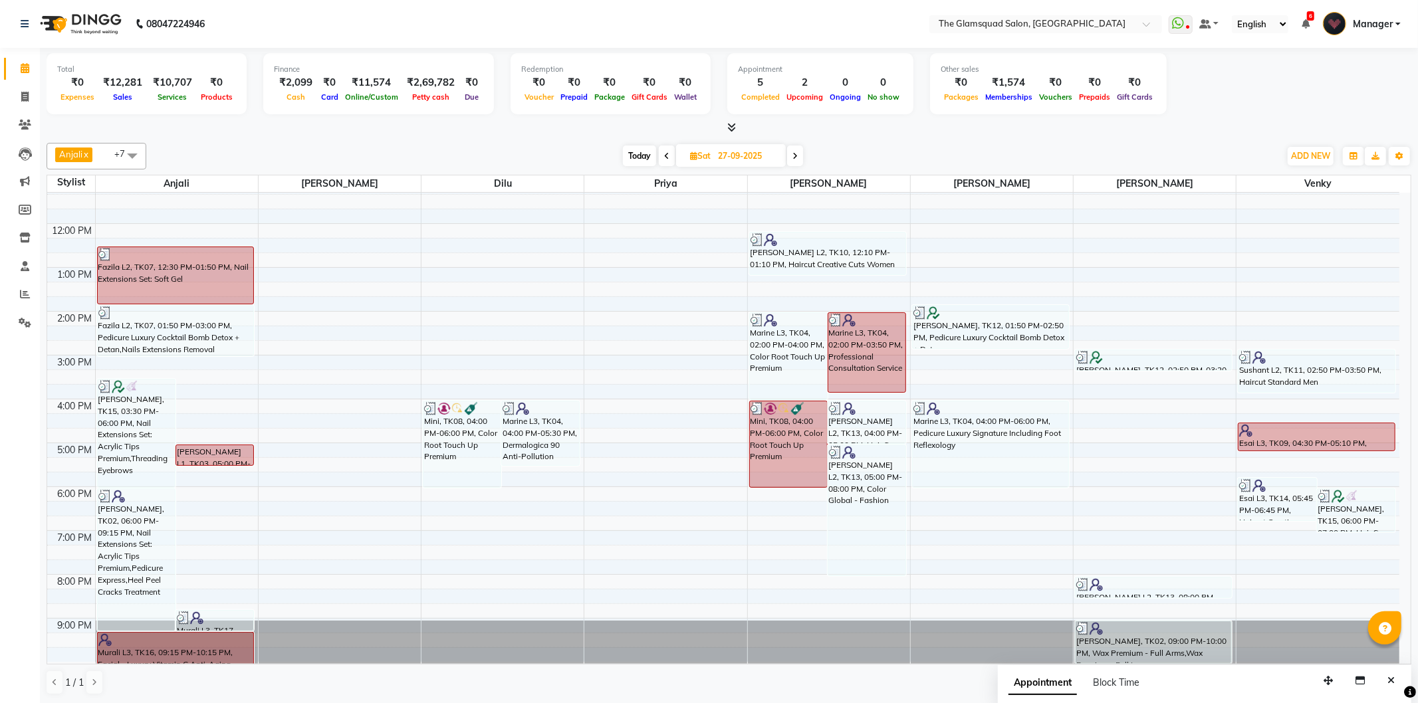
click at [642, 154] on span "Today" at bounding box center [639, 156] width 33 height 21
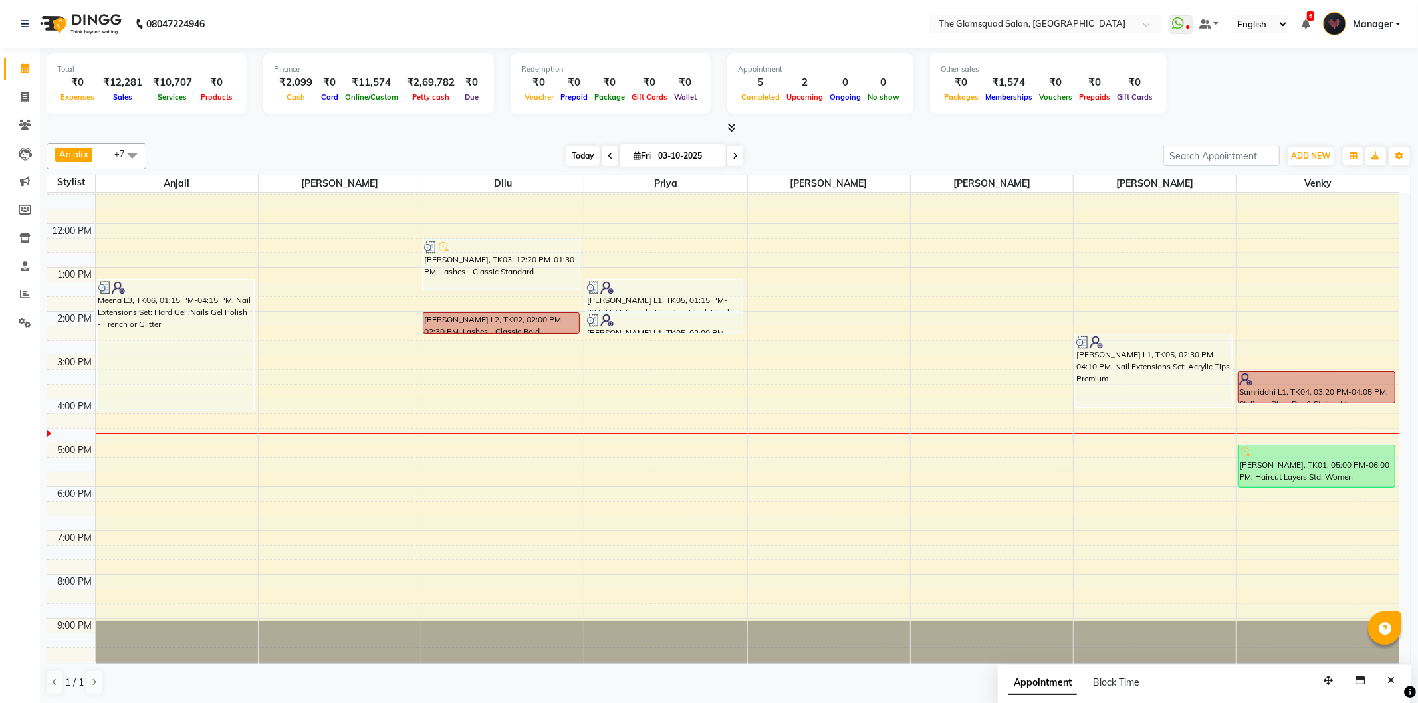
click at [574, 162] on span "Today" at bounding box center [582, 156] width 33 height 21
click at [937, 152] on div "[DATE] [DATE]" at bounding box center [655, 156] width 1004 height 20
click at [25, 295] on icon at bounding box center [25, 294] width 10 height 10
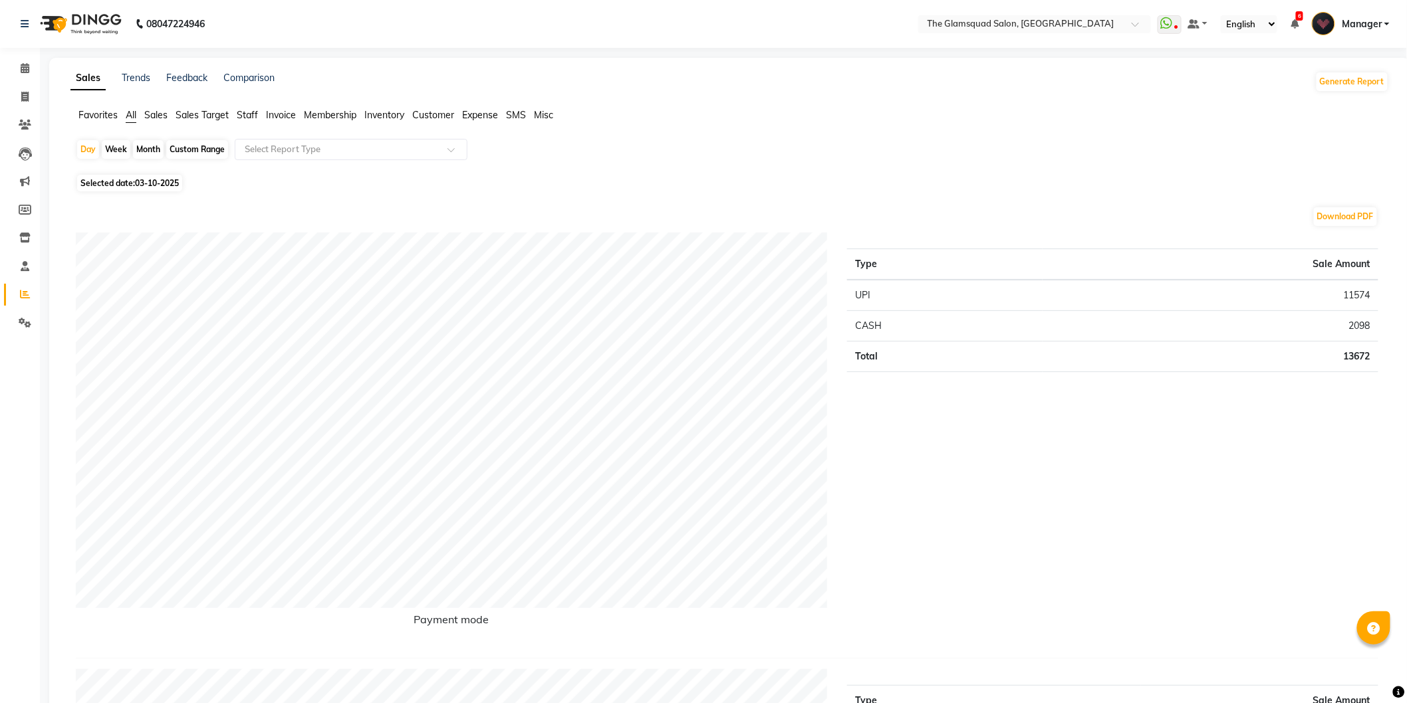
click at [249, 110] on span "Staff" at bounding box center [247, 115] width 21 height 12
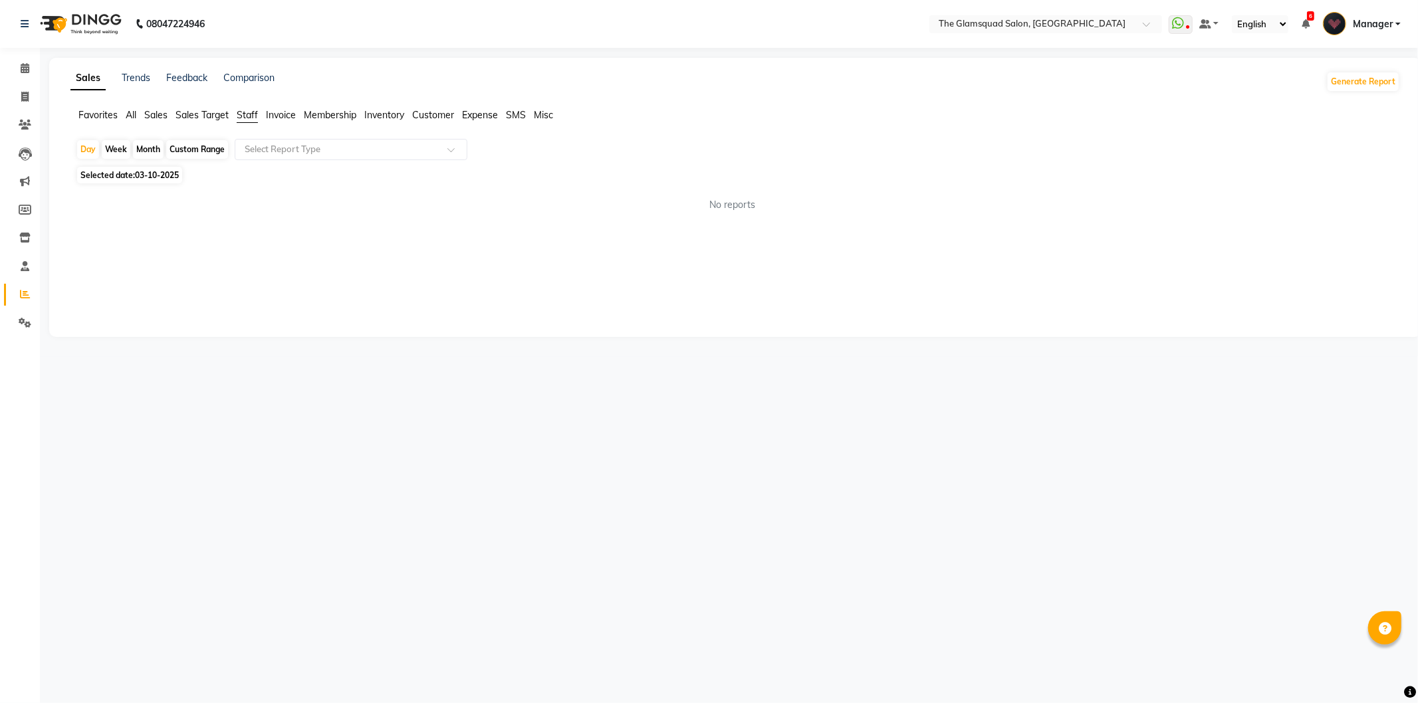
click at [156, 147] on div "Month" at bounding box center [148, 149] width 31 height 19
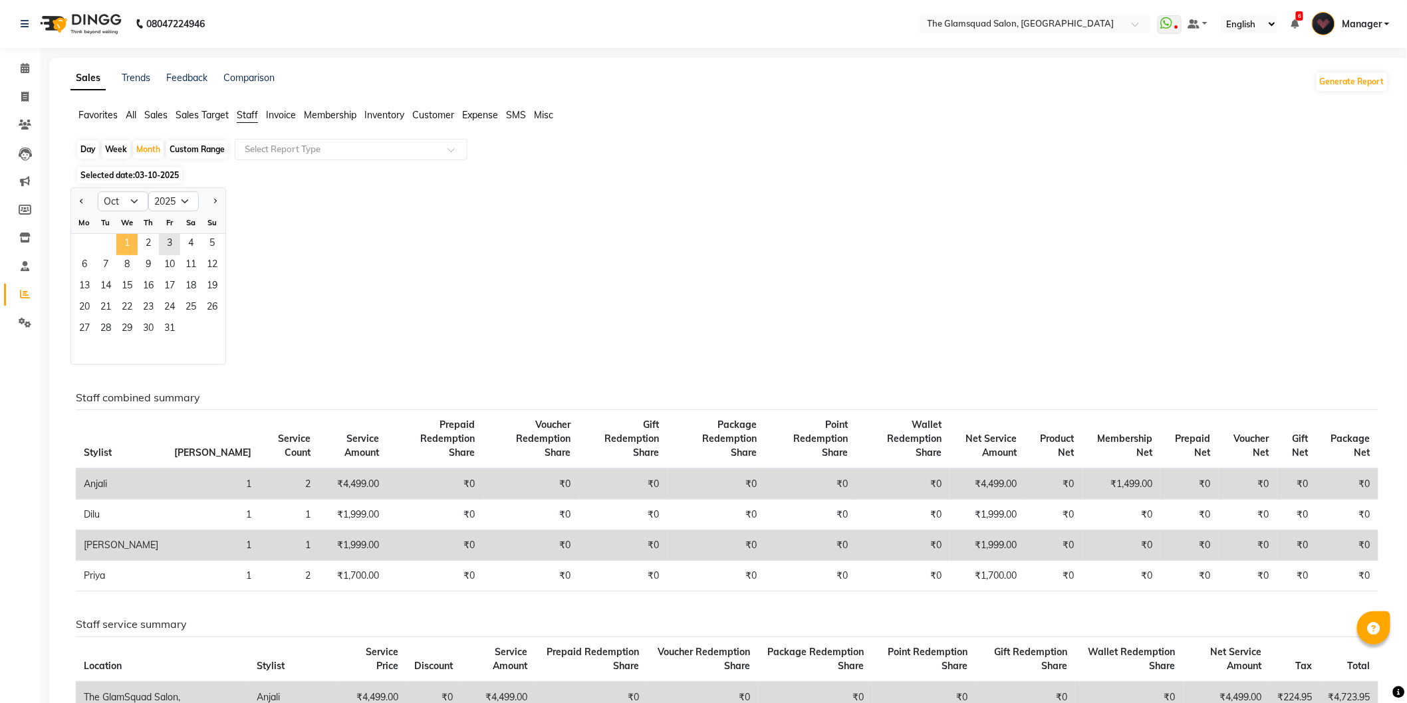
click at [124, 240] on span "1" at bounding box center [126, 244] width 21 height 21
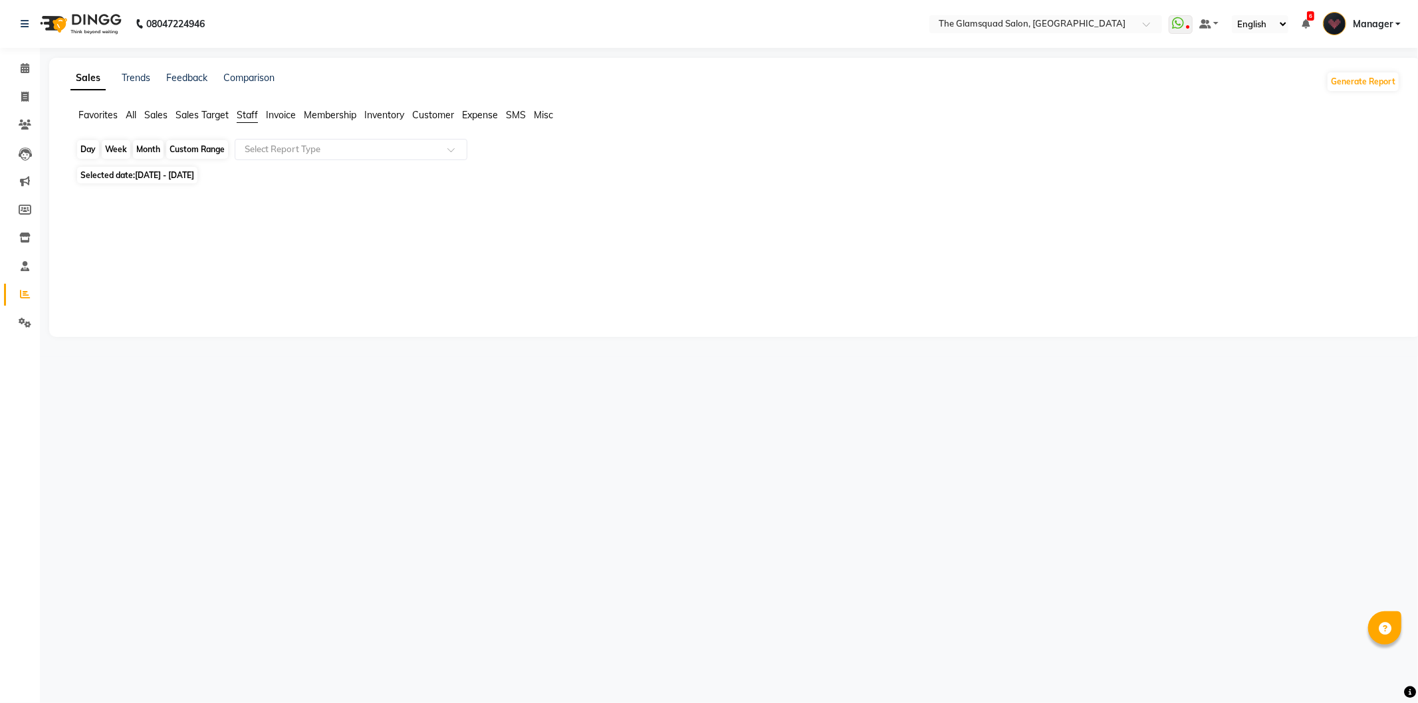
click at [154, 149] on div "Month" at bounding box center [148, 149] width 31 height 19
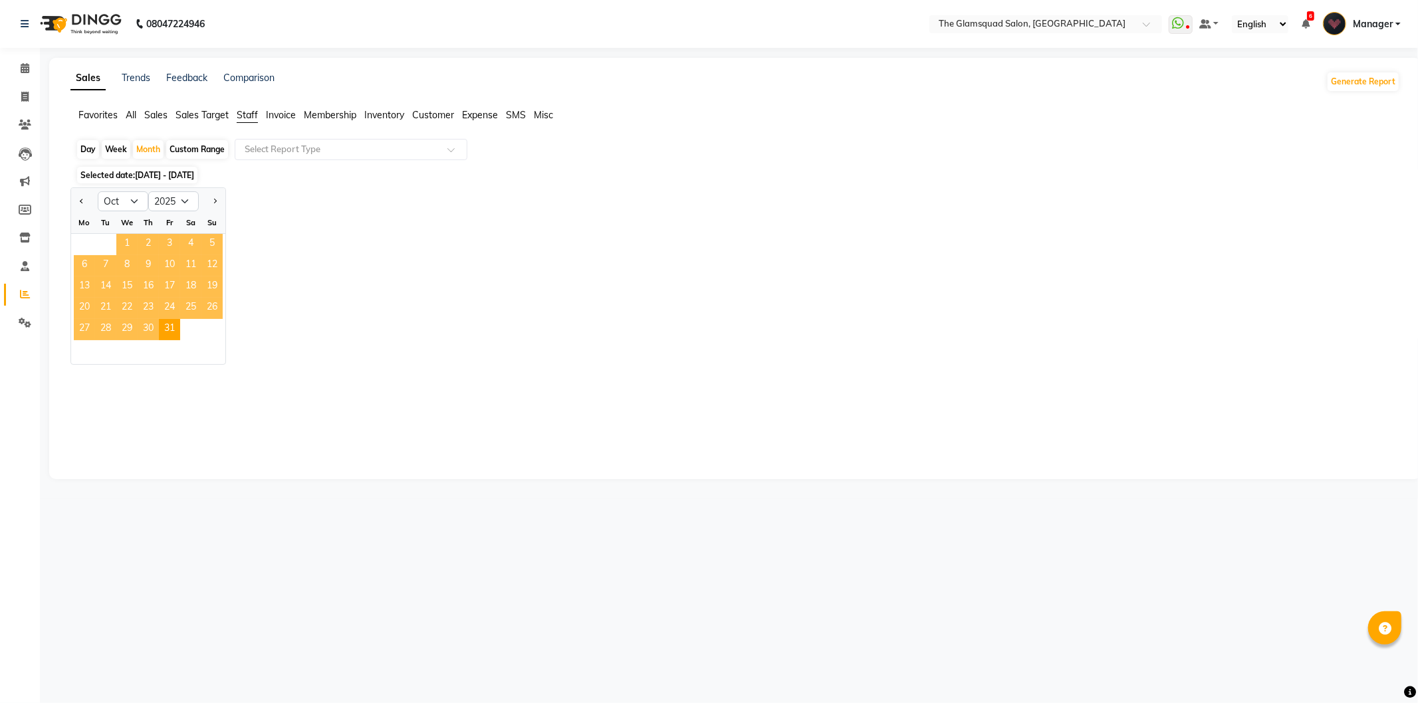
click at [133, 239] on span "1" at bounding box center [126, 244] width 21 height 21
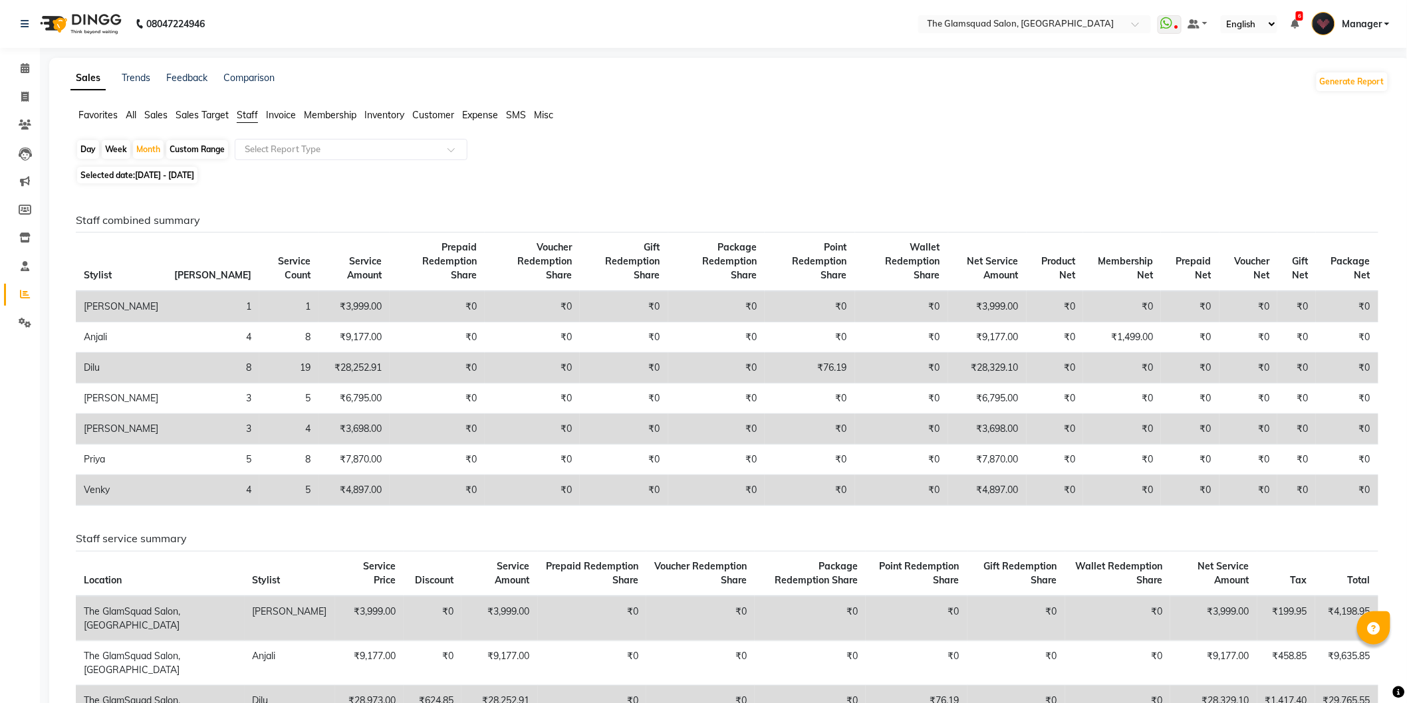
click at [474, 190] on div "Staff combined summary Stylist Bill Count Service Count Service Amount Prepaid …" at bounding box center [726, 651] width 1323 height 929
click at [21, 73] on icon at bounding box center [25, 68] width 9 height 10
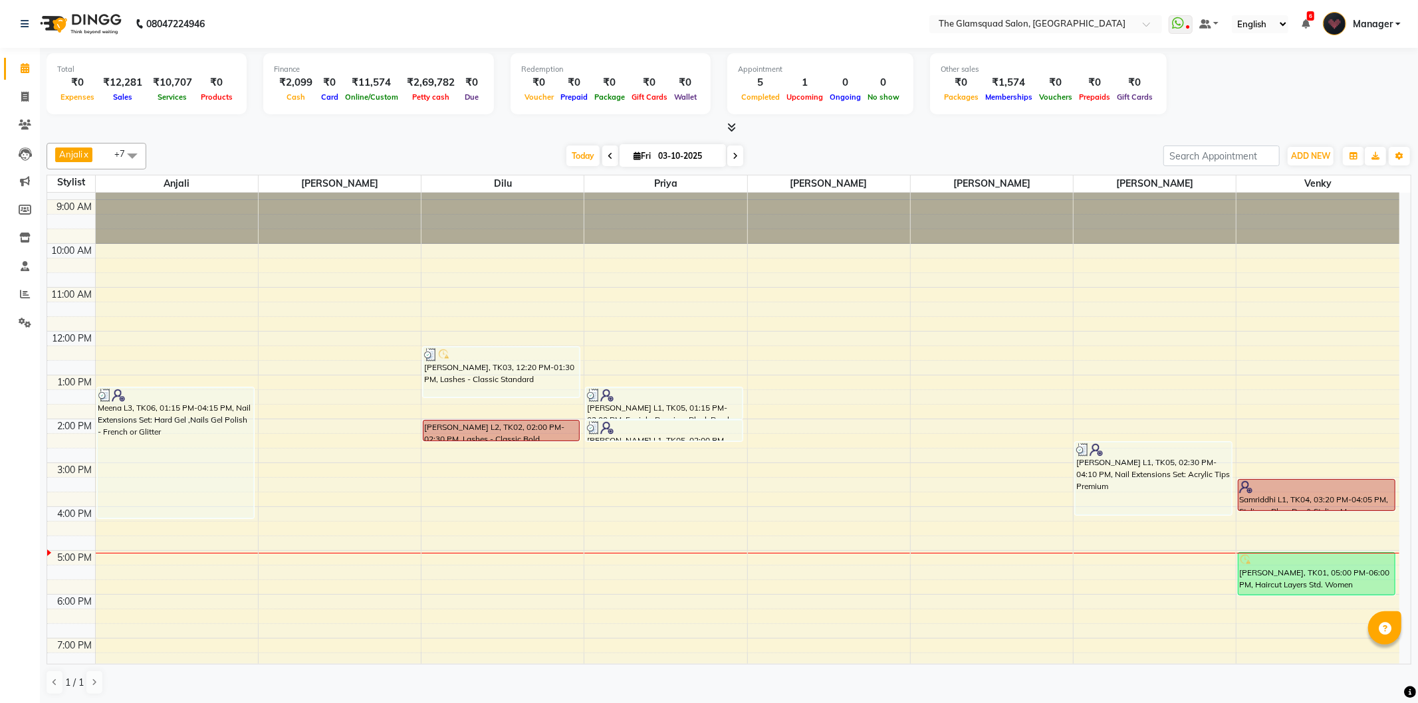
scroll to position [74, 0]
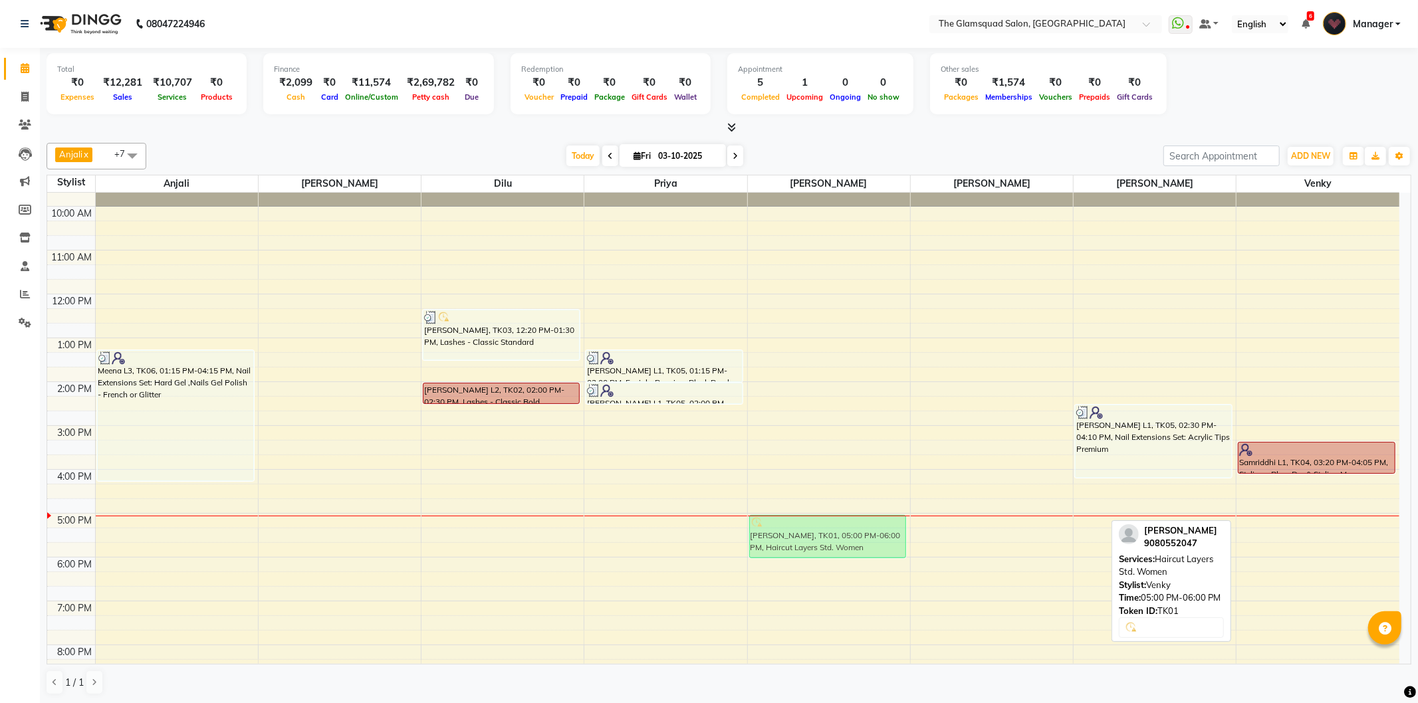
drag, startPoint x: 1305, startPoint y: 545, endPoint x: 876, endPoint y: 542, distance: 428.7
click at [876, 542] on tr "Meena L3, TK06, 01:15 PM-04:15 PM, Nail Extensions Set: Hard Gel ,Nails Gel Pol…" at bounding box center [723, 426] width 1352 height 614
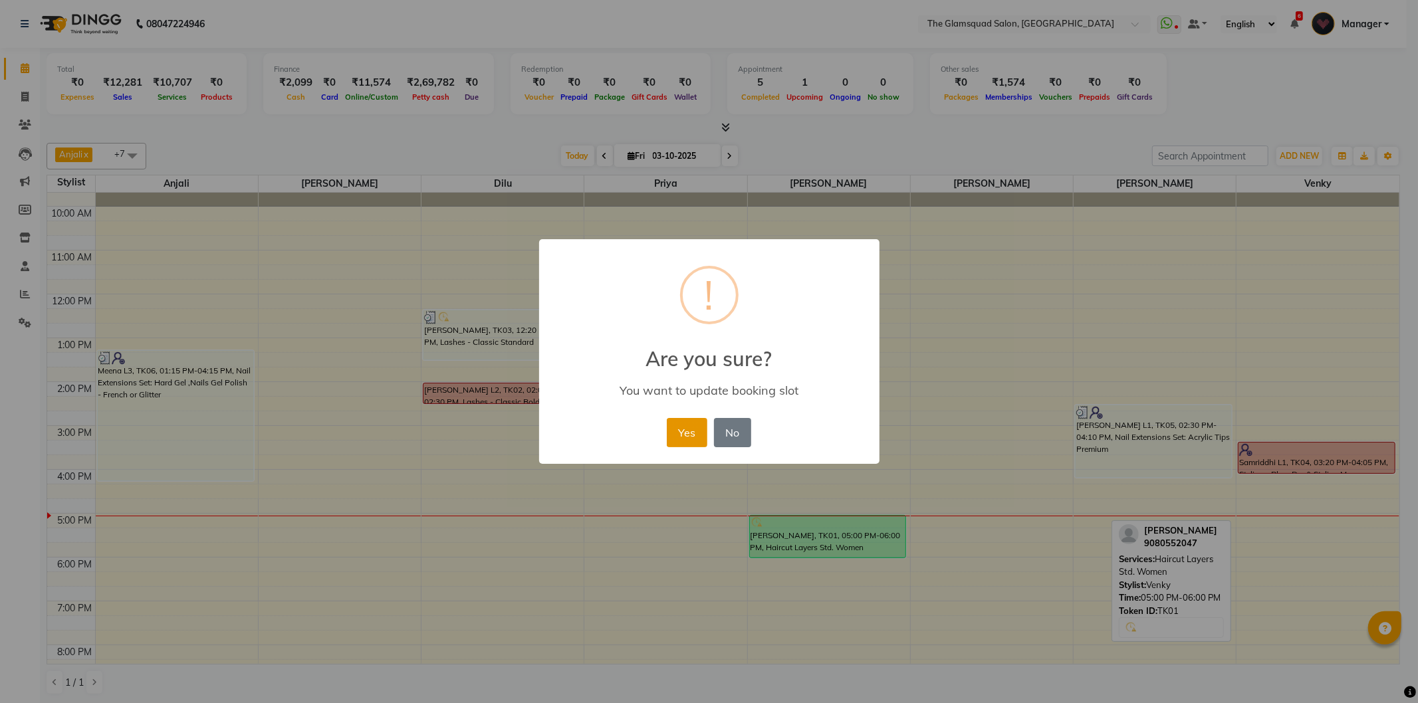
click at [687, 436] on button "Yes" at bounding box center [687, 432] width 41 height 29
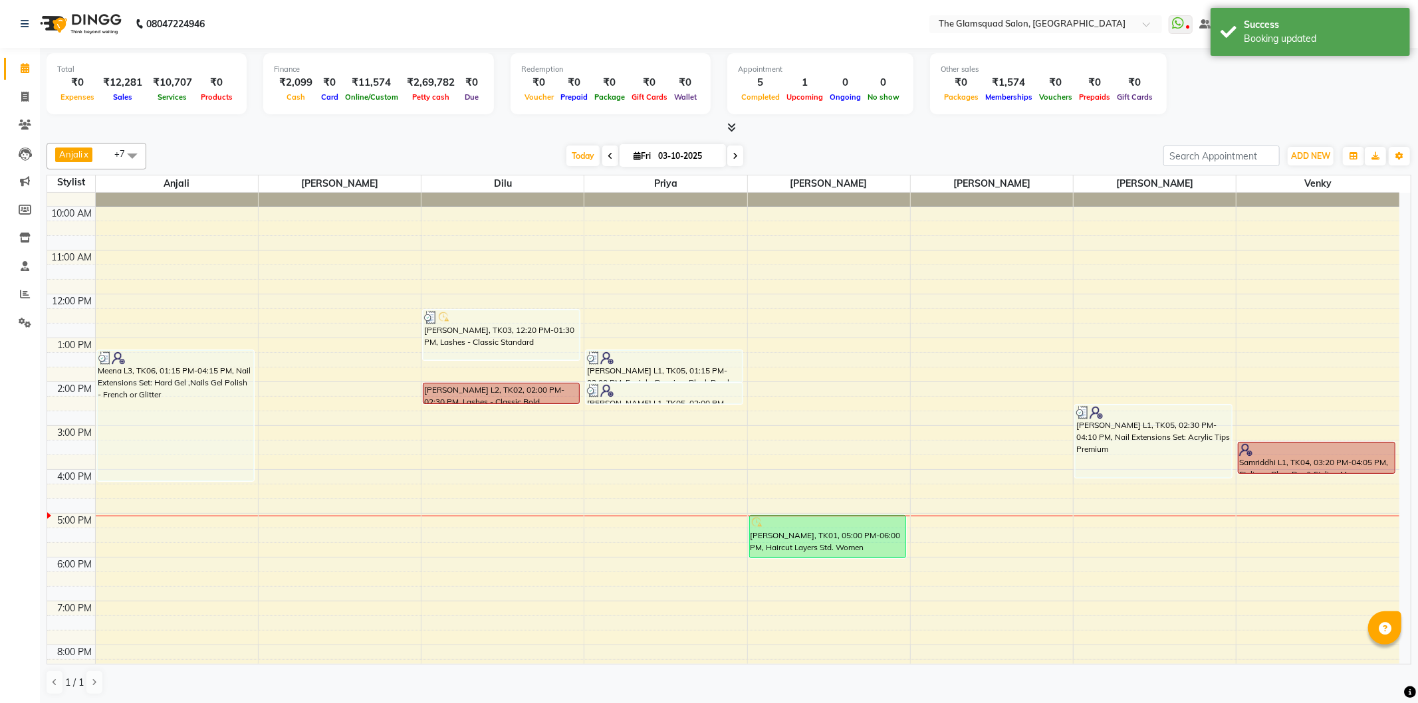
click at [603, 163] on span at bounding box center [610, 156] width 16 height 21
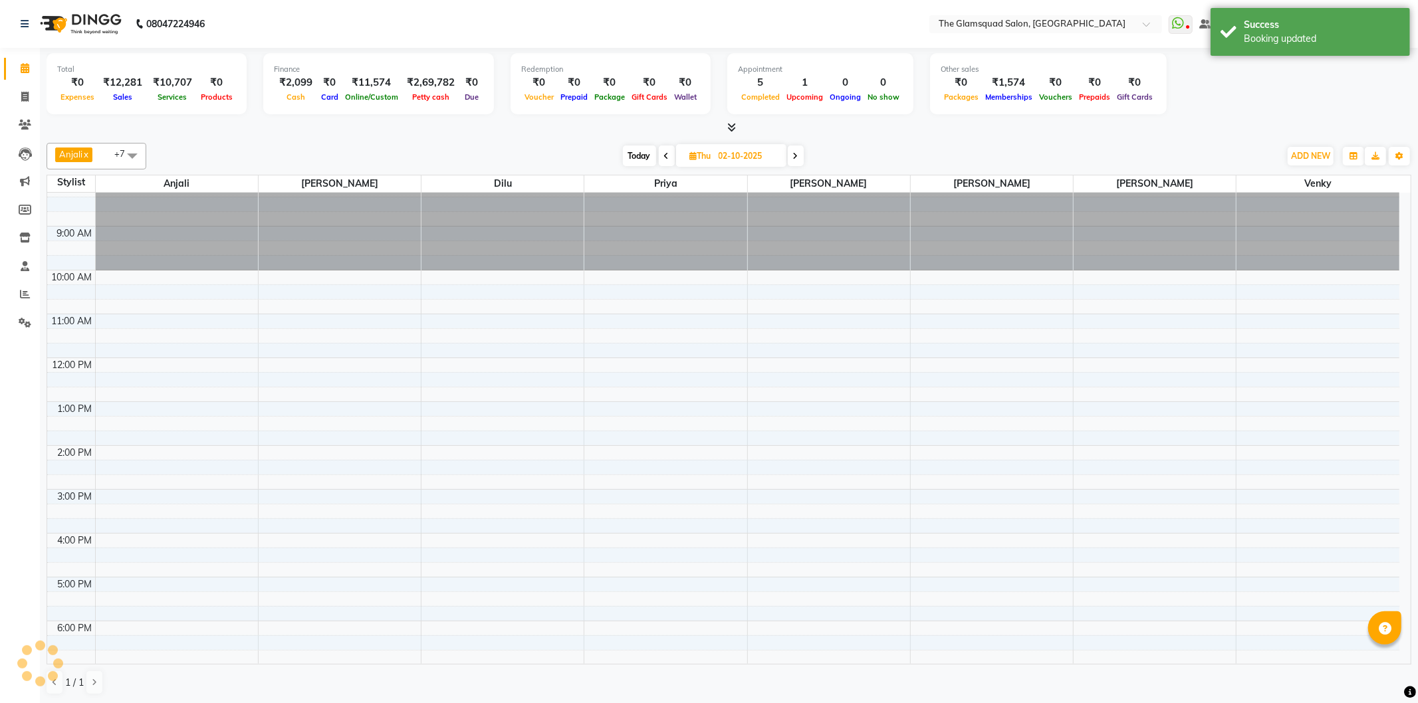
scroll to position [0, 0]
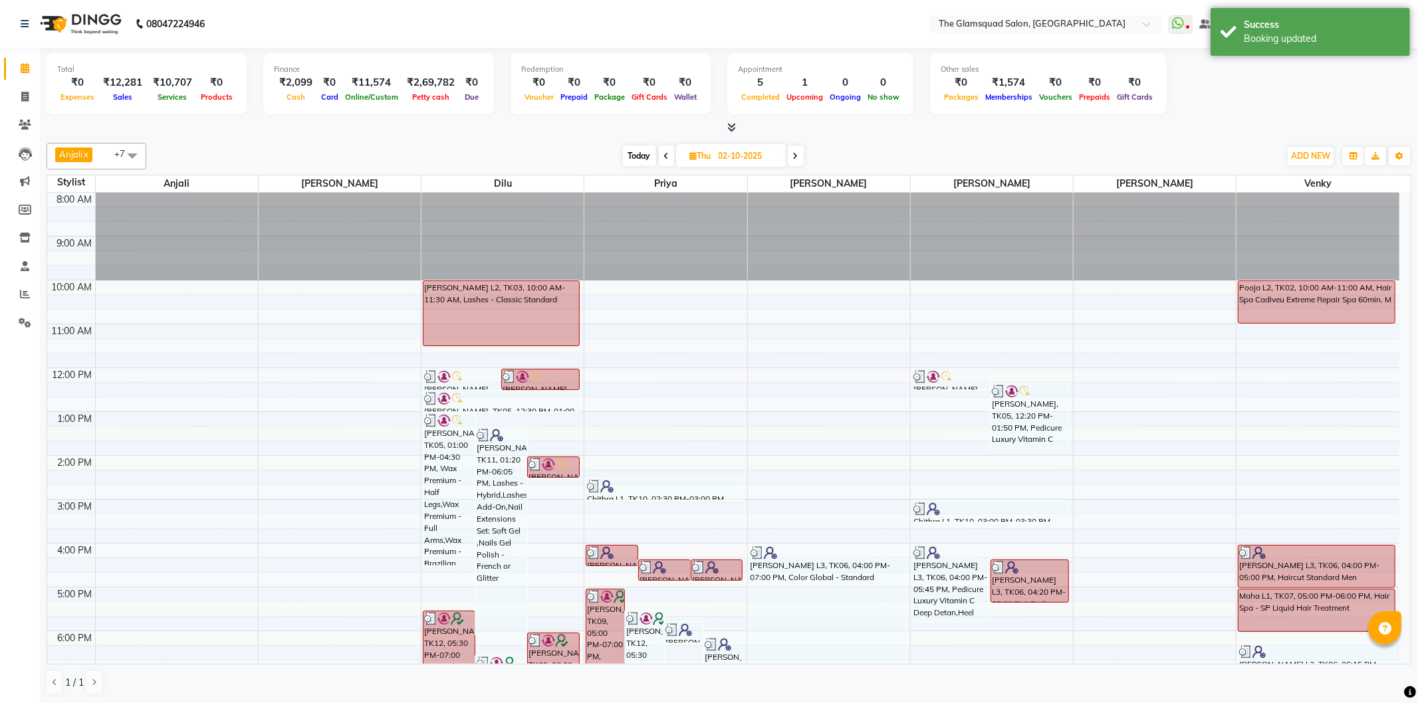
click at [645, 154] on span "Today" at bounding box center [639, 156] width 33 height 21
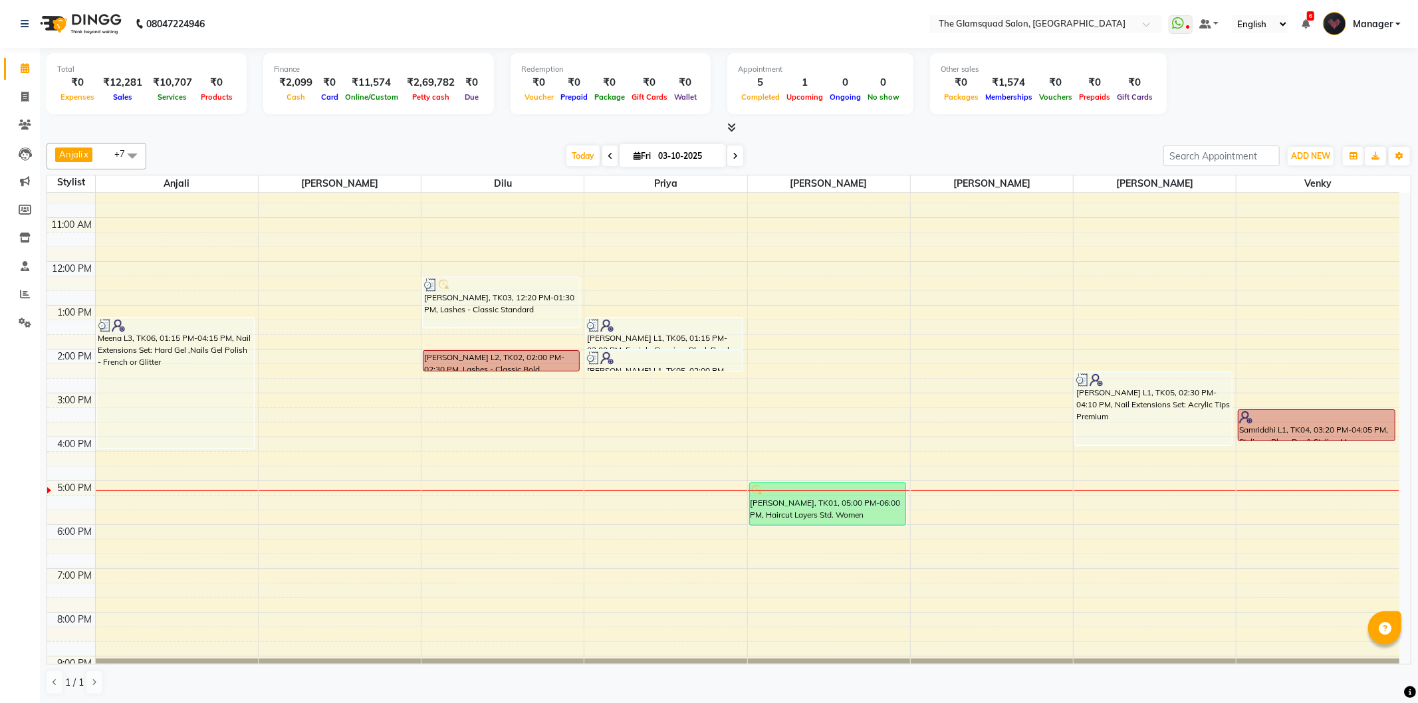
scroll to position [70, 0]
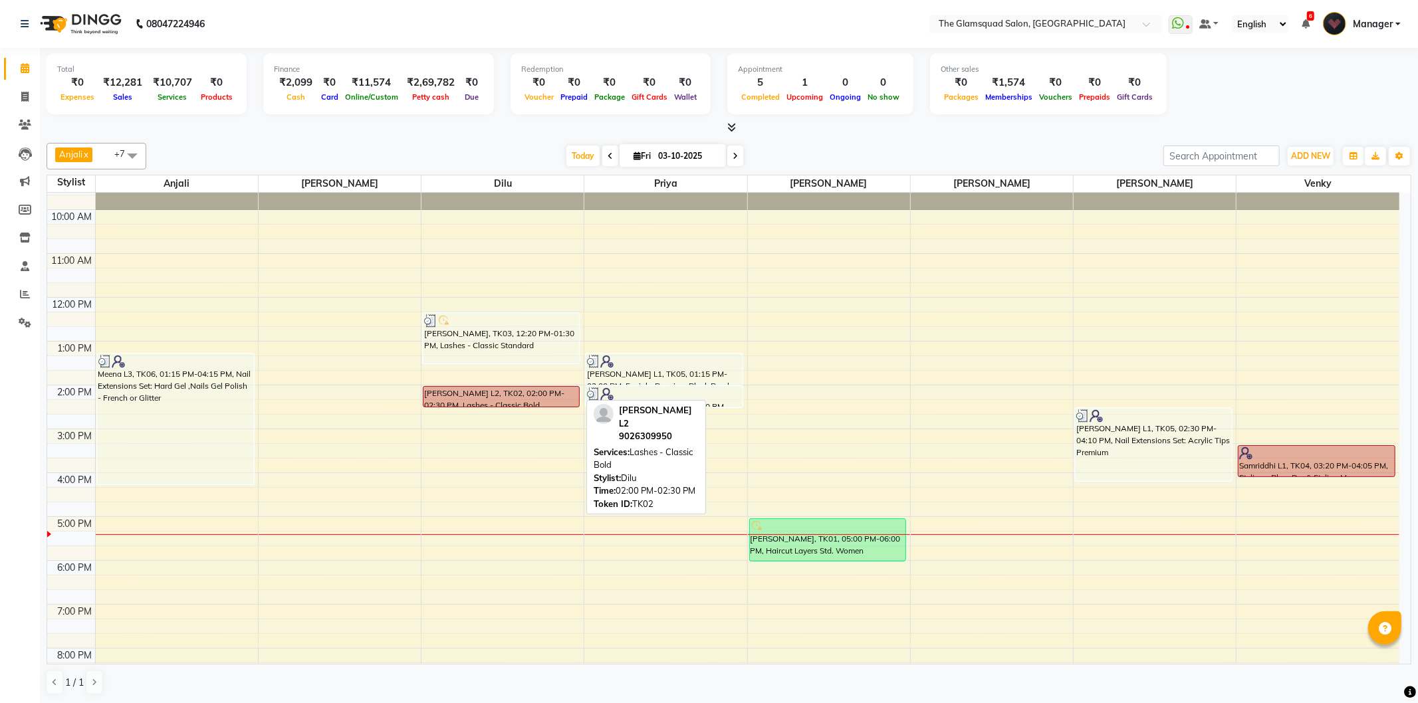
click at [559, 394] on div "[PERSON_NAME] L2, TK02, 02:00 PM-02:30 PM, Lashes - Classic Bold" at bounding box center [501, 397] width 156 height 20
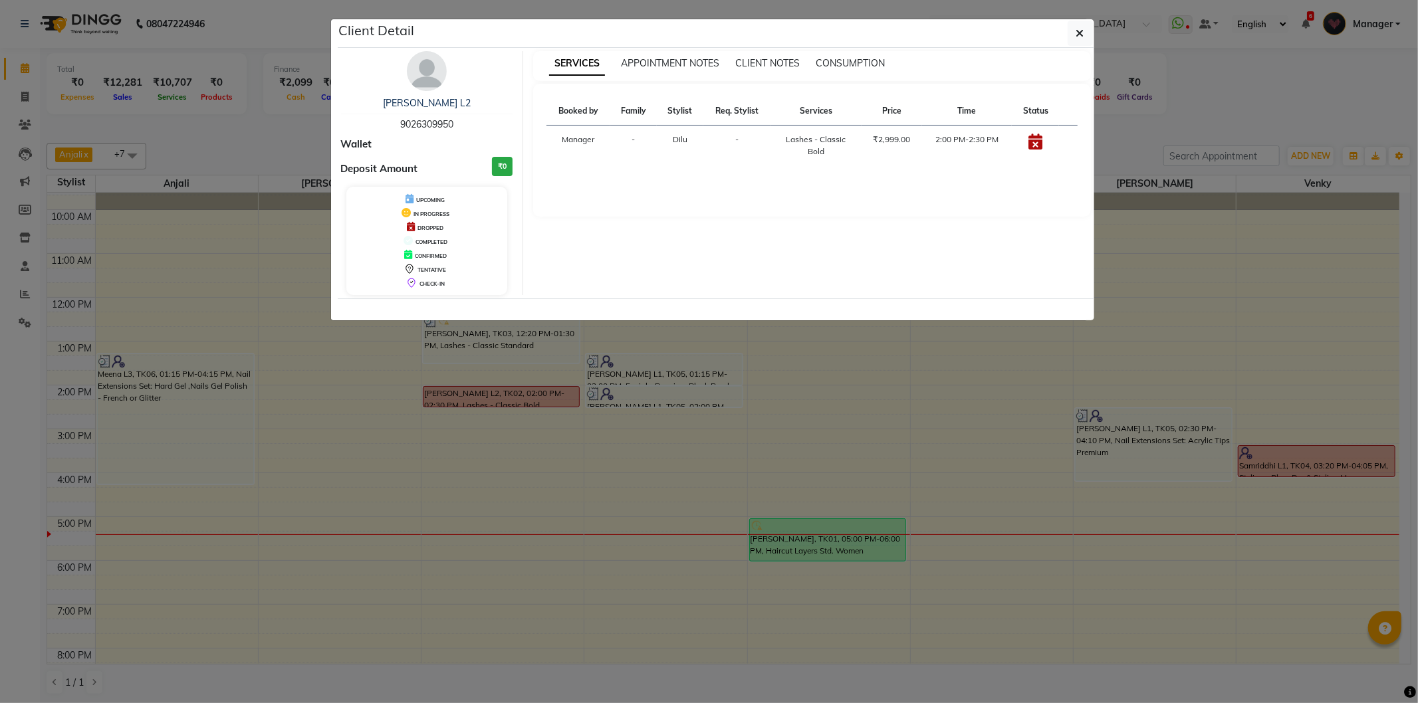
click at [427, 121] on span "9026309950" at bounding box center [426, 124] width 53 height 12
copy span "9026309950"
click at [1074, 29] on button "button" at bounding box center [1080, 33] width 25 height 25
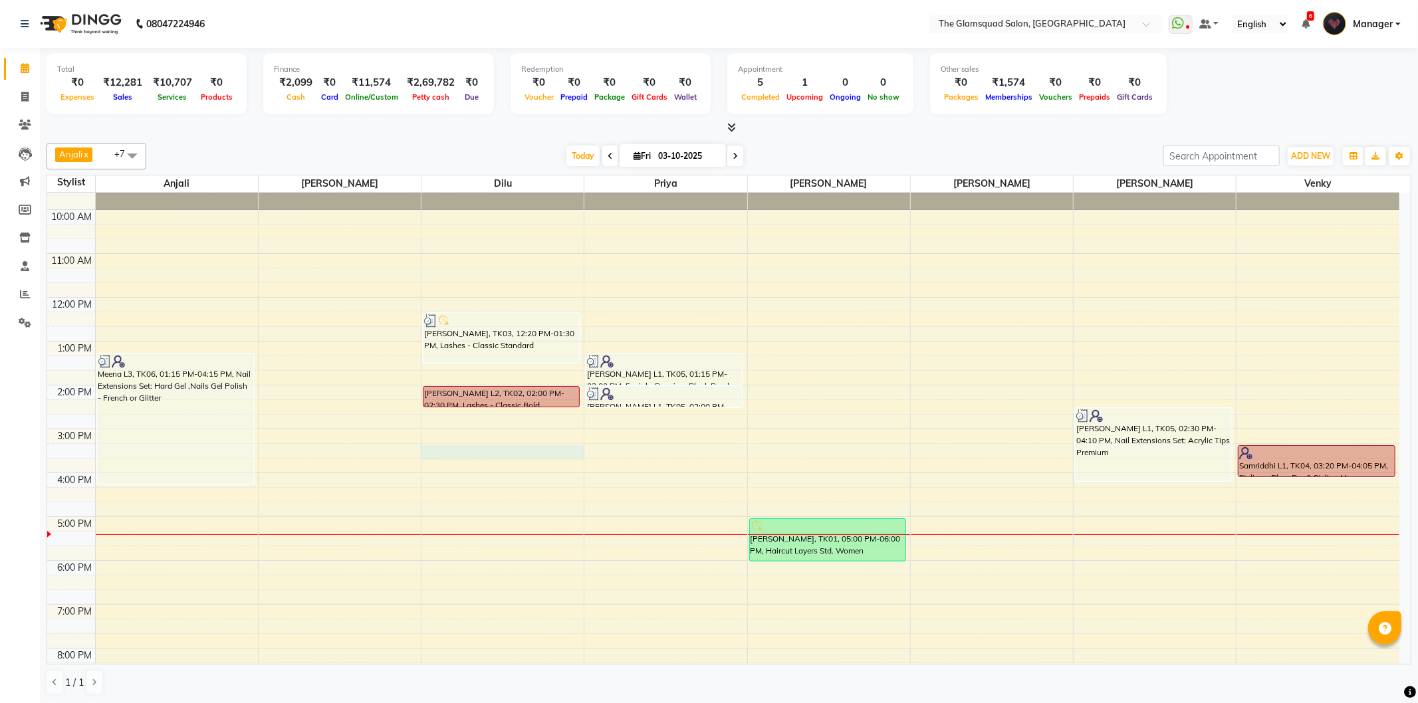
click at [500, 453] on div "8:00 AM 9:00 AM 10:00 AM 11:00 AM 12:00 PM 1:00 PM 2:00 PM 3:00 PM 4:00 PM 5:00…" at bounding box center [723, 429] width 1352 height 614
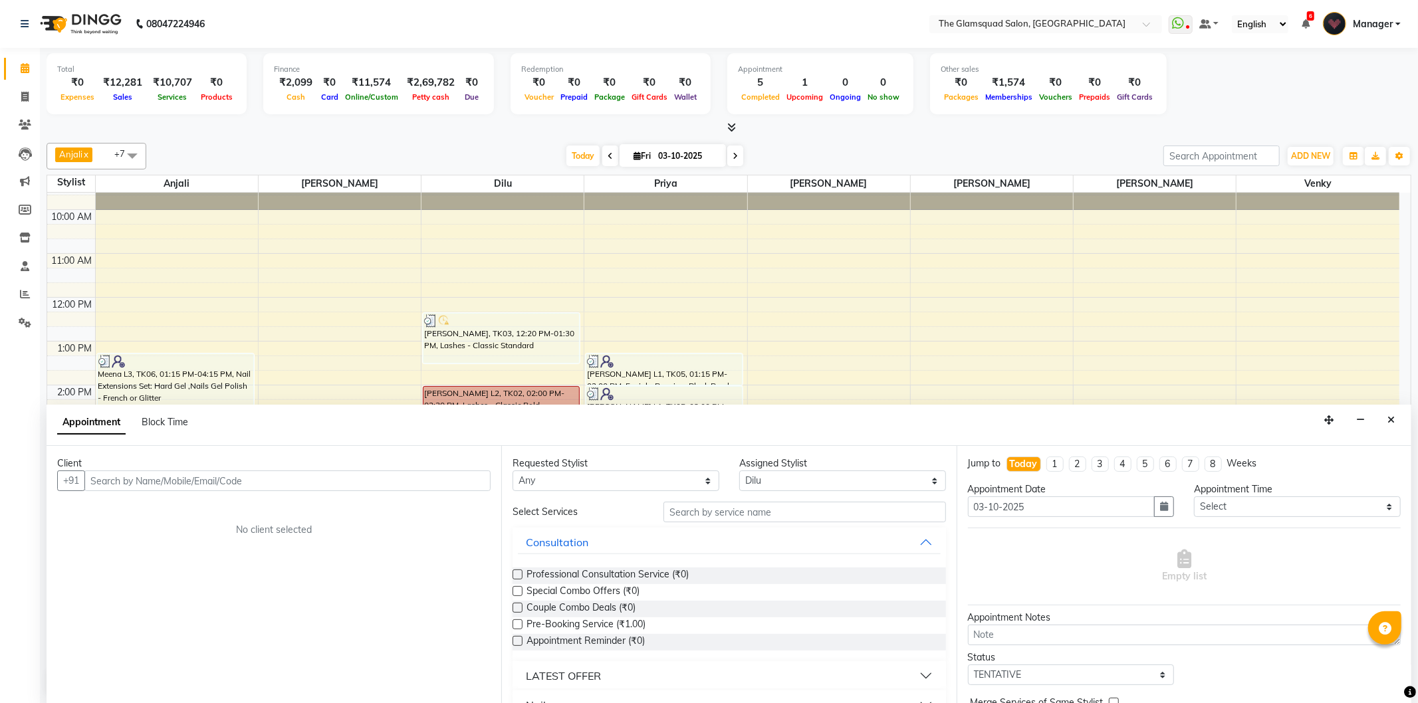
click at [282, 482] on input "text" at bounding box center [287, 481] width 406 height 21
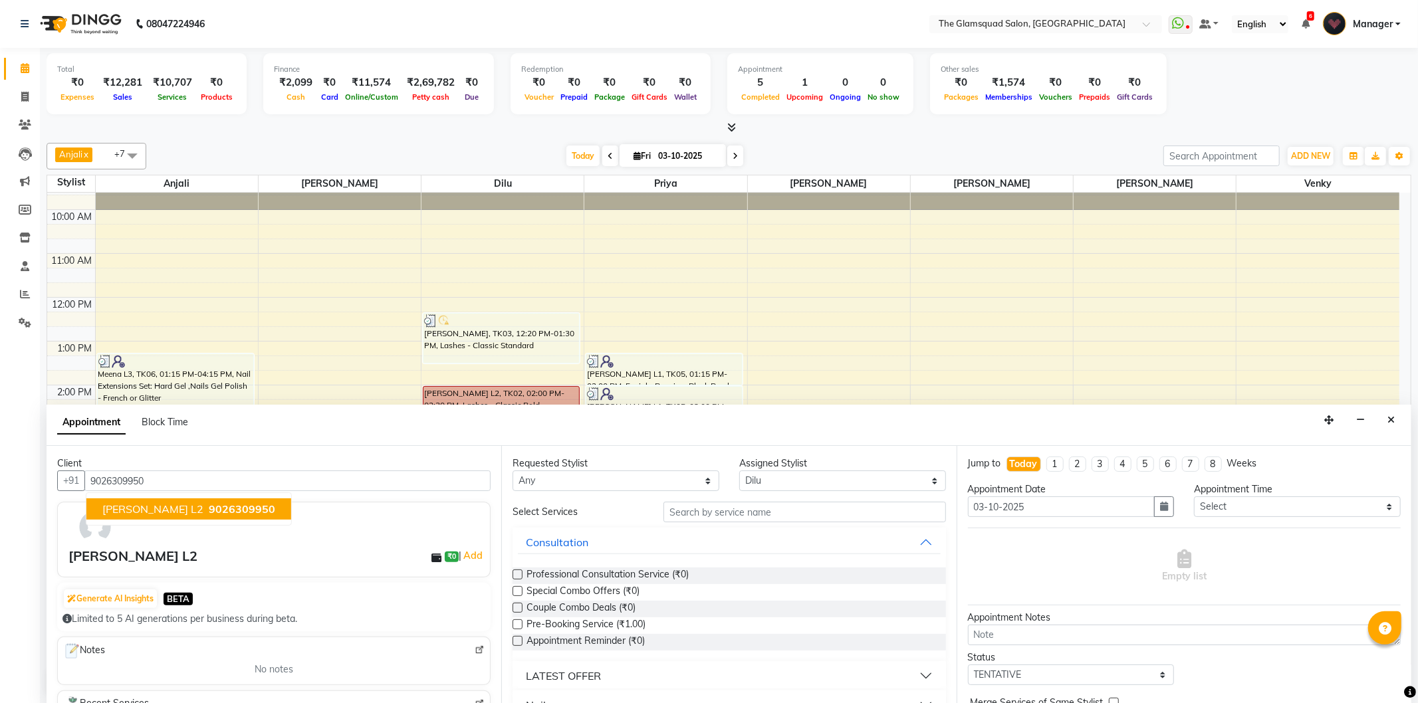
drag, startPoint x: 205, startPoint y: 499, endPoint x: 256, endPoint y: 496, distance: 51.3
click at [207, 499] on button "[PERSON_NAME] L2 9026309950" at bounding box center [188, 509] width 205 height 21
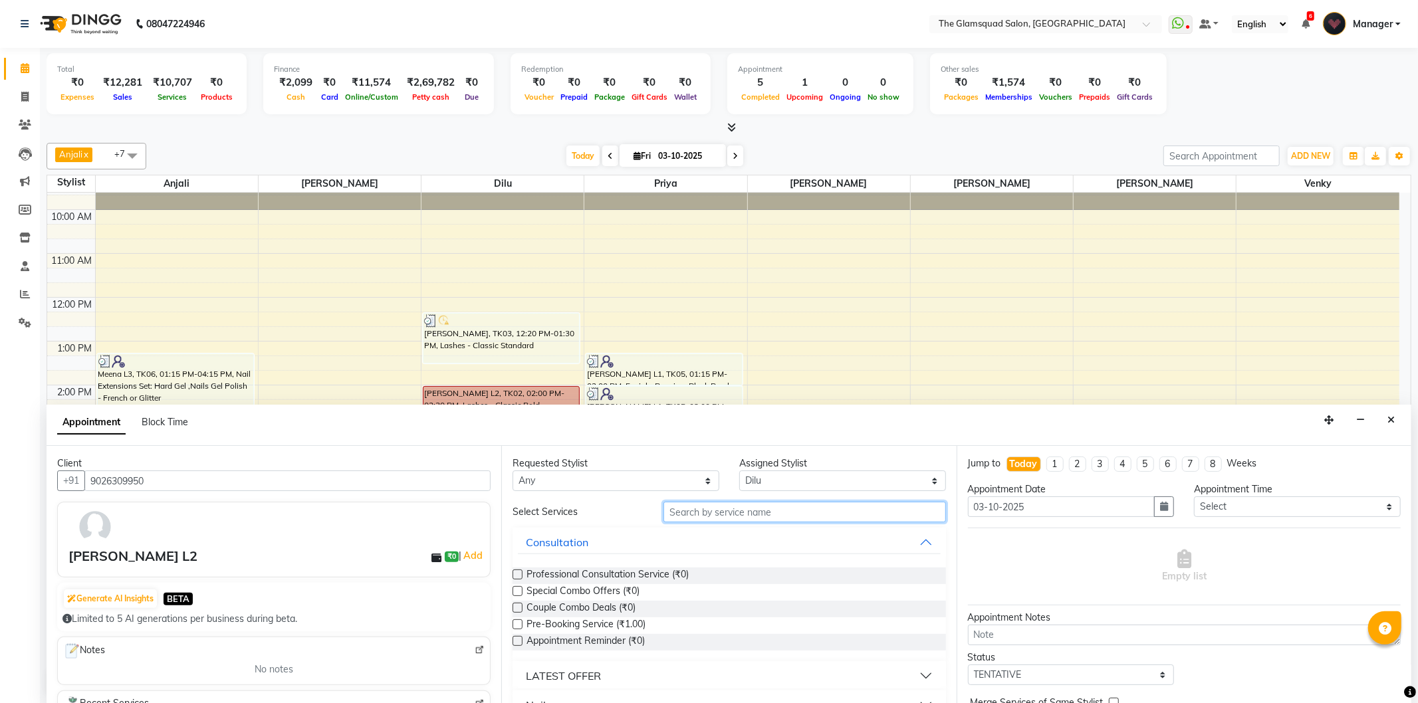
click at [698, 509] on input "text" at bounding box center [804, 512] width 282 height 21
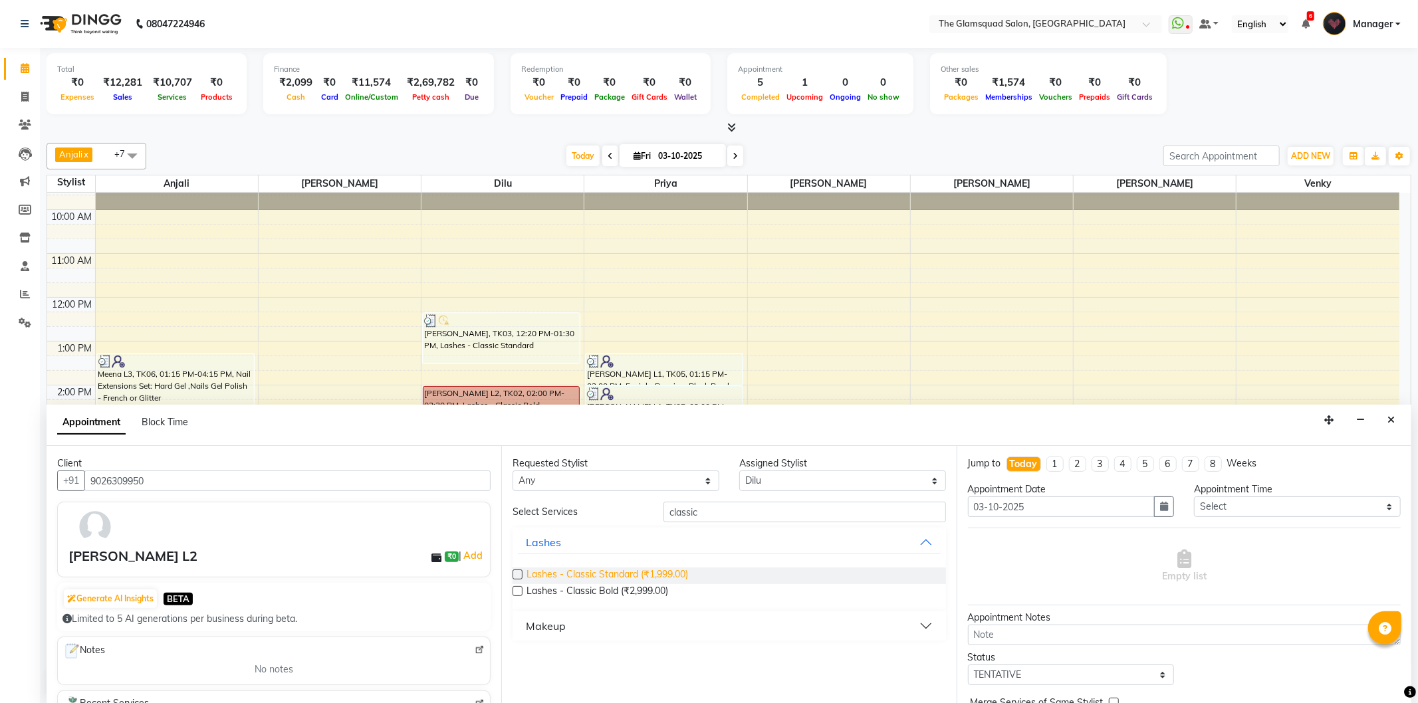
click at [660, 577] on span "Lashes - Classic Standard (₹1,999.00)" at bounding box center [607, 576] width 162 height 17
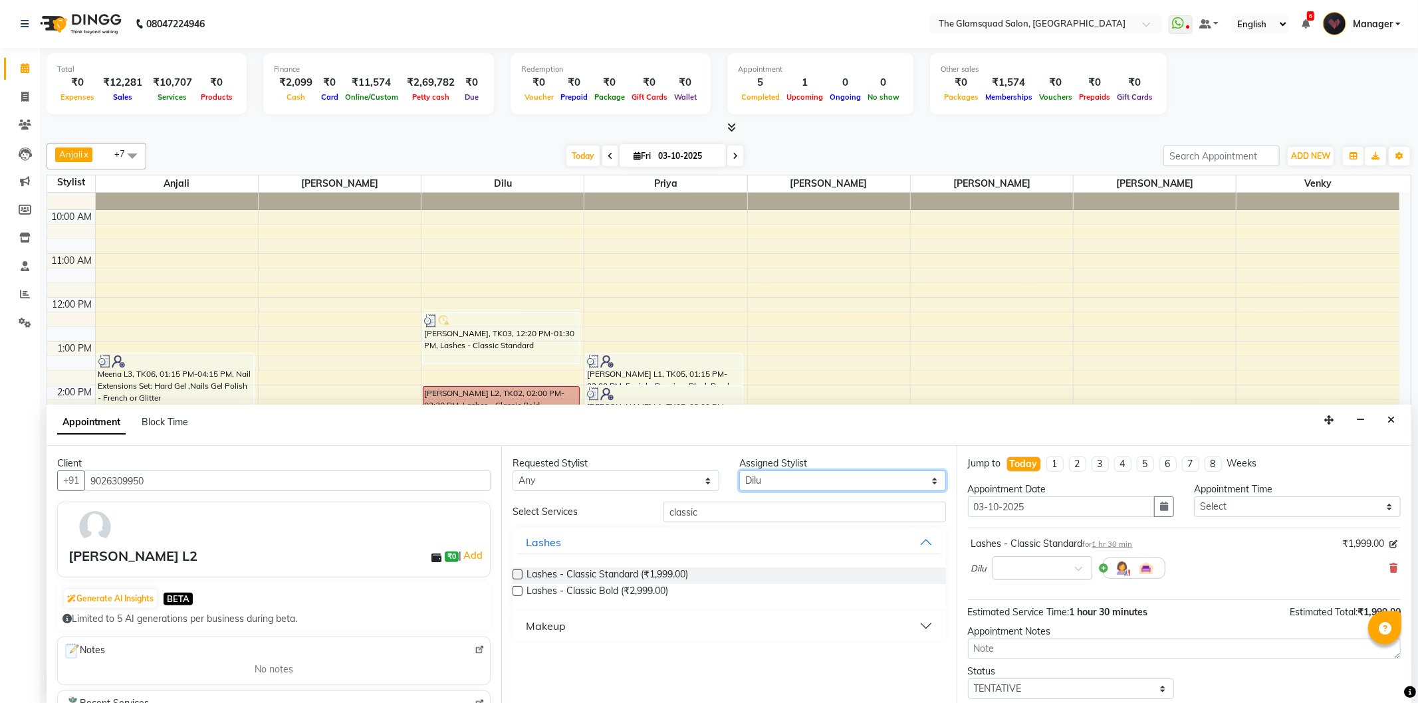
click at [819, 475] on select "Select [PERSON_NAME] Dilu Kavita [PERSON_NAME] [PERSON_NAME] Priya Venky" at bounding box center [842, 481] width 207 height 21
click at [739, 471] on select "Select [PERSON_NAME] Dilu Kavita [PERSON_NAME] [PERSON_NAME] Priya Venky" at bounding box center [842, 481] width 207 height 21
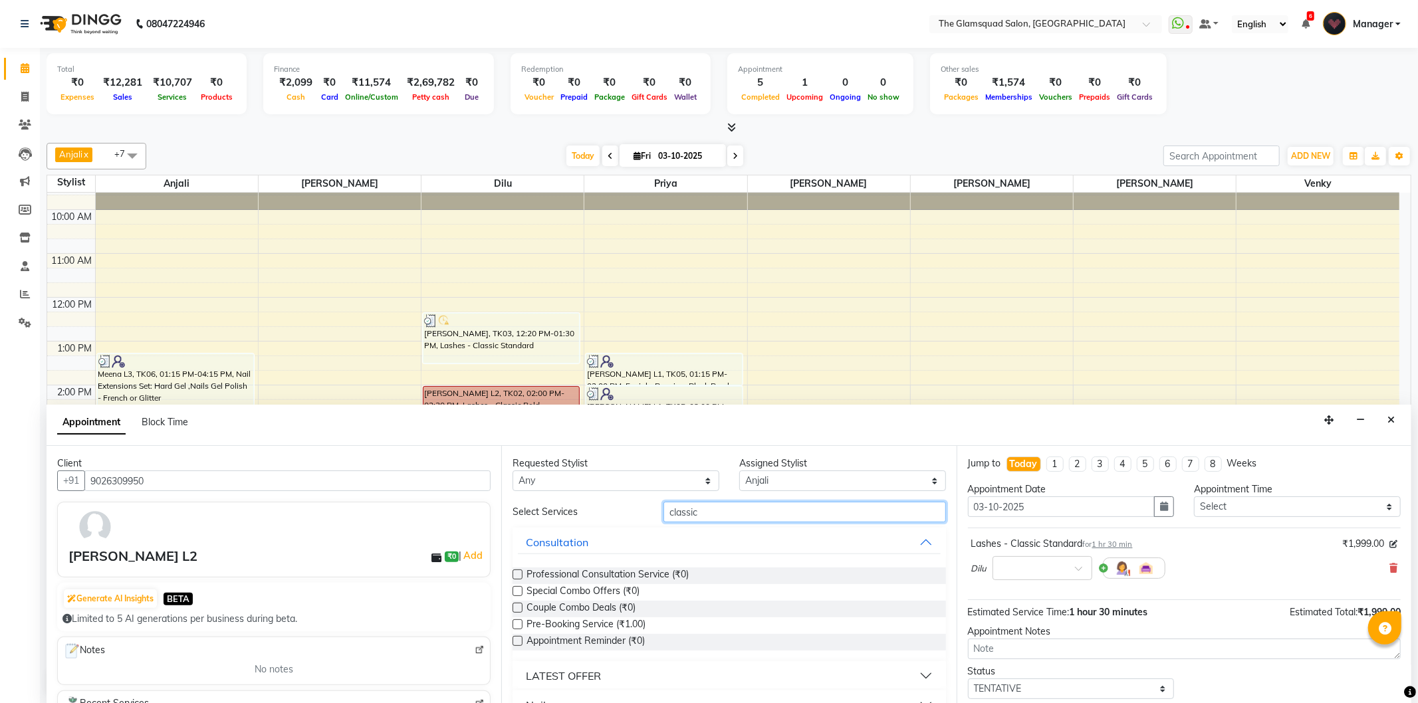
click at [736, 517] on input "classic" at bounding box center [804, 512] width 282 height 21
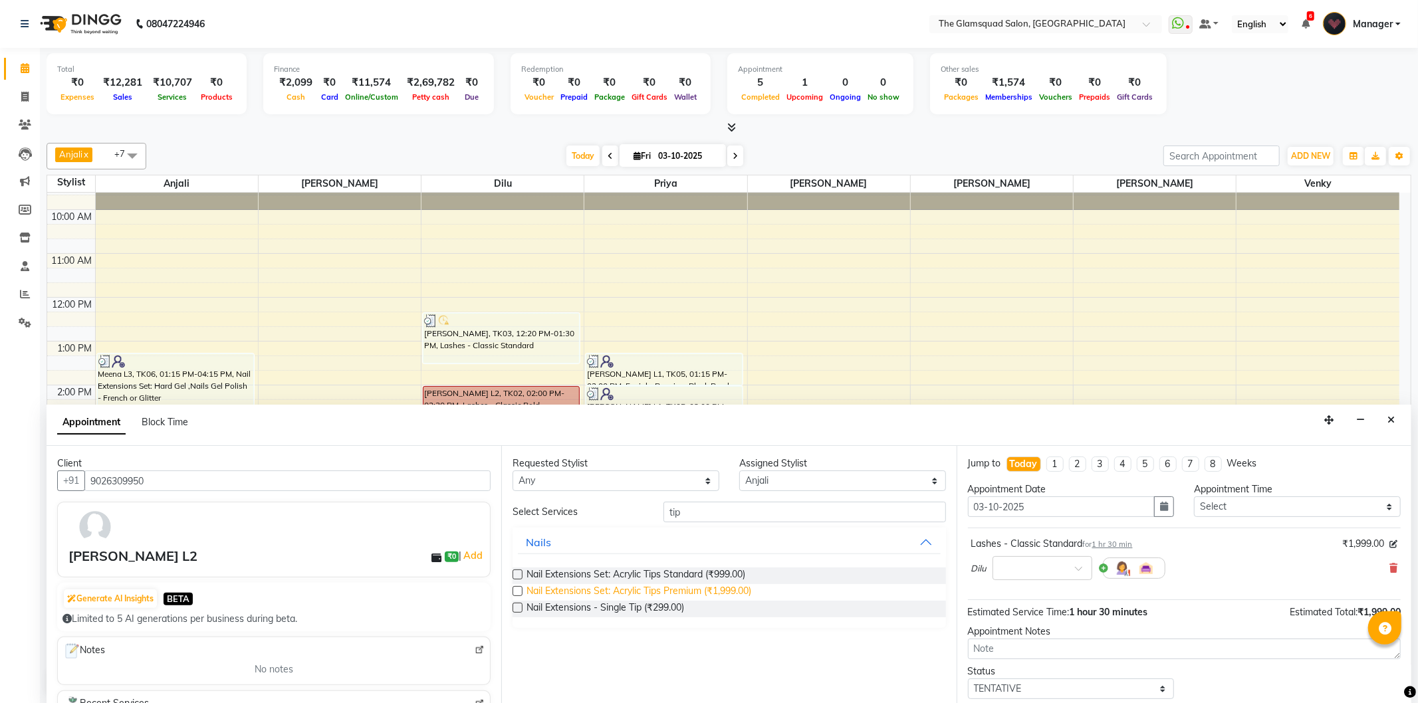
click at [748, 594] on span "Nail Extensions Set: Acrylic Tips Premium (₹1,999.00)" at bounding box center [638, 592] width 225 height 17
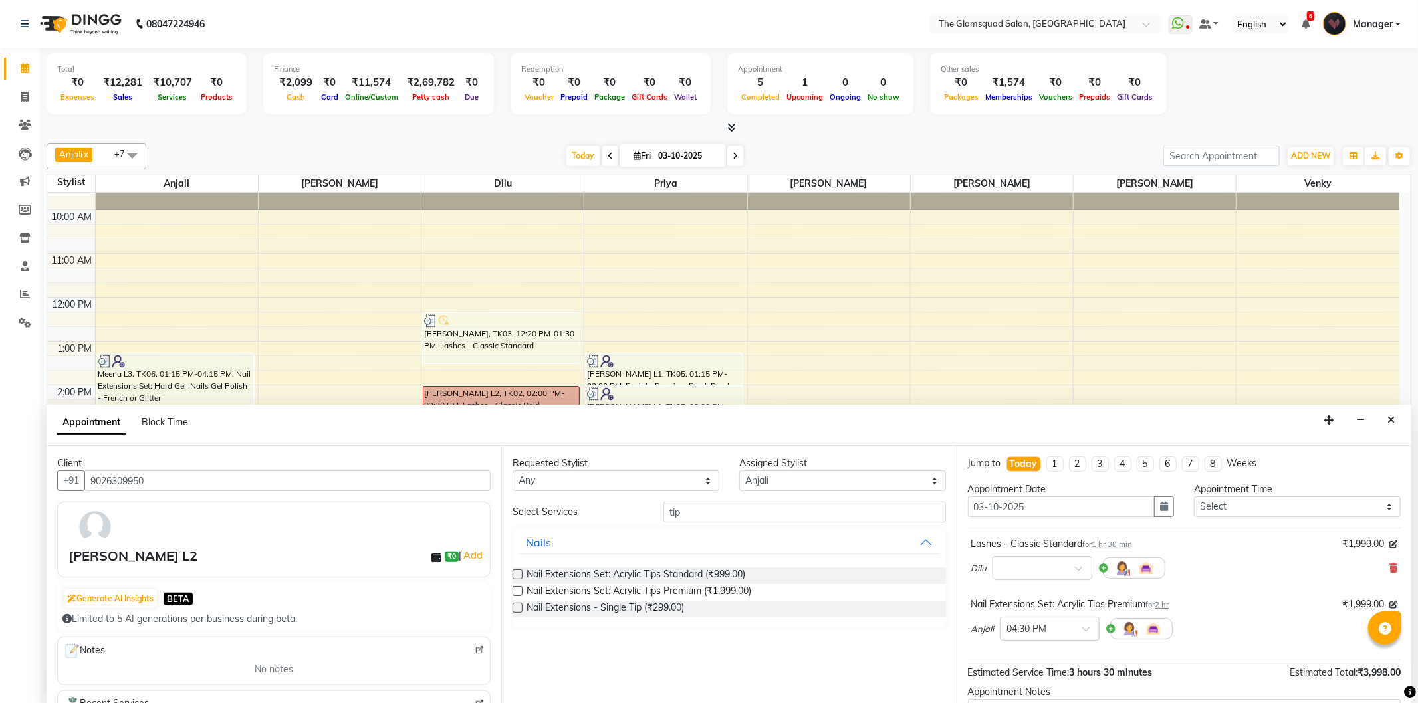
scroll to position [140, 0]
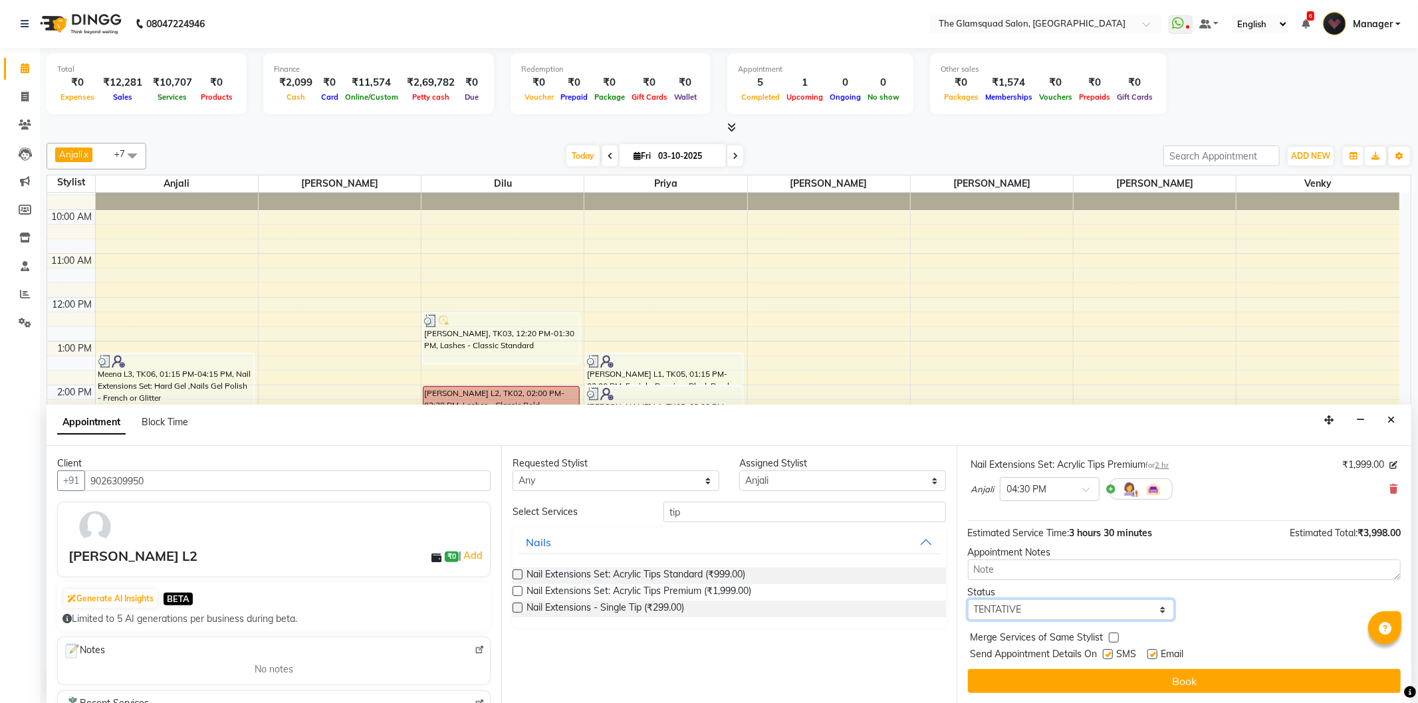
click at [1092, 614] on select "Select TENTATIVE CONFIRM CHECK-IN UPCOMING" at bounding box center [1071, 610] width 207 height 21
click at [968, 600] on select "Select TENTATIVE CONFIRM CHECK-IN UPCOMING" at bounding box center [1071, 610] width 207 height 21
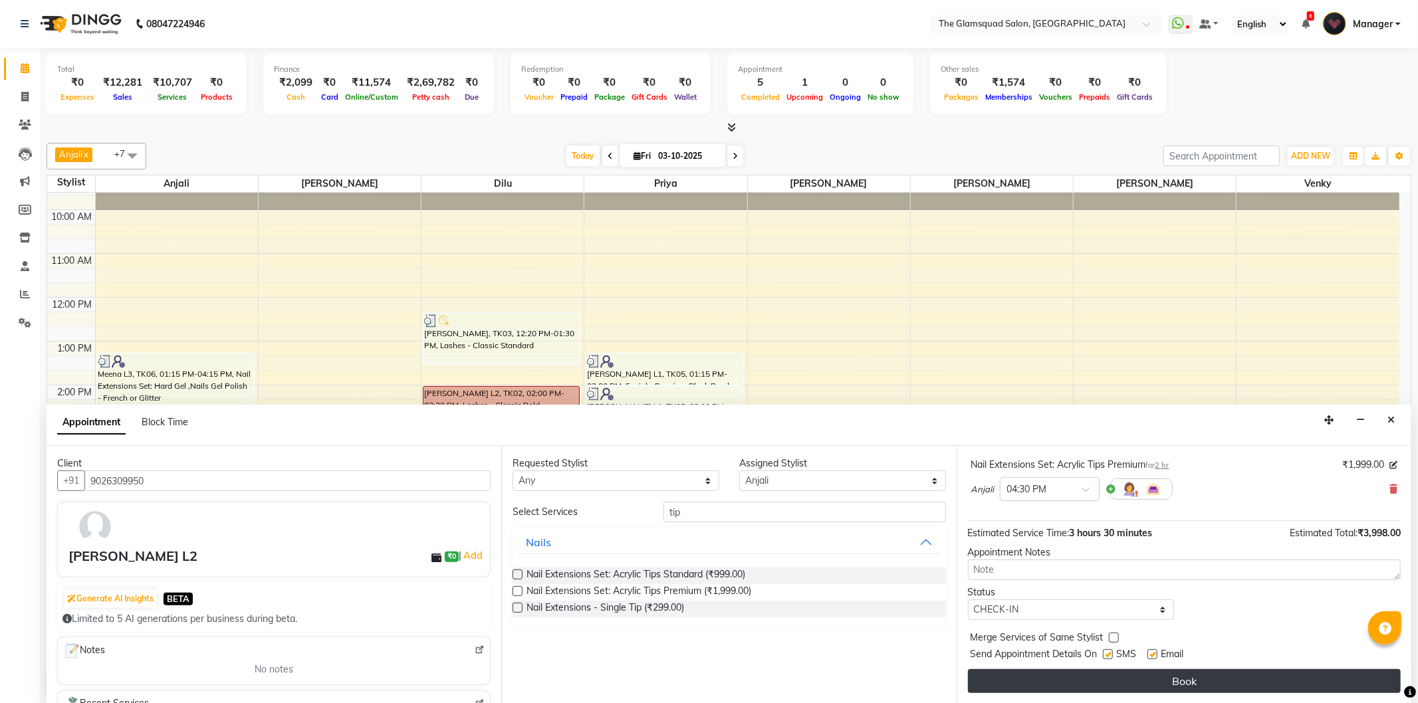
click at [1168, 677] on button "Book" at bounding box center [1184, 681] width 433 height 24
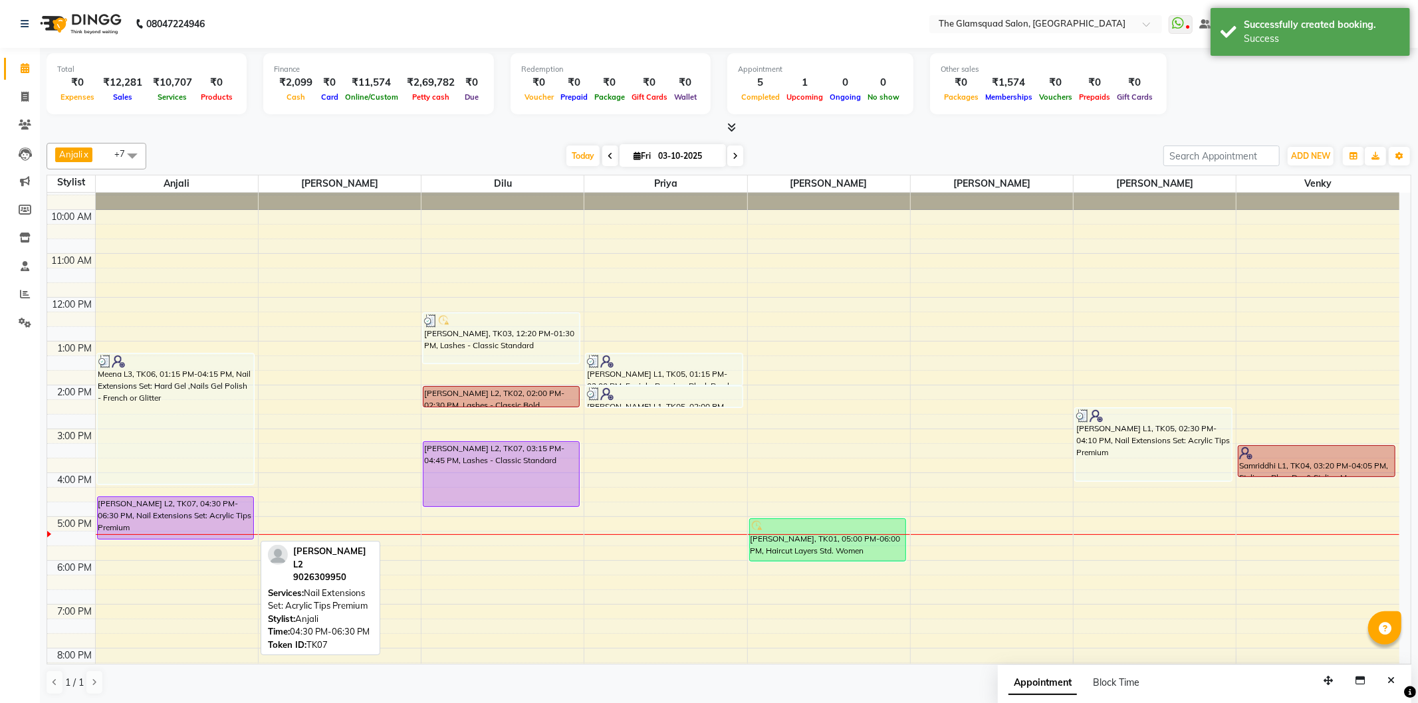
drag, startPoint x: 221, startPoint y: 582, endPoint x: 213, endPoint y: 541, distance: 42.0
click at [213, 541] on div "8:00 AM 9:00 AM 10:00 AM 11:00 AM 12:00 PM 1:00 PM 2:00 PM 3:00 PM 4:00 PM 5:00…" at bounding box center [723, 429] width 1352 height 614
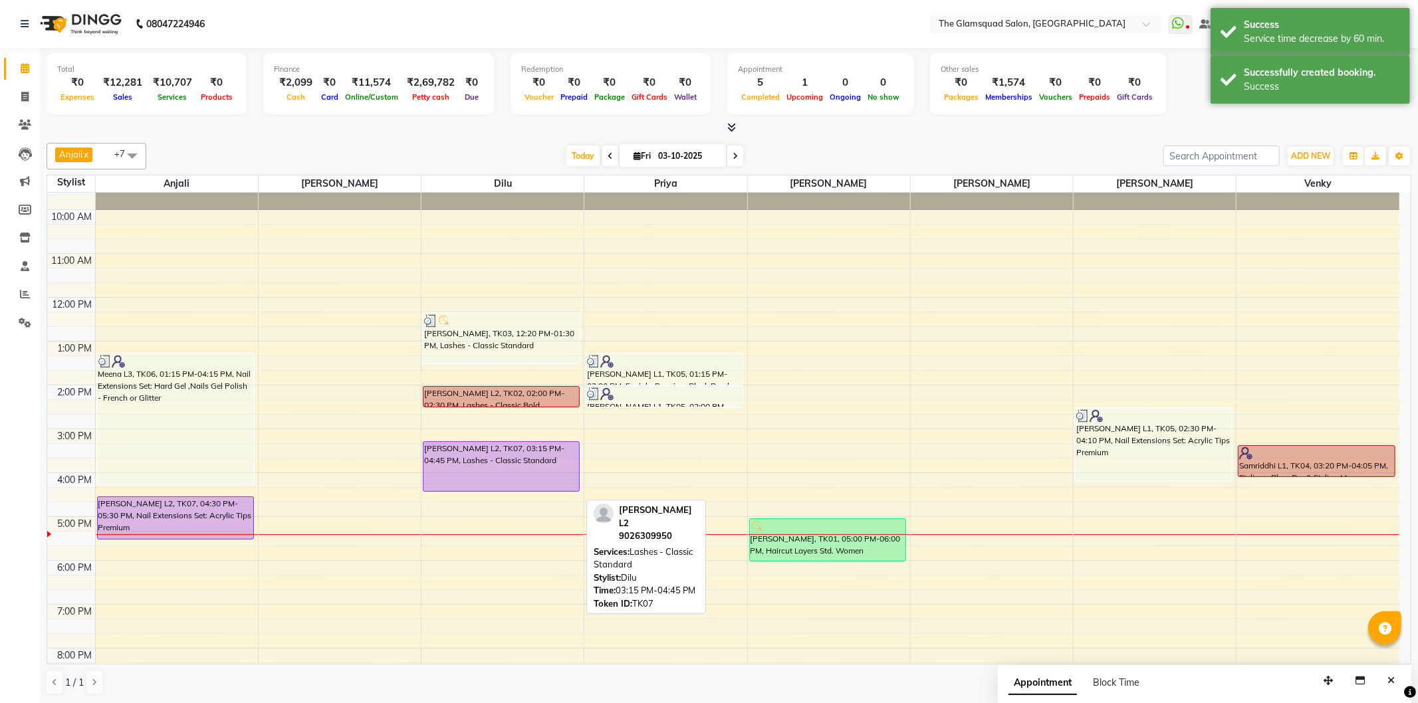
drag, startPoint x: 510, startPoint y: 503, endPoint x: 499, endPoint y: 481, distance: 24.1
click at [499, 481] on div "[PERSON_NAME], TK03, 12:20 PM-01:30 PM, Lashes - Classic Standard [PERSON_NAME]…" at bounding box center [502, 429] width 162 height 614
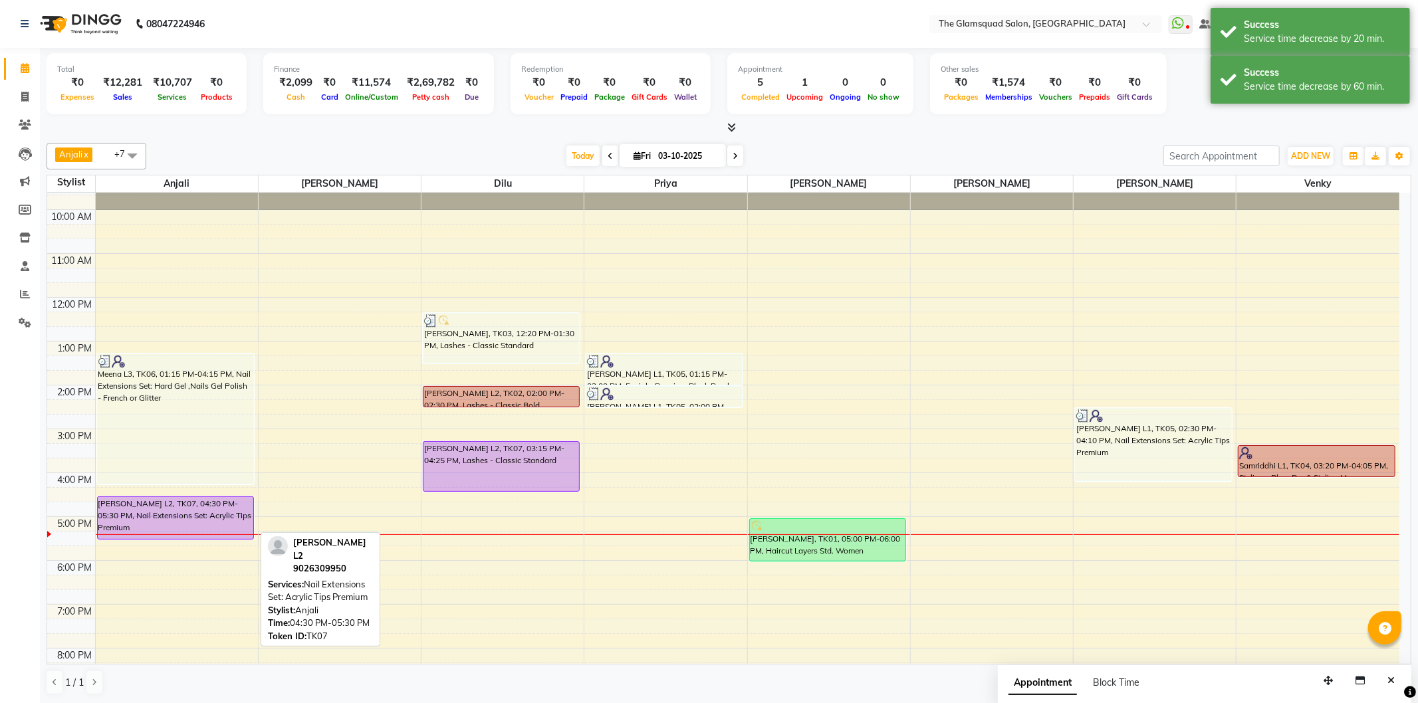
click at [216, 517] on div "[PERSON_NAME] L2, TK07, 04:30 PM-05:30 PM, Nail Extensions Set: Acrylic Tips Pr…" at bounding box center [176, 518] width 156 height 42
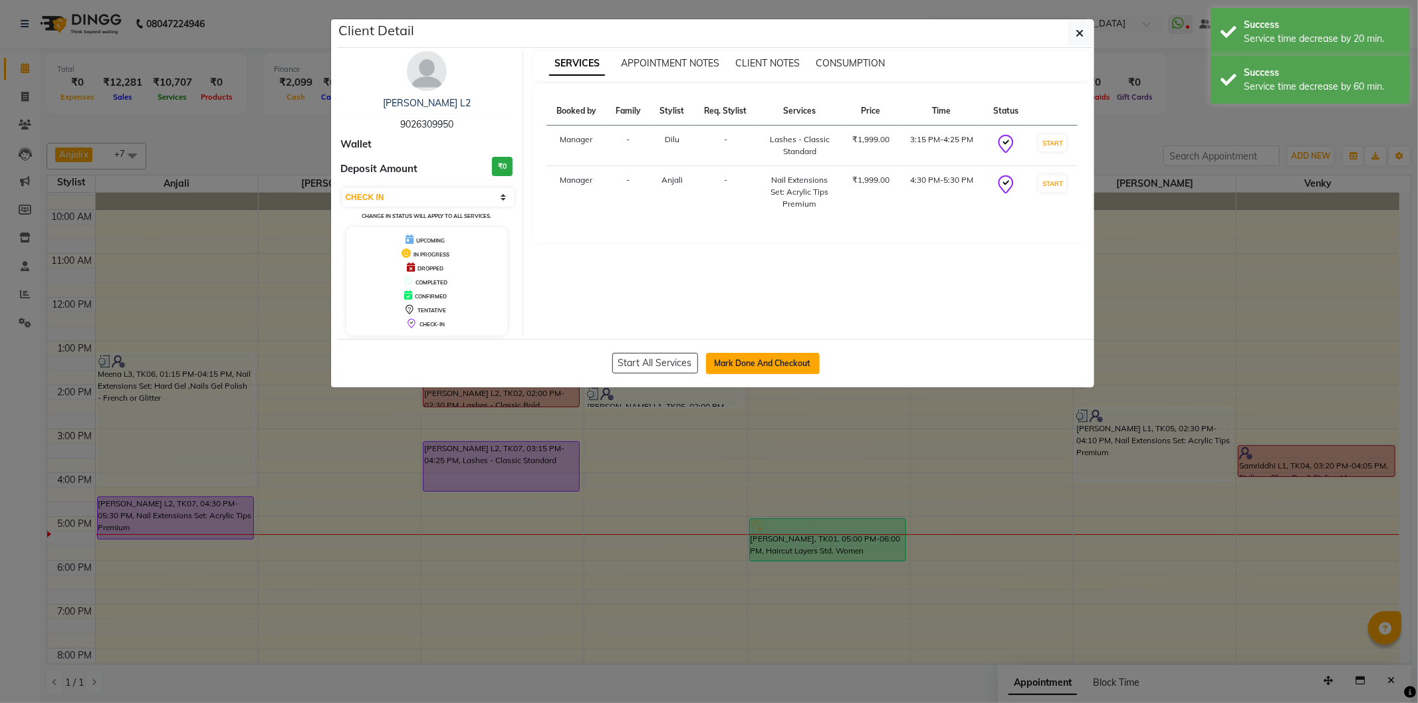
click at [779, 366] on button "Mark Done And Checkout" at bounding box center [763, 363] width 114 height 21
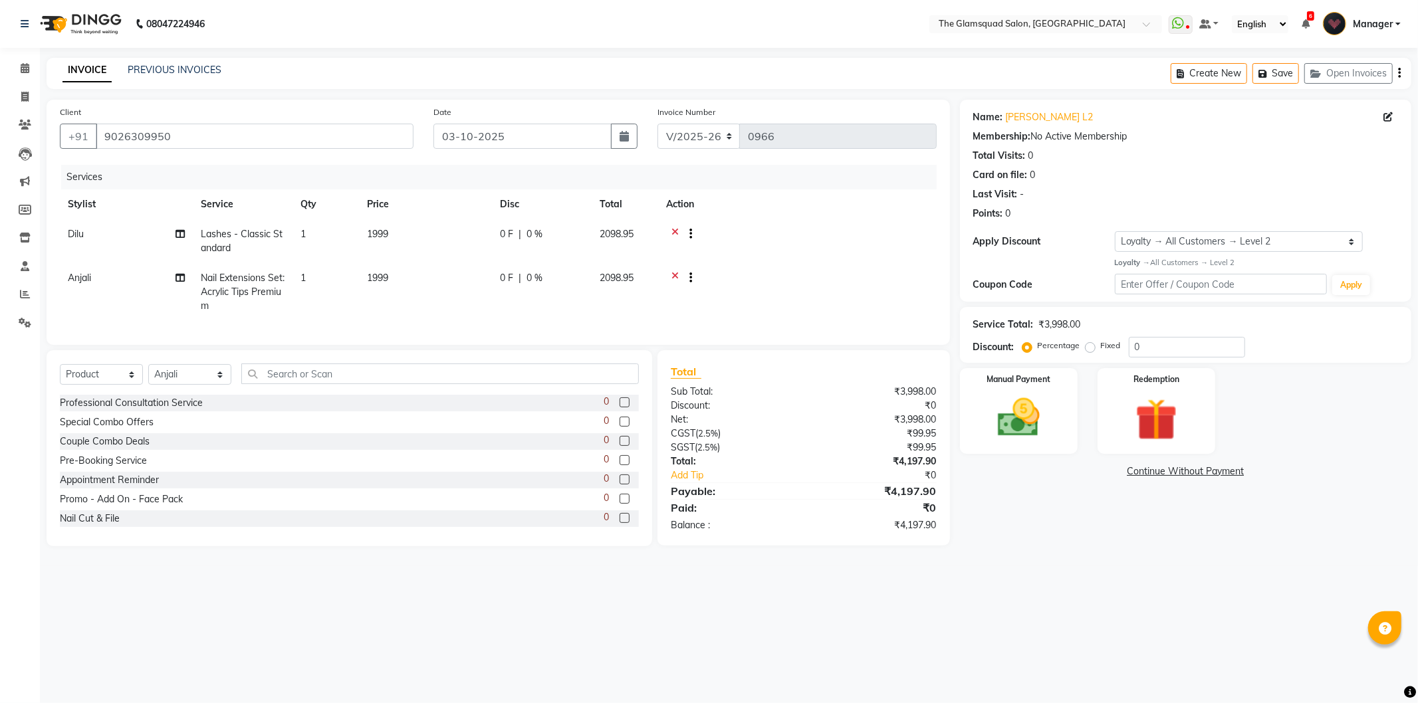
click at [802, 178] on div "Services" at bounding box center [503, 177] width 885 height 25
click at [913, 195] on th "Action" at bounding box center [797, 204] width 279 height 30
click at [534, 233] on span "0 %" at bounding box center [534, 234] width 16 height 14
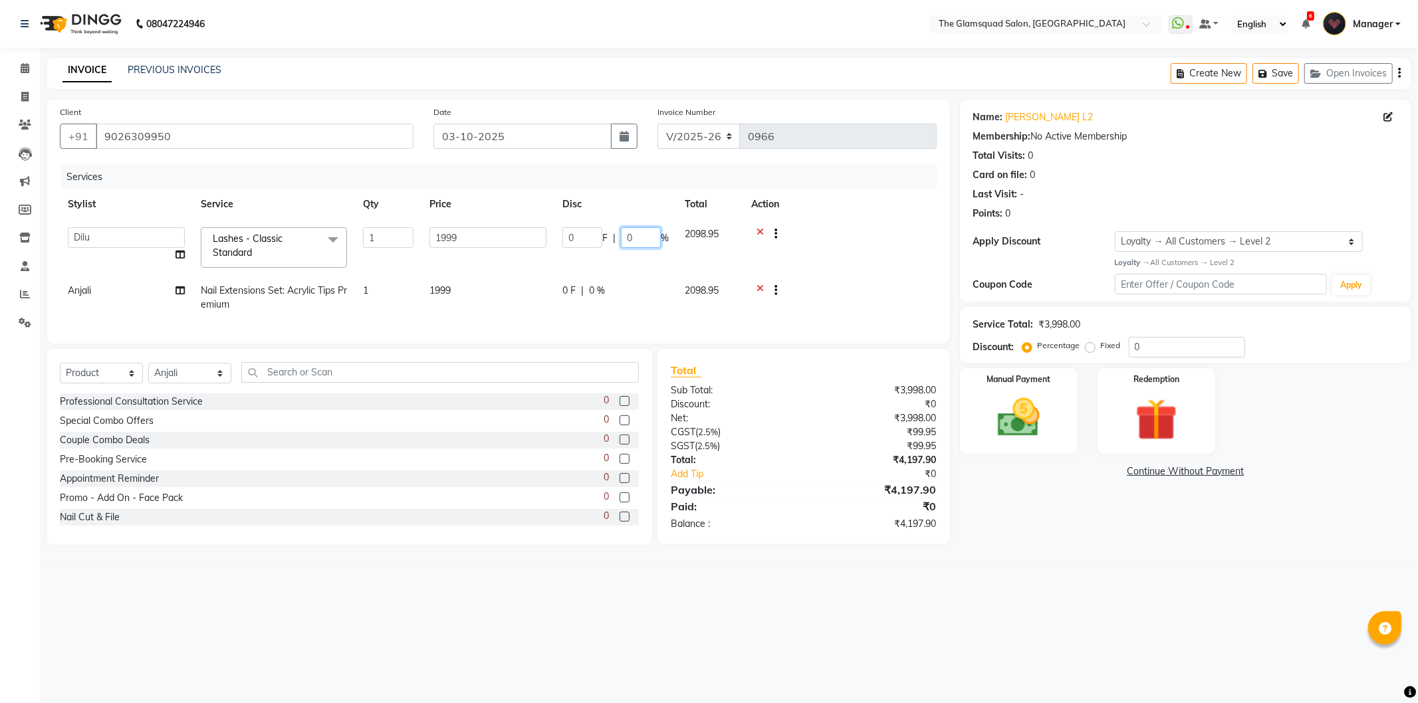
drag, startPoint x: 621, startPoint y: 237, endPoint x: 609, endPoint y: 235, distance: 12.3
click at [609, 235] on div "0 F | 0 %" at bounding box center [615, 237] width 106 height 21
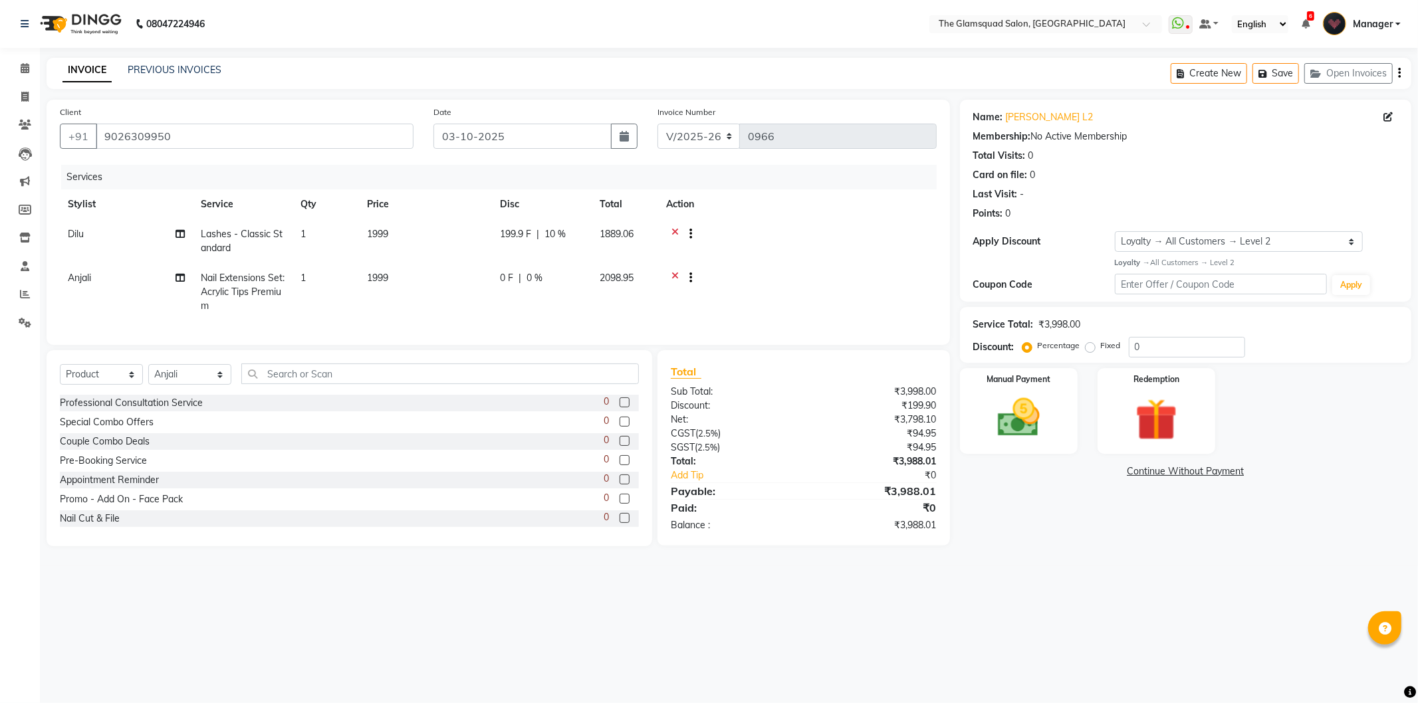
click at [600, 294] on tr "[PERSON_NAME] Extensions Set: Acrylic Tips Premium 1 1999 0 F | 0 % 2098.95" at bounding box center [498, 292] width 877 height 58
click at [528, 281] on span "0 %" at bounding box center [534, 278] width 16 height 14
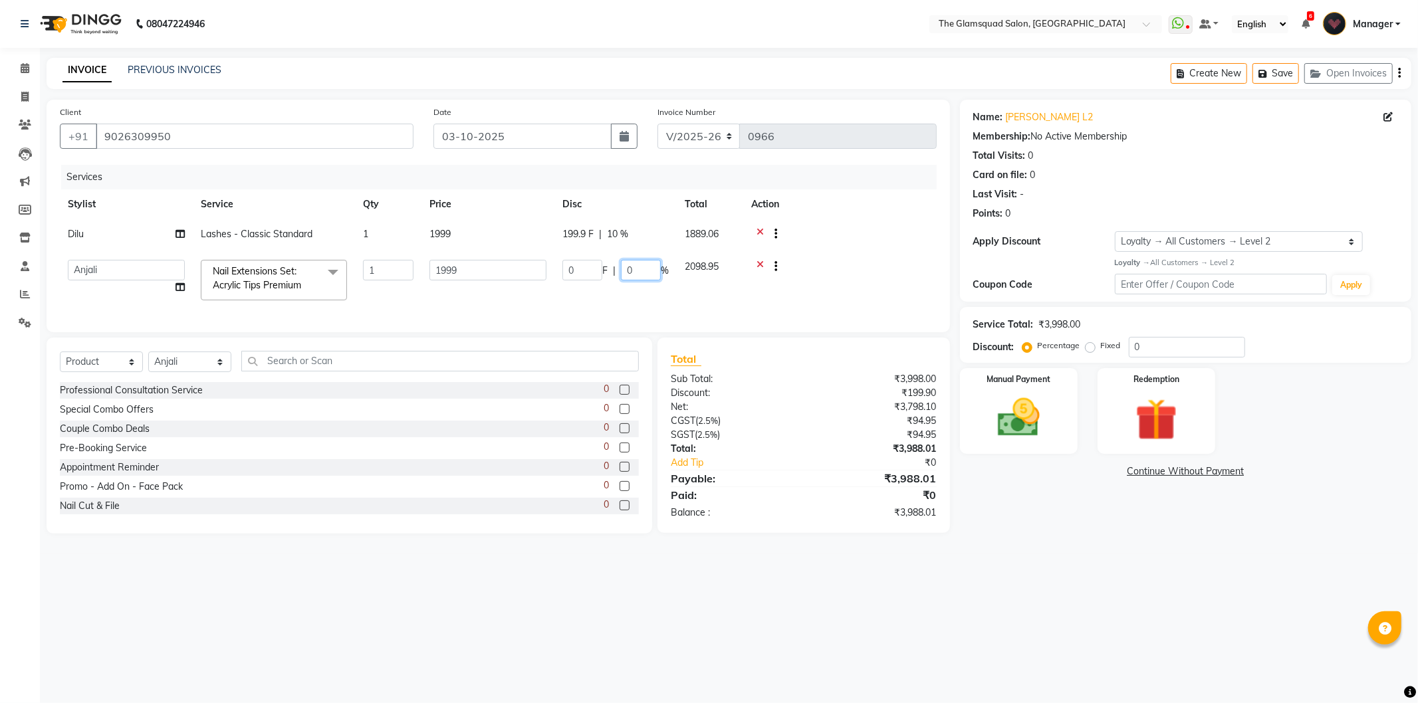
drag, startPoint x: 646, startPoint y: 275, endPoint x: 616, endPoint y: 267, distance: 31.0
click at [618, 267] on div "0 F | 0 %" at bounding box center [615, 270] width 106 height 21
paste input "1"
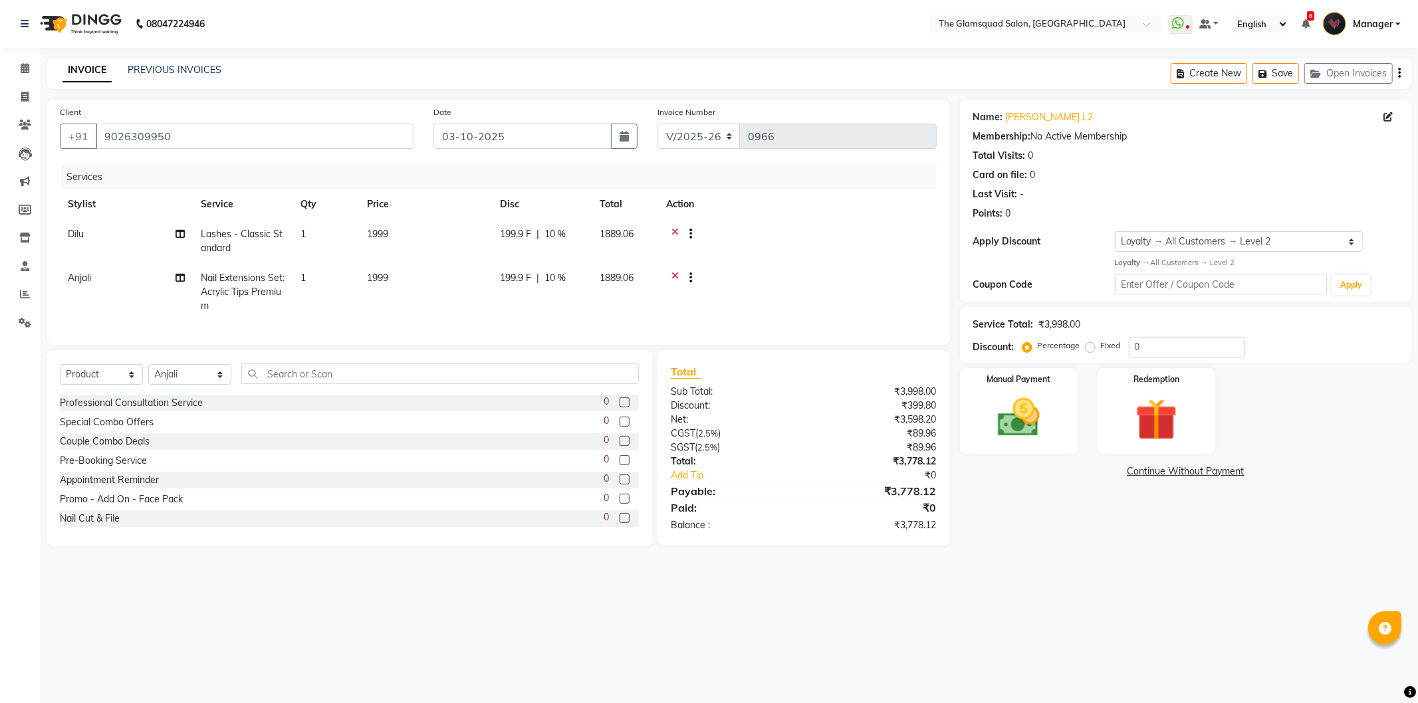
click at [685, 176] on div "Services" at bounding box center [503, 177] width 885 height 25
click at [1052, 417] on img at bounding box center [1018, 418] width 71 height 51
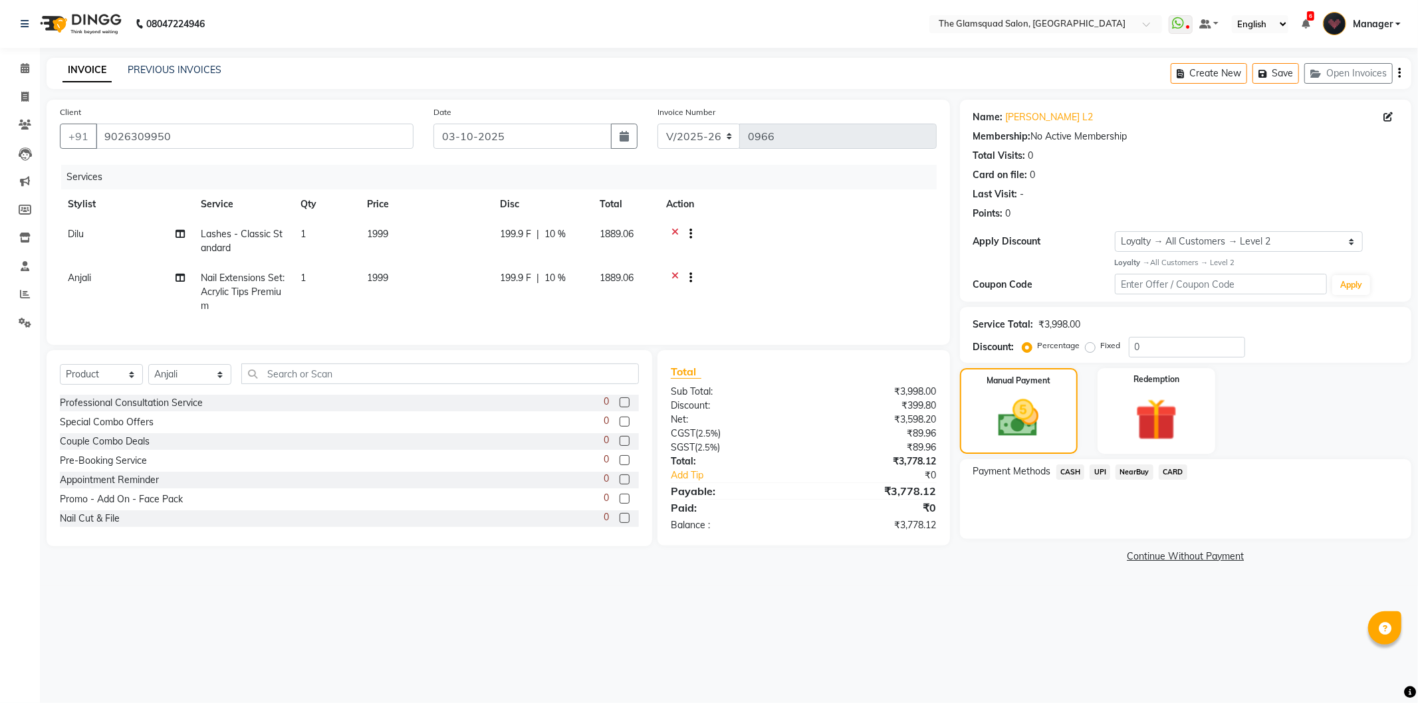
click at [1099, 469] on span "UPI" at bounding box center [1099, 472] width 21 height 15
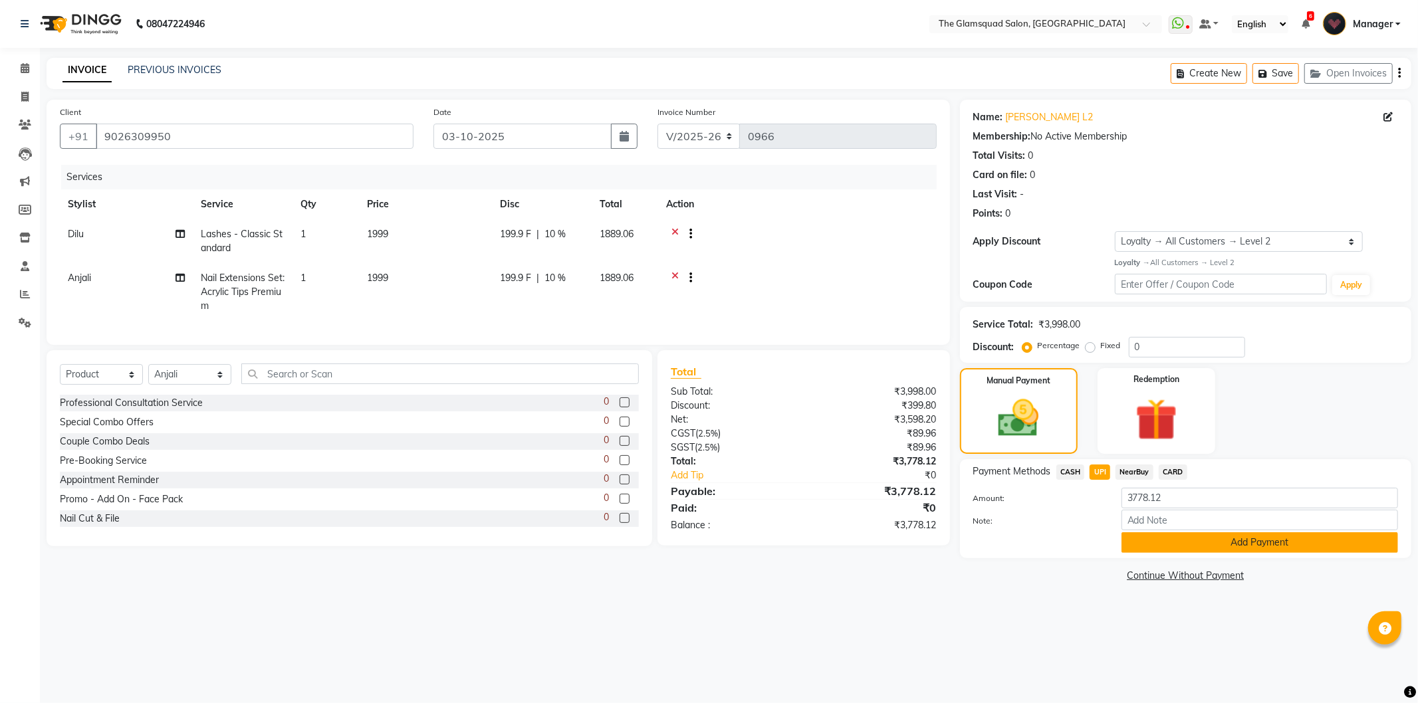
click at [1181, 548] on button "Add Payment" at bounding box center [1259, 542] width 277 height 21
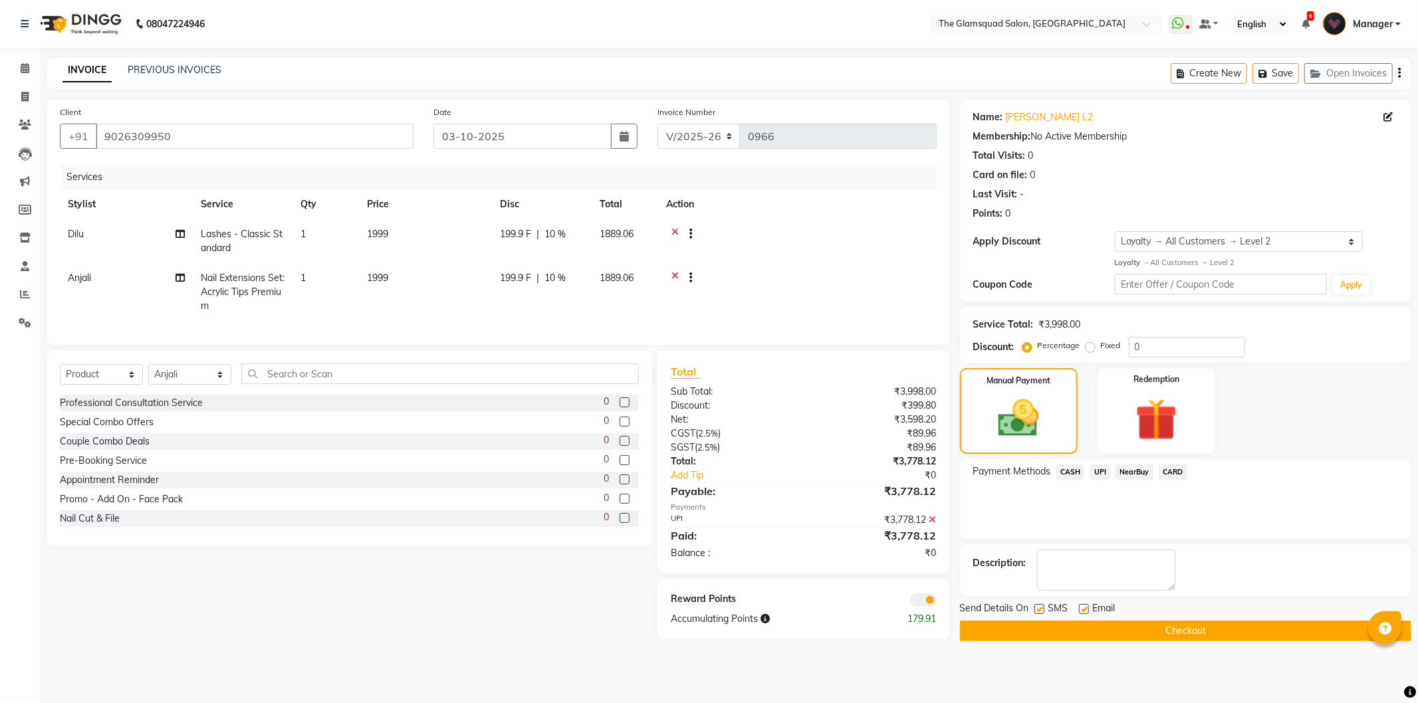
click at [927, 607] on span at bounding box center [923, 600] width 27 height 13
click at [937, 602] on input "checkbox" at bounding box center [937, 602] width 0 height 0
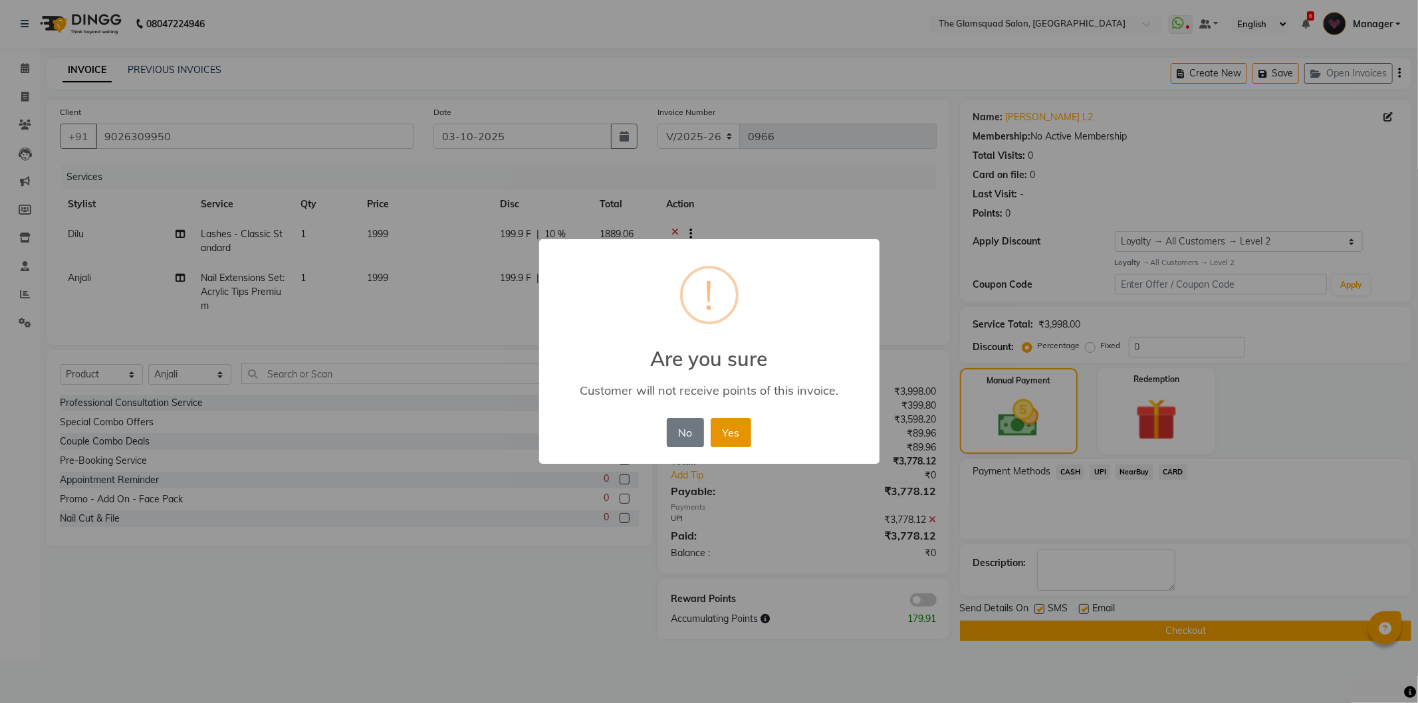
click at [743, 436] on button "Yes" at bounding box center [731, 432] width 41 height 29
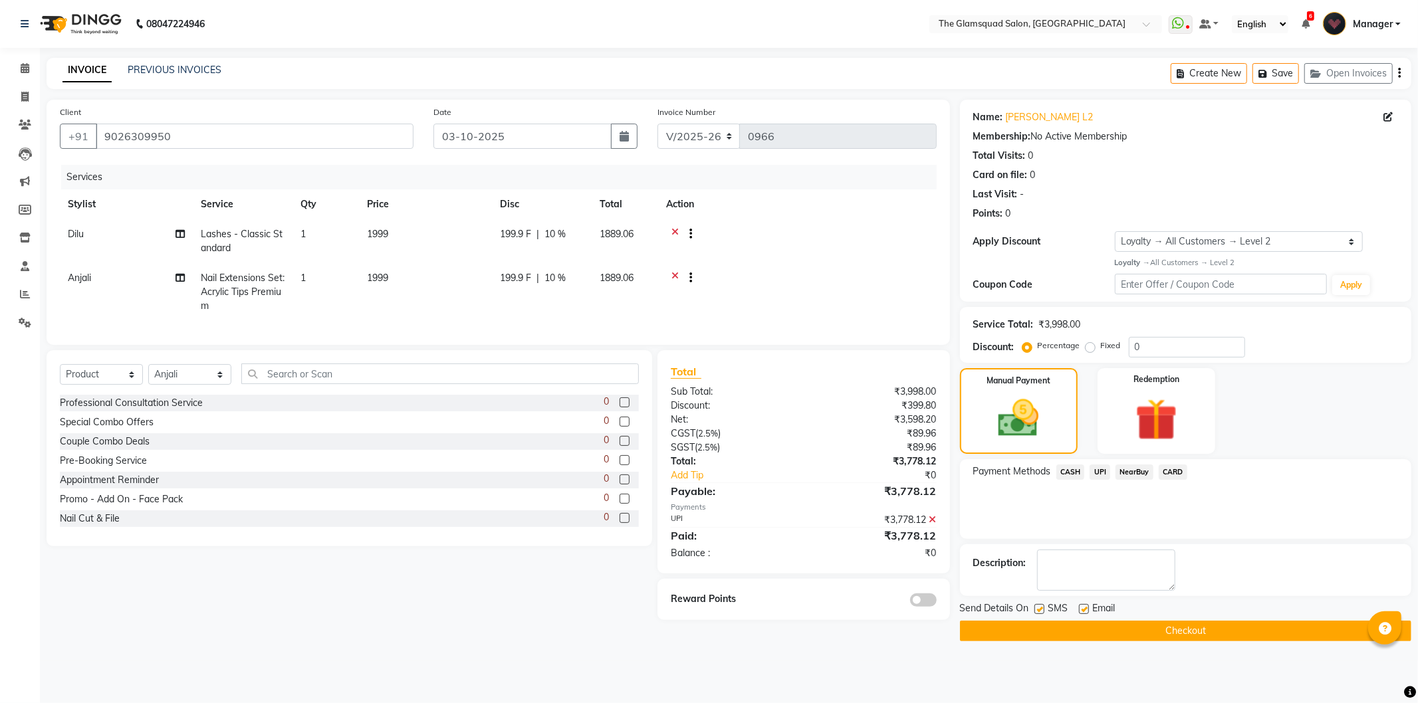
click at [1179, 621] on button "Checkout" at bounding box center [1185, 631] width 451 height 21
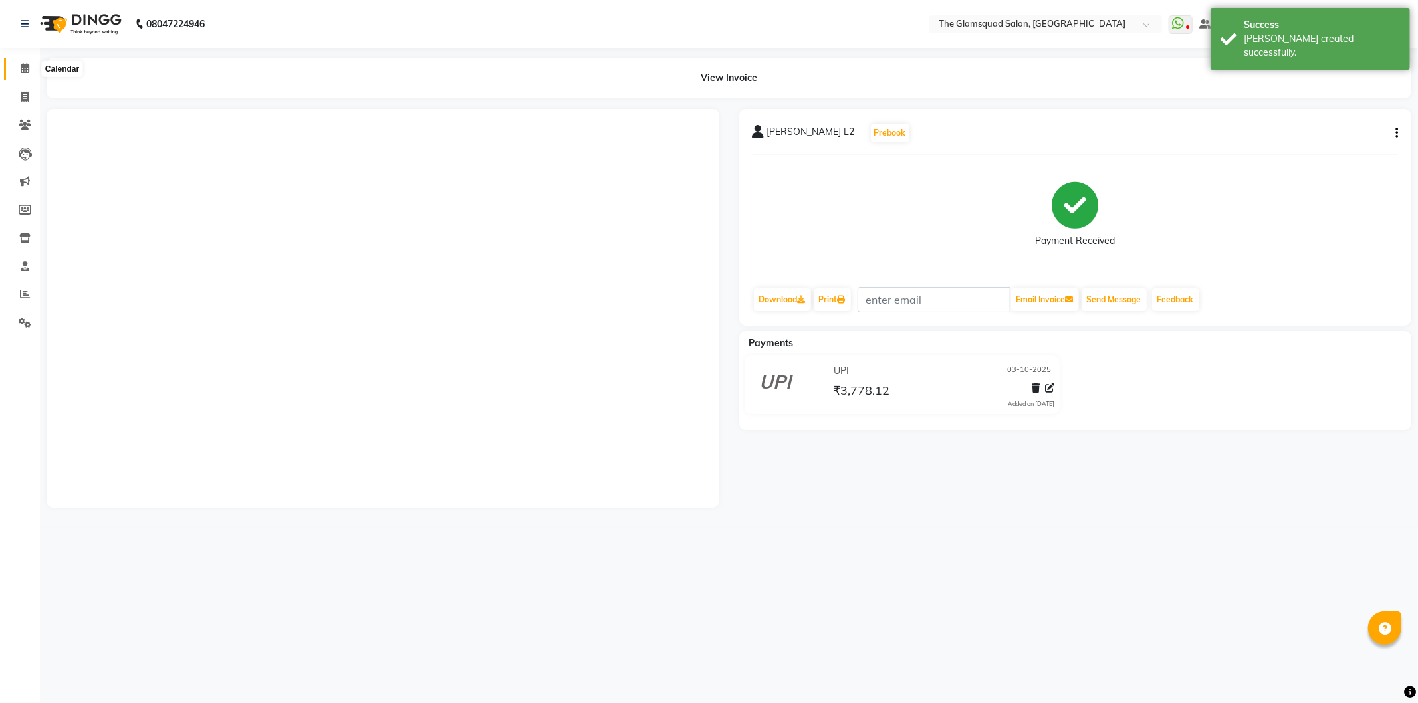
click at [24, 71] on icon at bounding box center [25, 68] width 9 height 10
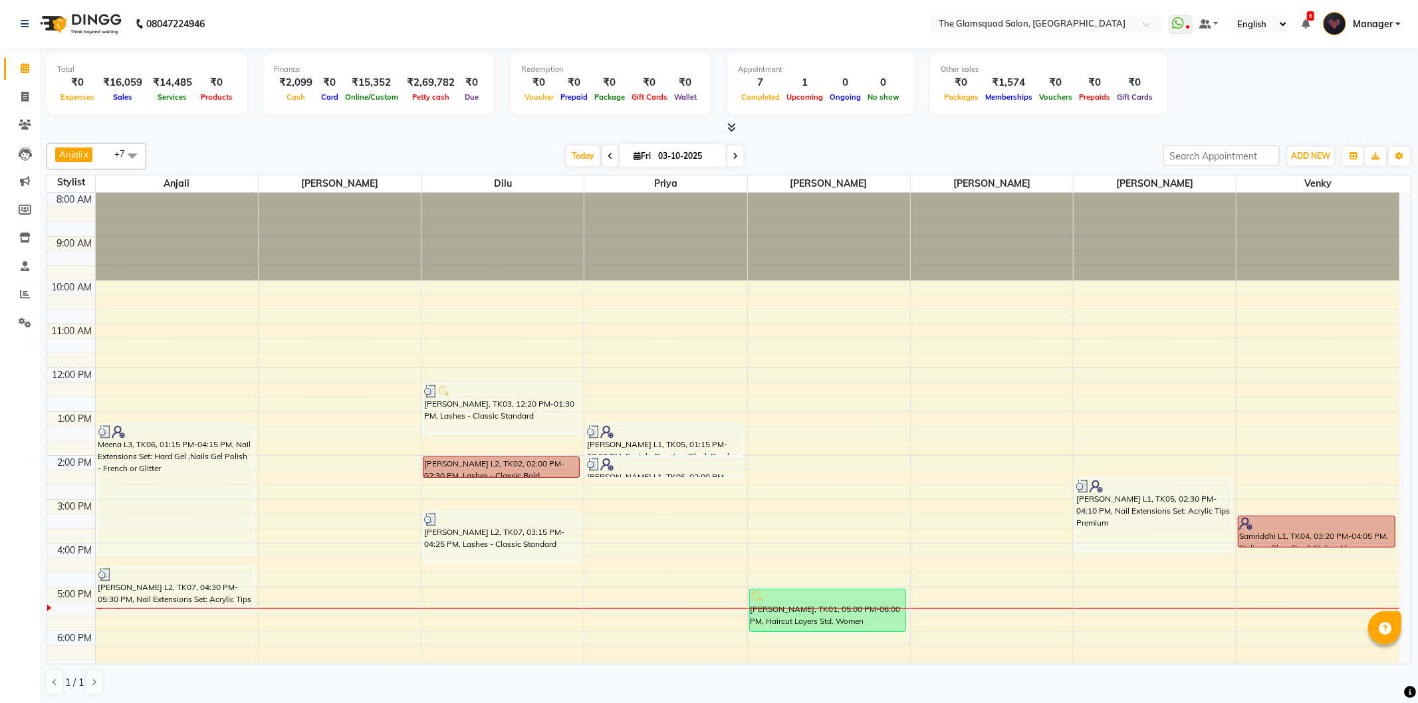
click at [1272, 542] on div "Samriddhi L1, TK04, 03:20 PM-04:05 PM, Styling - Blow Dry & Styling M" at bounding box center [1316, 531] width 156 height 31
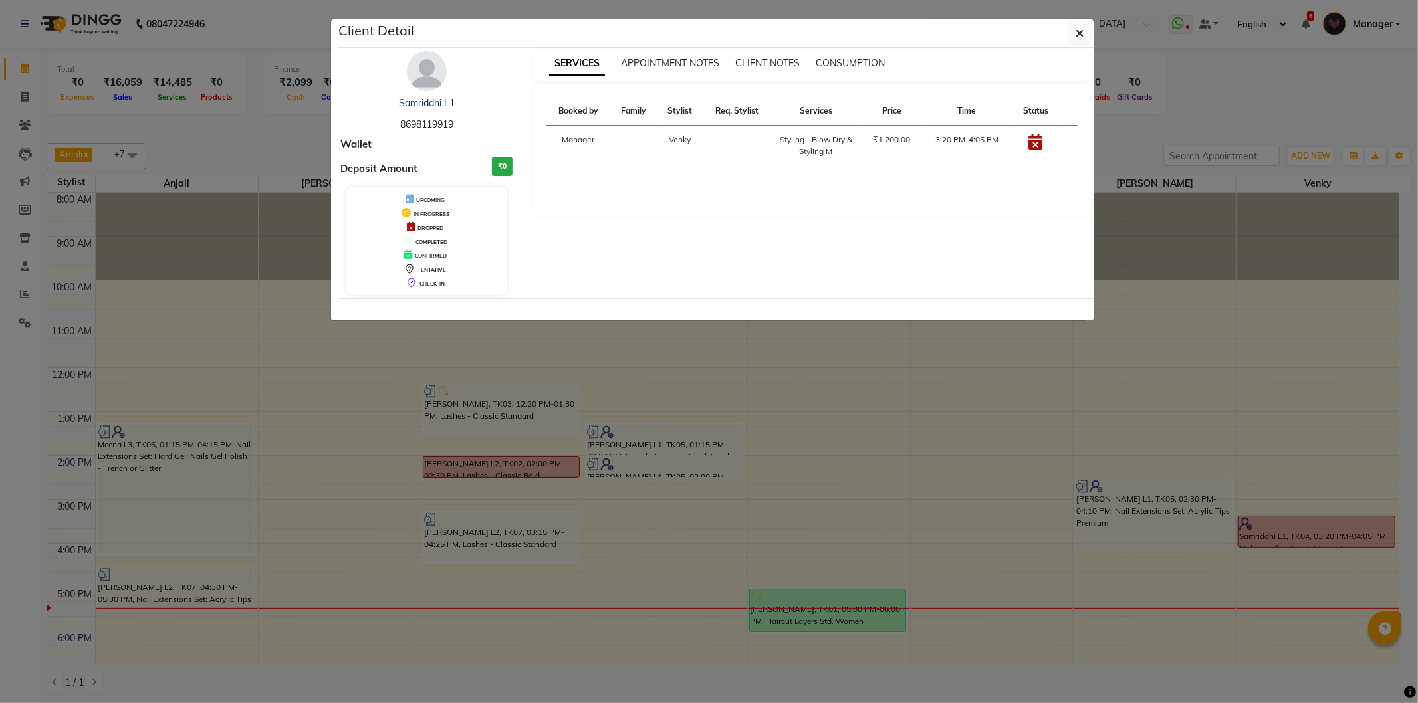
click at [426, 129] on span "8698119919" at bounding box center [426, 124] width 53 height 12
copy span "8698119919"
click at [1078, 39] on button "button" at bounding box center [1080, 33] width 25 height 25
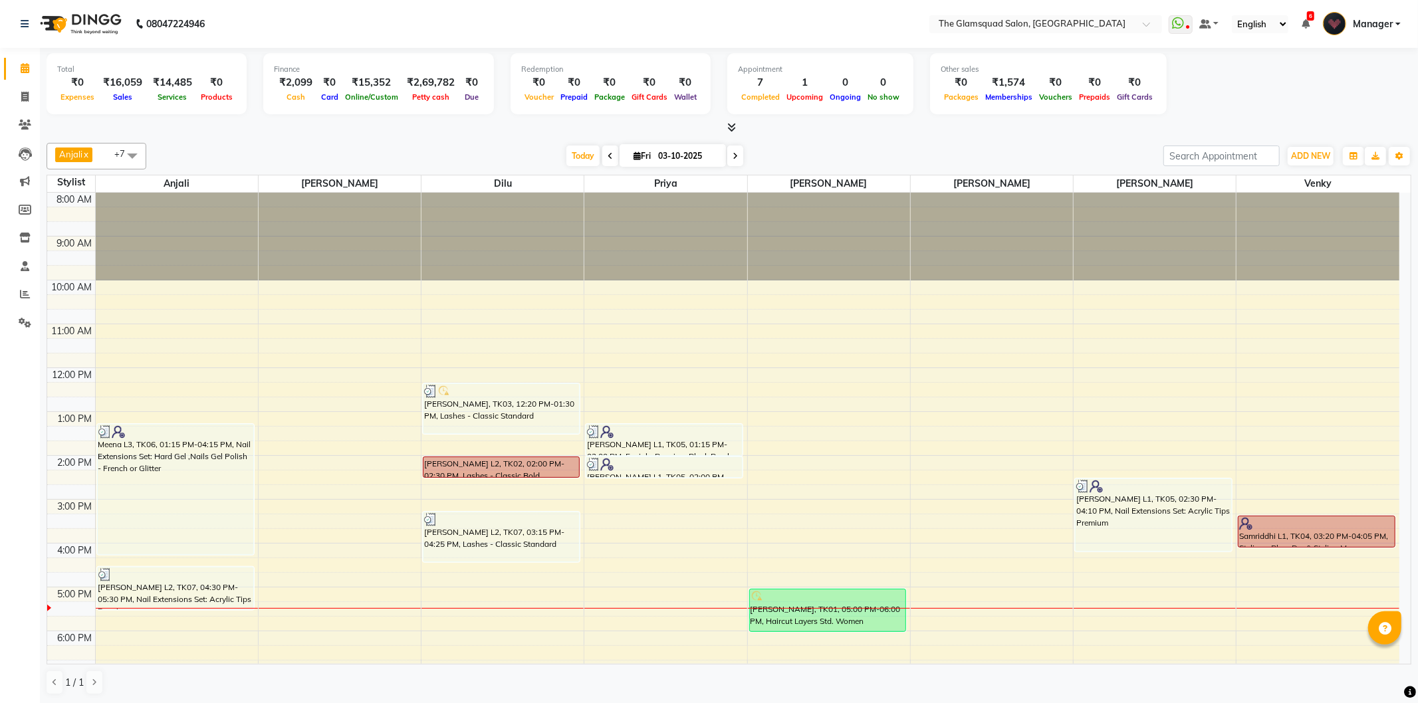
click at [1277, 568] on div "8:00 AM 9:00 AM 10:00 AM 11:00 AM 12:00 PM 1:00 PM 2:00 PM 3:00 PM 4:00 PM 5:00…" at bounding box center [723, 500] width 1352 height 614
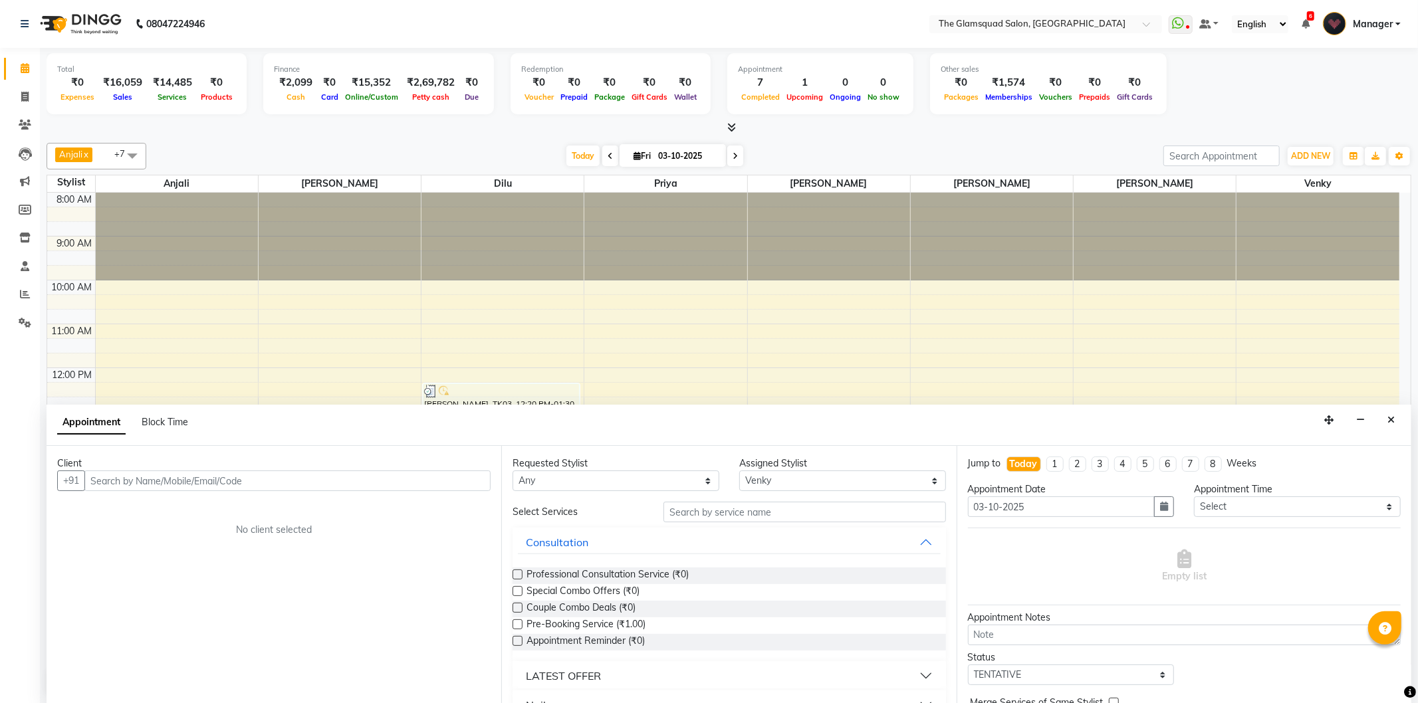
click at [310, 484] on input "text" at bounding box center [287, 481] width 406 height 21
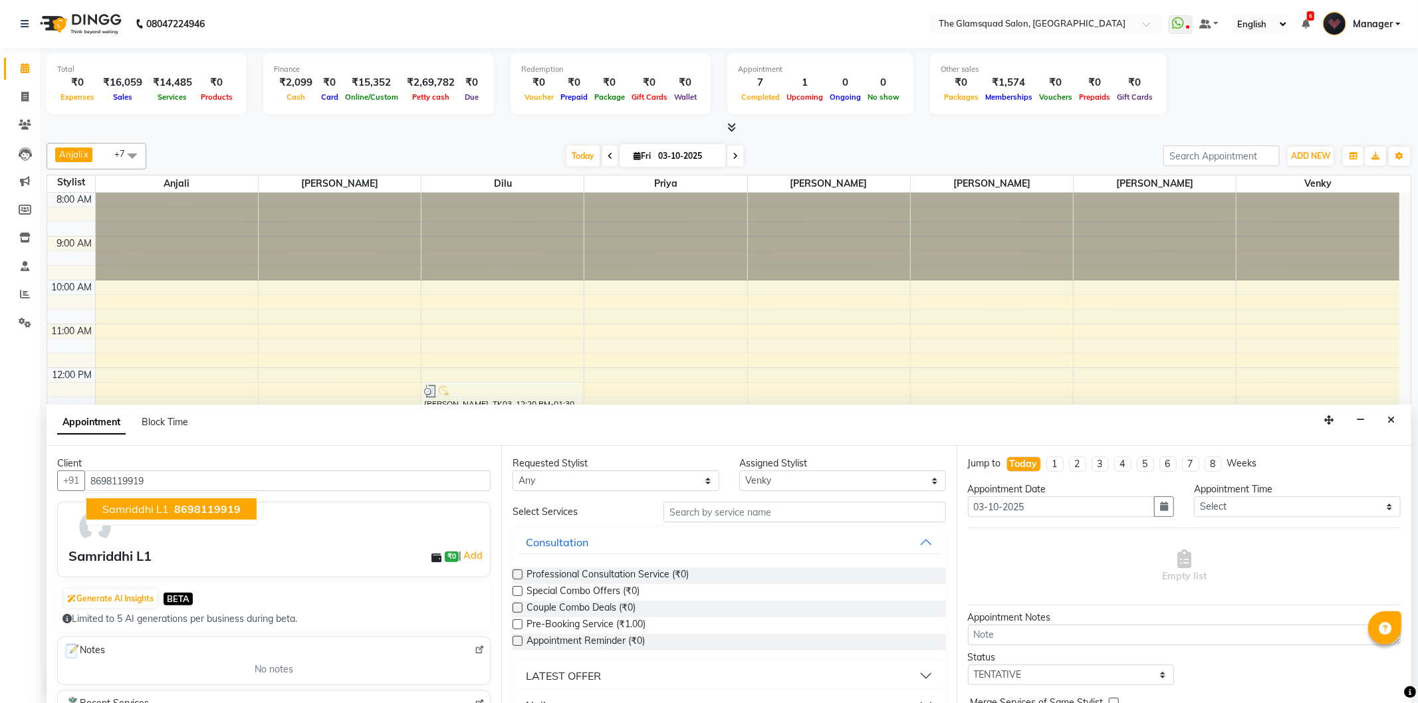
click at [221, 513] on span "8698119919" at bounding box center [207, 509] width 66 height 13
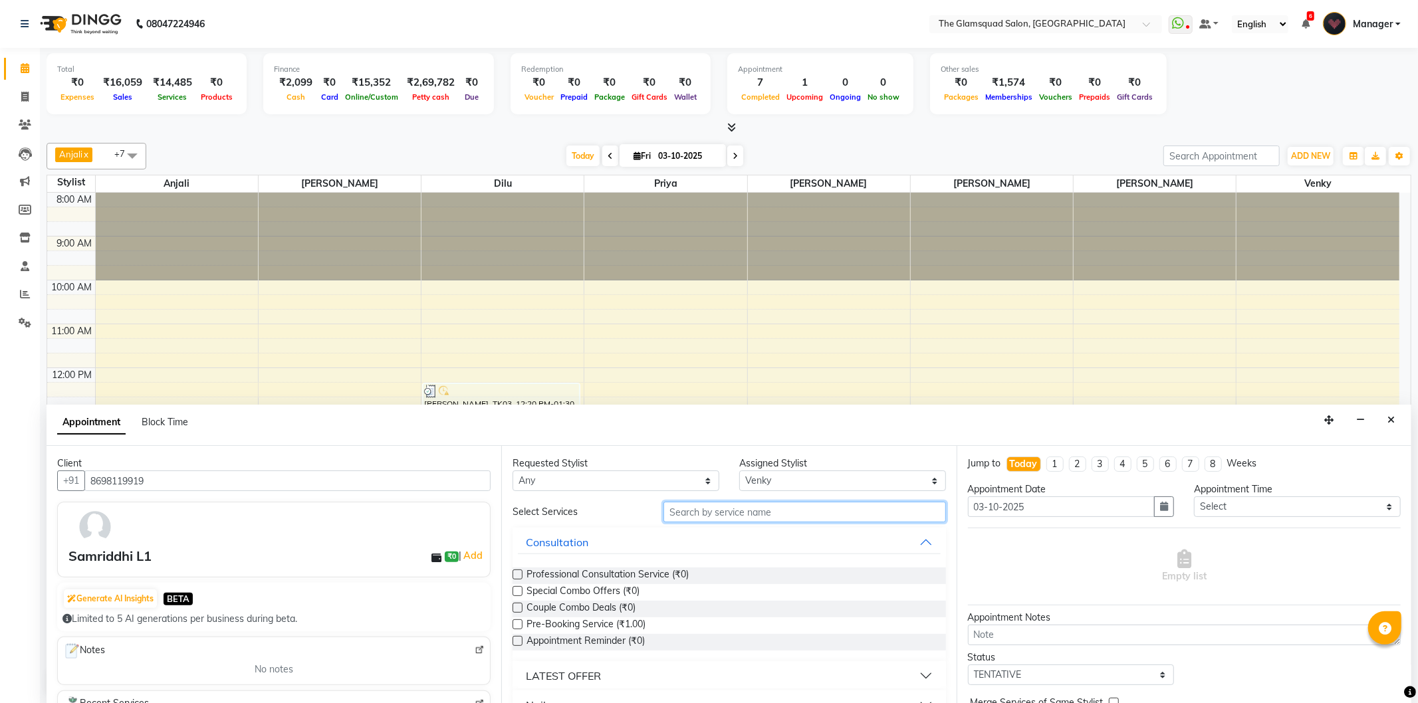
click at [726, 514] on input "text" at bounding box center [804, 512] width 282 height 21
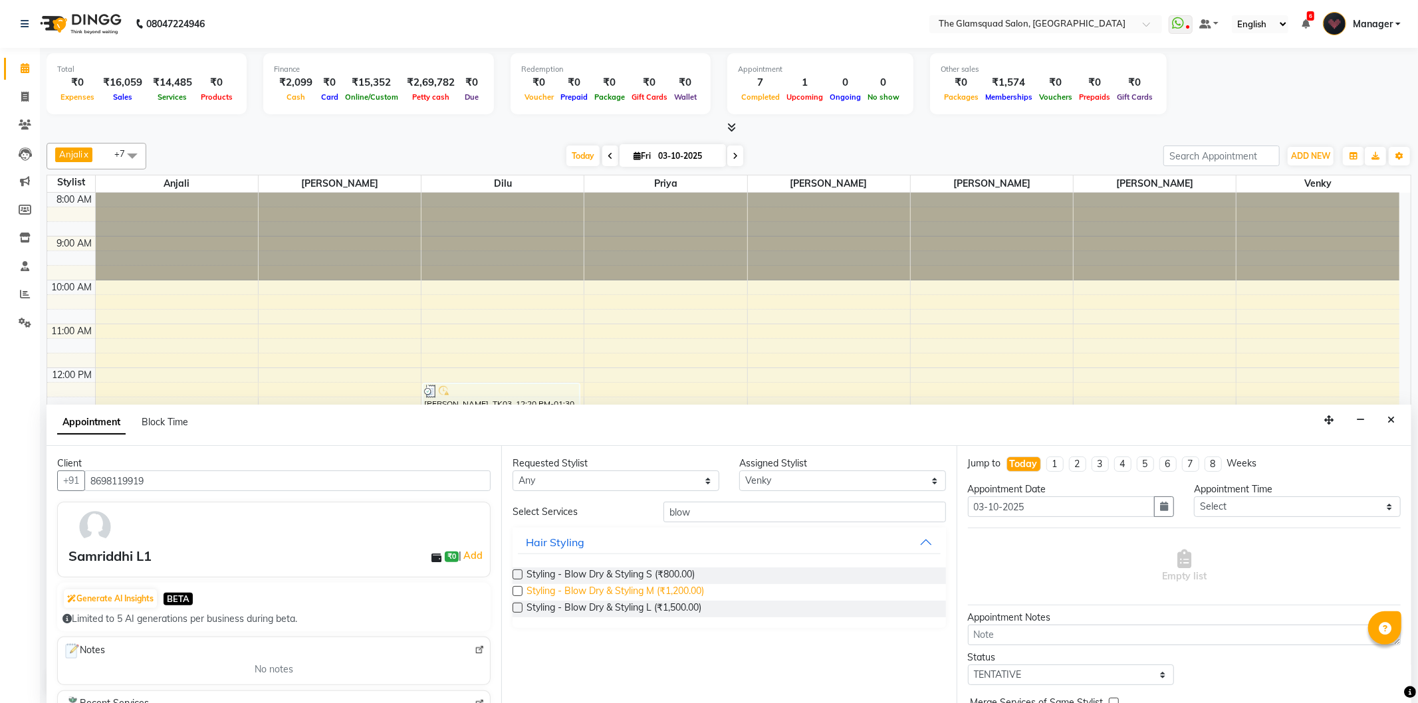
click at [675, 592] on span "Styling - Blow Dry & Styling M (₹1,200.00)" at bounding box center [614, 592] width 177 height 17
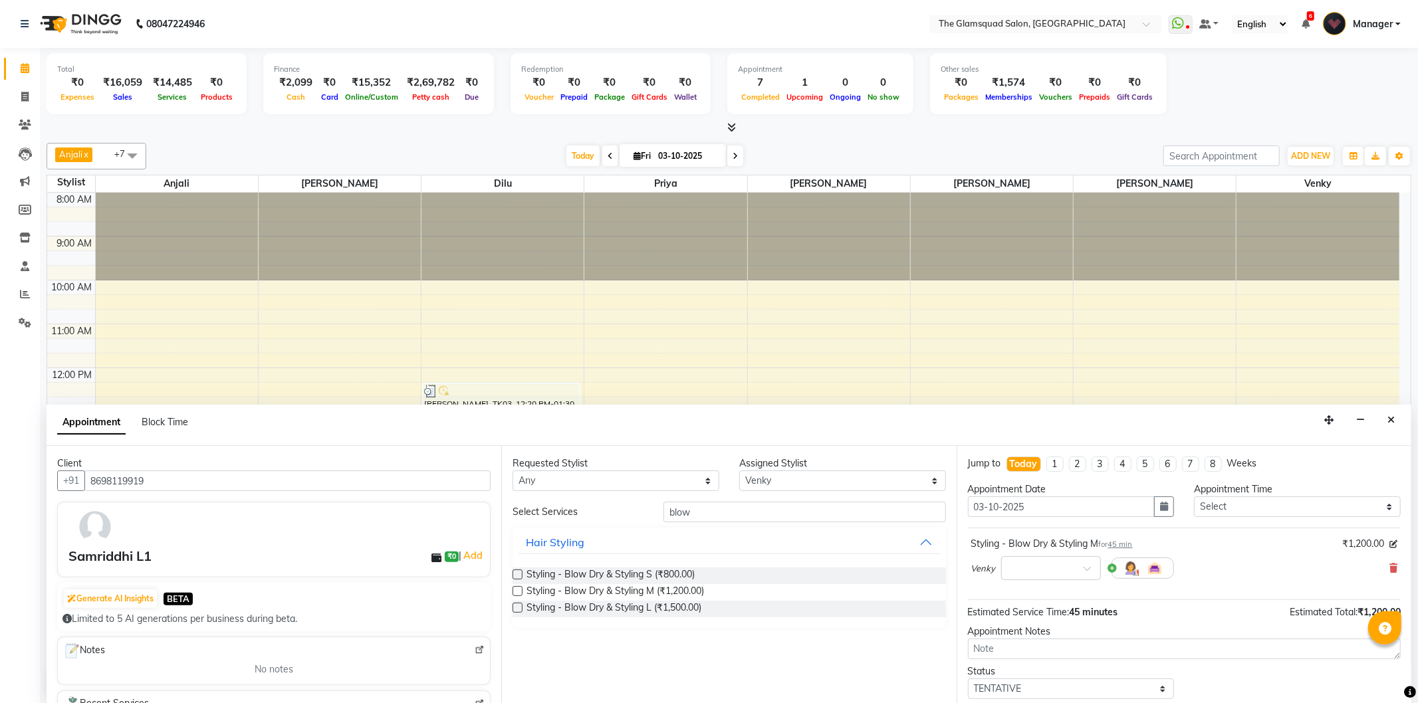
scroll to position [80, 0]
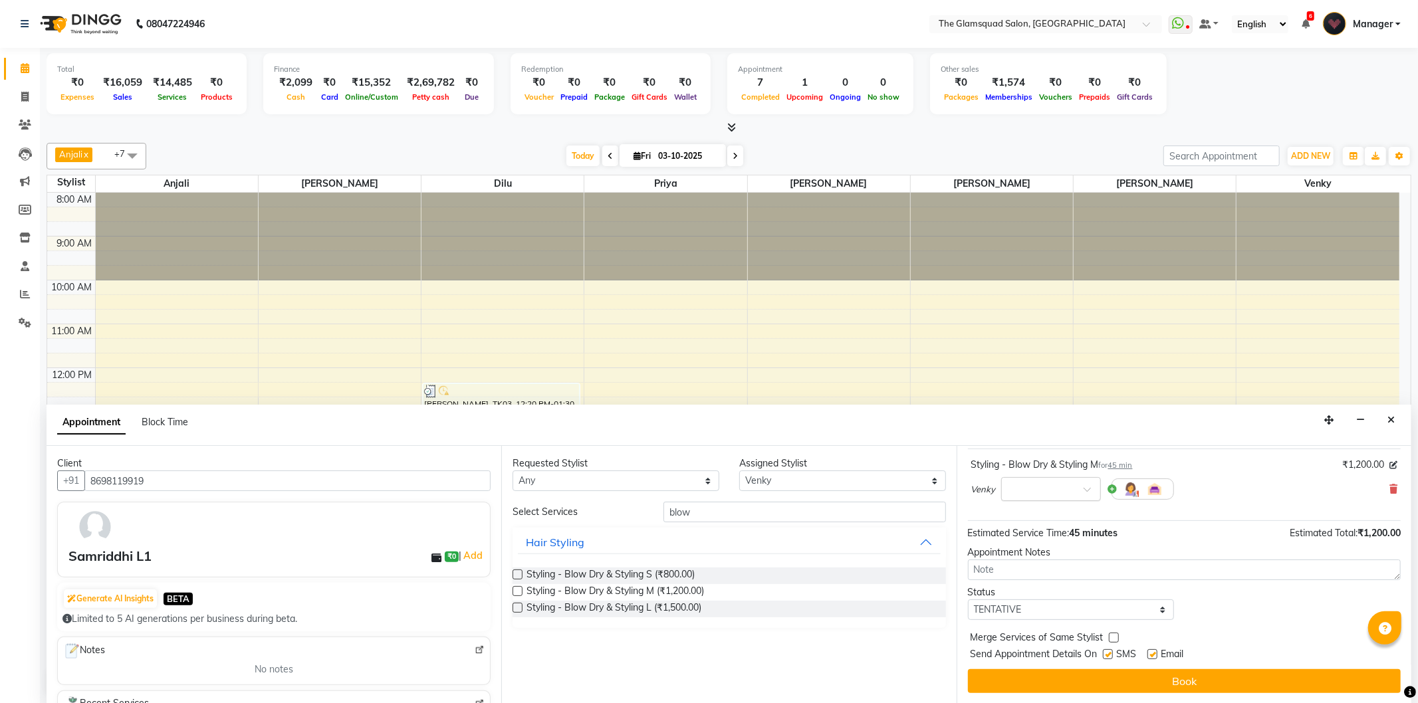
click at [1045, 493] on input "text" at bounding box center [1037, 488] width 58 height 14
click at [1218, 526] on div "Estimated Service Time: 45 minutes Estimated Total: ₹1,200.00" at bounding box center [1184, 530] width 433 height 19
drag, startPoint x: 1113, startPoint y: 612, endPoint x: 1040, endPoint y: 627, distance: 73.9
click at [1113, 612] on select "Select TENTATIVE CONFIRM CHECK-IN UPCOMING" at bounding box center [1071, 610] width 207 height 21
click at [968, 600] on select "Select TENTATIVE CONFIRM CHECK-IN UPCOMING" at bounding box center [1071, 610] width 207 height 21
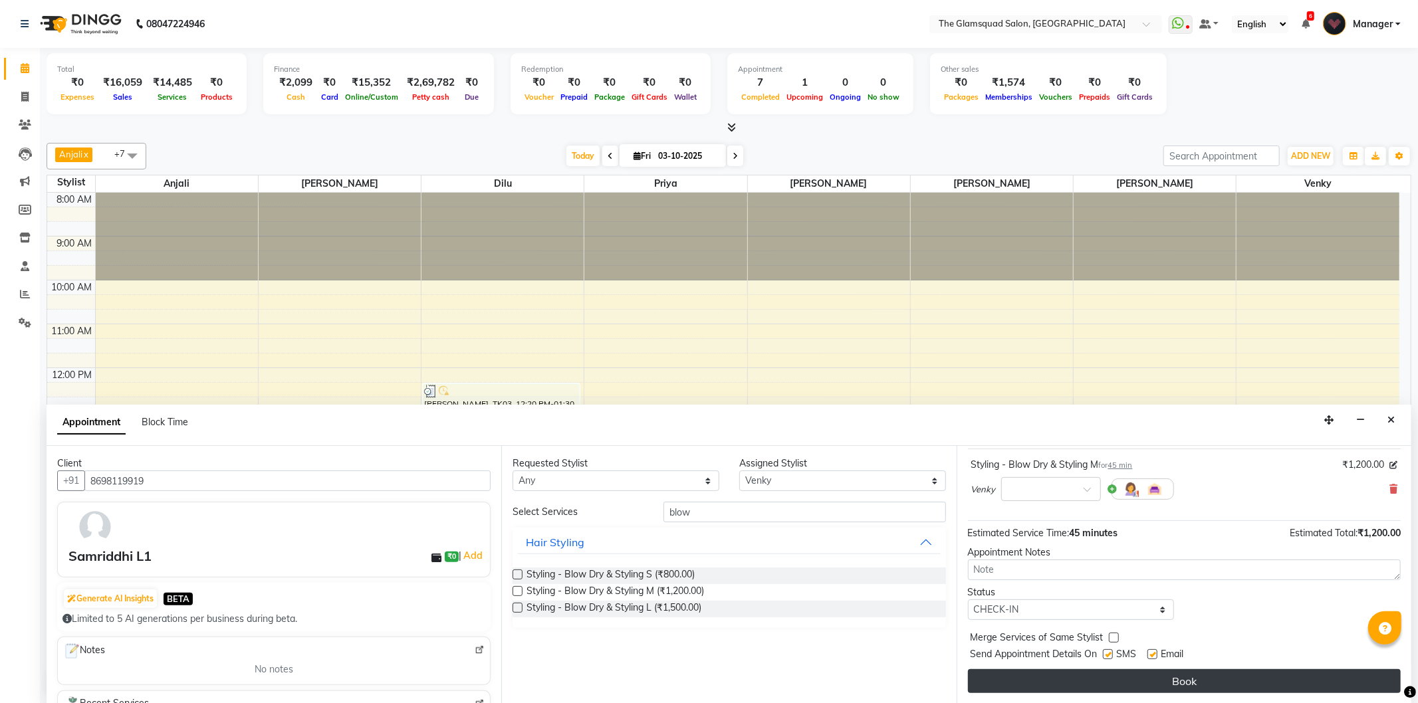
click at [1238, 680] on button "Book" at bounding box center [1184, 681] width 433 height 24
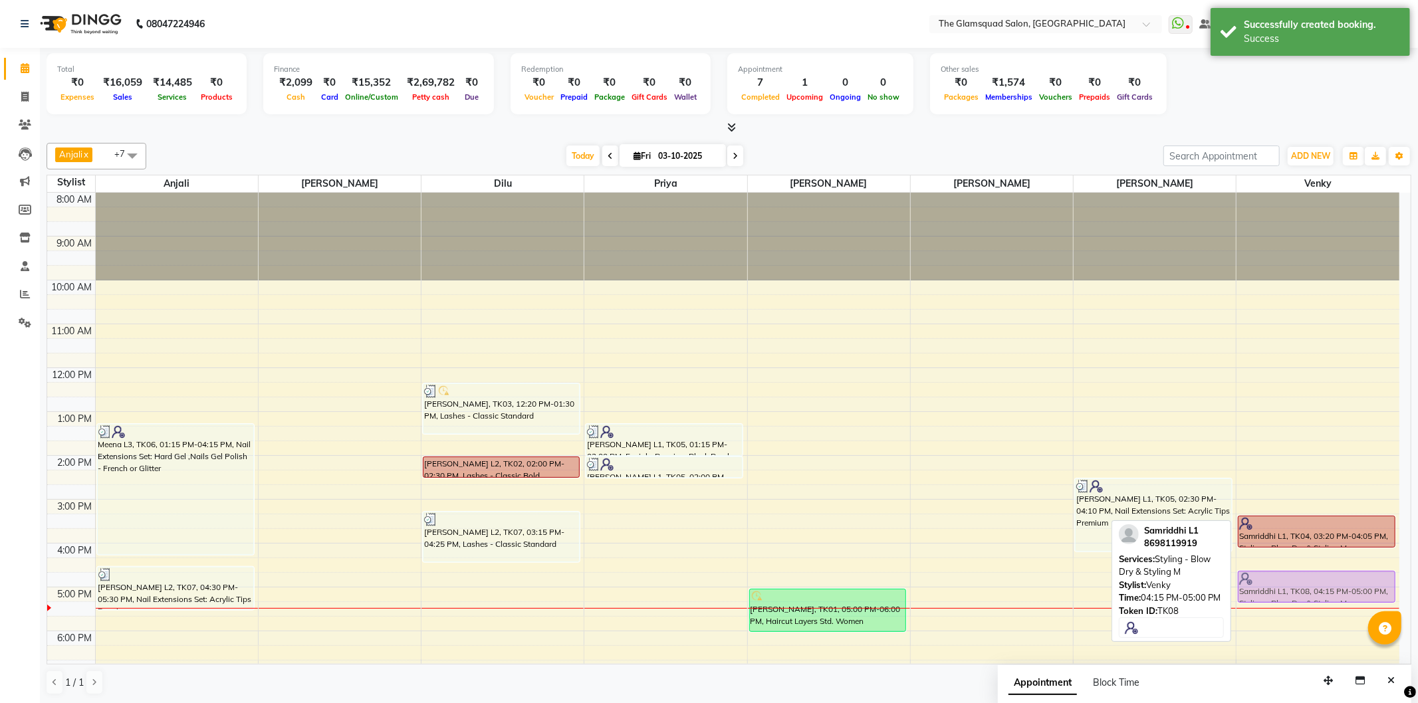
drag, startPoint x: 1306, startPoint y: 570, endPoint x: 1307, endPoint y: 589, distance: 18.6
click at [1307, 589] on div "Samriddhi L1, TK04, 03:20 PM-04:05 PM, Styling - Blow Dry & Styling M Samriddhi…" at bounding box center [1317, 500] width 163 height 614
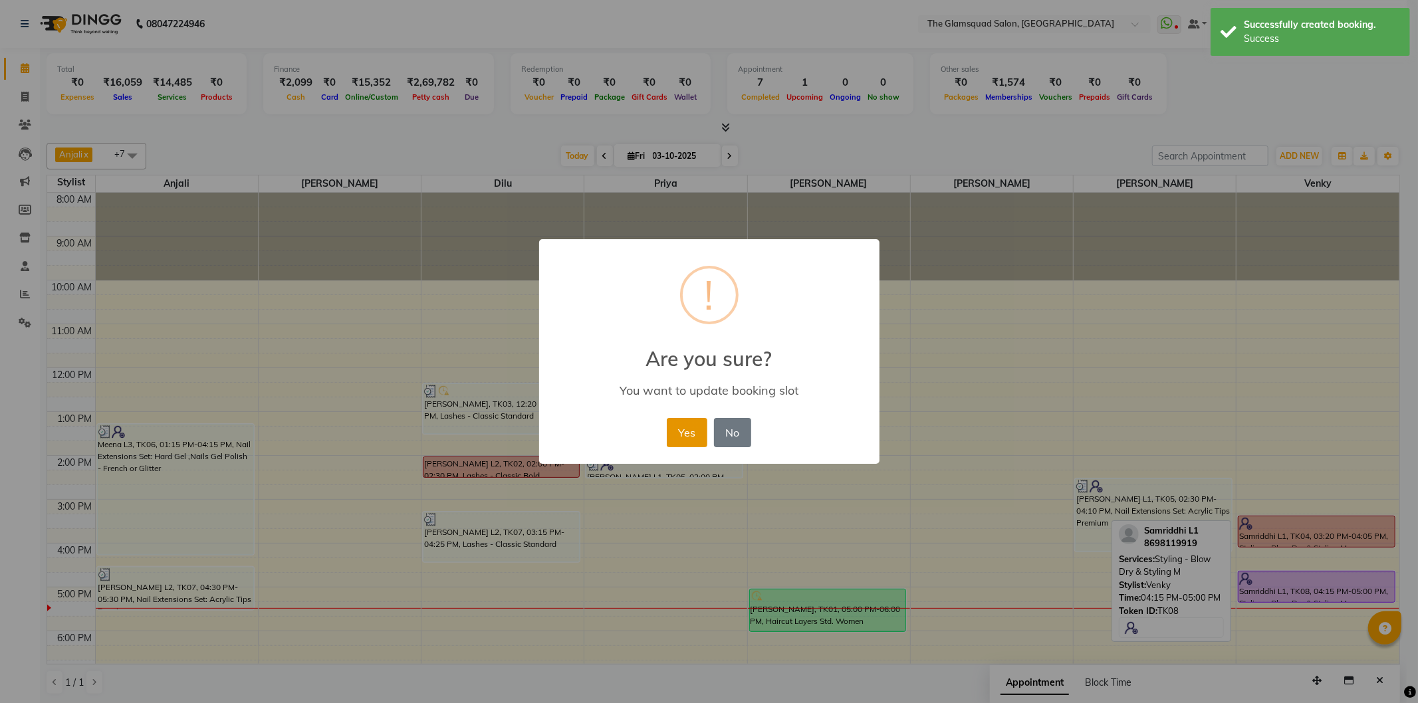
click at [692, 433] on button "Yes" at bounding box center [687, 432] width 41 height 29
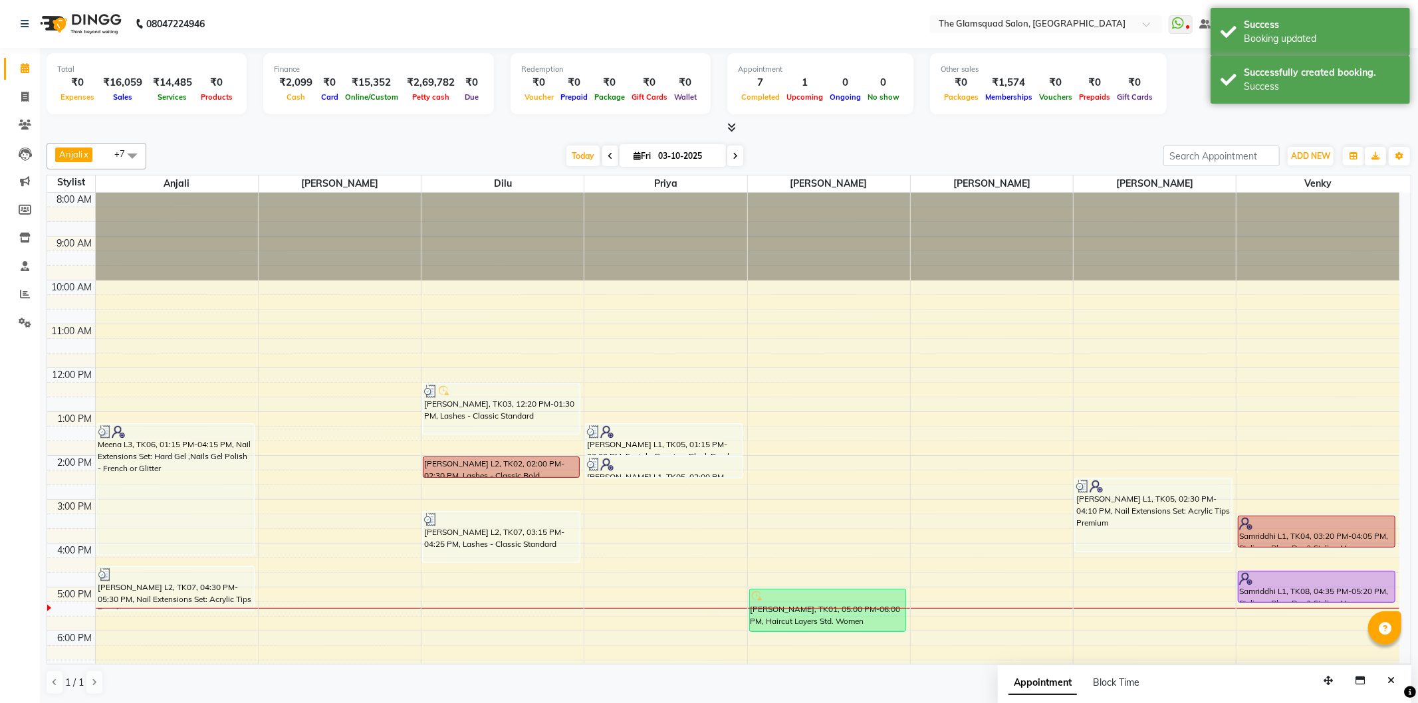
click at [133, 155] on span at bounding box center [132, 155] width 27 height 25
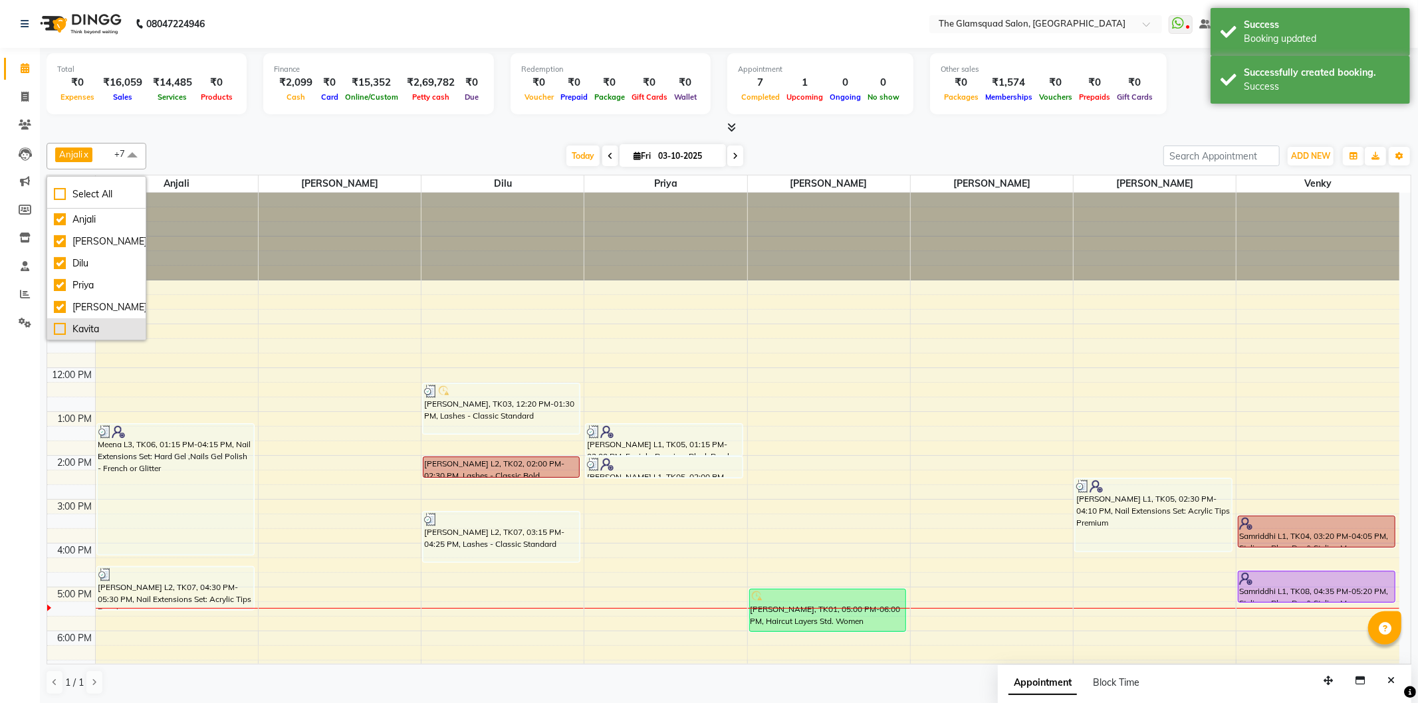
click at [94, 327] on div "Kavita" at bounding box center [96, 329] width 85 height 14
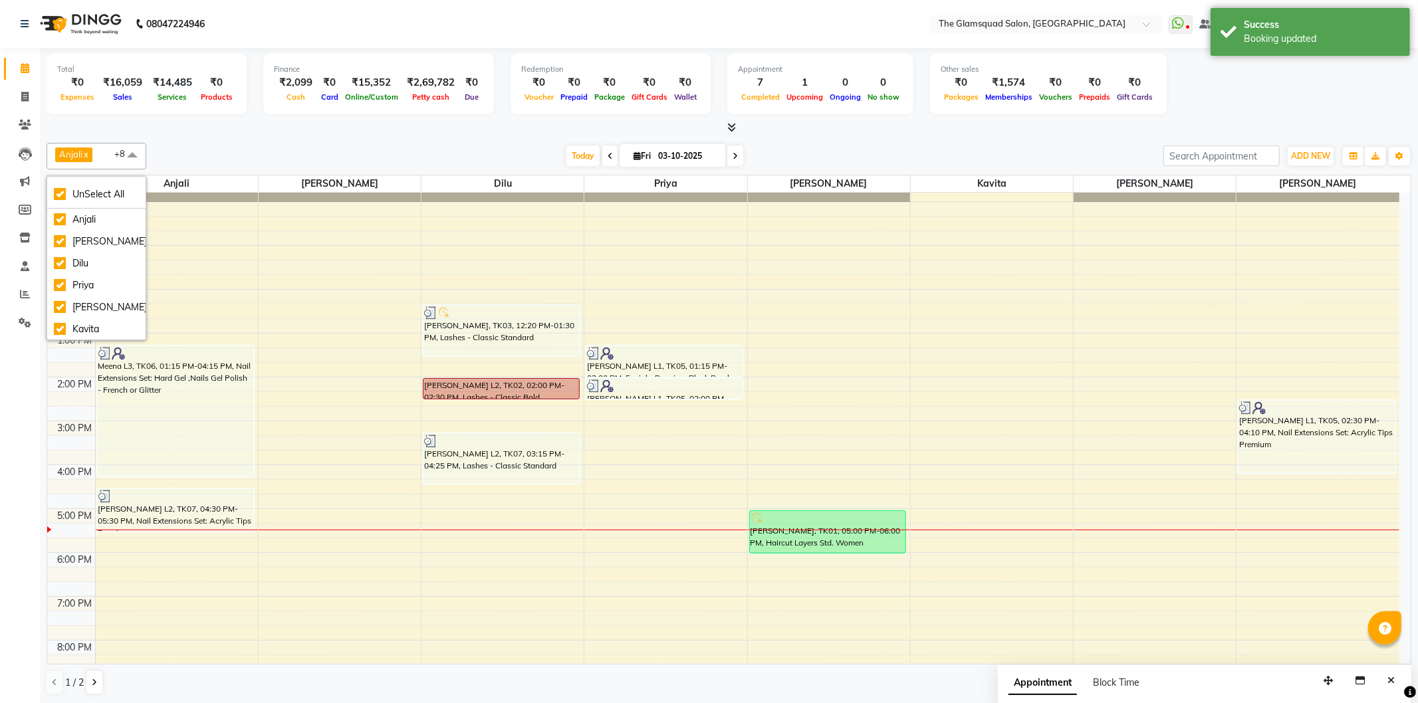
scroll to position [144, 0]
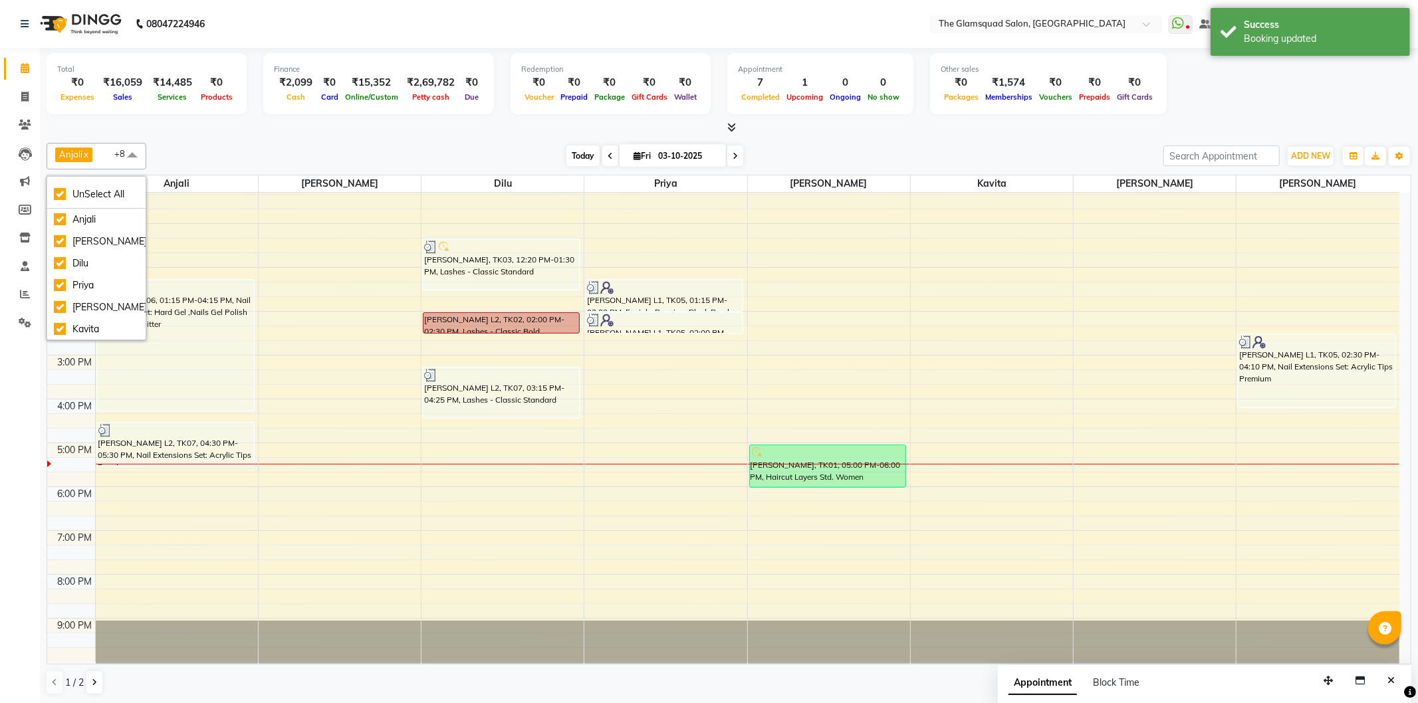
click at [583, 160] on span "Today" at bounding box center [582, 156] width 33 height 21
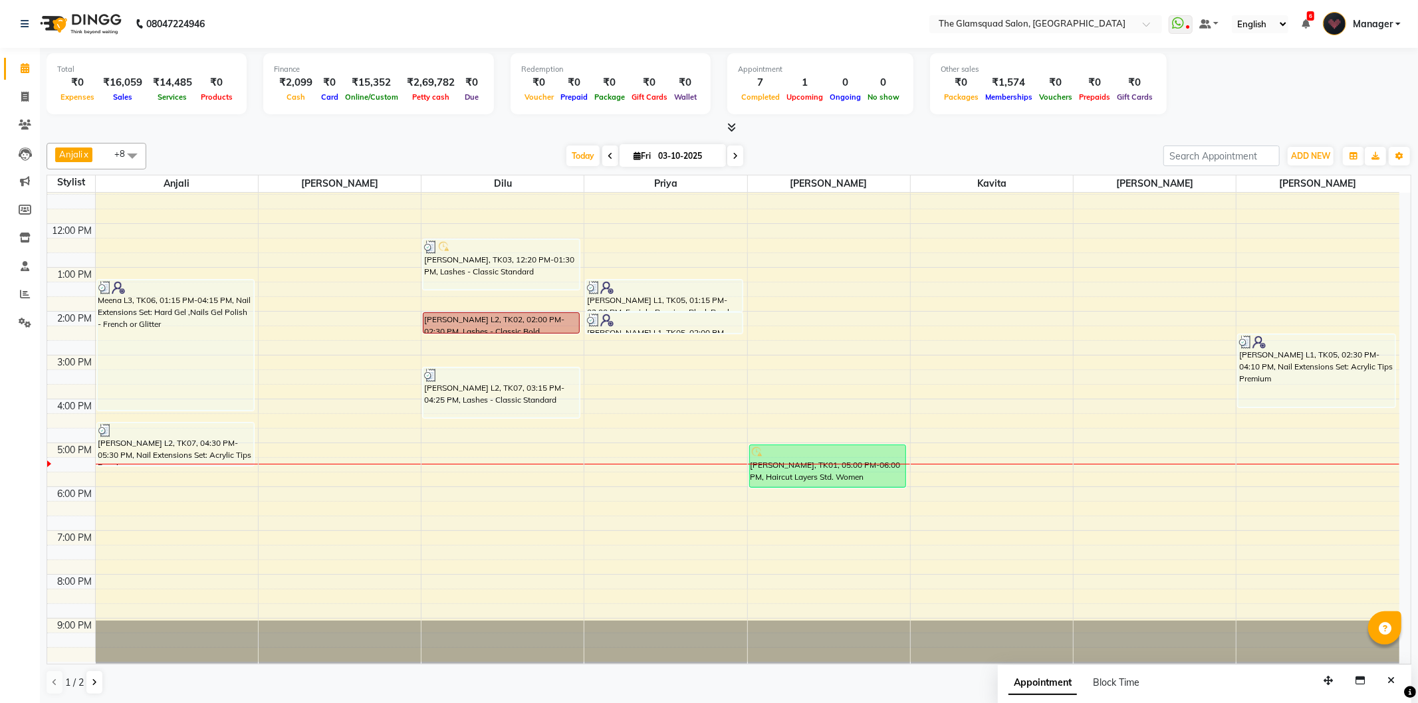
click at [134, 151] on span at bounding box center [132, 155] width 27 height 25
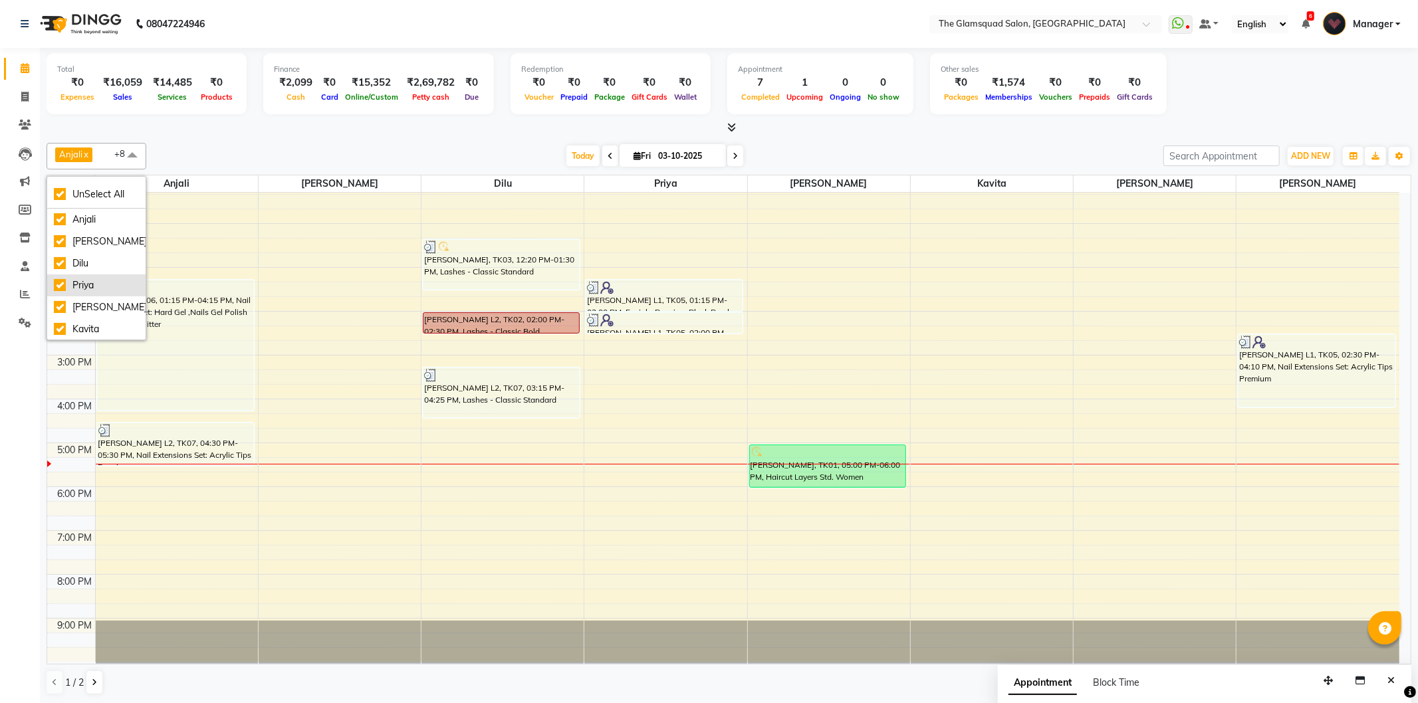
scroll to position [65, 0]
click at [1399, 154] on icon "button" at bounding box center [1399, 156] width 8 height 8
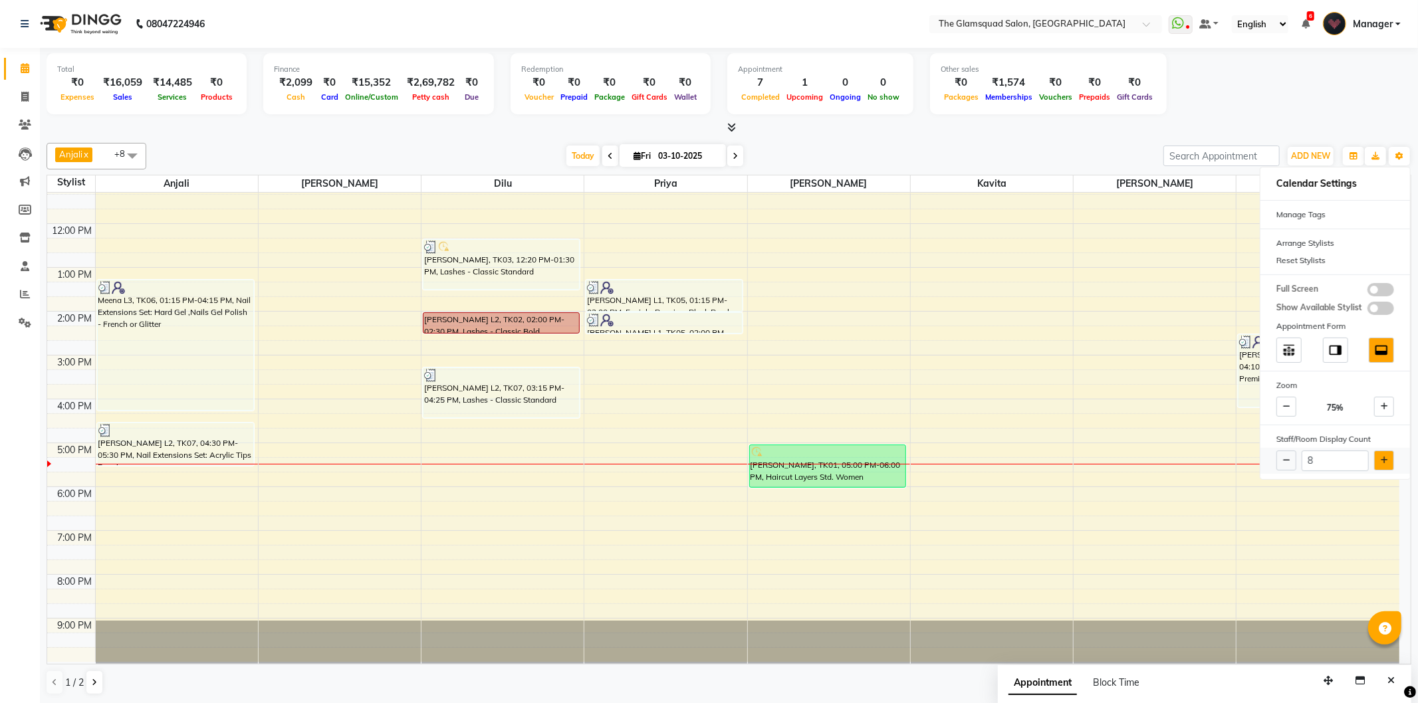
click at [1383, 463] on icon at bounding box center [1384, 461] width 7 height 8
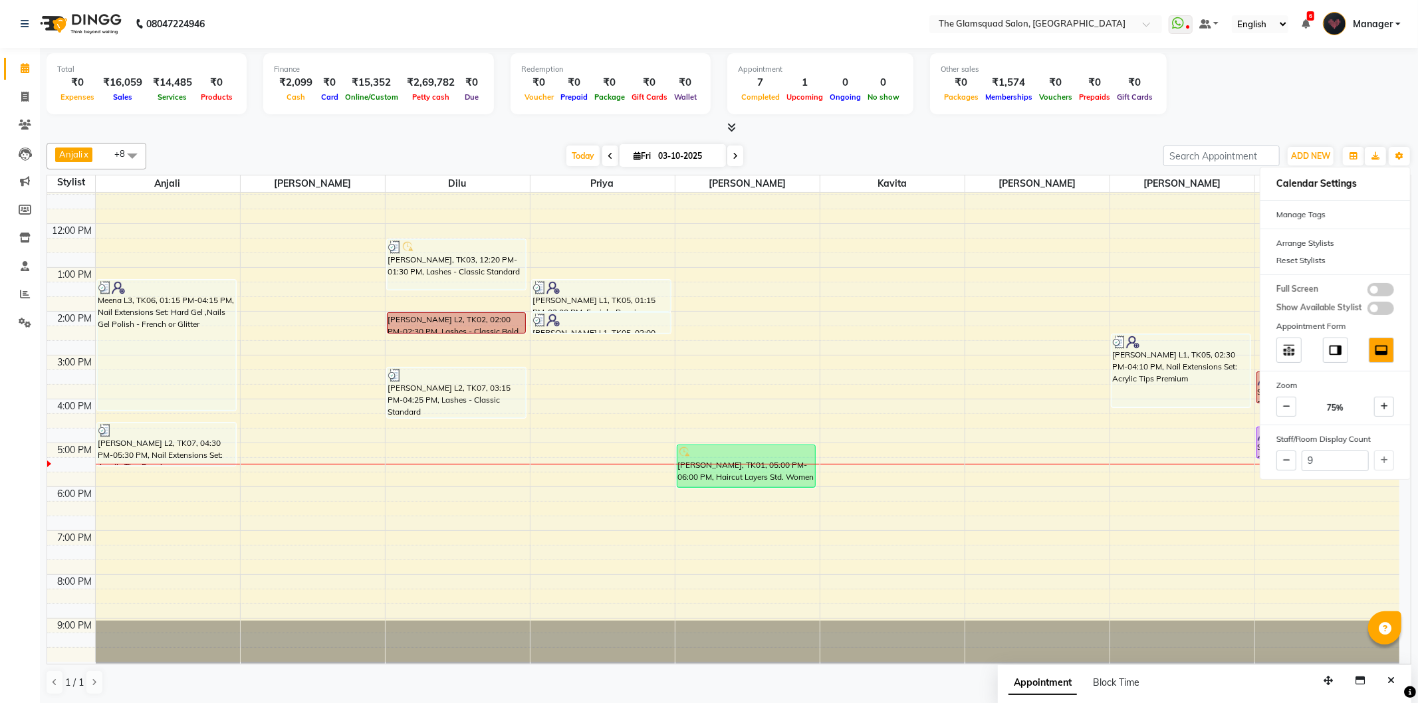
click at [1075, 158] on div "[DATE] [DATE]" at bounding box center [655, 156] width 1004 height 20
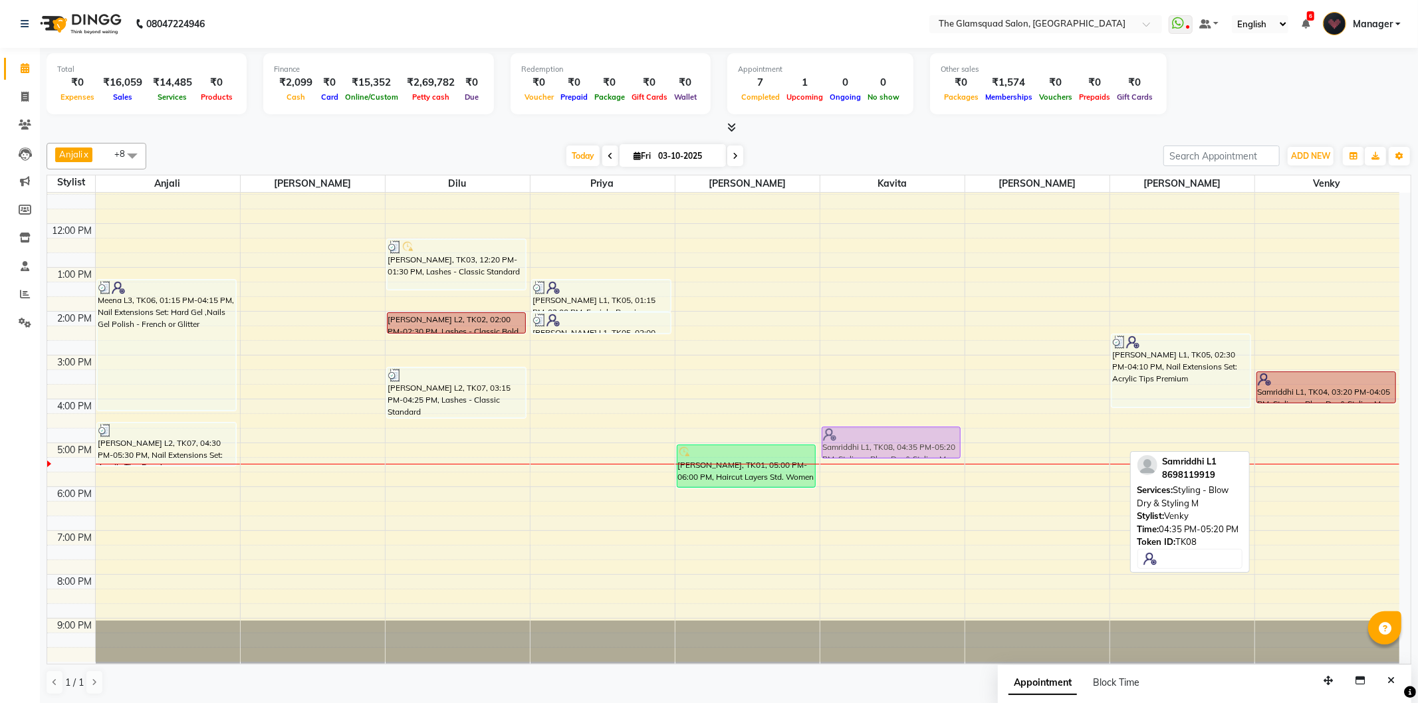
drag, startPoint x: 1331, startPoint y: 446, endPoint x: 947, endPoint y: 443, distance: 384.2
click at [947, 443] on tr "Meena L3, TK06, 01:15 PM-04:15 PM, Nail Extensions Set: Hard Gel ,Nails Gel Pol…" at bounding box center [723, 356] width 1352 height 614
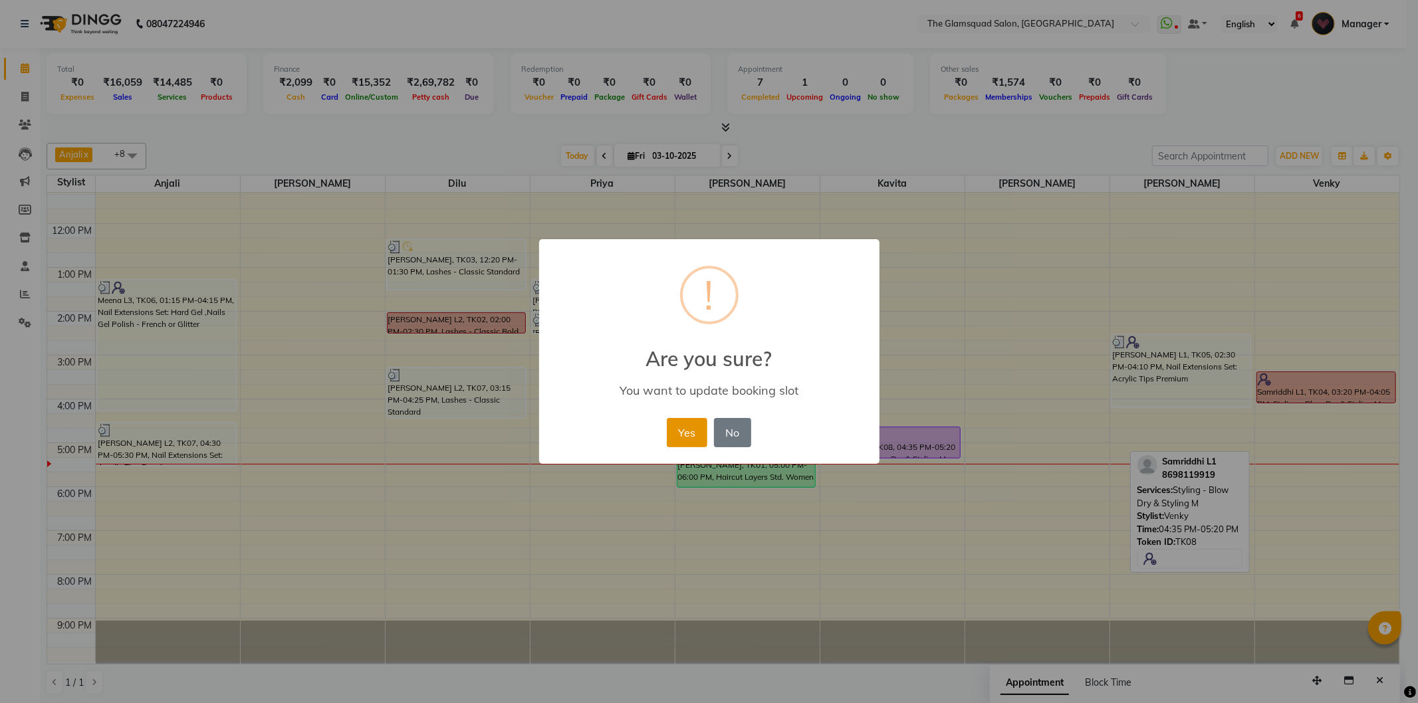
click at [678, 435] on button "Yes" at bounding box center [687, 432] width 41 height 29
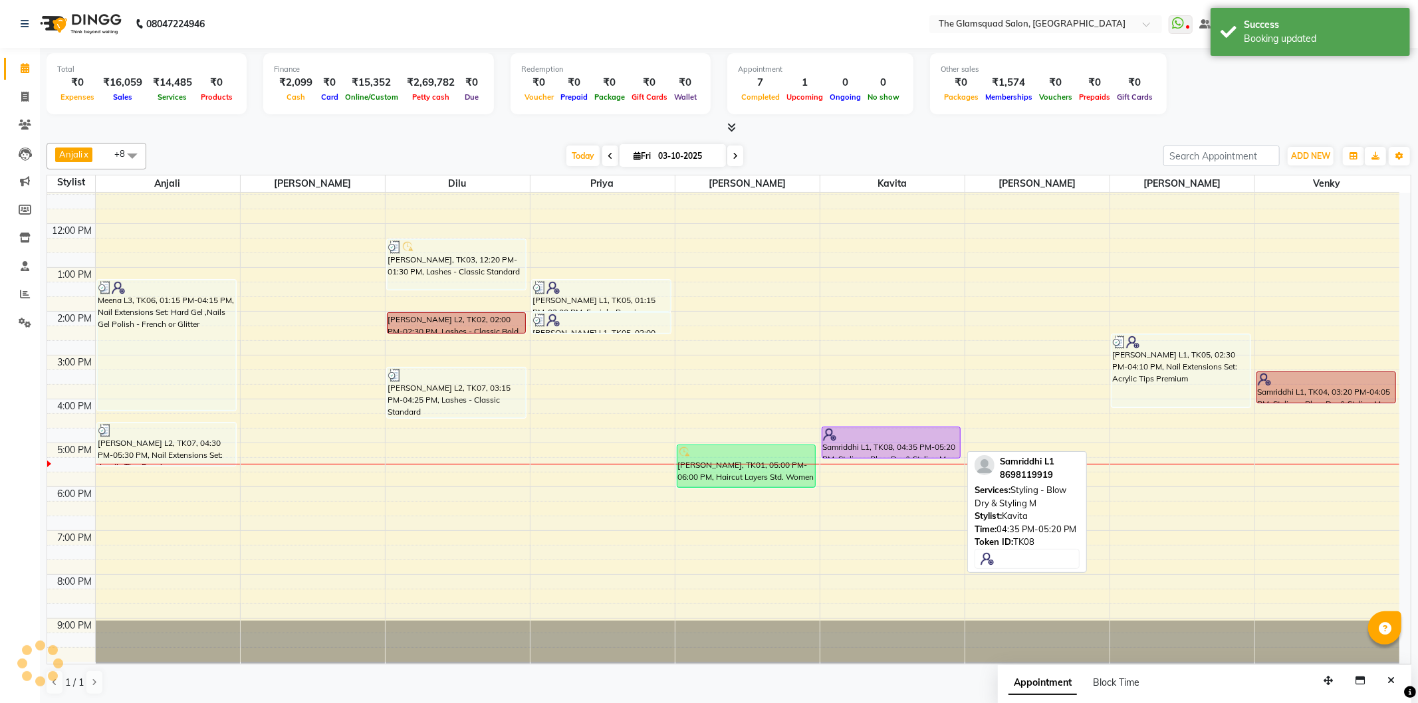
click at [881, 436] on div at bounding box center [891, 434] width 137 height 13
click at [882, 436] on div at bounding box center [891, 434] width 137 height 13
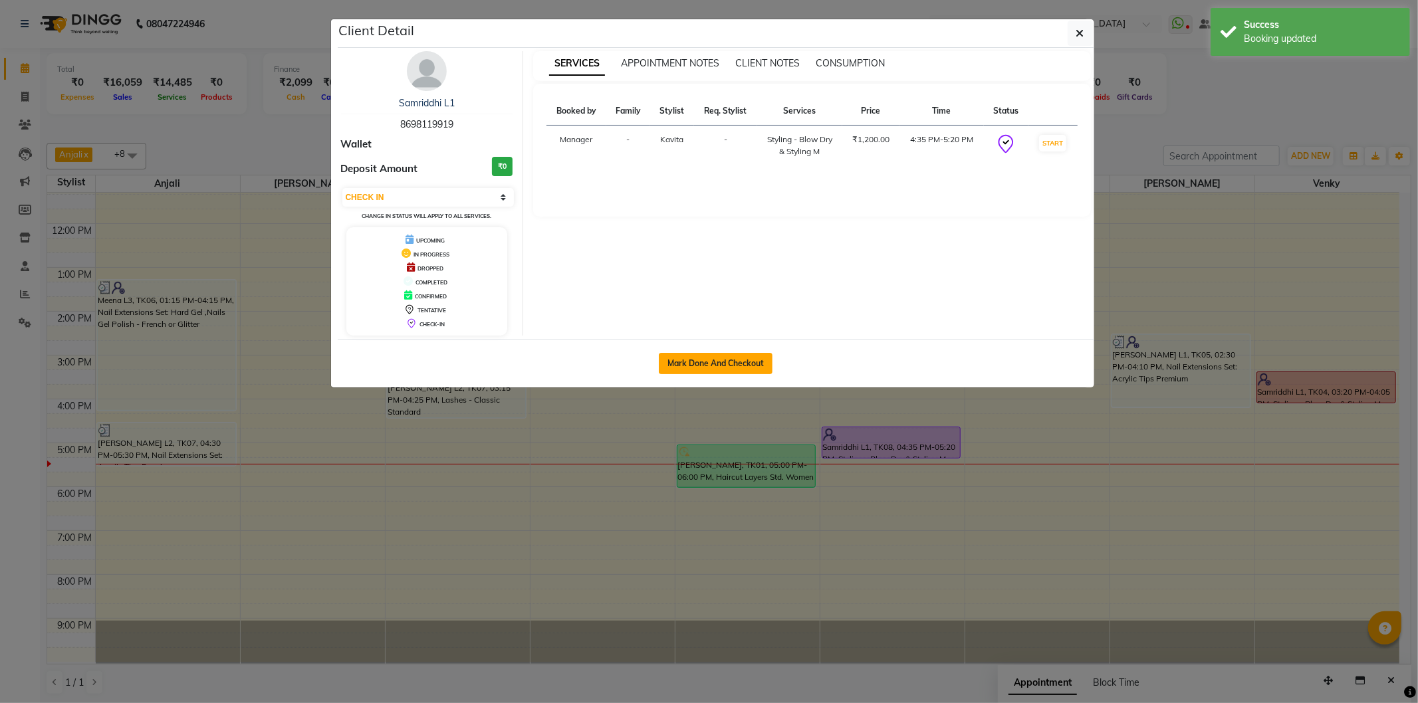
click at [760, 362] on button "Mark Done And Checkout" at bounding box center [716, 363] width 114 height 21
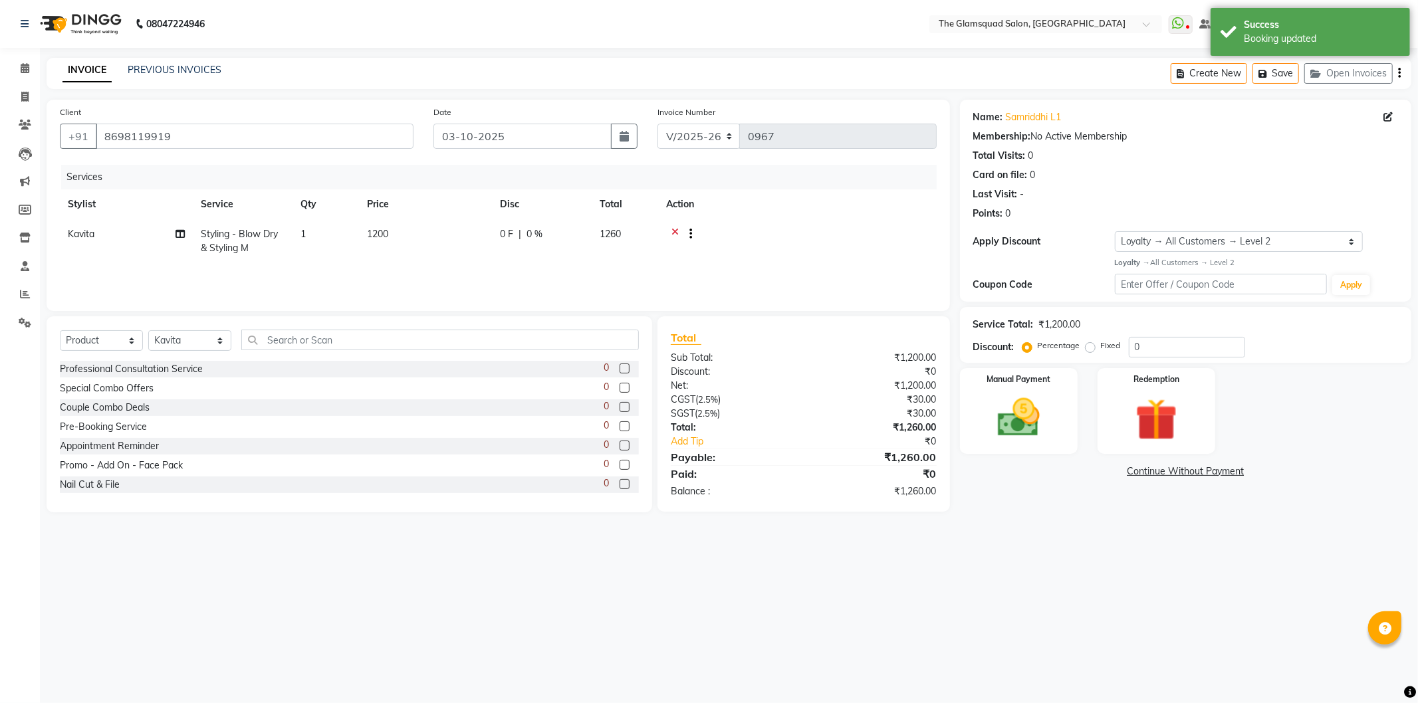
click at [540, 239] on span "0 %" at bounding box center [534, 234] width 16 height 14
drag, startPoint x: 639, startPoint y: 239, endPoint x: 620, endPoint y: 235, distance: 19.0
click at [621, 235] on input "0" at bounding box center [641, 237] width 40 height 21
drag, startPoint x: 701, startPoint y: 179, endPoint x: 701, endPoint y: 189, distance: 9.3
click at [701, 179] on div "Services" at bounding box center [503, 177] width 885 height 25
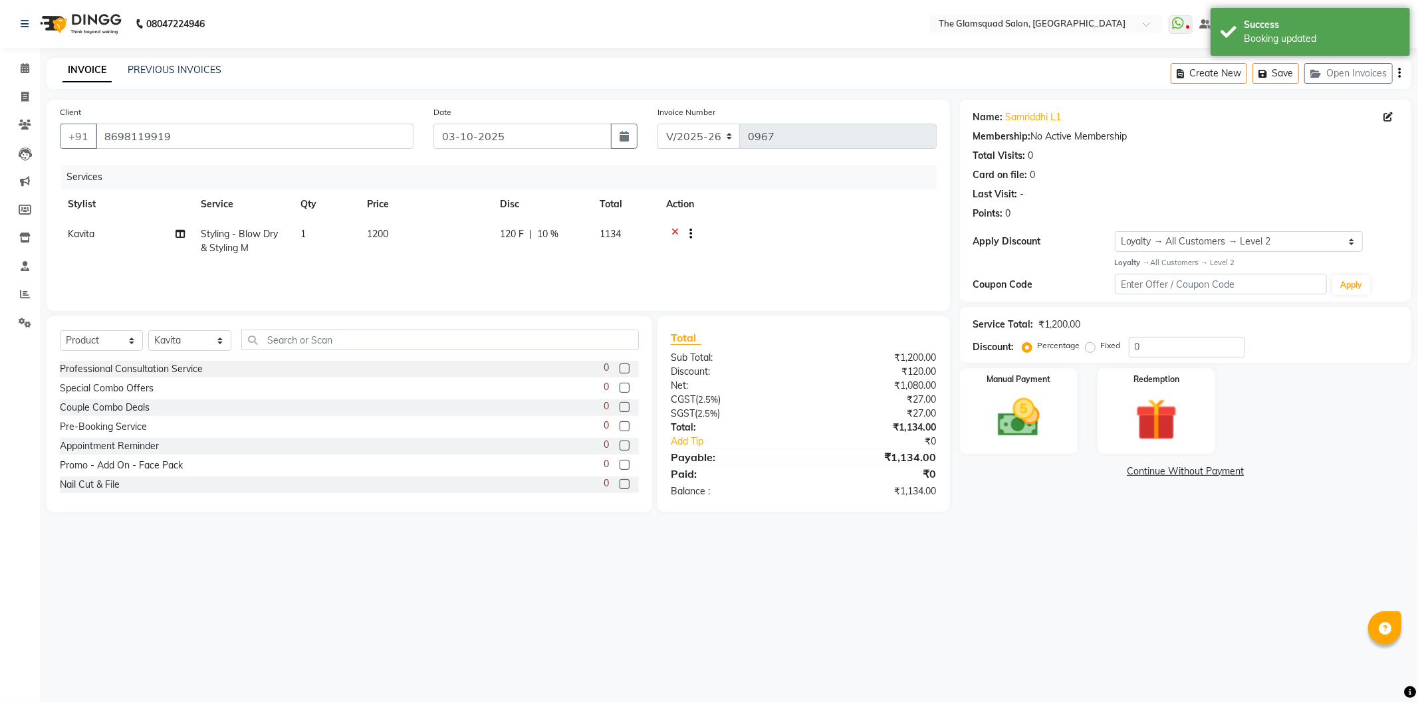
click at [992, 546] on div "08047224946 Select Location × The Glamsquad Salon, Mylapore WhatsApp Status ✕ S…" at bounding box center [709, 351] width 1418 height 703
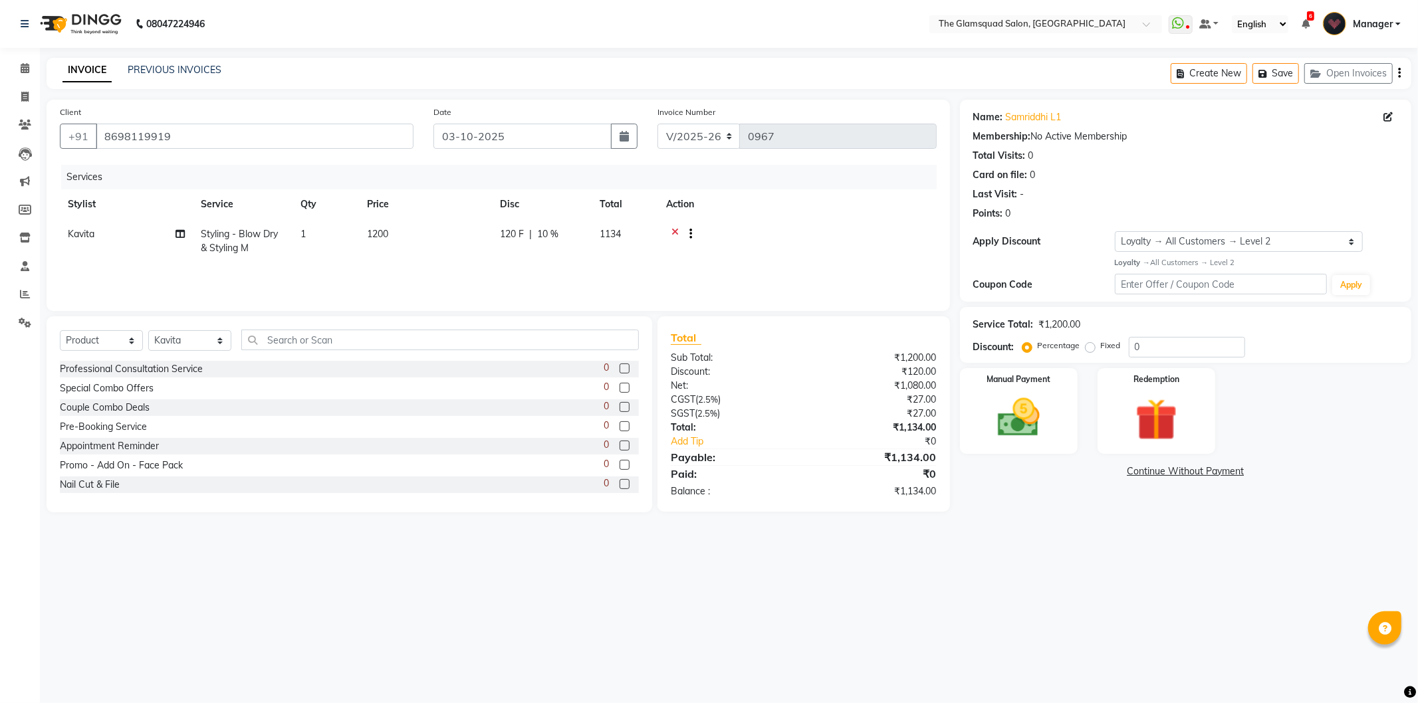
click at [721, 182] on div "Services" at bounding box center [503, 177] width 885 height 25
click at [874, 181] on div "Services" at bounding box center [503, 177] width 885 height 25
click at [1028, 443] on div "Manual Payment" at bounding box center [1018, 410] width 122 height 89
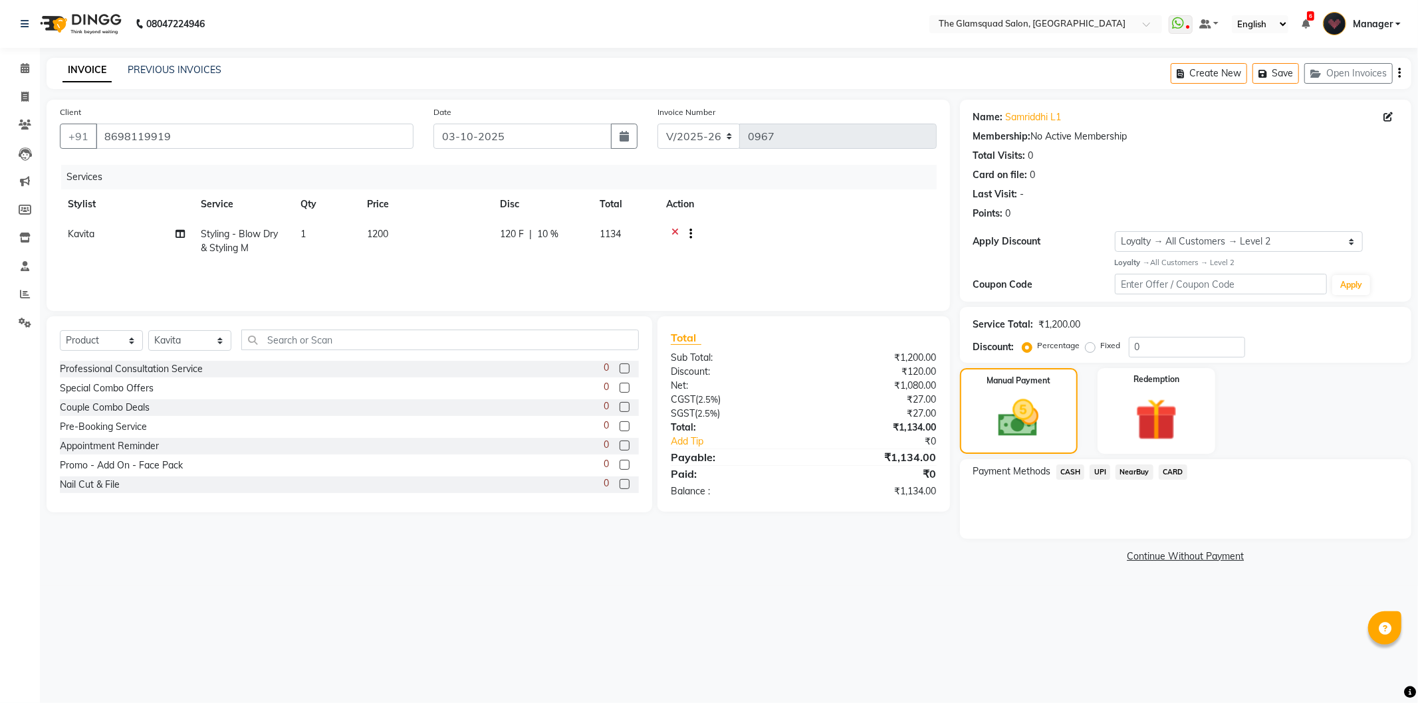
click at [1099, 471] on span "UPI" at bounding box center [1099, 472] width 21 height 15
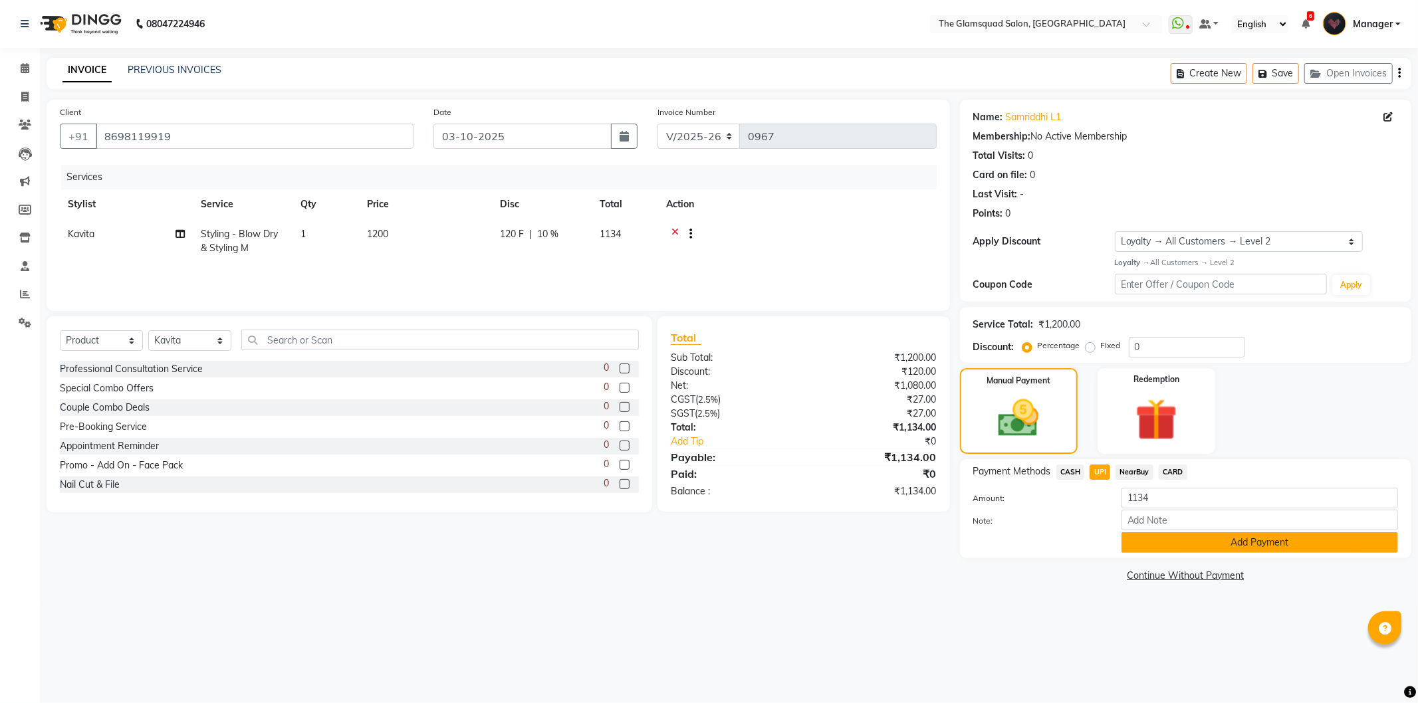
click at [1190, 536] on button "Add Payment" at bounding box center [1259, 542] width 277 height 21
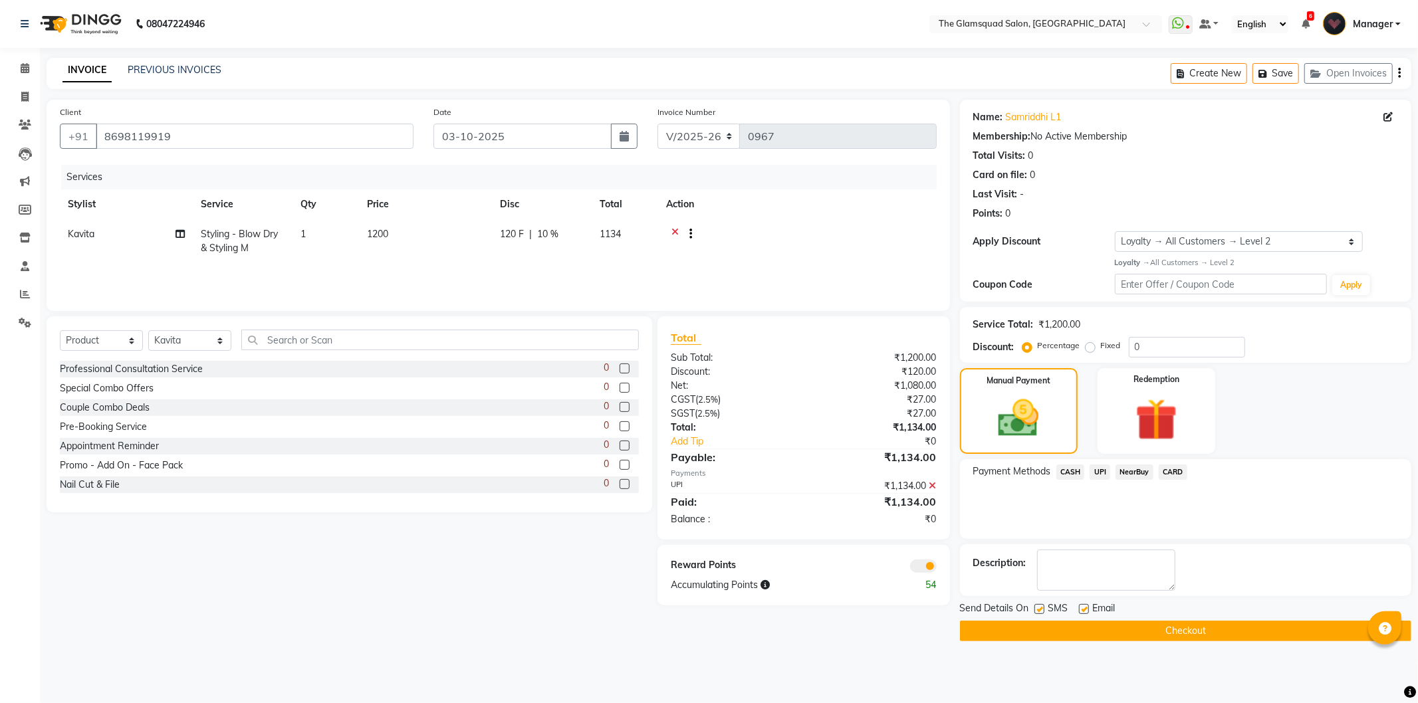
click at [921, 560] on span at bounding box center [923, 566] width 27 height 13
click at [937, 568] on input "checkbox" at bounding box center [937, 568] width 0 height 0
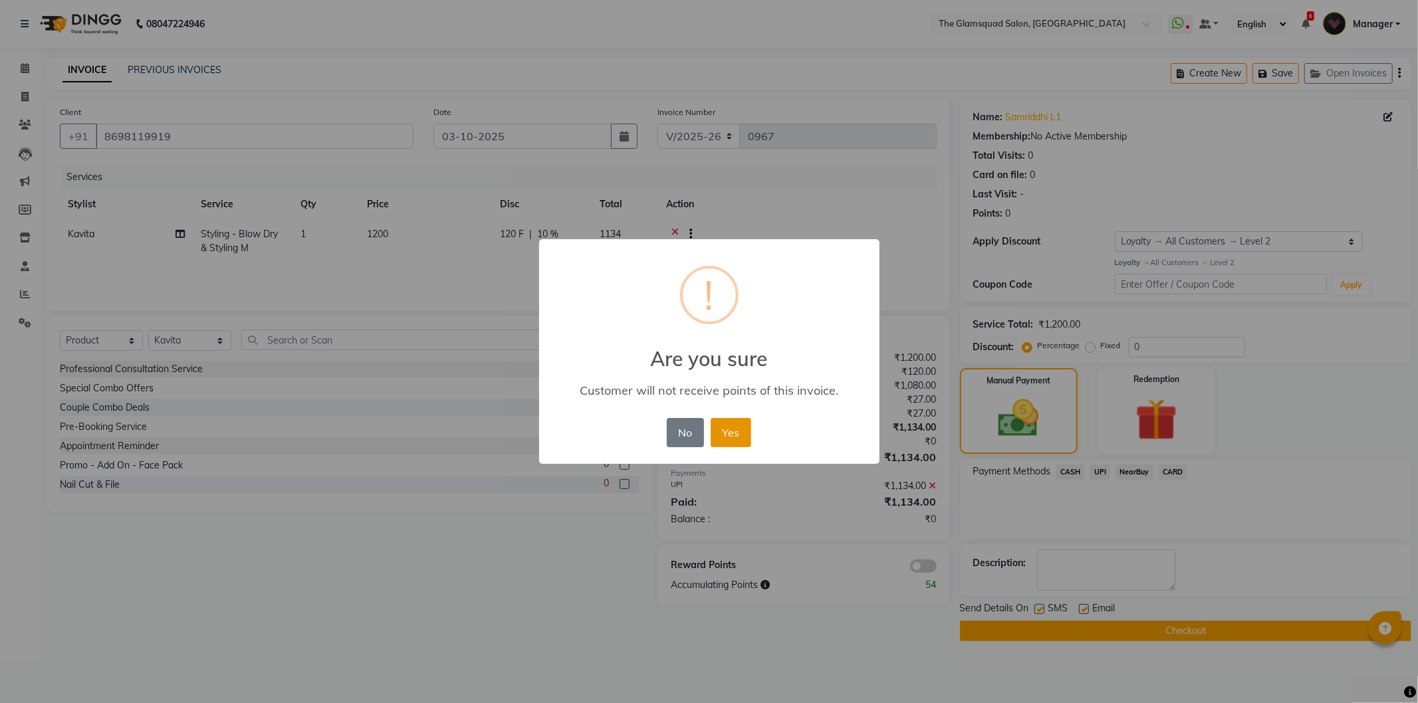
click at [736, 442] on button "Yes" at bounding box center [731, 432] width 41 height 29
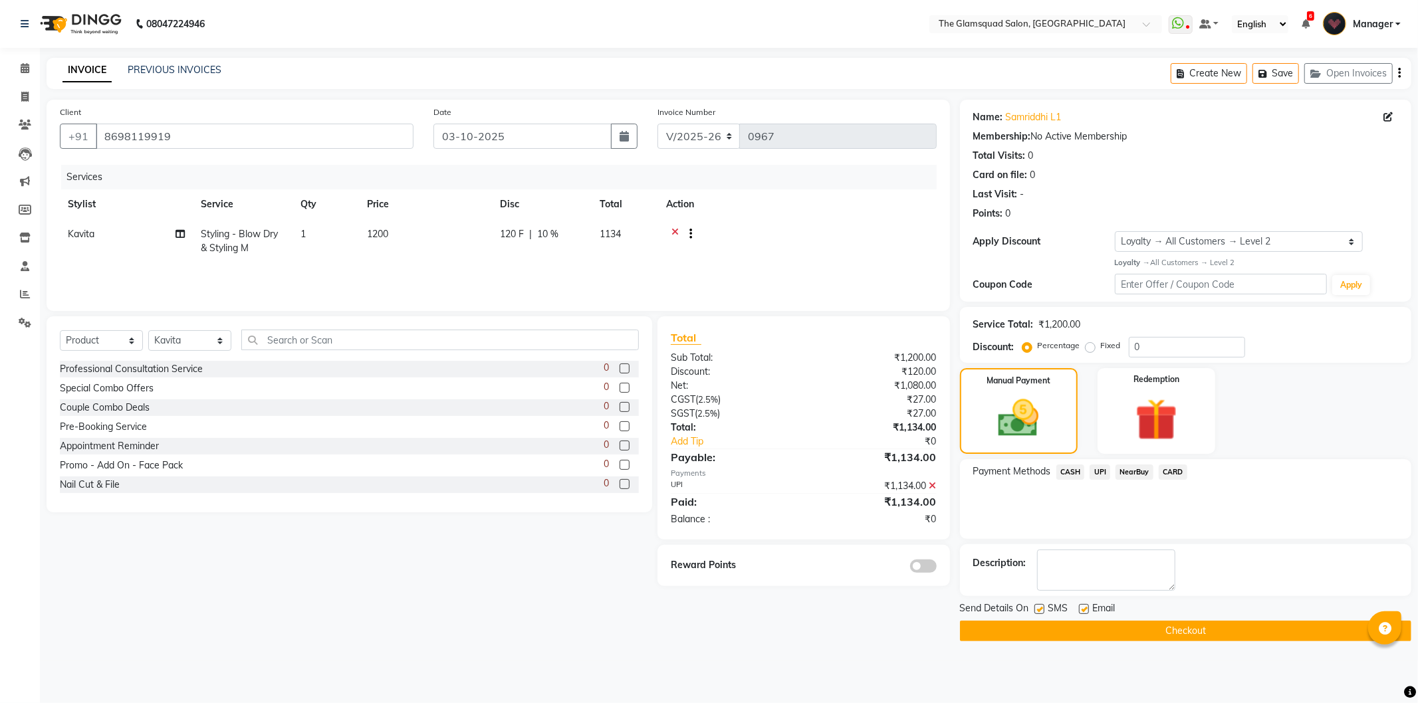
click at [1082, 627] on button "Checkout" at bounding box center [1185, 631] width 451 height 21
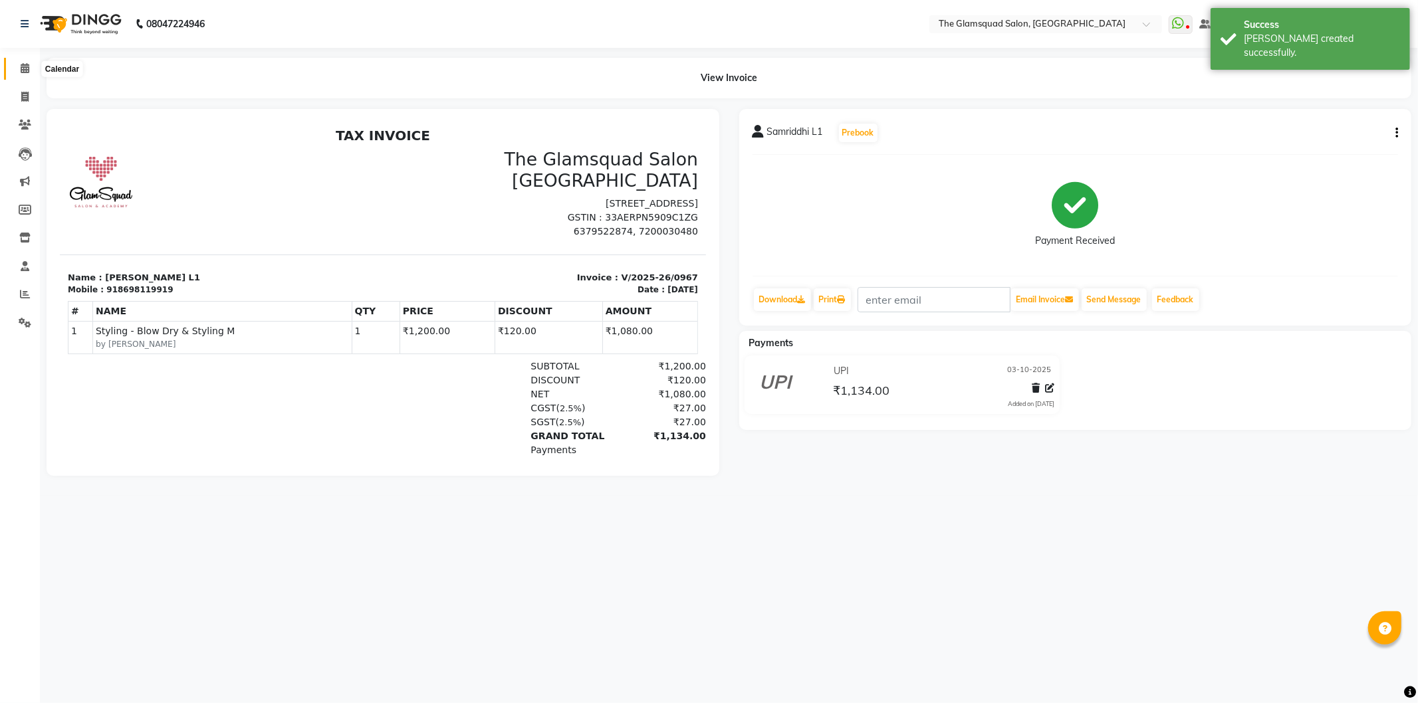
click at [31, 63] on span at bounding box center [24, 68] width 23 height 15
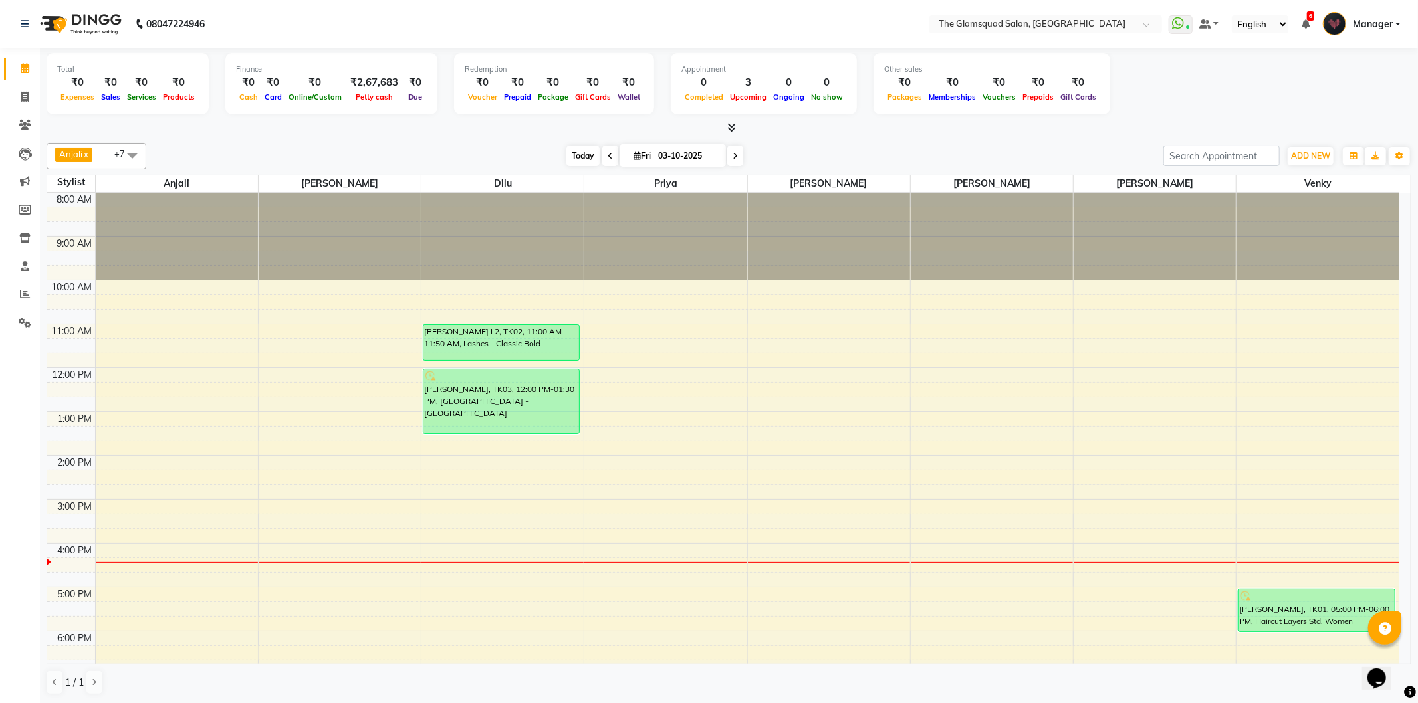
click at [573, 156] on span "Today" at bounding box center [582, 156] width 33 height 21
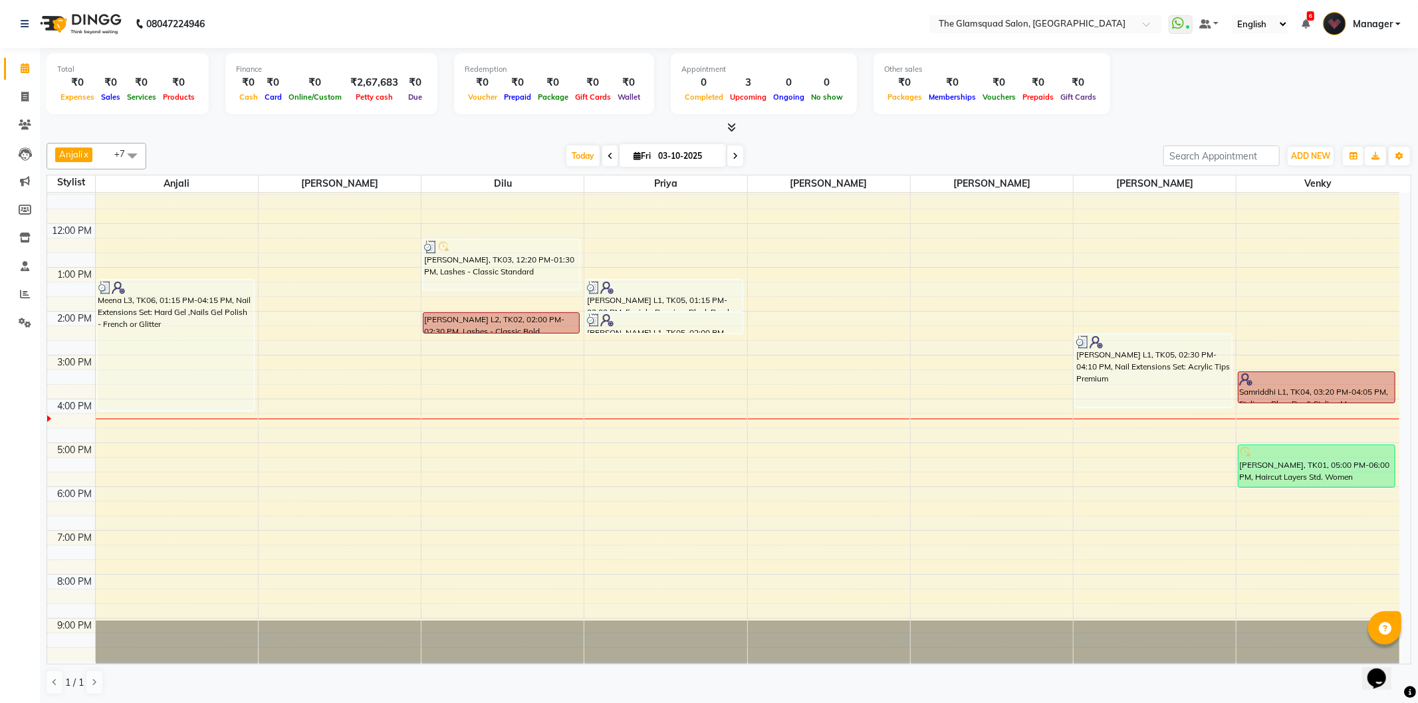
click at [731, 150] on span at bounding box center [735, 156] width 16 height 21
type input "04-10-2025"
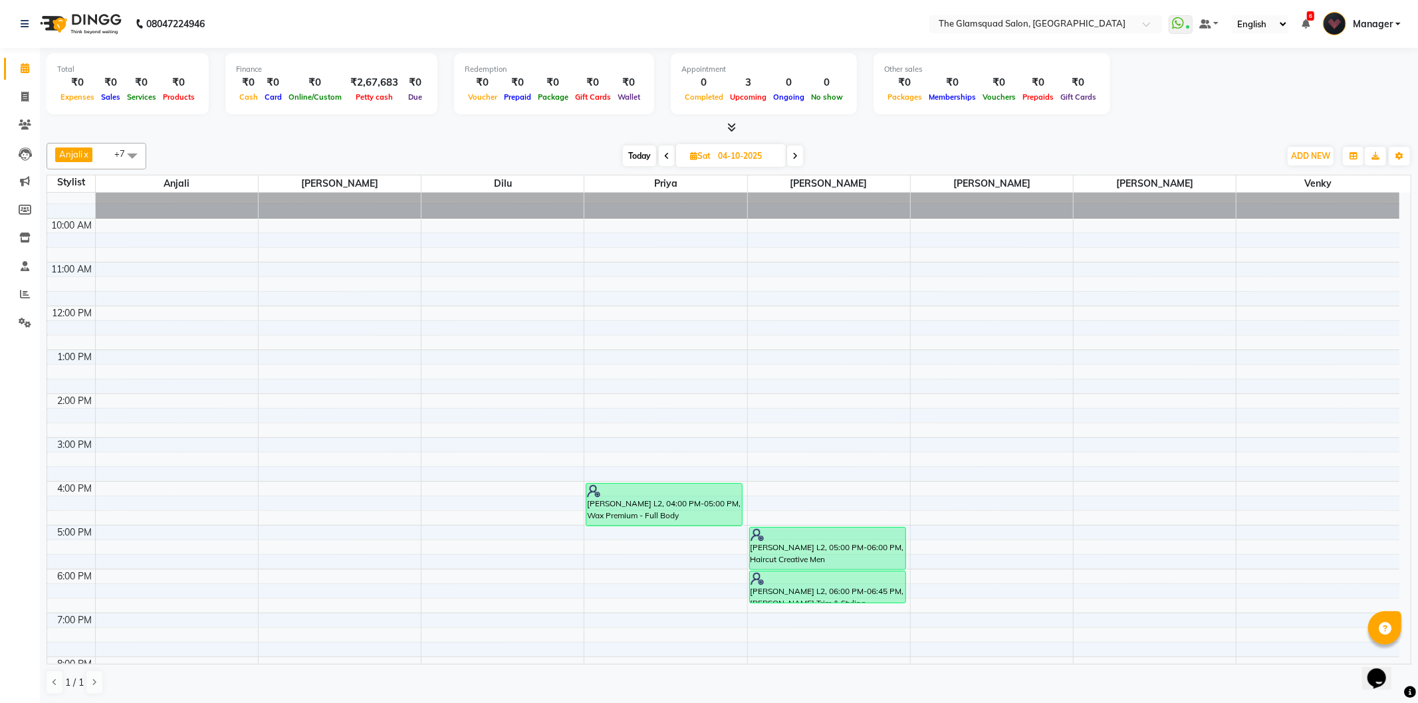
scroll to position [0, 0]
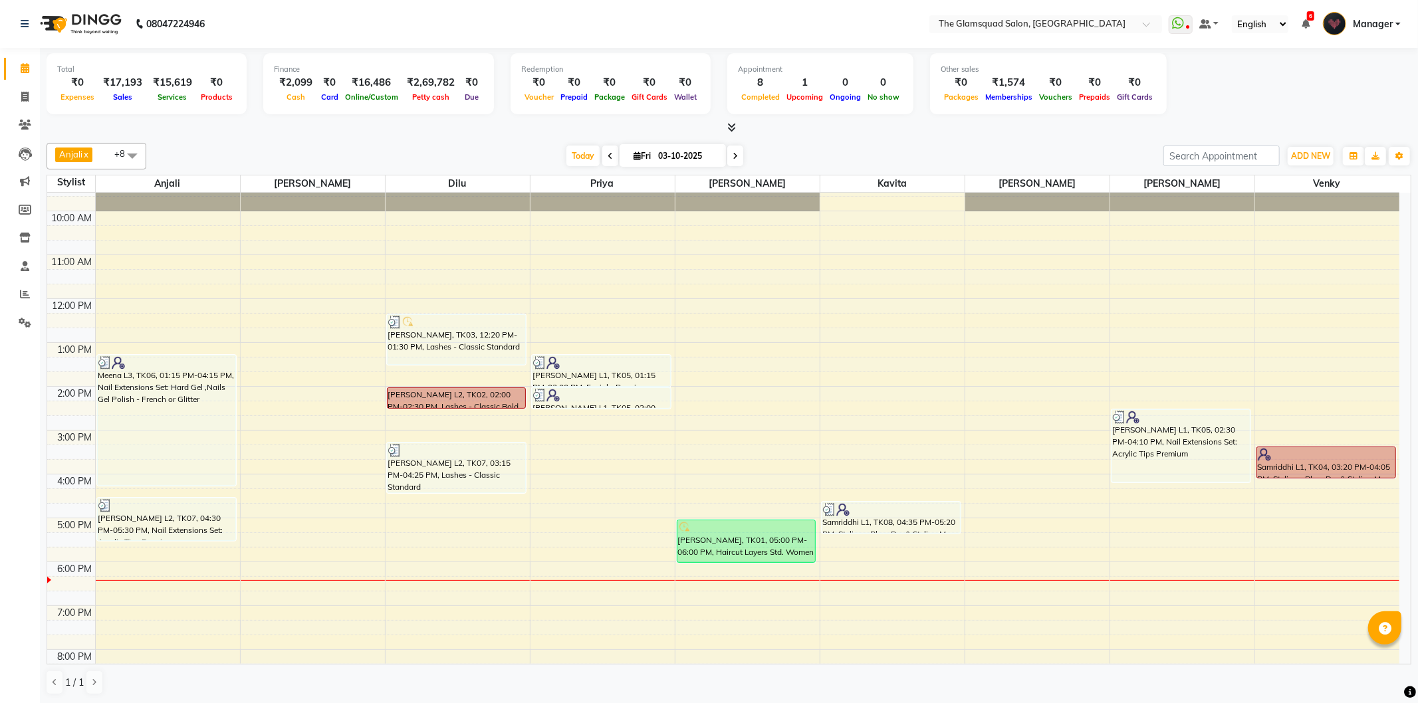
scroll to position [144, 0]
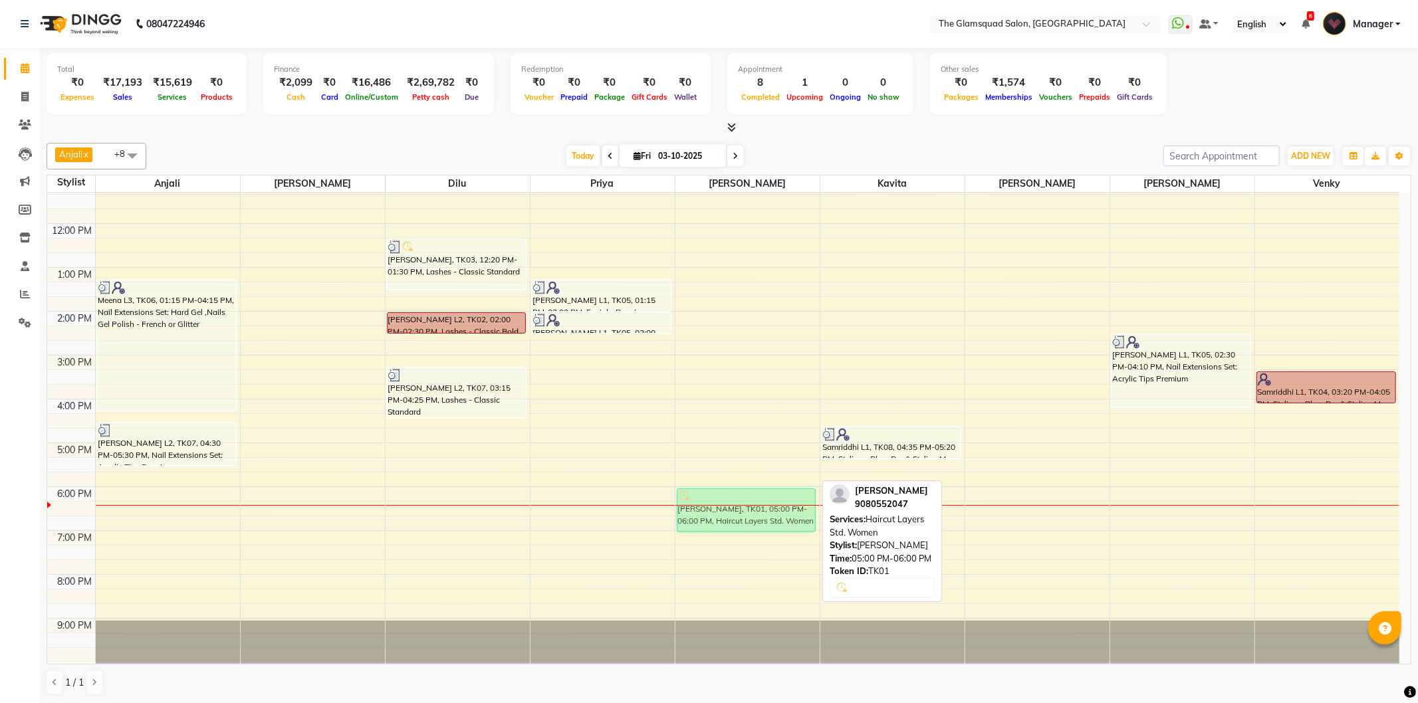
drag, startPoint x: 751, startPoint y: 467, endPoint x: 755, endPoint y: 510, distance: 43.4
click at [755, 510] on div "Jacintha M, TK01, 05:00 PM-06:00 PM, Haircut Layers Std. Women Jacintha M, TK01…" at bounding box center [747, 356] width 144 height 614
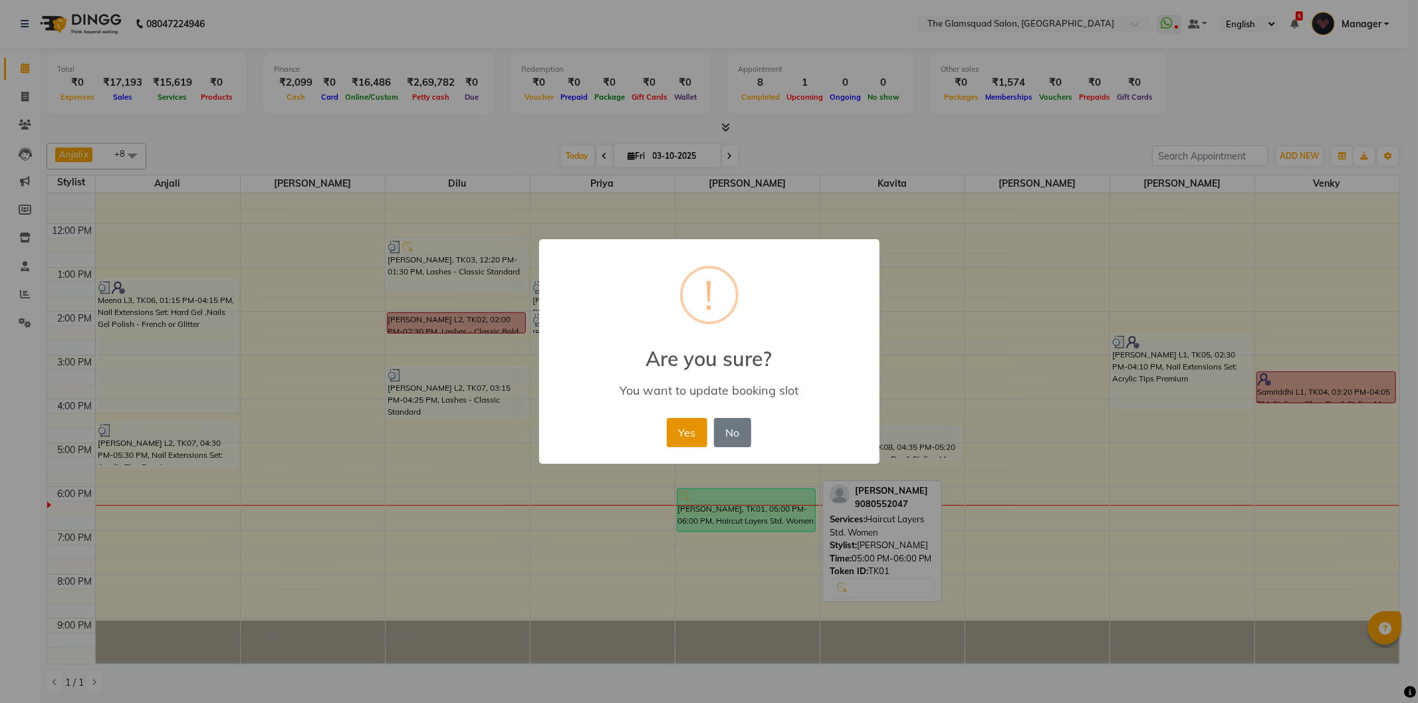
click at [691, 433] on button "Yes" at bounding box center [687, 432] width 41 height 29
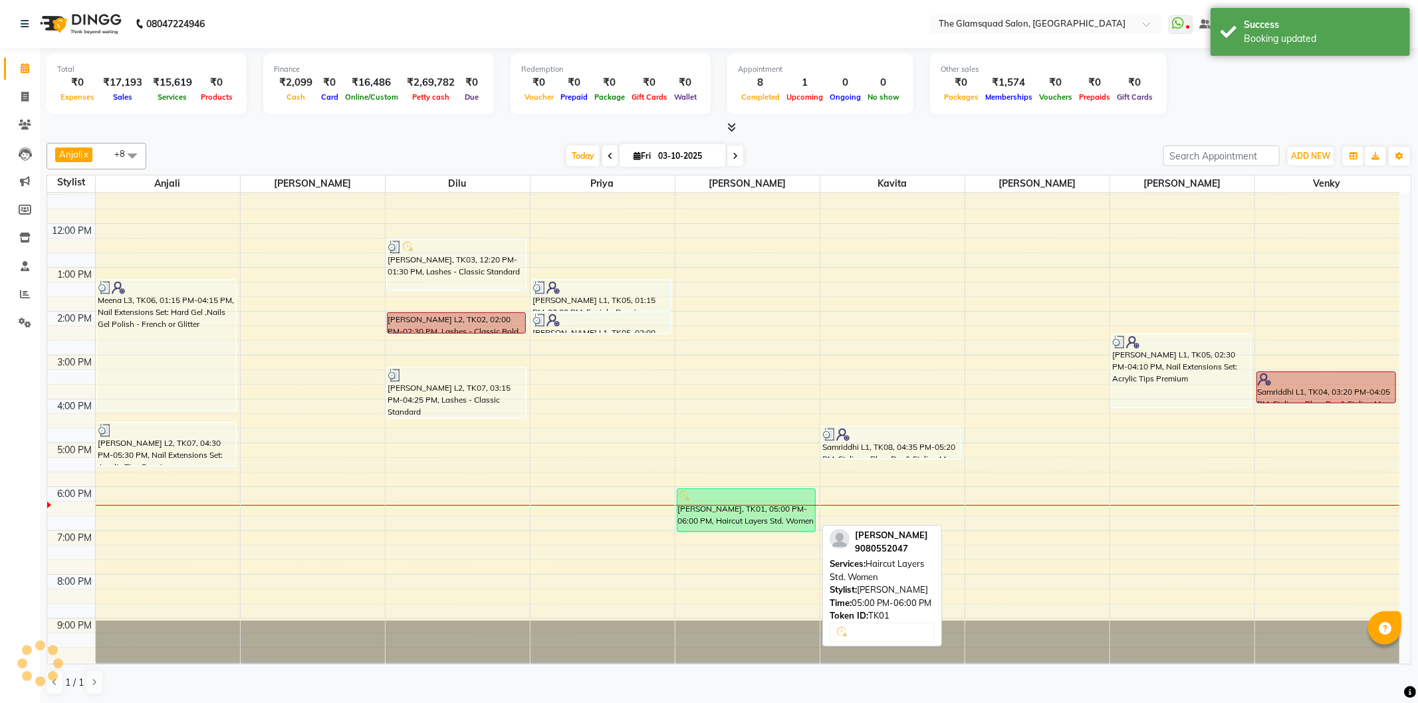
click at [736, 522] on div "[PERSON_NAME], TK01, 05:00 PM-06:00 PM, Haircut Layers Std. Women" at bounding box center [746, 510] width 138 height 43
click at [738, 518] on div "Jacintha M, TK01, 06:00 PM-07:00 PM, Haircut Layers Std. Women" at bounding box center [746, 510] width 138 height 43
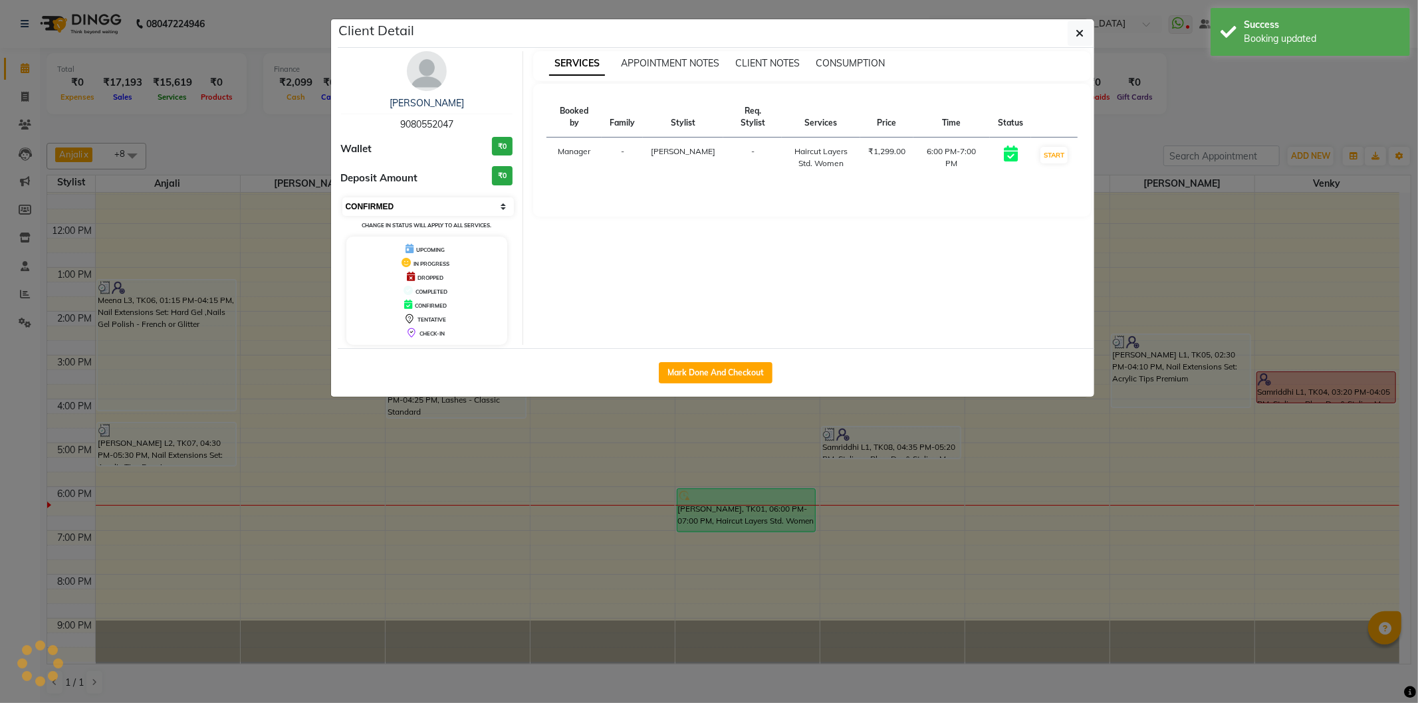
click at [456, 215] on select "Select IN SERVICE CONFIRMED TENTATIVE CHECK IN MARK DONE DROPPED UPCOMING" at bounding box center [428, 206] width 172 height 19
select select "8"
click at [342, 197] on select "Select IN SERVICE CONFIRMED TENTATIVE CHECK IN MARK DONE DROPPED UPCOMING" at bounding box center [428, 206] width 172 height 19
click at [1086, 32] on button "button" at bounding box center [1080, 33] width 25 height 25
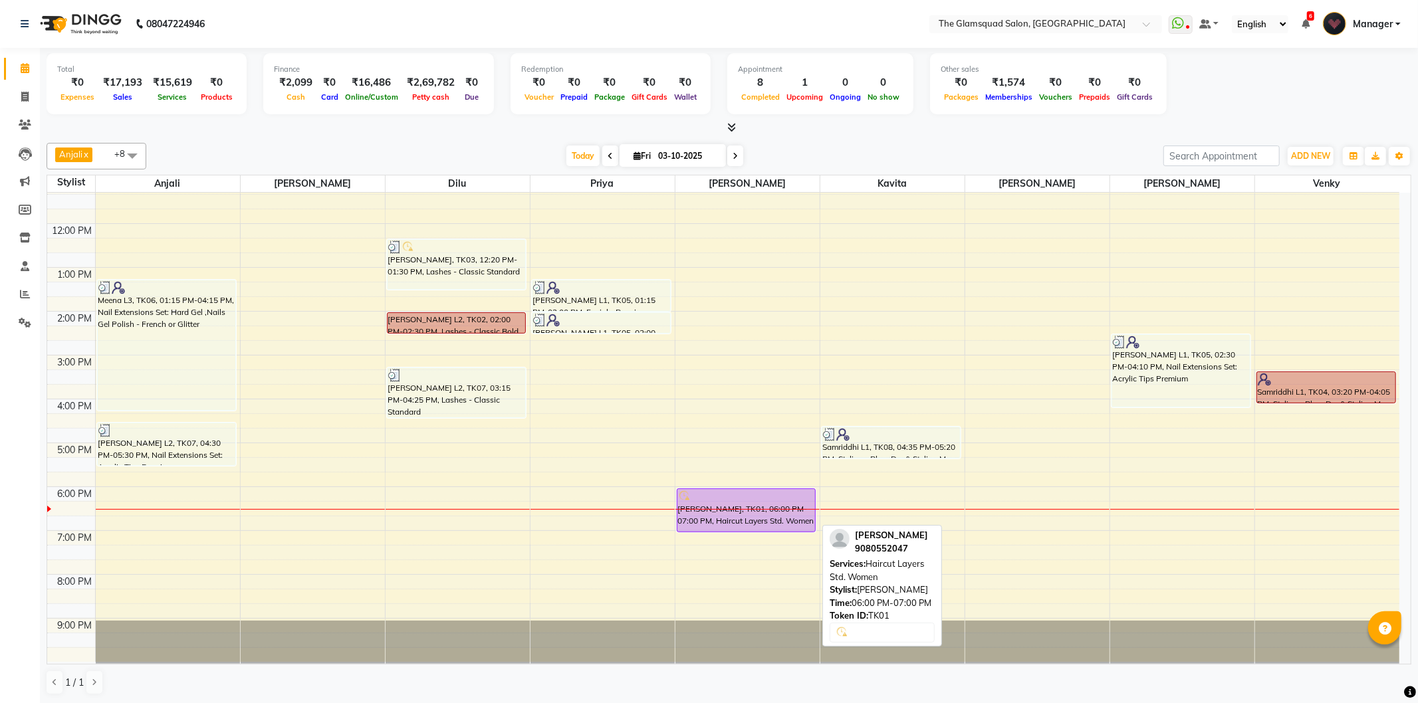
click at [745, 505] on div "Jacintha M, TK01, 06:00 PM-07:00 PM, Haircut Layers Std. Women" at bounding box center [746, 510] width 138 height 43
select select "8"
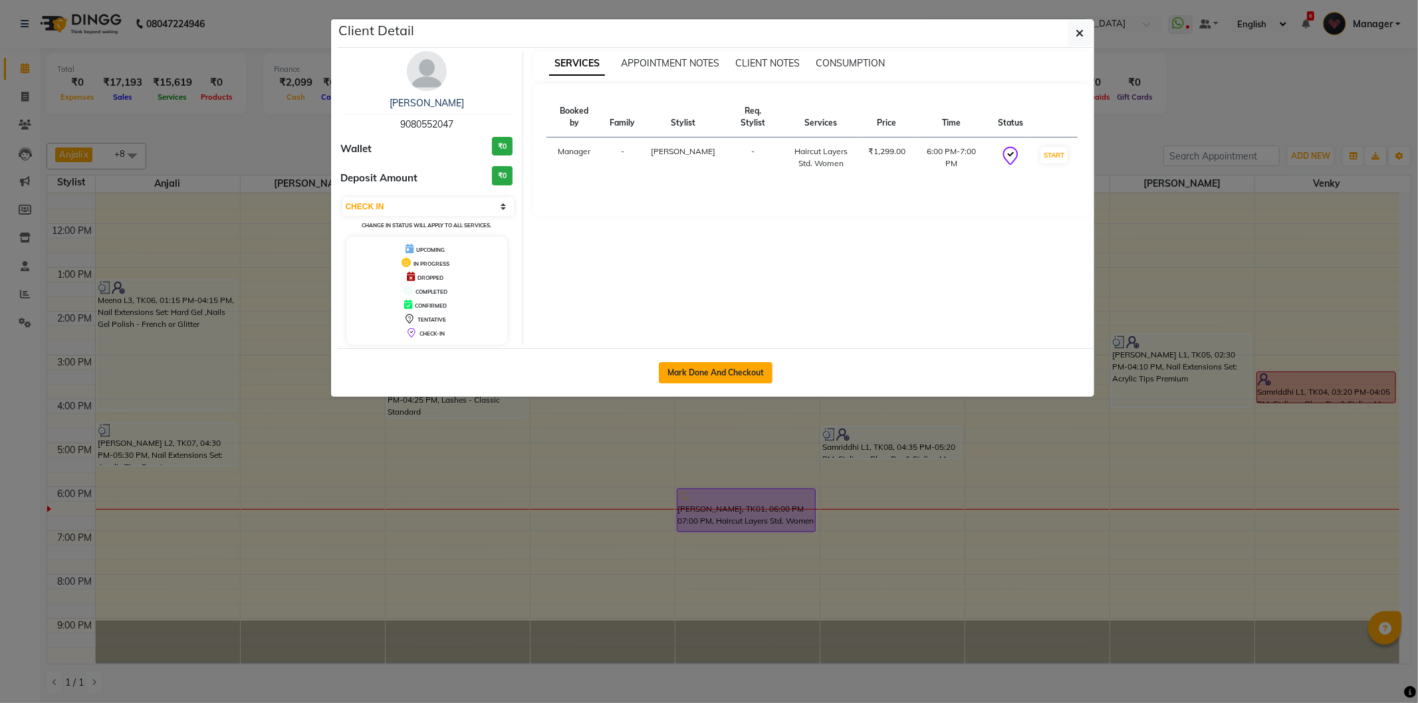
click at [705, 376] on button "Mark Done And Checkout" at bounding box center [716, 372] width 114 height 21
select select "service"
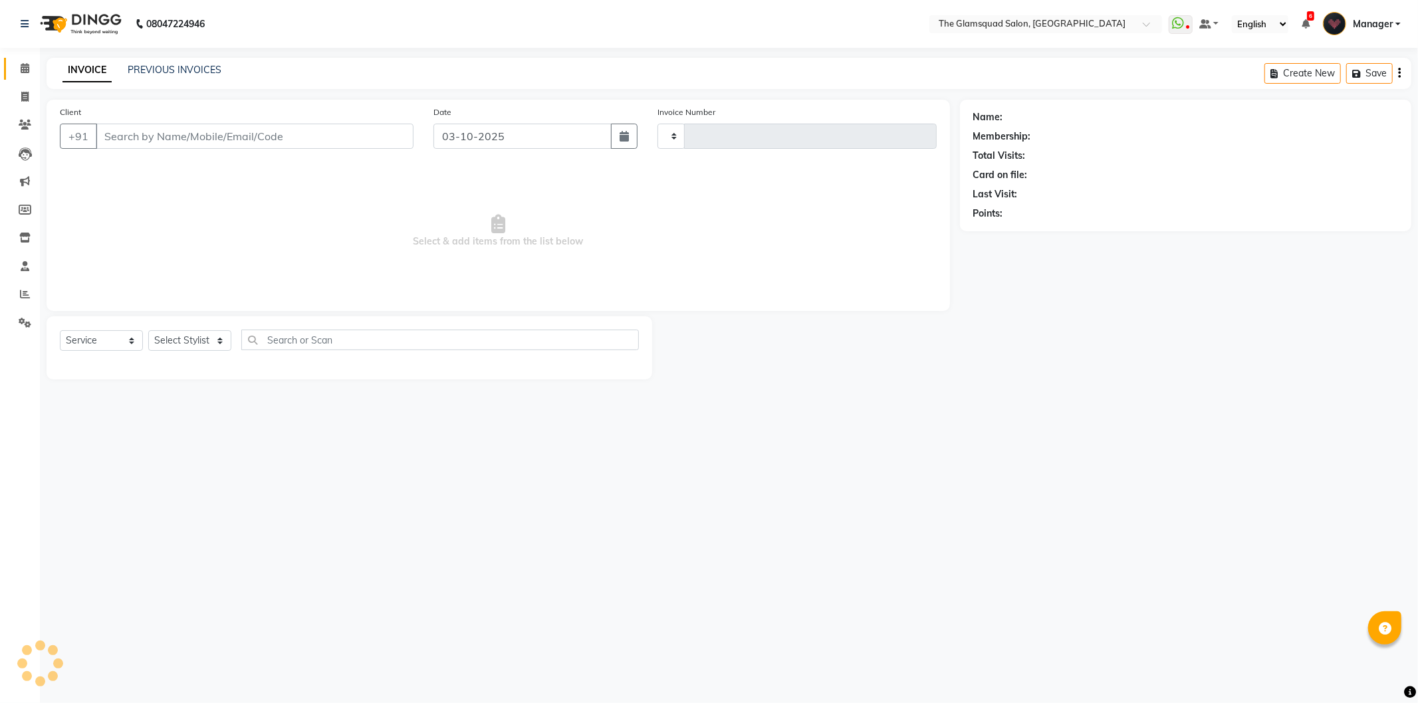
type input "0968"
select select "5284"
select select "product"
type input "9080552047"
select select "89714"
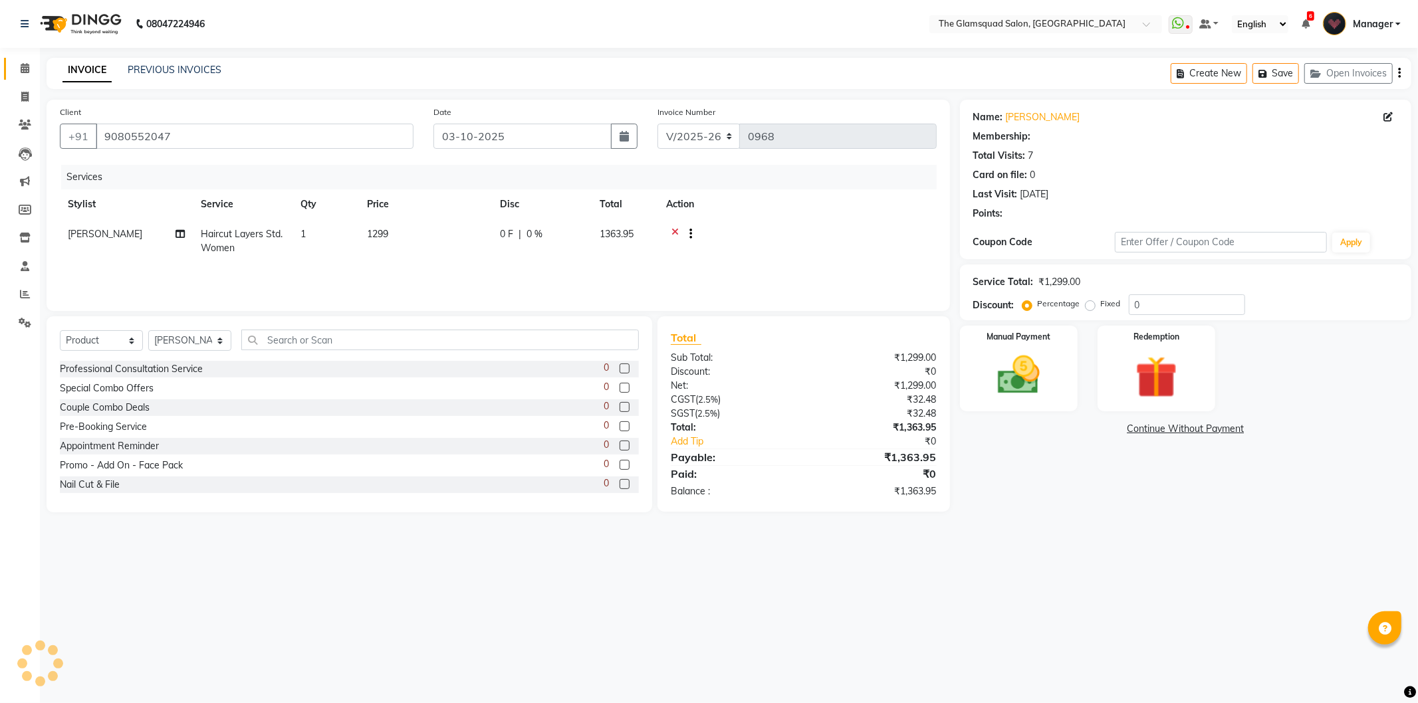
select select "1: Object"
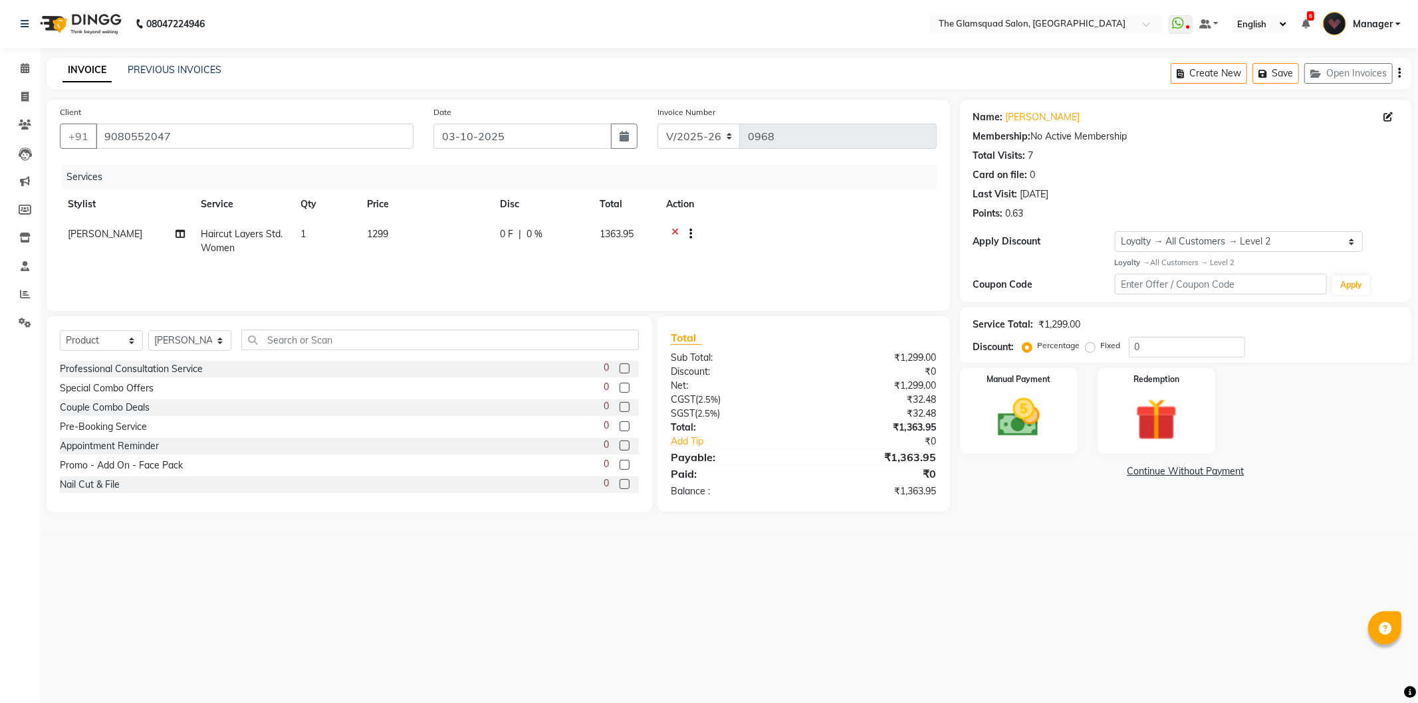
click at [403, 223] on td "1299" at bounding box center [425, 241] width 133 height 44
click at [463, 236] on input "1299" at bounding box center [487, 237] width 117 height 21
type input "1"
type input "1999"
click at [851, 231] on div at bounding box center [797, 235] width 263 height 17
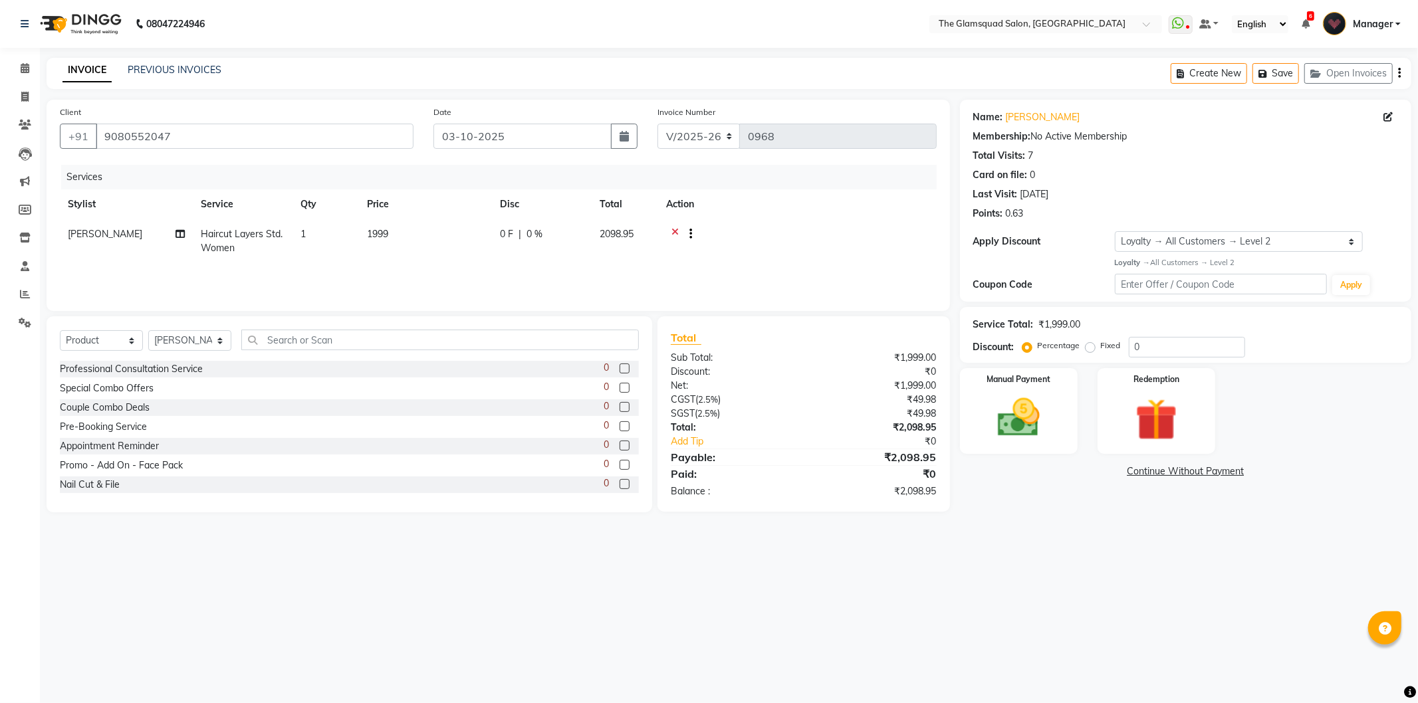
click at [621, 237] on span "2098.95" at bounding box center [617, 234] width 34 height 12
click at [645, 237] on input "0" at bounding box center [641, 237] width 40 height 21
type input "10"
click at [855, 239] on div at bounding box center [839, 235] width 177 height 17
click at [1005, 407] on img at bounding box center [1018, 418] width 71 height 51
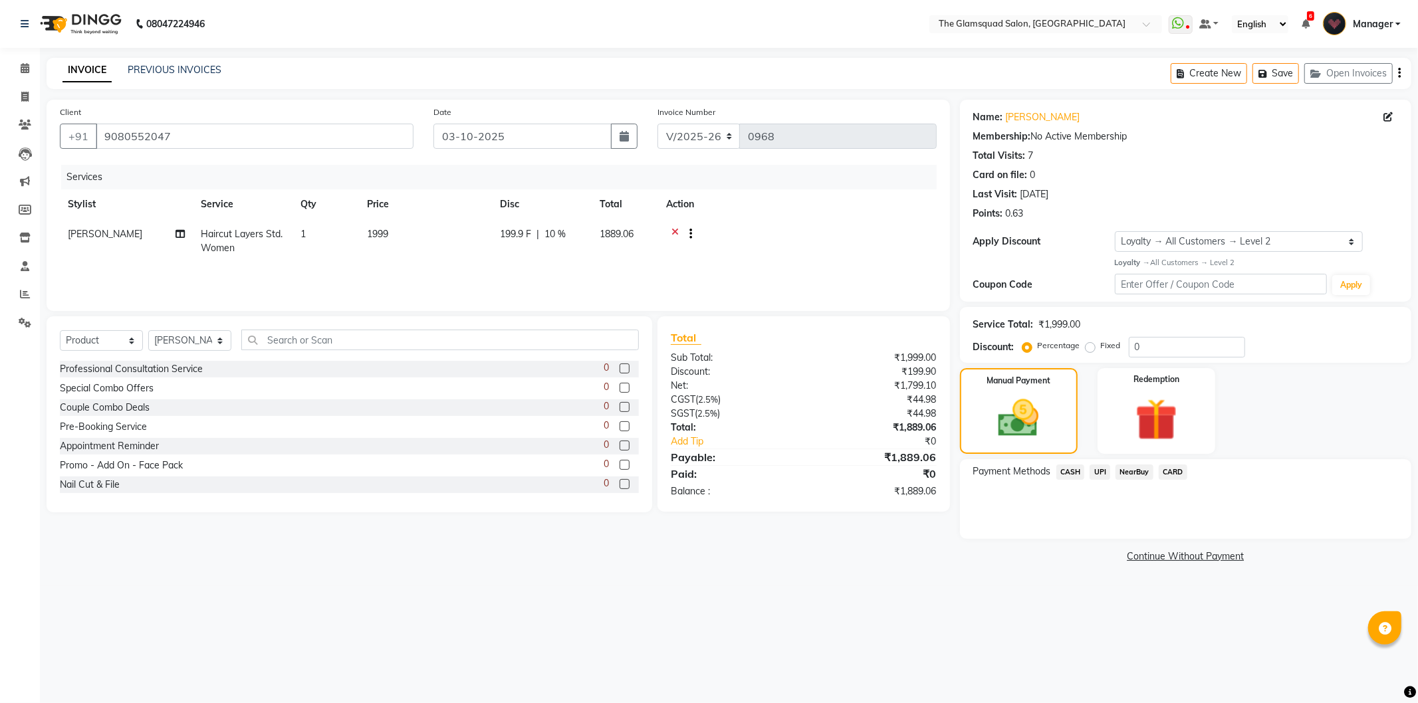
click at [1101, 473] on span "UPI" at bounding box center [1099, 472] width 21 height 15
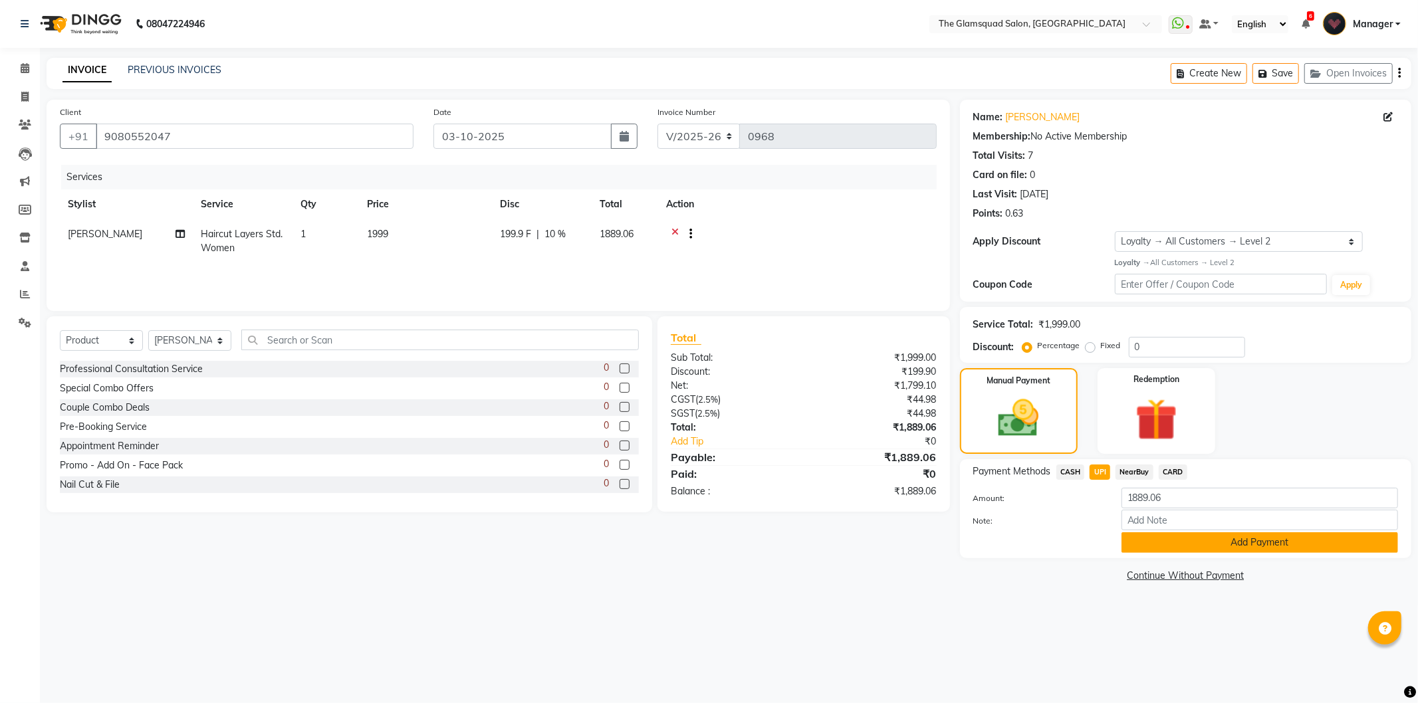
click at [1230, 540] on button "Add Payment" at bounding box center [1259, 542] width 277 height 21
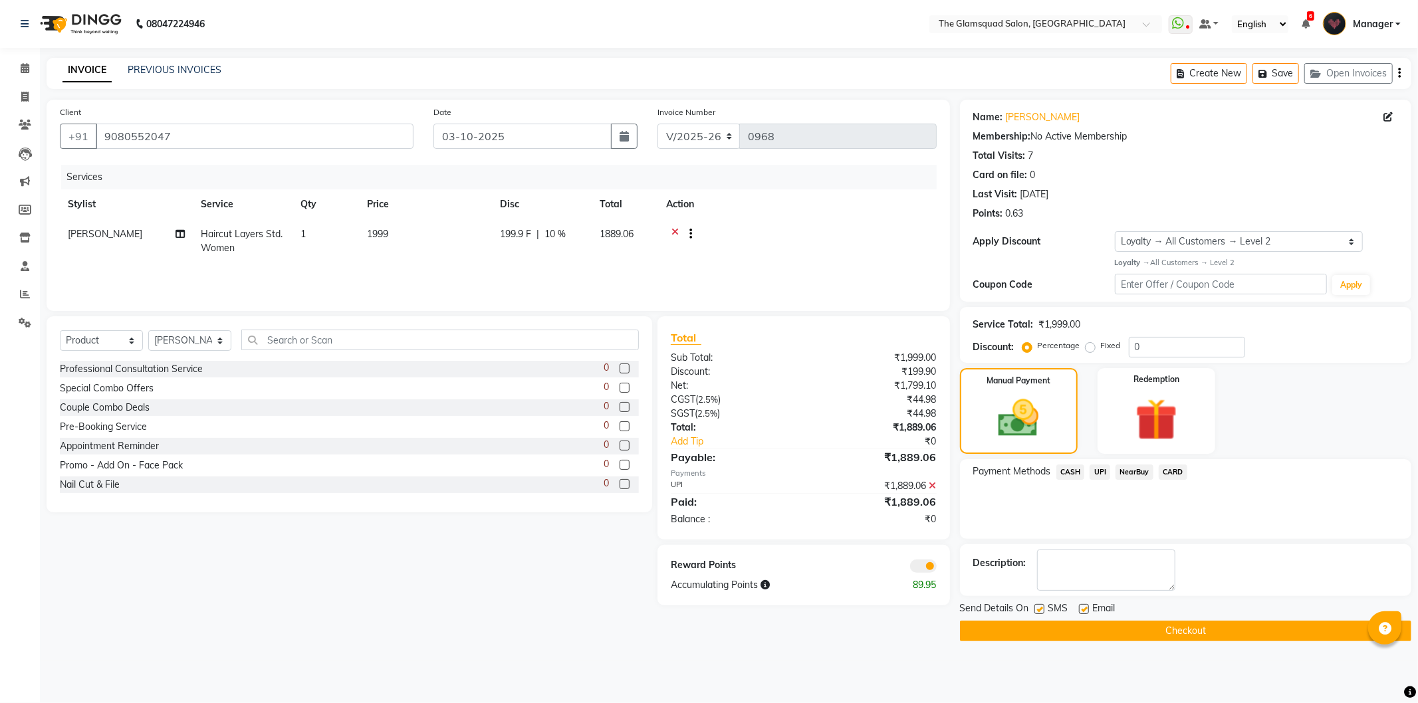
click at [927, 566] on span at bounding box center [923, 566] width 27 height 13
click at [937, 568] on input "checkbox" at bounding box center [937, 568] width 0 height 0
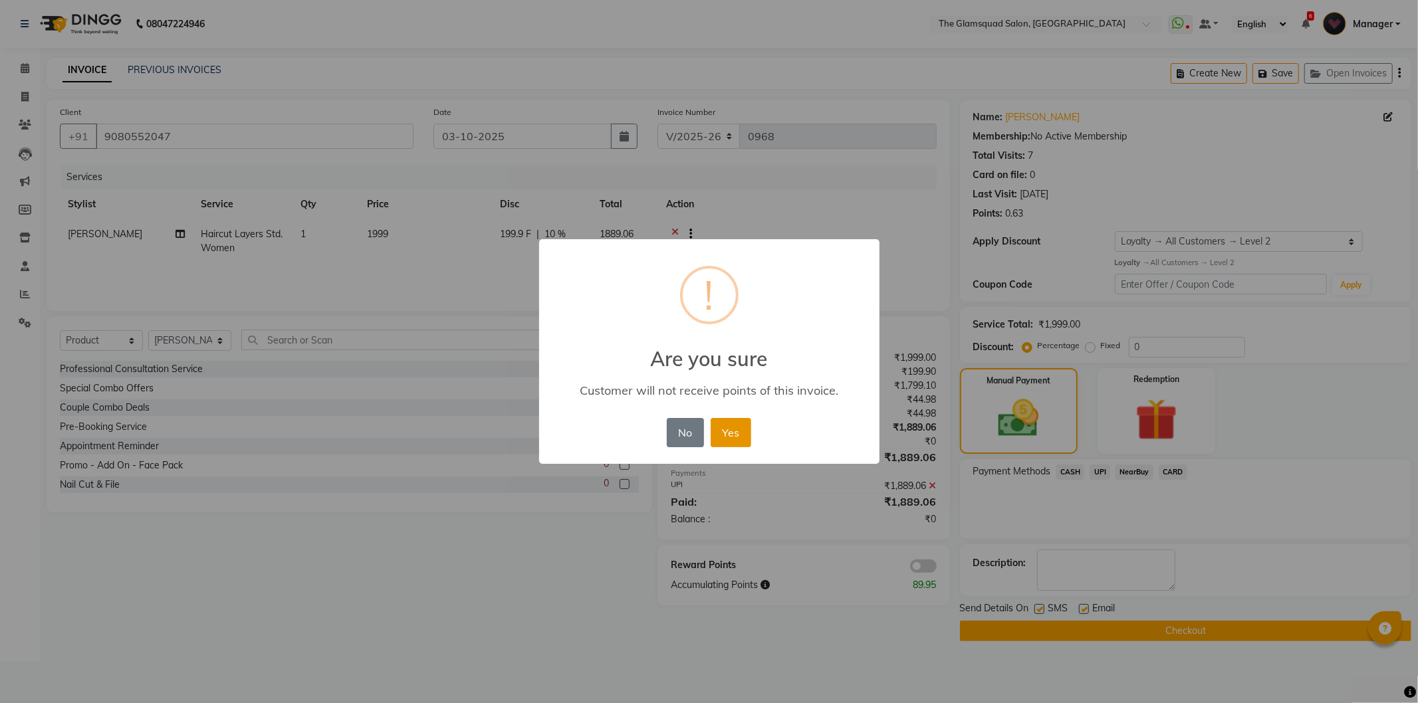
click at [725, 433] on button "Yes" at bounding box center [731, 432] width 41 height 29
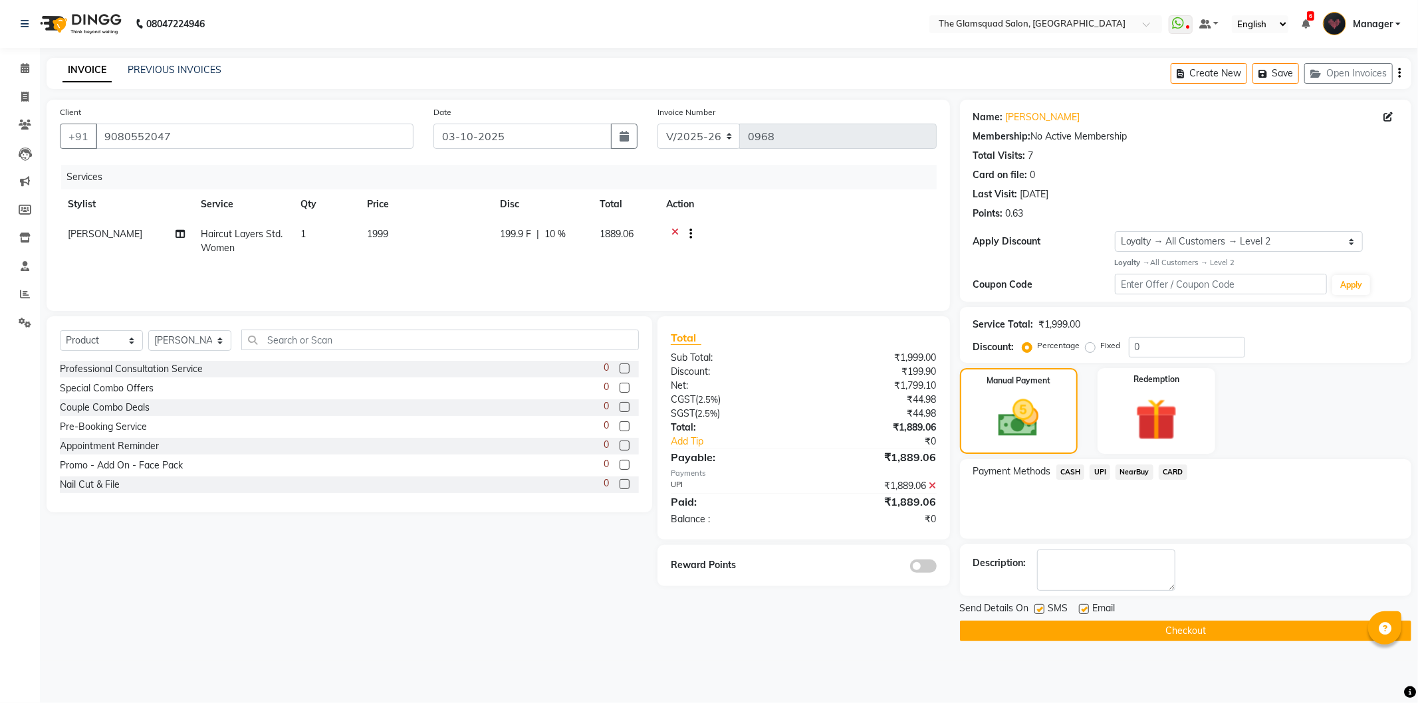
click at [1177, 627] on button "Checkout" at bounding box center [1185, 631] width 451 height 21
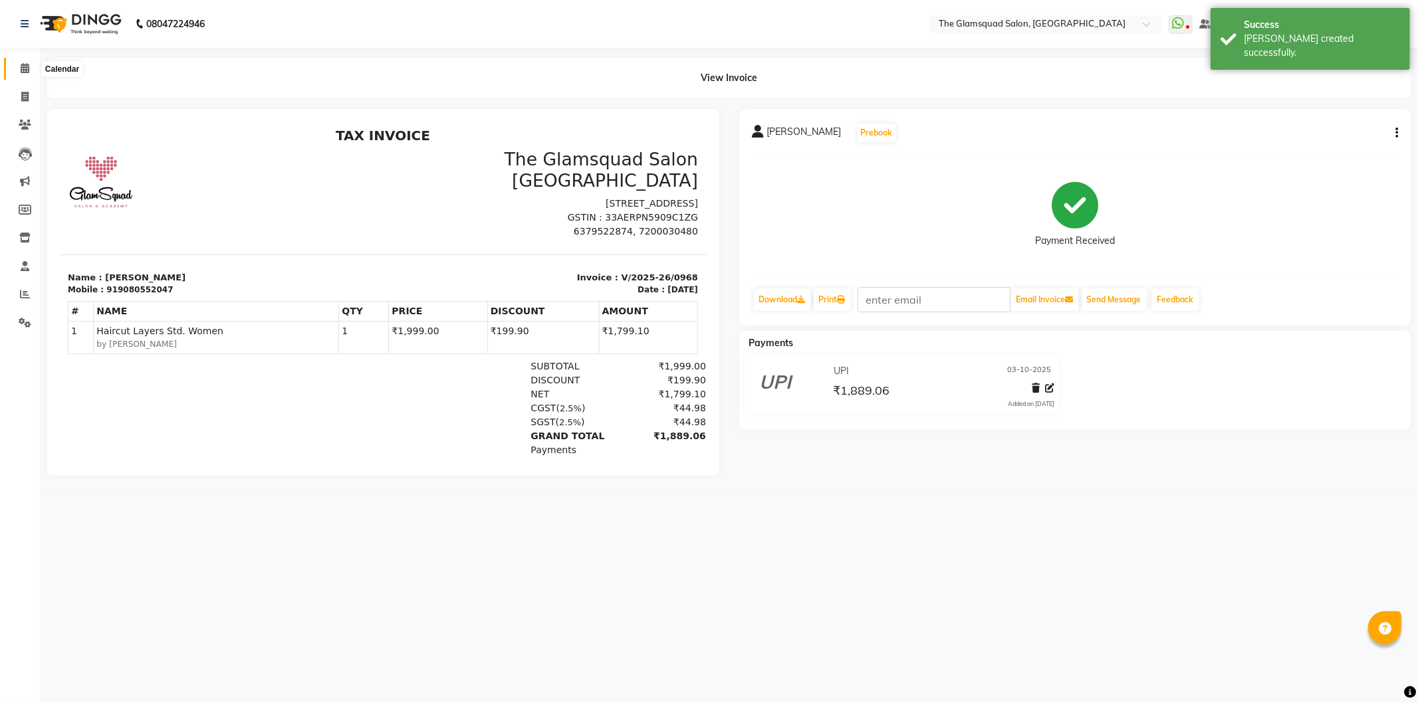
click at [23, 69] on icon at bounding box center [25, 68] width 9 height 10
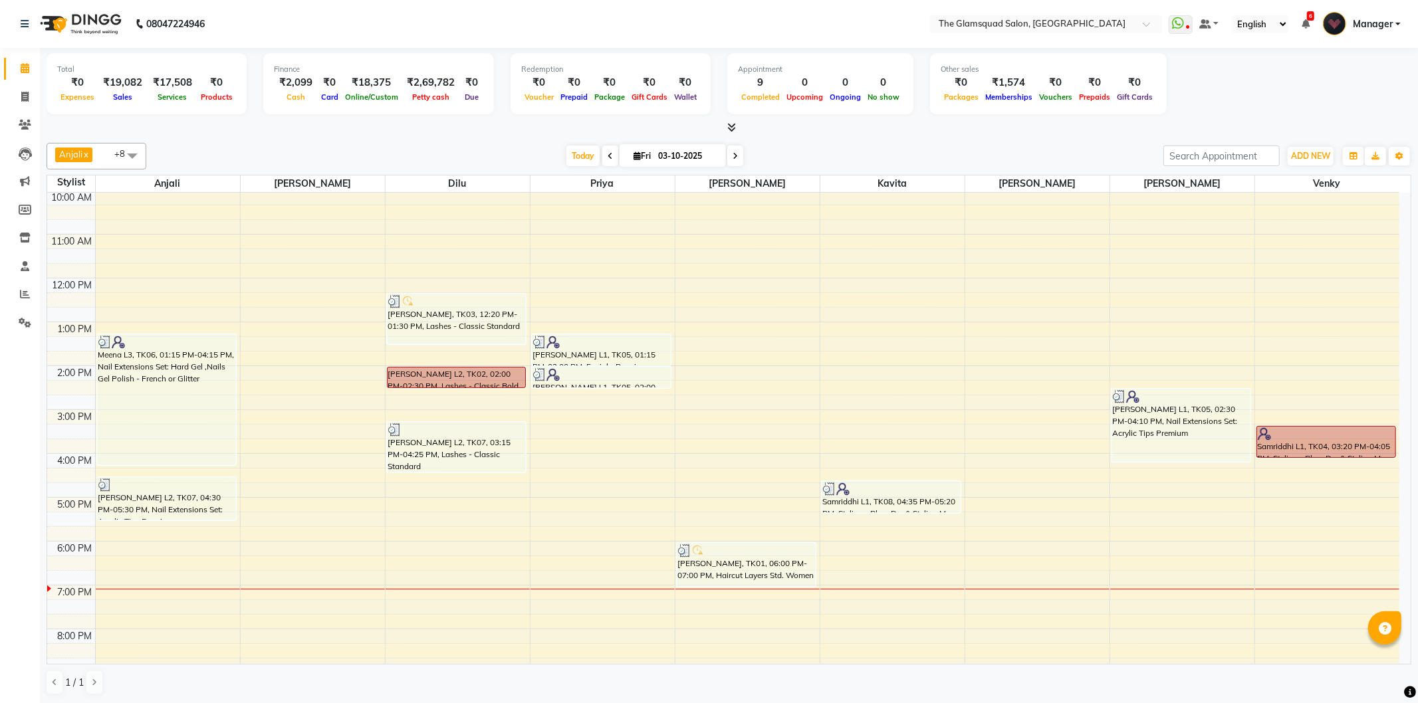
scroll to position [144, 0]
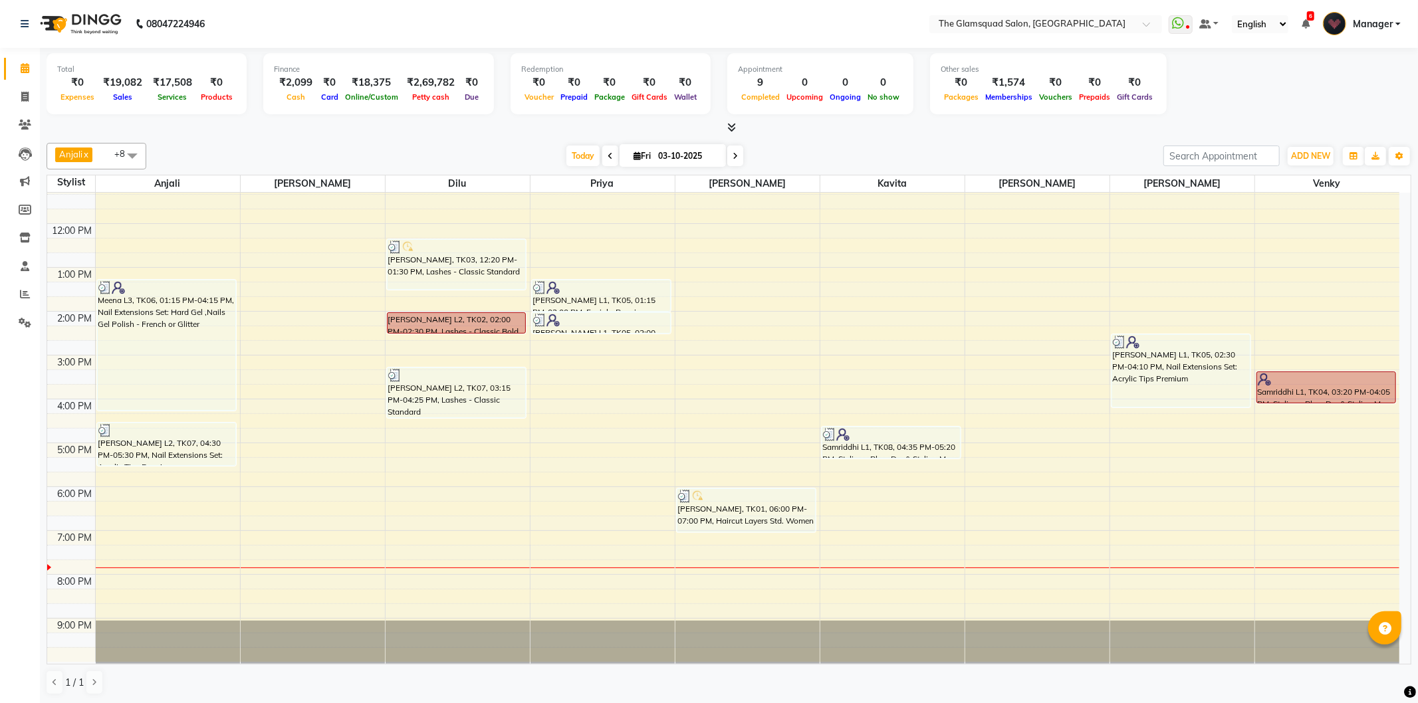
click at [602, 162] on span at bounding box center [610, 156] width 16 height 21
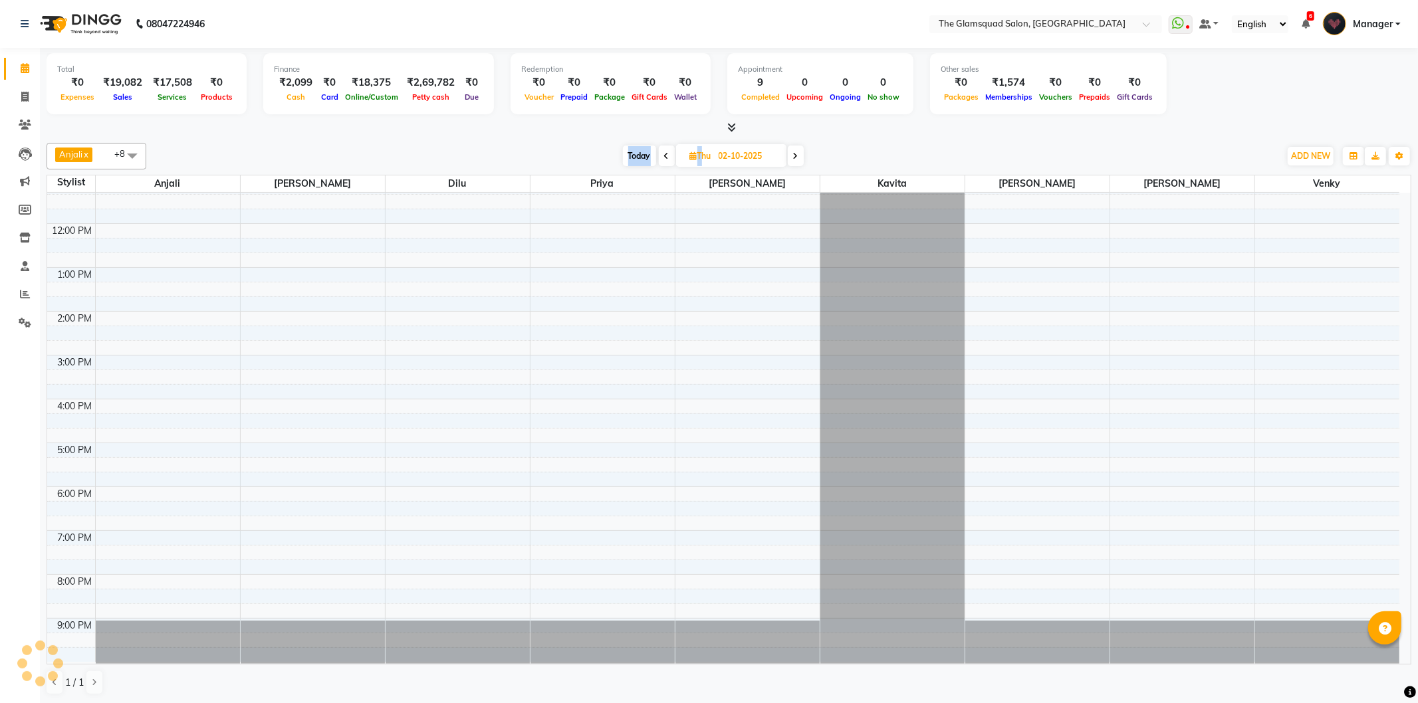
click at [599, 162] on div "Today Thu 02-10-2025" at bounding box center [713, 156] width 1120 height 20
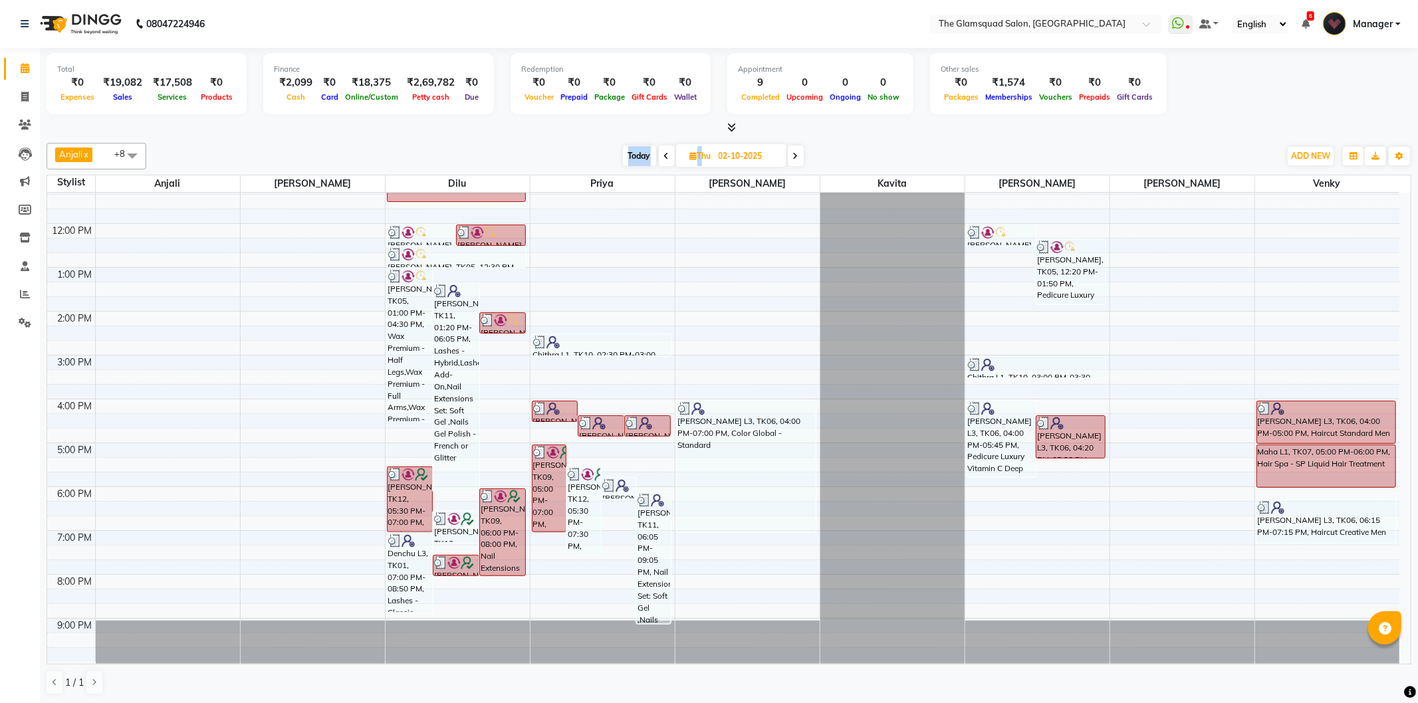
click at [660, 155] on span at bounding box center [667, 156] width 16 height 21
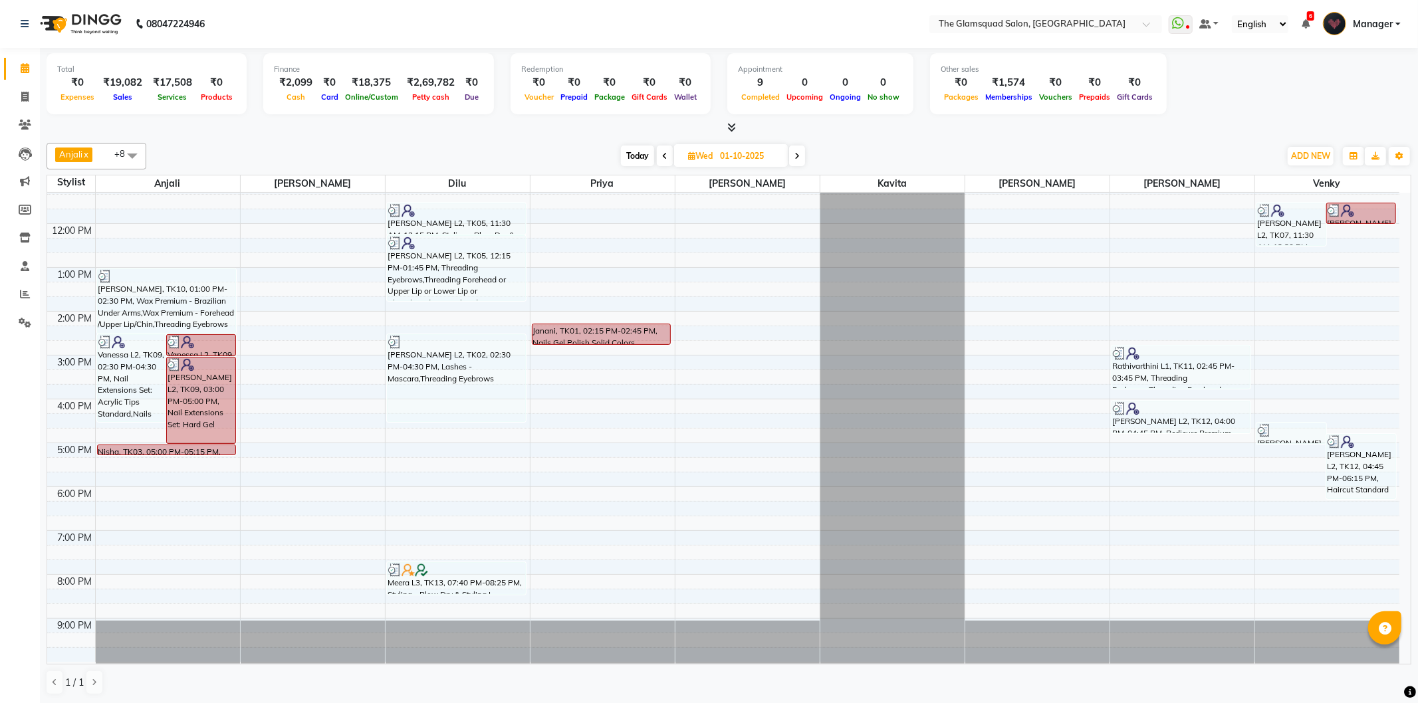
click at [794, 156] on span at bounding box center [797, 156] width 16 height 21
type input "02-10-2025"
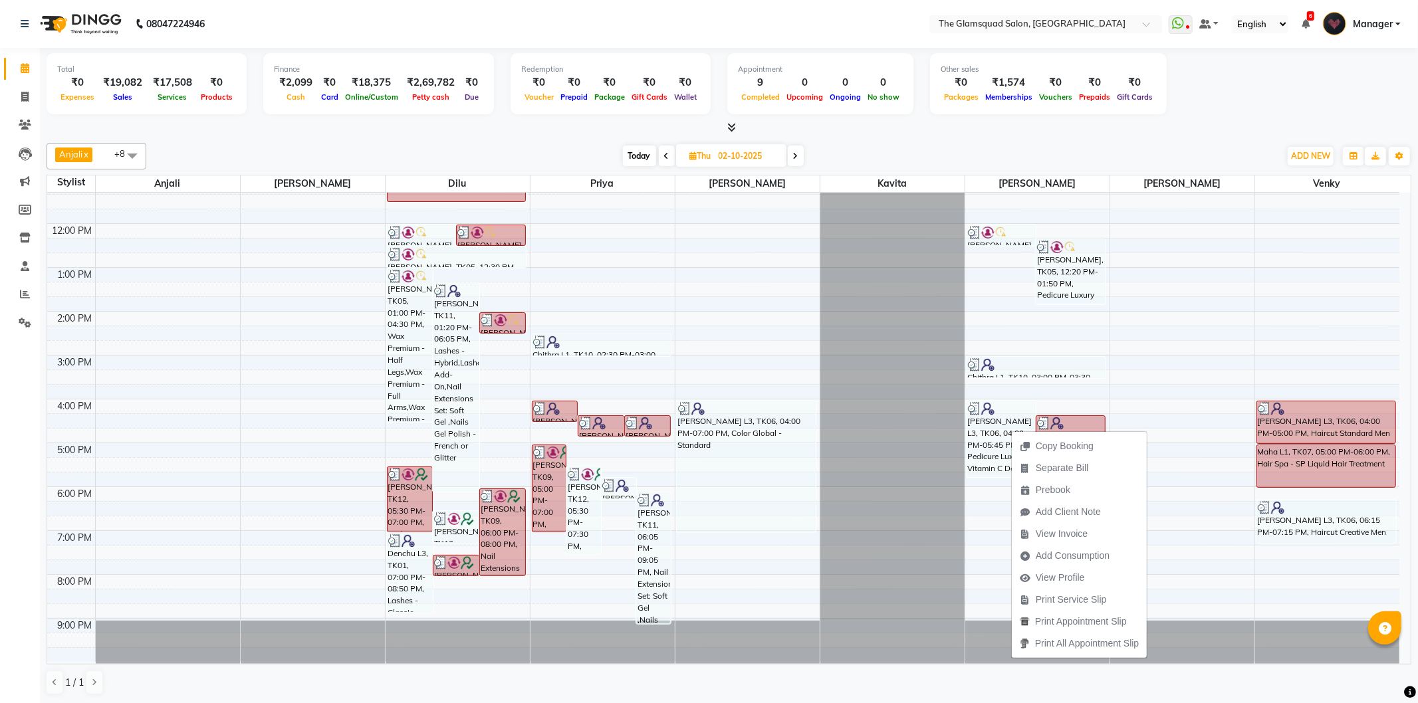
click at [1053, 470] on span "Separate Bill" at bounding box center [1062, 468] width 53 height 14
click at [1105, 620] on span "Print Service Slip" at bounding box center [1078, 617] width 71 height 14
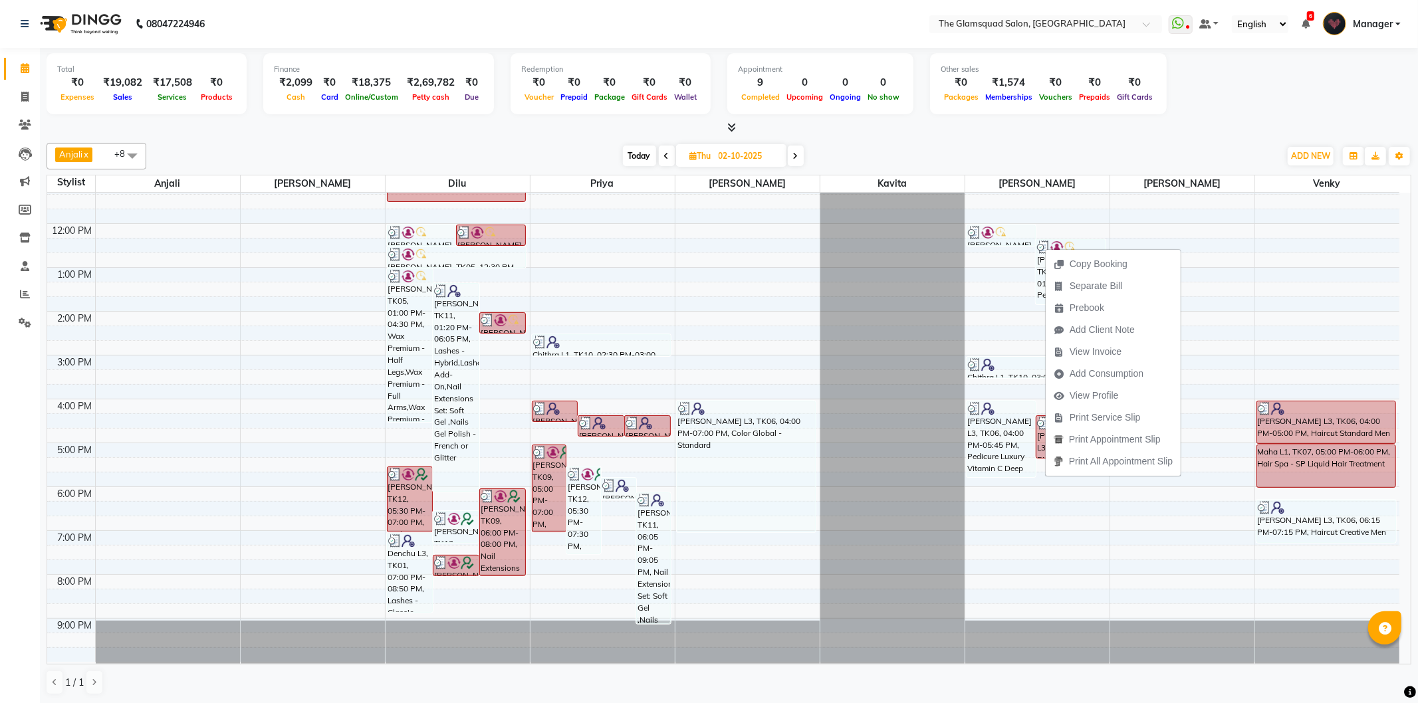
click at [1045, 248] on div "Copy Booking Separate Bill Prebook Add Client Note View Invoice Add Consumption…" at bounding box center [1113, 362] width 136 height 229
click at [1022, 261] on div "8:00 AM 9:00 AM 10:00 AM 11:00 AM 12:00 PM 1:00 PM 2:00 PM 3:00 PM 4:00 PM 5:00…" at bounding box center [723, 356] width 1352 height 614
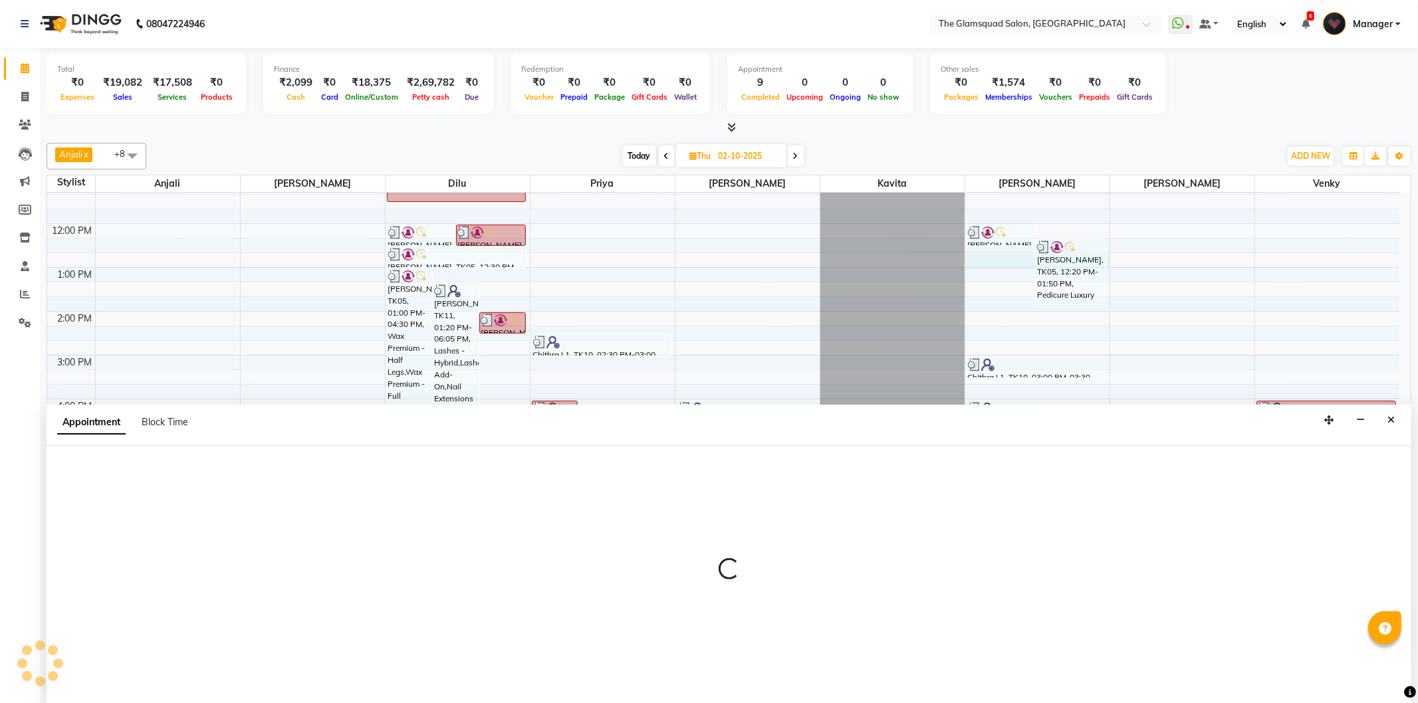
select select "89332"
select select "tentative"
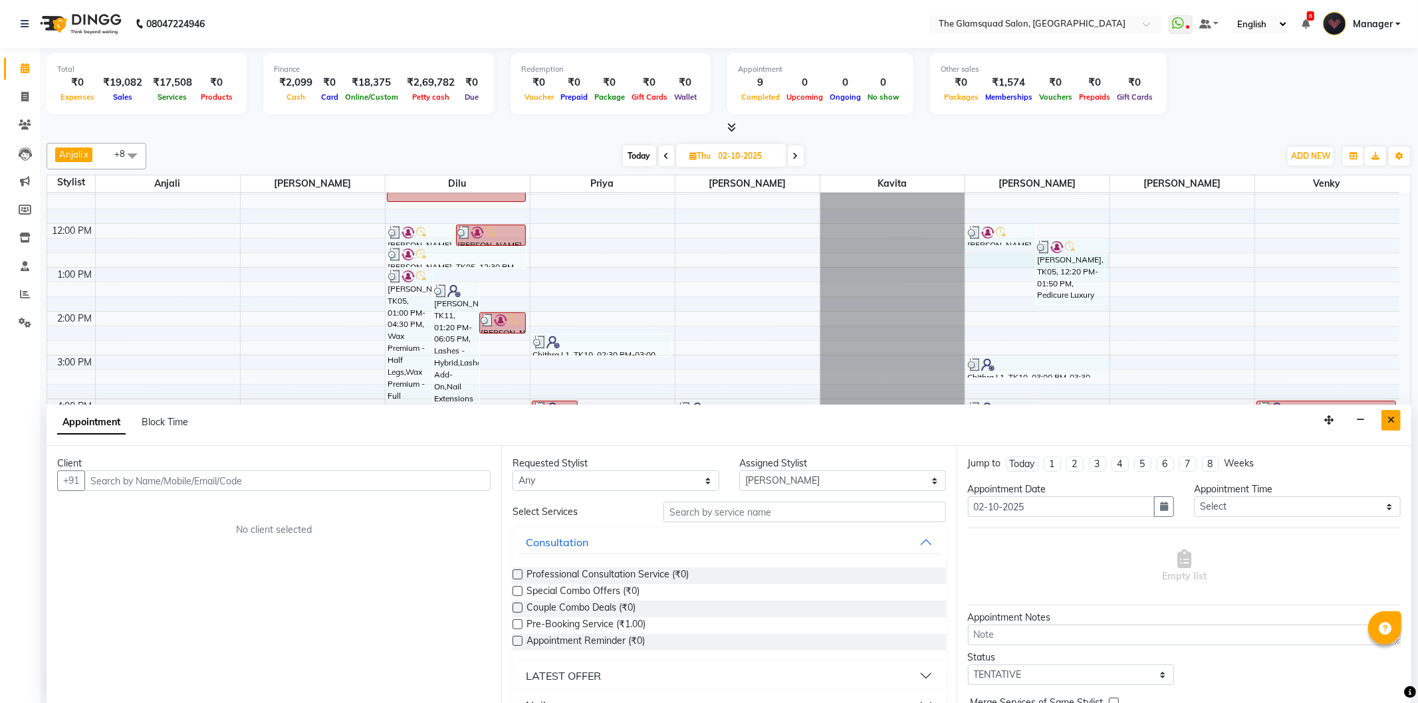
click at [1391, 426] on button "Close" at bounding box center [1390, 420] width 19 height 21
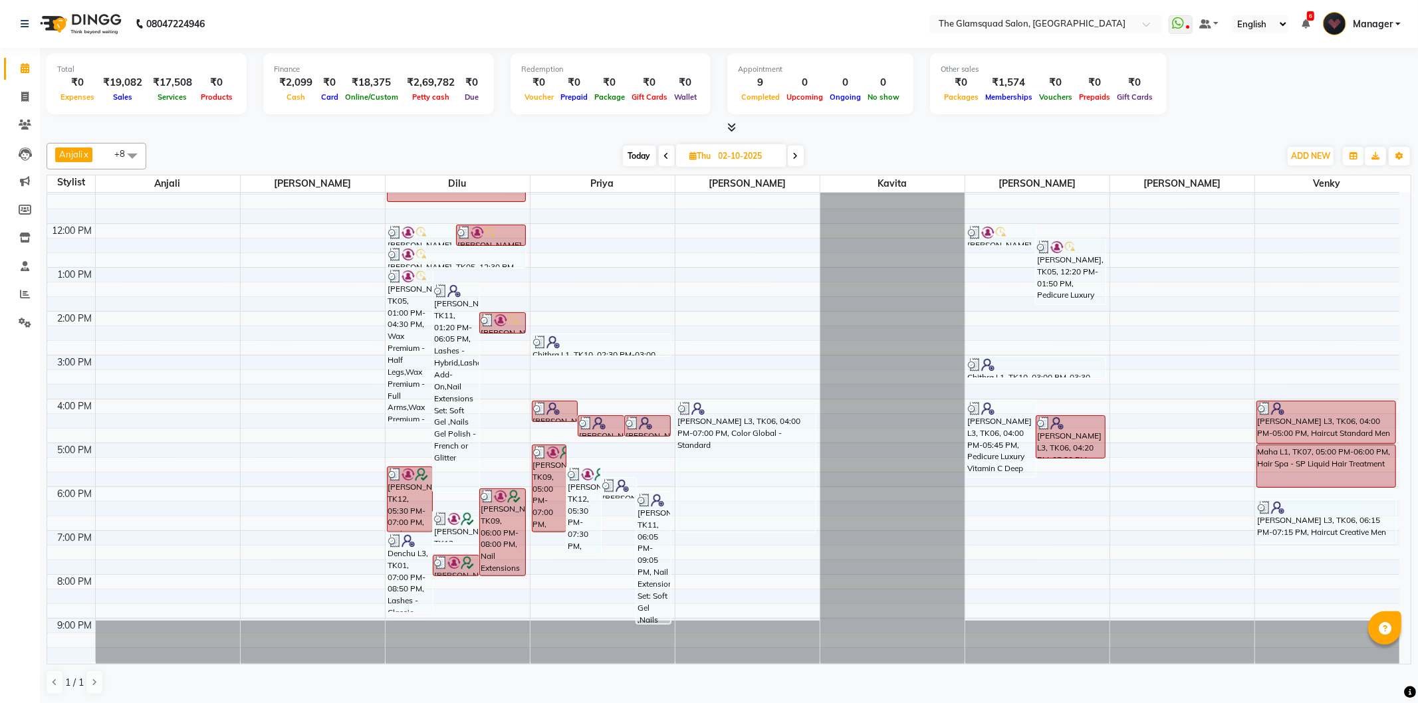
click at [799, 162] on span at bounding box center [796, 156] width 16 height 21
type input "03-10-2025"
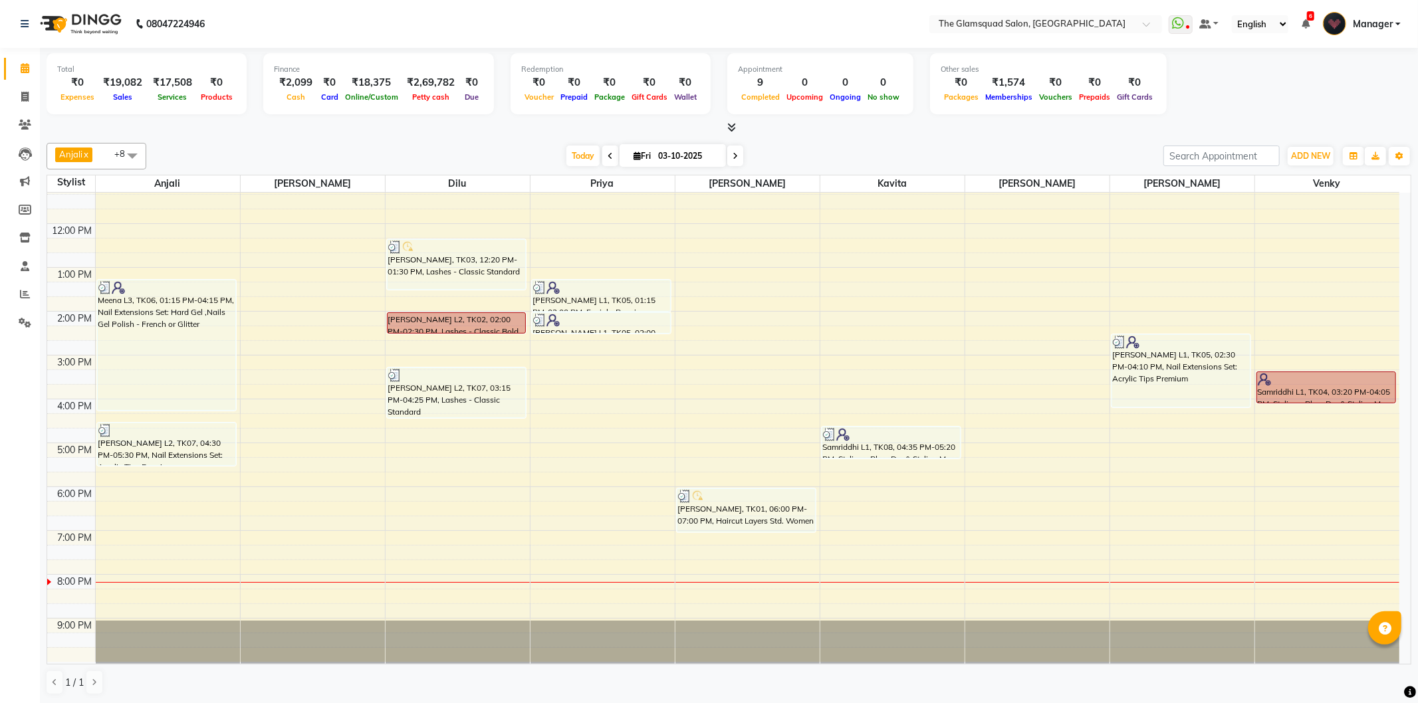
click at [702, 158] on input "03-10-2025" at bounding box center [687, 156] width 66 height 20
select select "10"
select select "2025"
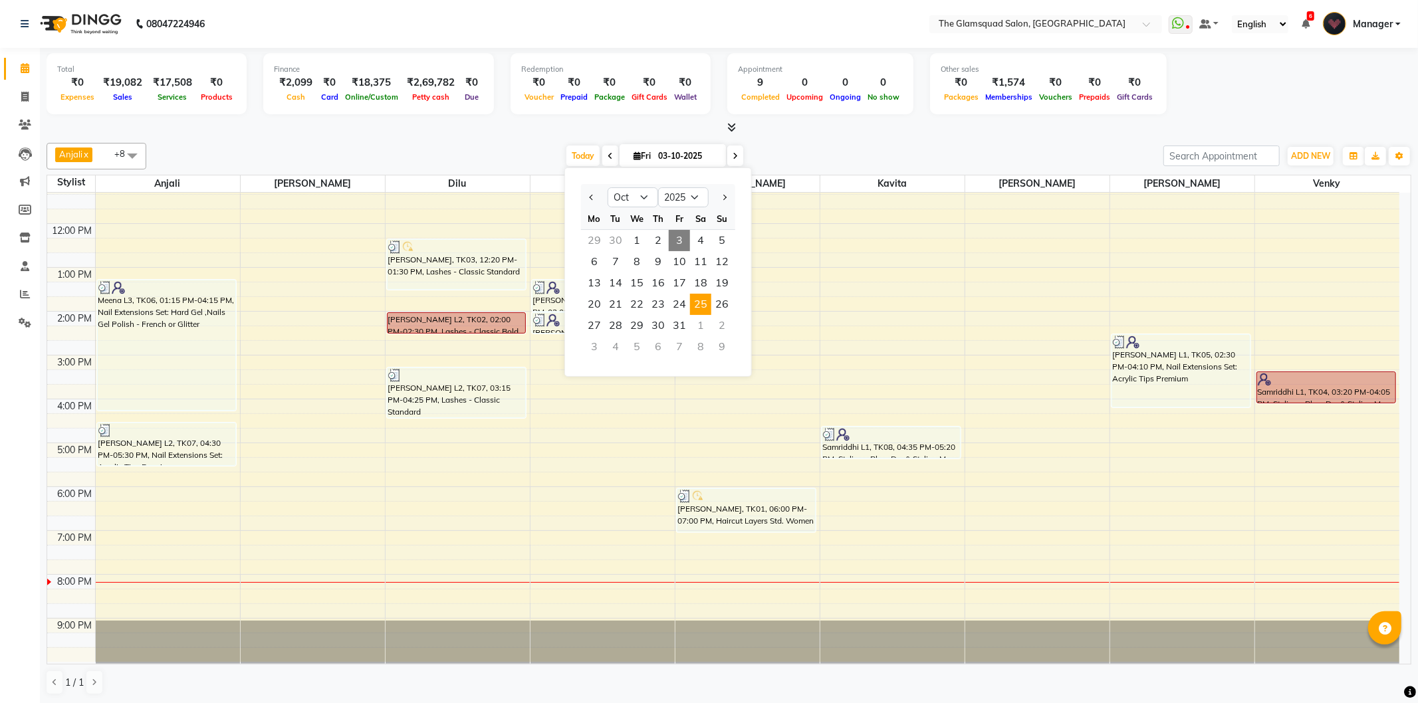
click at [701, 301] on span "25" at bounding box center [700, 304] width 21 height 21
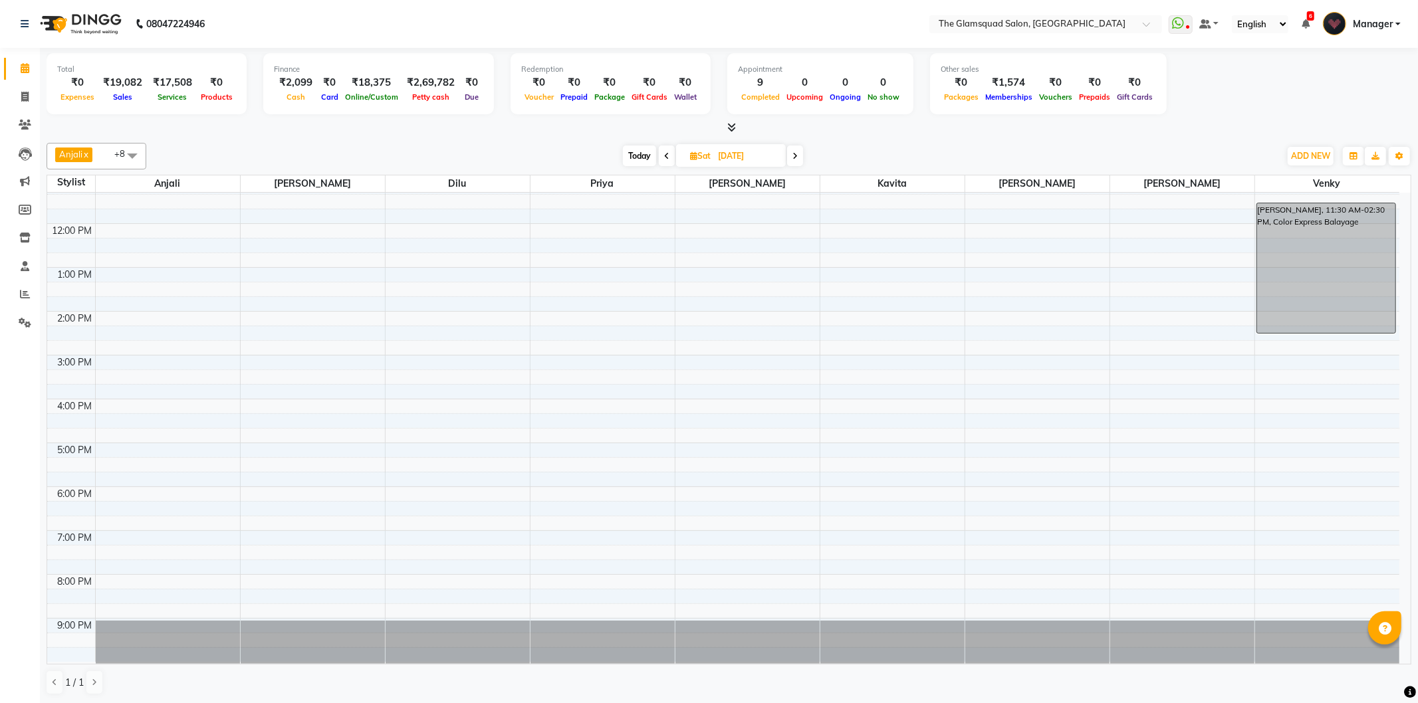
click at [635, 150] on span "Today" at bounding box center [639, 156] width 33 height 21
type input "03-10-2025"
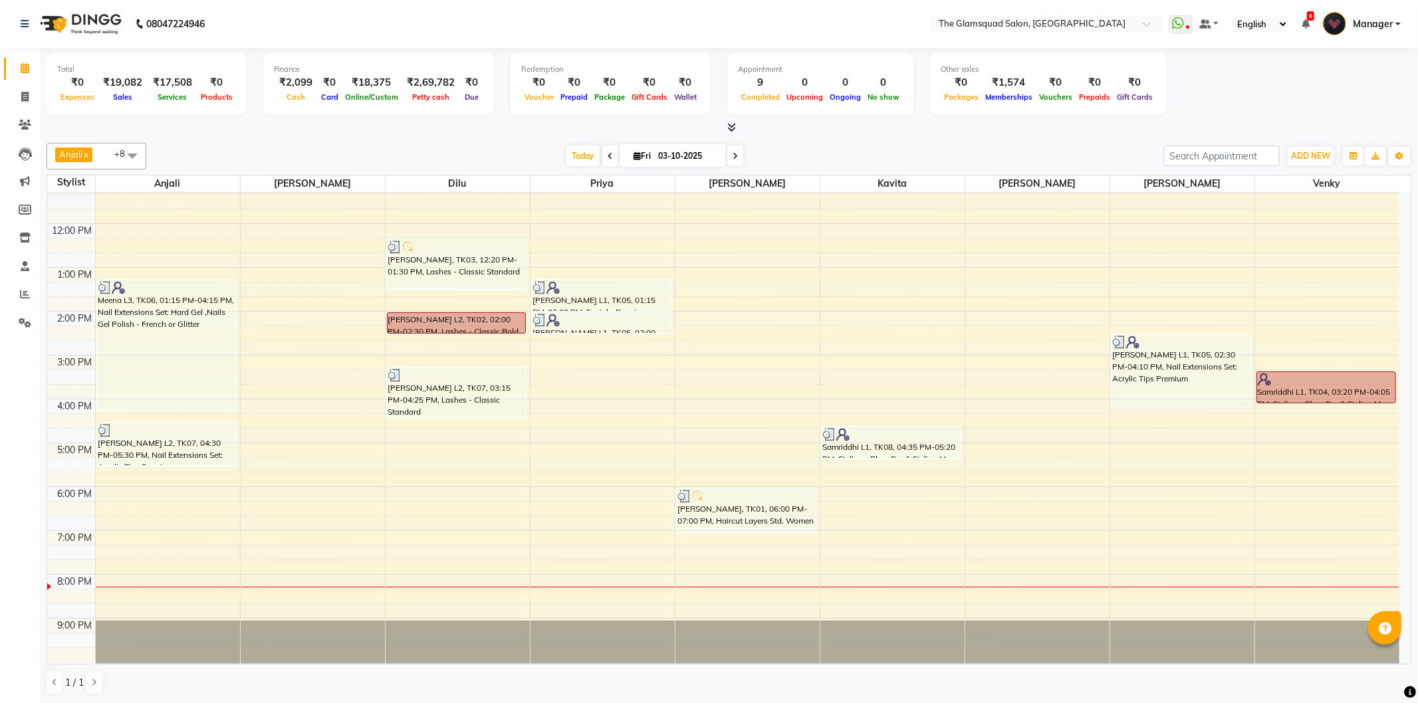
click at [694, 162] on input "03-10-2025" at bounding box center [687, 156] width 66 height 20
select select "10"
select select "2025"
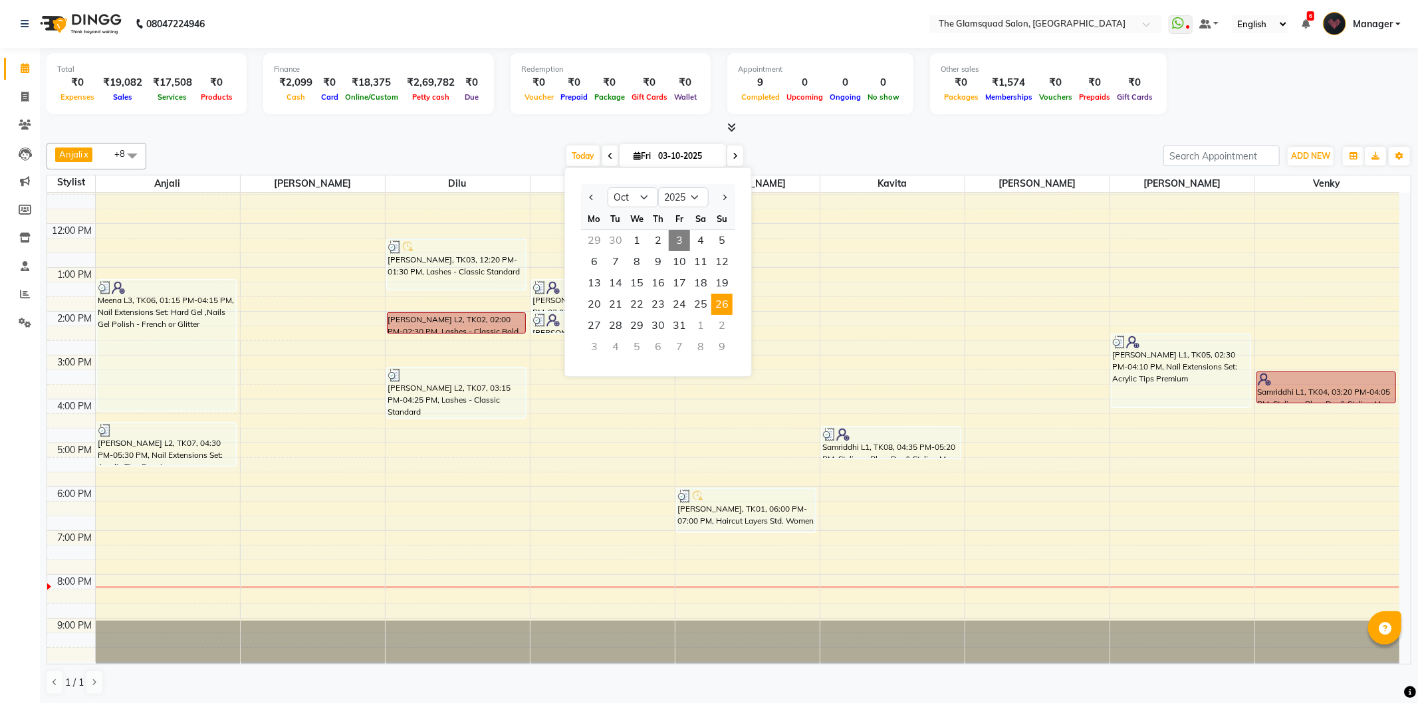
click at [727, 306] on span "26" at bounding box center [721, 304] width 21 height 21
type input "26-10-2025"
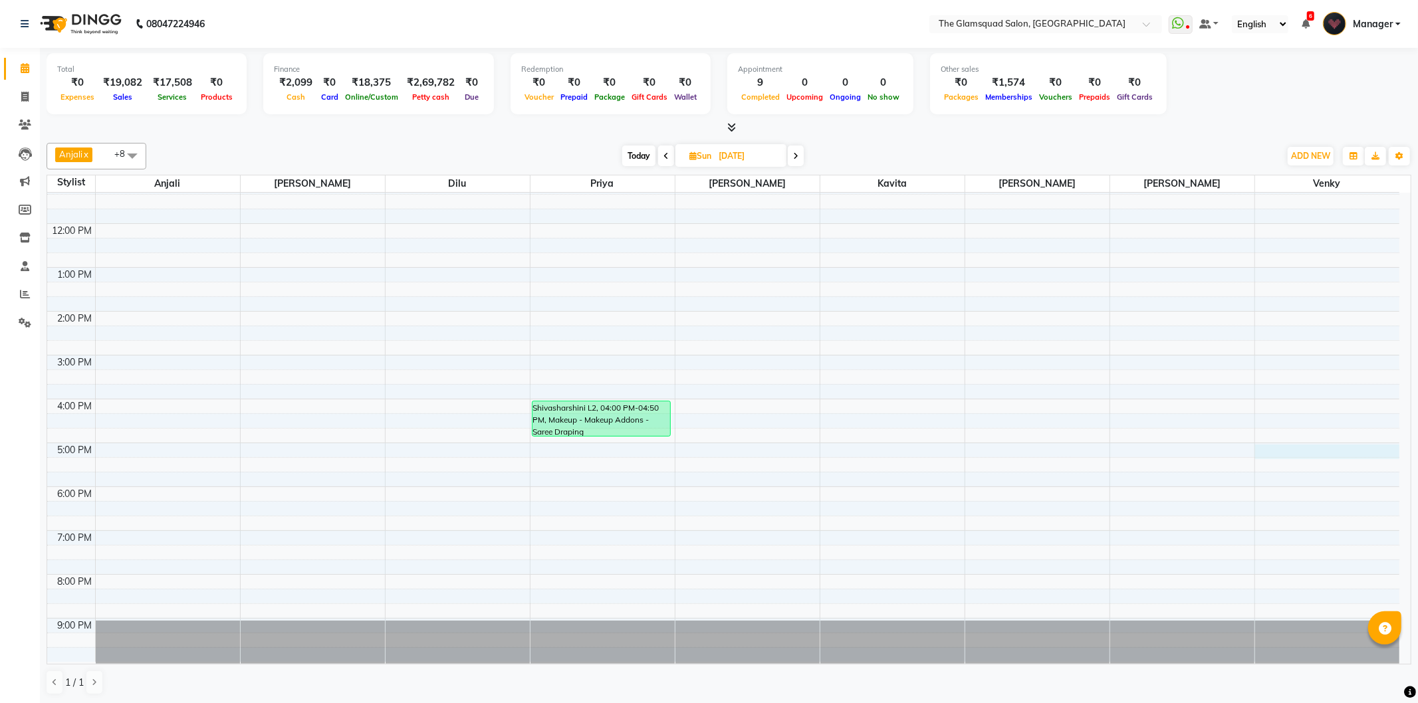
click at [1290, 447] on div "8:00 AM 9:00 AM 10:00 AM 11:00 AM 12:00 PM 1:00 PM 2:00 PM 3:00 PM 4:00 PM 5:00…" at bounding box center [723, 356] width 1352 height 614
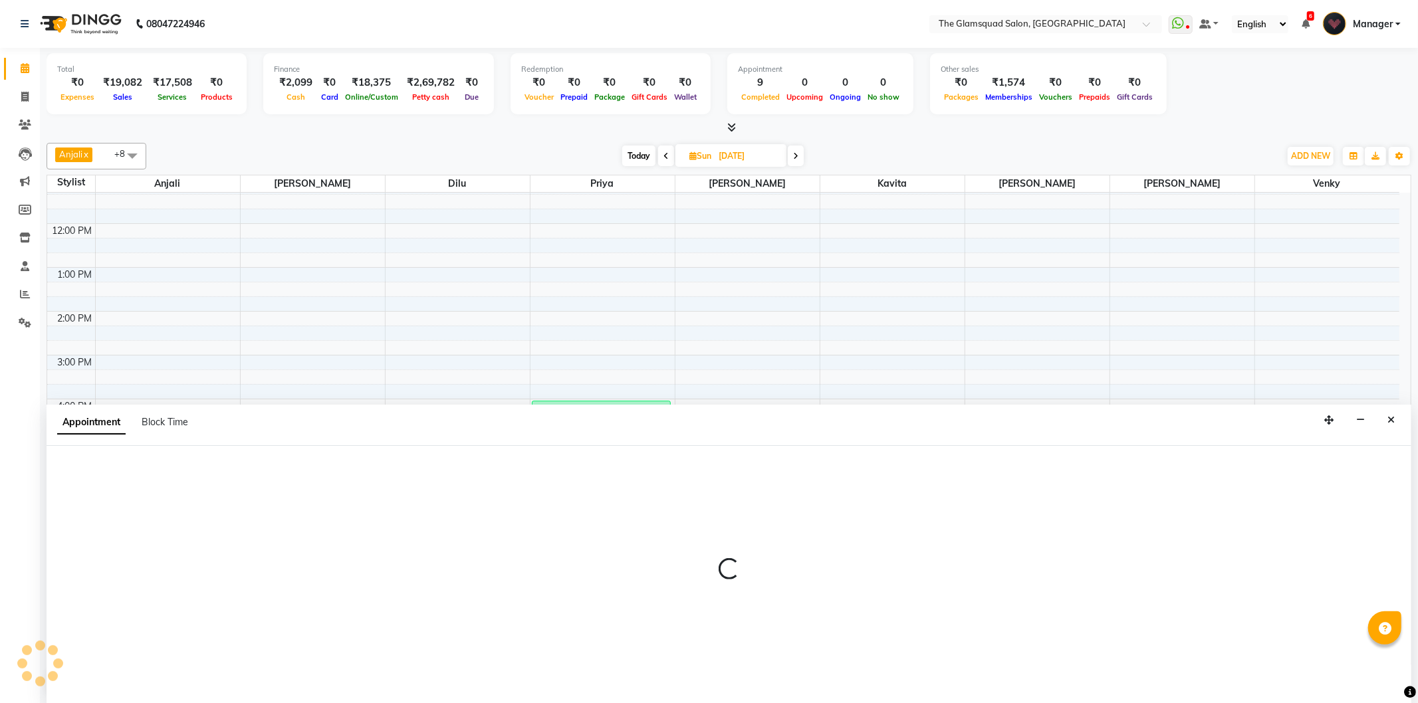
select select "89864"
select select "1020"
select select "tentative"
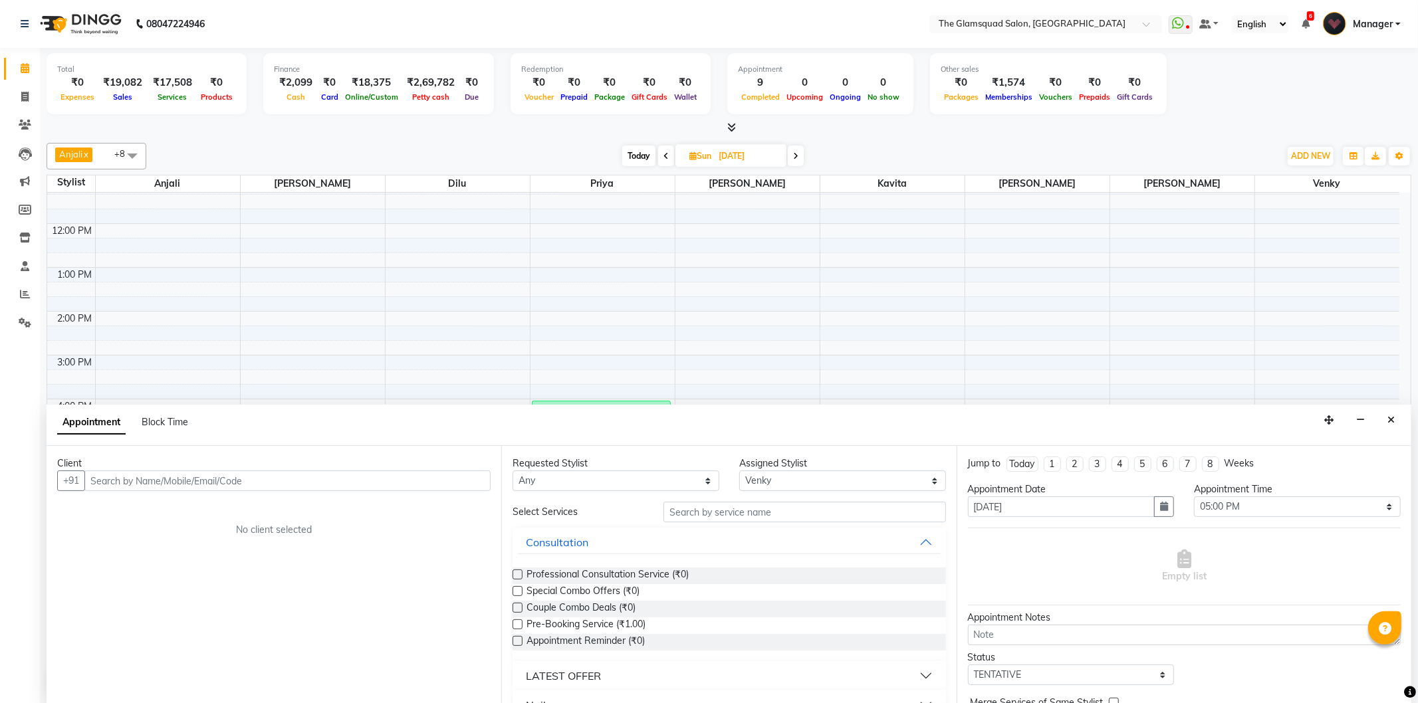
click at [336, 482] on input "text" at bounding box center [287, 481] width 406 height 21
click at [300, 477] on input "text" at bounding box center [287, 481] width 406 height 21
type input "9789024855"
click at [482, 481] on span "Add Client" at bounding box center [463, 481] width 45 height 12
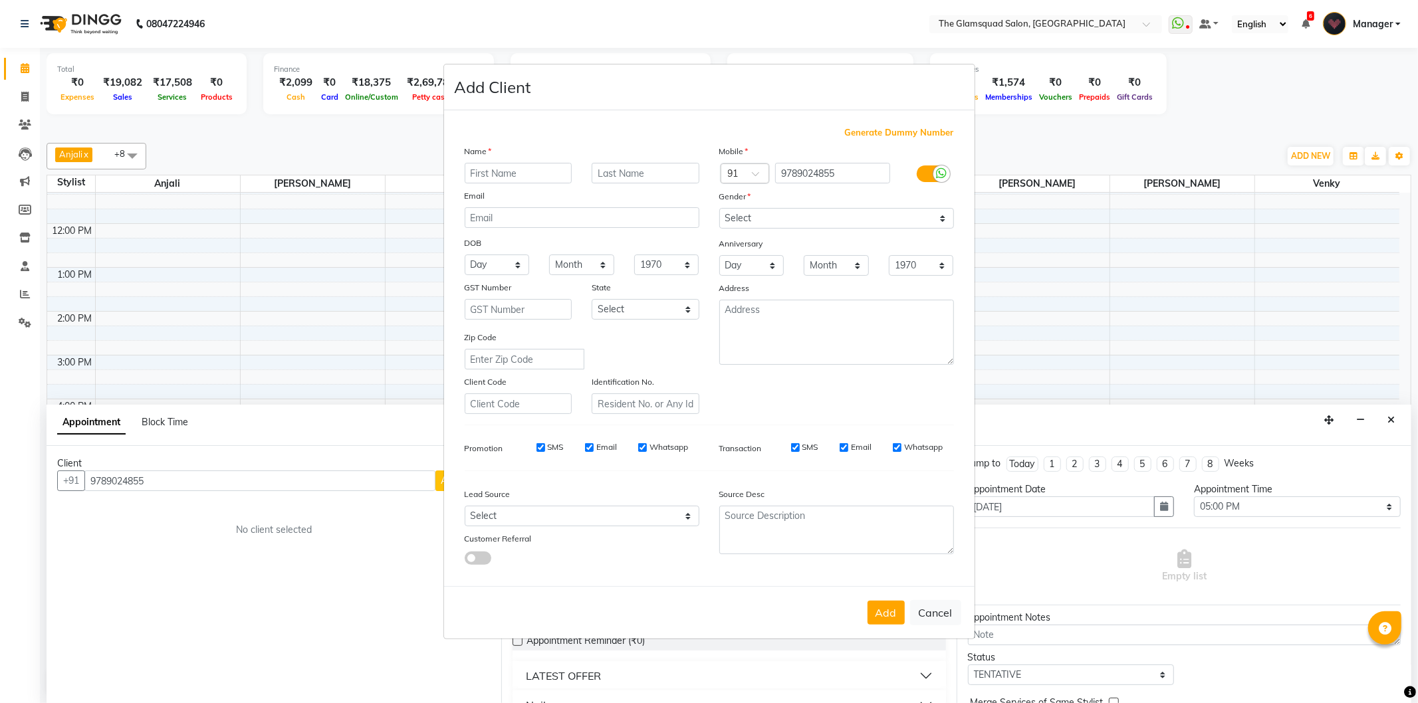
click at [515, 173] on input "text" at bounding box center [519, 173] width 108 height 21
type input "preethi"
click at [661, 175] on input "text" at bounding box center [646, 173] width 108 height 21
type input "l2"
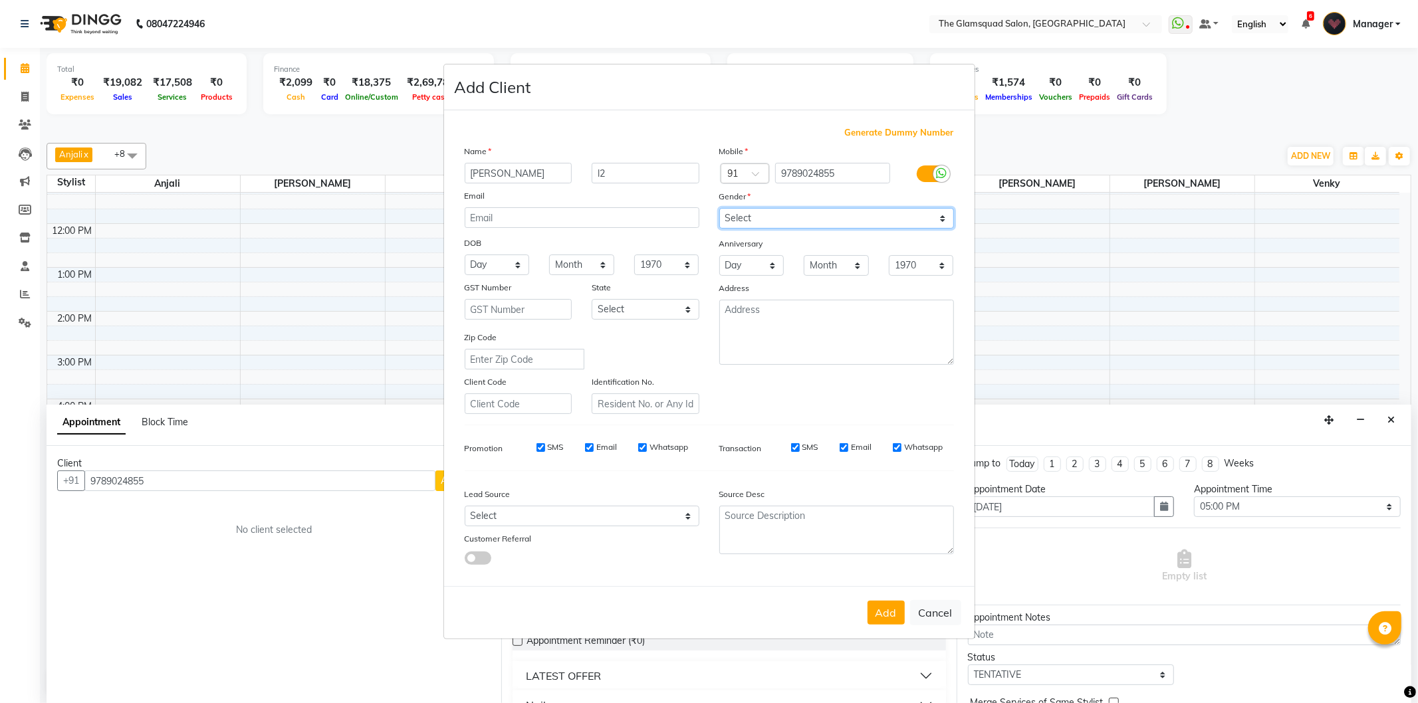
click at [742, 217] on select "Select [DEMOGRAPHIC_DATA] [DEMOGRAPHIC_DATA] Other Prefer Not To Say" at bounding box center [836, 218] width 235 height 21
select select "[DEMOGRAPHIC_DATA]"
click at [719, 208] on select "Select [DEMOGRAPHIC_DATA] [DEMOGRAPHIC_DATA] Other Prefer Not To Say" at bounding box center [836, 218] width 235 height 21
click at [885, 612] on button "Add" at bounding box center [885, 613] width 37 height 24
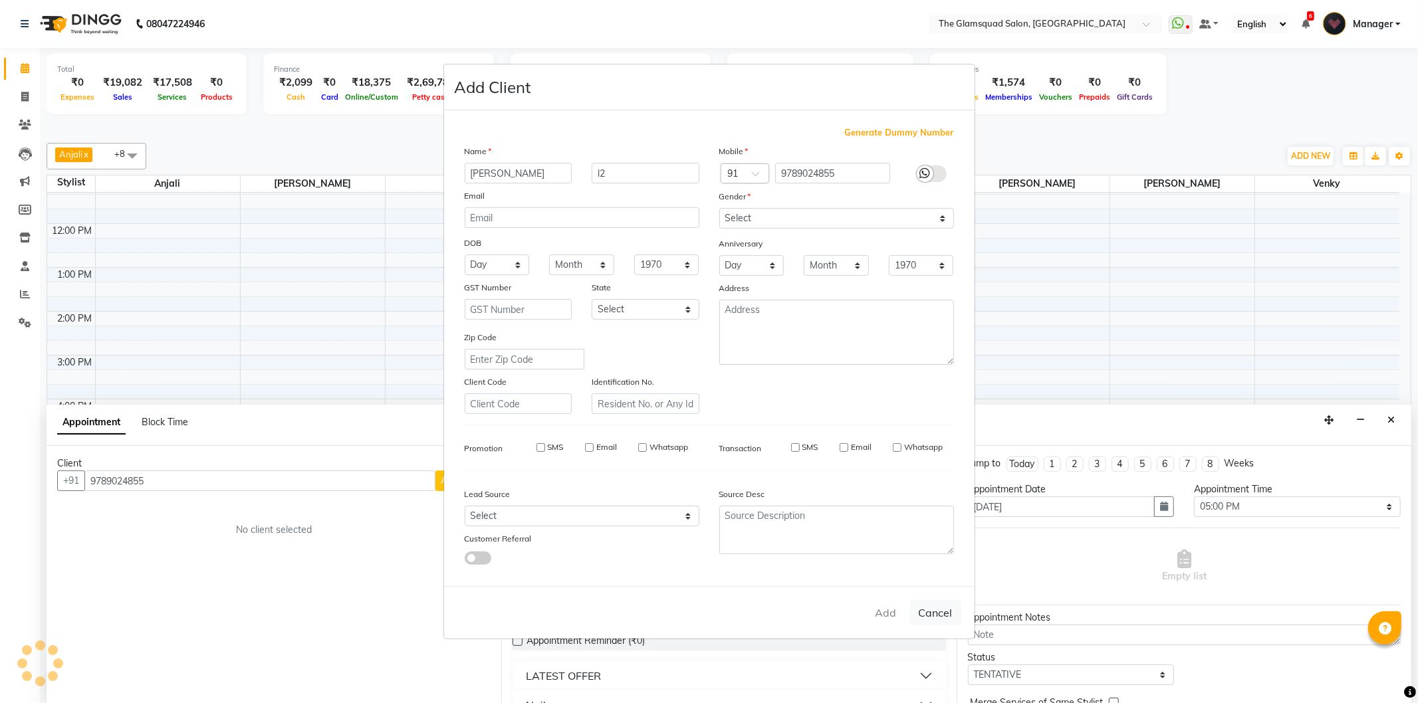
select select
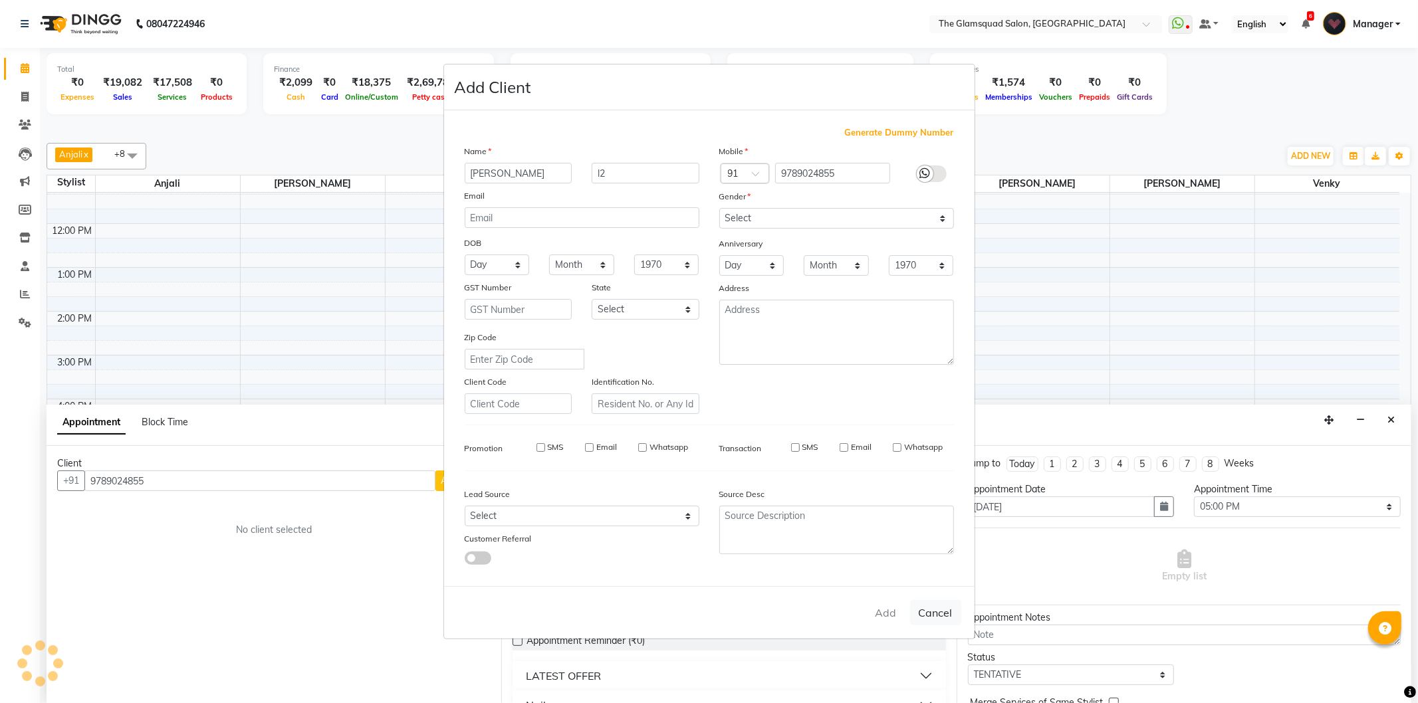
select select
checkbox input "false"
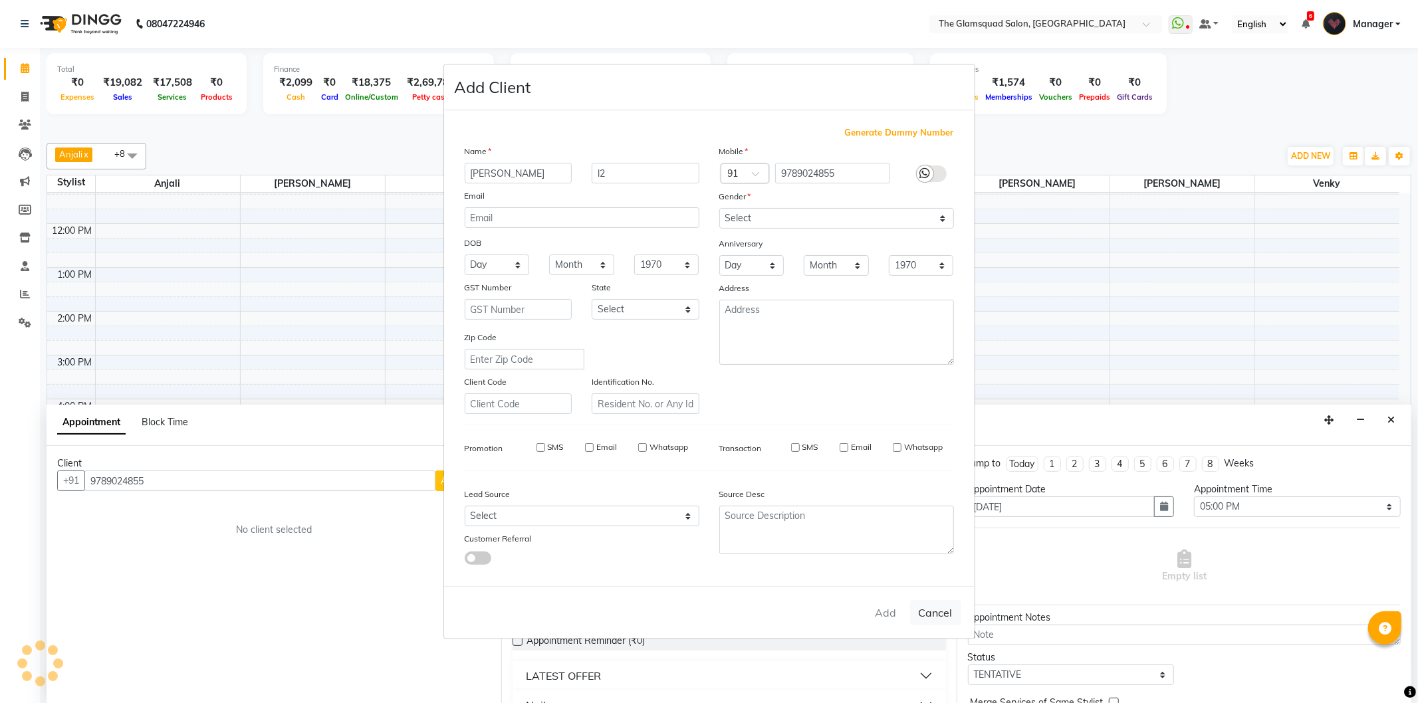
checkbox input "false"
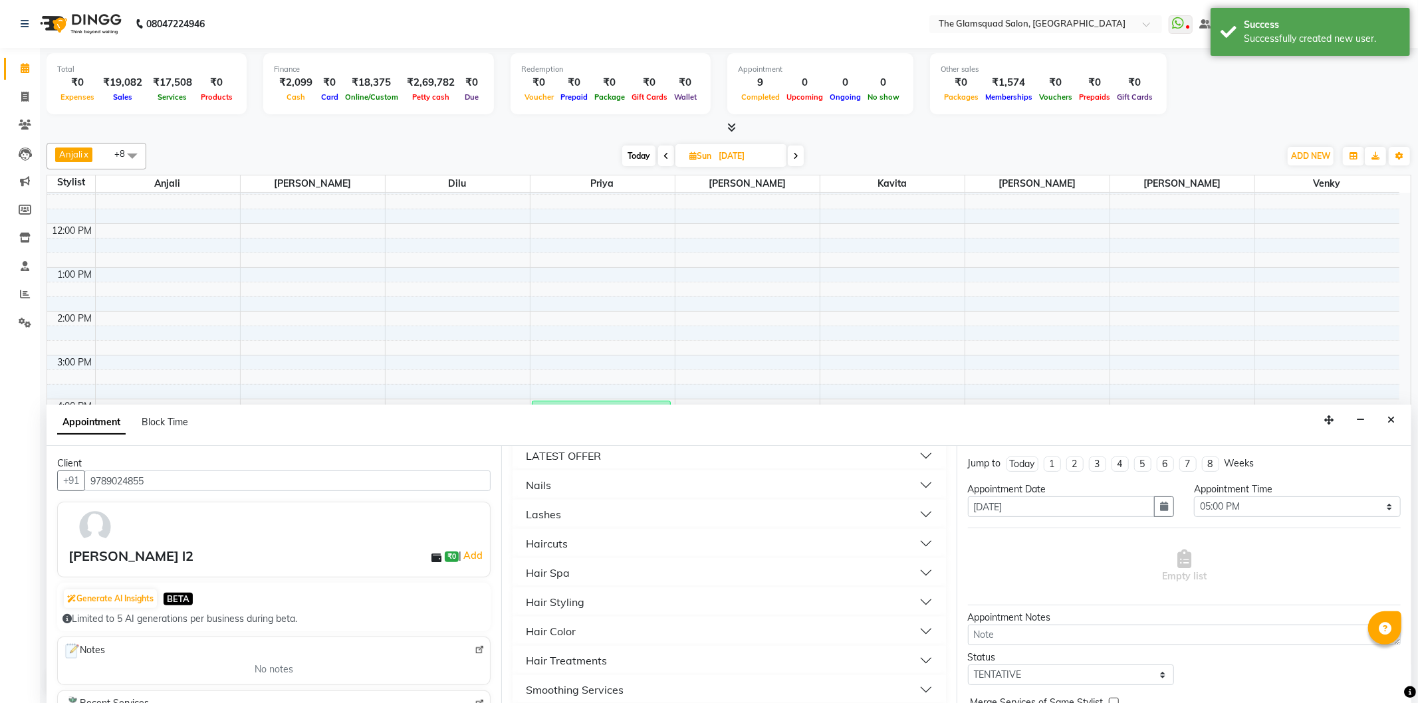
scroll to position [221, 0]
click at [540, 594] on div "Hair Styling" at bounding box center [555, 601] width 58 height 16
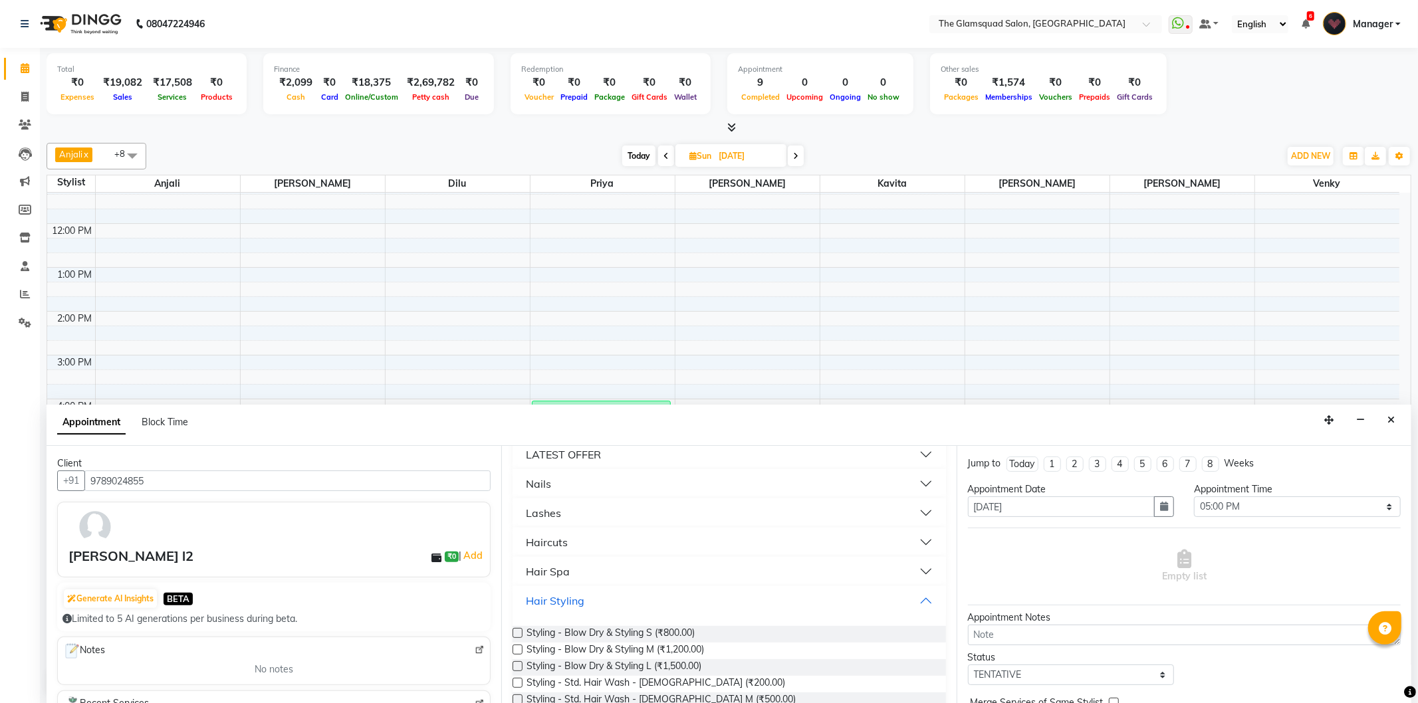
click at [649, 598] on button "Hair Styling" at bounding box center [729, 601] width 422 height 24
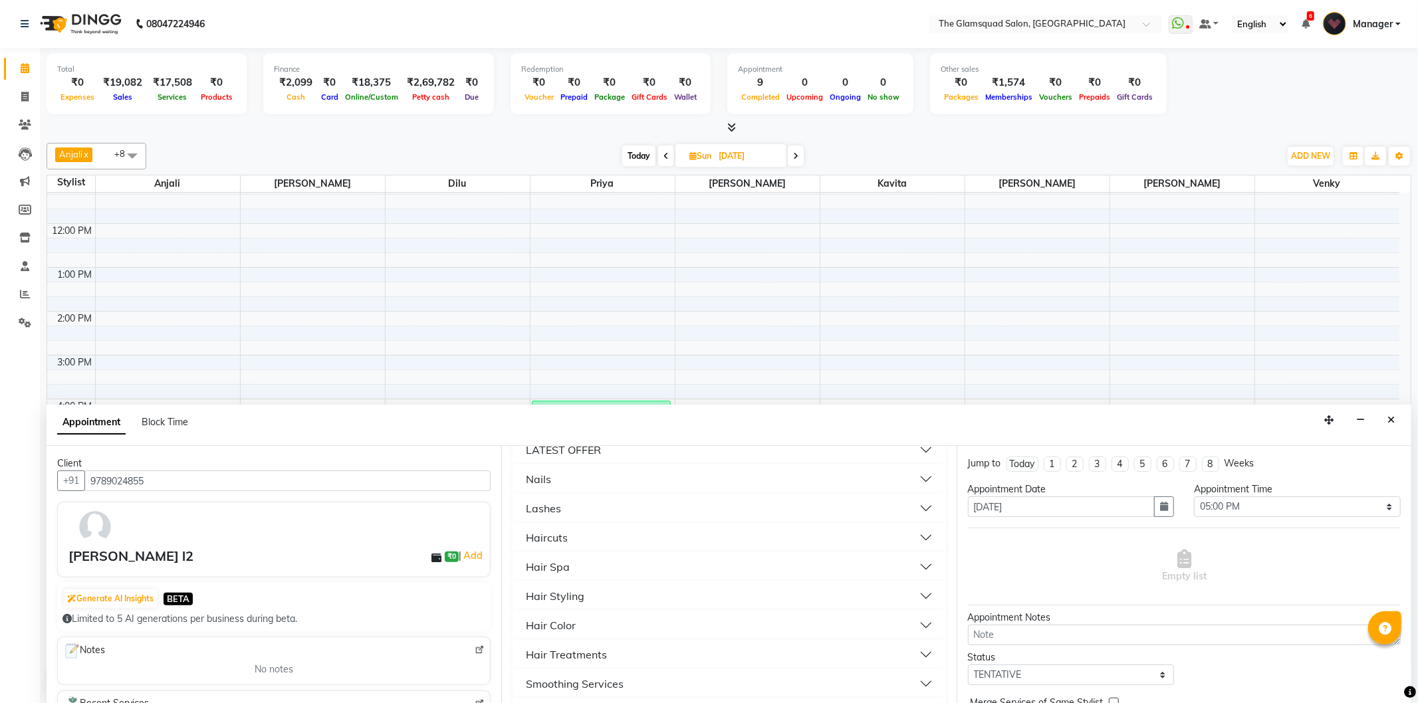
scroll to position [183, 0]
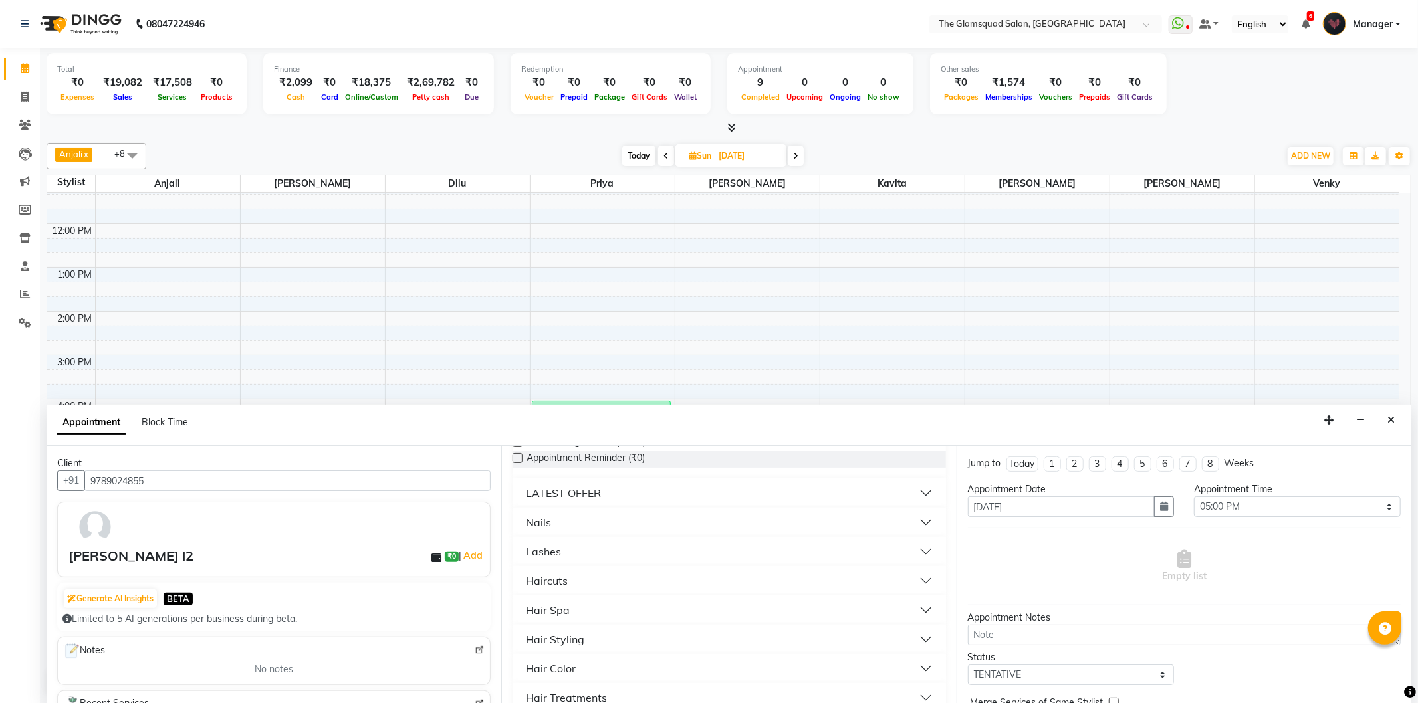
click at [633, 636] on button "Hair Styling" at bounding box center [729, 639] width 422 height 24
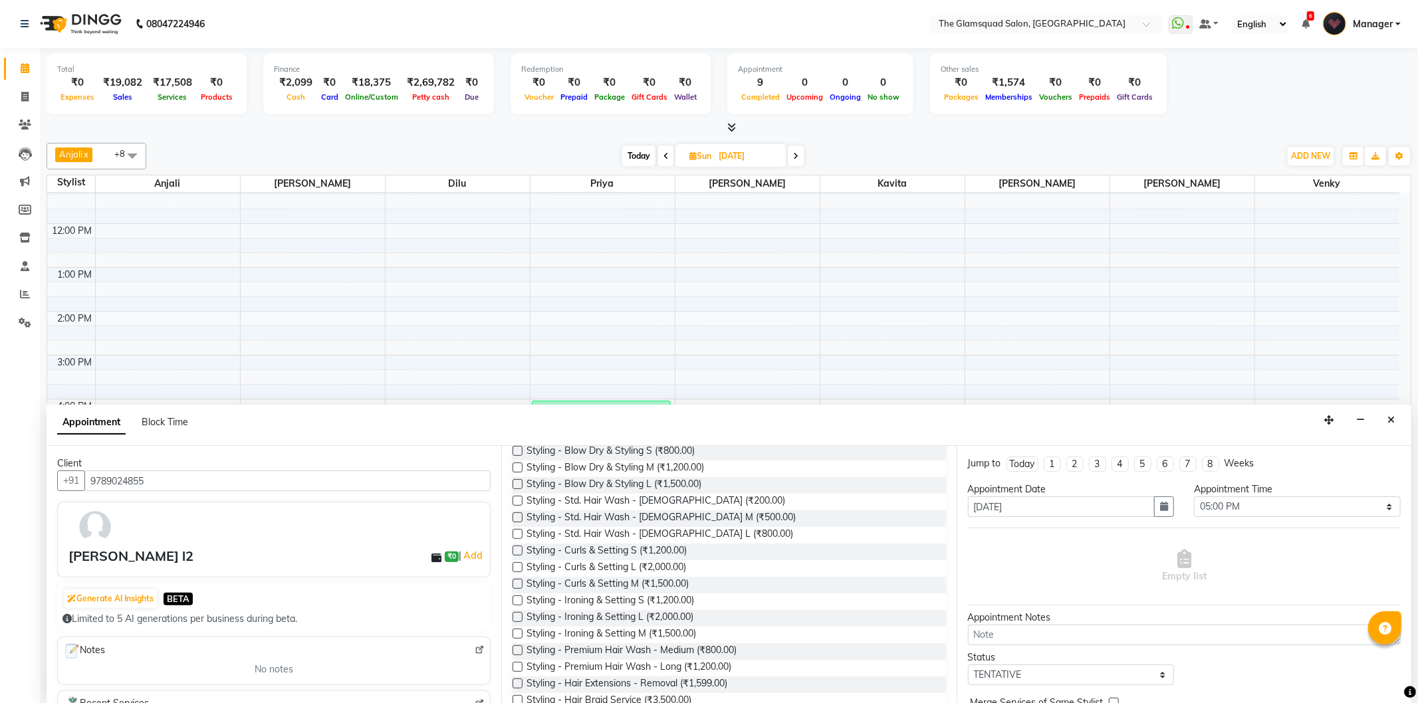
scroll to position [404, 0]
click at [620, 560] on span "Styling - Curls & Setting L (₹2,000.00)" at bounding box center [606, 568] width 160 height 17
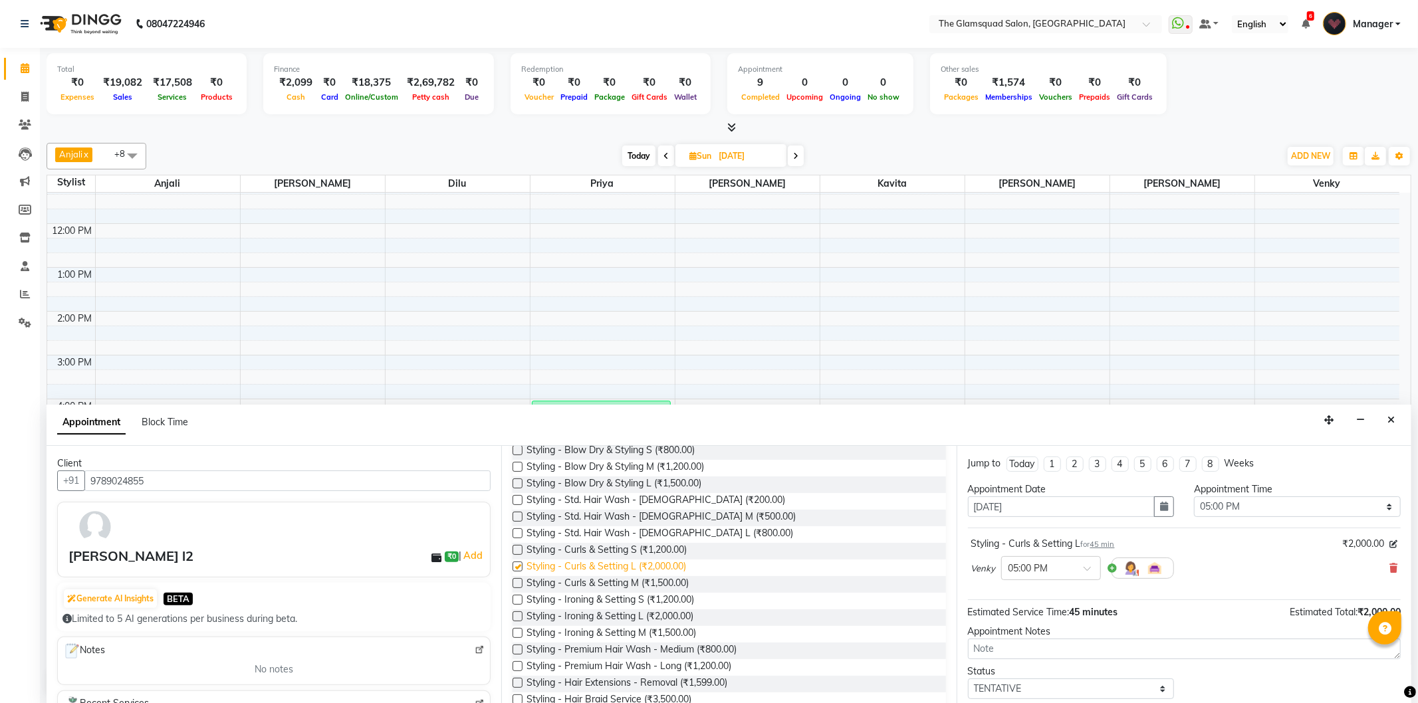
checkbox input "false"
click at [1012, 649] on textarea at bounding box center [1184, 649] width 433 height 21
click at [1008, 685] on select "Select TENTATIVE CONFIRM UPCOMING" at bounding box center [1071, 689] width 207 height 21
select select "confirm booking"
click at [968, 679] on select "Select TENTATIVE CONFIRM UPCOMING" at bounding box center [1071, 689] width 207 height 21
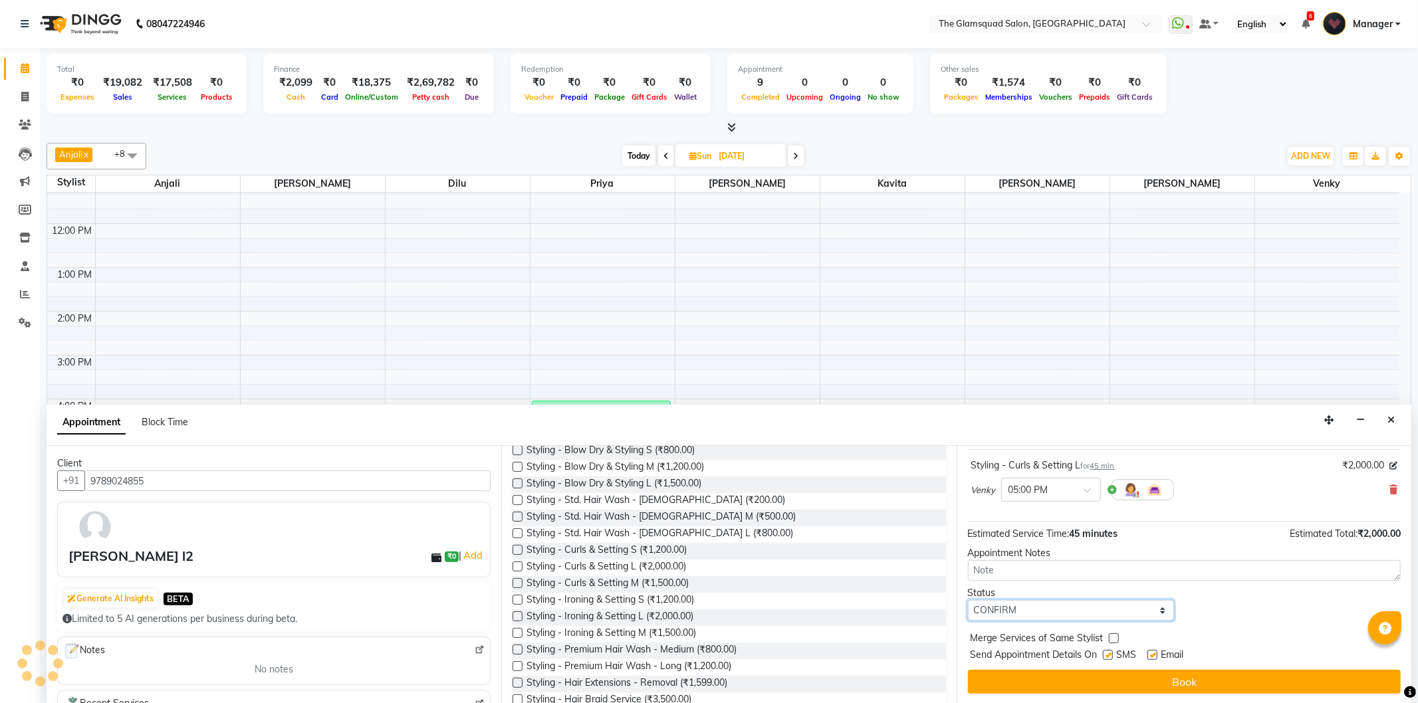
scroll to position [80, 0]
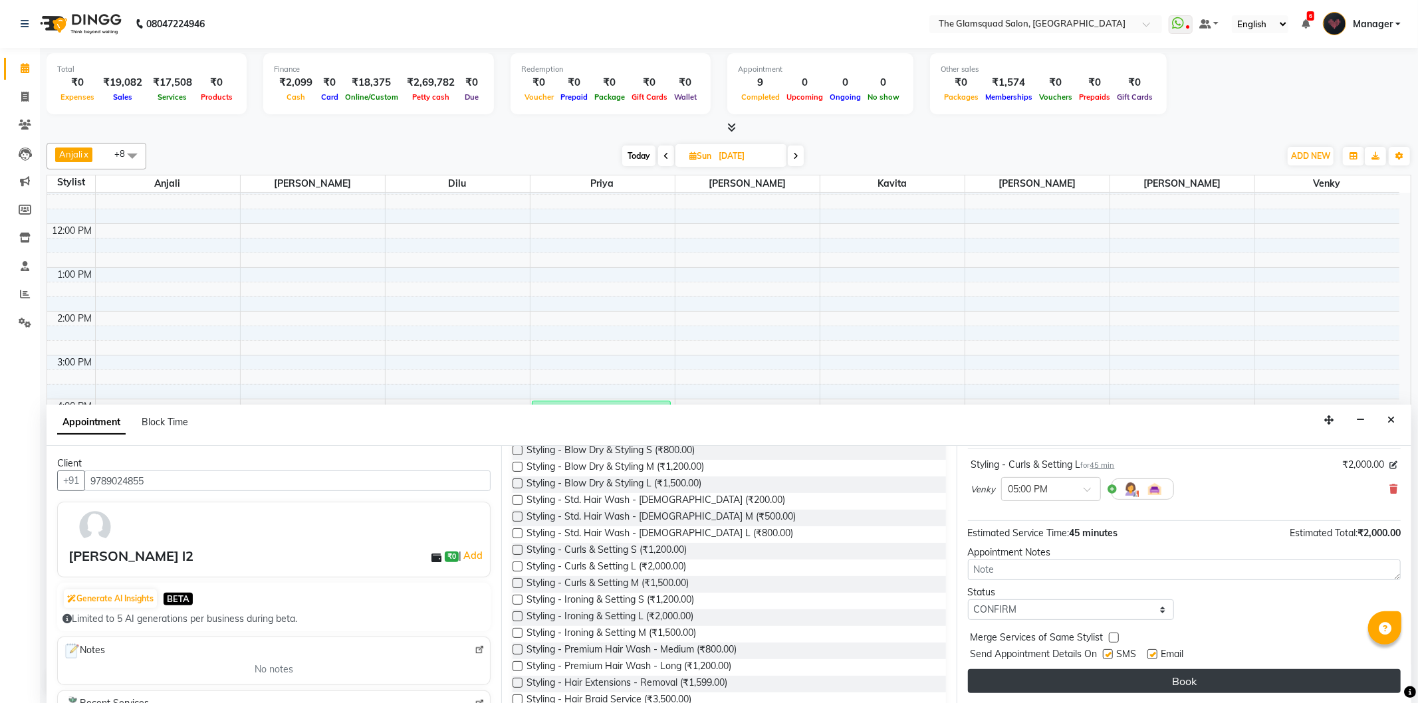
click at [1138, 675] on button "Book" at bounding box center [1184, 681] width 433 height 24
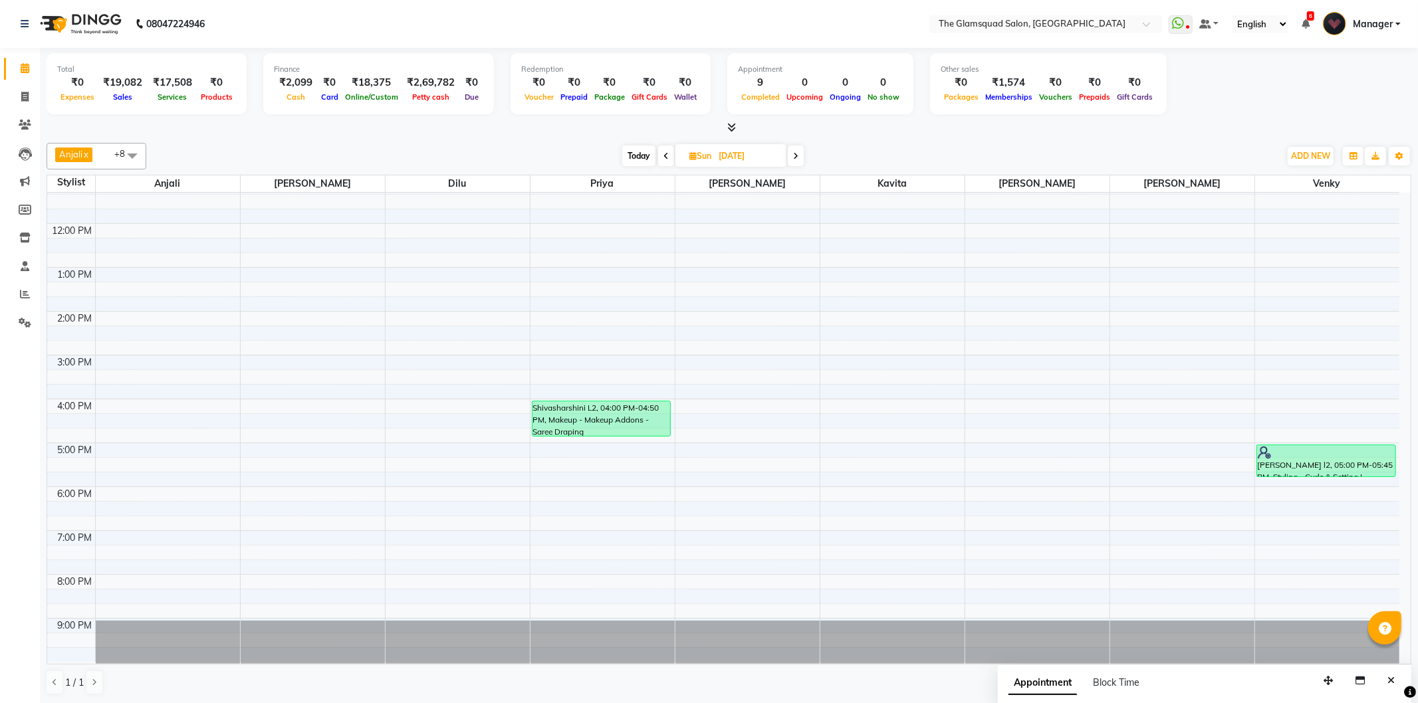
click at [643, 156] on span "Today" at bounding box center [638, 156] width 33 height 21
type input "03-10-2025"
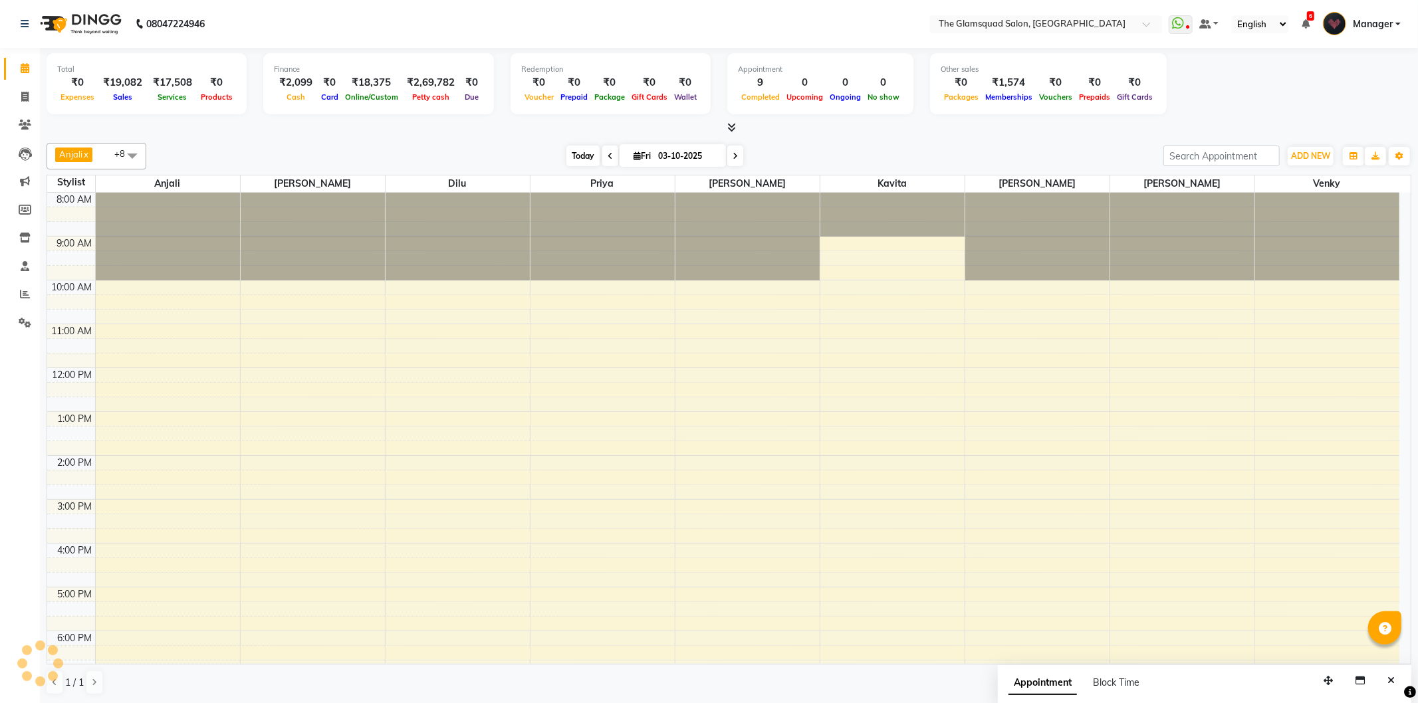
scroll to position [144, 0]
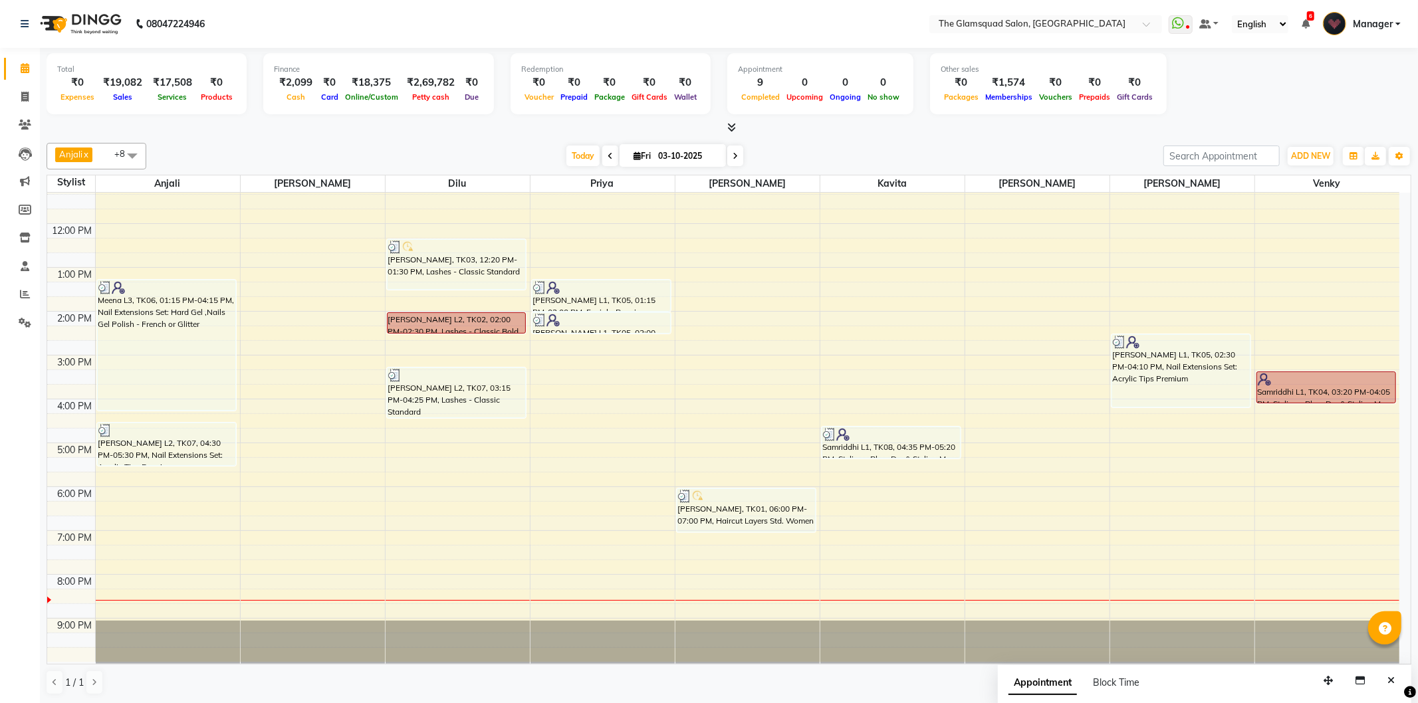
click at [693, 156] on input "03-10-2025" at bounding box center [687, 156] width 66 height 20
select select "10"
select select "2025"
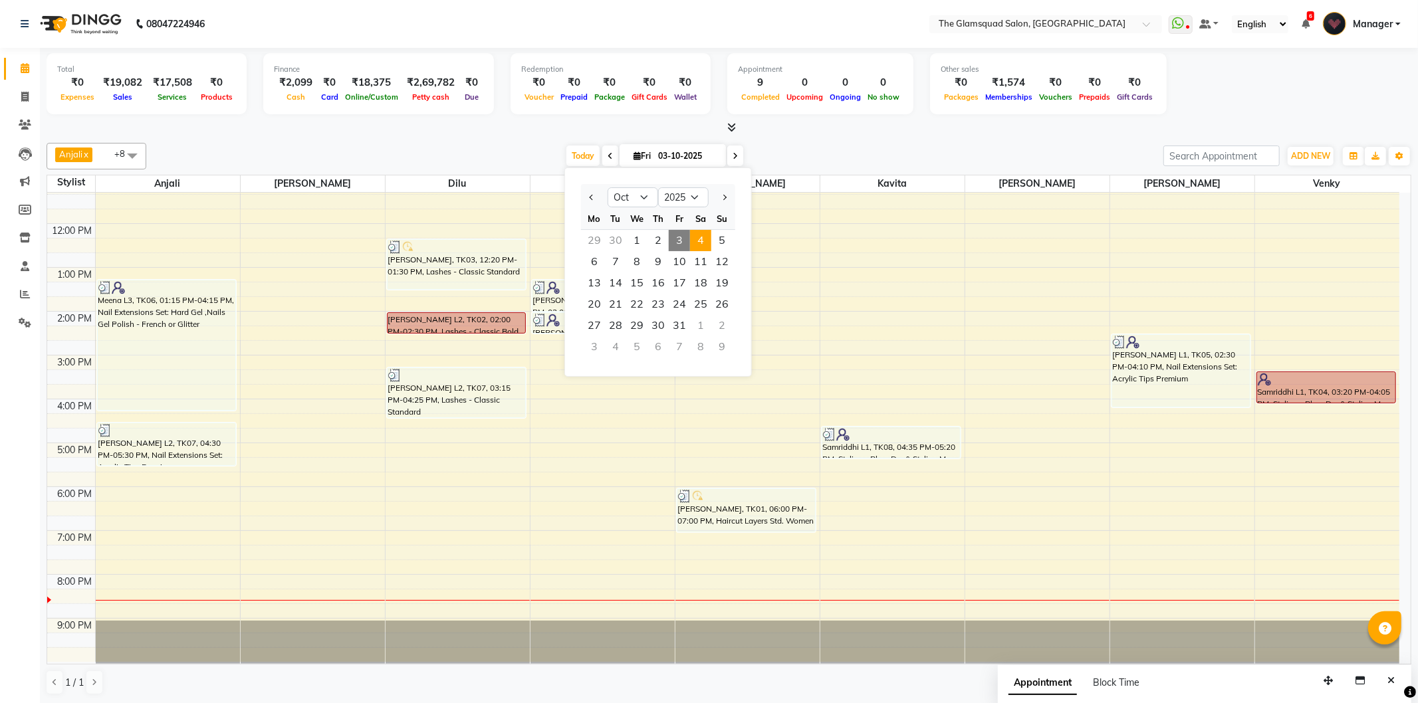
click at [705, 235] on span "4" at bounding box center [700, 240] width 21 height 21
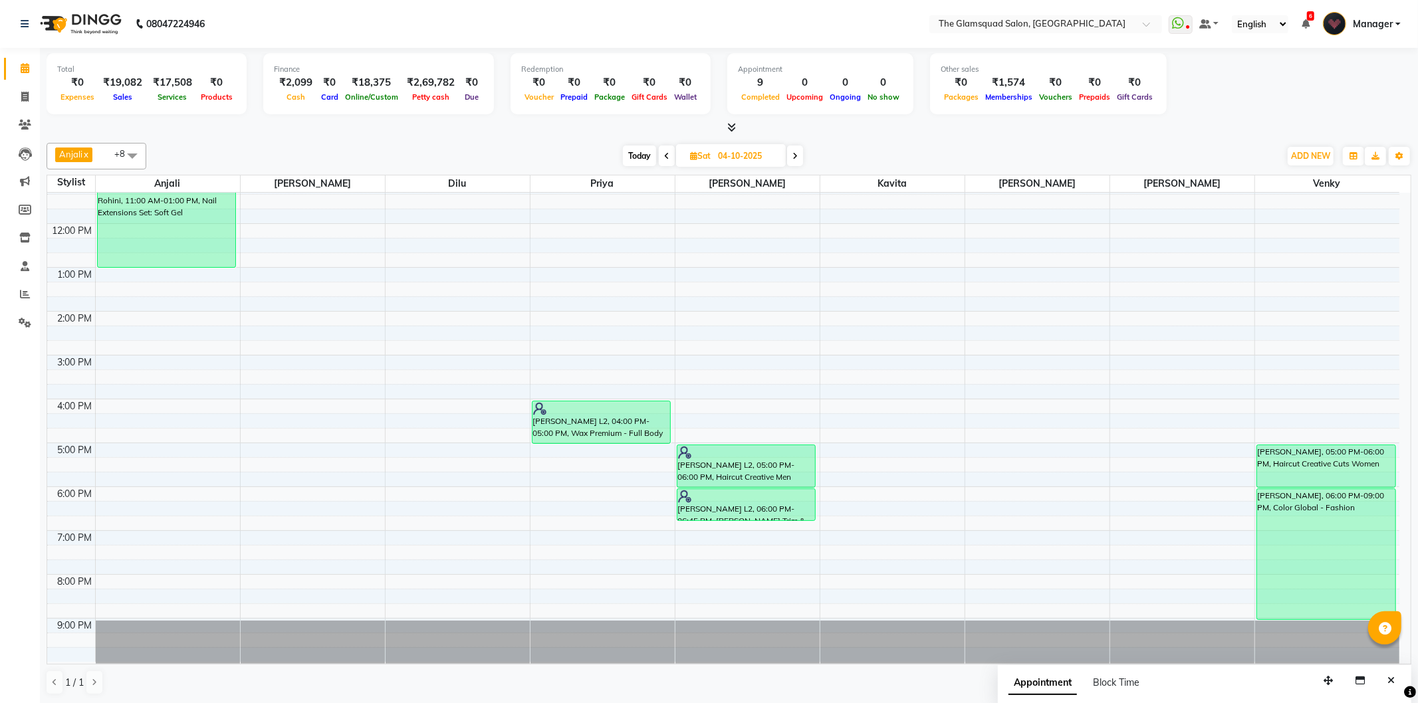
click at [628, 153] on span "Today" at bounding box center [639, 156] width 33 height 21
type input "03-10-2025"
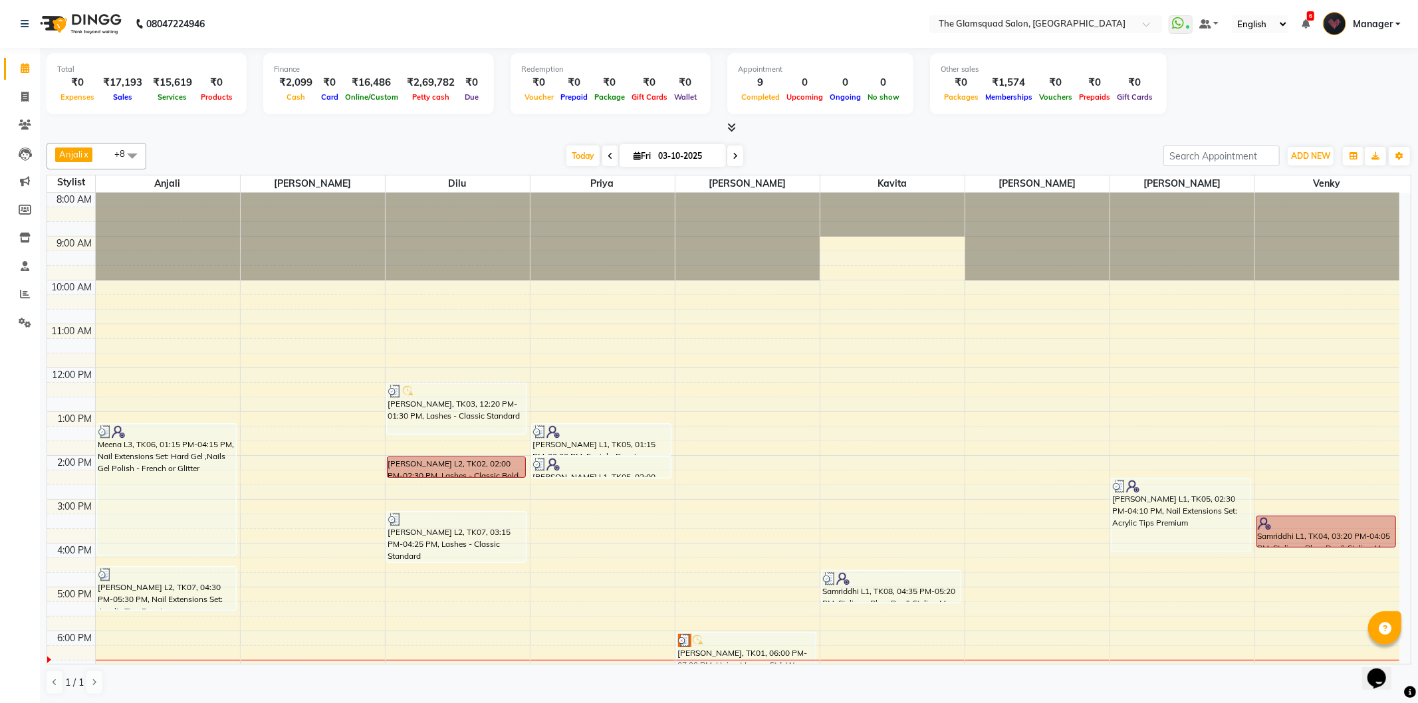
click at [687, 156] on input "03-10-2025" at bounding box center [687, 156] width 66 height 20
select select "10"
select select "2025"
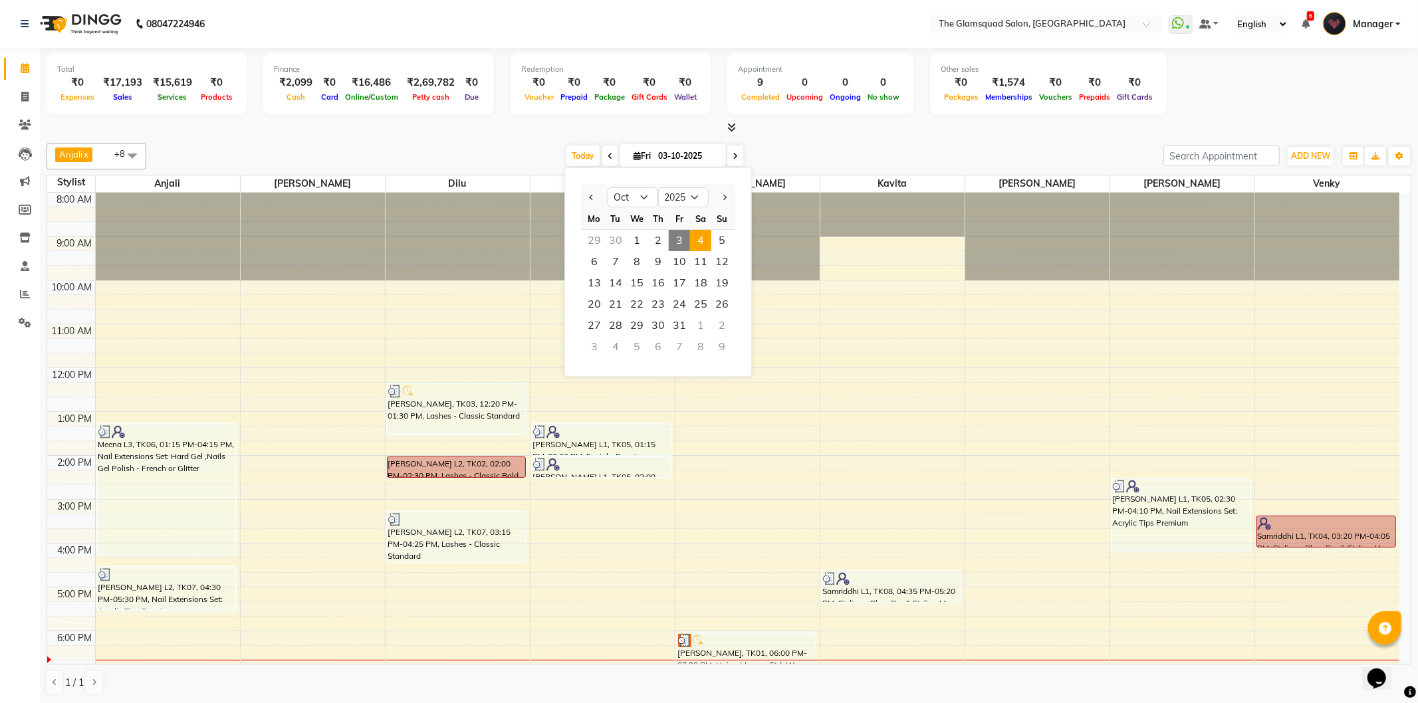
click at [699, 240] on span "4" at bounding box center [700, 240] width 21 height 21
type input "04-10-2025"
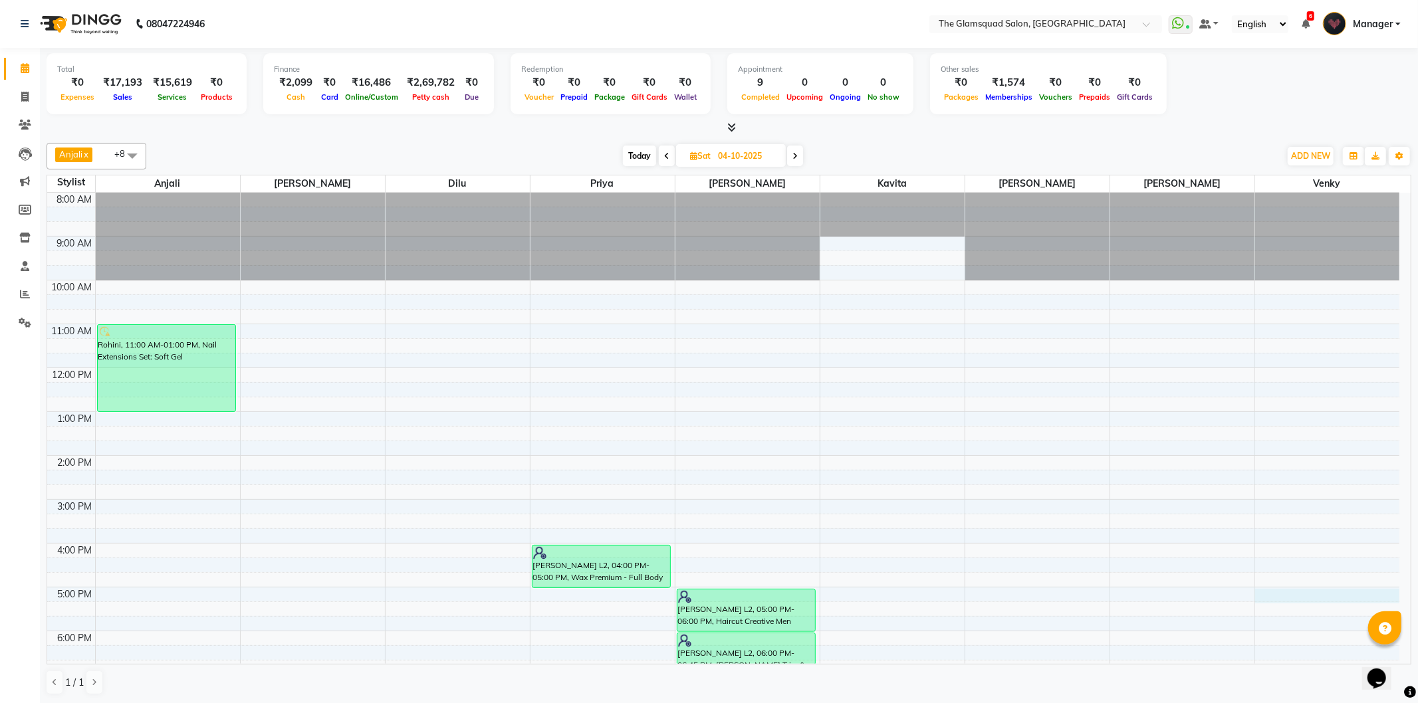
click at [1303, 596] on div "8:00 AM 9:00 AM 10:00 AM 11:00 AM 12:00 PM 1:00 PM 2:00 PM 3:00 PM 4:00 PM 5:00…" at bounding box center [723, 500] width 1352 height 614
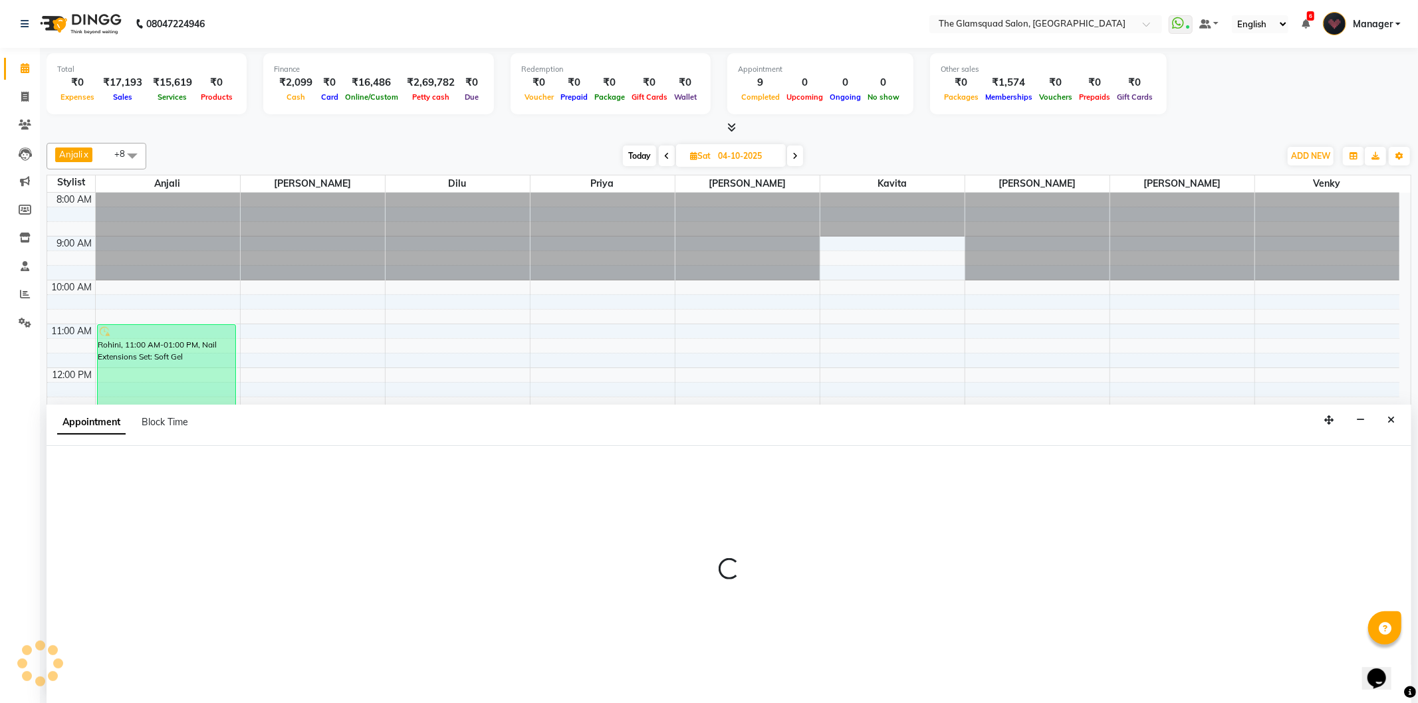
select select "89864"
select select "1020"
select select "tentative"
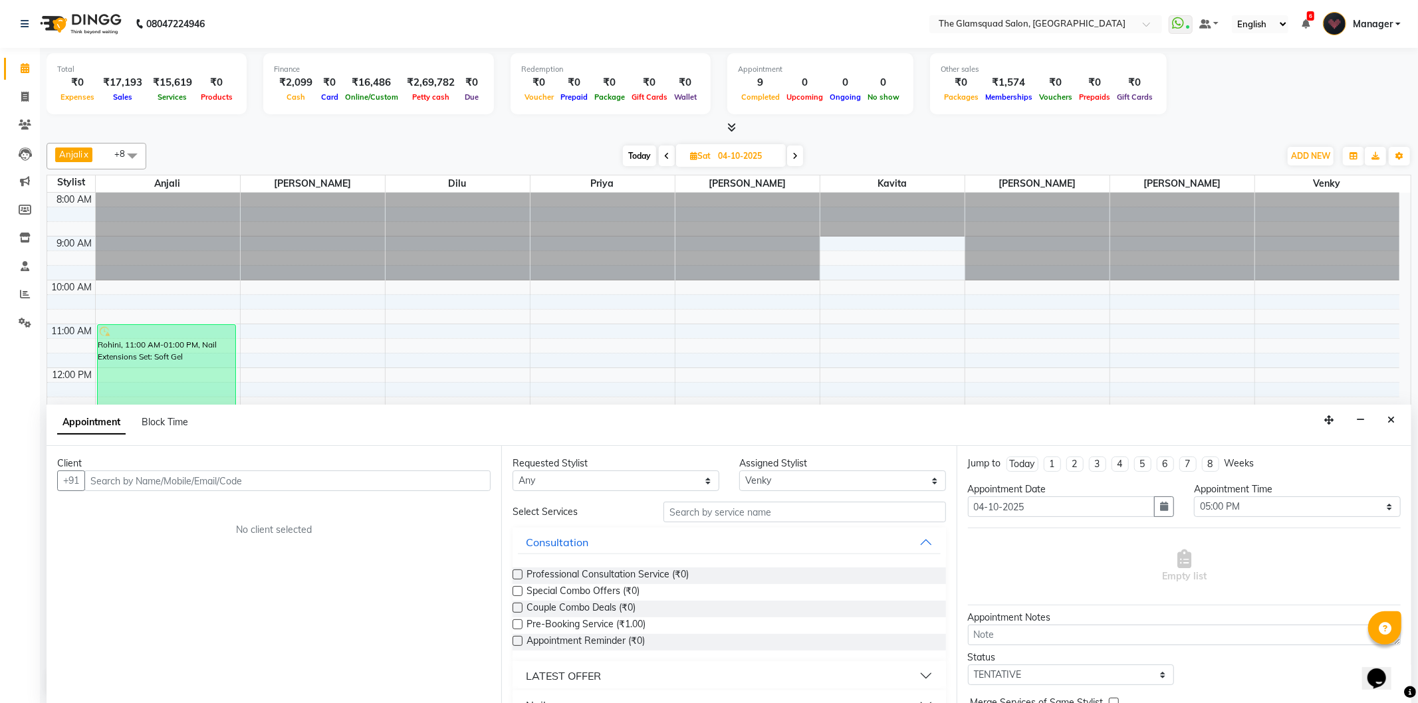
click at [259, 487] on input "text" at bounding box center [287, 481] width 406 height 21
click at [215, 500] on button "Narmadha 9791021 325" at bounding box center [180, 509] width 189 height 21
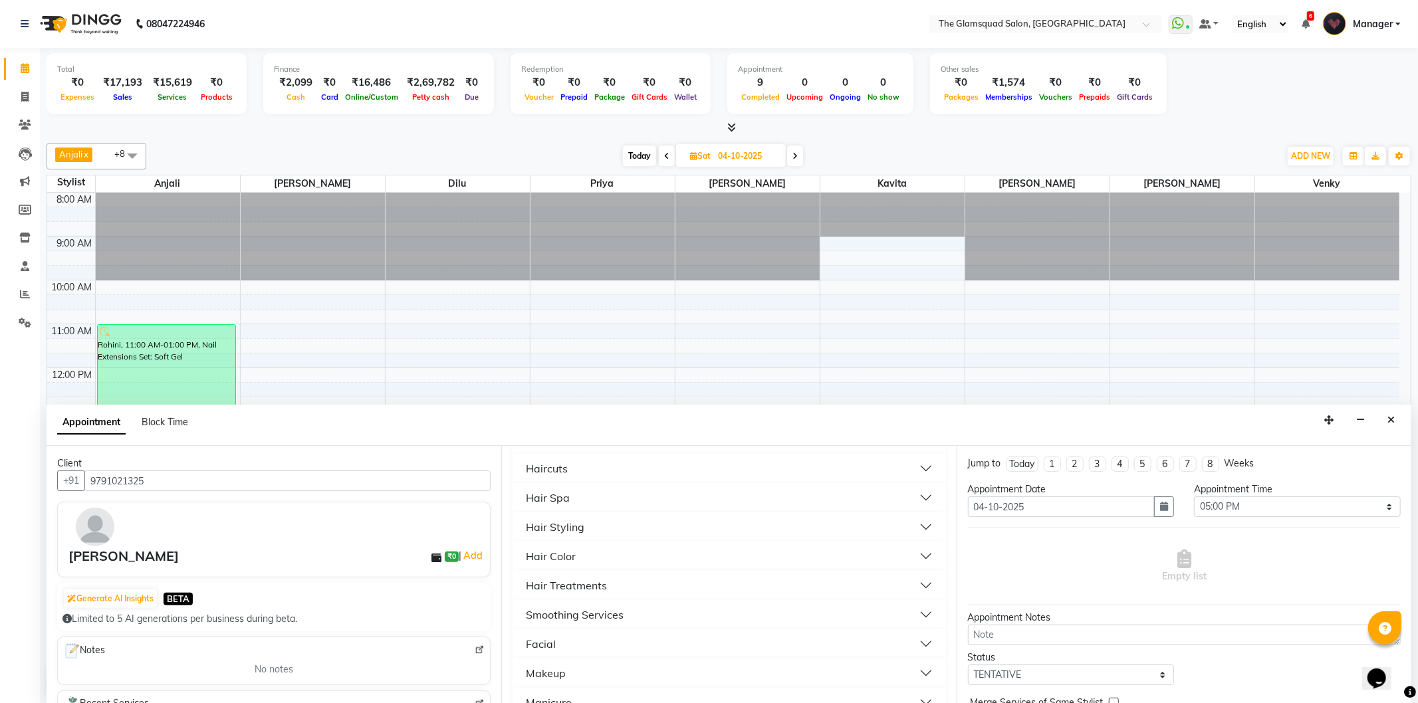
scroll to position [221, 0]
type input "9791021325"
click at [572, 535] on button "Haircuts" at bounding box center [729, 542] width 422 height 24
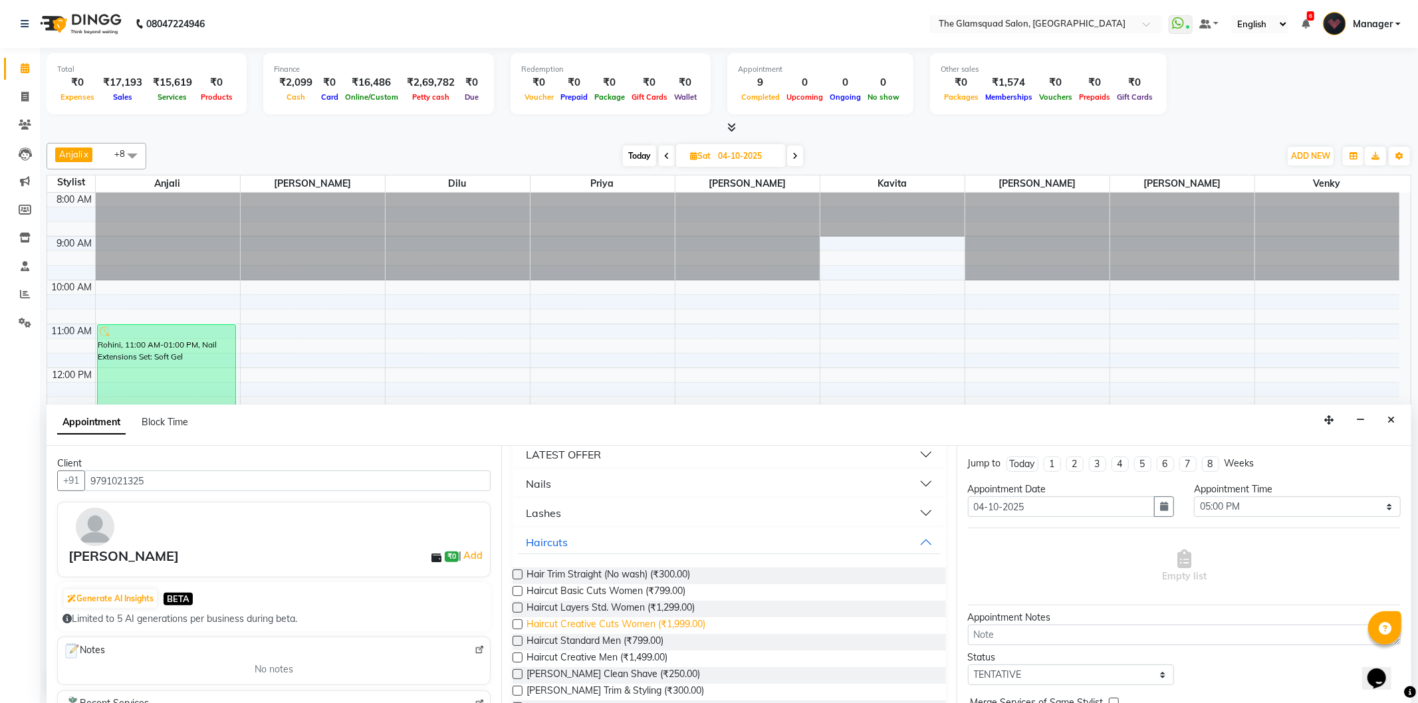
click at [598, 625] on span "Haircut Creative Cuts Women (₹1,999.00)" at bounding box center [615, 626] width 179 height 17
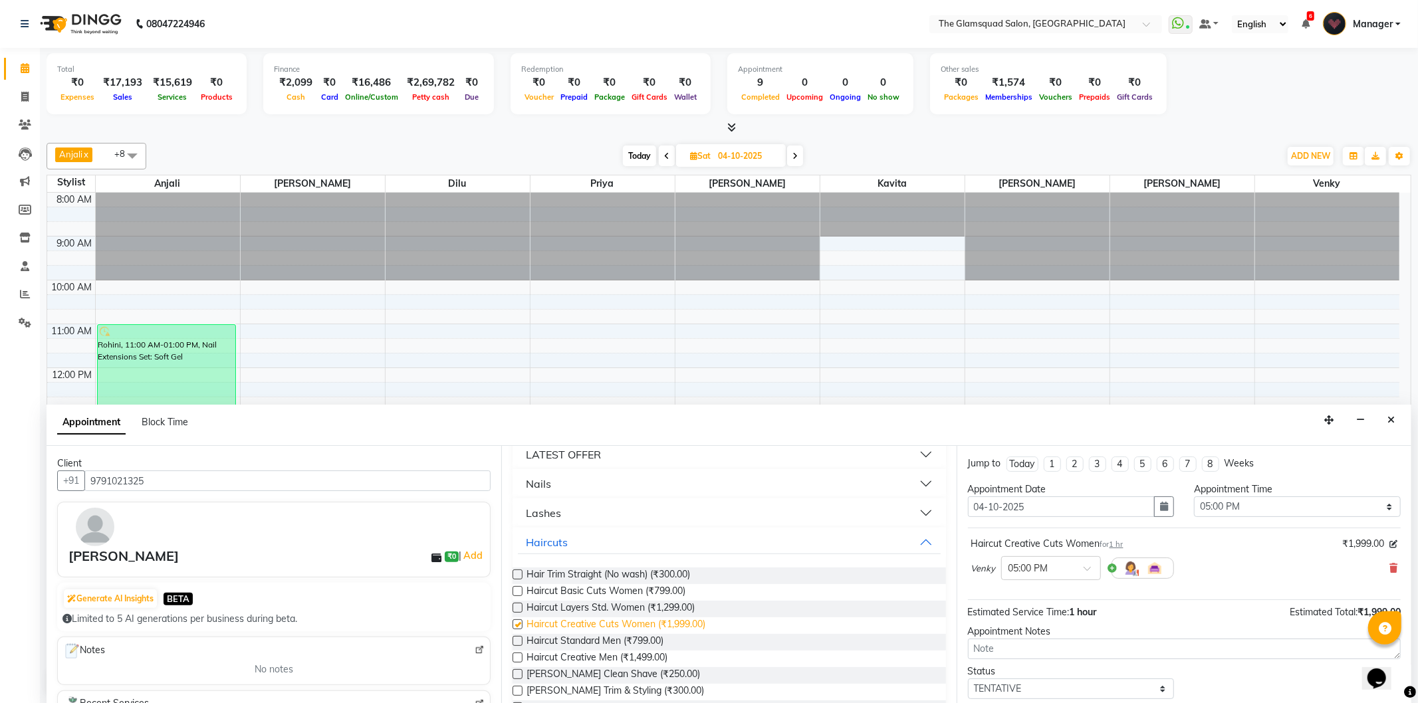
checkbox input "false"
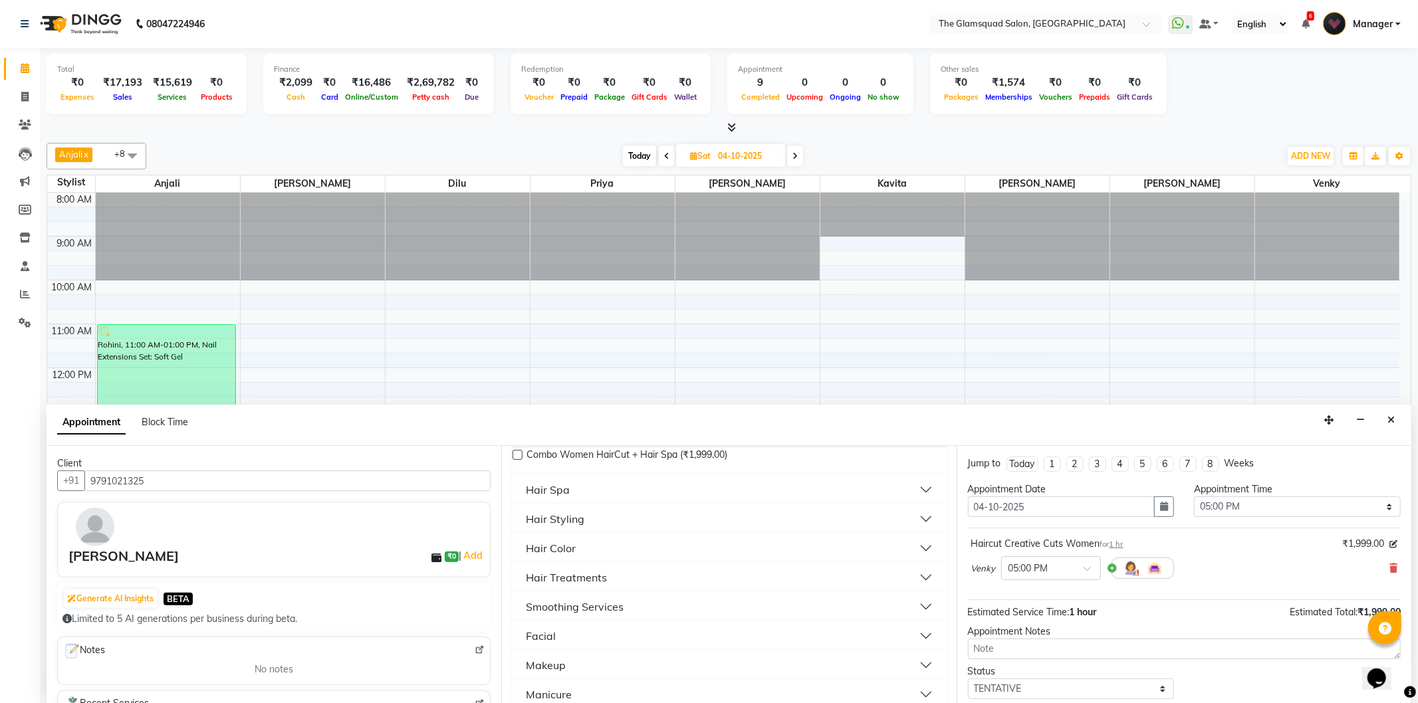
click at [629, 549] on button "Hair Color" at bounding box center [729, 548] width 422 height 24
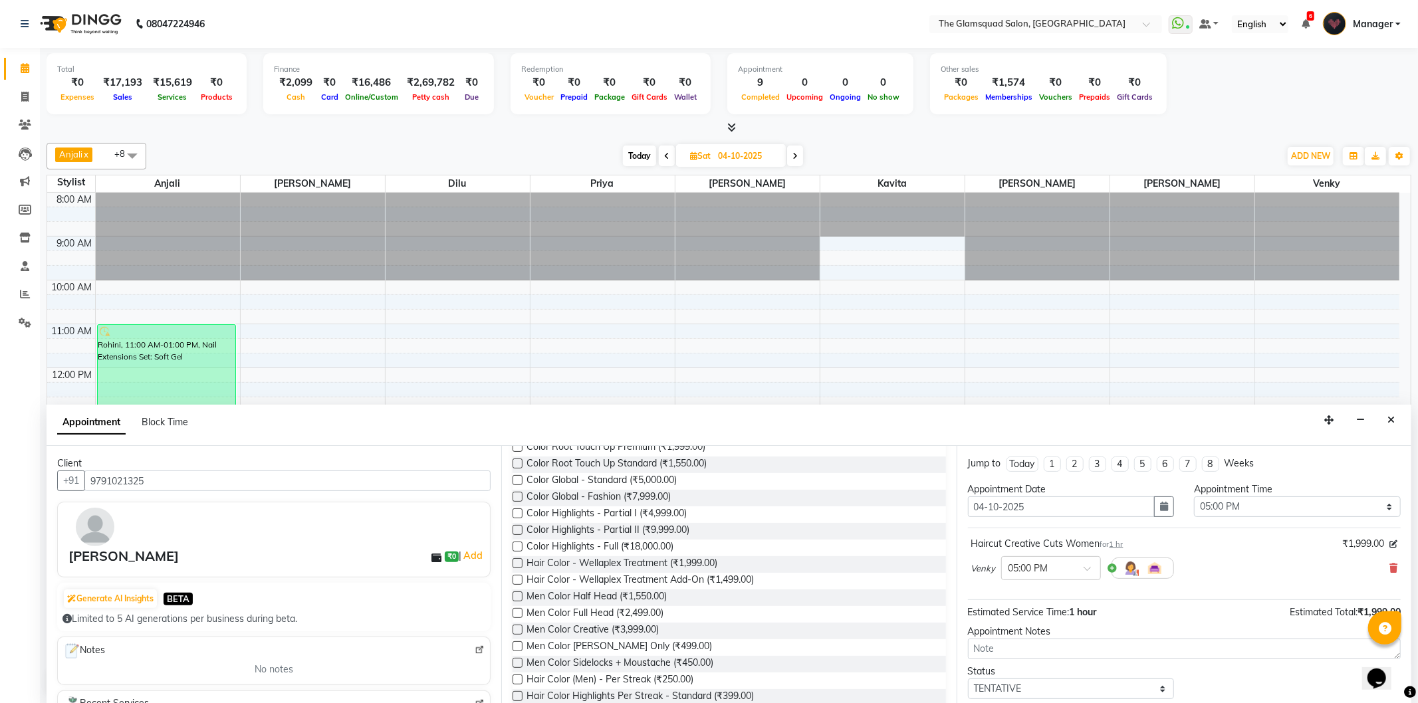
scroll to position [738, 0]
click at [633, 497] on span "Color Global - Fashion (₹7,999.00)" at bounding box center [598, 500] width 144 height 17
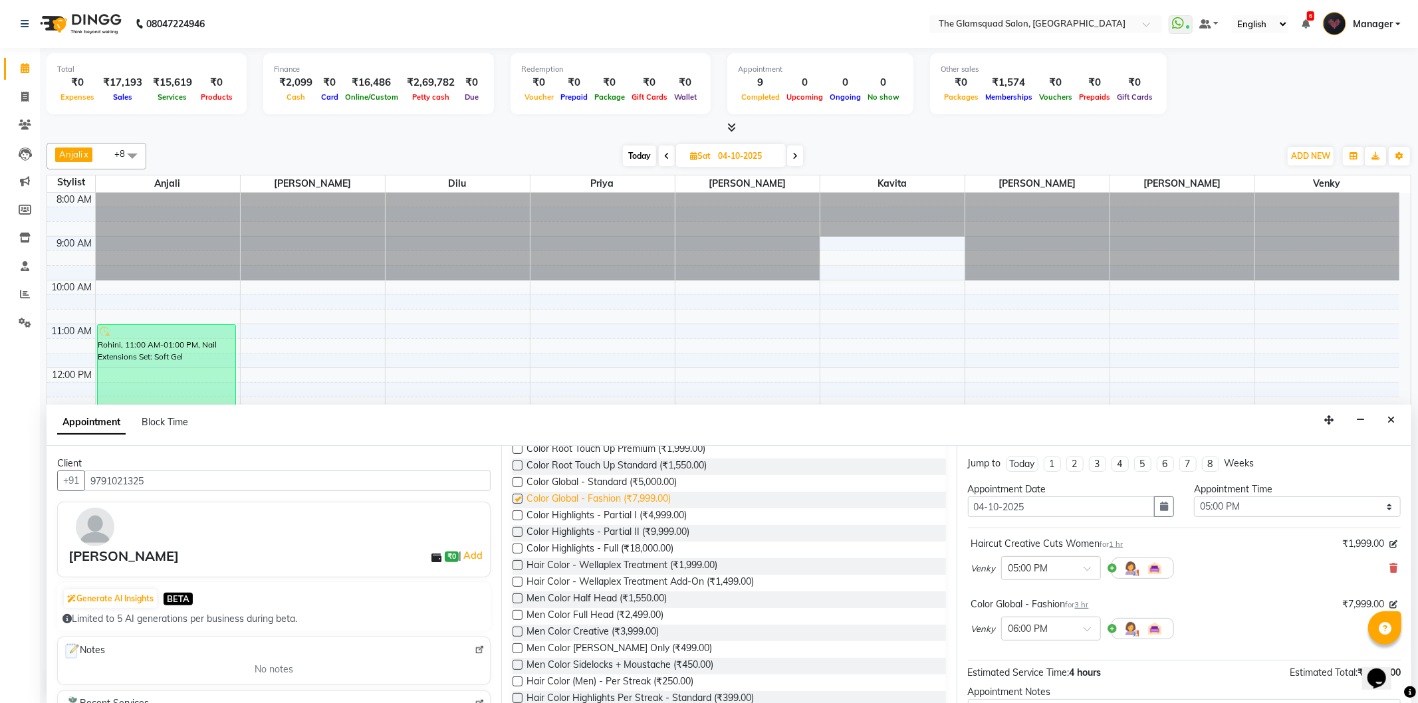
checkbox input "false"
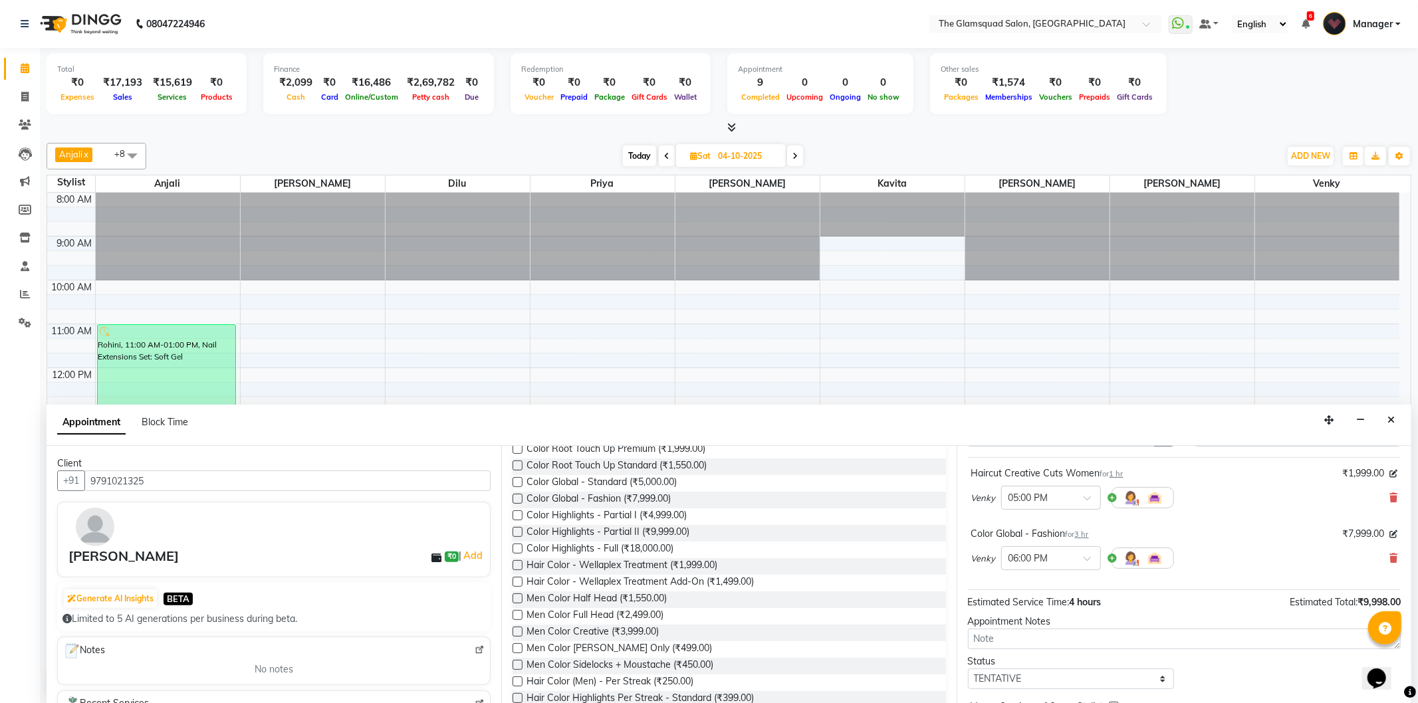
scroll to position [140, 0]
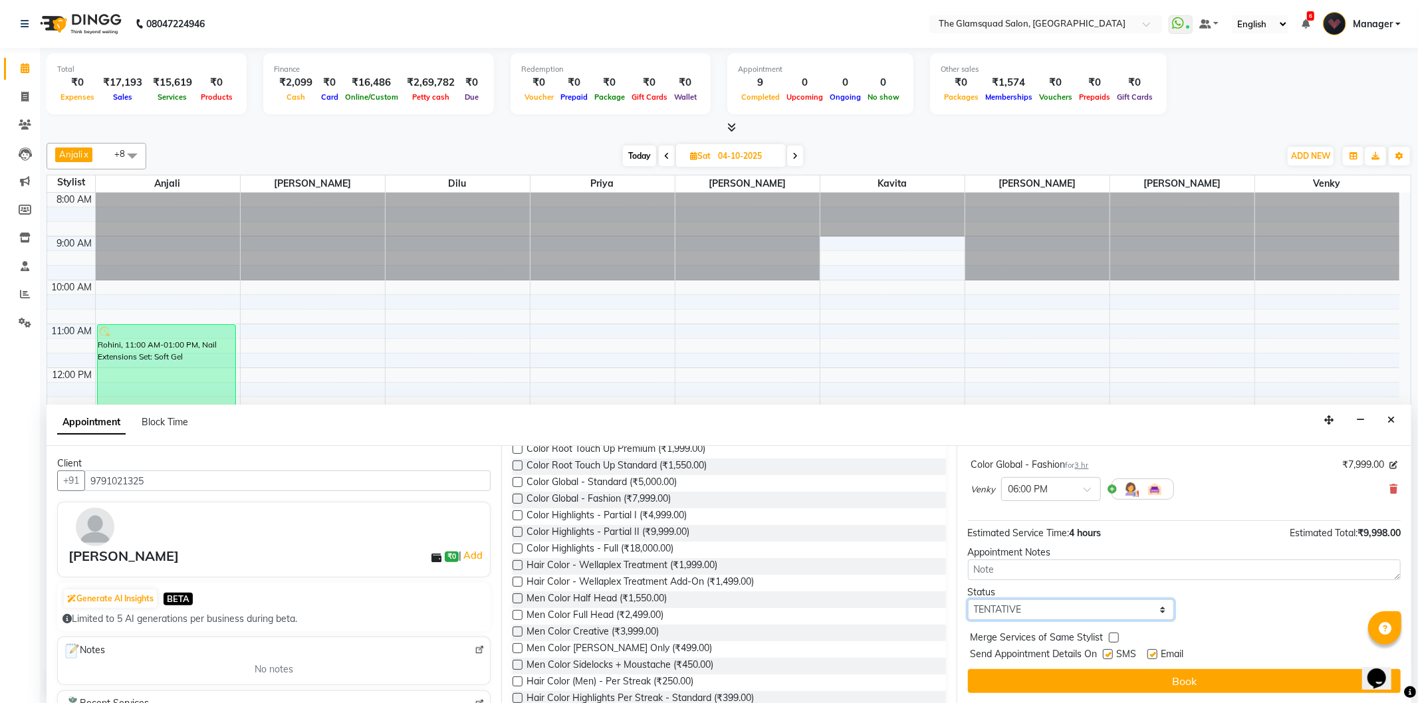
click at [1052, 612] on select "Select TENTATIVE CONFIRM UPCOMING" at bounding box center [1071, 610] width 207 height 21
select select "confirm booking"
click at [968, 600] on select "Select TENTATIVE CONFIRM UPCOMING" at bounding box center [1071, 610] width 207 height 21
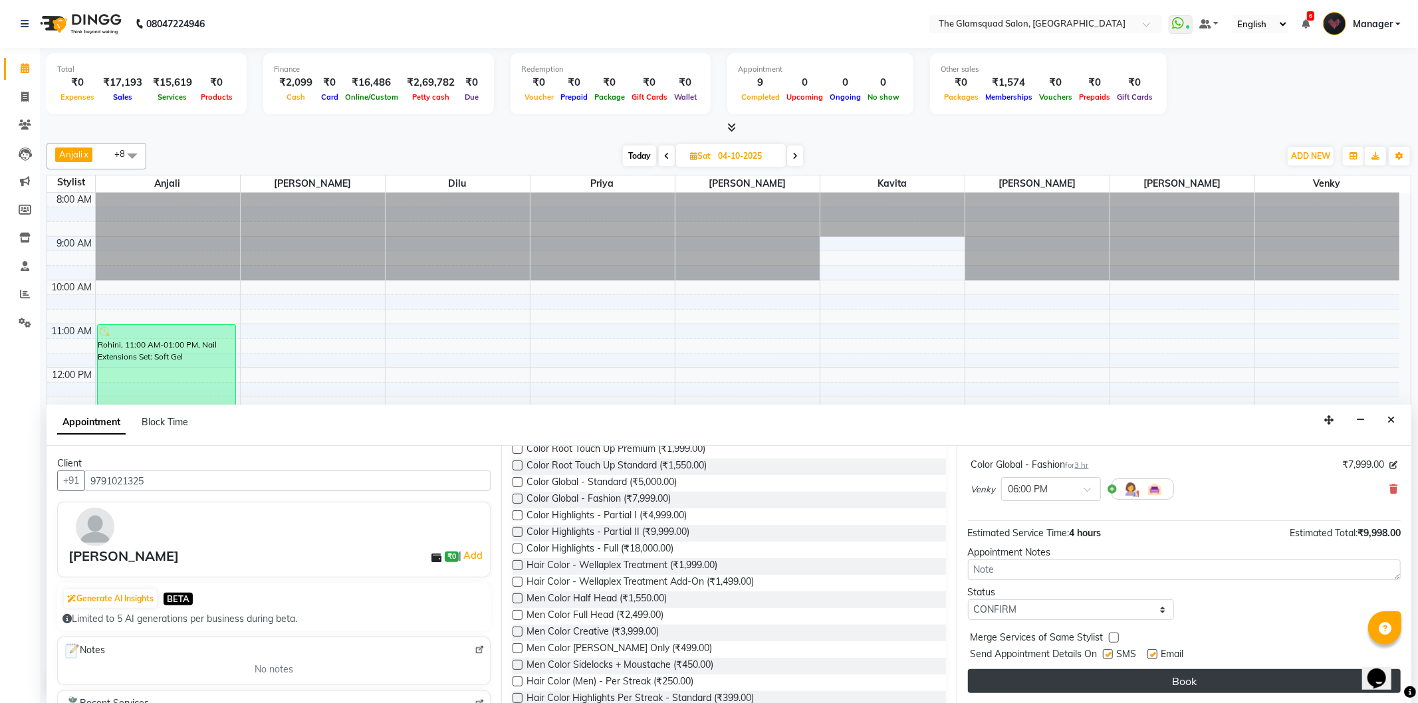
click at [1090, 680] on button "Book" at bounding box center [1184, 681] width 433 height 24
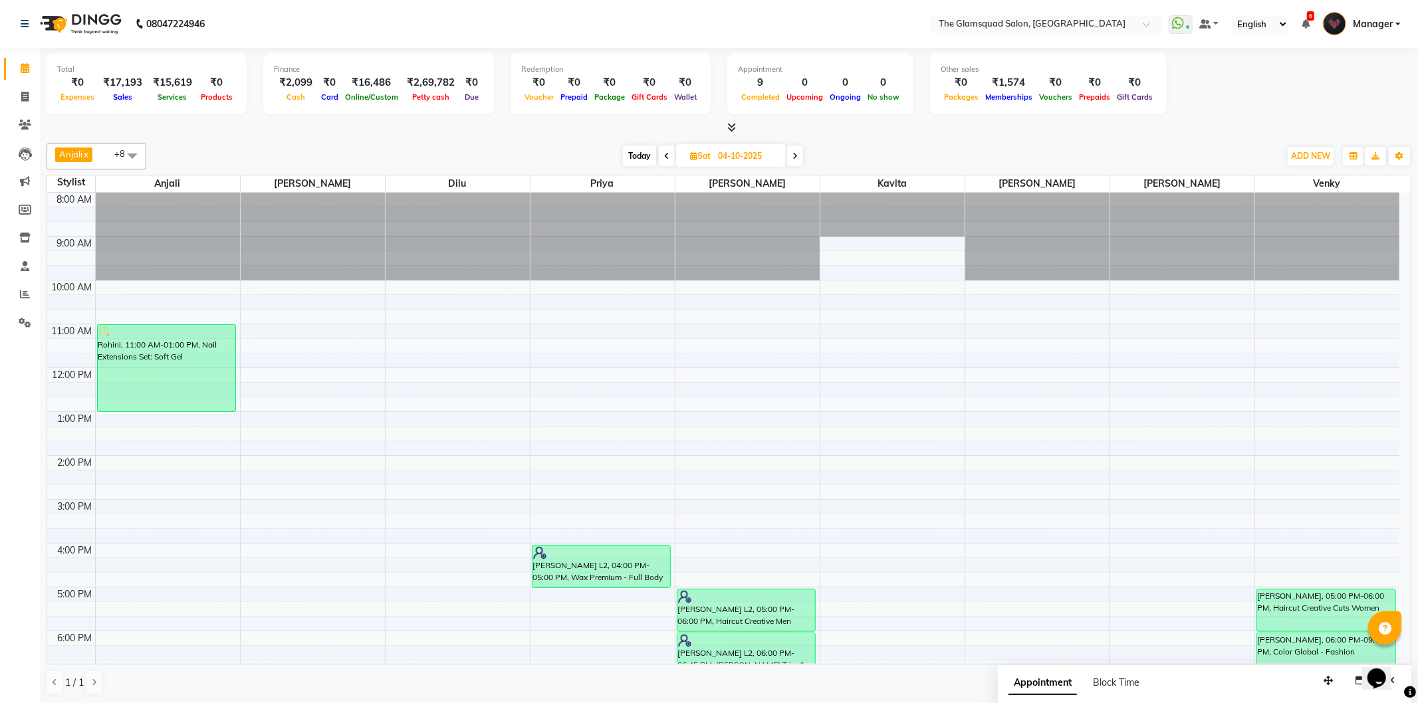
click at [635, 151] on span "Today" at bounding box center [639, 156] width 33 height 21
type input "03-10-2025"
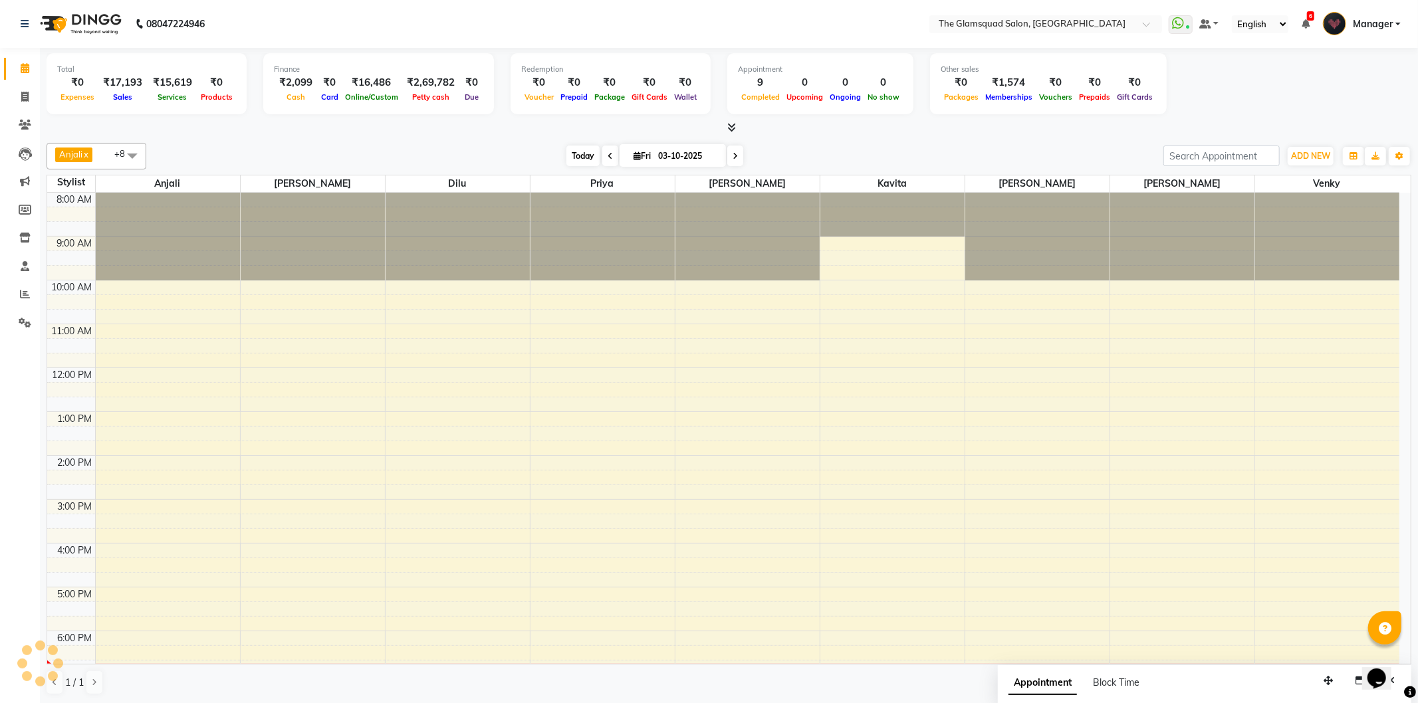
scroll to position [144, 0]
